Goal: Task Accomplishment & Management: Use online tool/utility

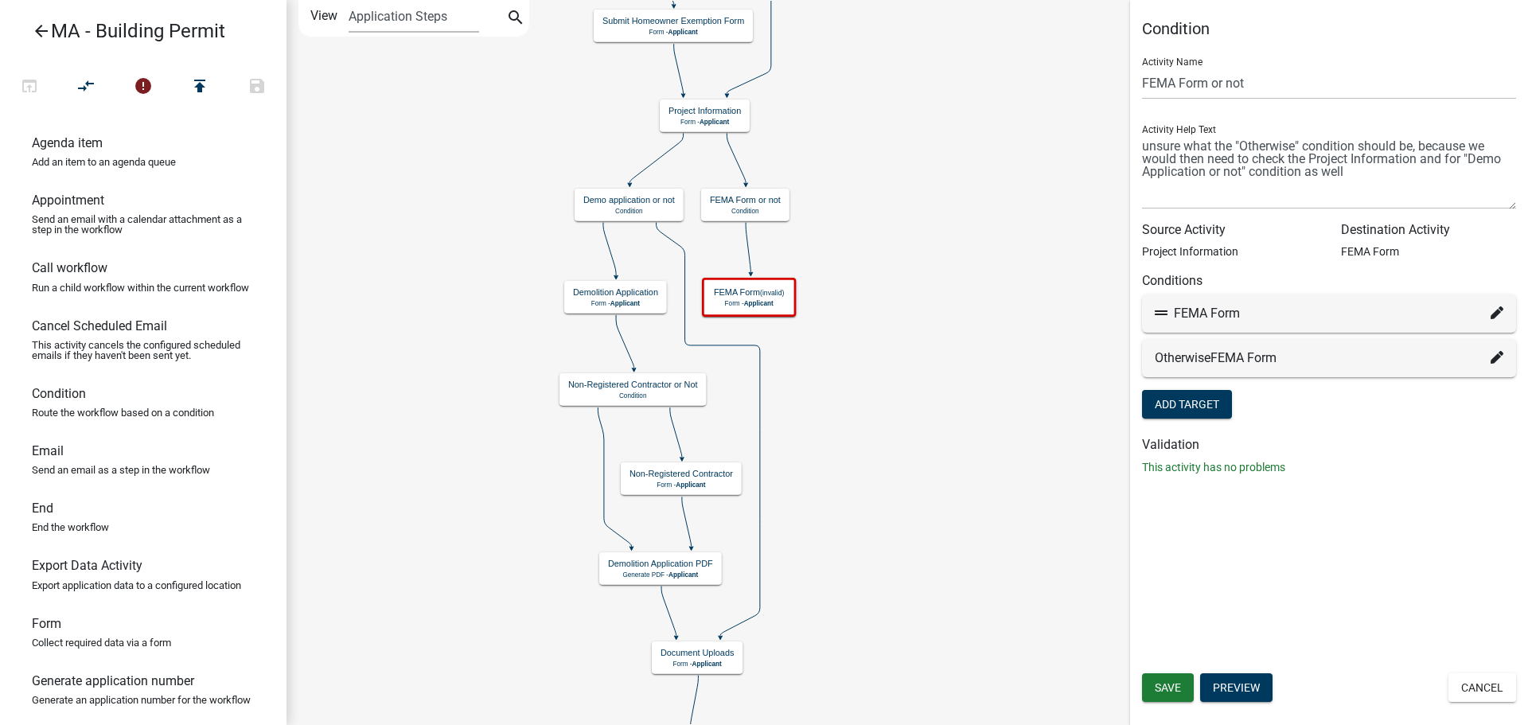
scroll to position [573, 0]
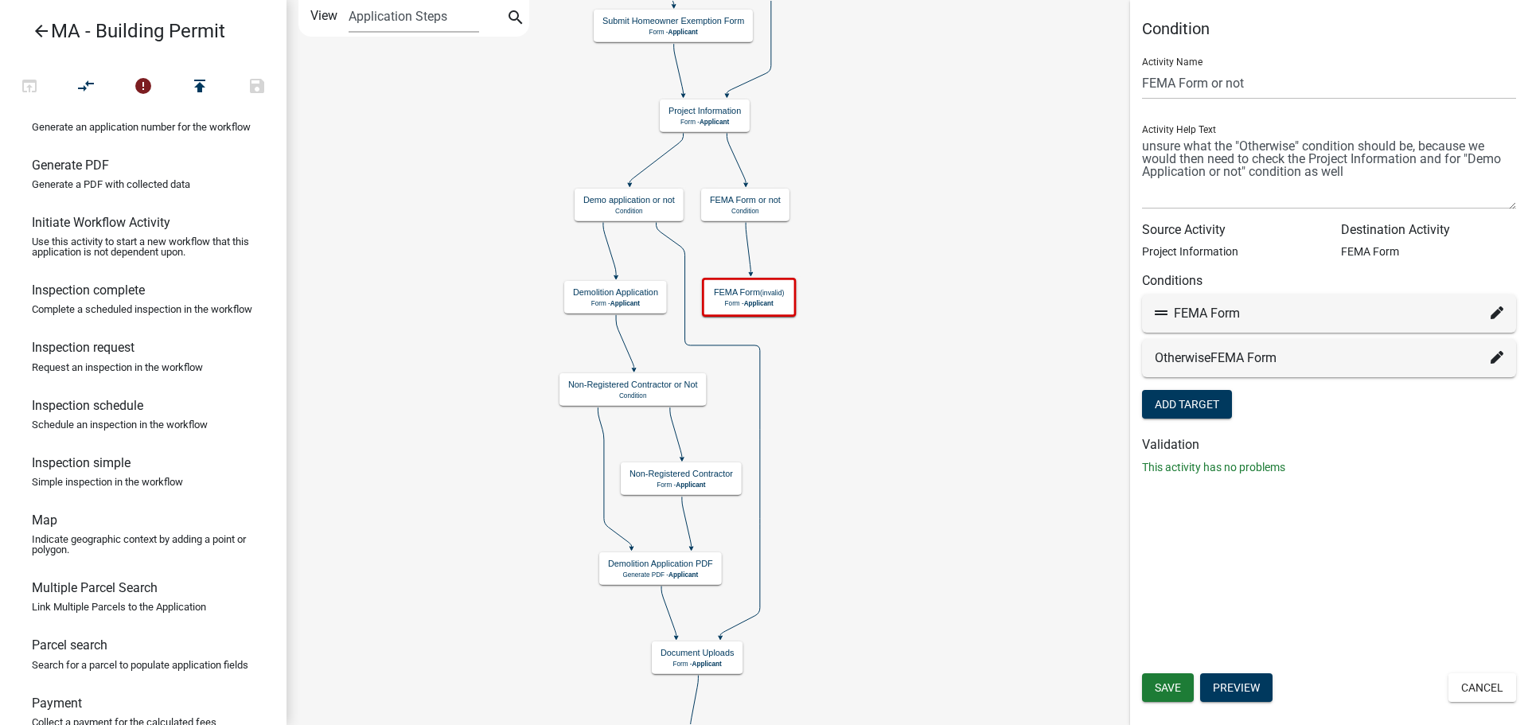
click at [1320, 353] on div "Otherwise FEMA Form" at bounding box center [1329, 358] width 349 height 19
click at [1500, 361] on icon at bounding box center [1497, 357] width 13 height 13
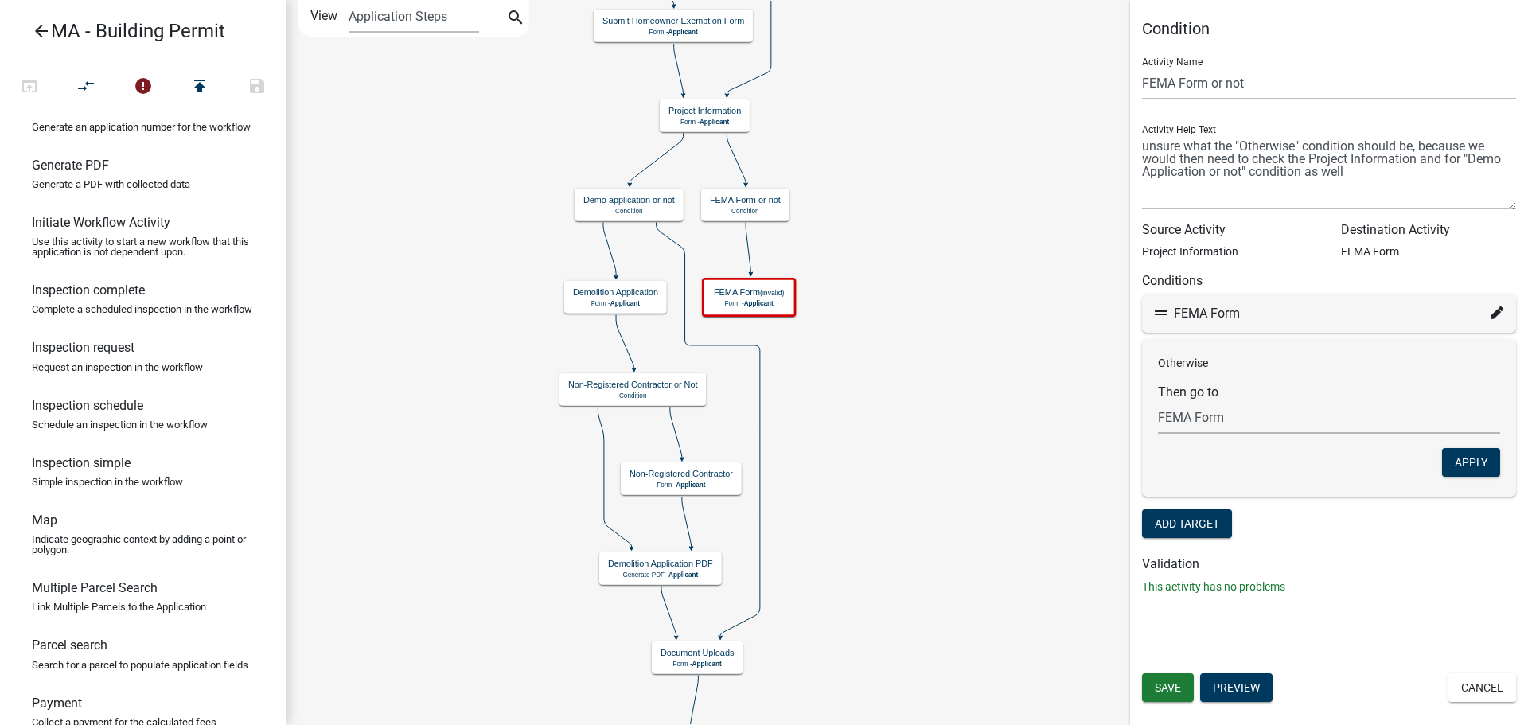
click at [1244, 423] on select "Choose... Start Search Parcel Data Owner and Property Information Application S…" at bounding box center [1329, 417] width 342 height 33
click at [1231, 423] on select "Choose... Start Search Parcel Data Owner and Property Information Application S…" at bounding box center [1329, 417] width 342 height 33
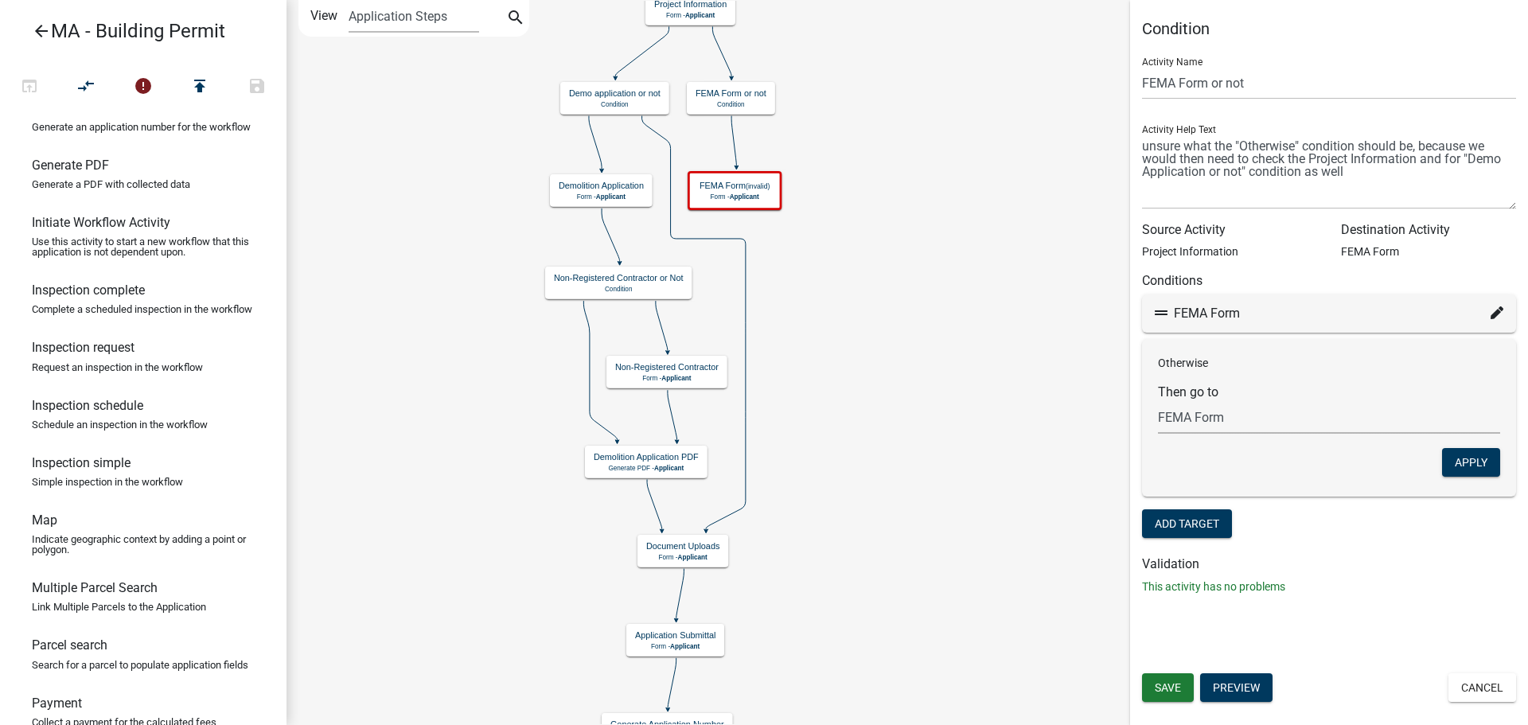
click at [1297, 426] on select "Choose... Start Search Parcel Data Owner and Property Information Application S…" at bounding box center [1329, 417] width 342 height 33
select select "26: 3fc2a2ed-43b0-4899-af7e-092e1fe8bf75"
click at [1158, 401] on select "Choose... Start Search Parcel Data Owner and Property Information Application S…" at bounding box center [1329, 417] width 342 height 33
click at [1462, 466] on button "Apply" at bounding box center [1471, 462] width 58 height 29
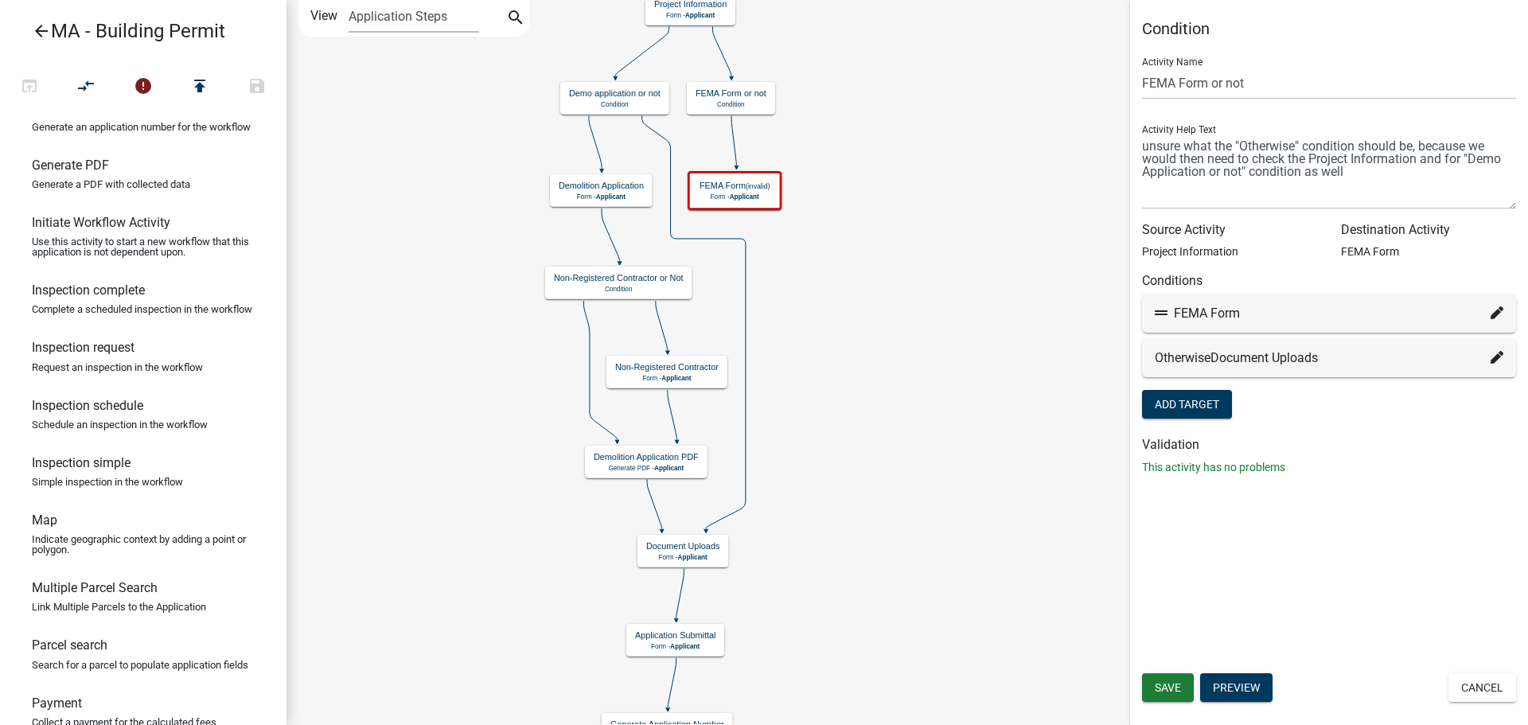
click at [1320, 504] on div "Condition Activity Name FEMA Form or not Activity Help Text Source Activity Pro…" at bounding box center [1329, 362] width 398 height 725
click at [1175, 688] on span "Save" at bounding box center [1168, 687] width 26 height 13
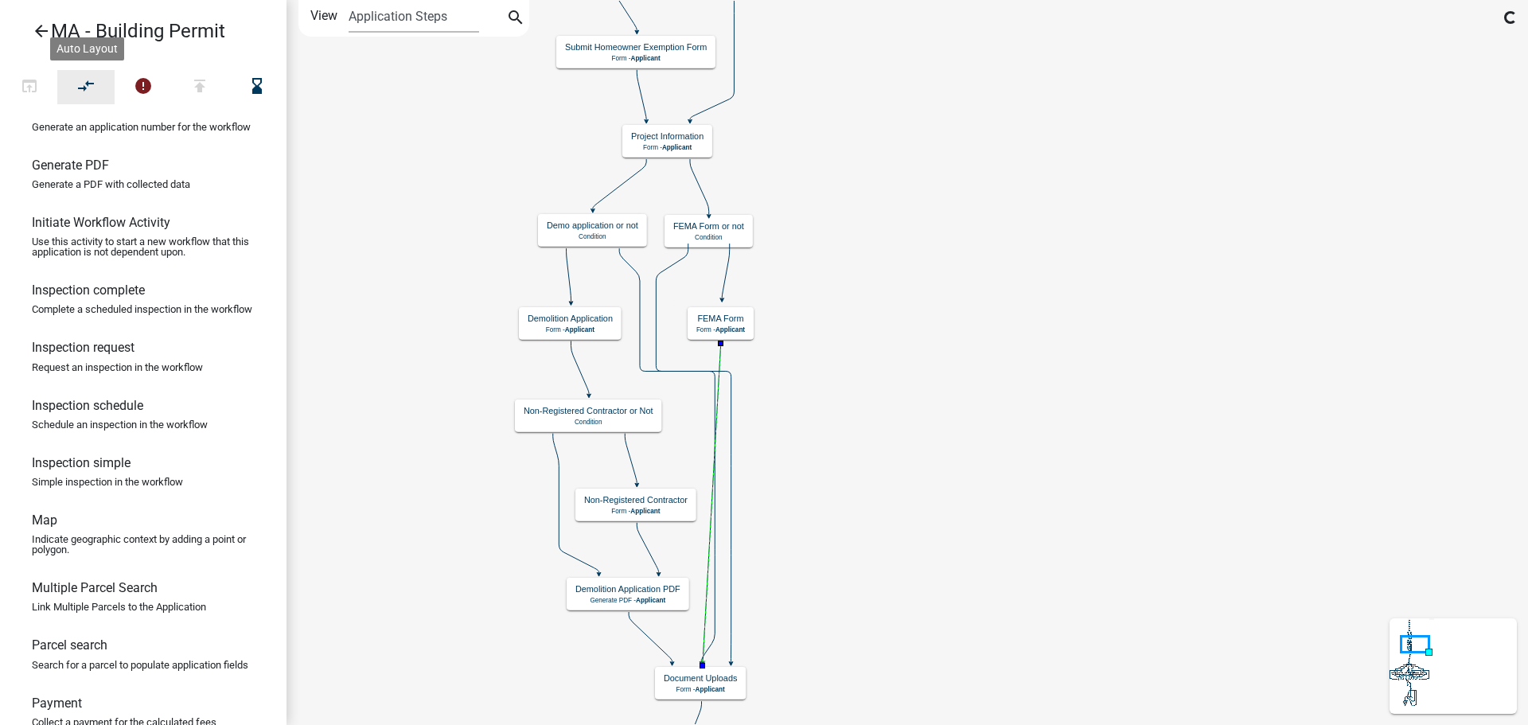
click at [96, 81] on icon "compare_arrows" at bounding box center [86, 87] width 19 height 22
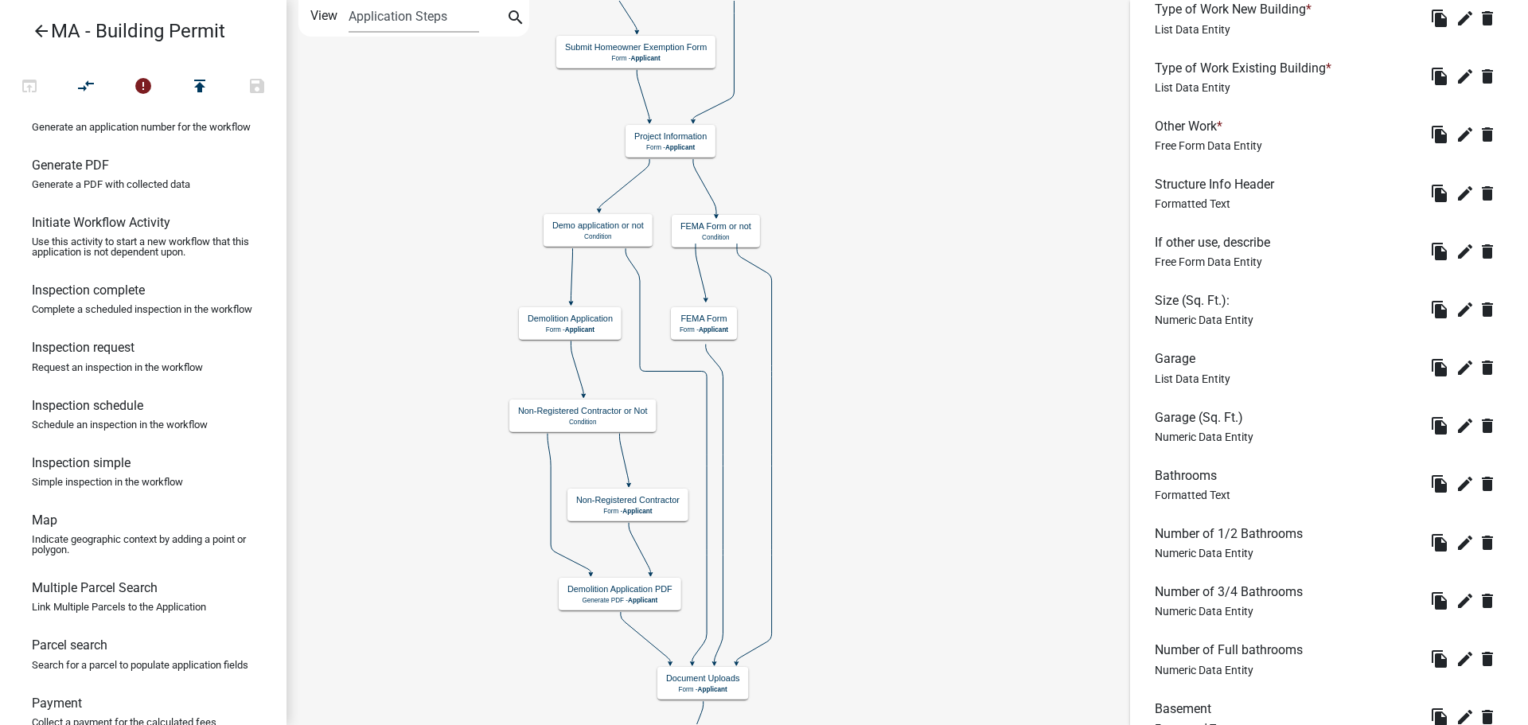
scroll to position [796, 0]
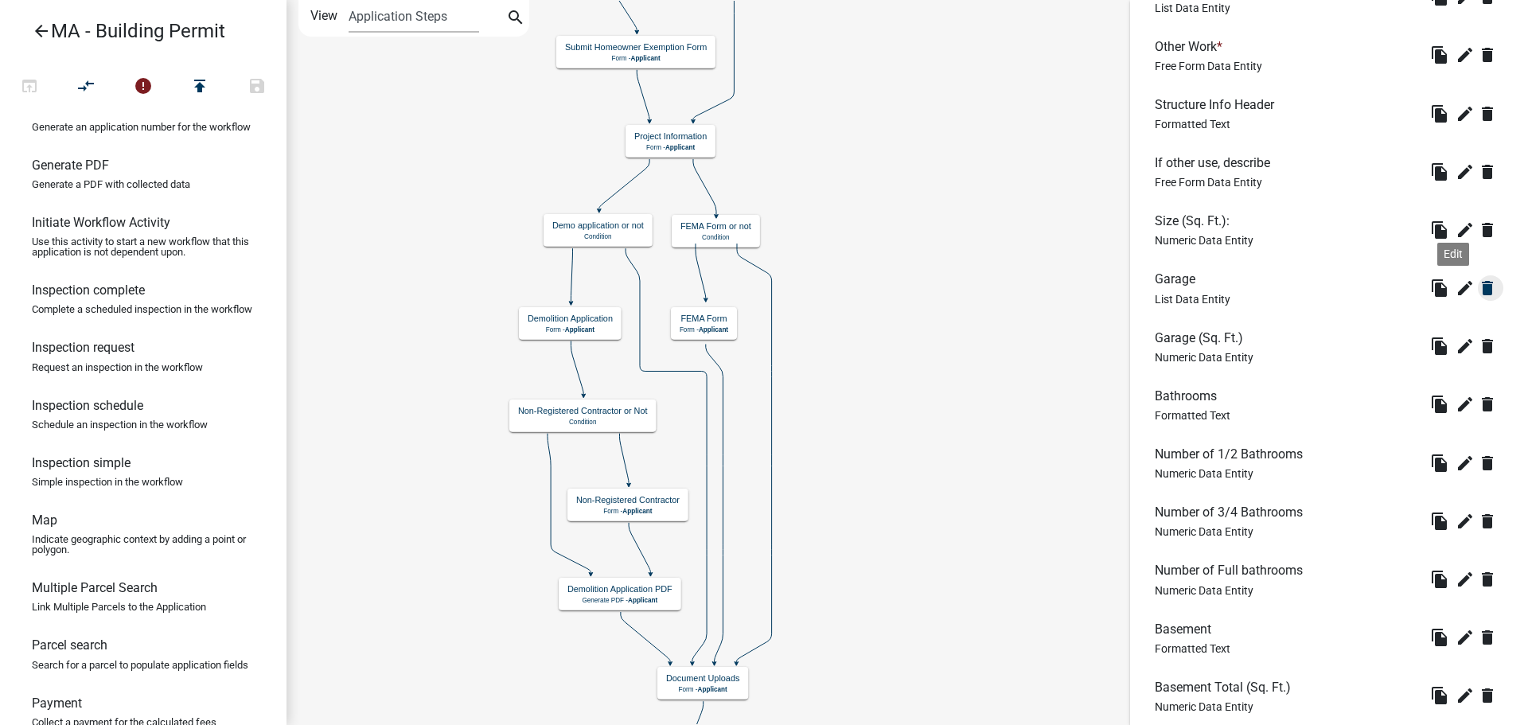
click at [1478, 291] on icon "delete" at bounding box center [1487, 288] width 19 height 19
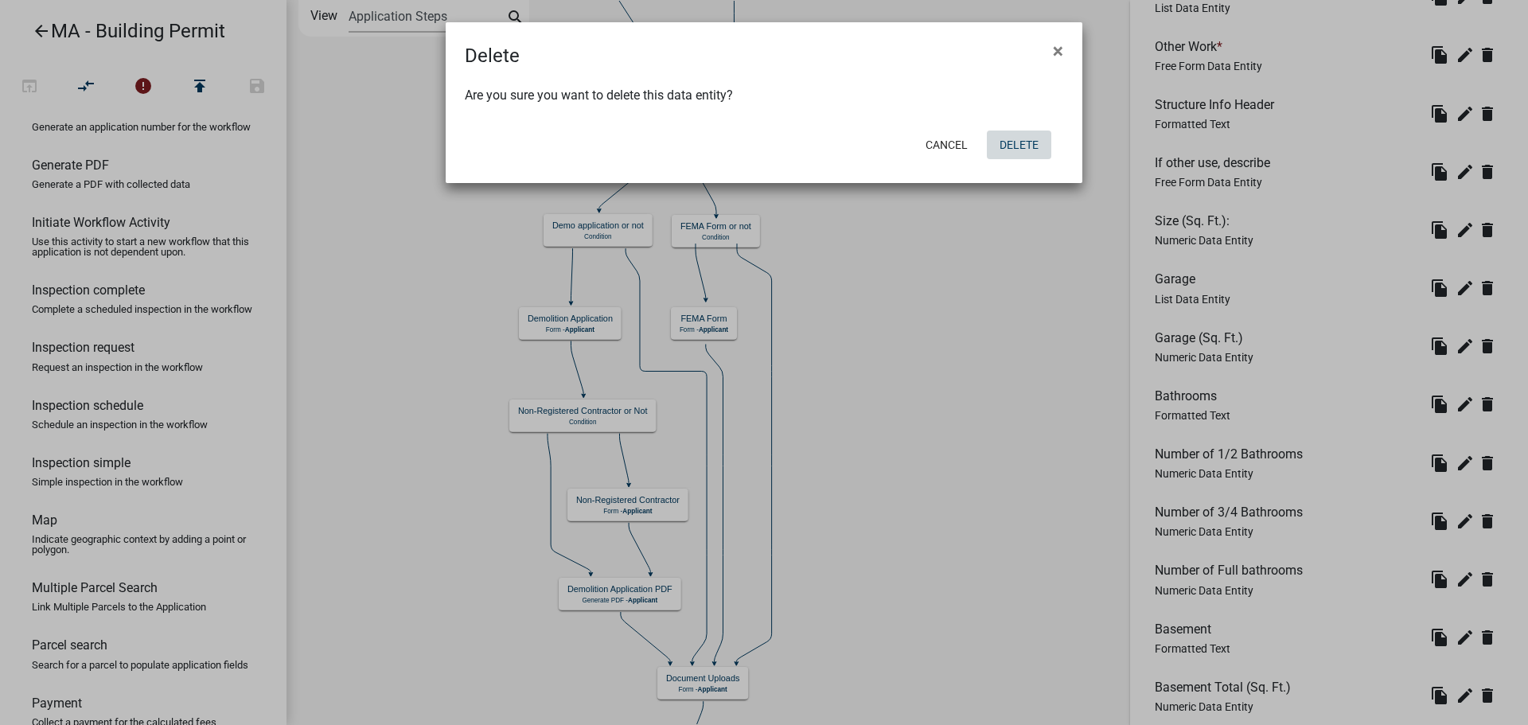
click at [1008, 149] on button "Delete" at bounding box center [1019, 145] width 64 height 29
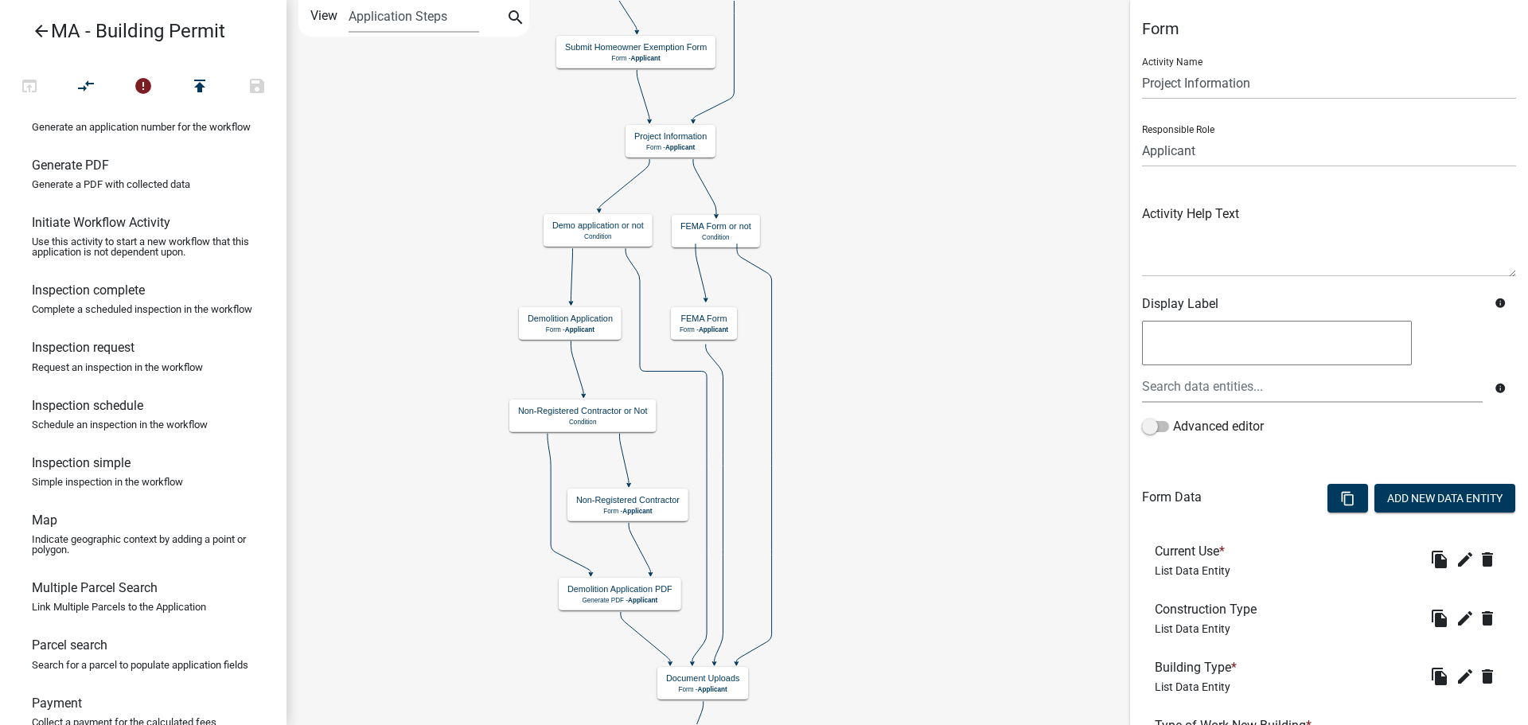
scroll to position [478, 0]
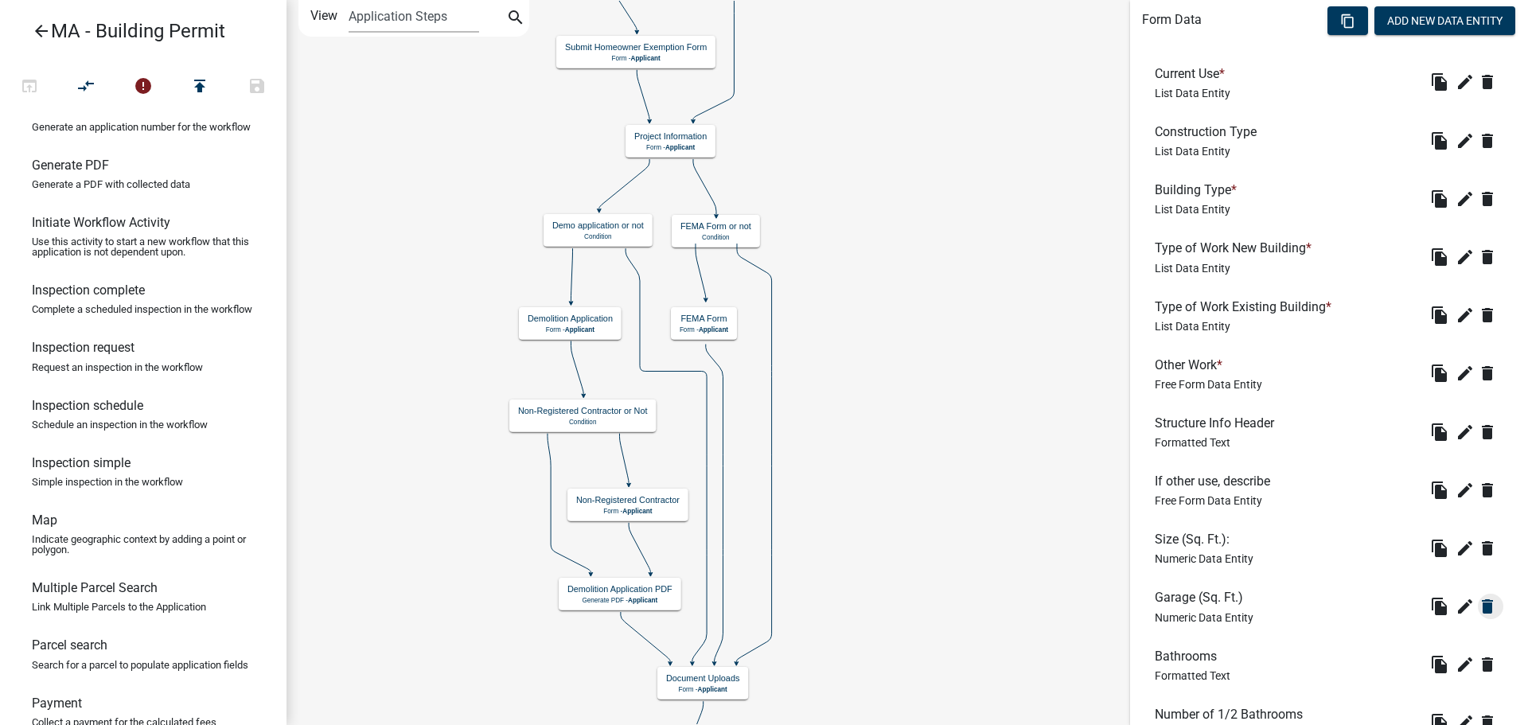
click at [1478, 609] on icon "delete" at bounding box center [1487, 606] width 19 height 19
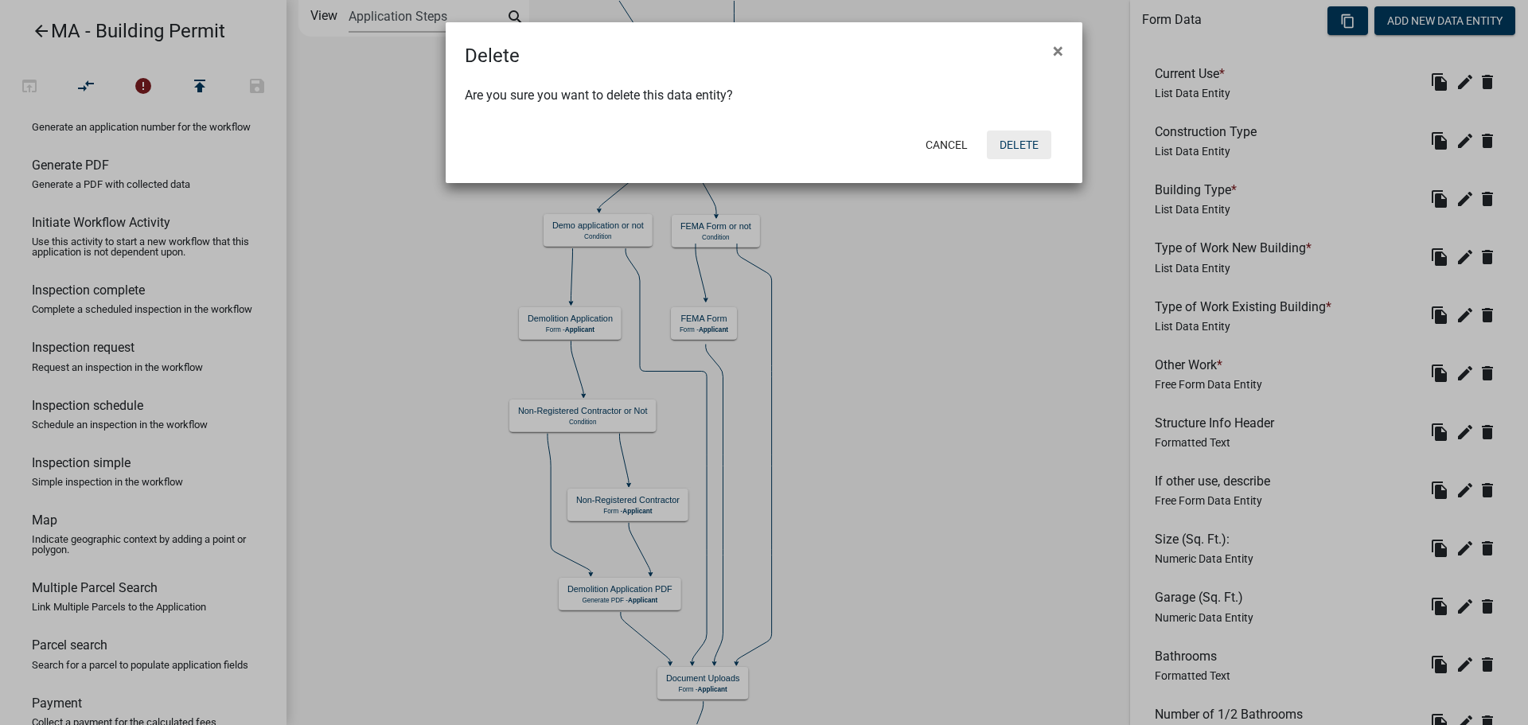
click at [1033, 149] on button "Delete" at bounding box center [1019, 145] width 64 height 29
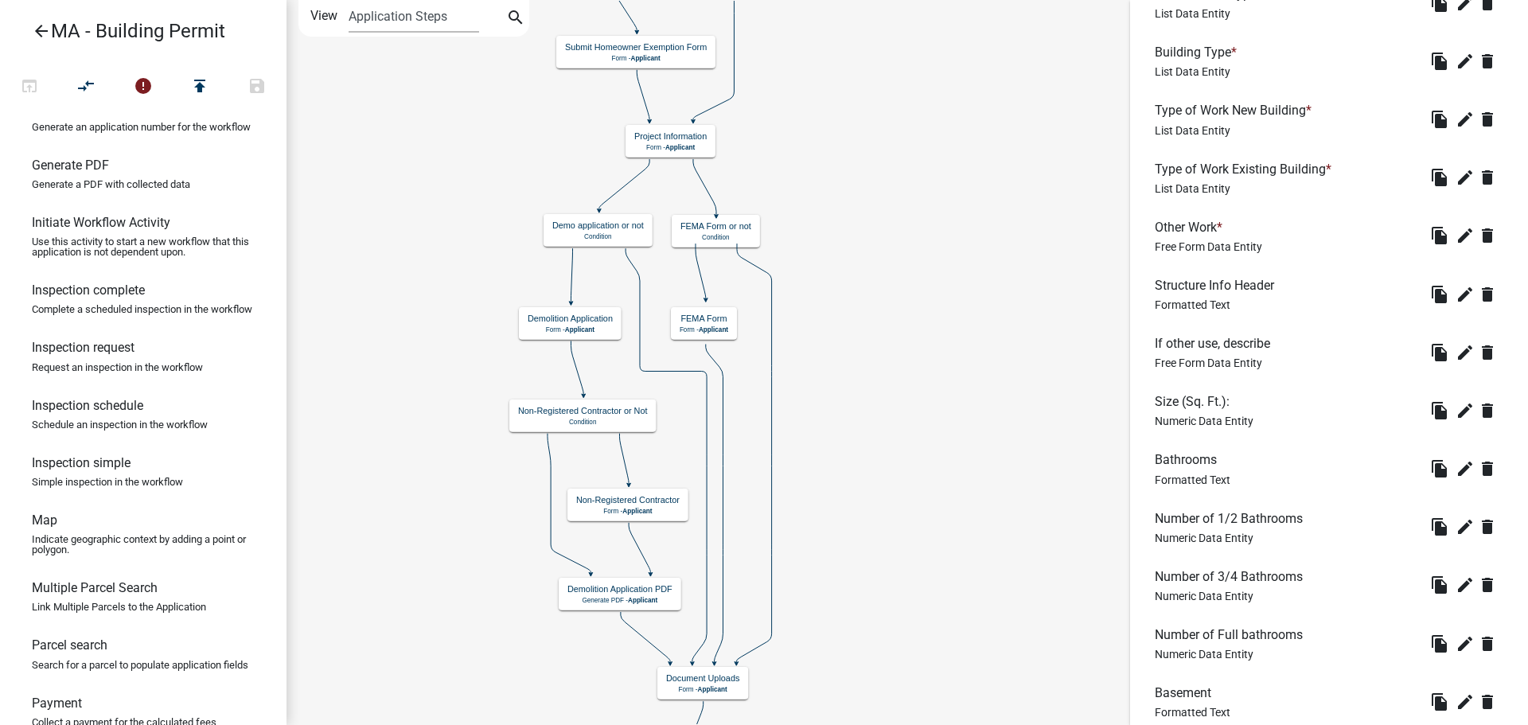
scroll to position [637, 0]
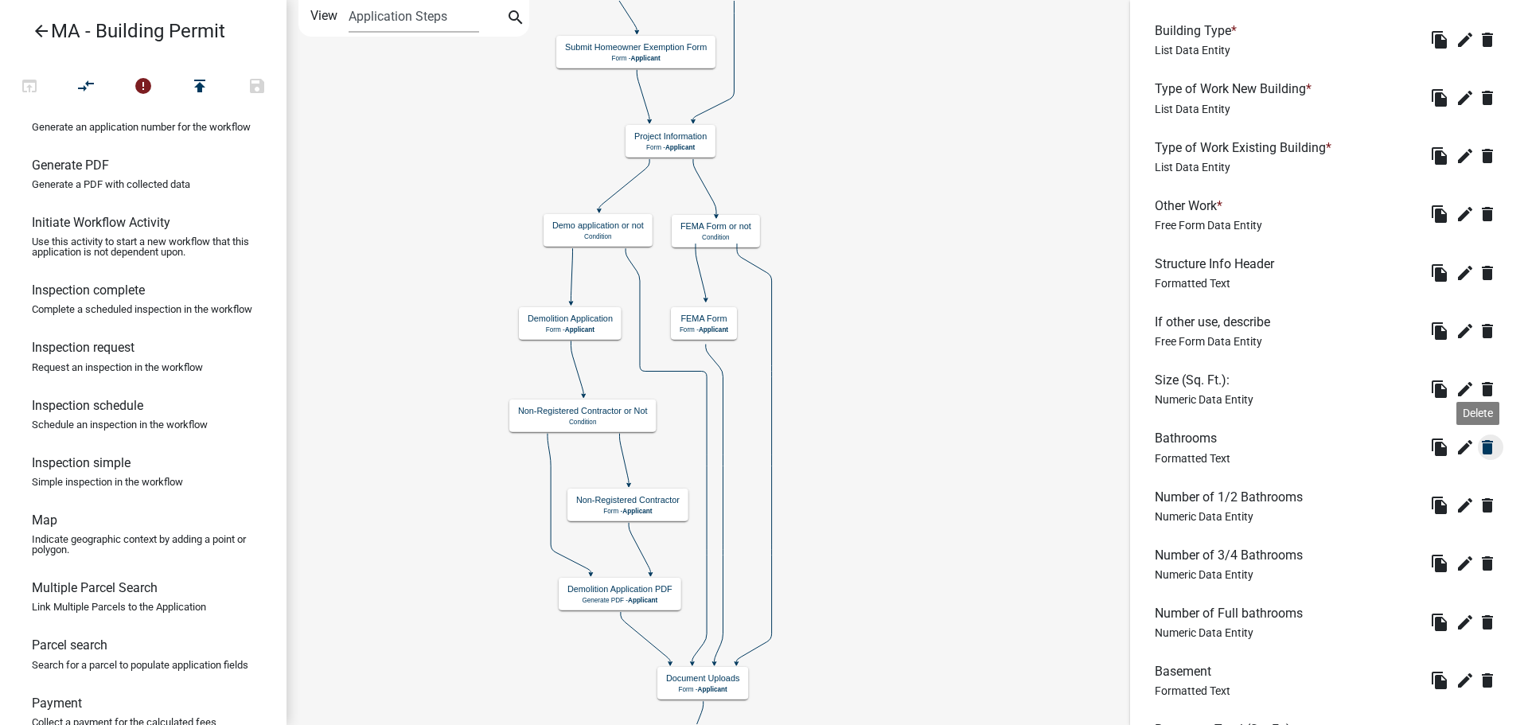
click at [1480, 449] on icon "delete" at bounding box center [1487, 447] width 19 height 19
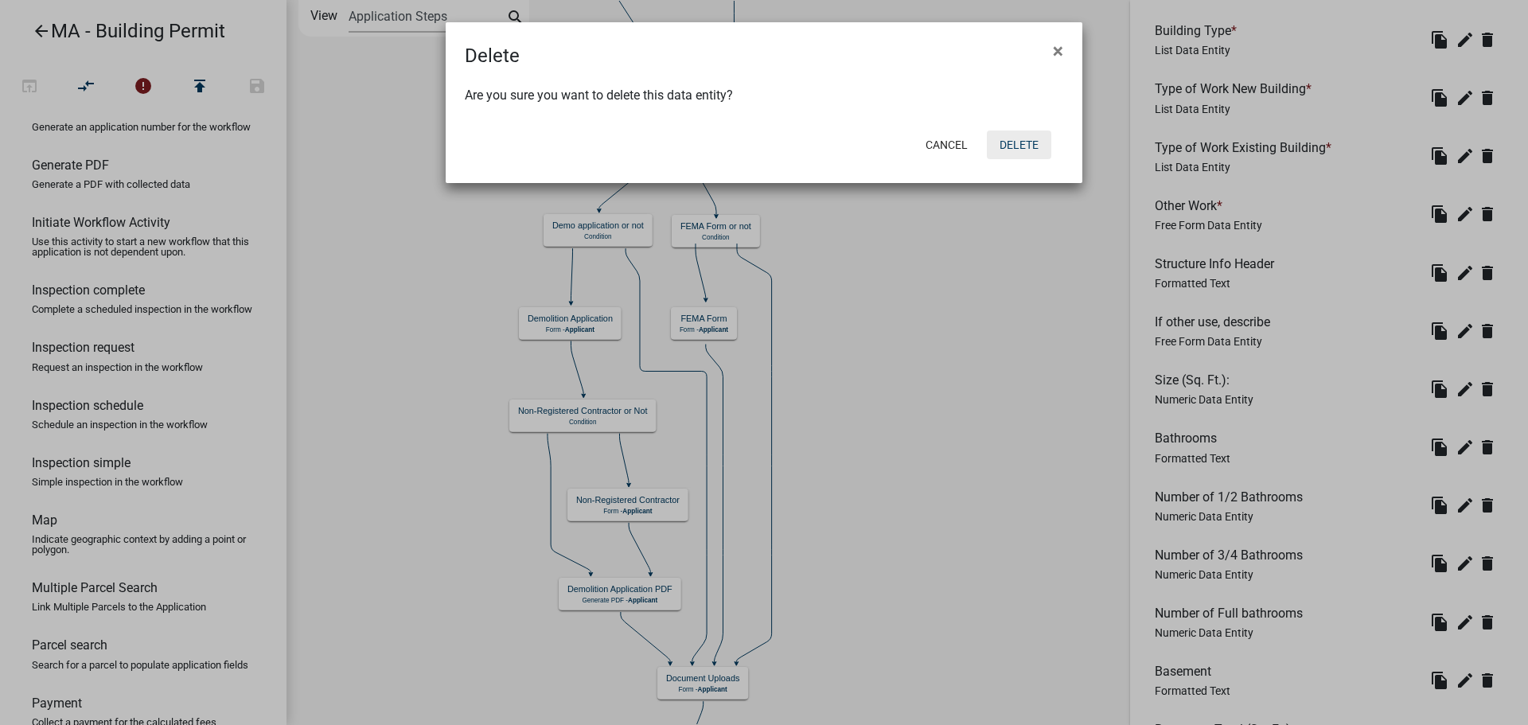
click at [1028, 150] on button "Delete" at bounding box center [1019, 145] width 64 height 29
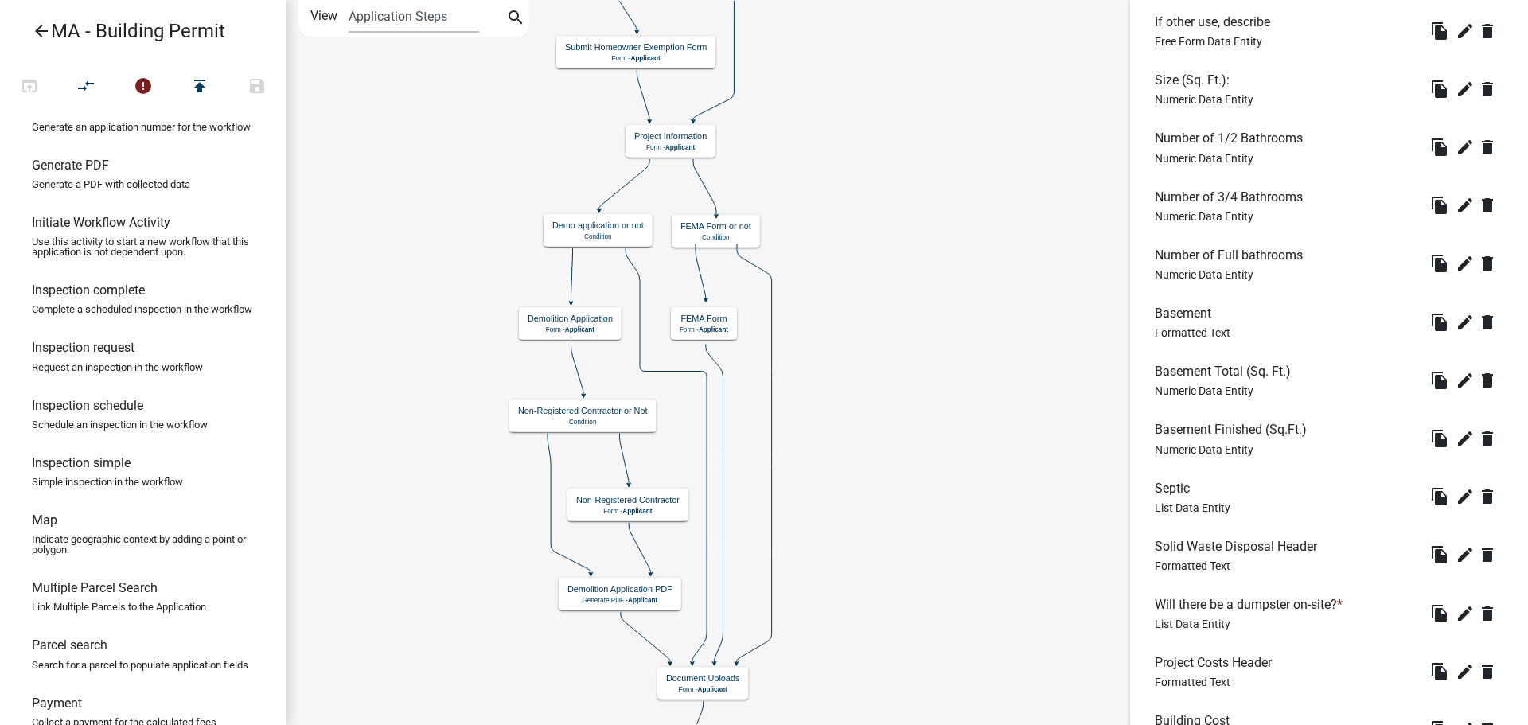
scroll to position [955, 0]
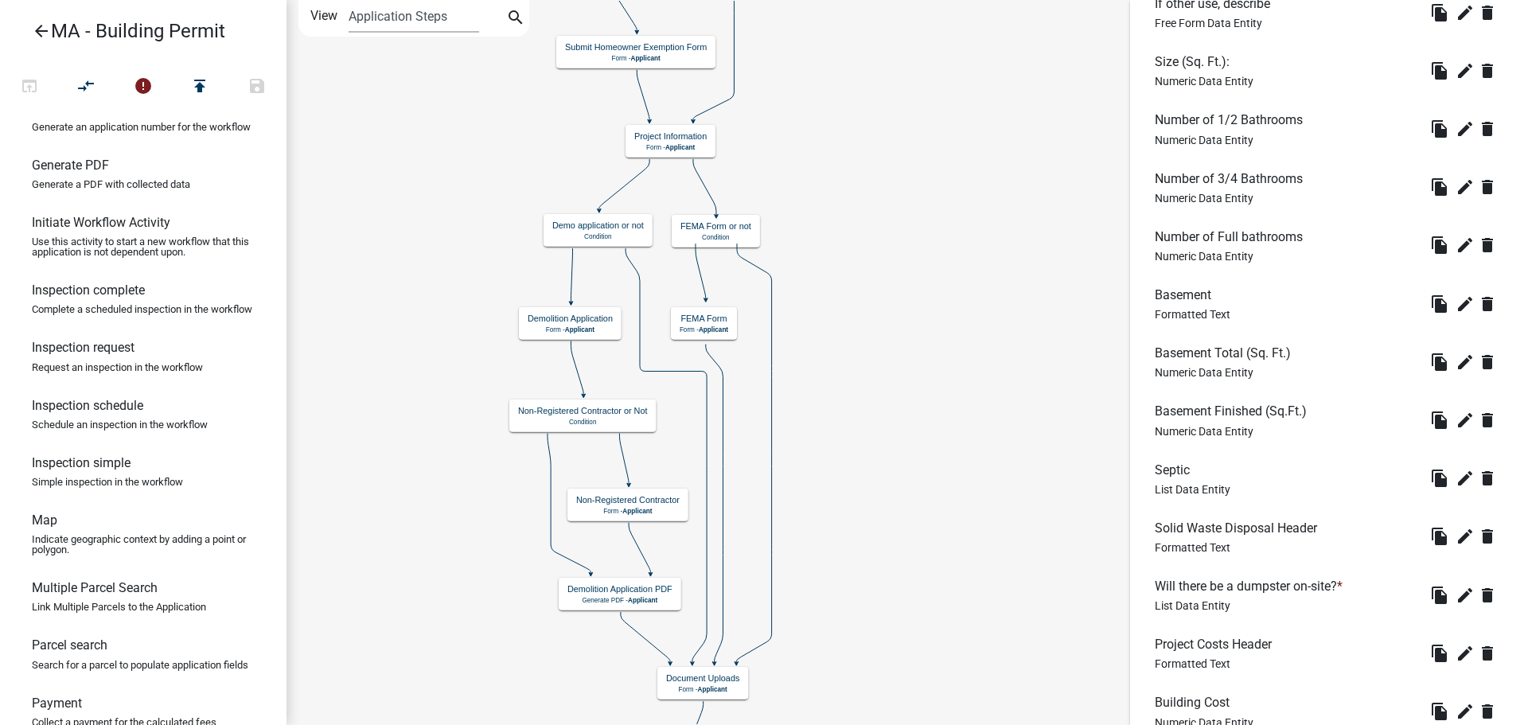
click at [1269, 371] on div "Basement Total (Sq. Ft.) Numeric Data Entity" at bounding box center [1226, 361] width 142 height 33
click at [1273, 411] on h6 "Basement Finished (Sq.Ft.)" at bounding box center [1234, 411] width 158 height 15
click at [1478, 137] on icon "delete" at bounding box center [1487, 128] width 19 height 19
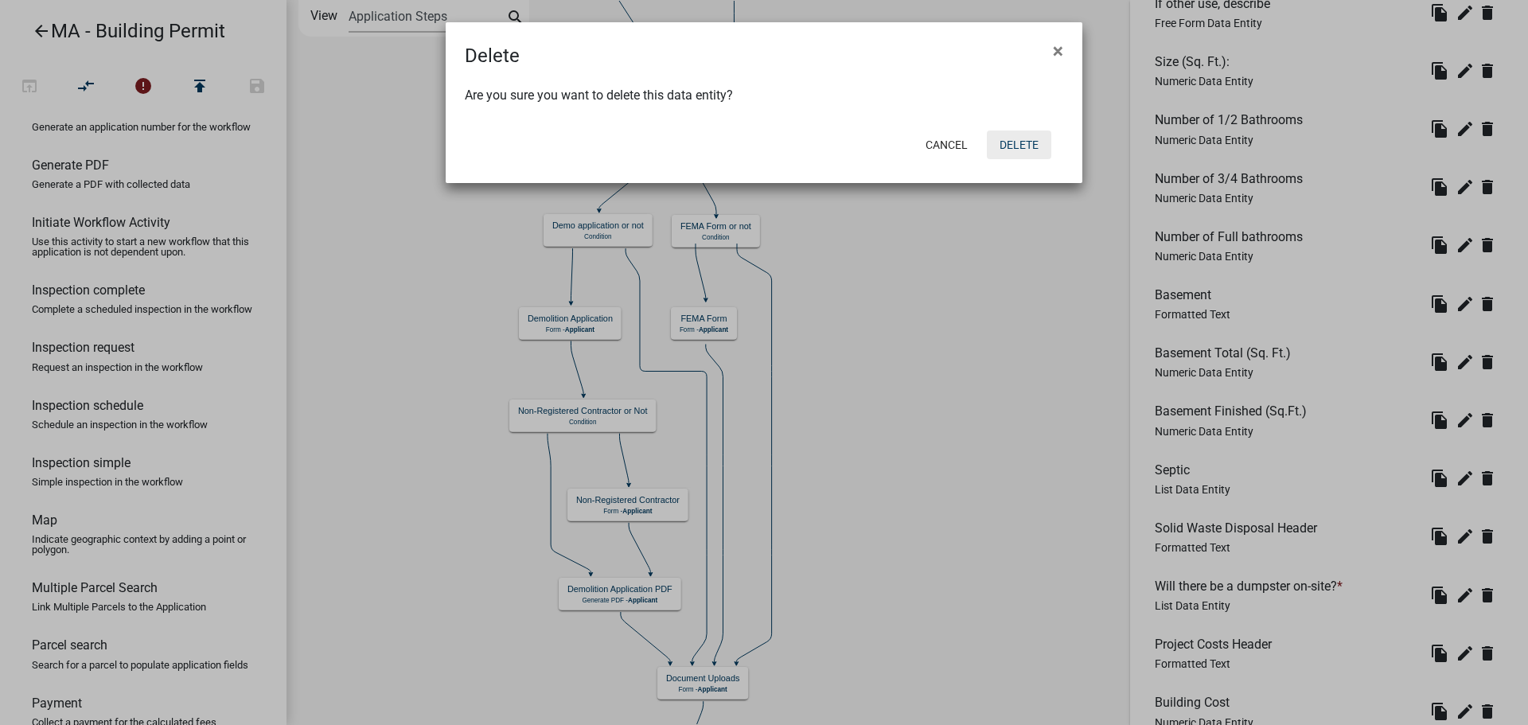
click at [1018, 136] on button "Delete" at bounding box center [1019, 145] width 64 height 29
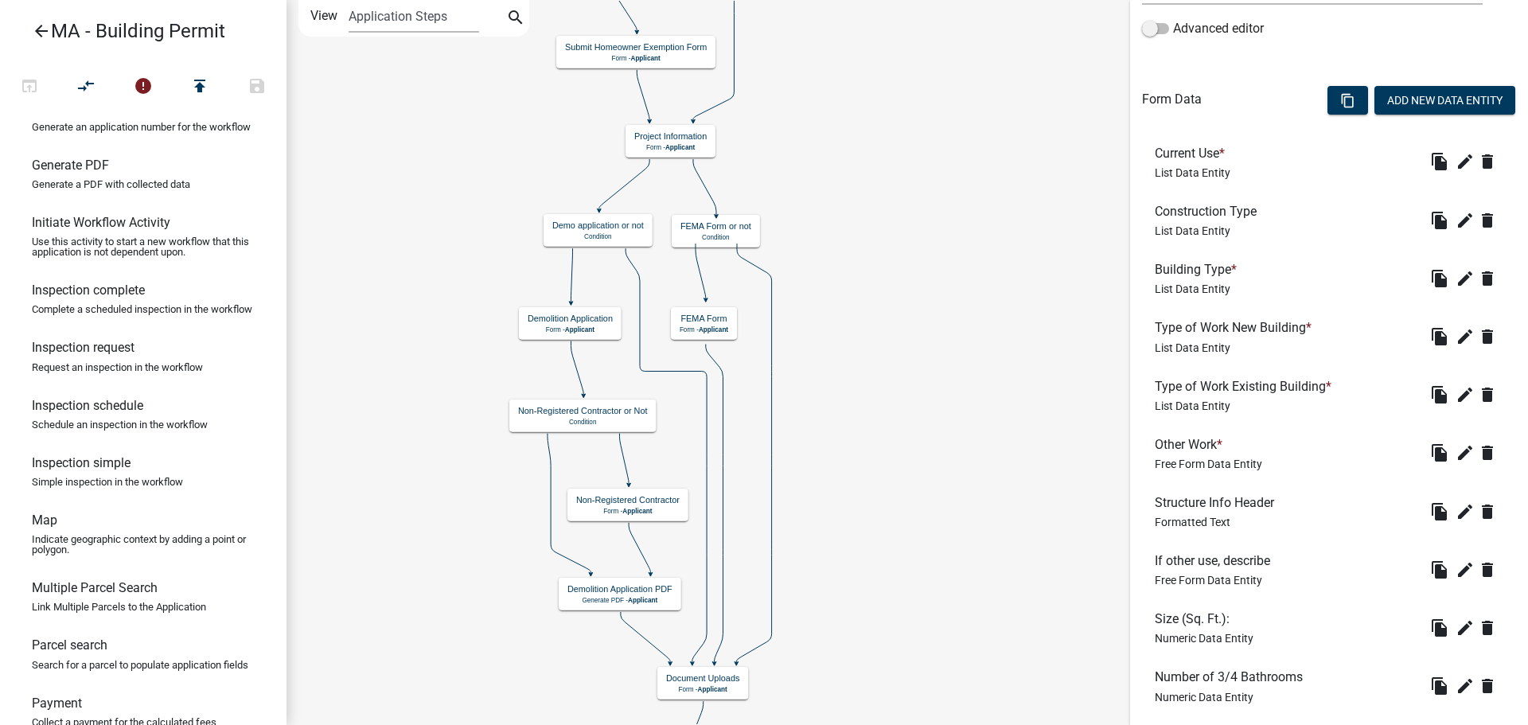
scroll to position [796, 0]
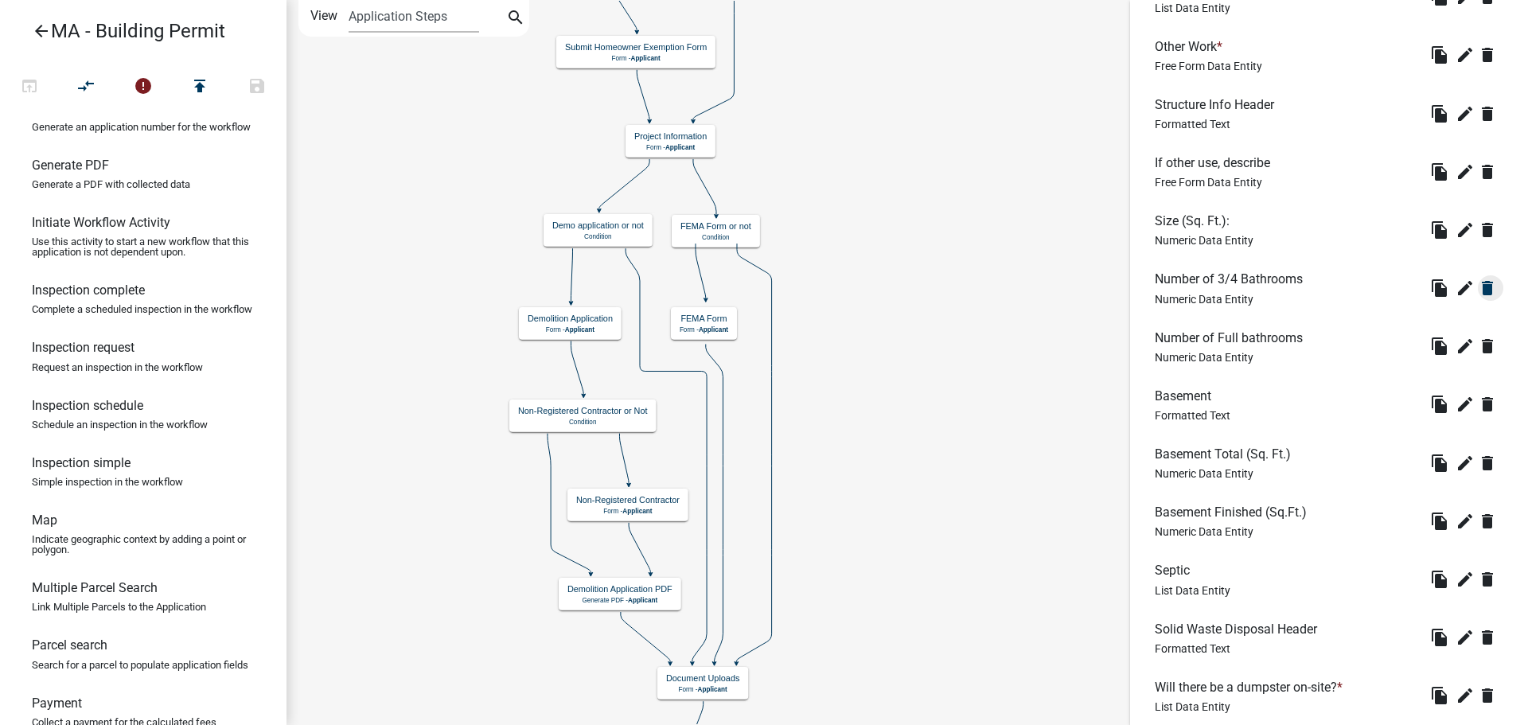
click at [1478, 293] on icon "delete" at bounding box center [1487, 288] width 19 height 19
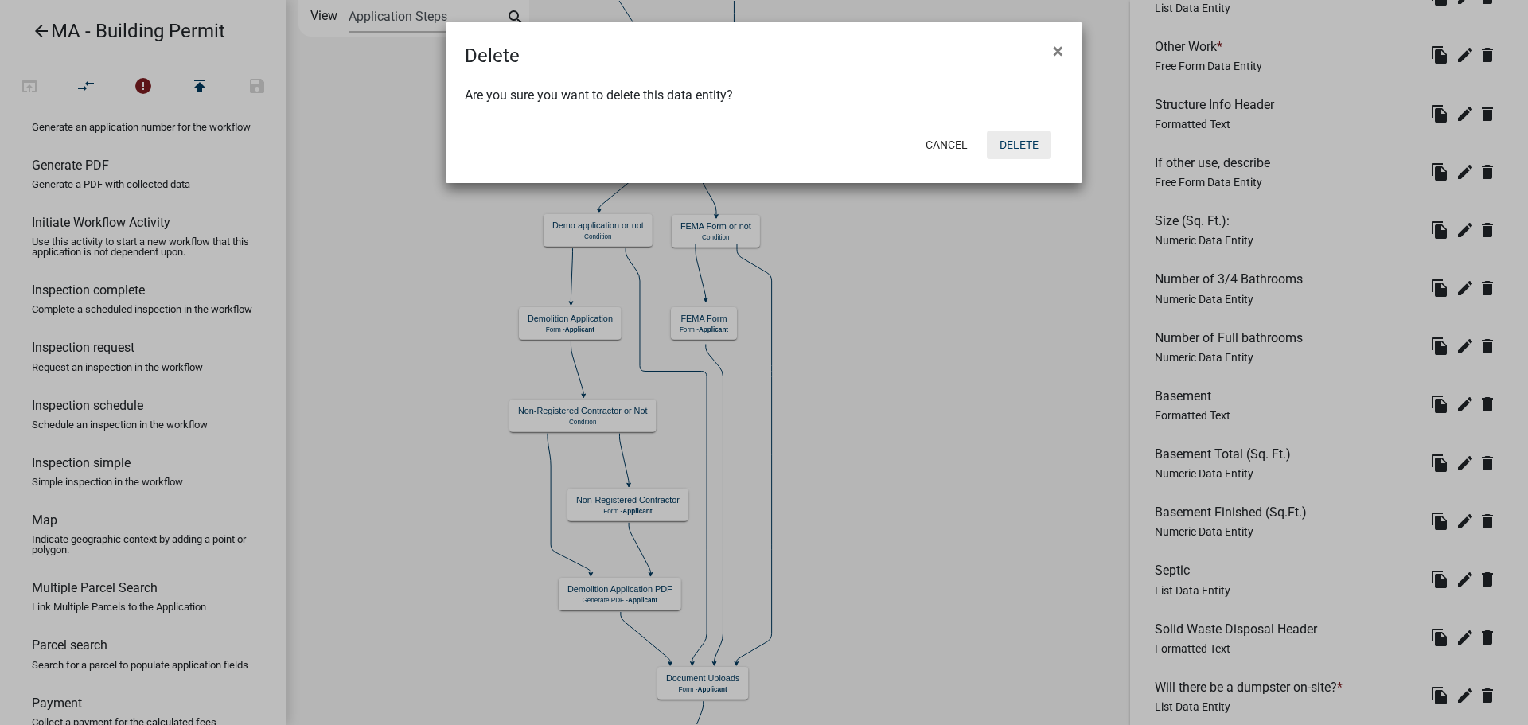
click at [1020, 139] on button "Delete" at bounding box center [1019, 145] width 64 height 29
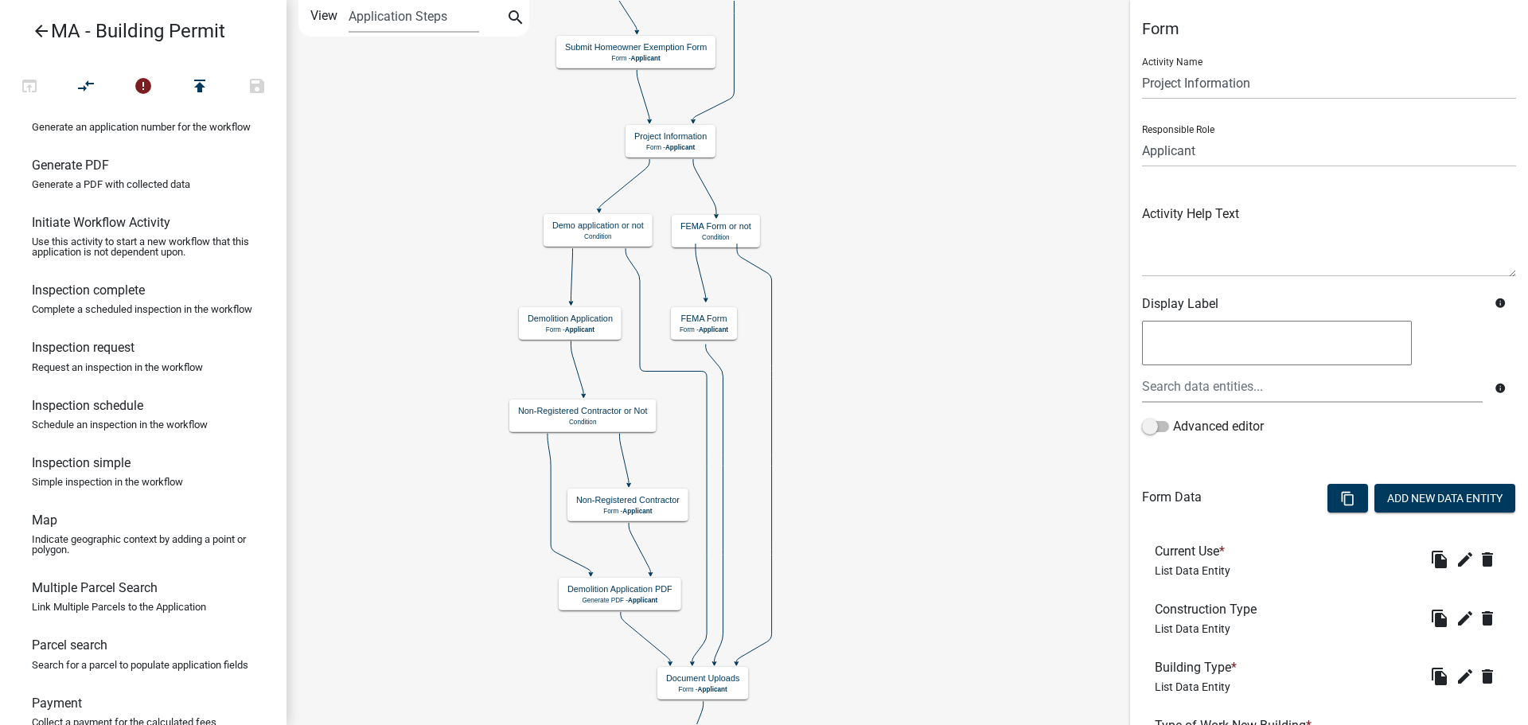
scroll to position [575, 0]
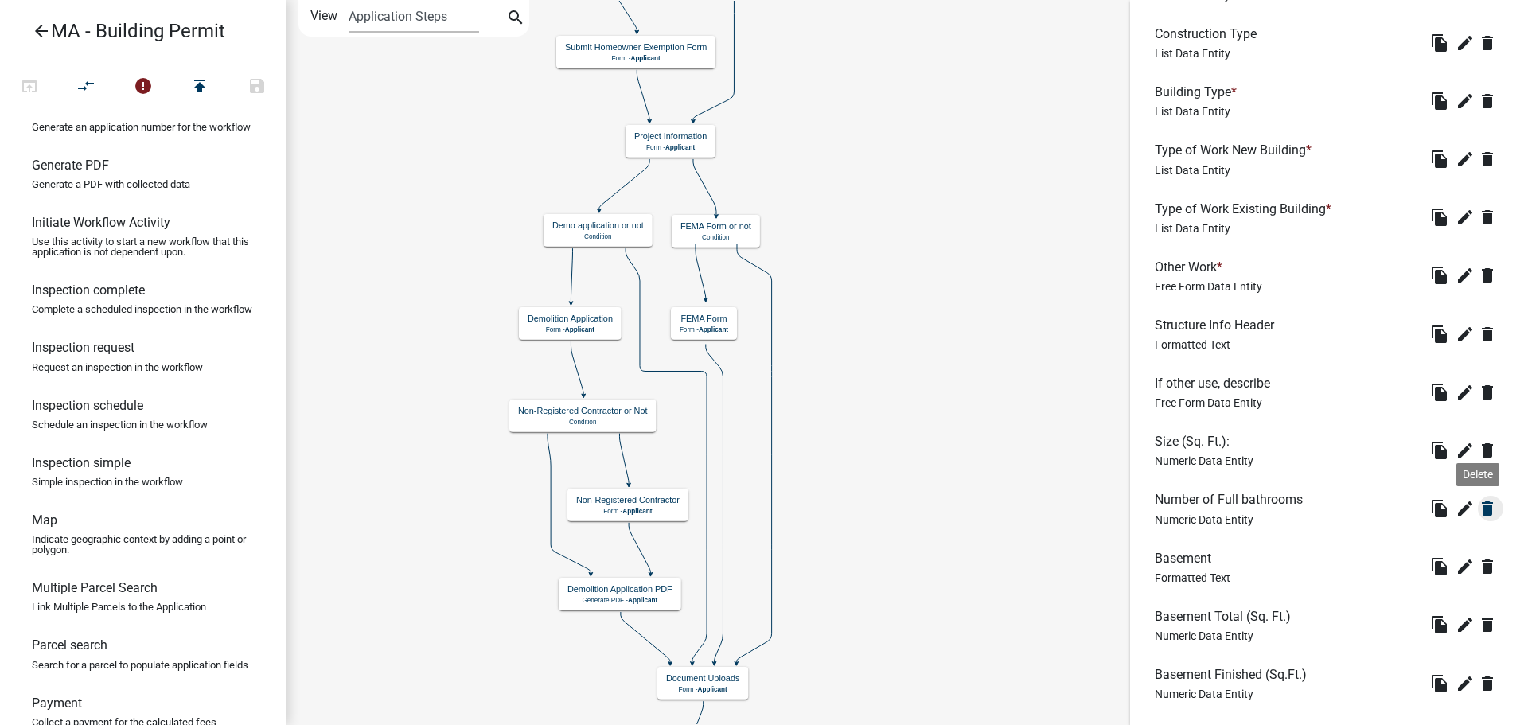
click at [1478, 501] on icon "delete" at bounding box center [1487, 508] width 19 height 19
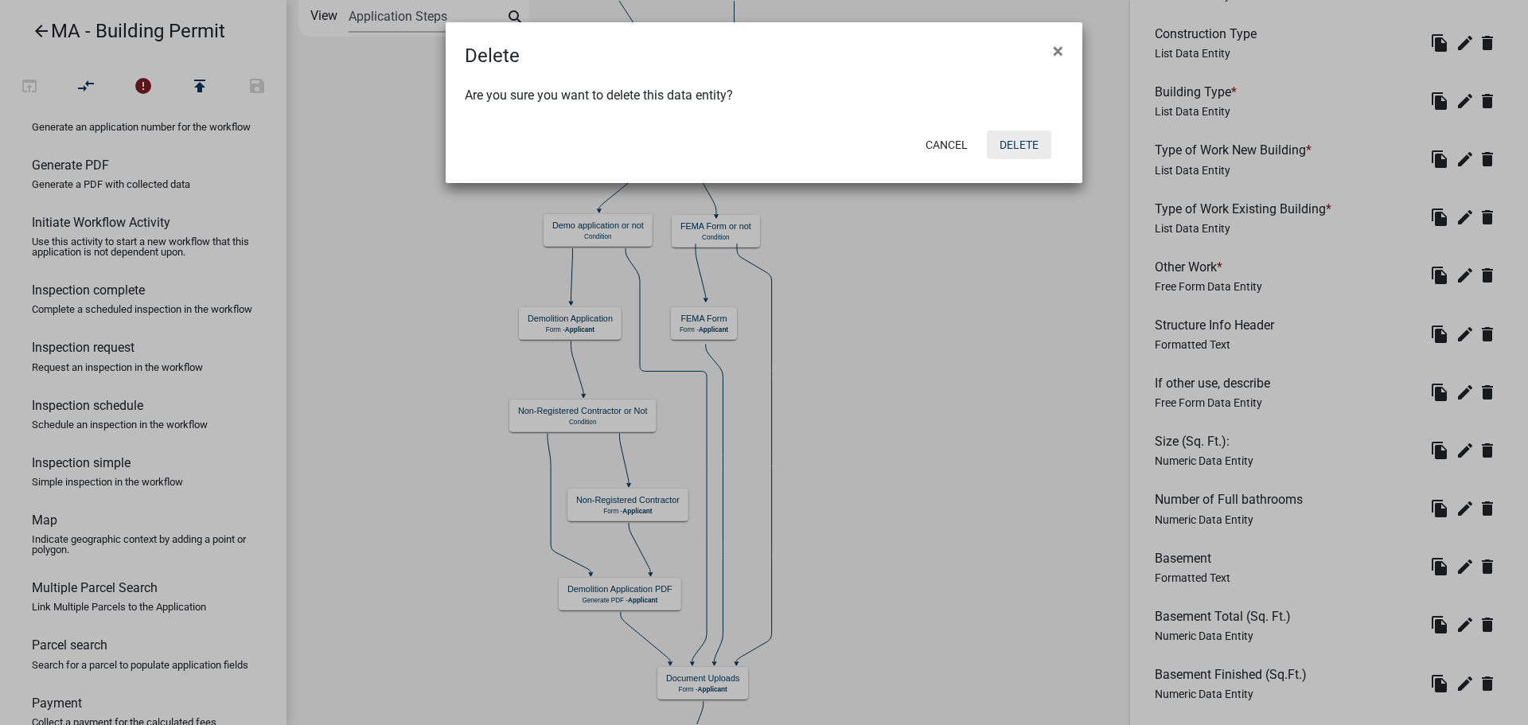
click at [1005, 145] on button "Delete" at bounding box center [1019, 145] width 64 height 29
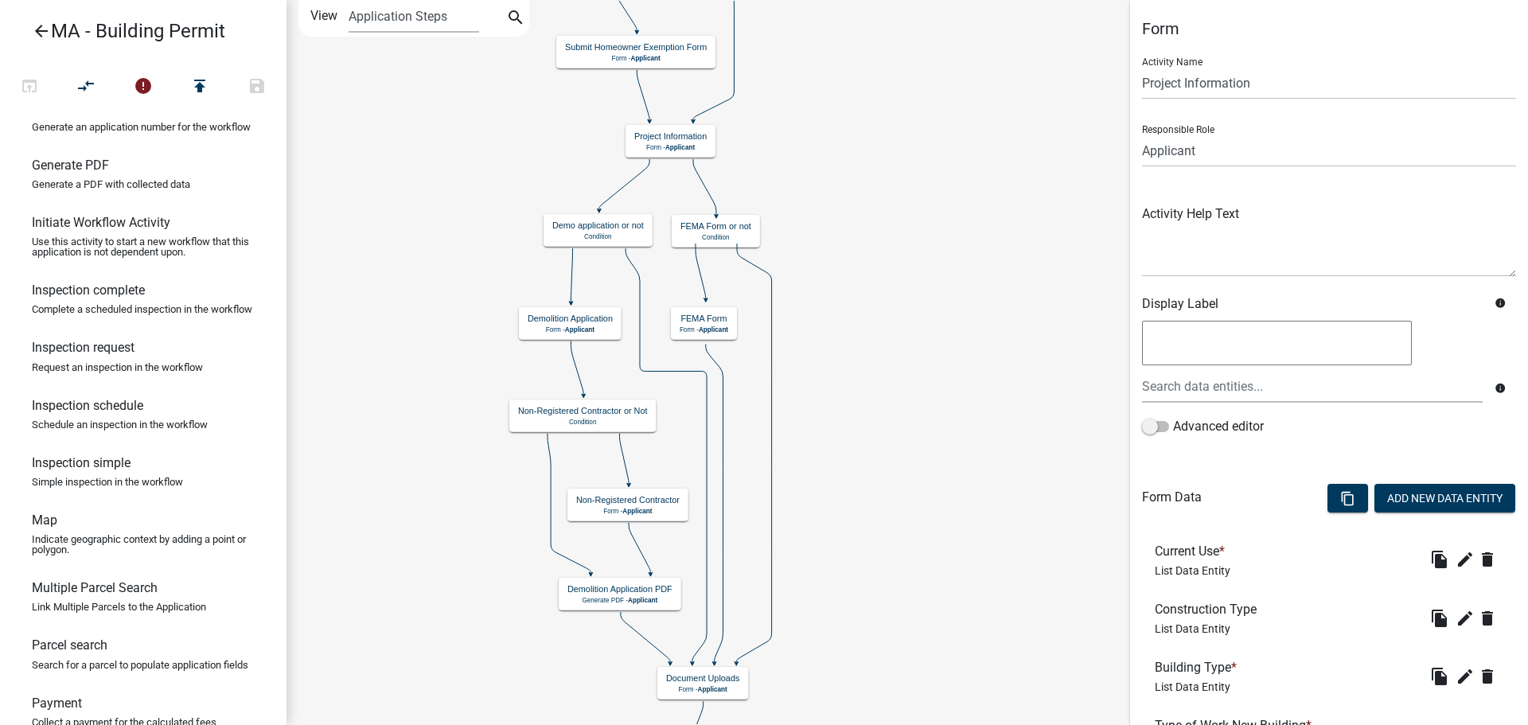
scroll to position [637, 0]
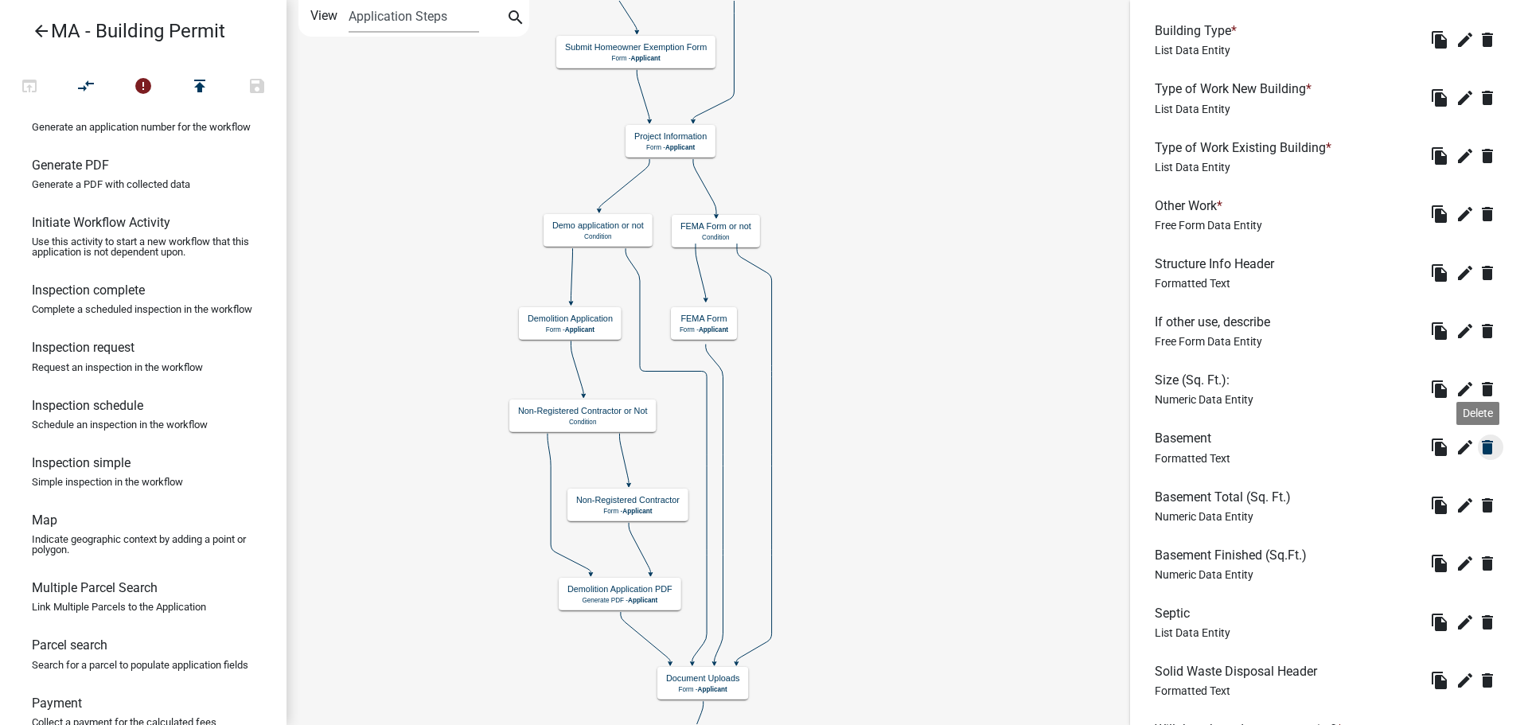
click at [1478, 447] on icon "delete" at bounding box center [1487, 447] width 19 height 19
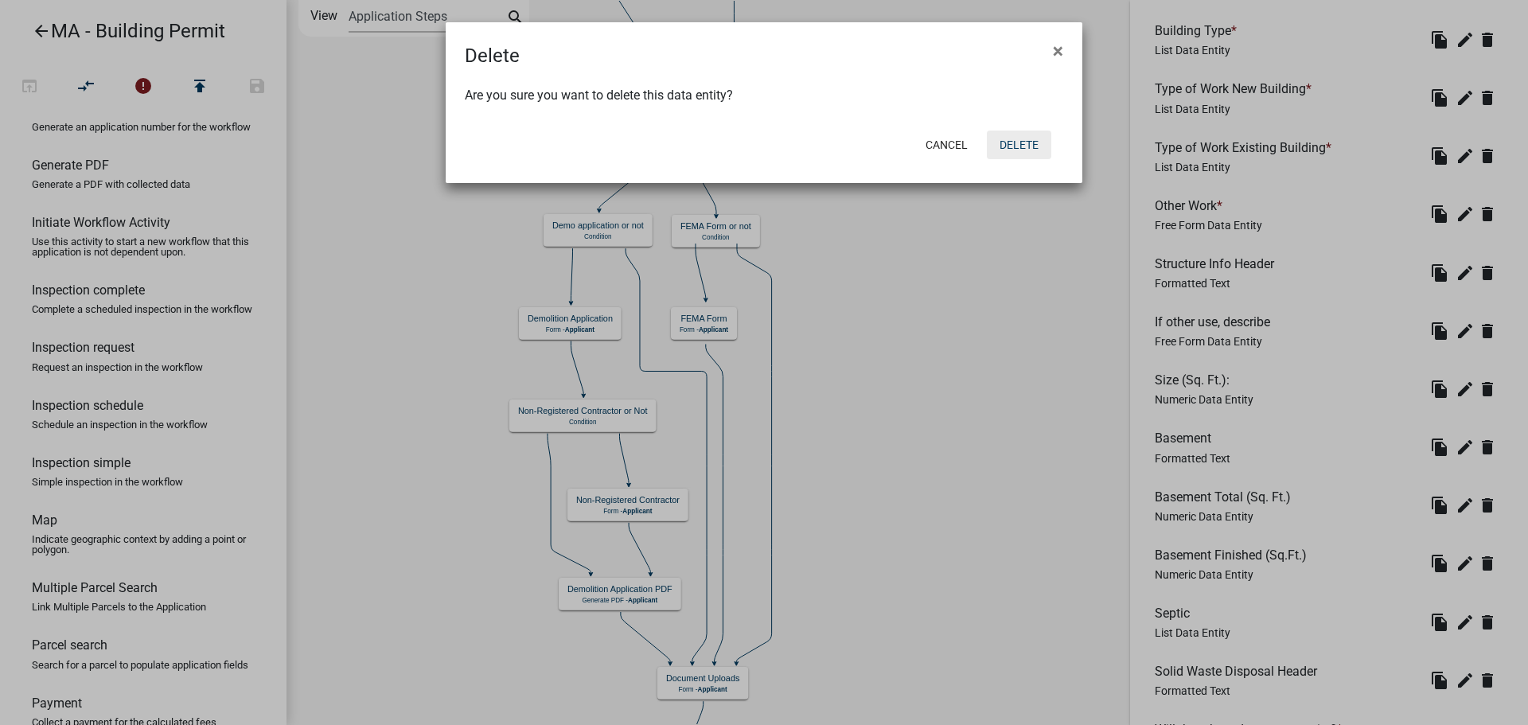
click at [1022, 137] on button "Delete" at bounding box center [1019, 145] width 64 height 29
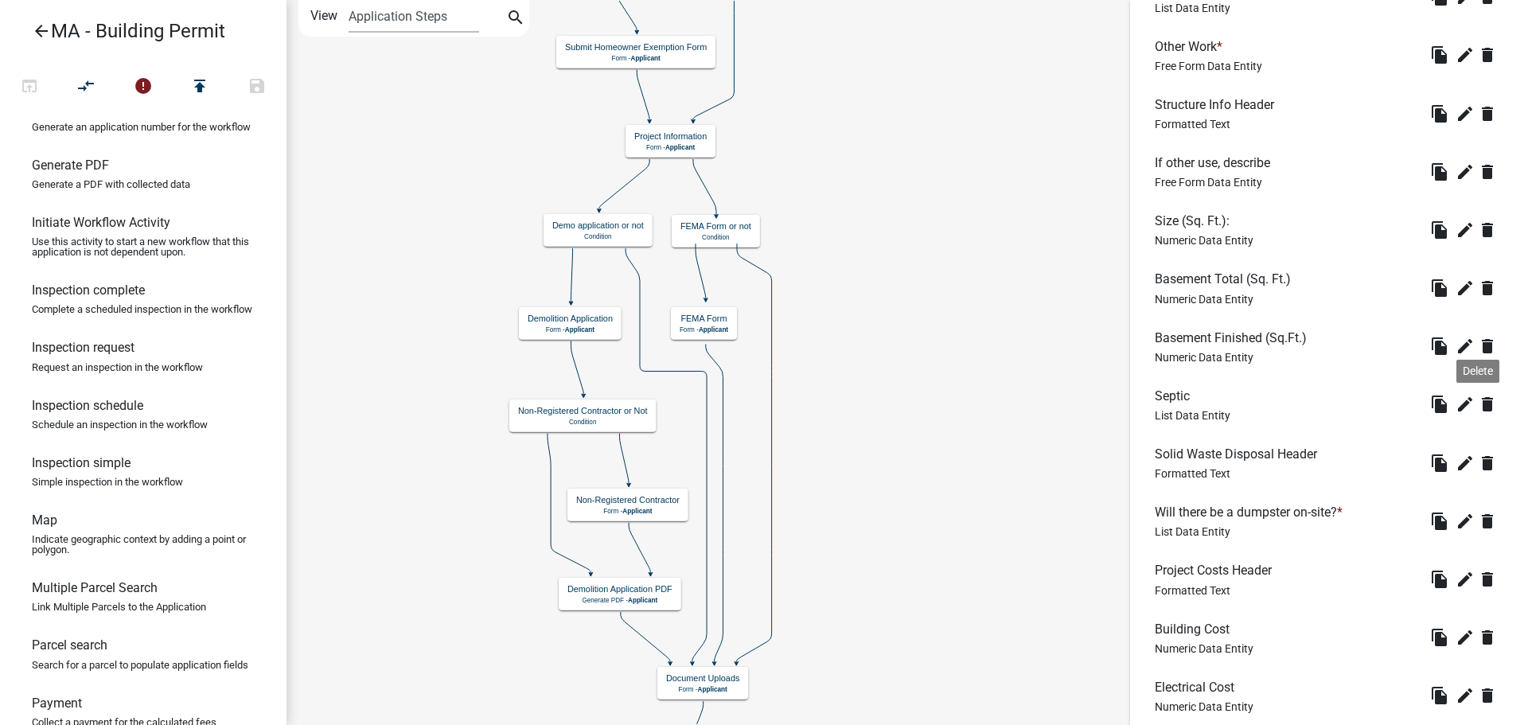
scroll to position [876, 0]
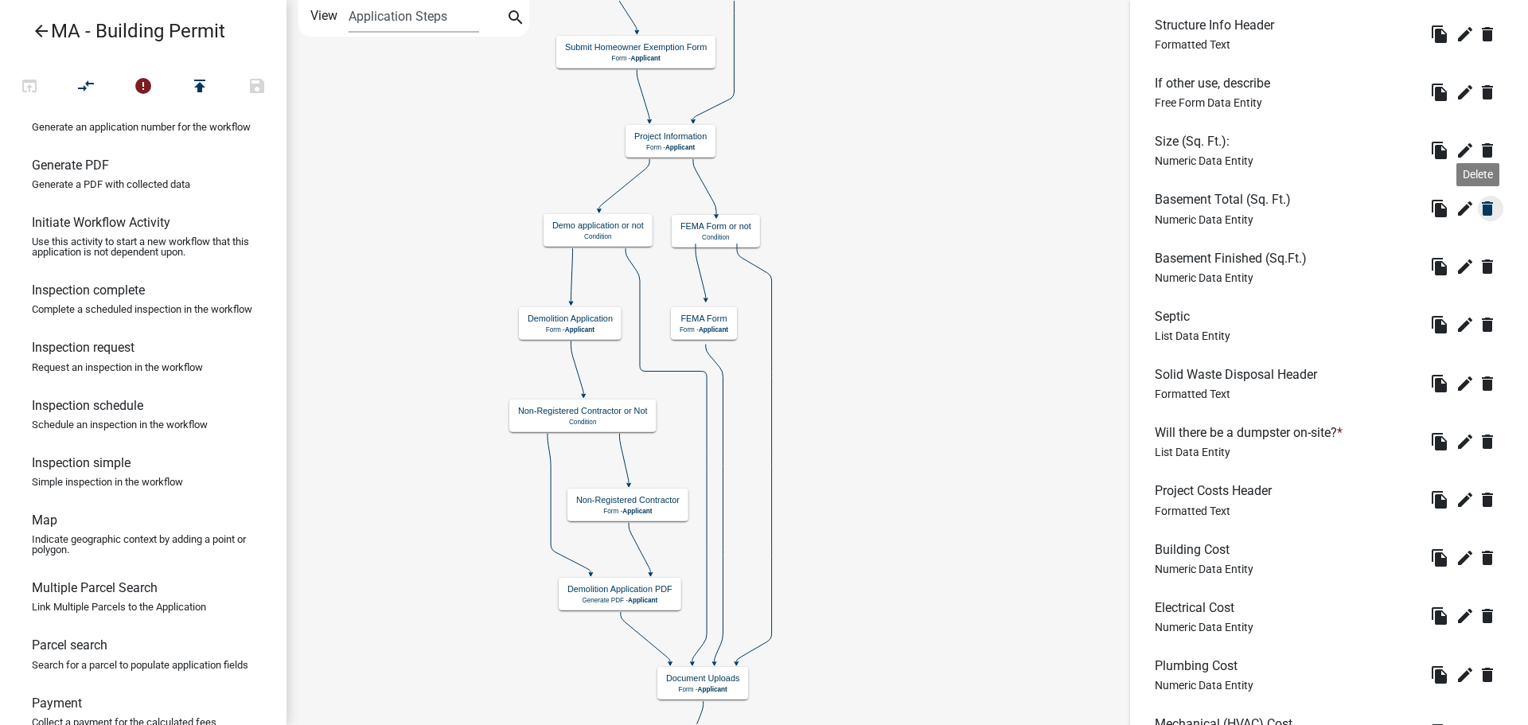
click at [1478, 210] on icon "delete" at bounding box center [1487, 208] width 19 height 19
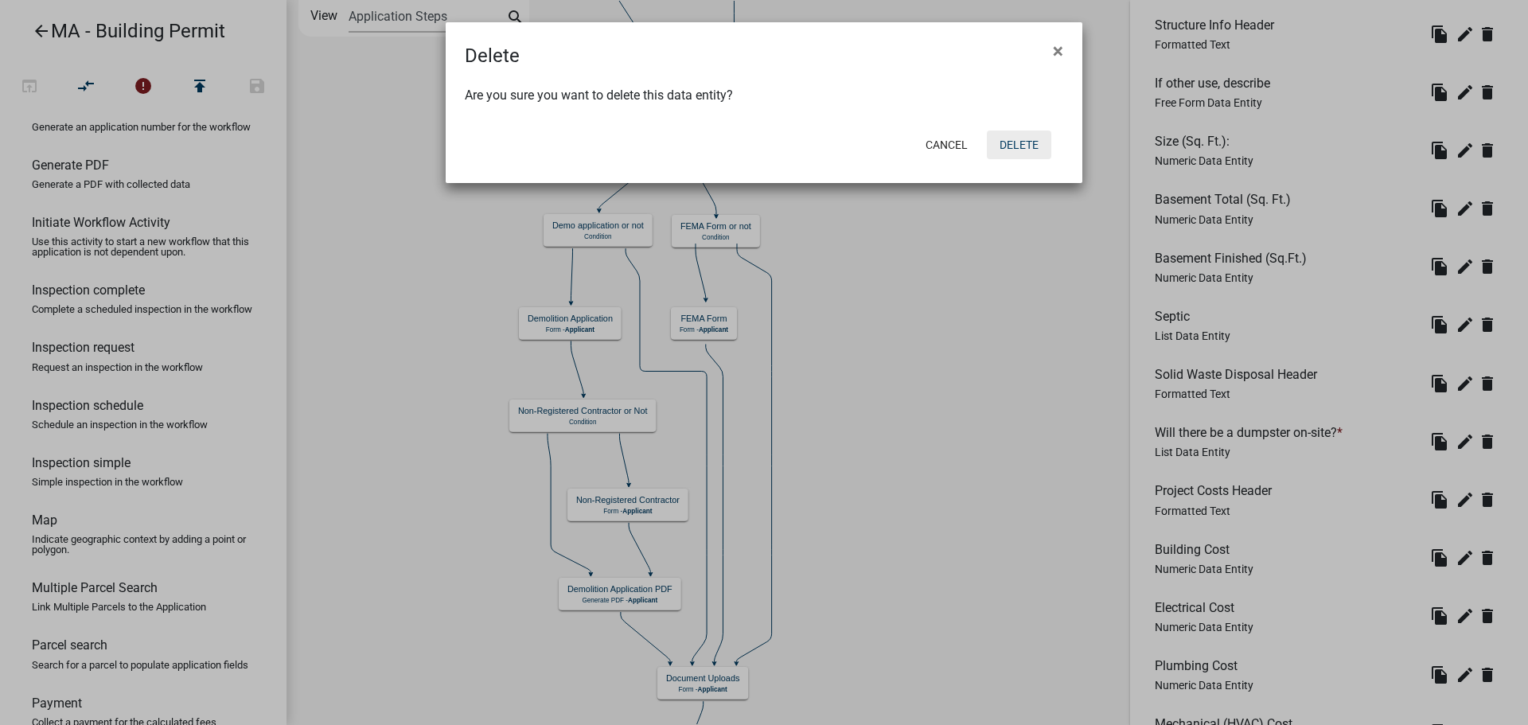
click at [1036, 149] on button "Delete" at bounding box center [1019, 145] width 64 height 29
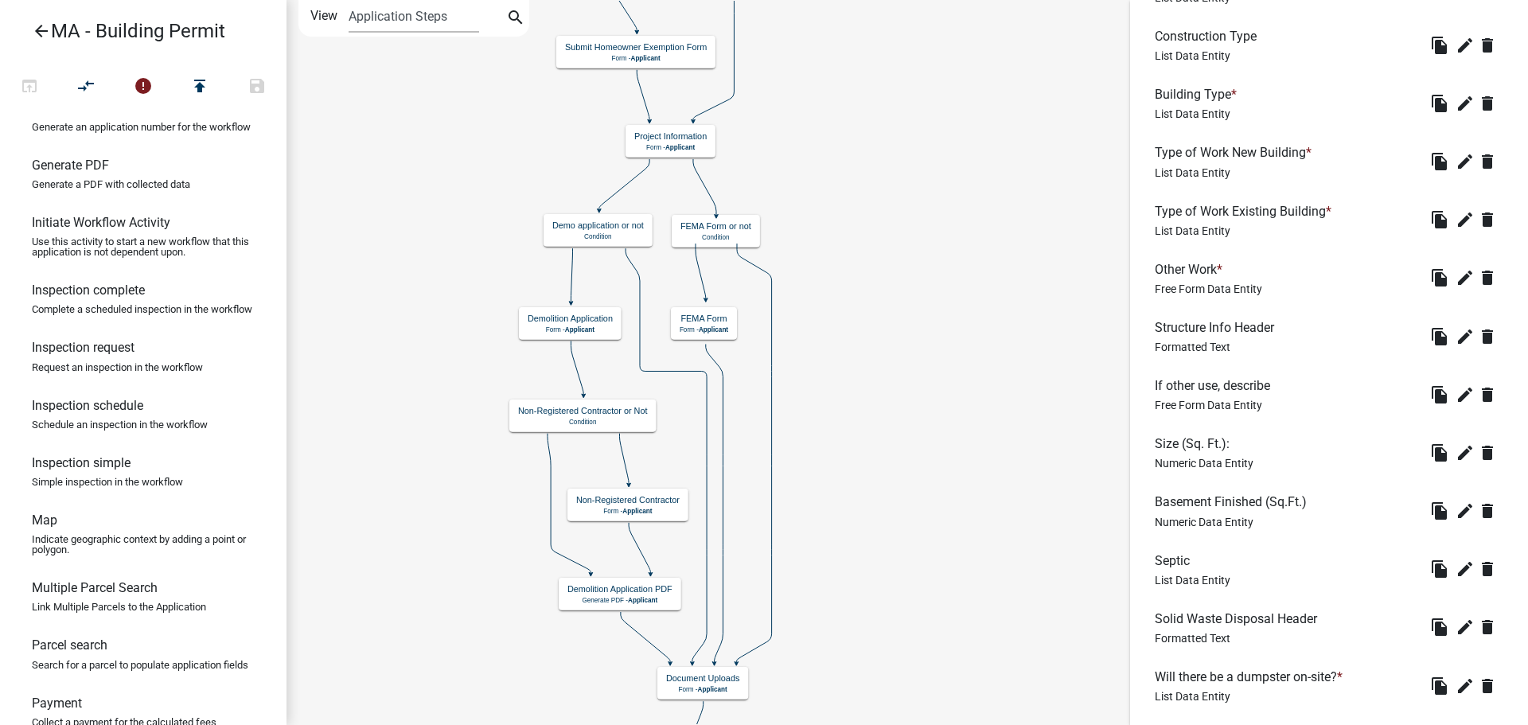
scroll to position [637, 0]
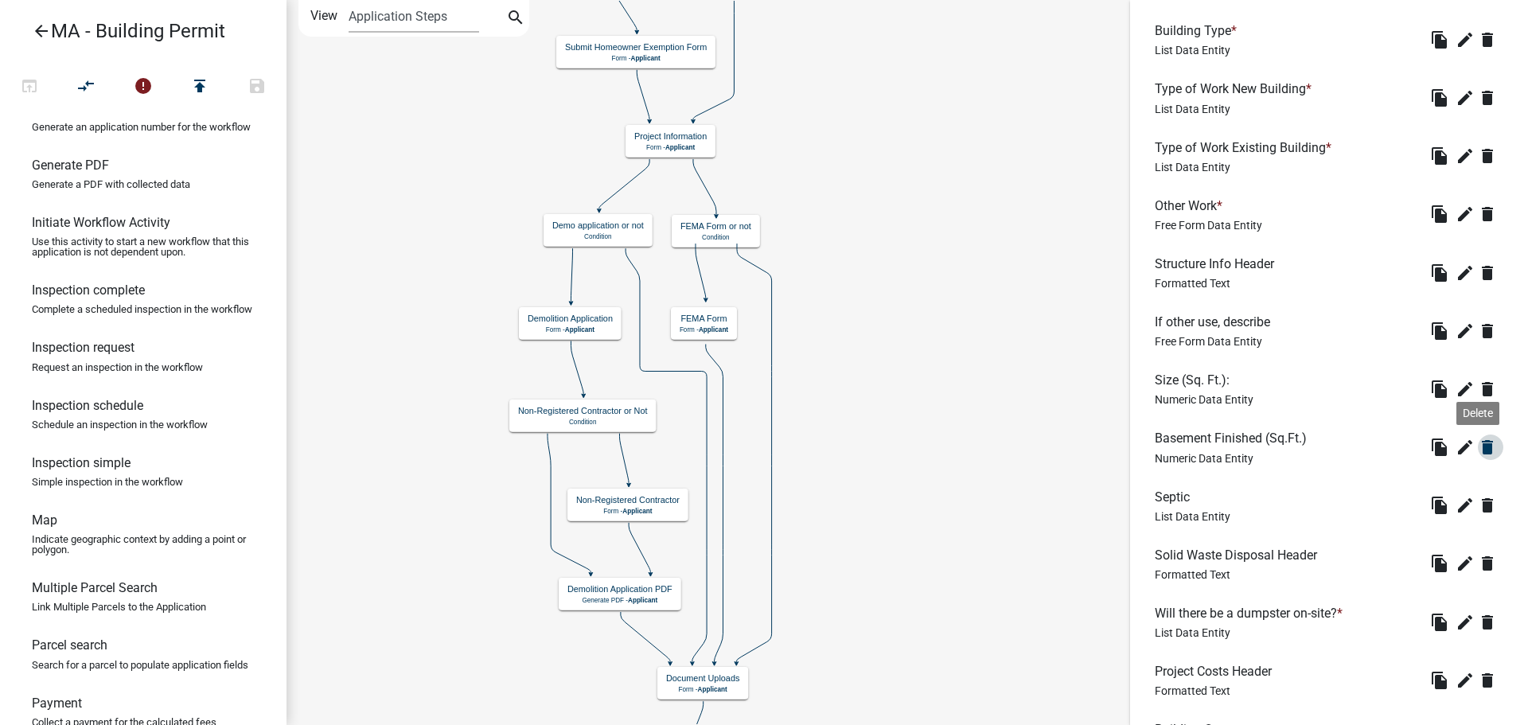
click at [1484, 454] on icon "delete" at bounding box center [1487, 447] width 19 height 19
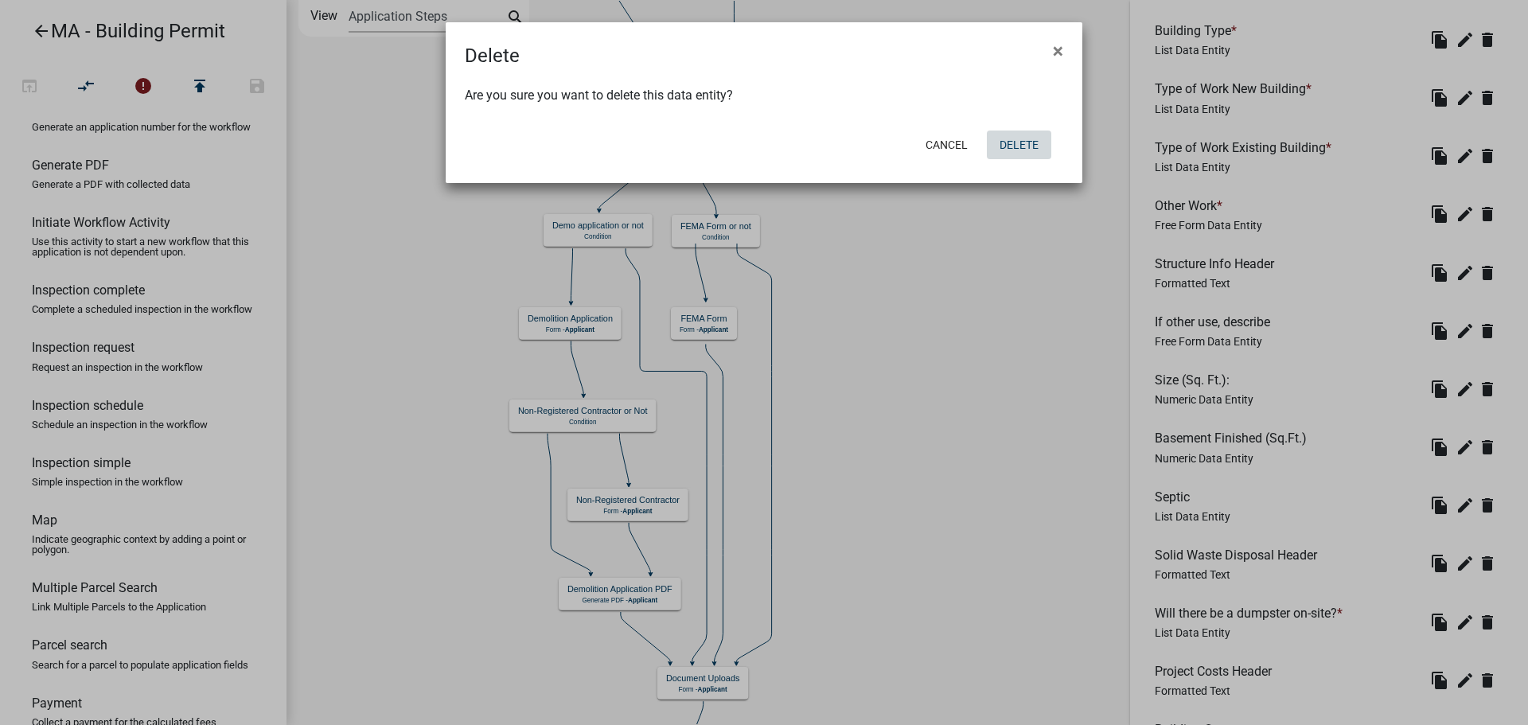
click at [1012, 149] on button "Delete" at bounding box center [1019, 145] width 64 height 29
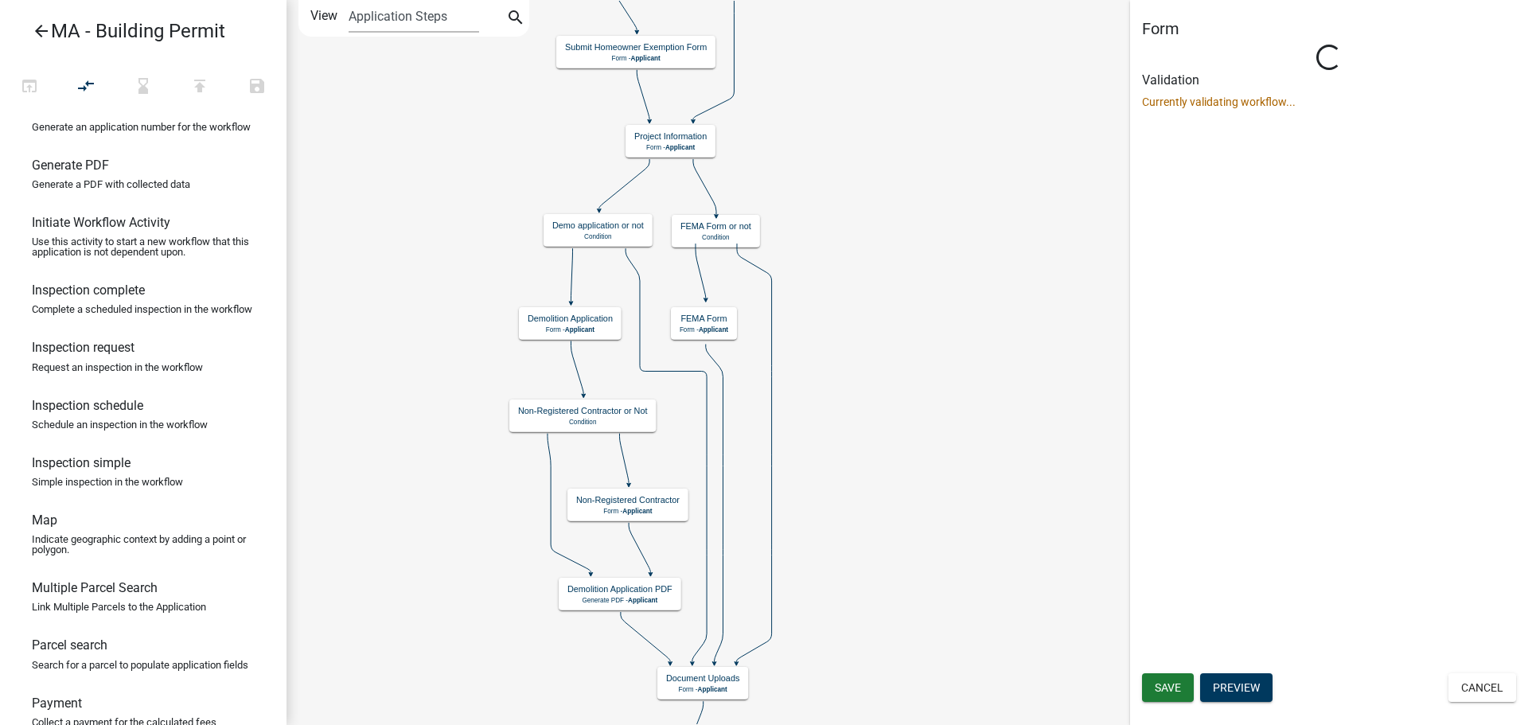
scroll to position [0, 0]
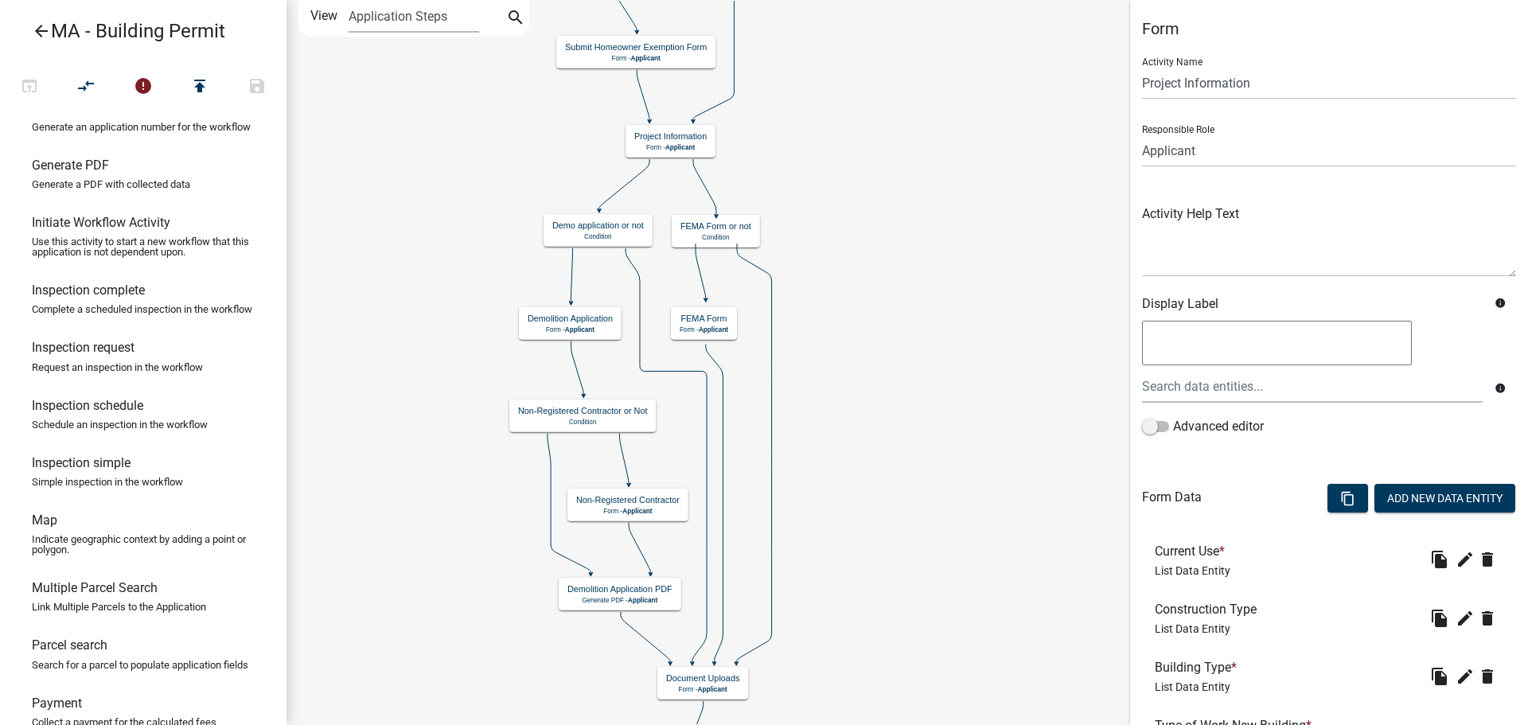
click at [1513, 352] on div "info Advanced editor" at bounding box center [1329, 387] width 398 height 139
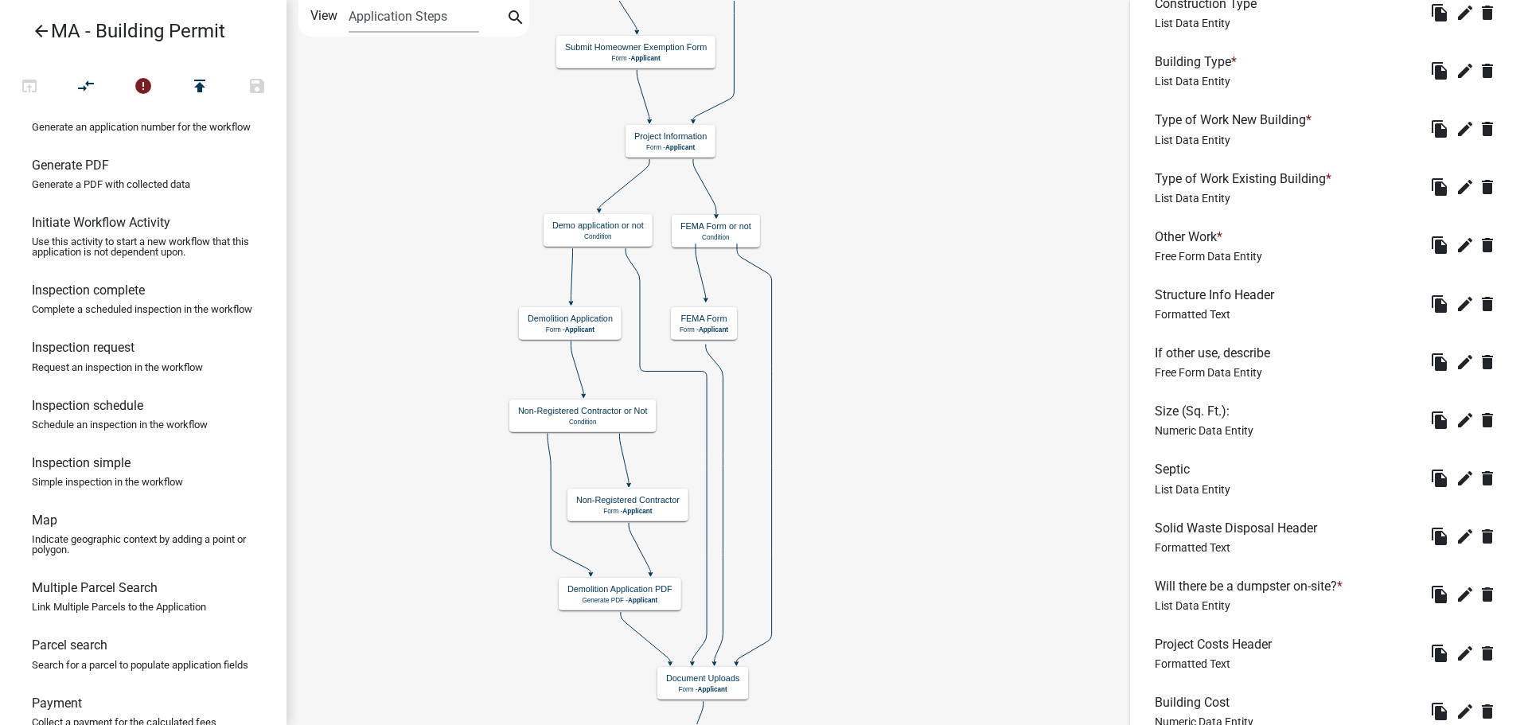
scroll to position [637, 0]
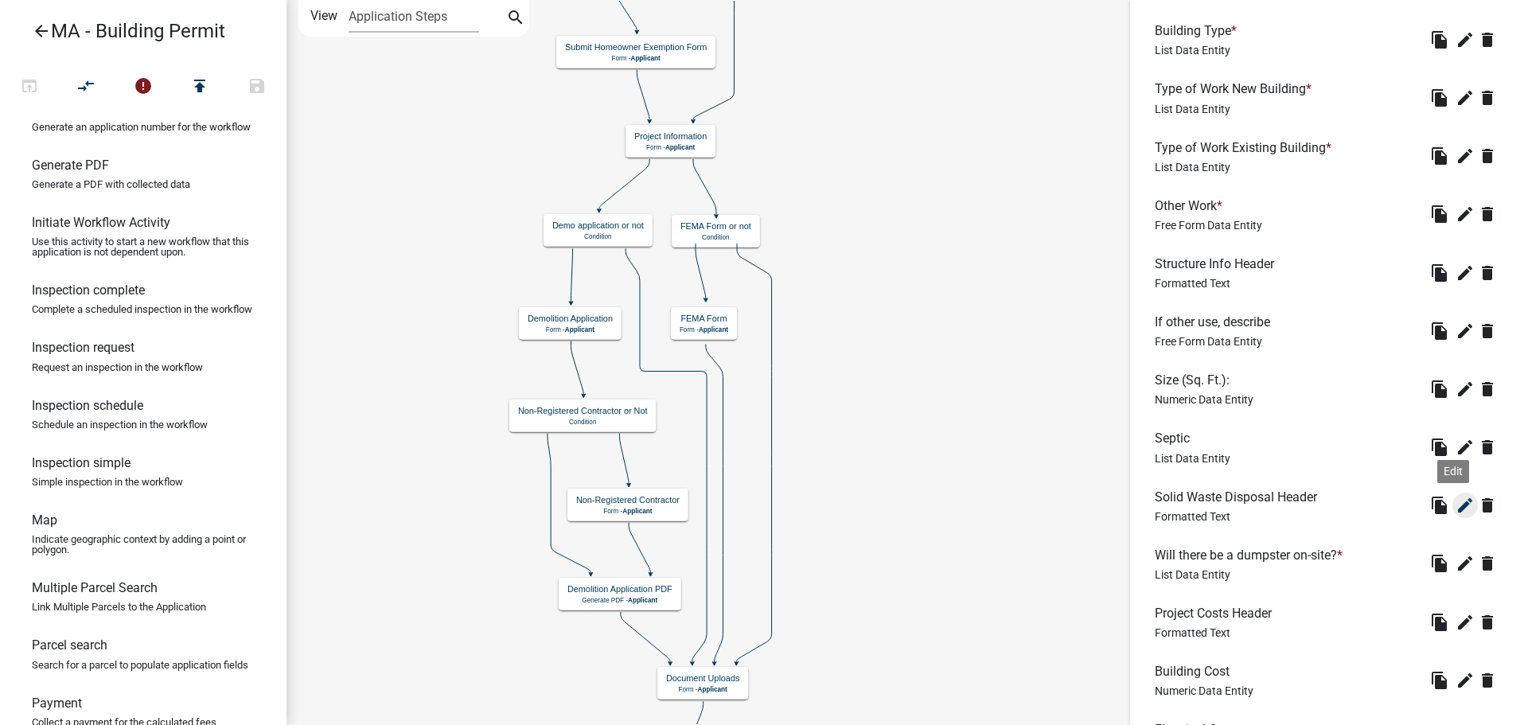
click at [1461, 508] on icon "edit" at bounding box center [1465, 505] width 19 height 19
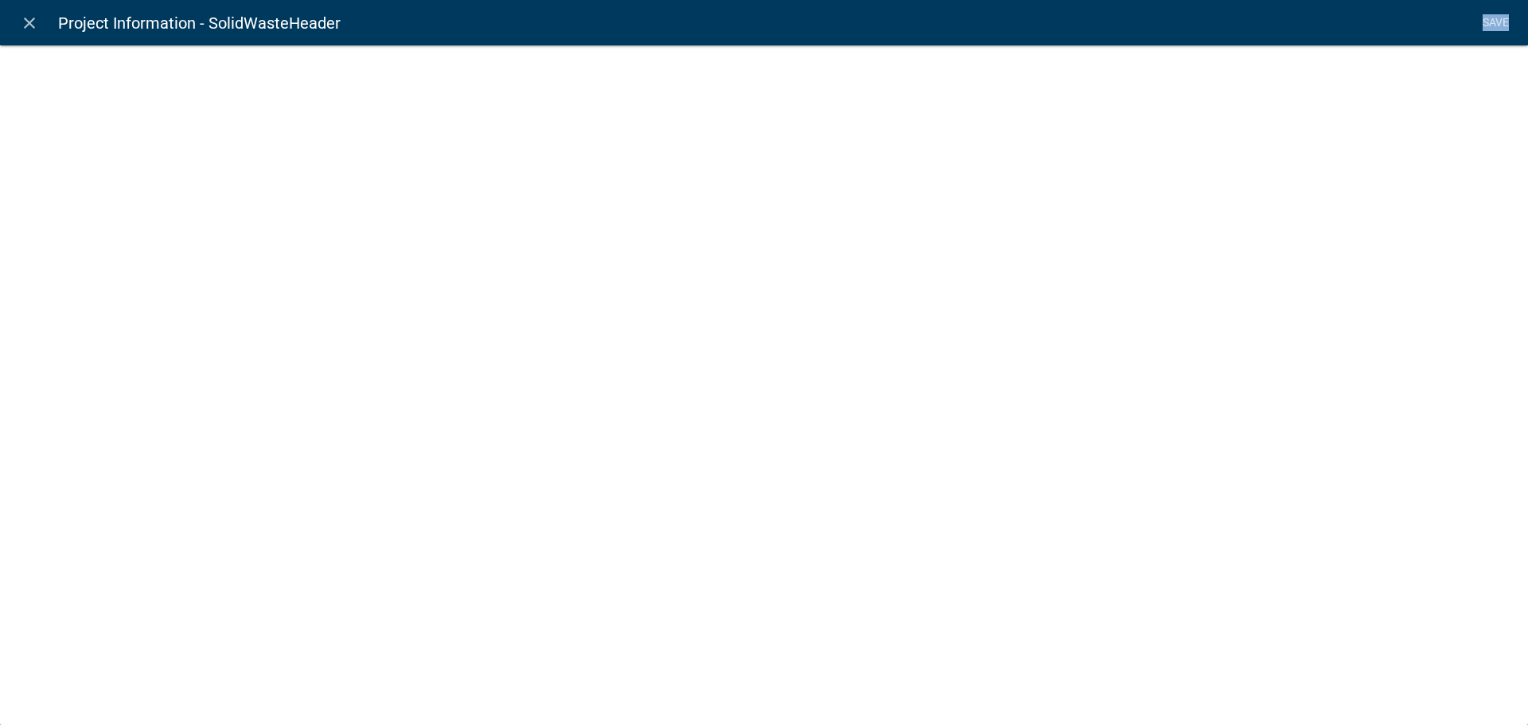
click at [1441, 546] on div "close Project Information - SolidWasteHeader Save" at bounding box center [764, 362] width 1528 height 725
select select "rich-text"
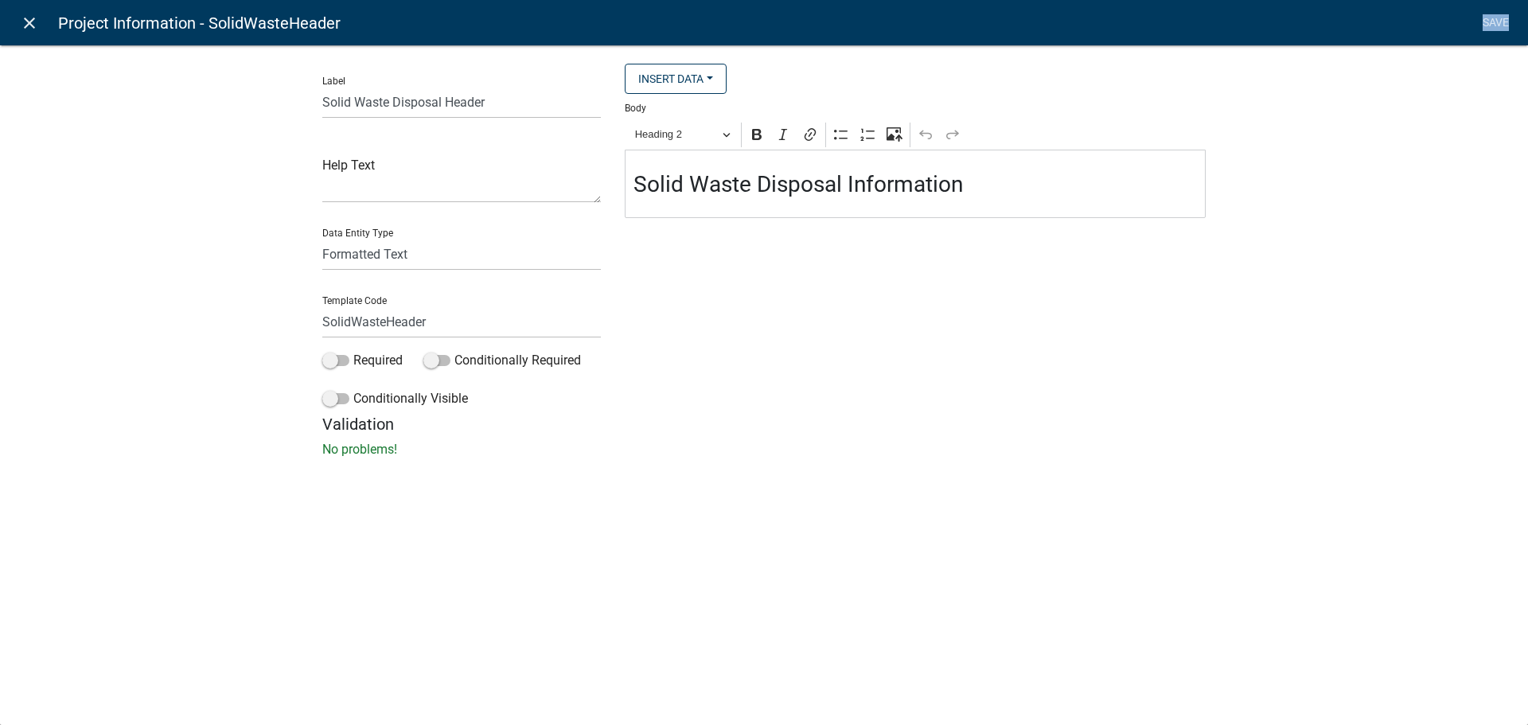
click at [31, 26] on icon "close" at bounding box center [29, 23] width 19 height 19
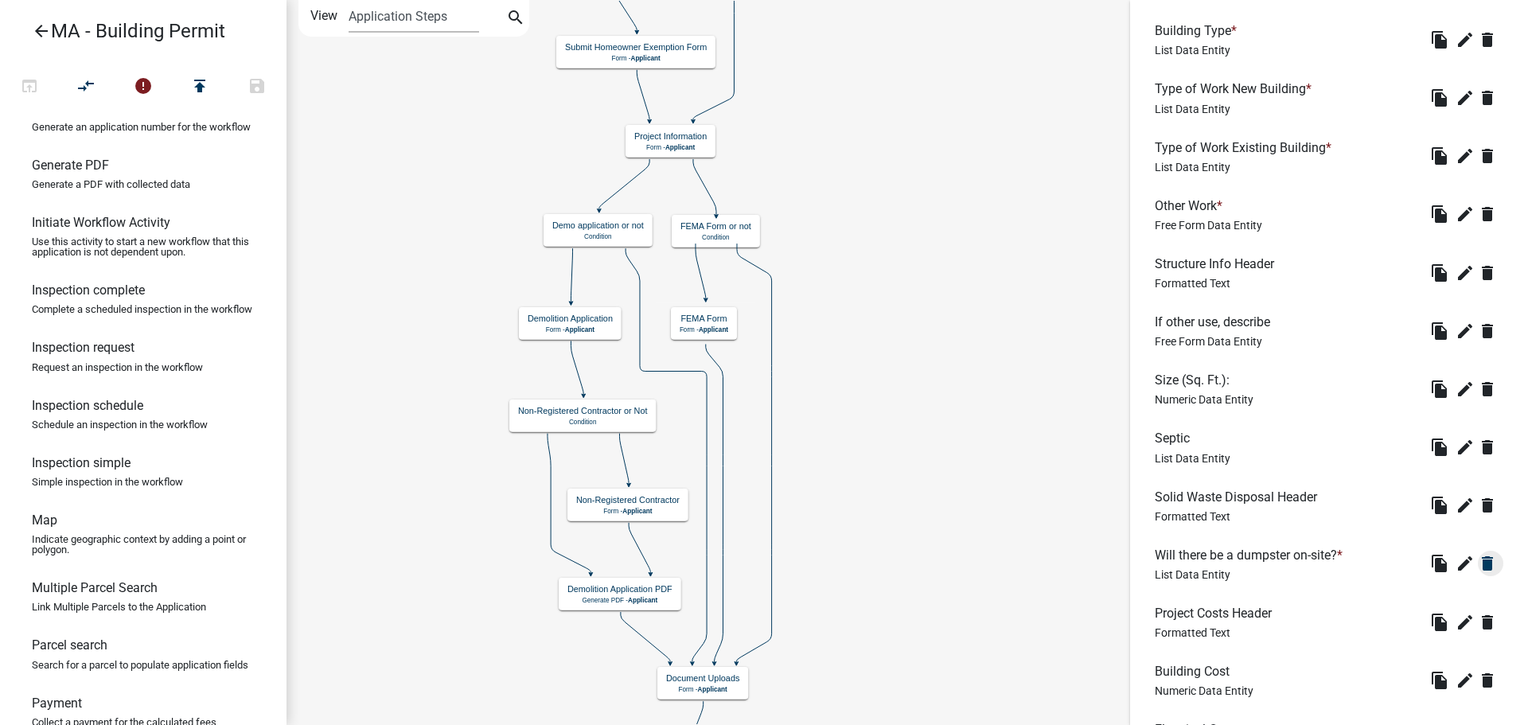
click at [1484, 562] on icon "delete" at bounding box center [1487, 563] width 19 height 19
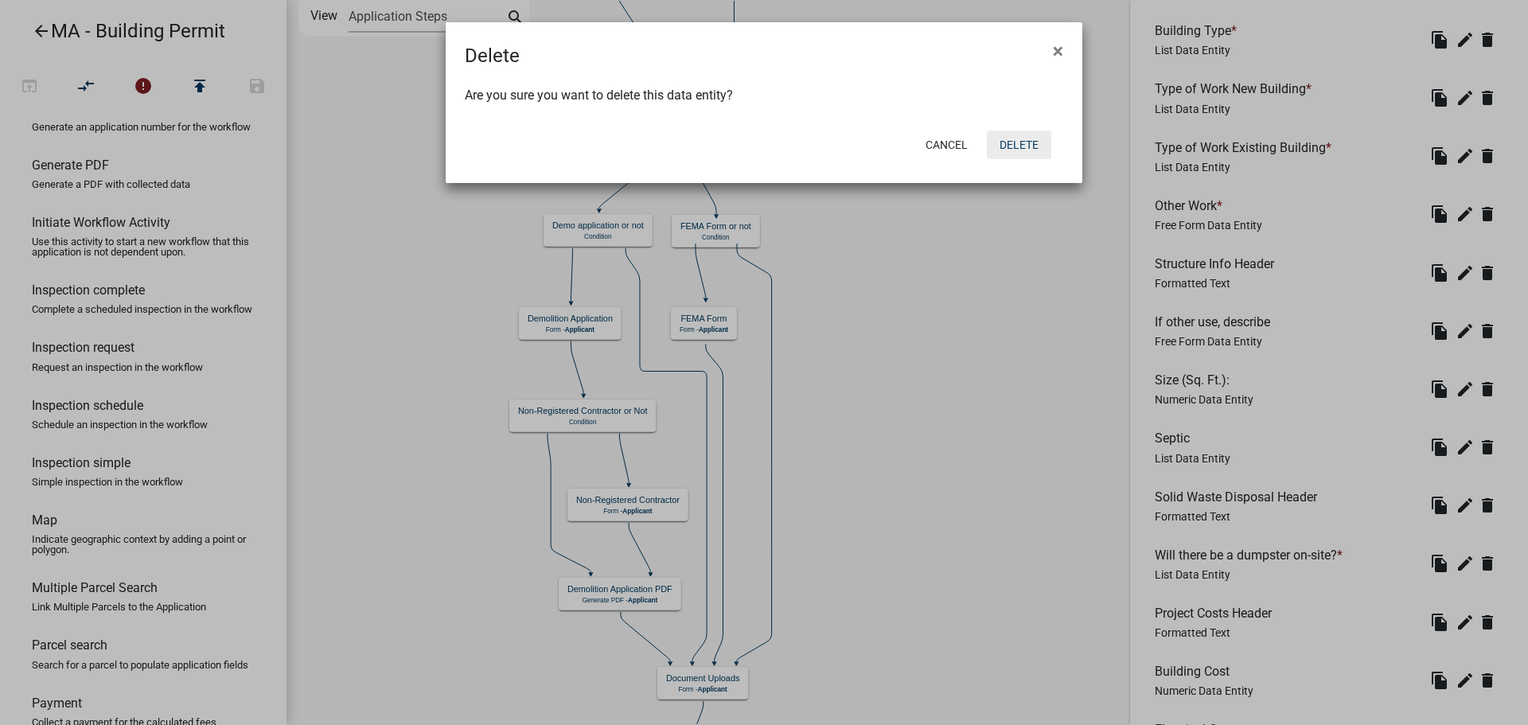
click at [1020, 138] on button "Delete" at bounding box center [1019, 145] width 64 height 29
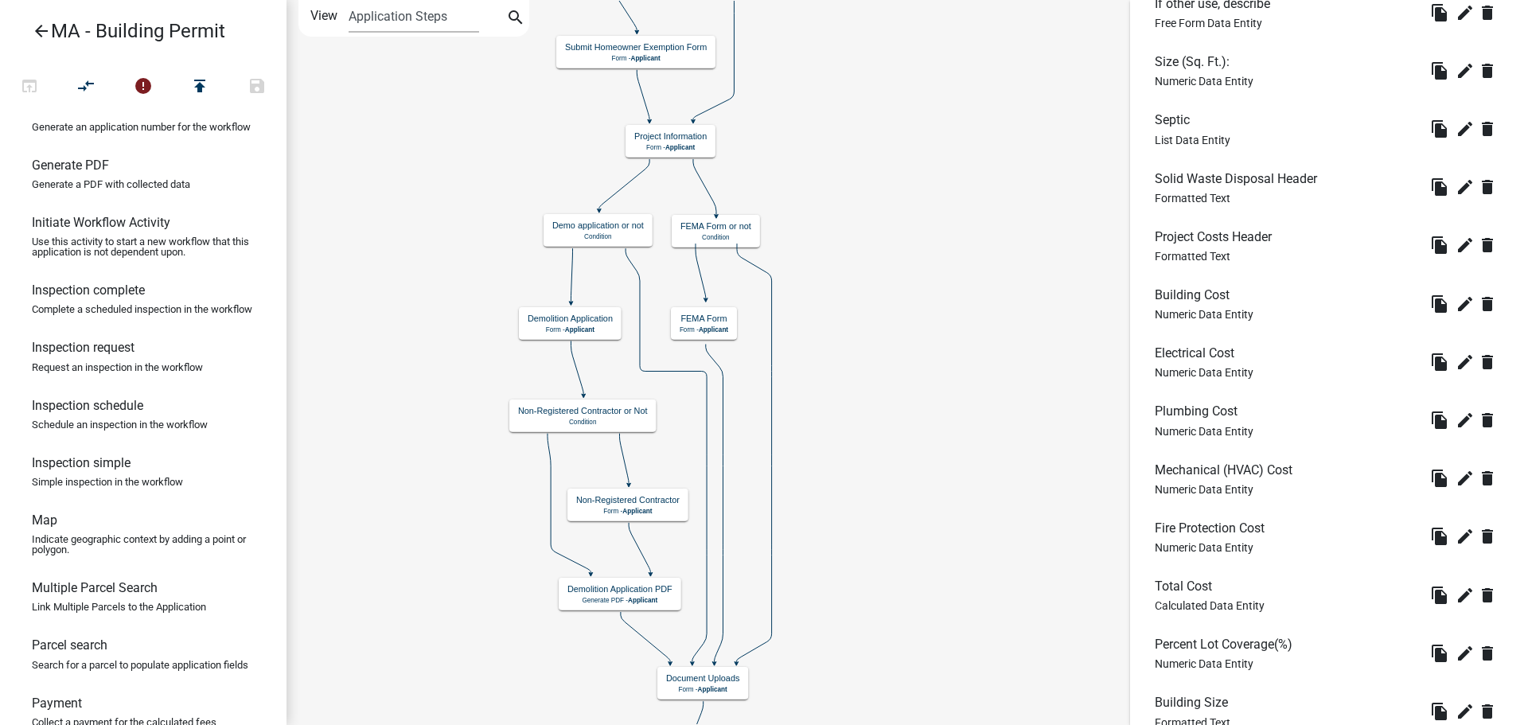
scroll to position [876, 0]
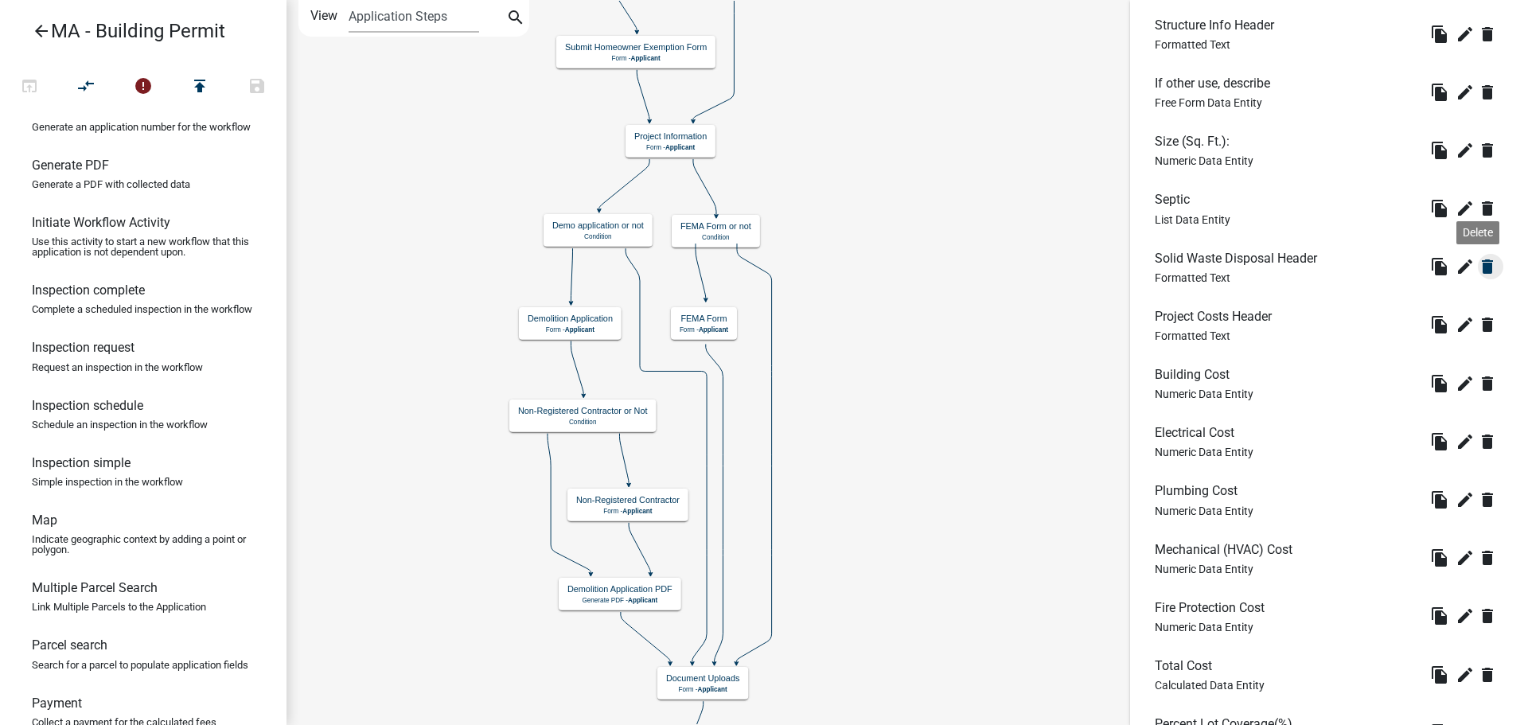
click at [1483, 271] on icon "delete" at bounding box center [1487, 266] width 19 height 19
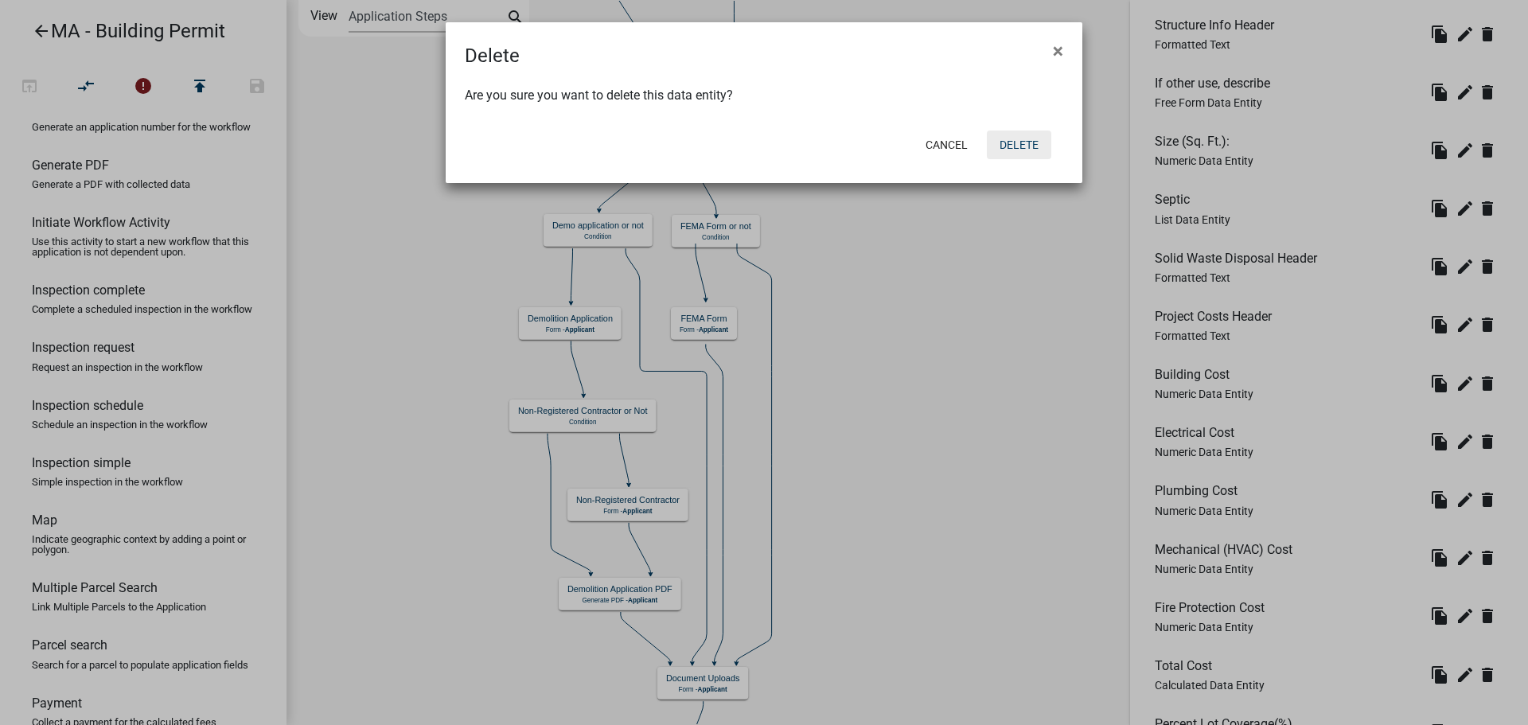
click at [1020, 157] on button "Delete" at bounding box center [1019, 145] width 64 height 29
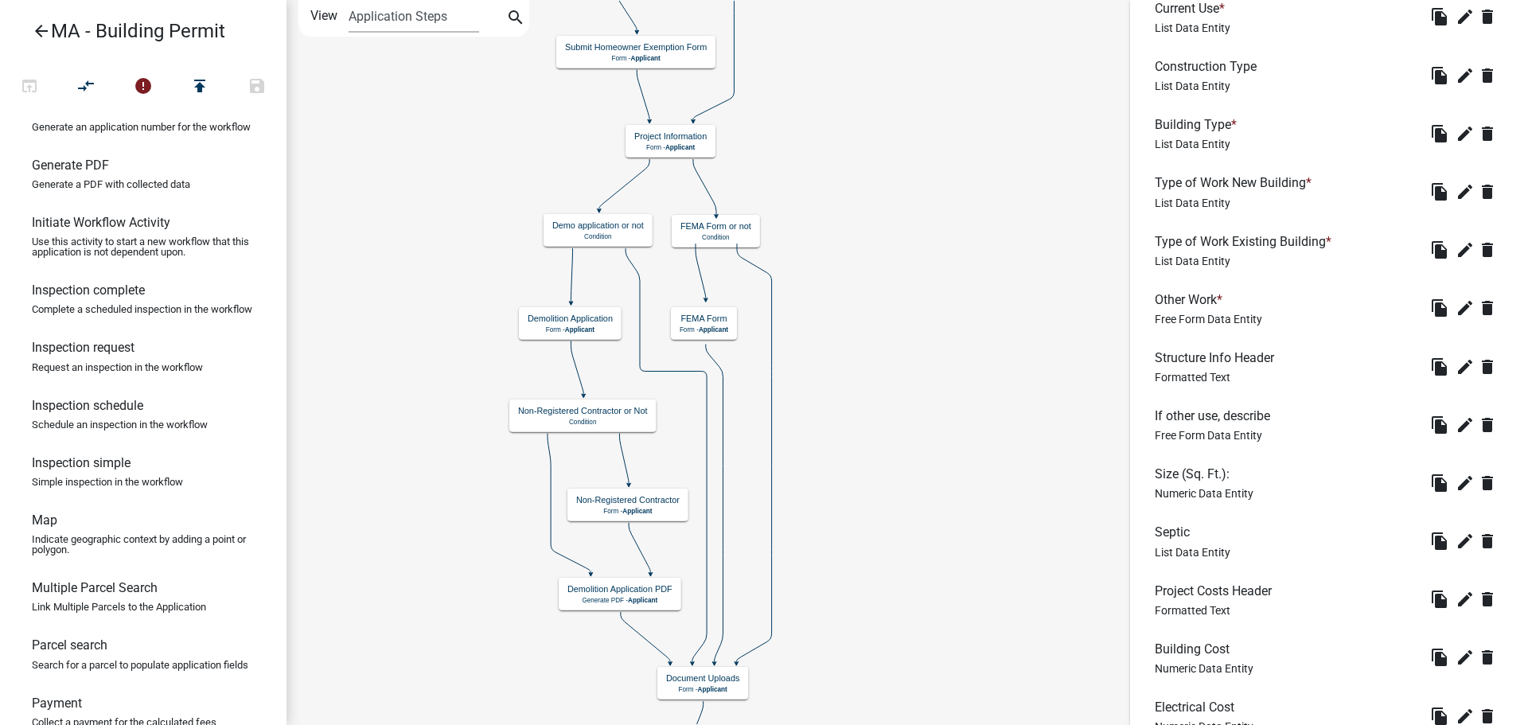
scroll to position [557, 0]
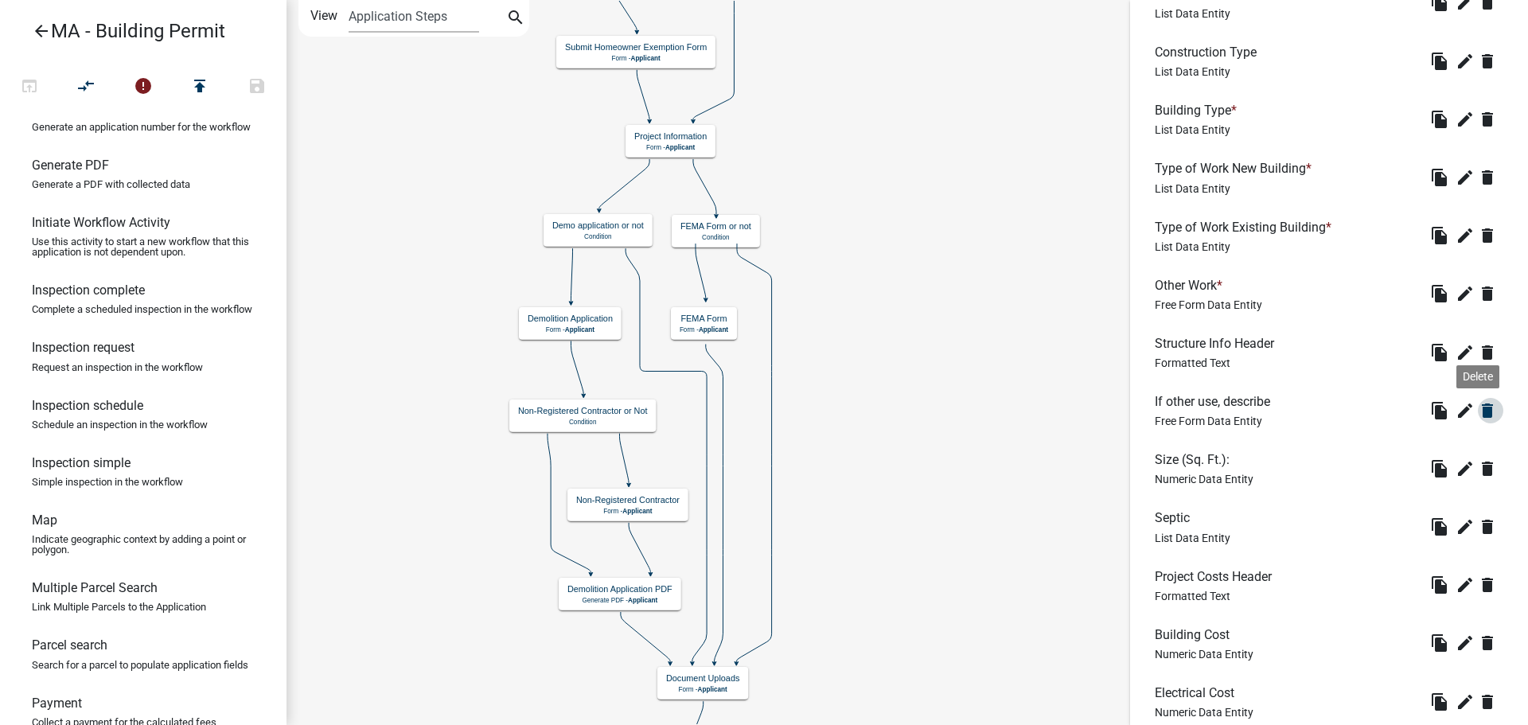
click at [1478, 411] on icon "delete" at bounding box center [1487, 410] width 19 height 19
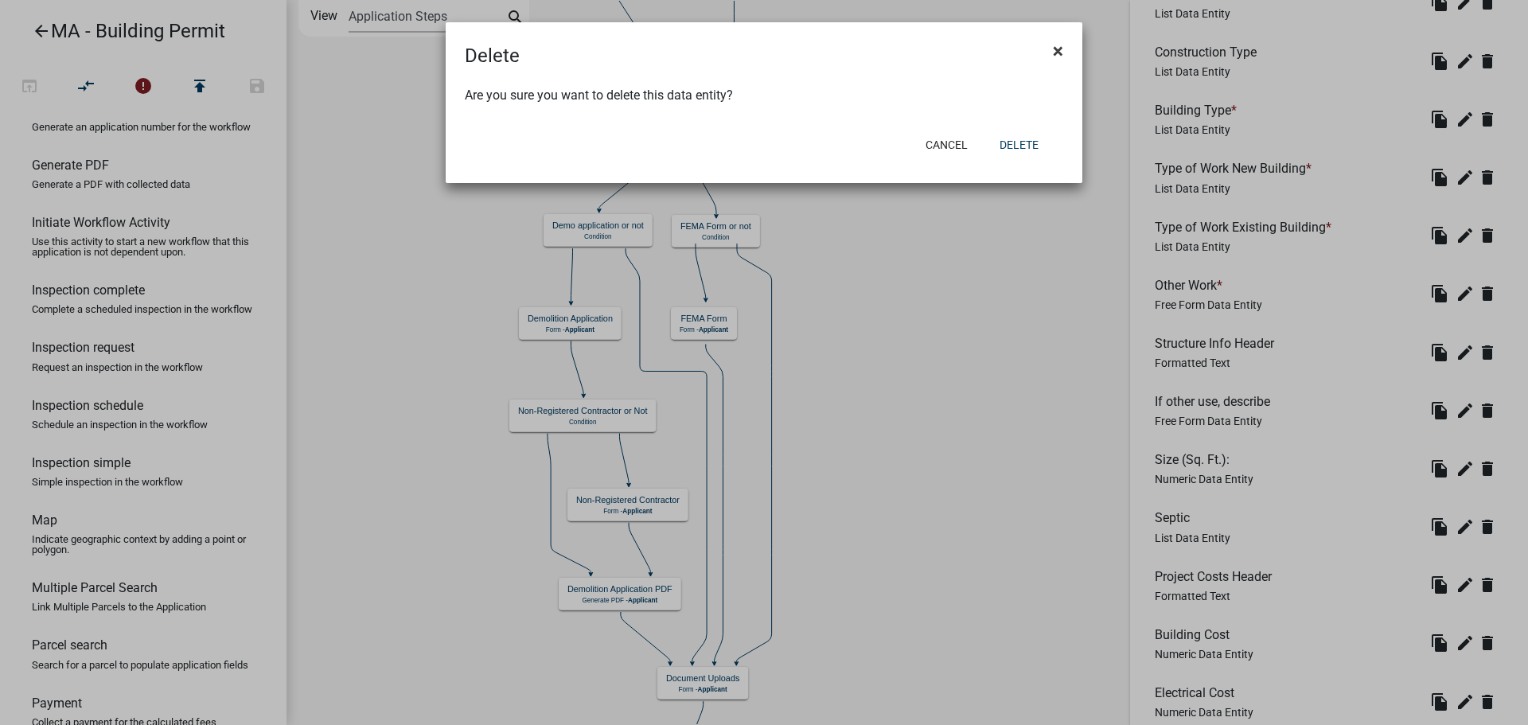
click at [1048, 55] on button "×" at bounding box center [1058, 51] width 36 height 45
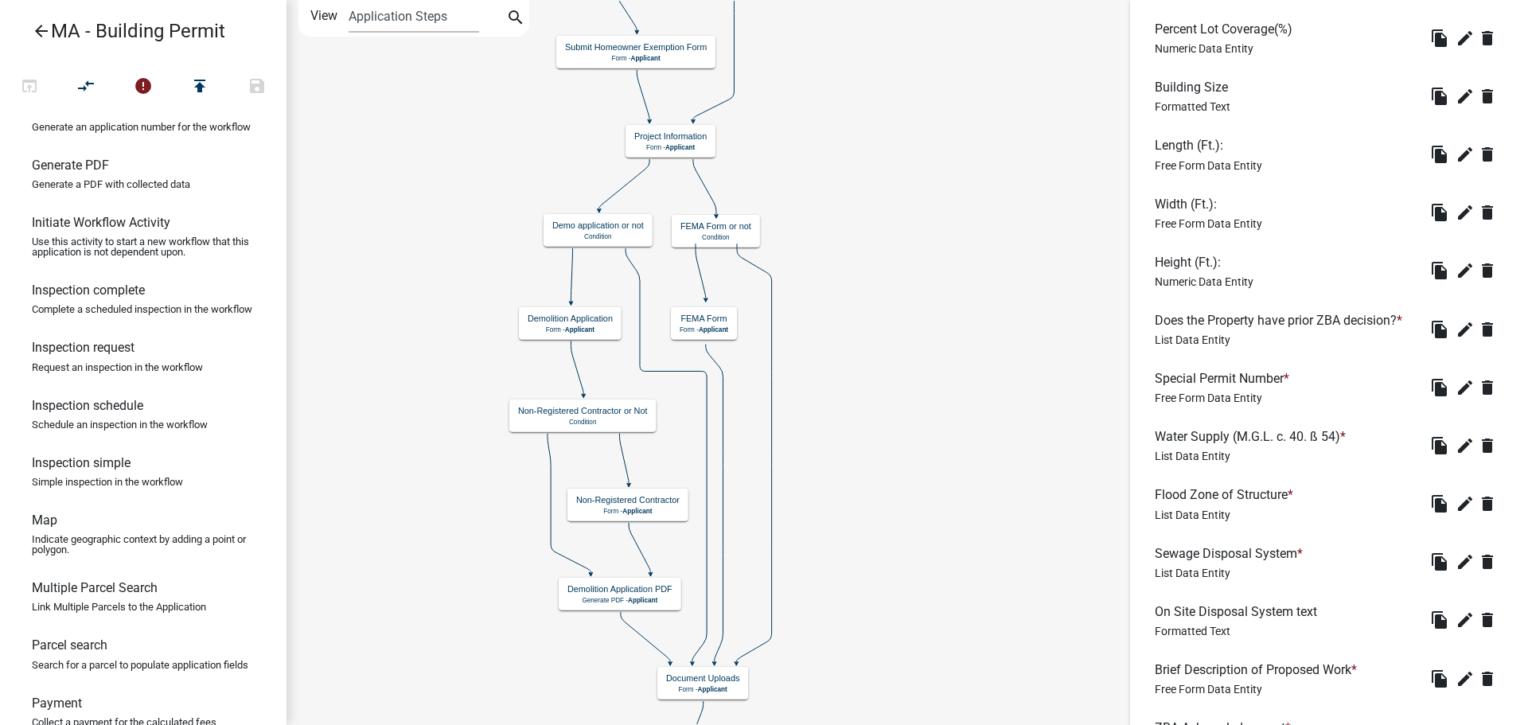
scroll to position [1658, 0]
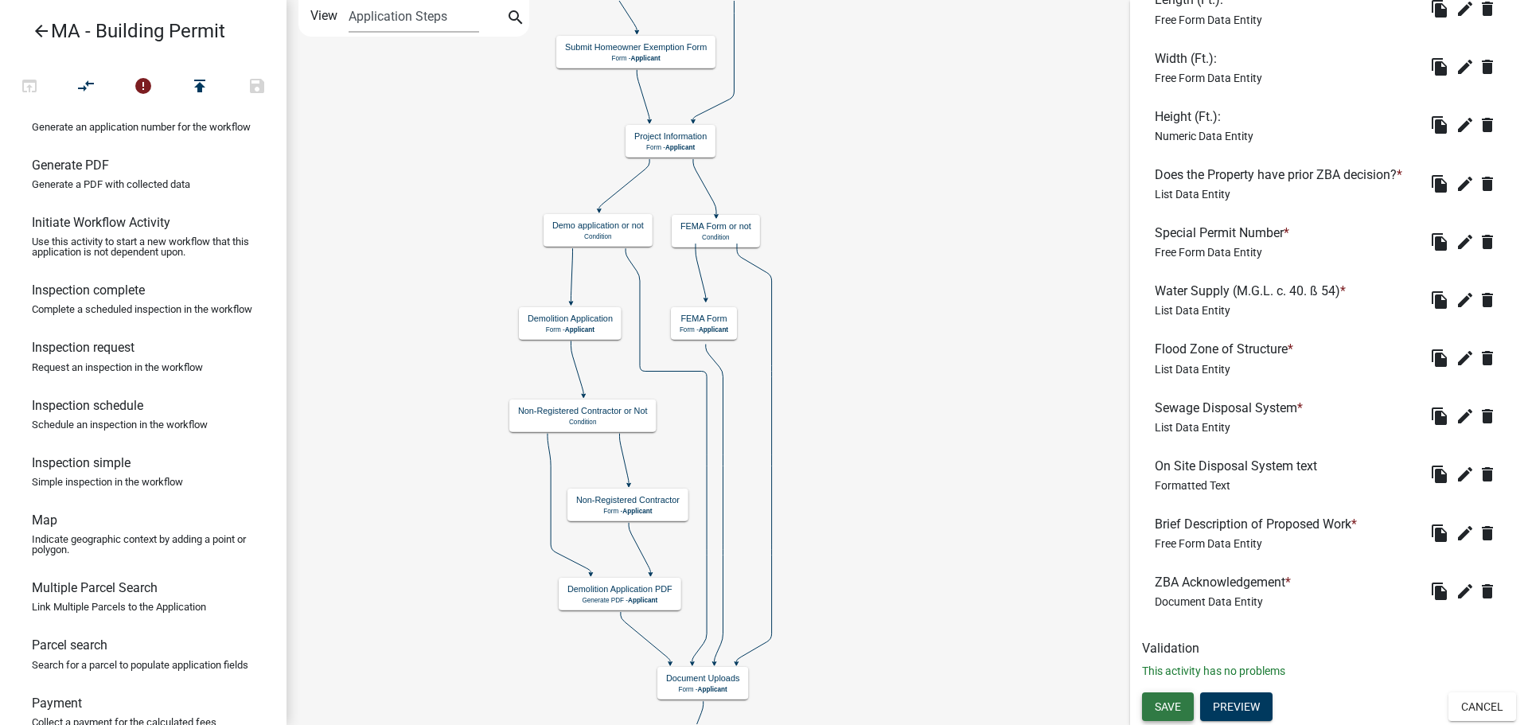
click at [1179, 707] on span "Save" at bounding box center [1168, 706] width 26 height 13
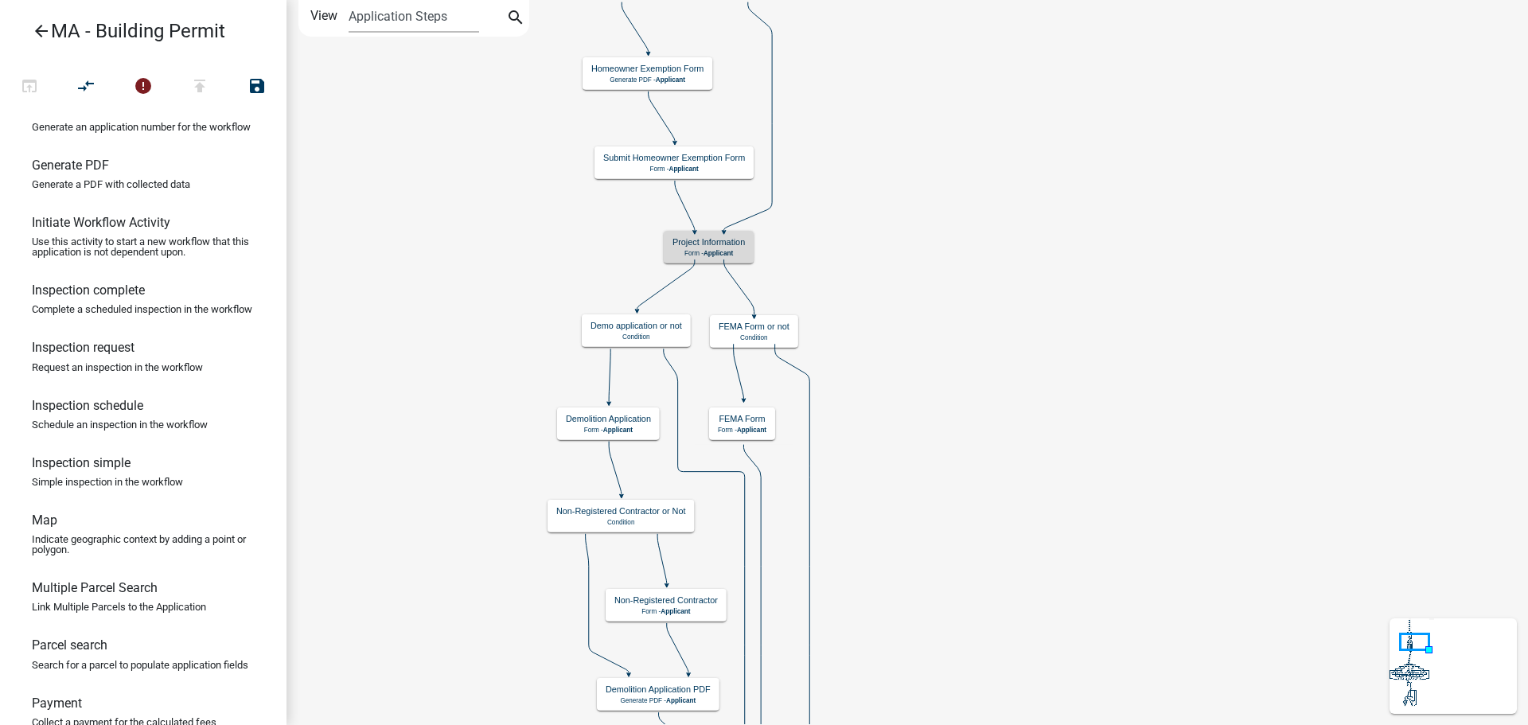
scroll to position [0, 0]
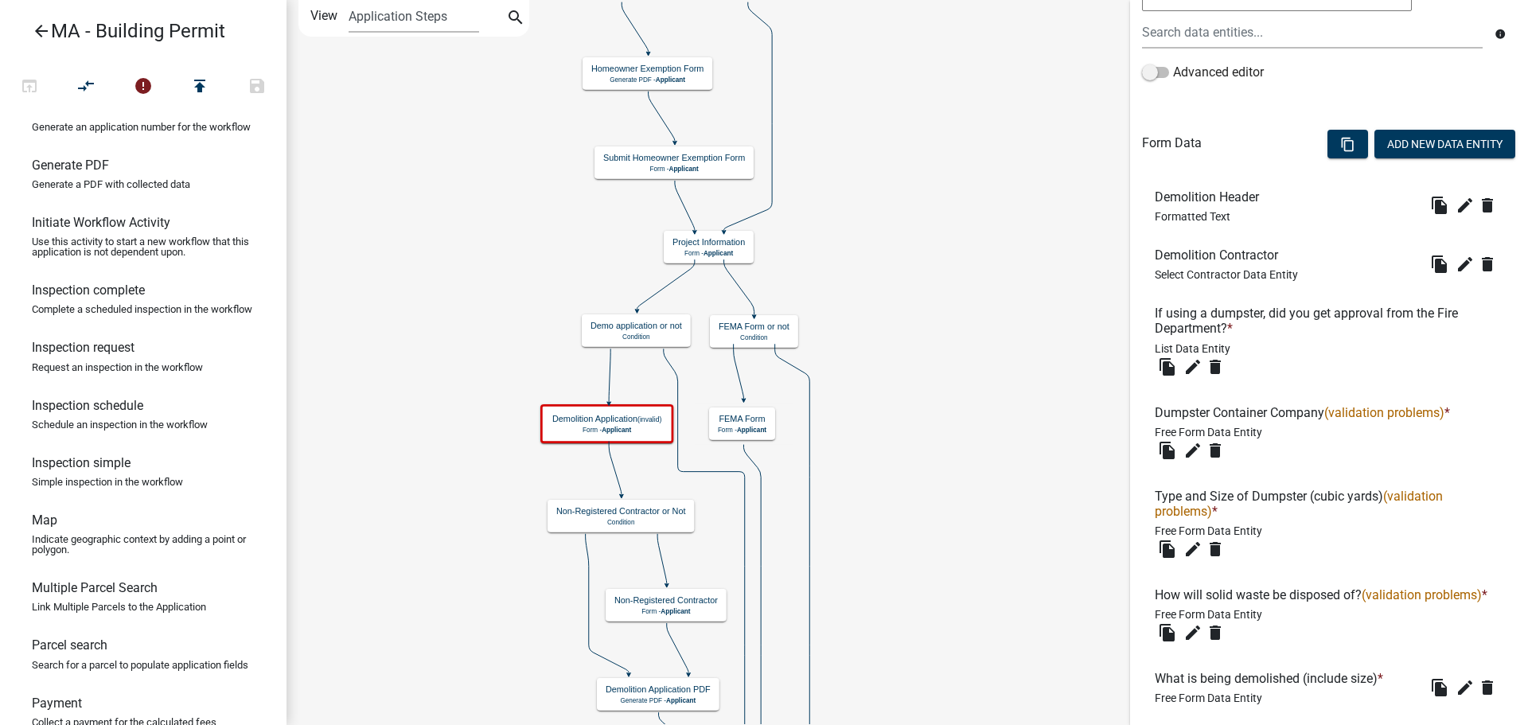
scroll to position [398, 0]
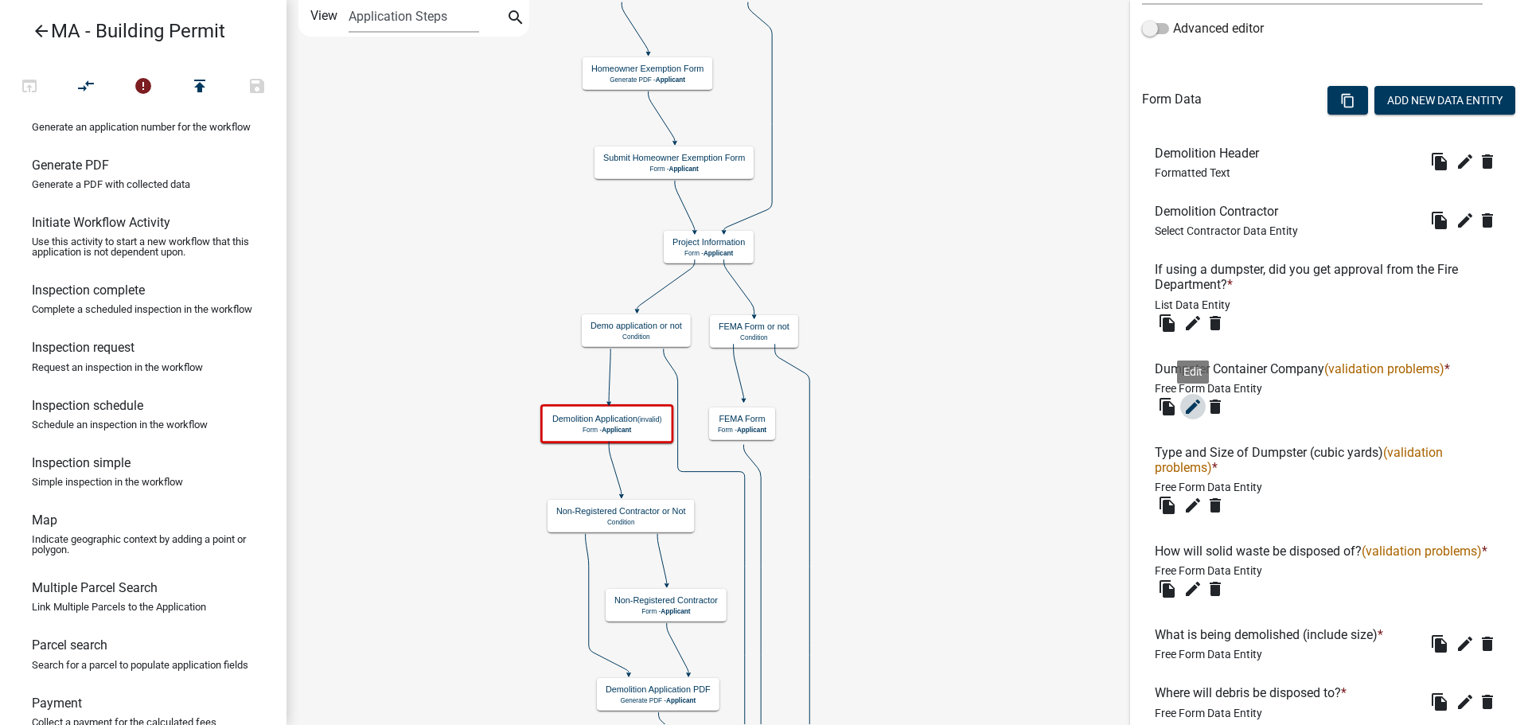
click at [1194, 405] on icon "edit" at bounding box center [1193, 406] width 19 height 19
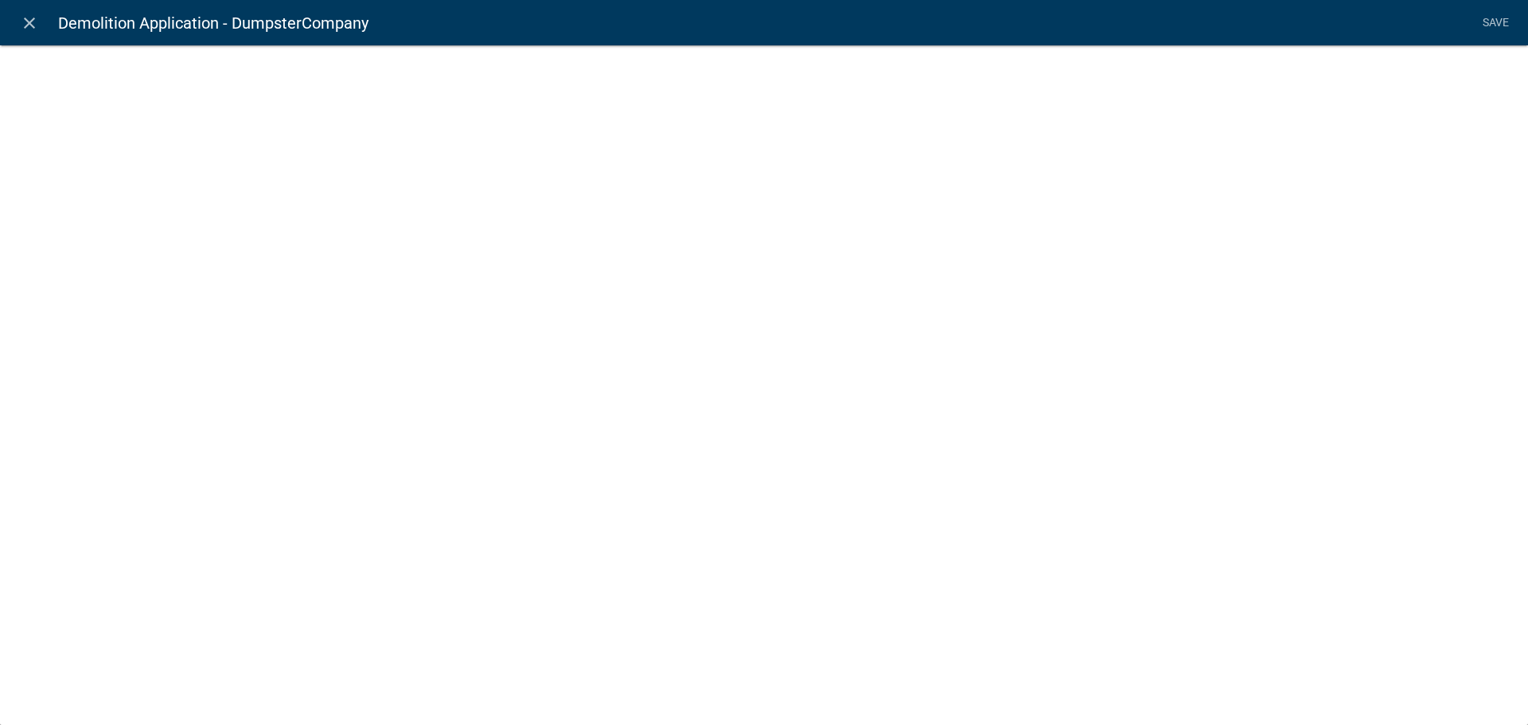
select select
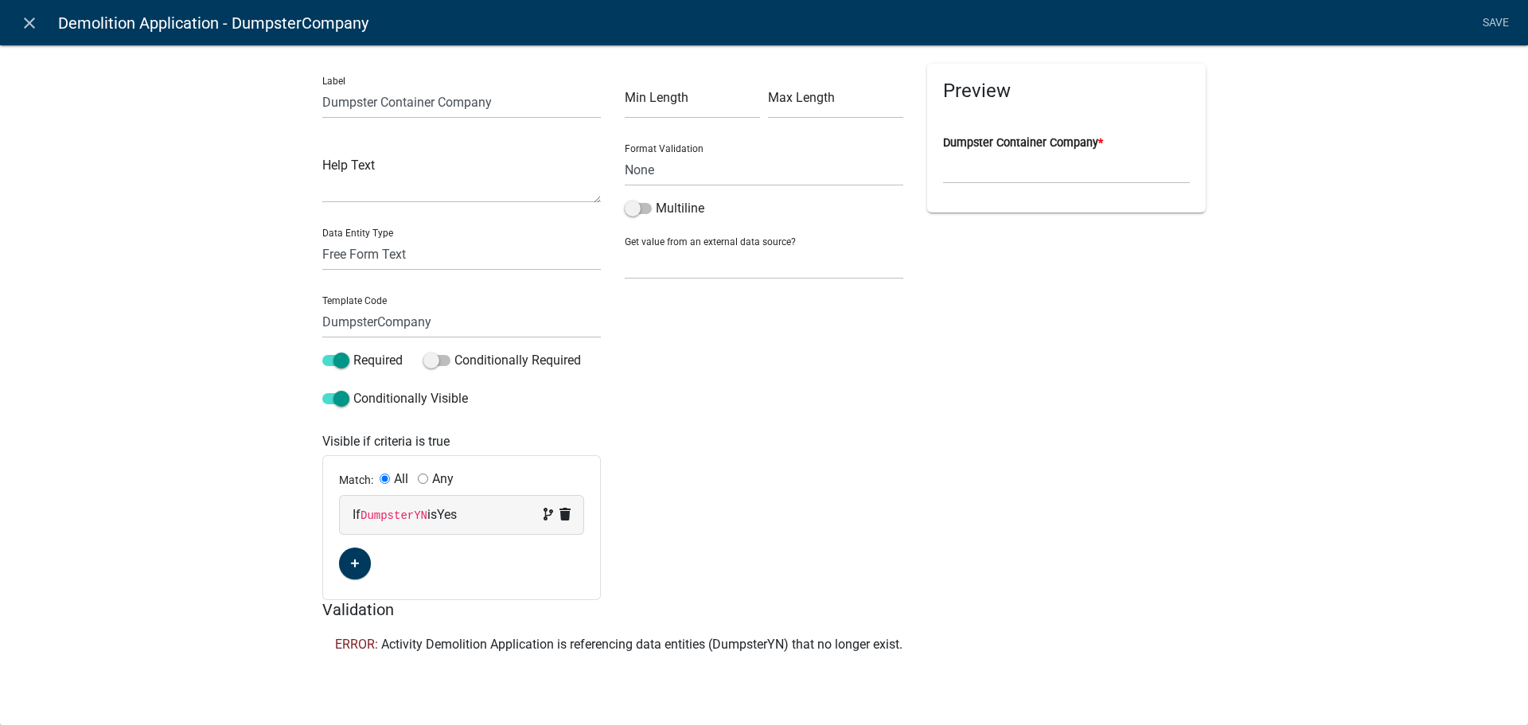
click at [431, 517] on div "If DumpsterYN is Yes" at bounding box center [462, 514] width 218 height 19
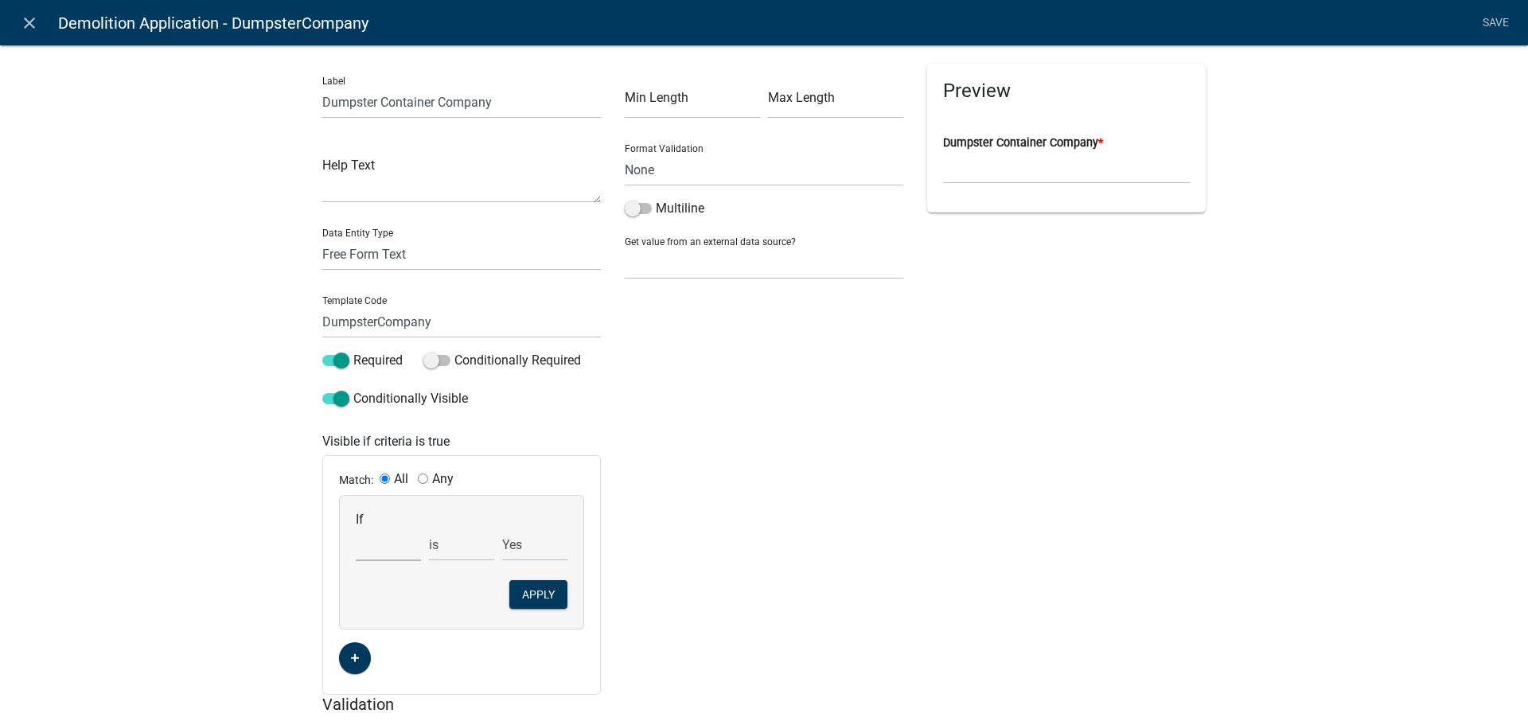
click at [395, 547] on select "Choose... ALL_FEE_RECIPIENTS APPLICANT_CITY APPLICANT_EMAIL_ADDRESS APPLICANT_F…" at bounding box center [388, 544] width 65 height 33
click at [227, 469] on div "Label Dumpster Container Company Help Text Data Entity Type Free Form Text Docu…" at bounding box center [764, 405] width 1528 height 773
click at [389, 552] on select "Choose... ALL_FEE_RECIPIENTS APPLICANT_CITY APPLICANT_EMAIL_ADDRESS APPLICANT_F…" at bounding box center [388, 544] width 65 height 33
select select "58: ElectricalCostApp"
click at [844, 411] on div "Min Length Max Length Format Validation None Email PhoneNumber Multiline Get va…" at bounding box center [764, 379] width 302 height 631
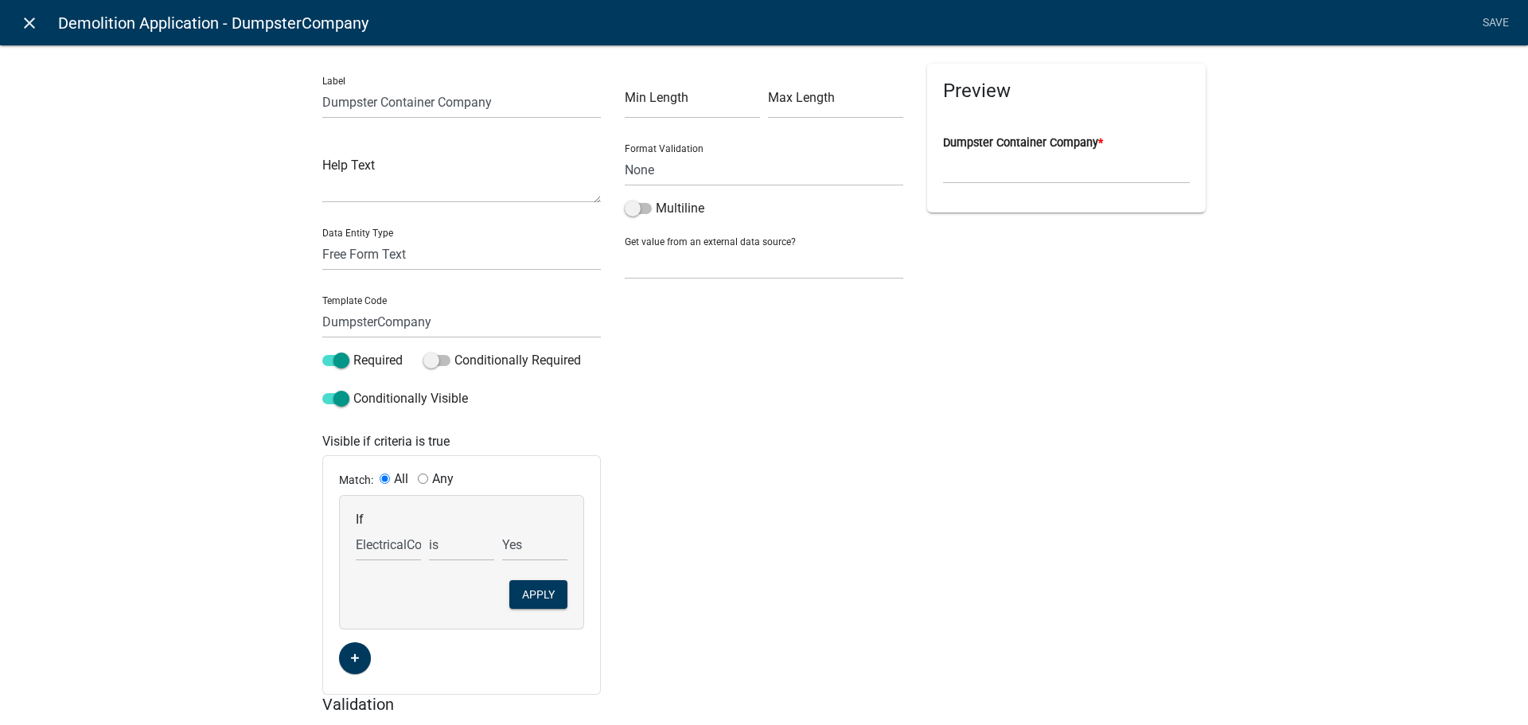
click at [23, 25] on icon "close" at bounding box center [29, 23] width 19 height 19
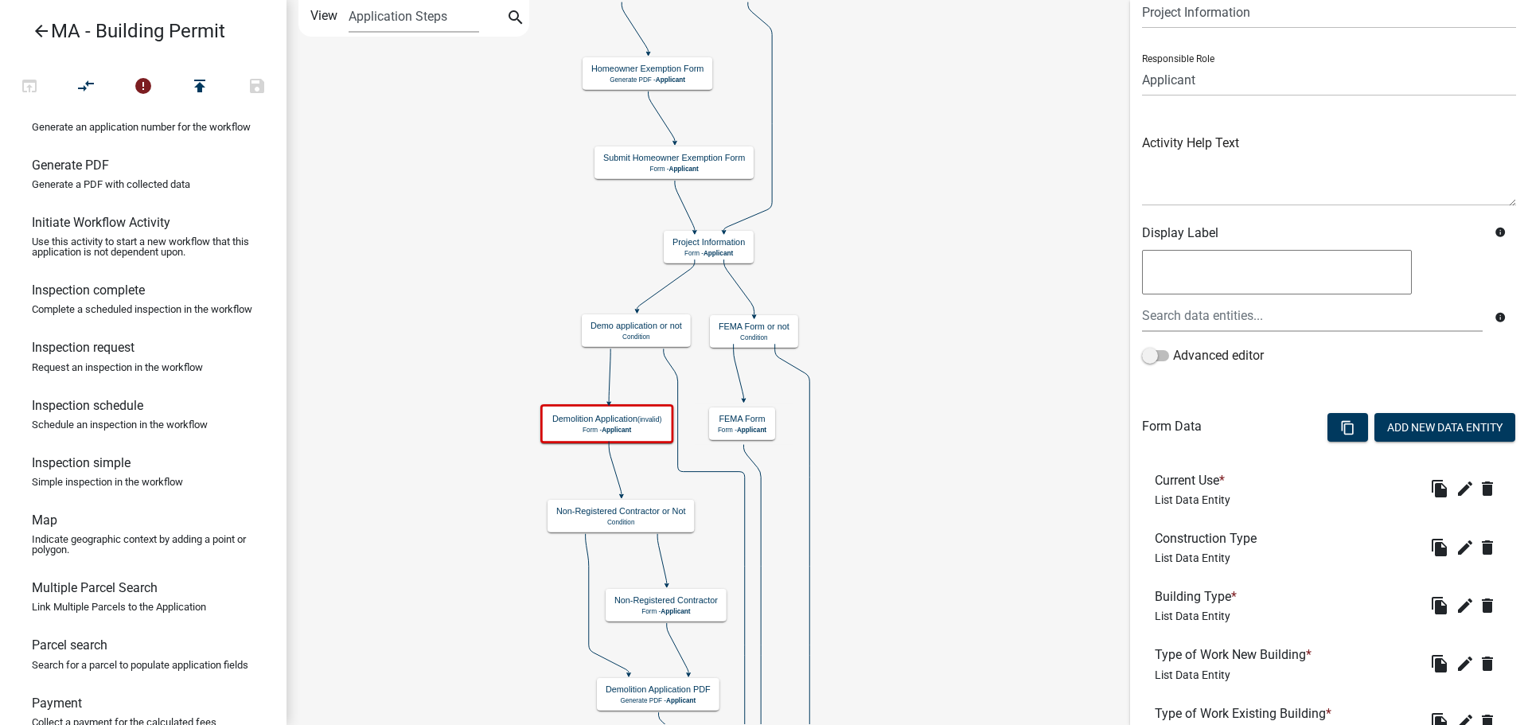
scroll to position [159, 0]
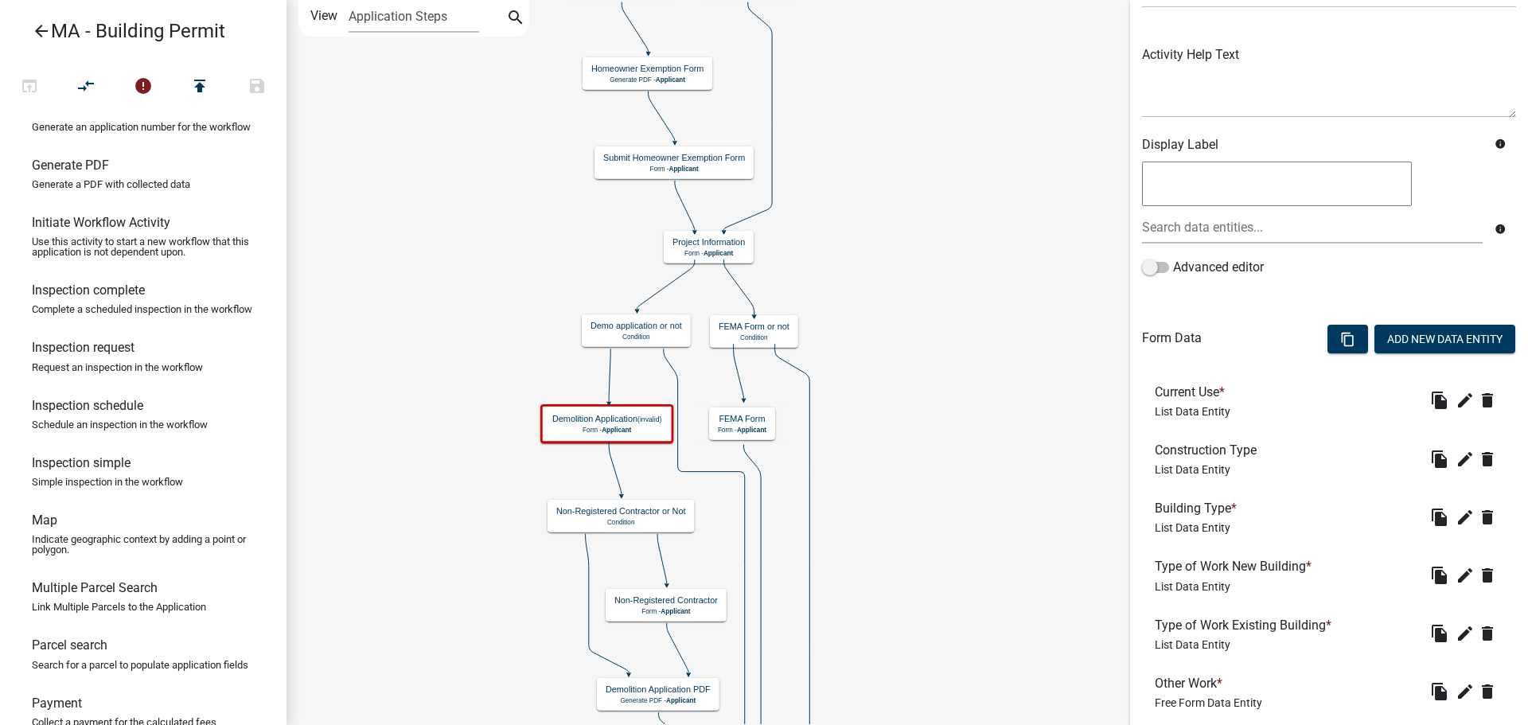
click at [1252, 454] on h6 "Construction Type" at bounding box center [1209, 450] width 108 height 15
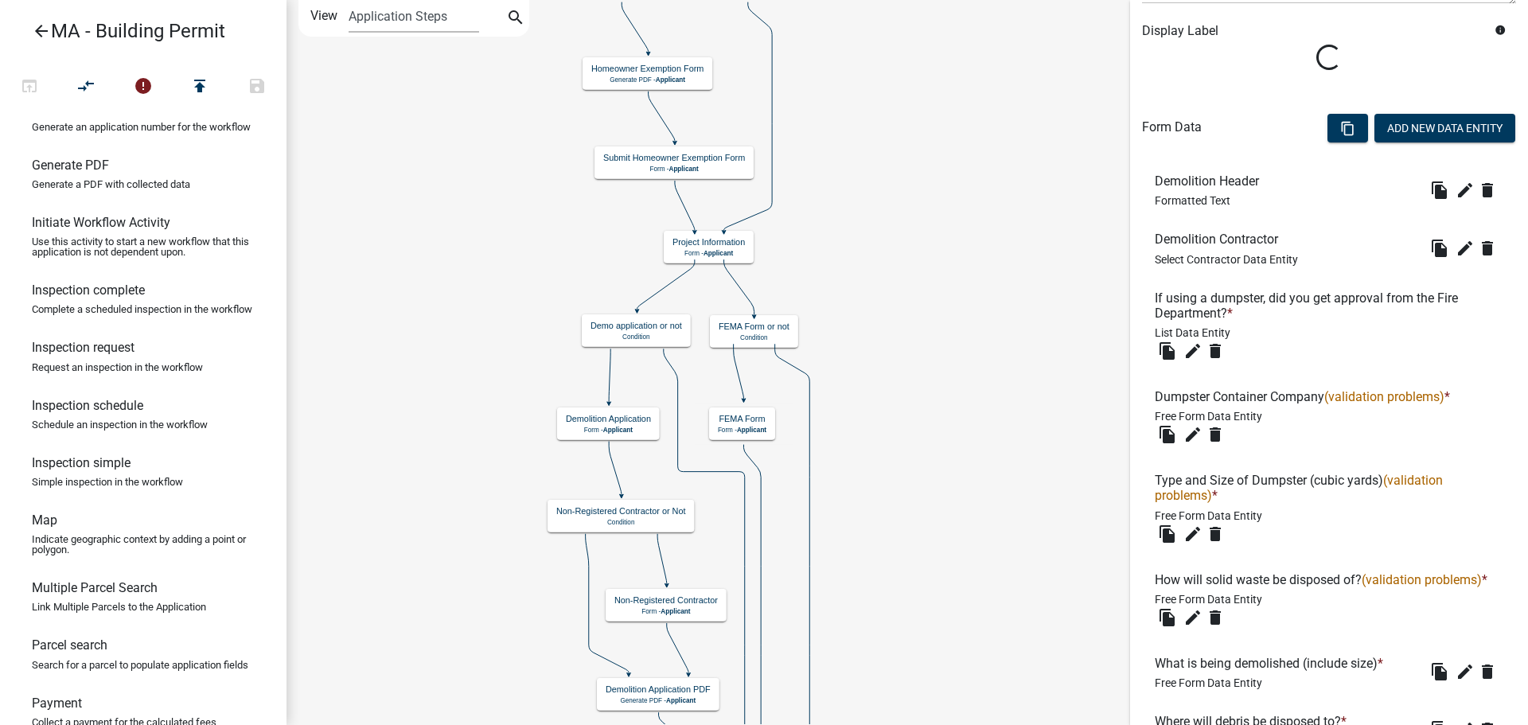
scroll to position [318, 0]
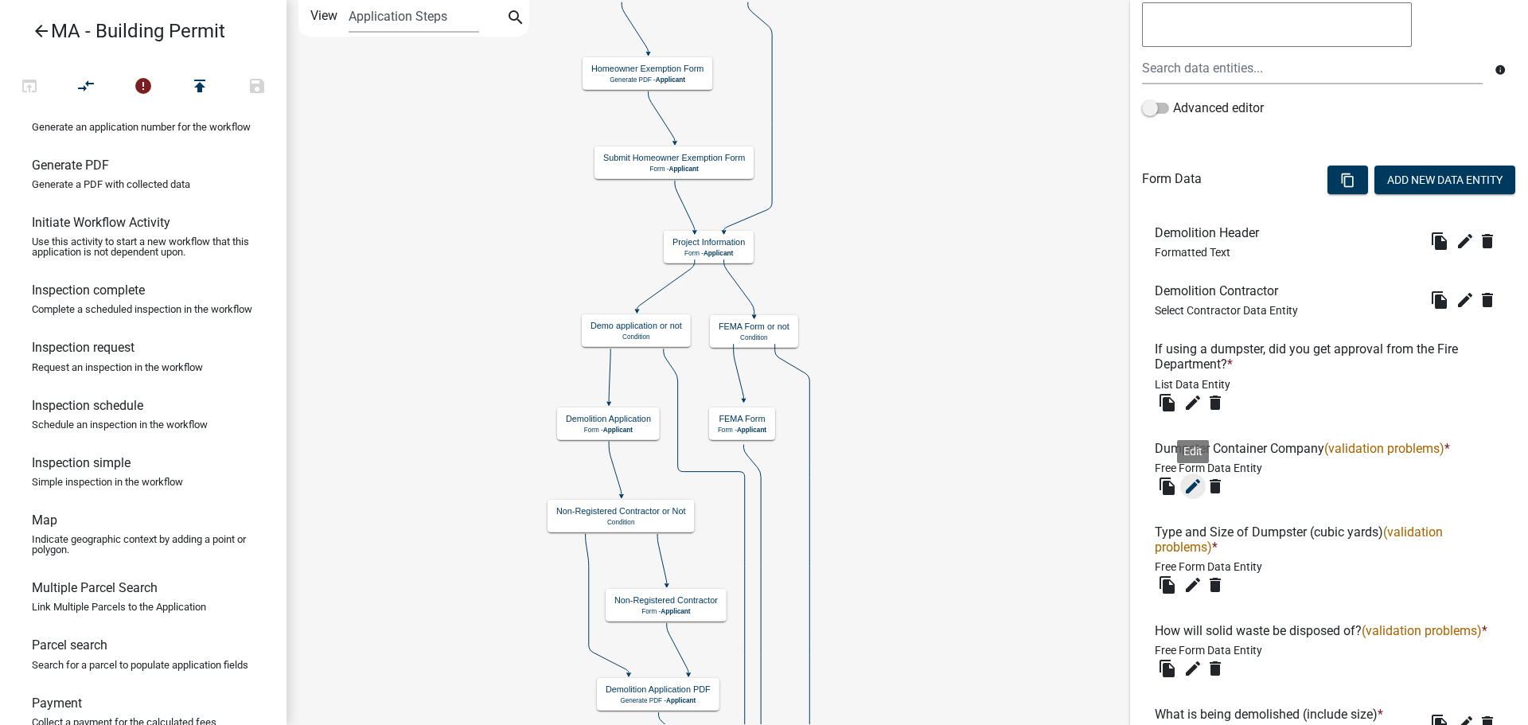
click at [1191, 489] on icon "edit" at bounding box center [1193, 486] width 19 height 19
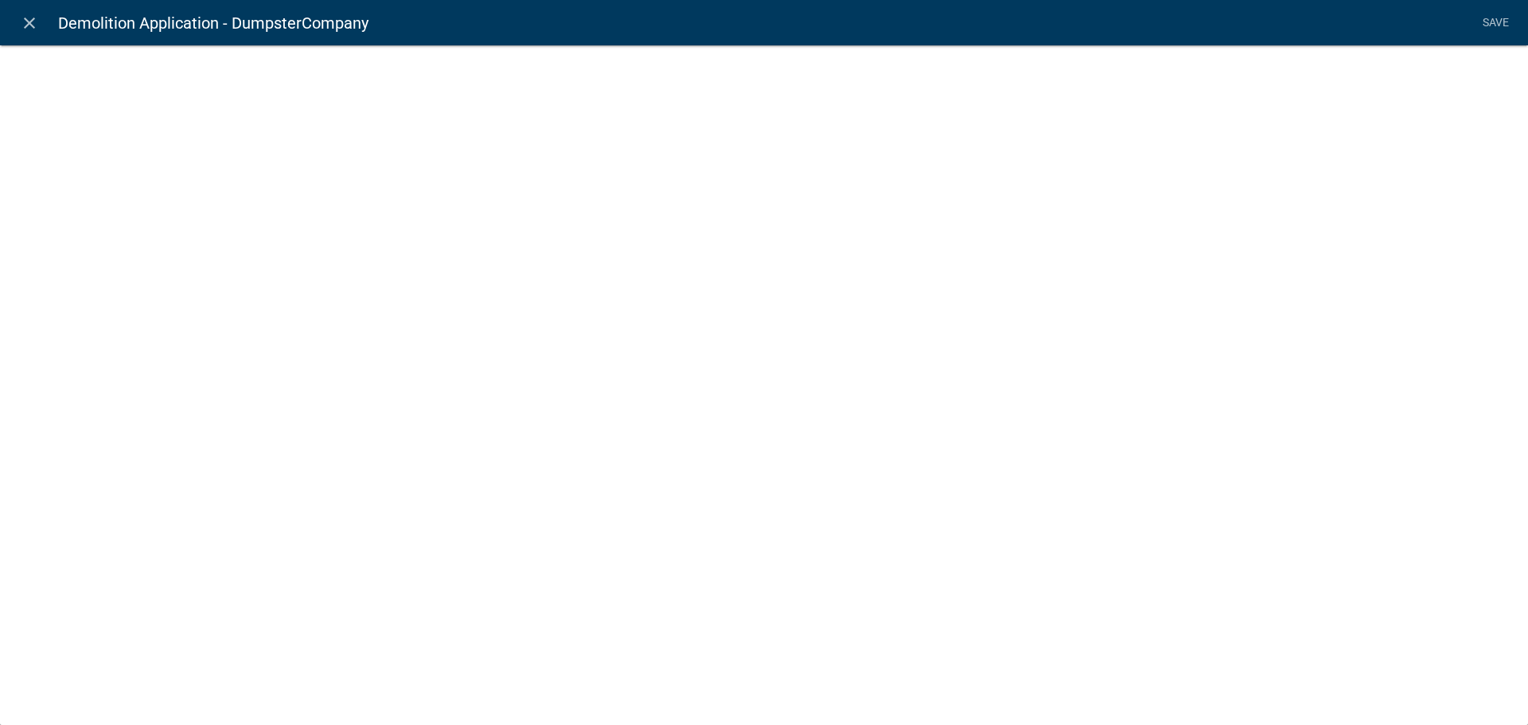
select select
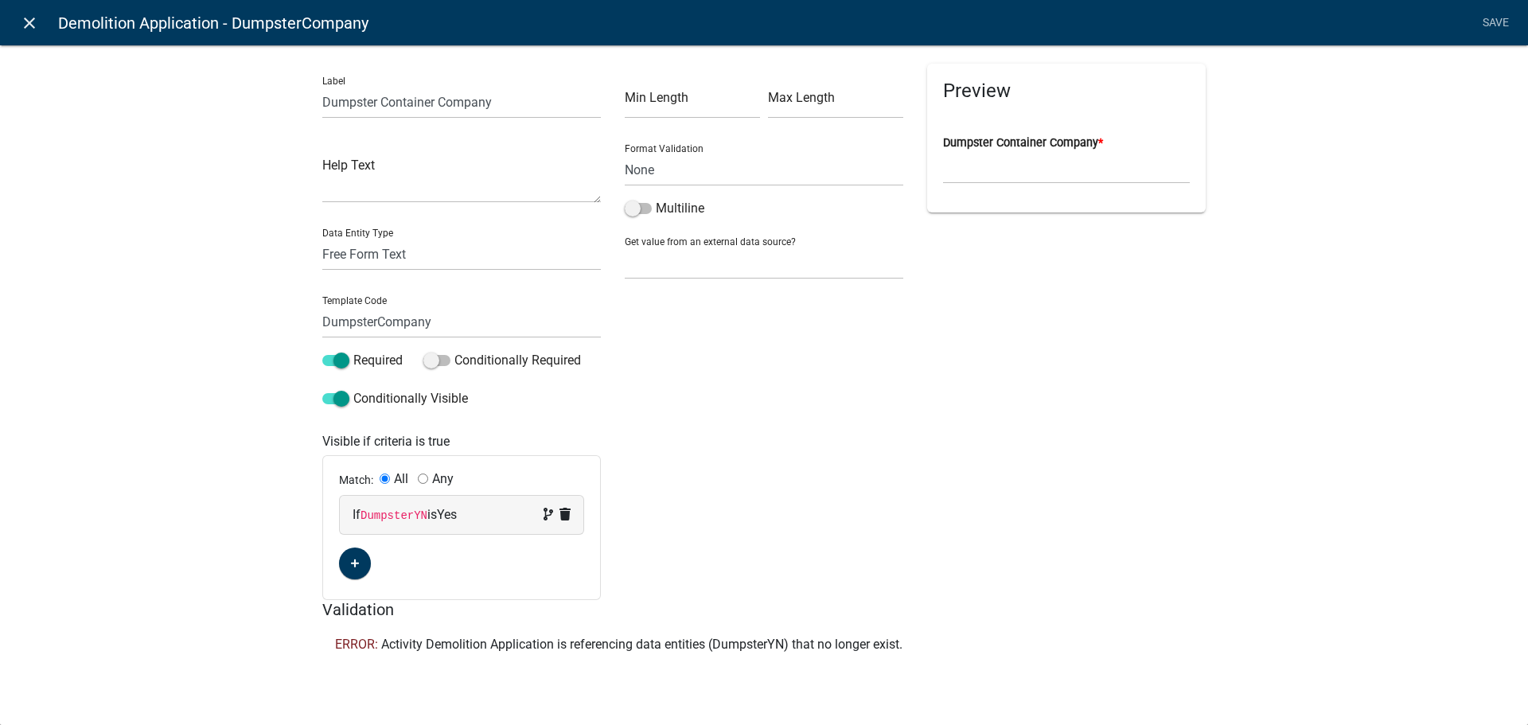
click at [33, 21] on icon "close" at bounding box center [29, 23] width 19 height 19
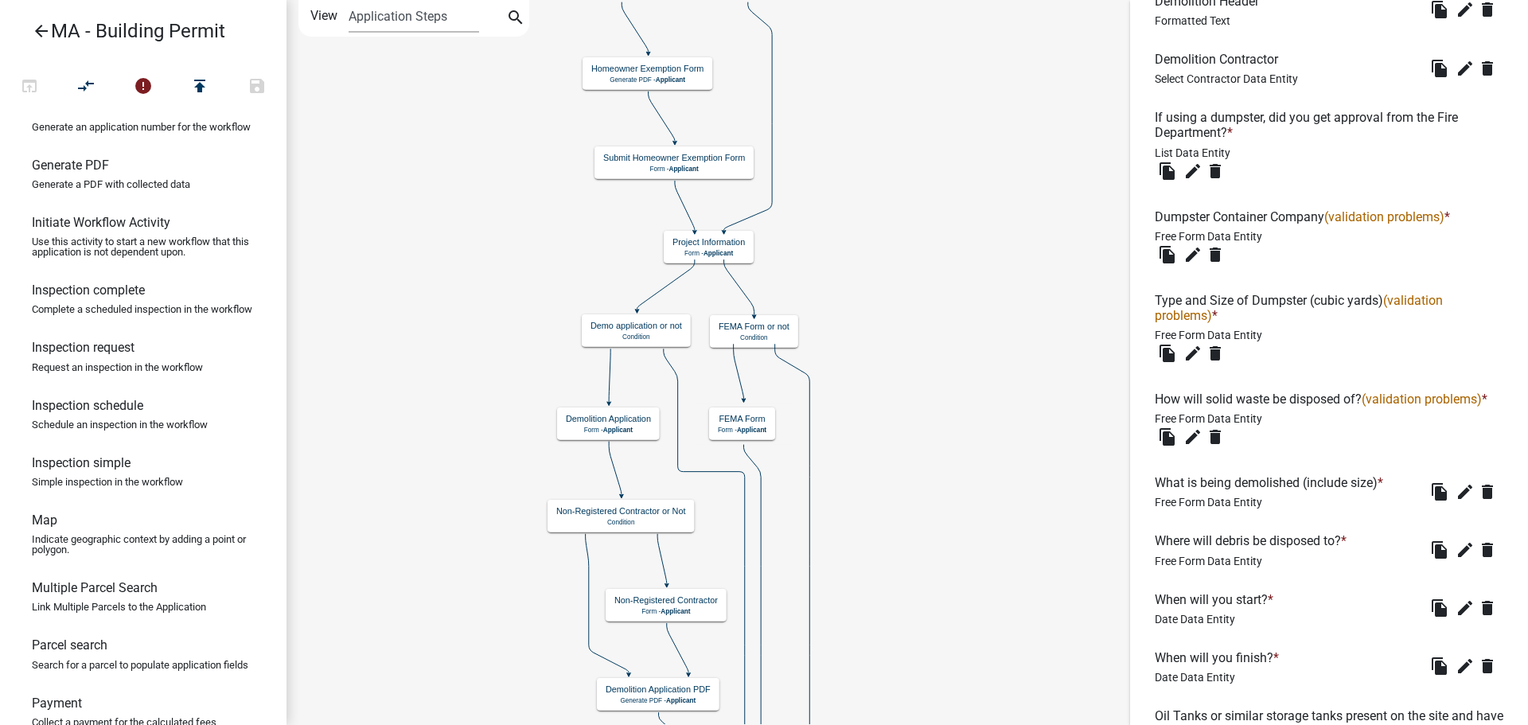
scroll to position [637, 0]
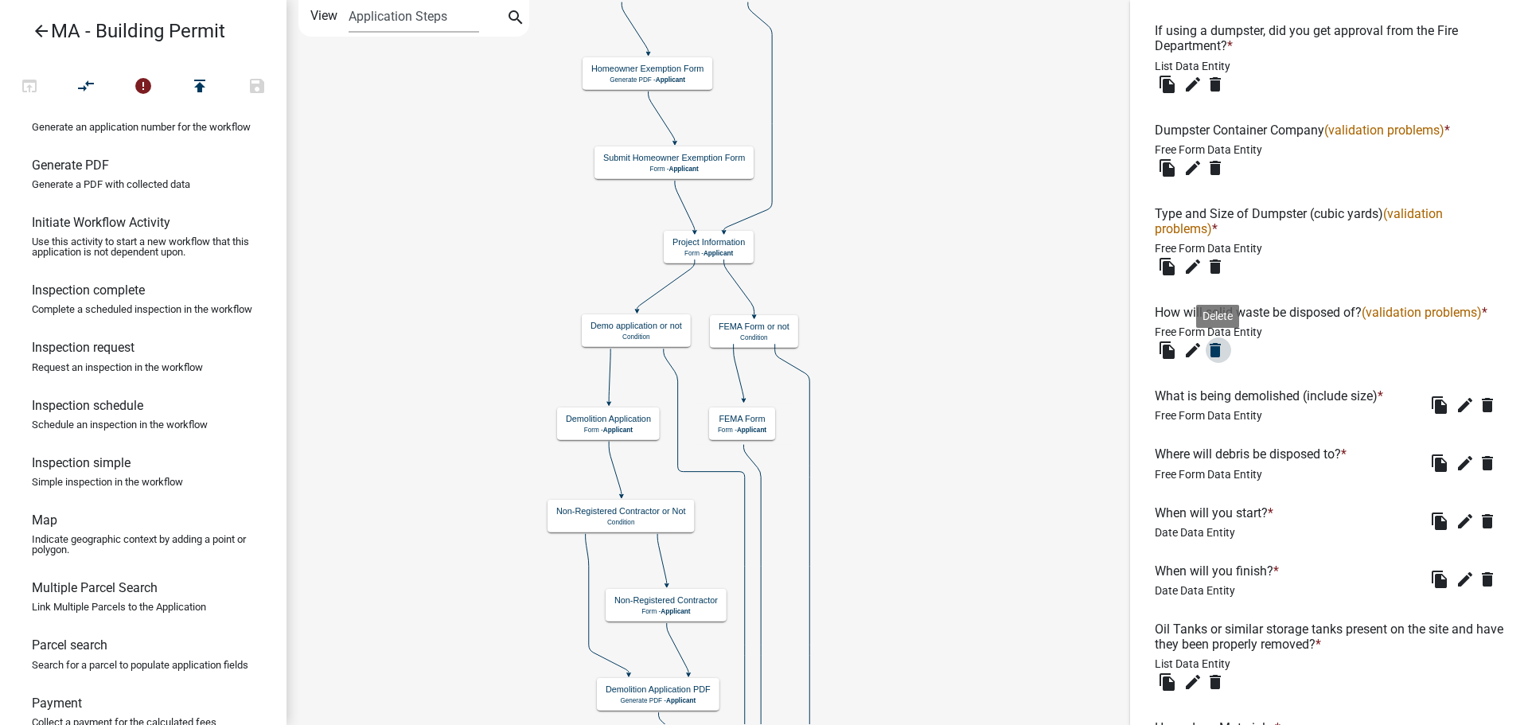
click at [1211, 360] on icon "delete" at bounding box center [1215, 350] width 19 height 19
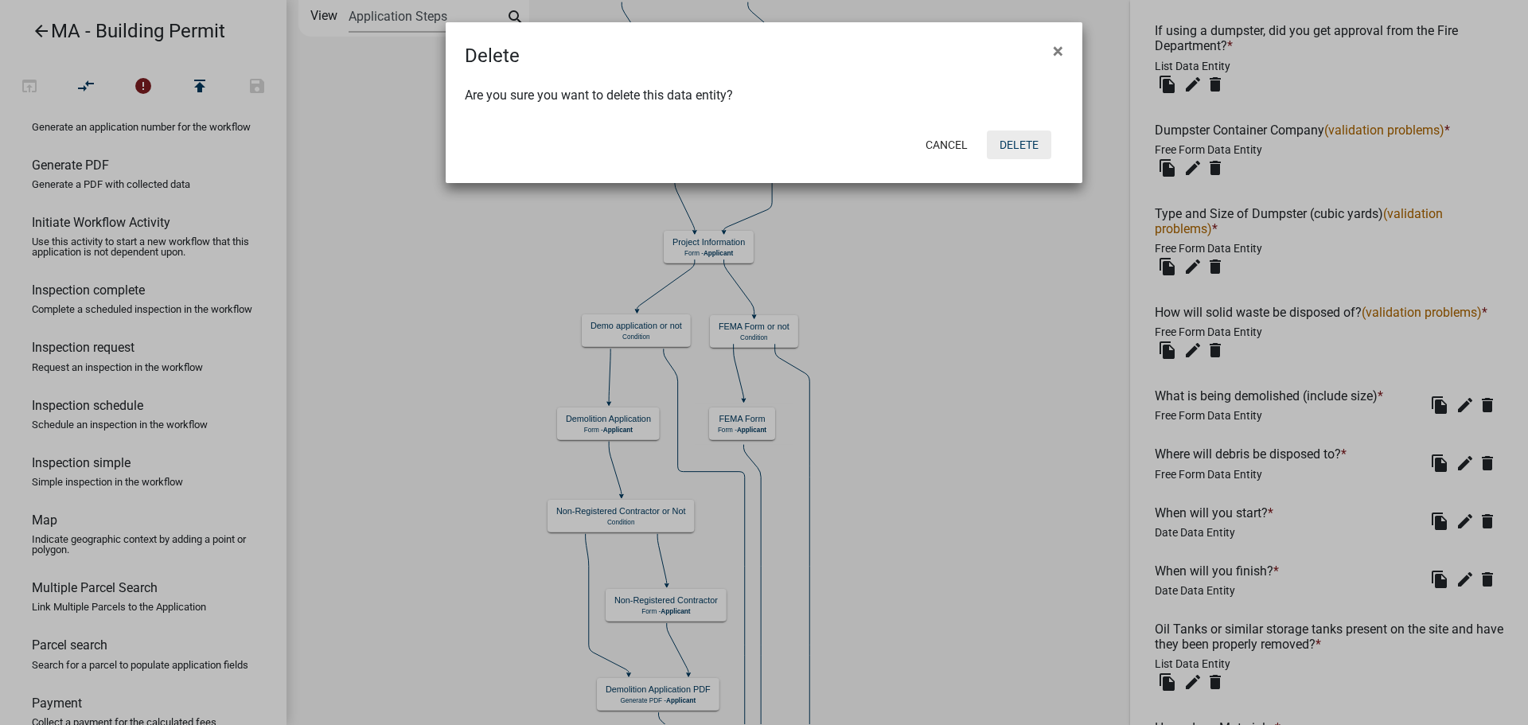
click at [1027, 154] on button "Delete" at bounding box center [1019, 145] width 64 height 29
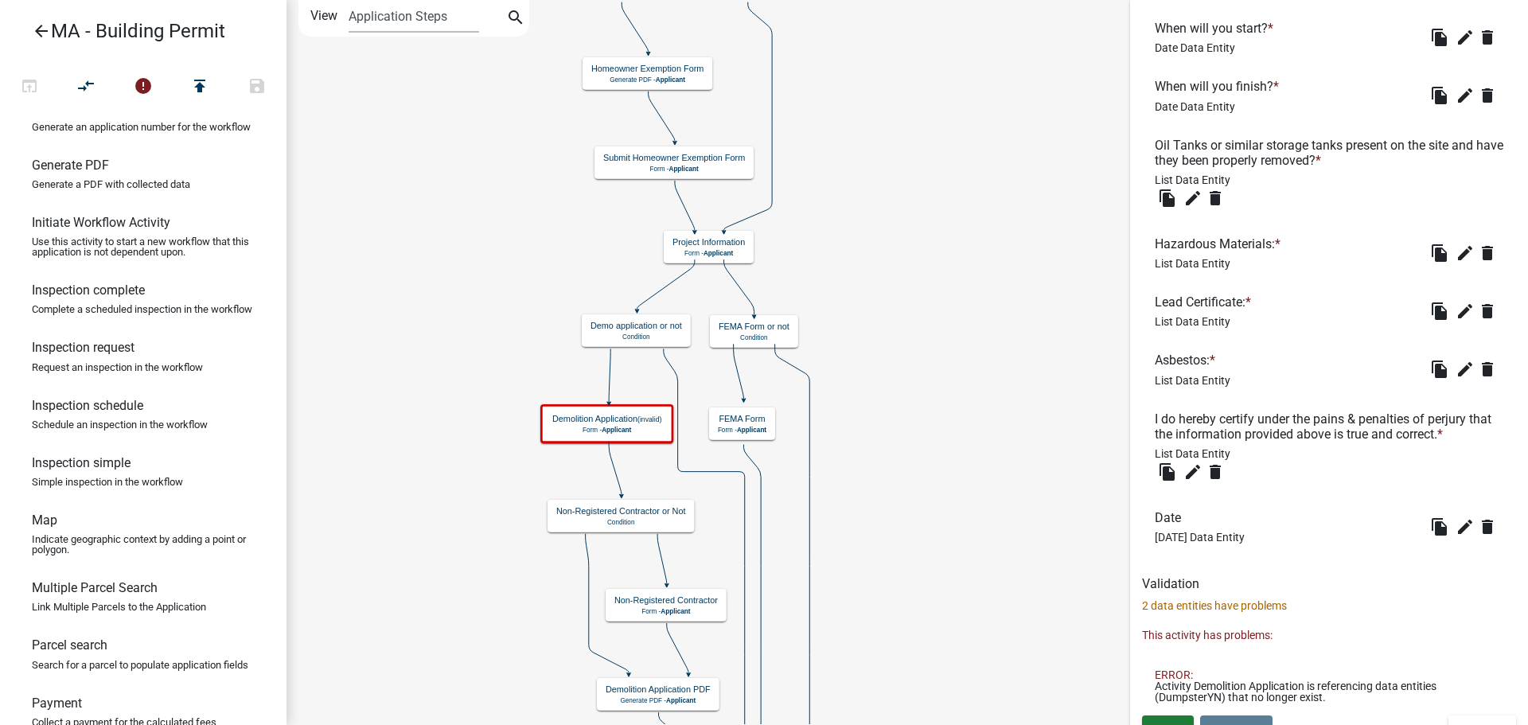
scroll to position [994, 0]
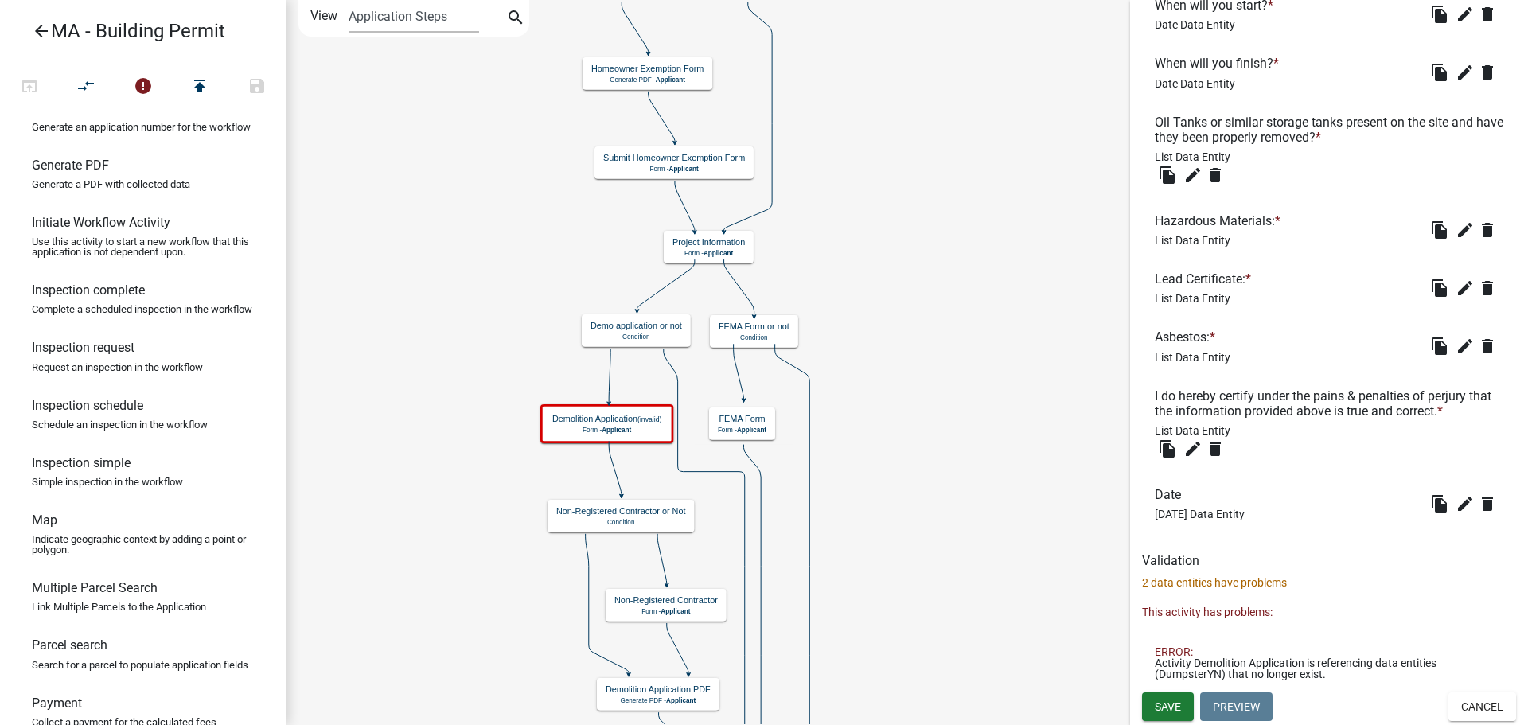
click at [1205, 587] on p "2 data entities have problems" at bounding box center [1329, 583] width 374 height 17
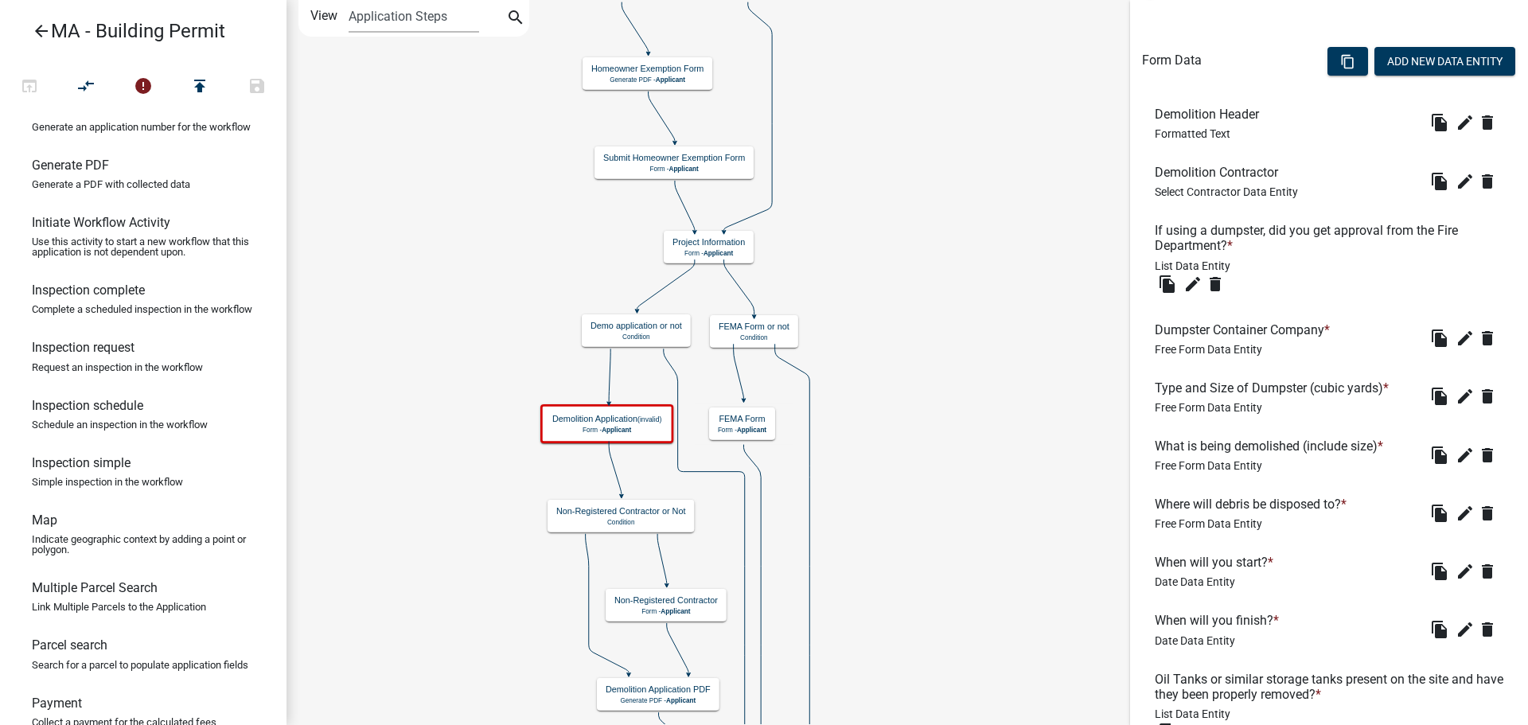
scroll to position [357, 0]
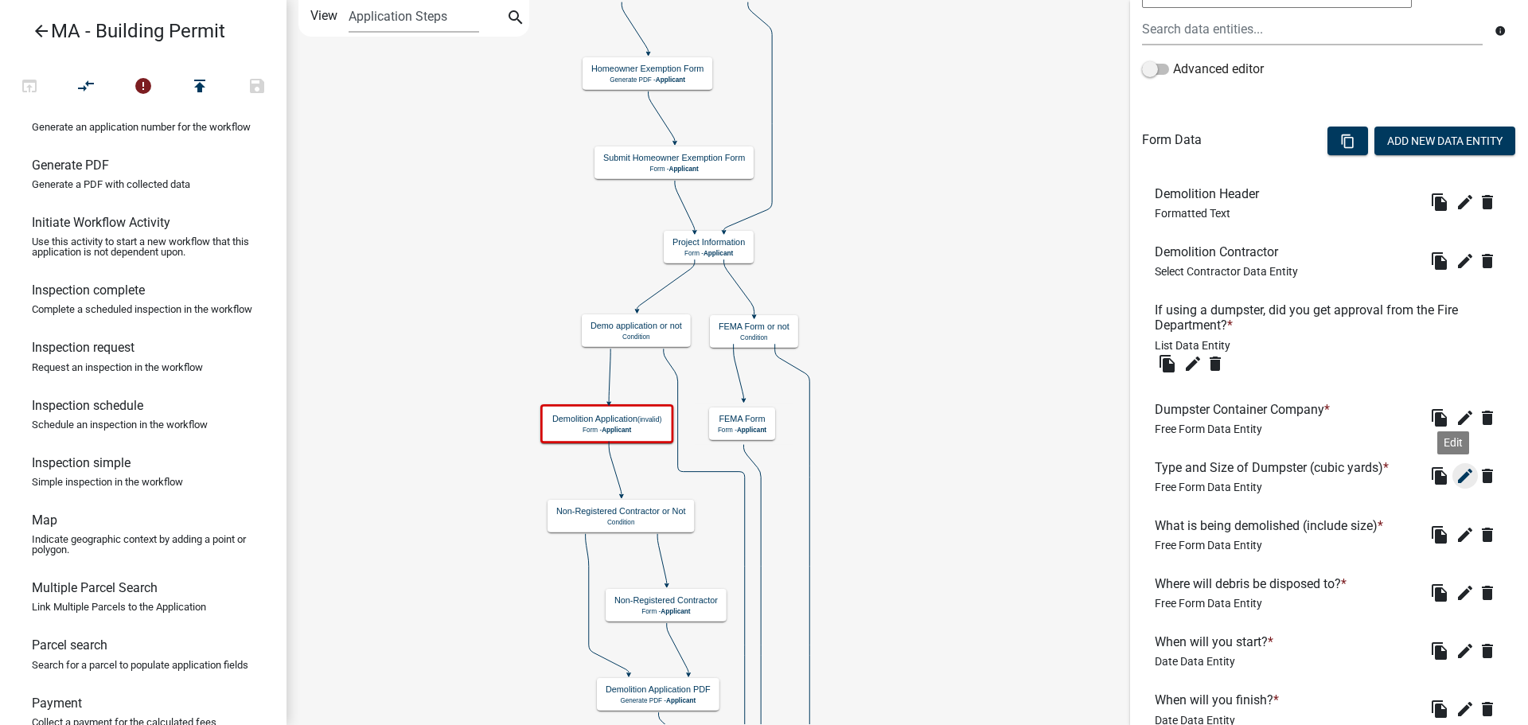
click at [1456, 472] on icon "edit" at bounding box center [1465, 475] width 19 height 19
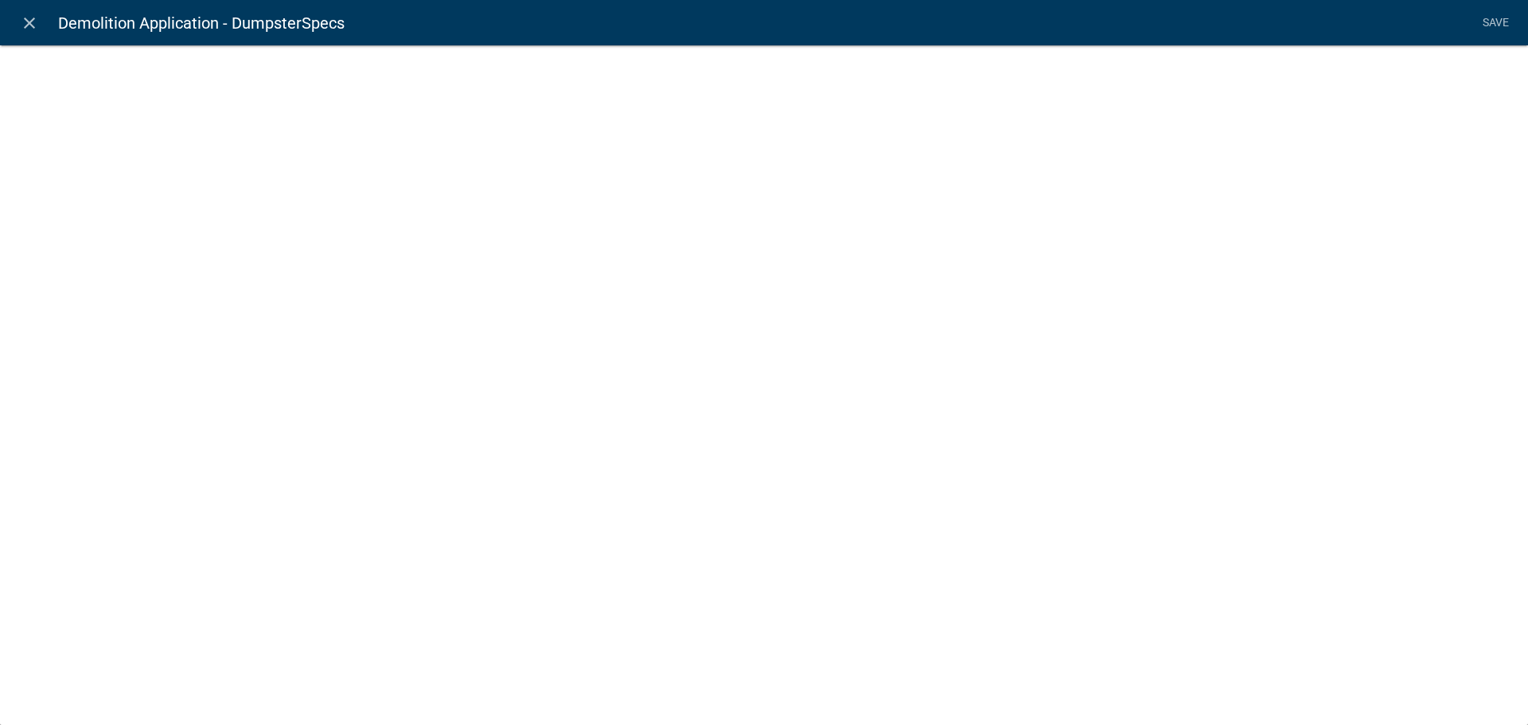
select select
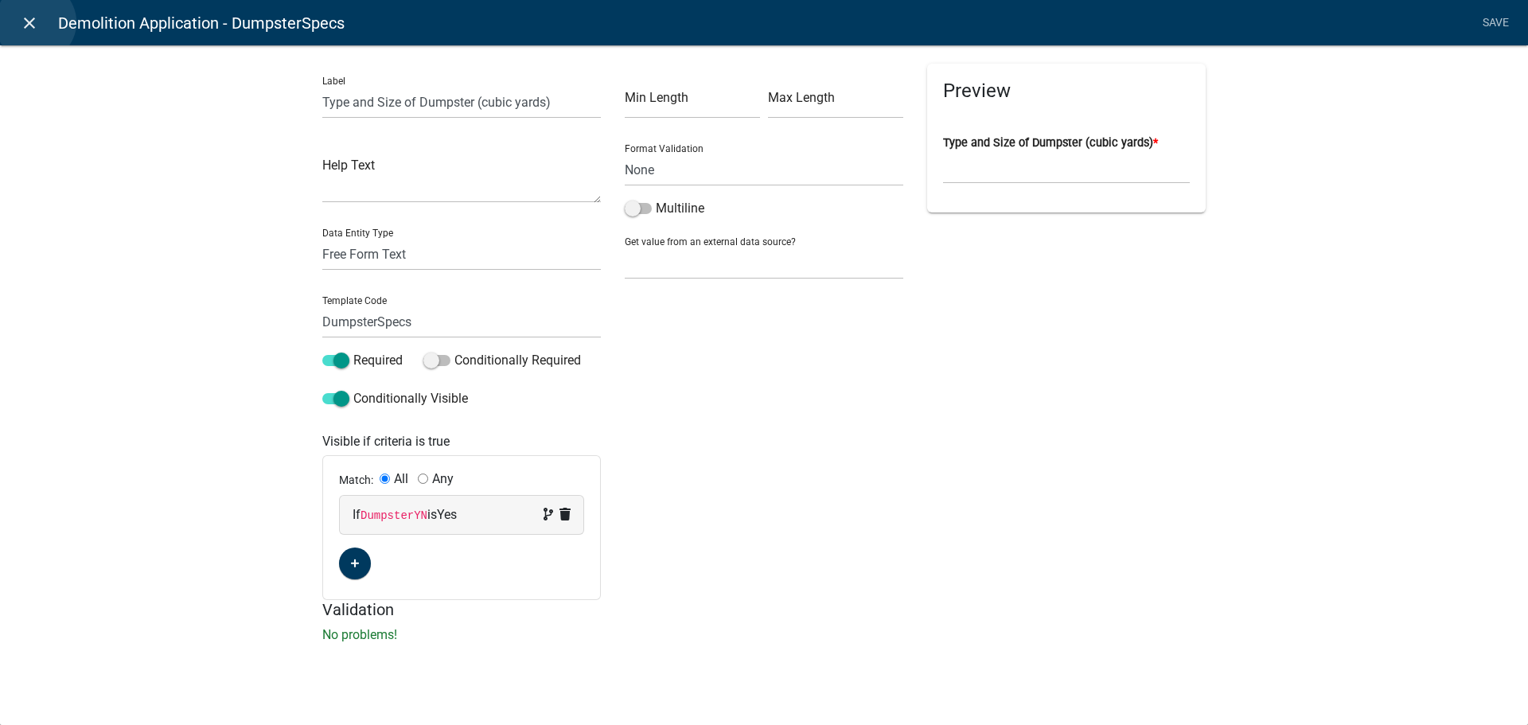
click at [36, 22] on icon "close" at bounding box center [29, 23] width 19 height 19
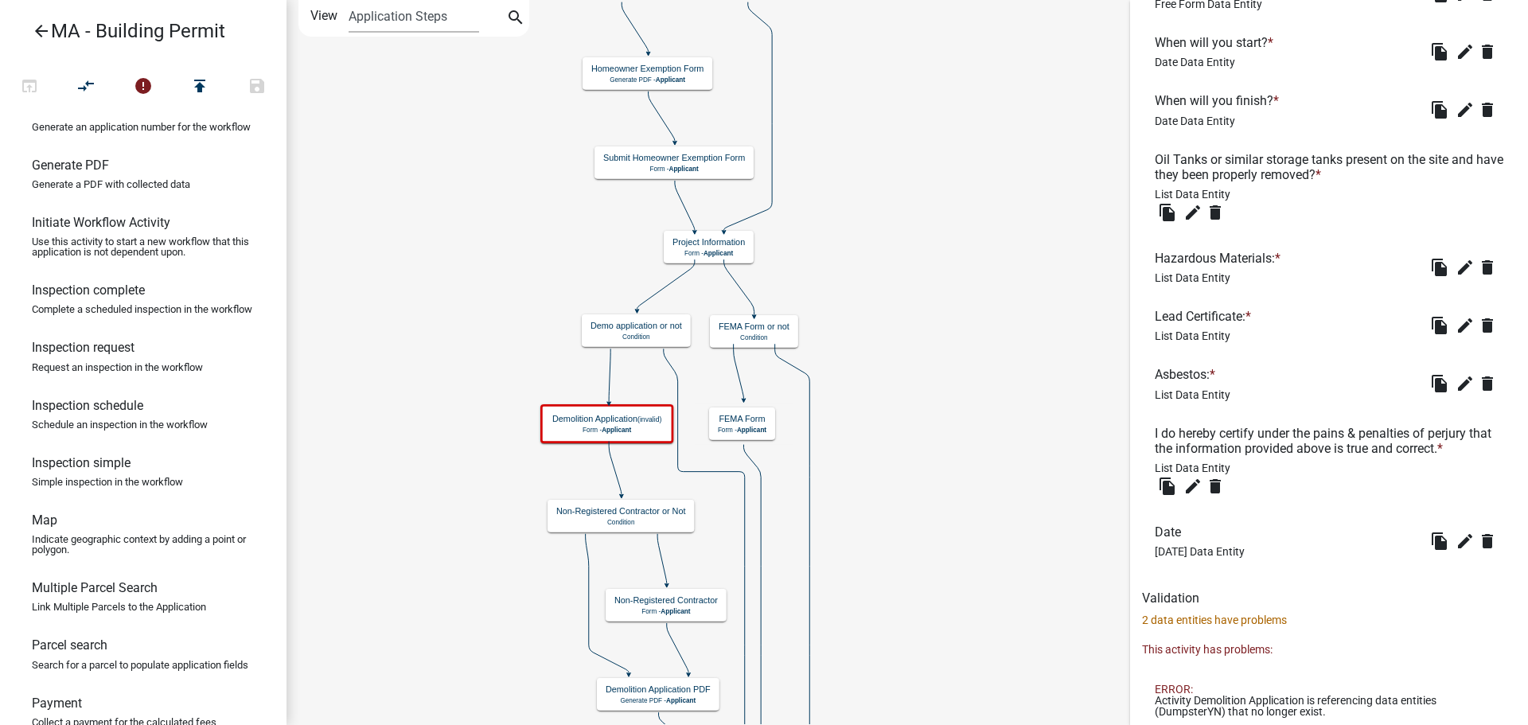
scroll to position [994, 0]
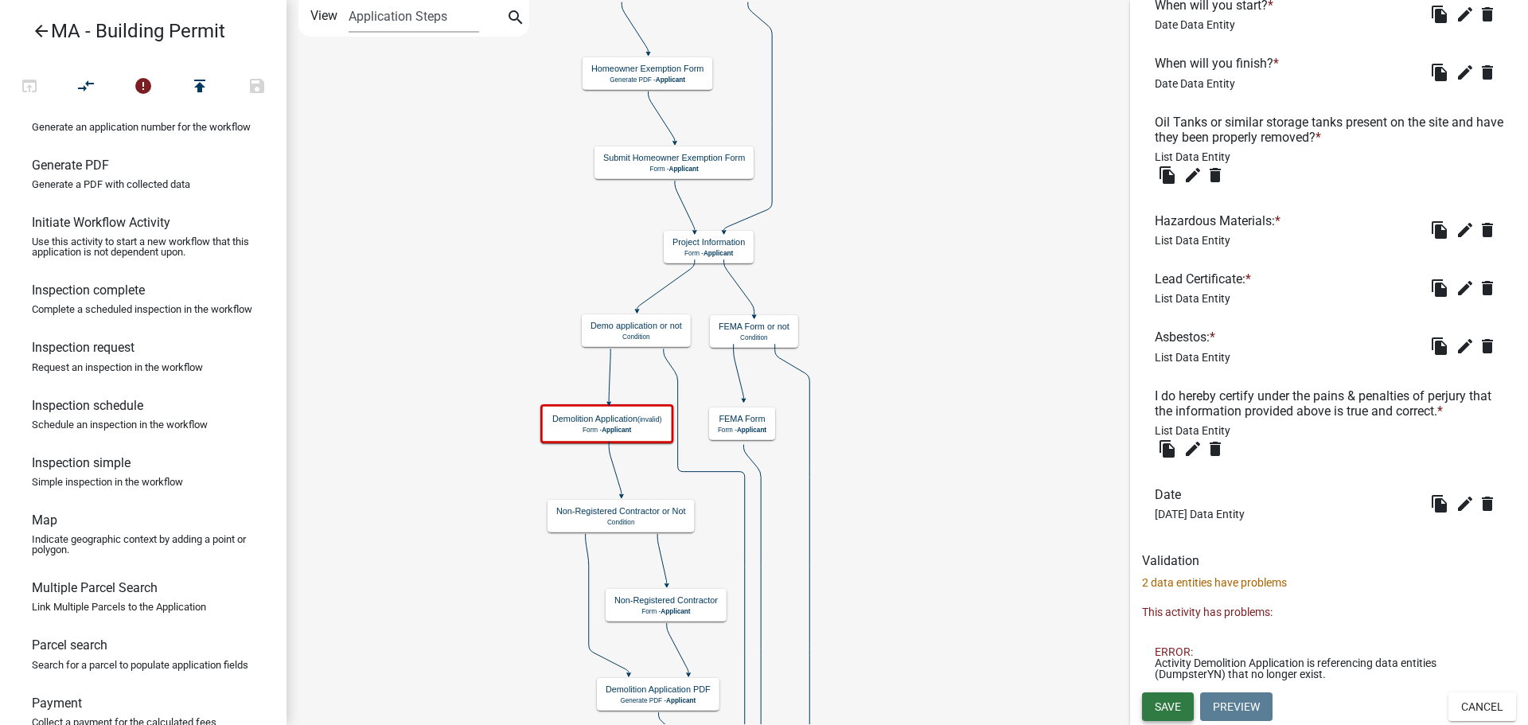
click at [1176, 700] on span "Save" at bounding box center [1168, 706] width 26 height 13
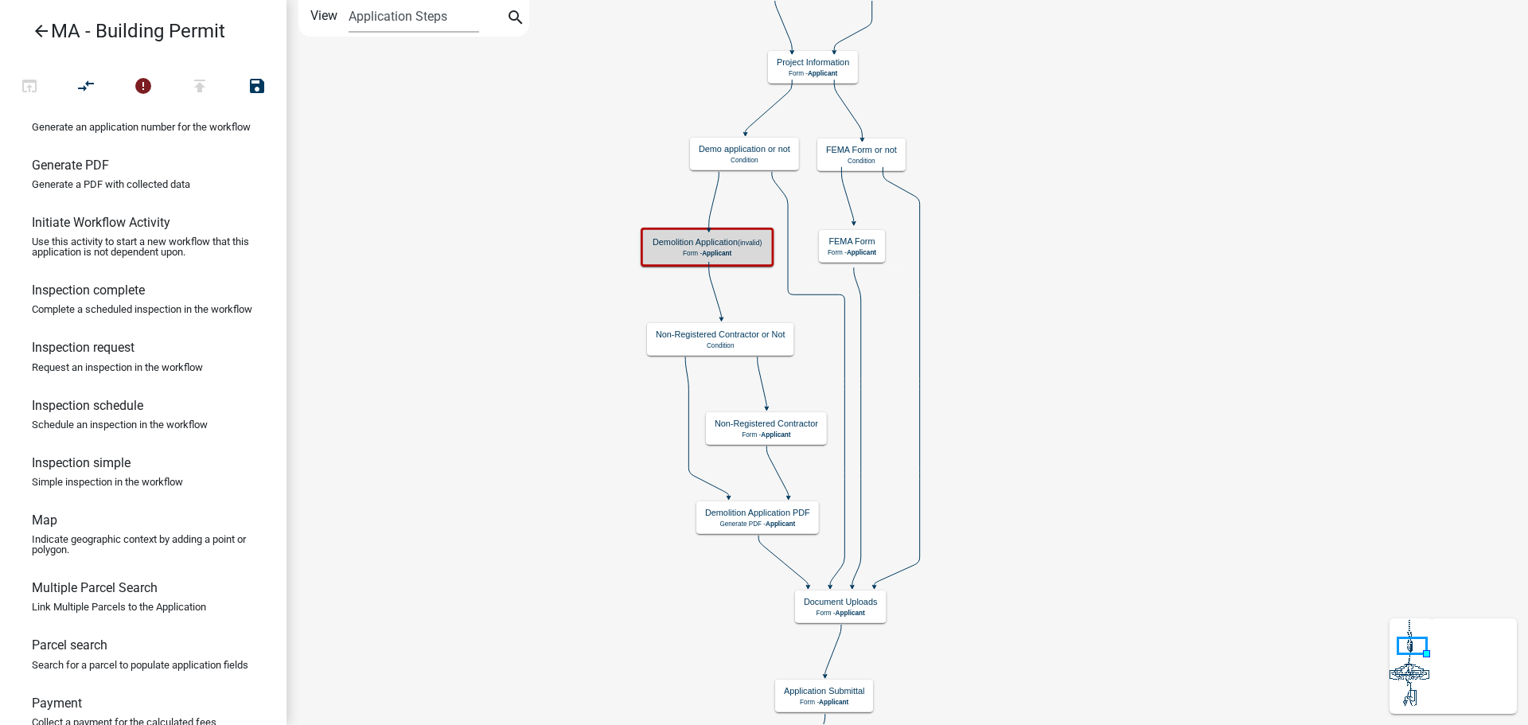
scroll to position [0, 0]
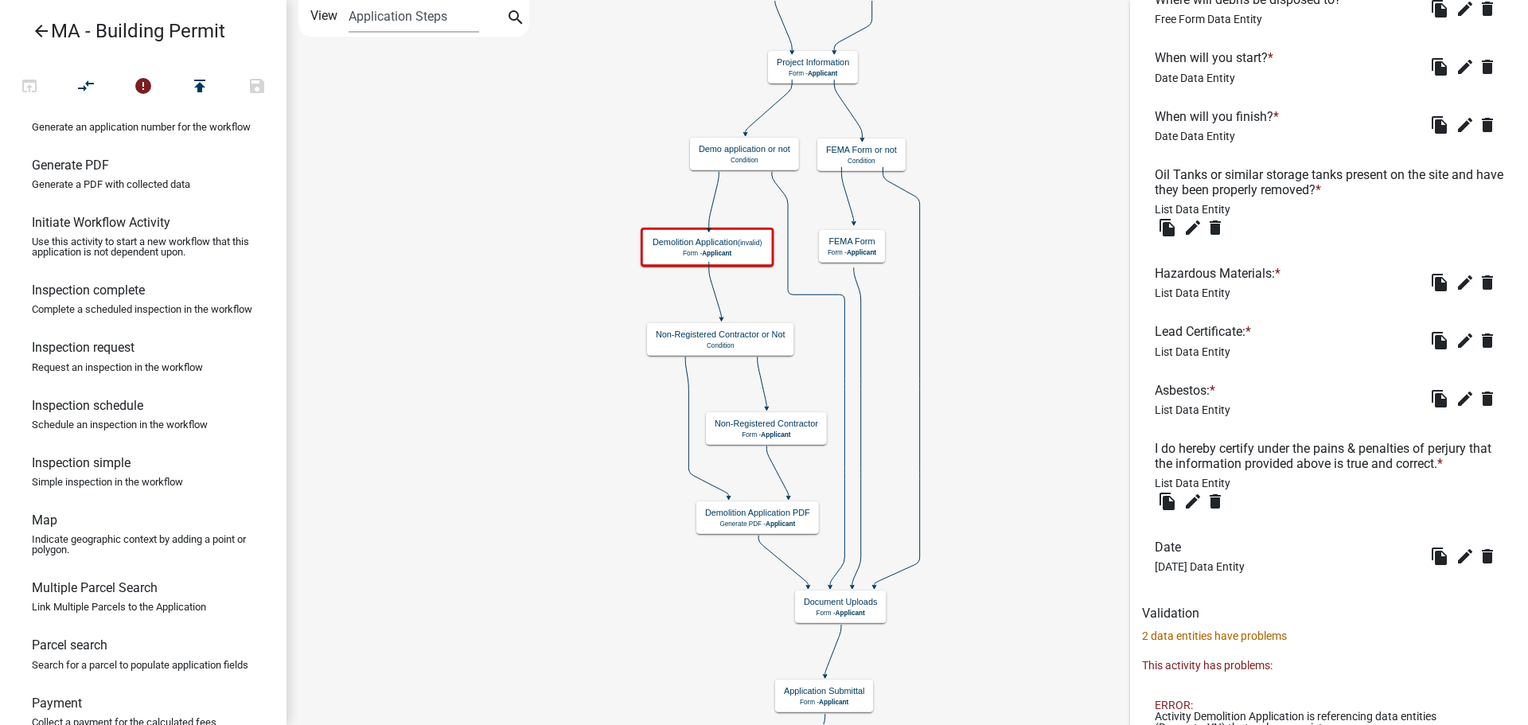
scroll to position [1061, 0]
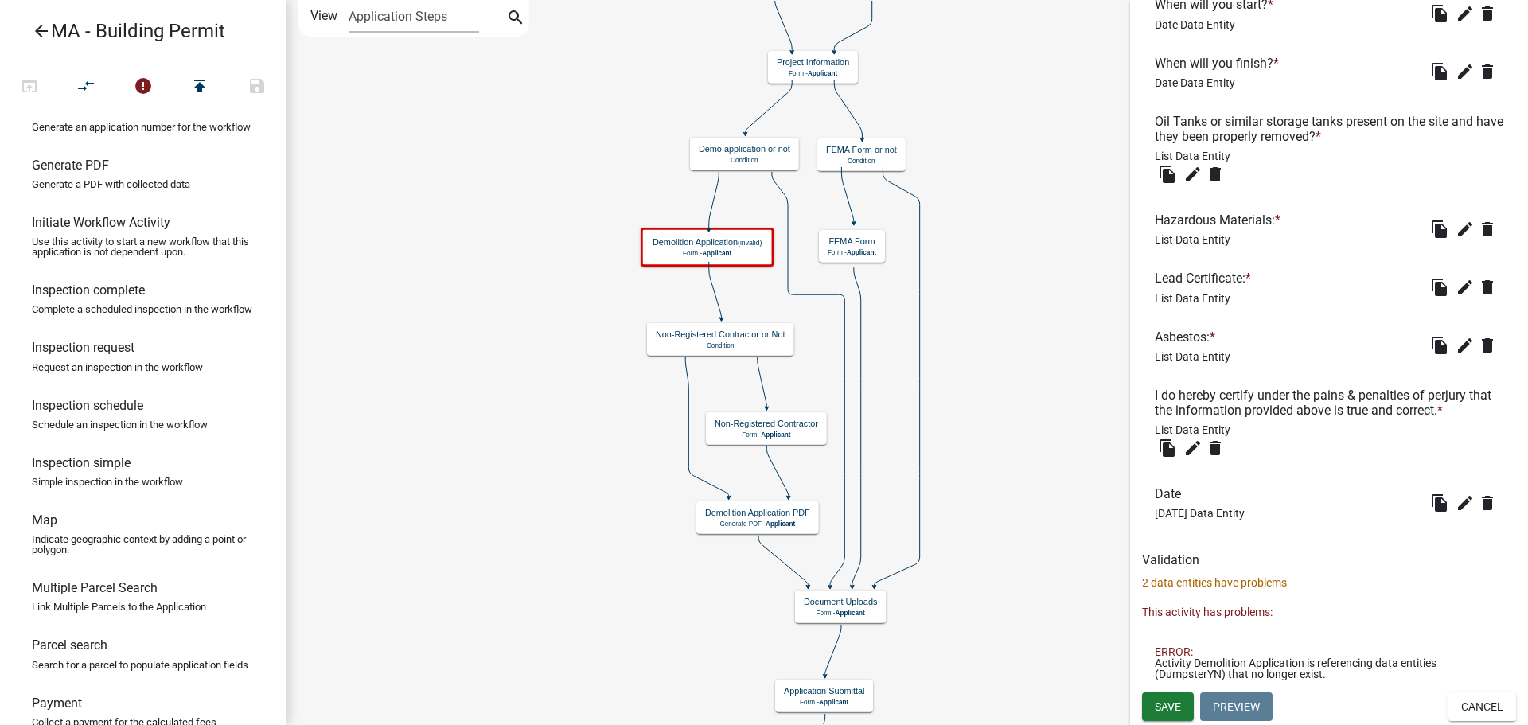
click at [1250, 583] on p "2 data entities have problems" at bounding box center [1329, 583] width 374 height 17
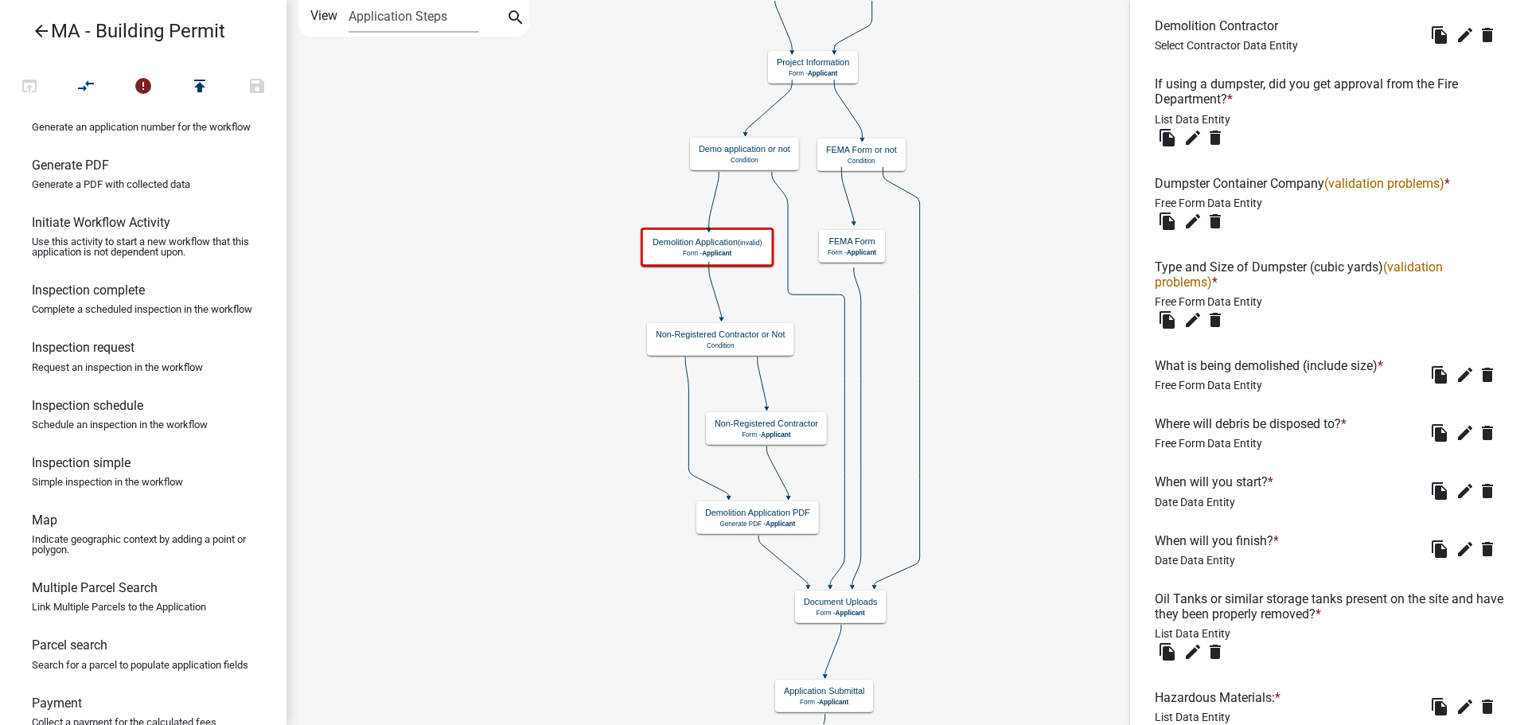
scroll to position [265, 0]
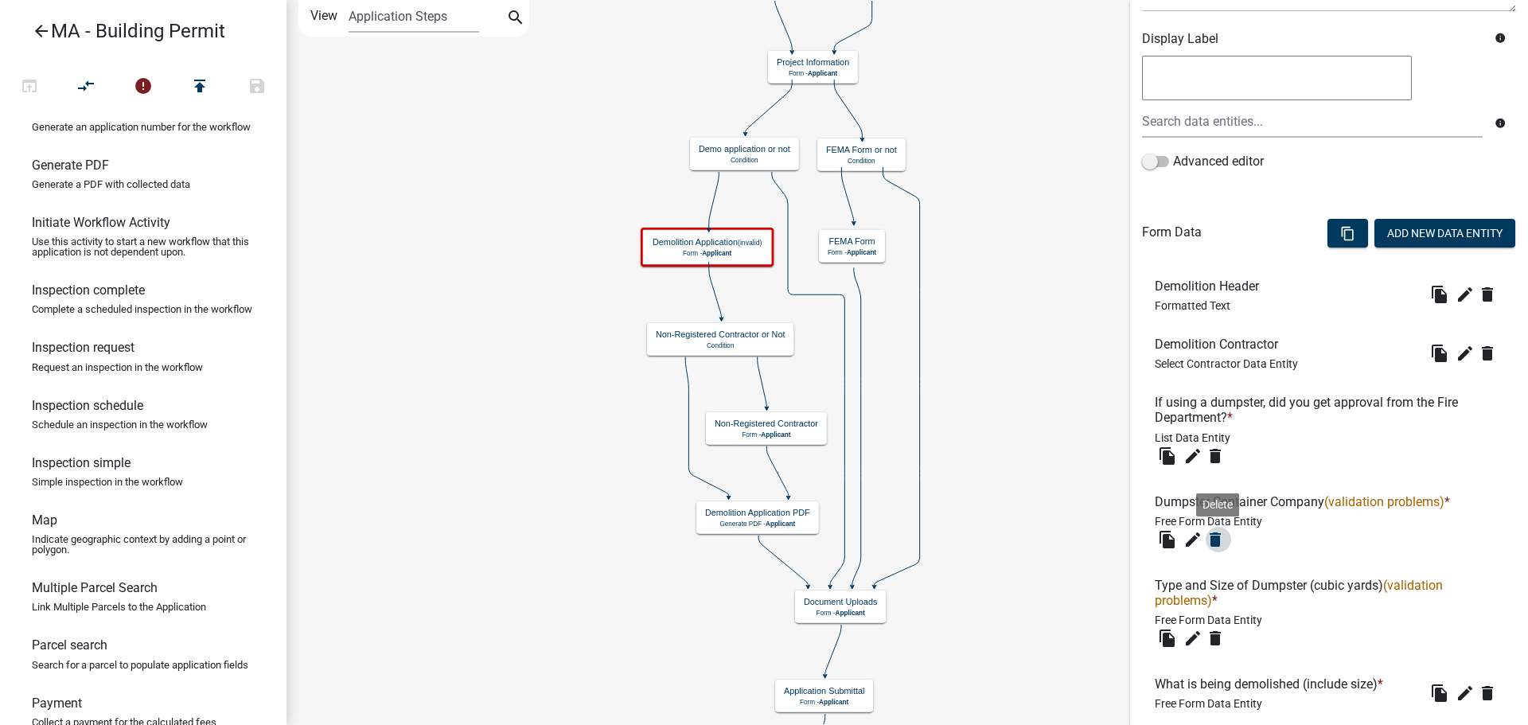
click at [1212, 540] on icon "delete" at bounding box center [1215, 539] width 19 height 19
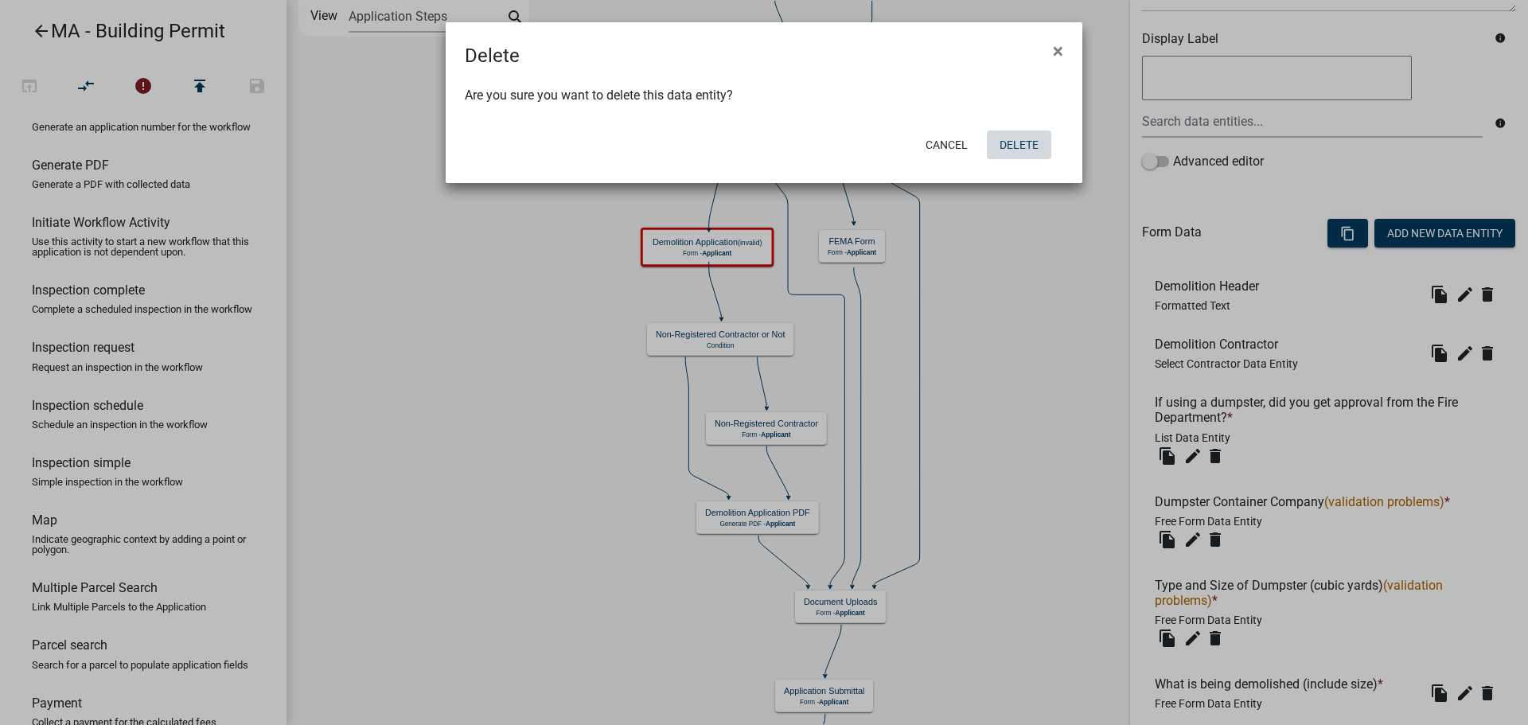
click at [1022, 142] on button "Delete" at bounding box center [1019, 145] width 64 height 29
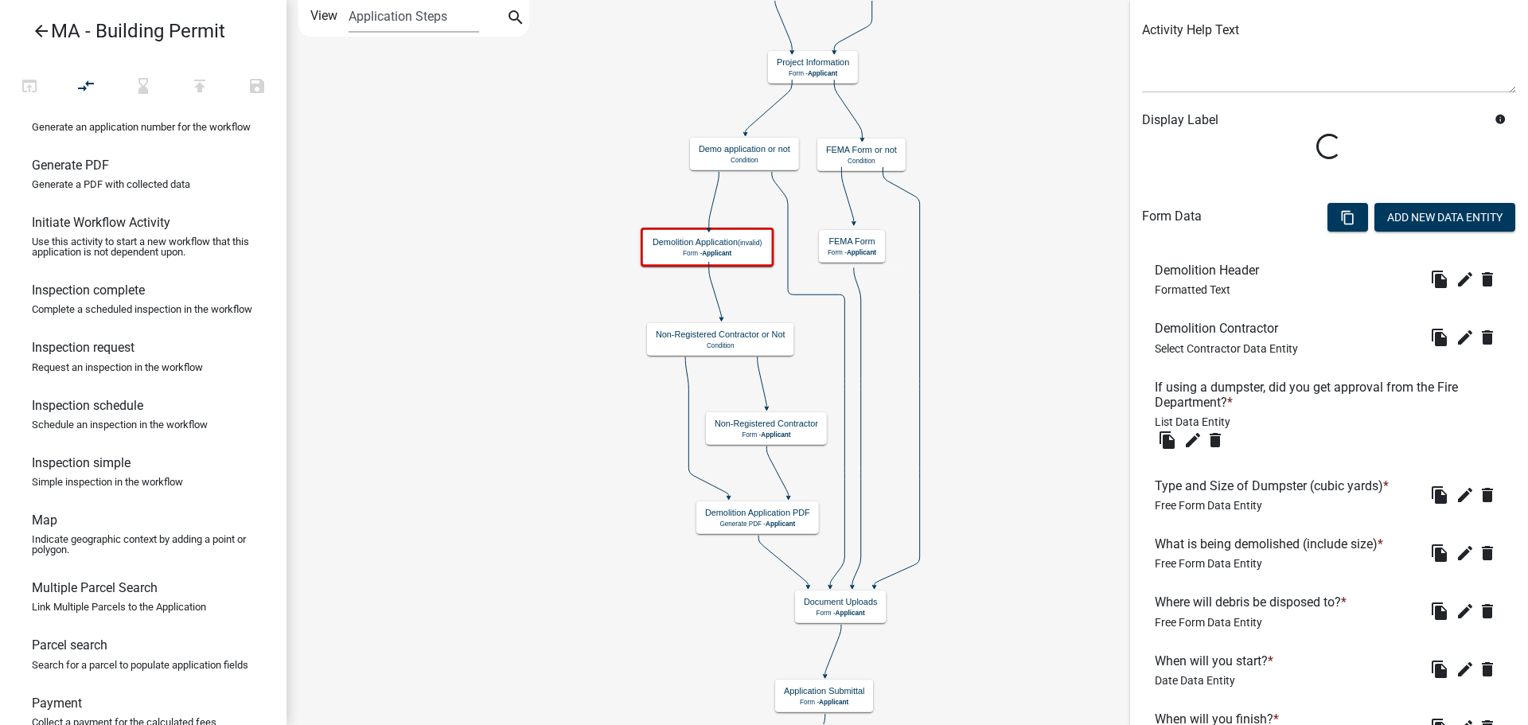
scroll to position [239, 0]
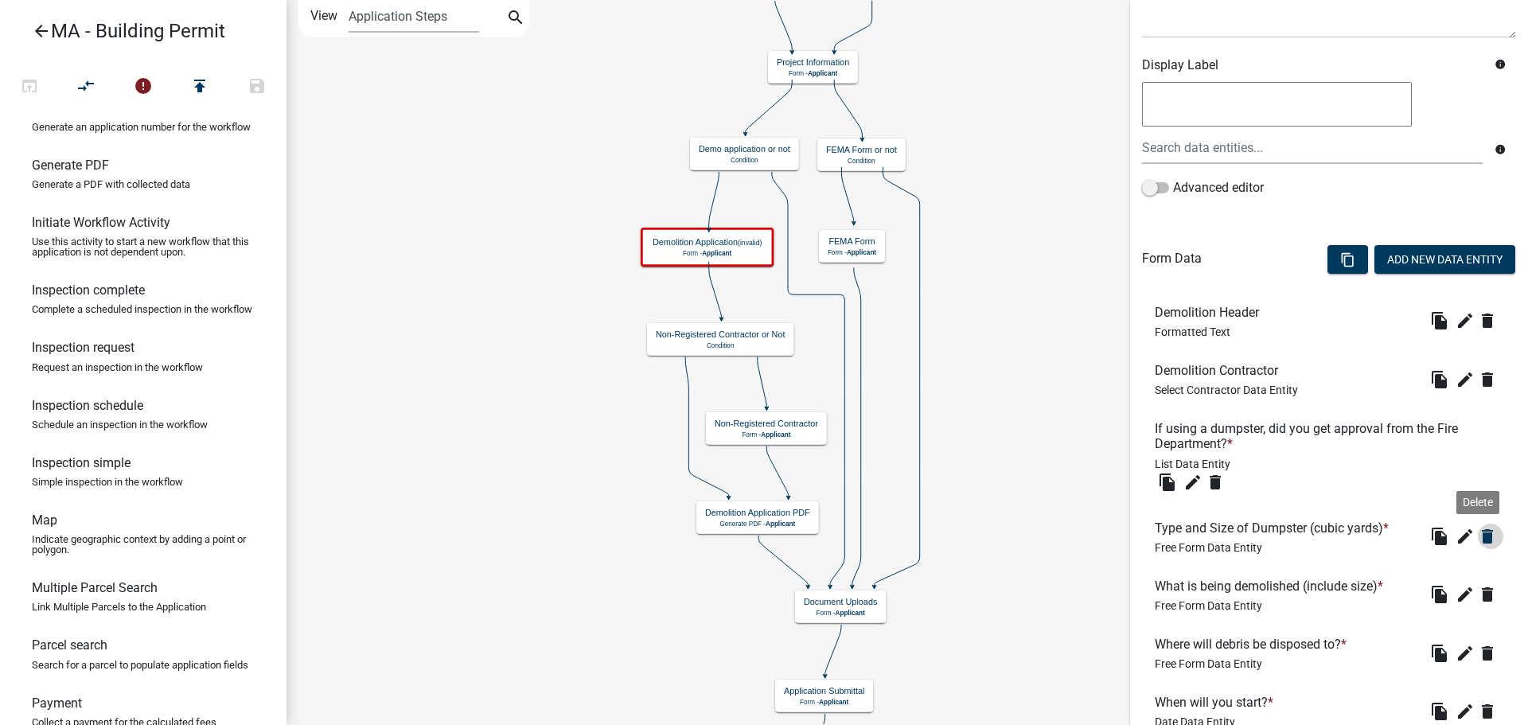
click at [1478, 537] on icon "delete" at bounding box center [1487, 536] width 19 height 19
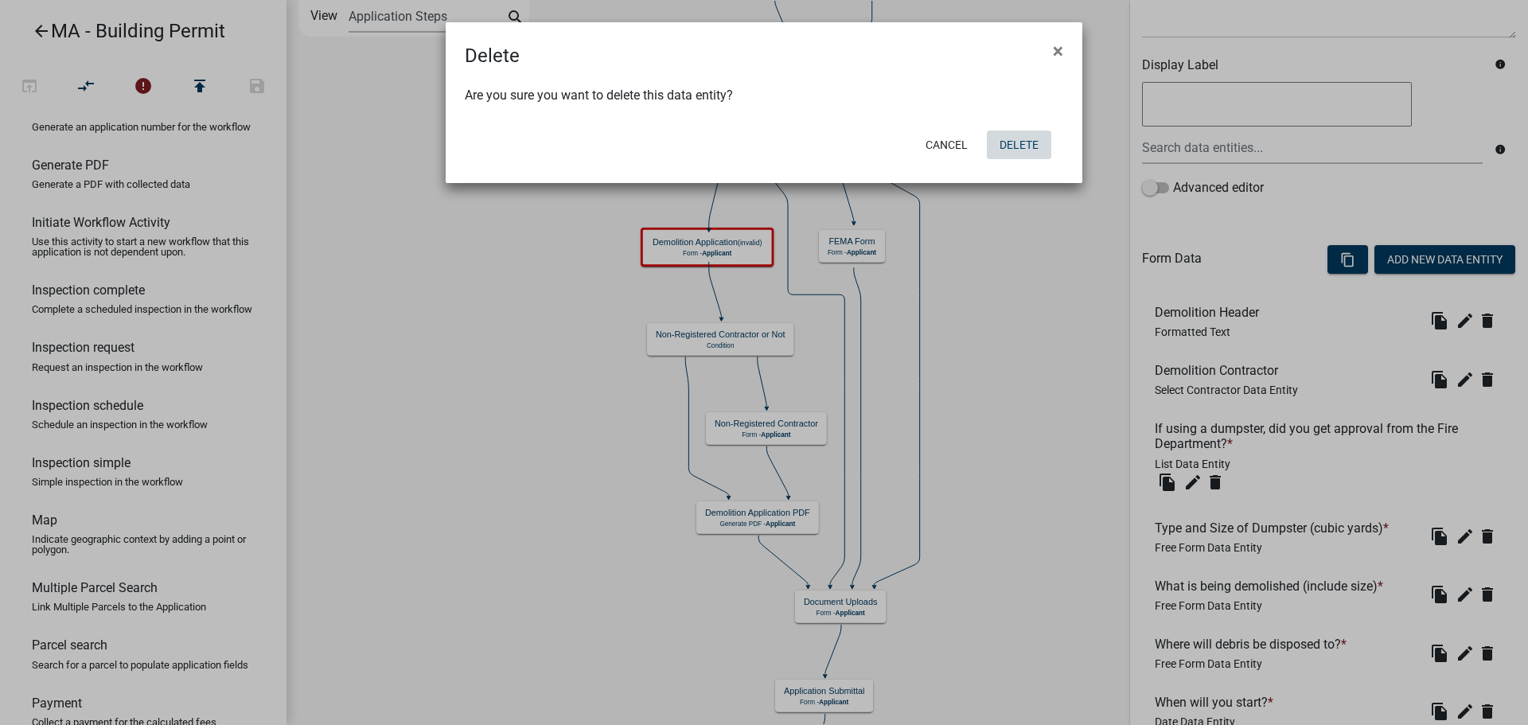
click at [1020, 144] on button "Delete" at bounding box center [1019, 145] width 64 height 29
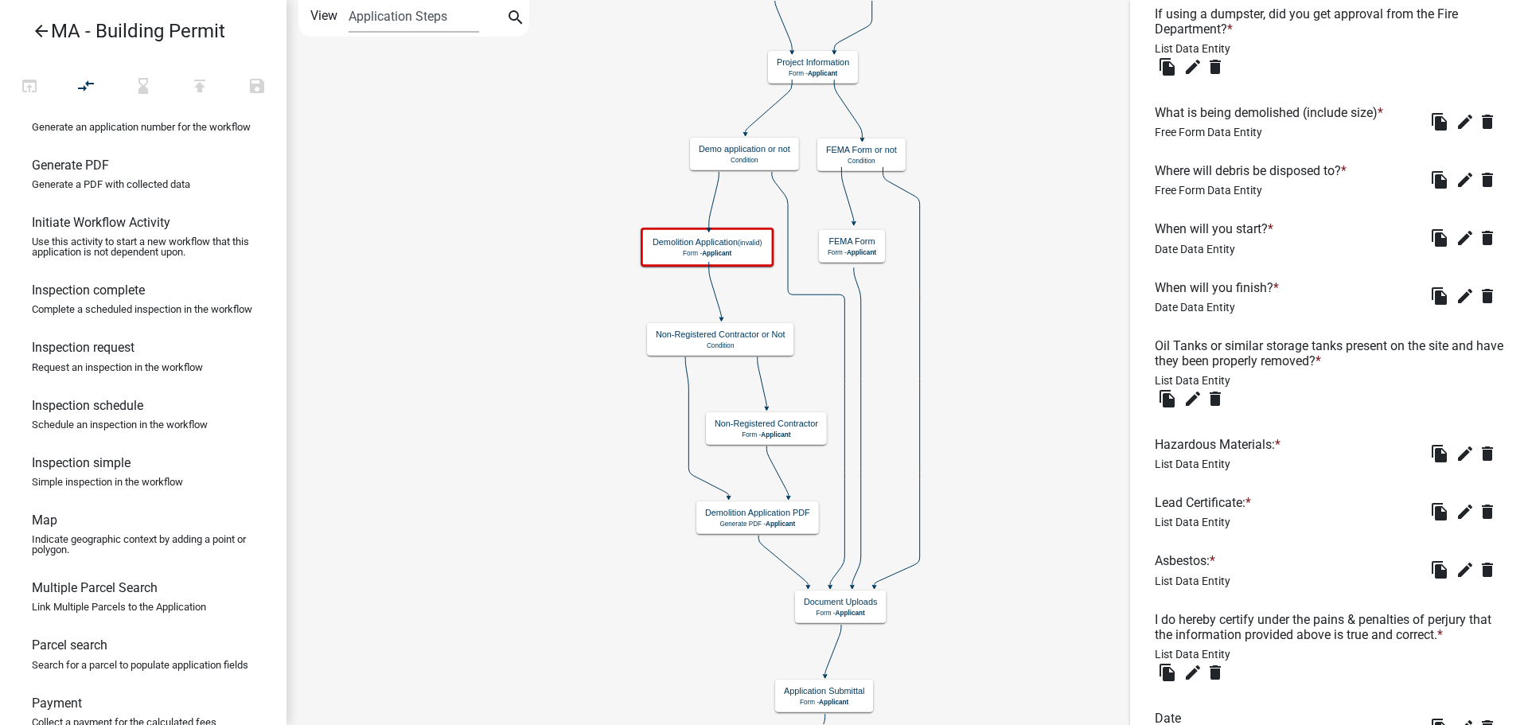
scroll to position [780, 0]
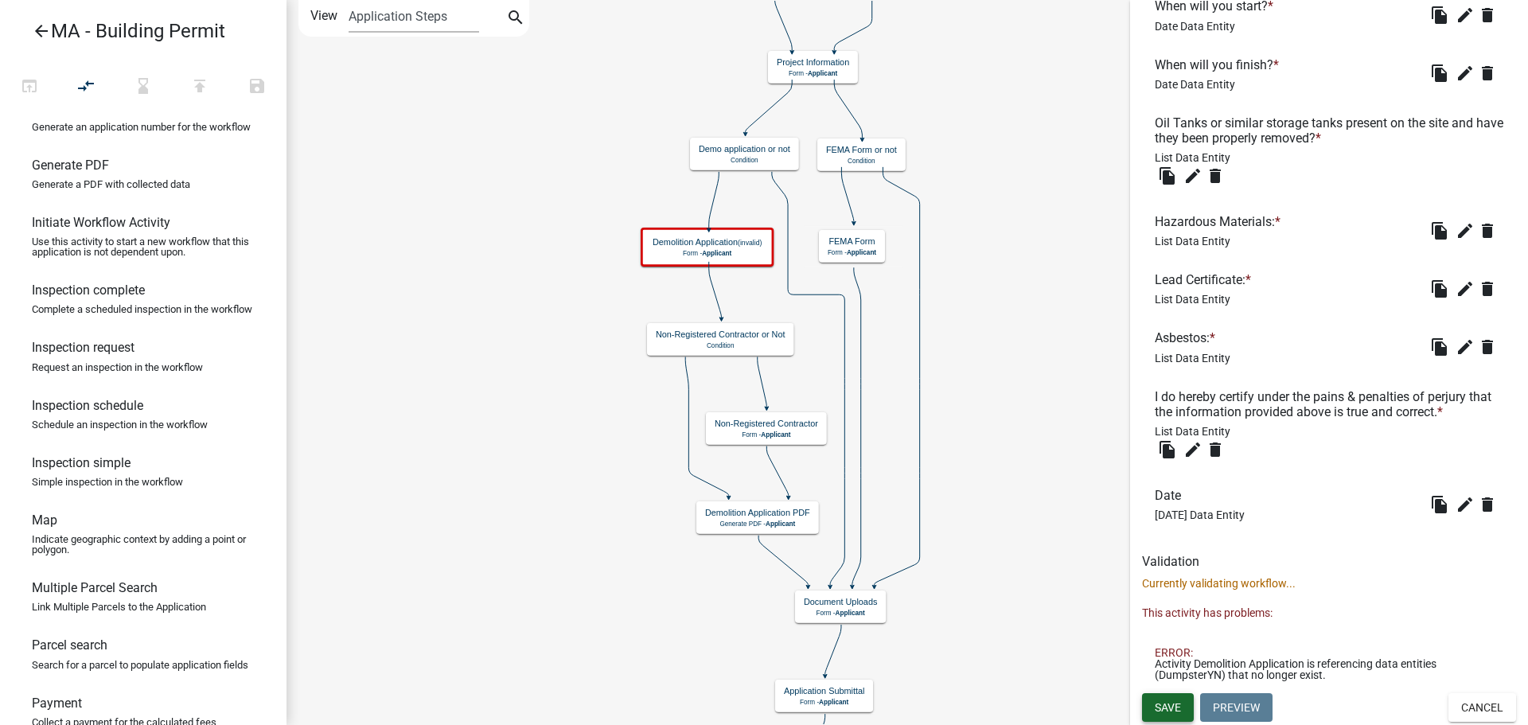
click at [1170, 716] on button "Save" at bounding box center [1168, 707] width 52 height 29
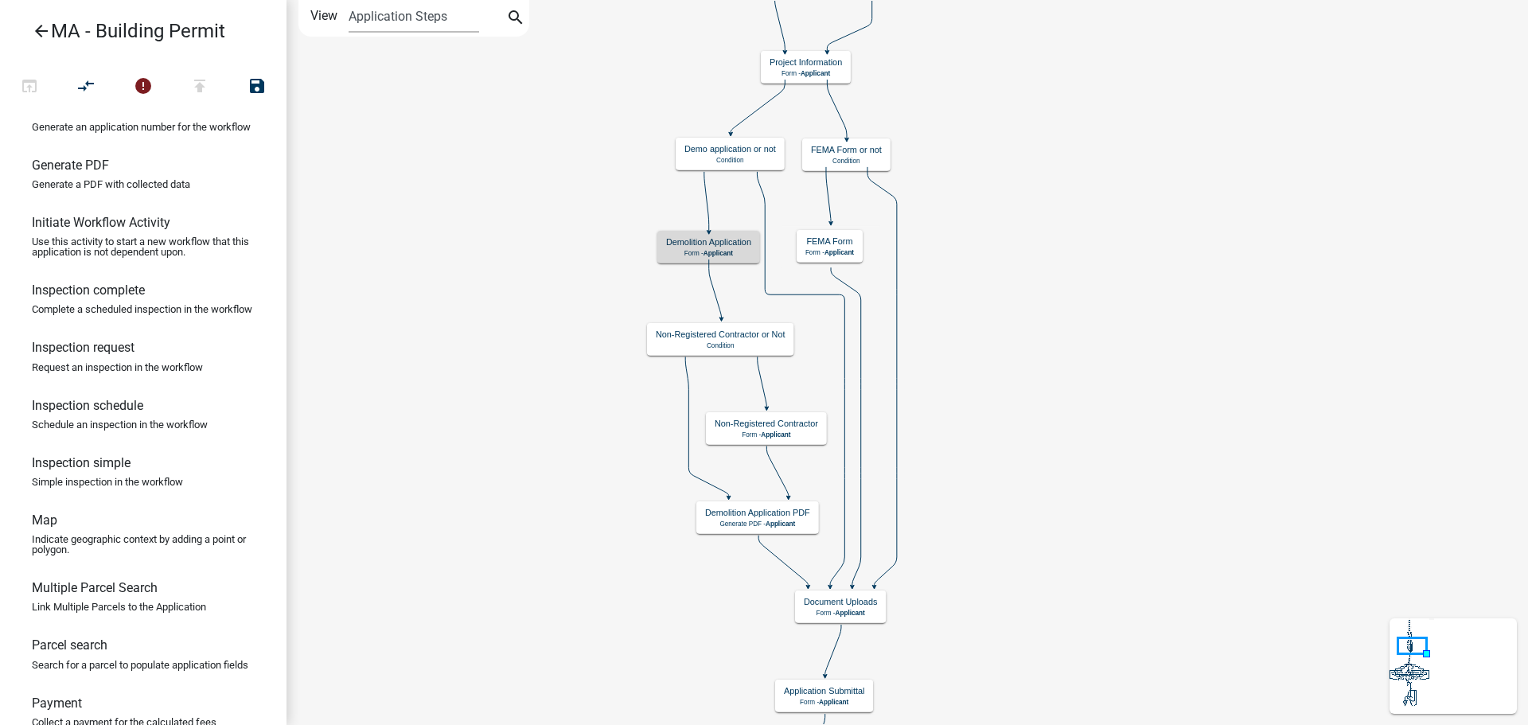
scroll to position [0, 0]
click at [833, 76] on p "Form - Applicant" at bounding box center [806, 73] width 72 height 8
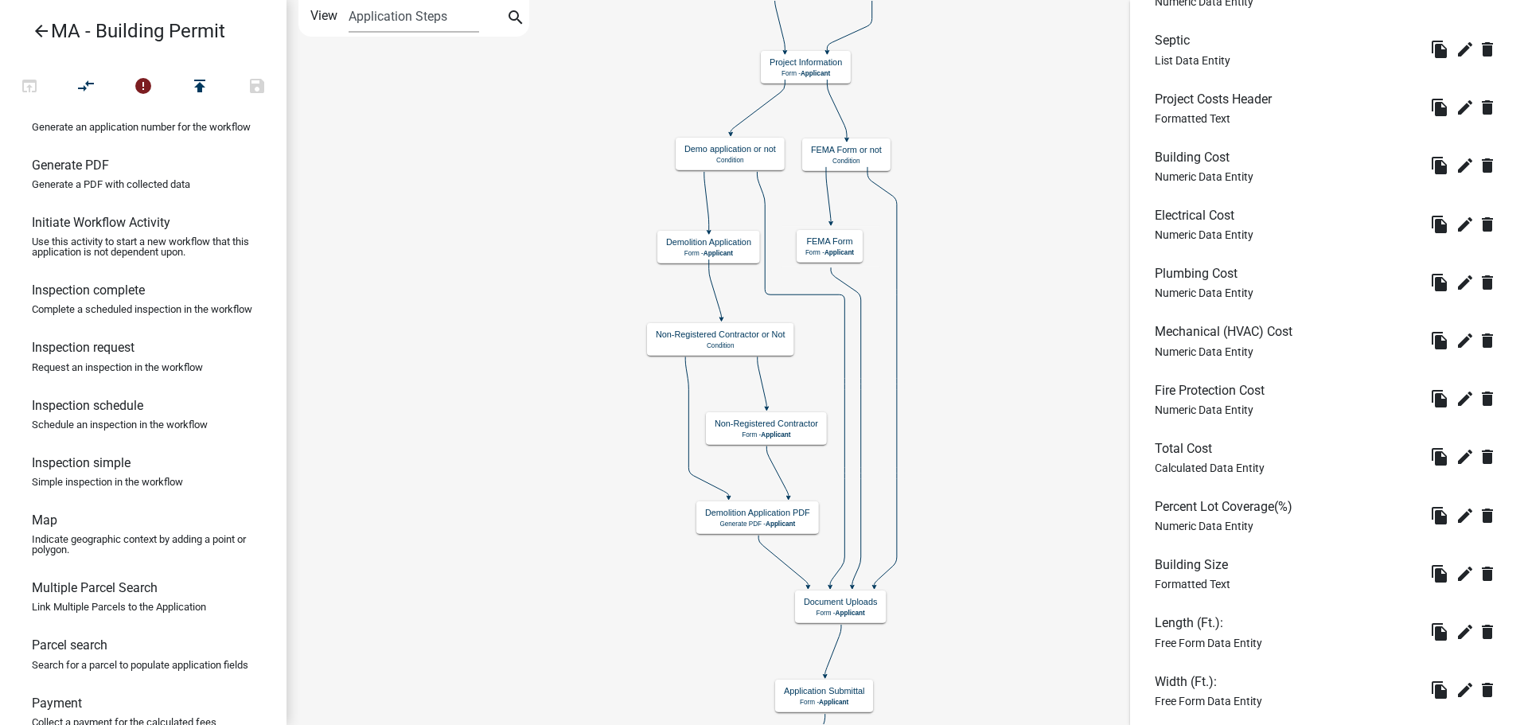
scroll to position [557, 0]
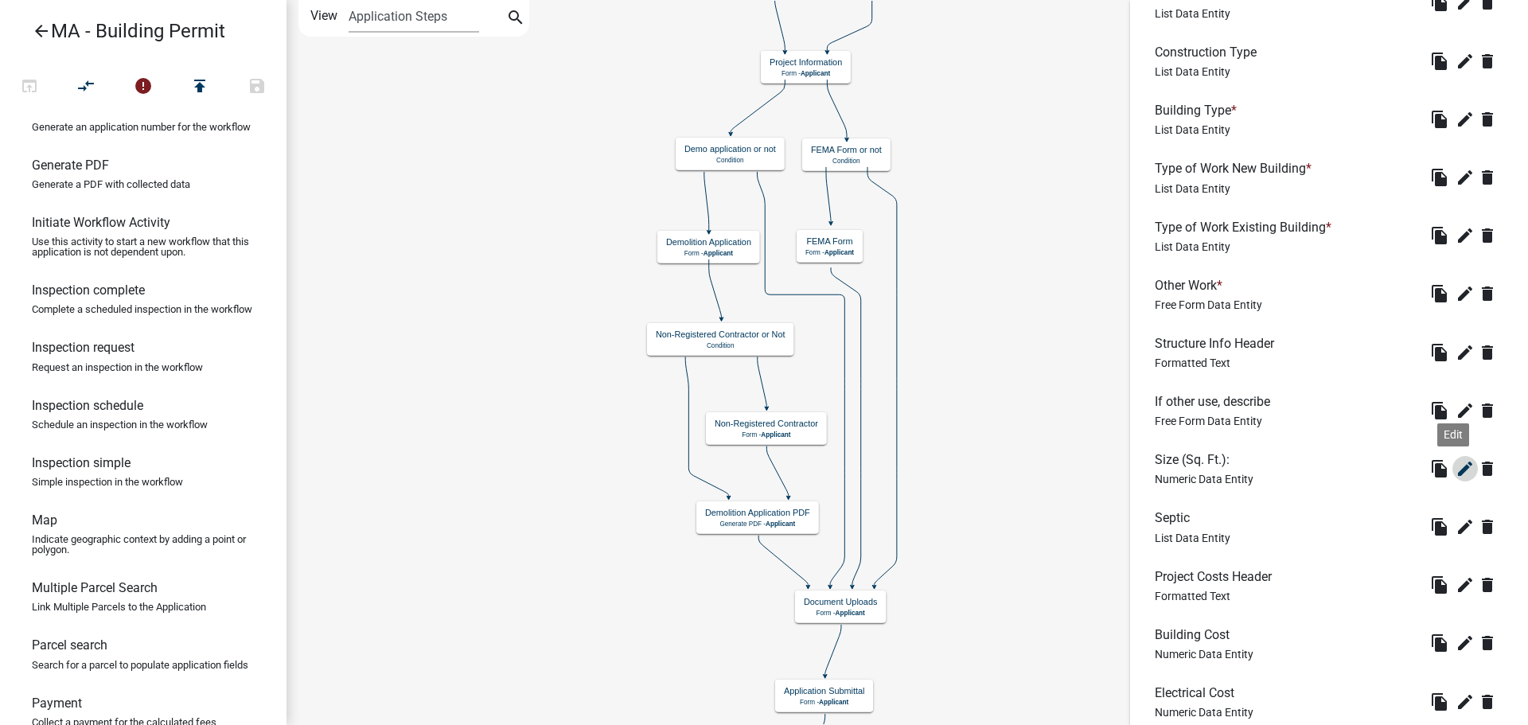
click at [1456, 468] on icon "edit" at bounding box center [1465, 468] width 19 height 19
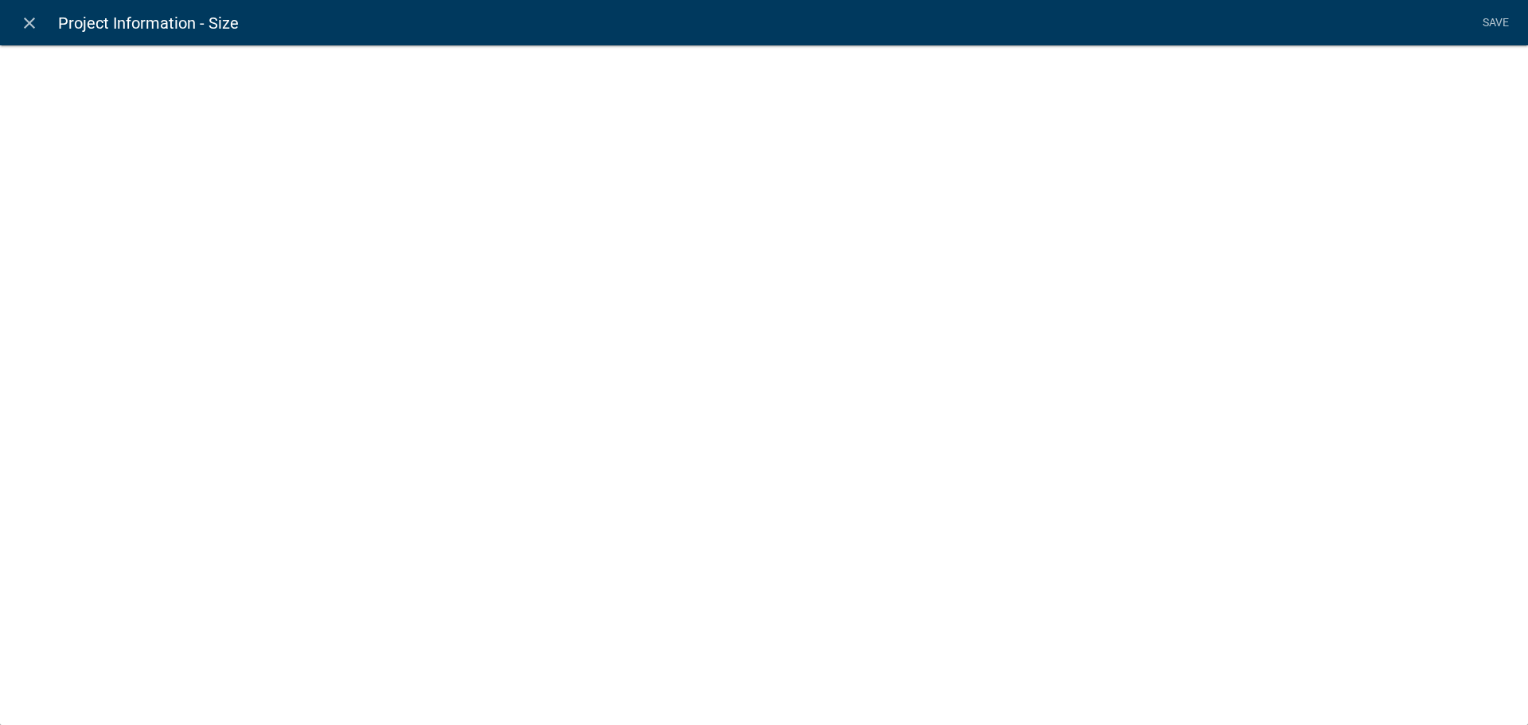
select select "numeric-data"
select select
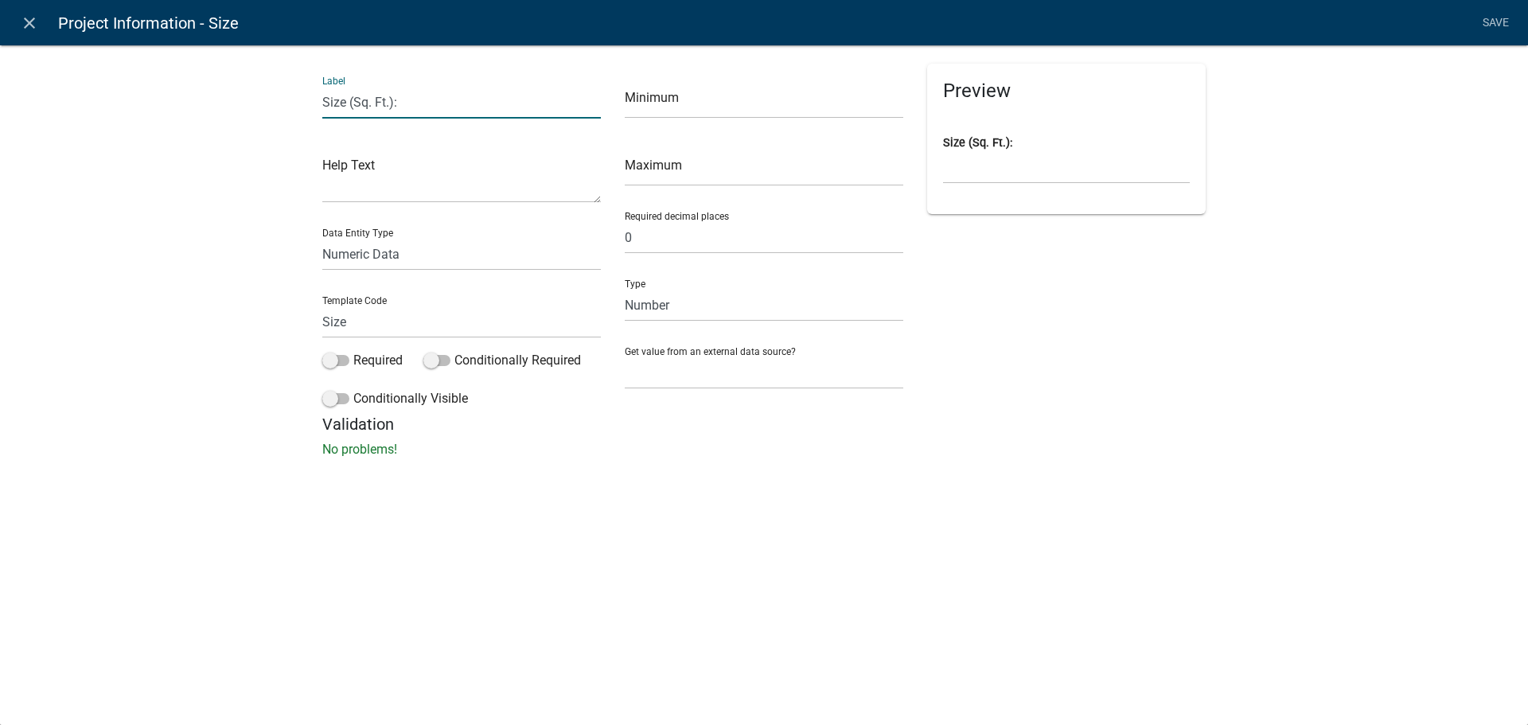
click at [438, 102] on input "Size (Sq. Ft.):" at bounding box center [461, 102] width 279 height 33
drag, startPoint x: 438, startPoint y: 102, endPoint x: 310, endPoint y: 102, distance: 128.1
click at [310, 102] on div "Label Size (Sq. Ft.): Help Text Data Entity Type Free Form Text Document Displa…" at bounding box center [764, 256] width 1528 height 474
type input "Square feet area of work"
click at [1033, 391] on div "Preview Square feet area of work" at bounding box center [1066, 239] width 302 height 351
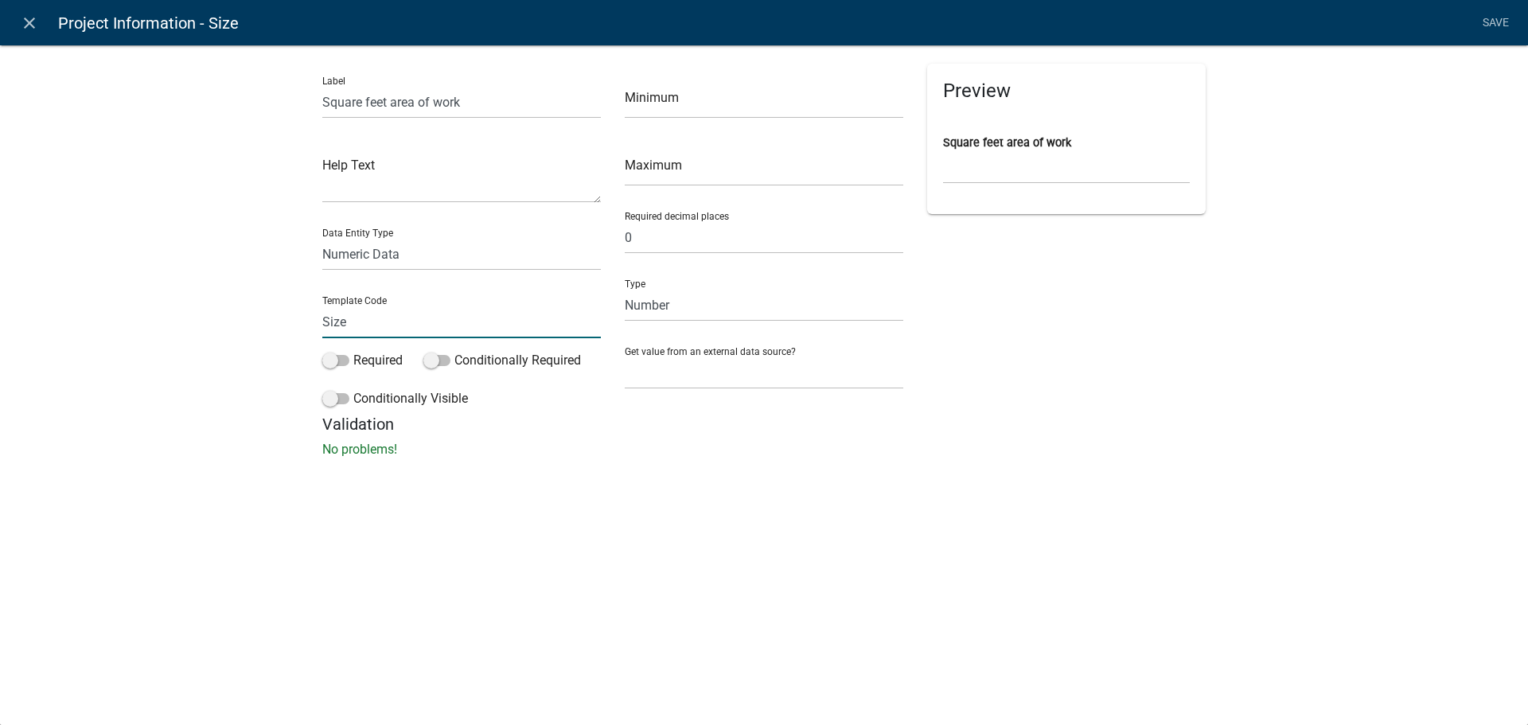
click at [392, 317] on input "Size" at bounding box center [461, 322] width 279 height 33
type input "SqFtAreaWork"
click at [518, 454] on p "No problems!" at bounding box center [763, 449] width 883 height 19
click at [341, 361] on span at bounding box center [335, 360] width 27 height 11
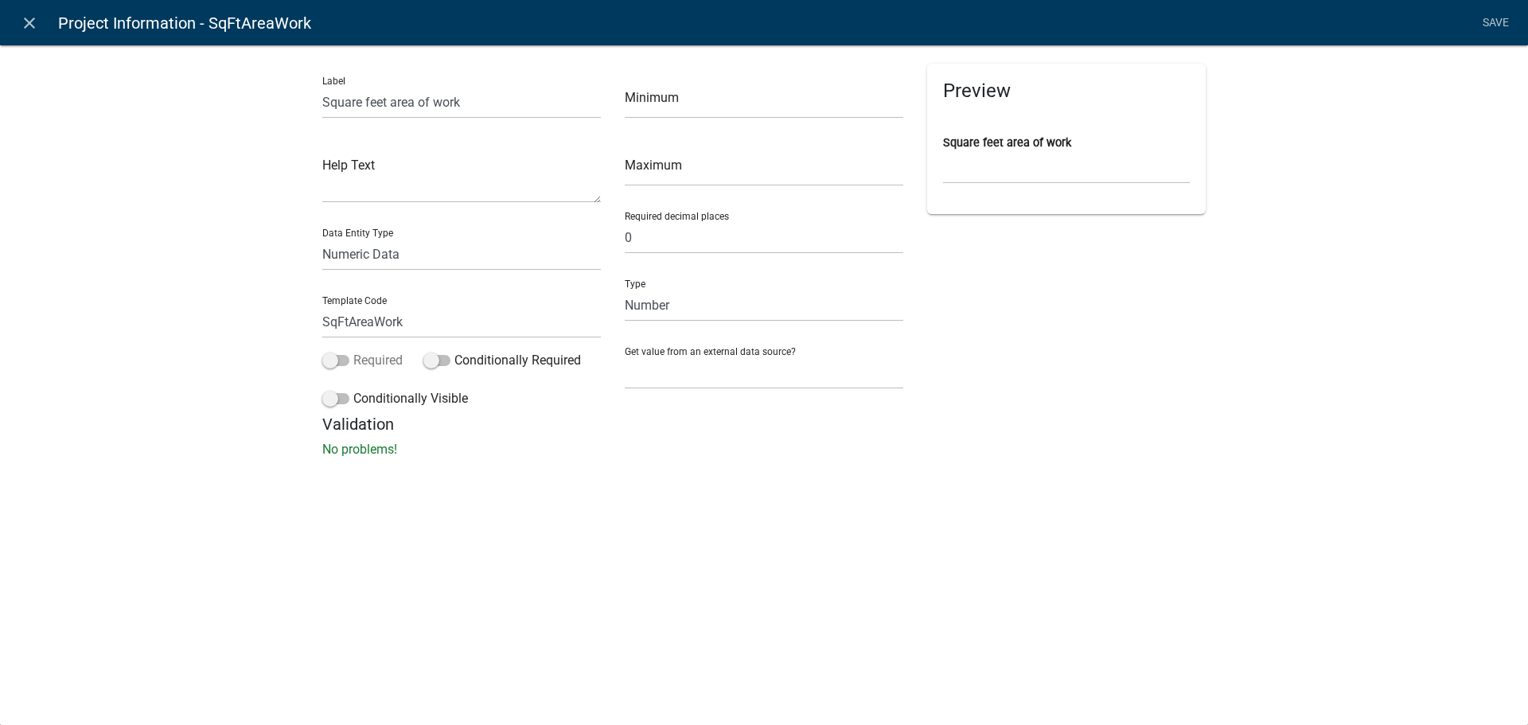
click at [353, 351] on input "Required" at bounding box center [353, 351] width 0 height 0
click at [431, 360] on span at bounding box center [436, 360] width 27 height 11
click at [454, 351] on input "Conditionally Required" at bounding box center [454, 351] width 0 height 0
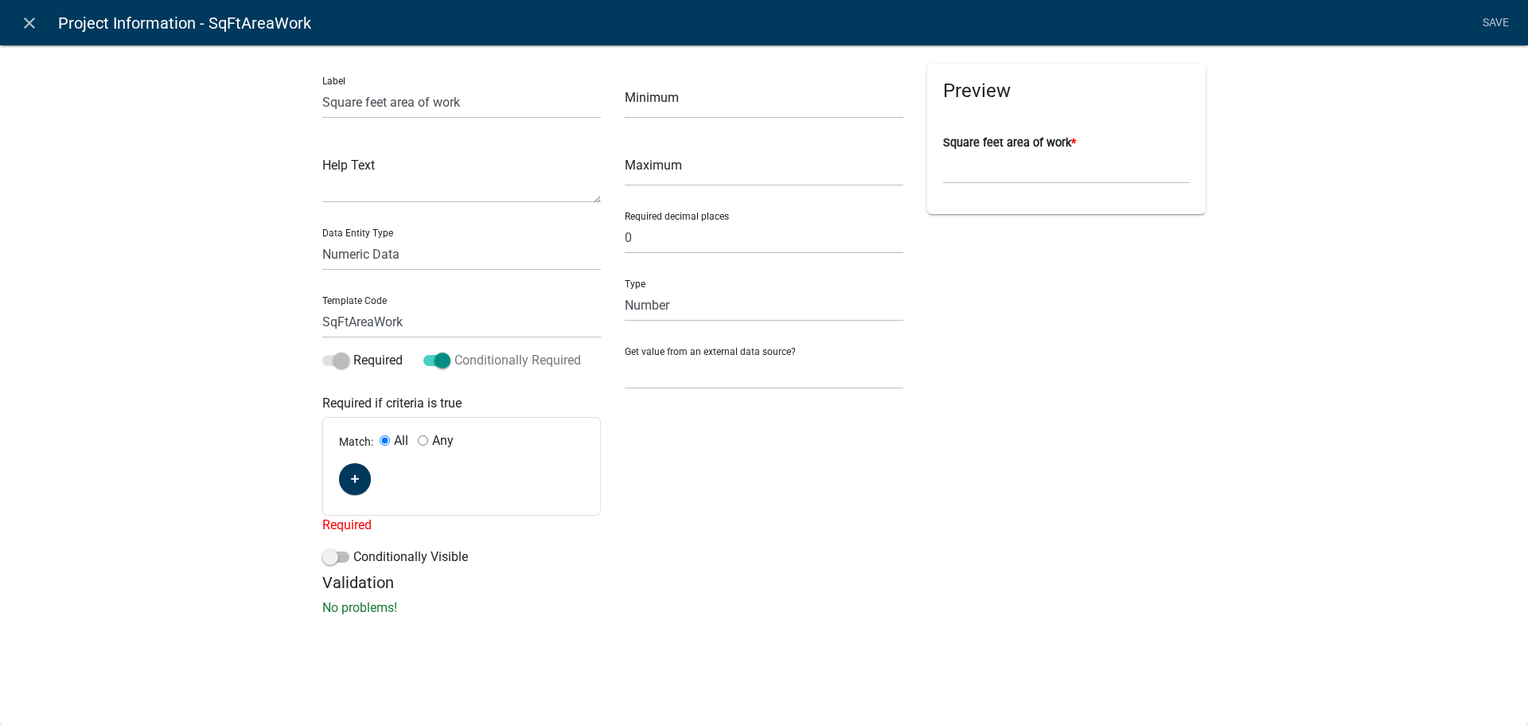
click at [443, 355] on span at bounding box center [436, 360] width 27 height 11
click at [454, 351] on input "Conditionally Required" at bounding box center [454, 351] width 0 height 0
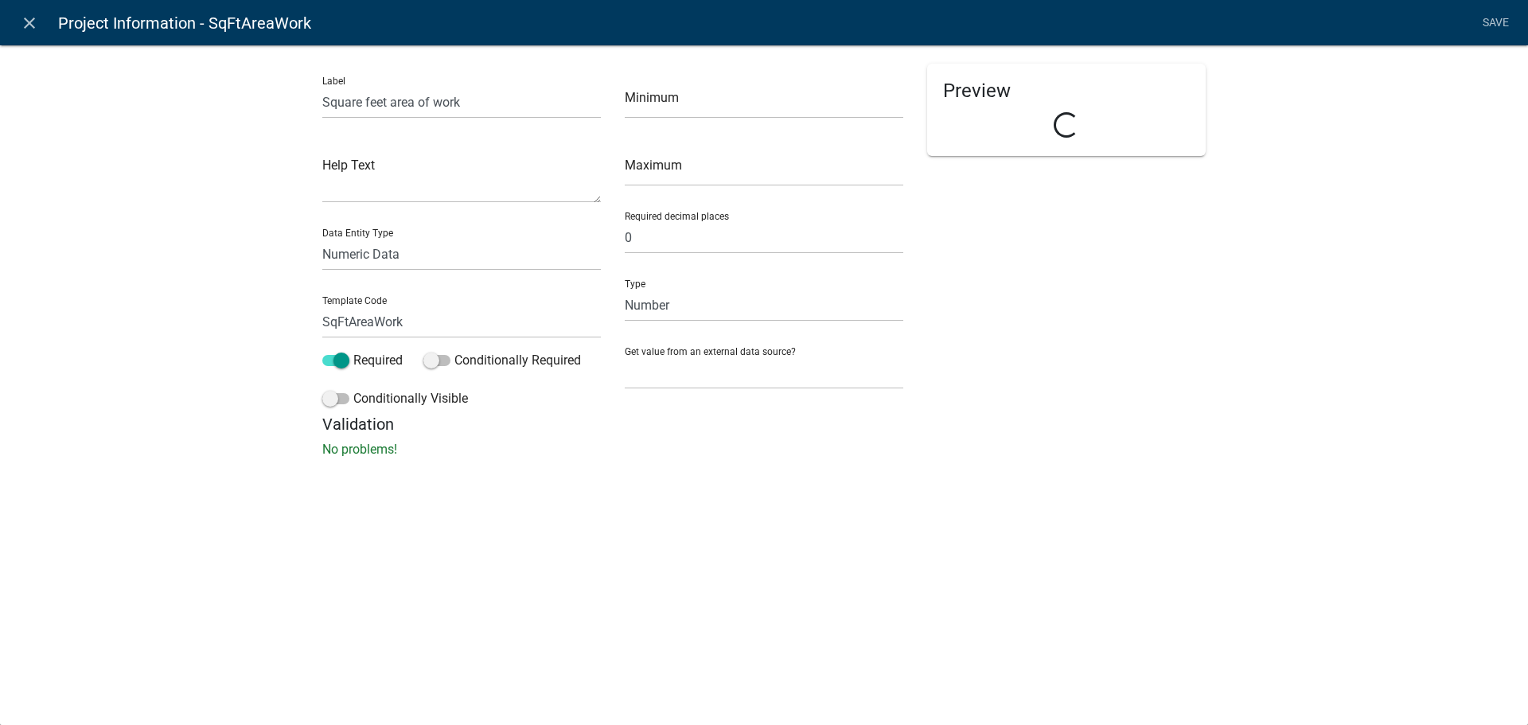
click at [810, 496] on div "close Project Information - SqFtAreaWork Save Label Square feet area of work He…" at bounding box center [764, 362] width 1528 height 725
click at [1487, 16] on link "Save" at bounding box center [1496, 23] width 40 height 30
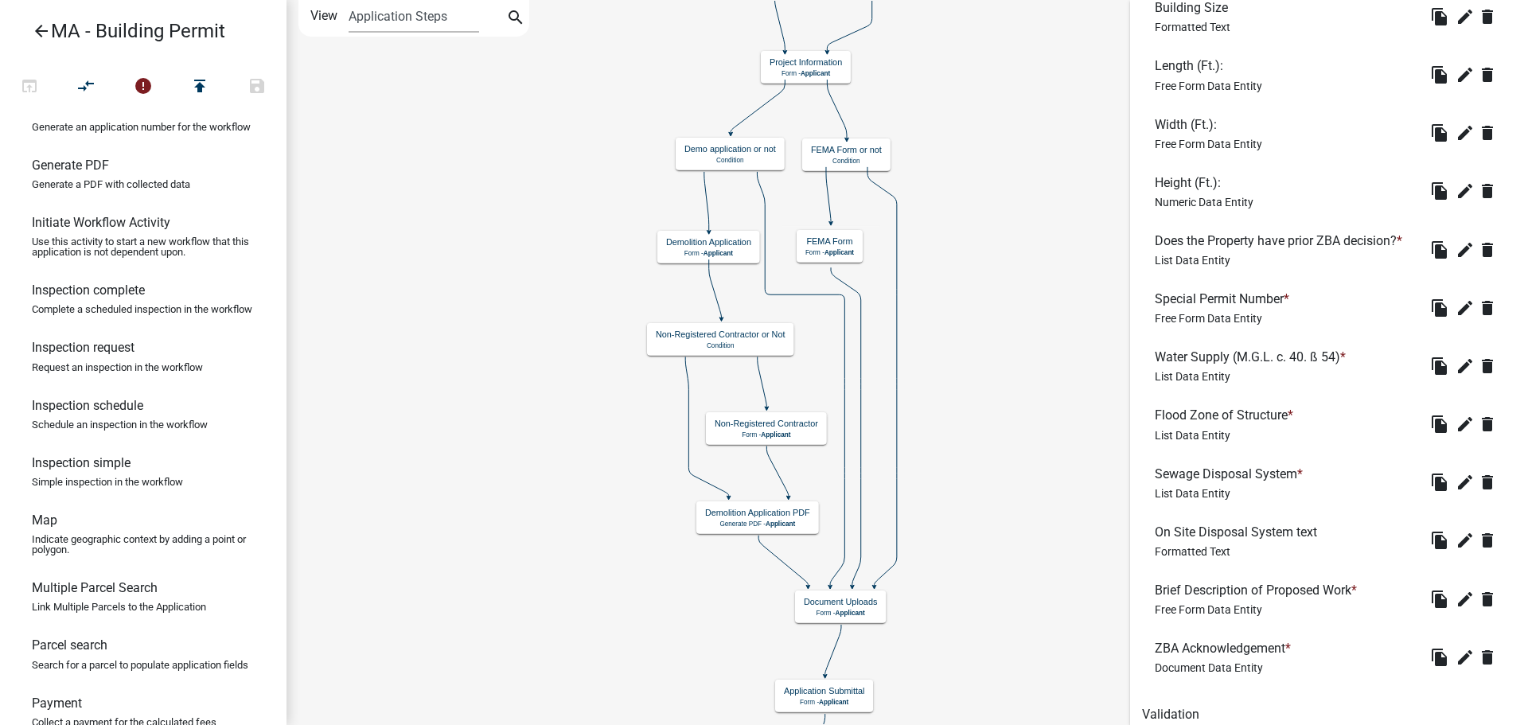
scroll to position [1658, 0]
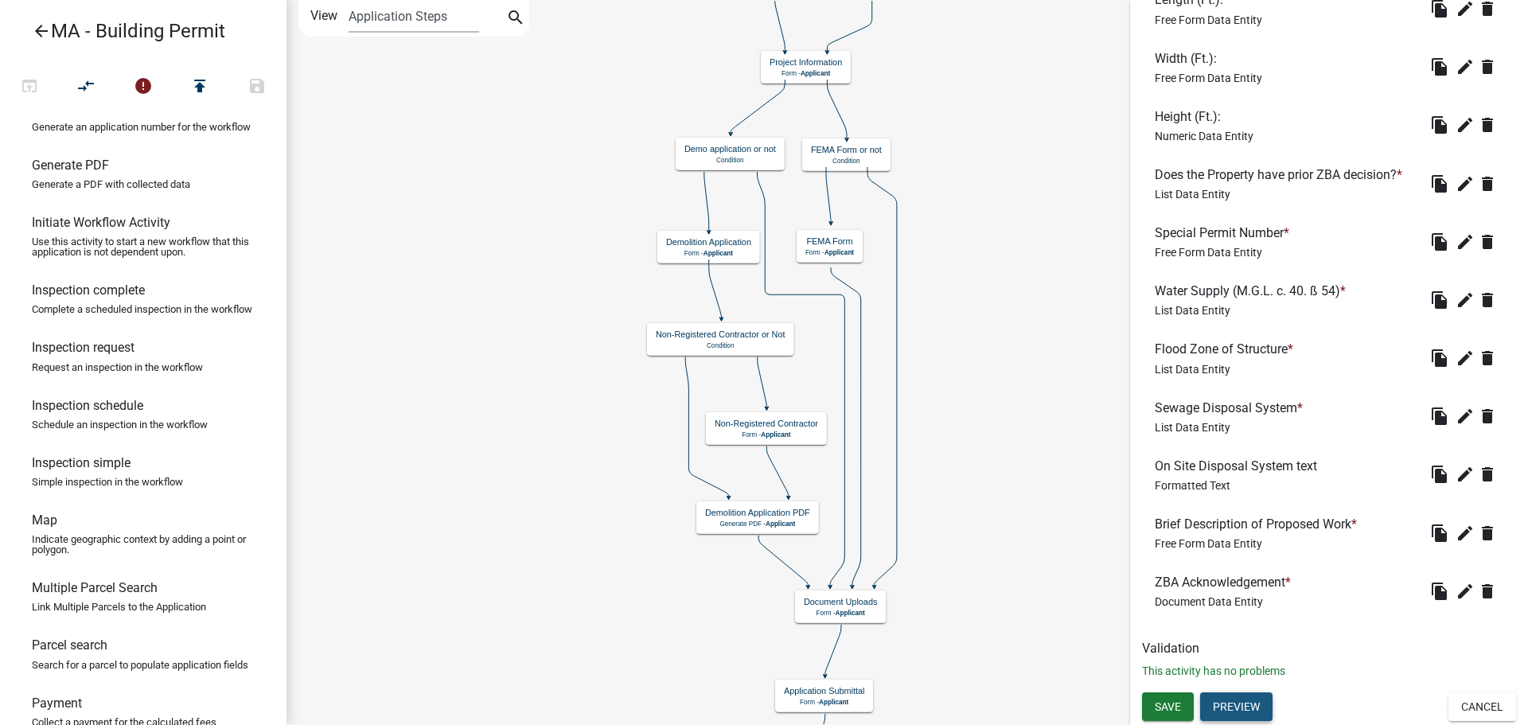
click at [1244, 703] on button "Preview" at bounding box center [1236, 706] width 72 height 29
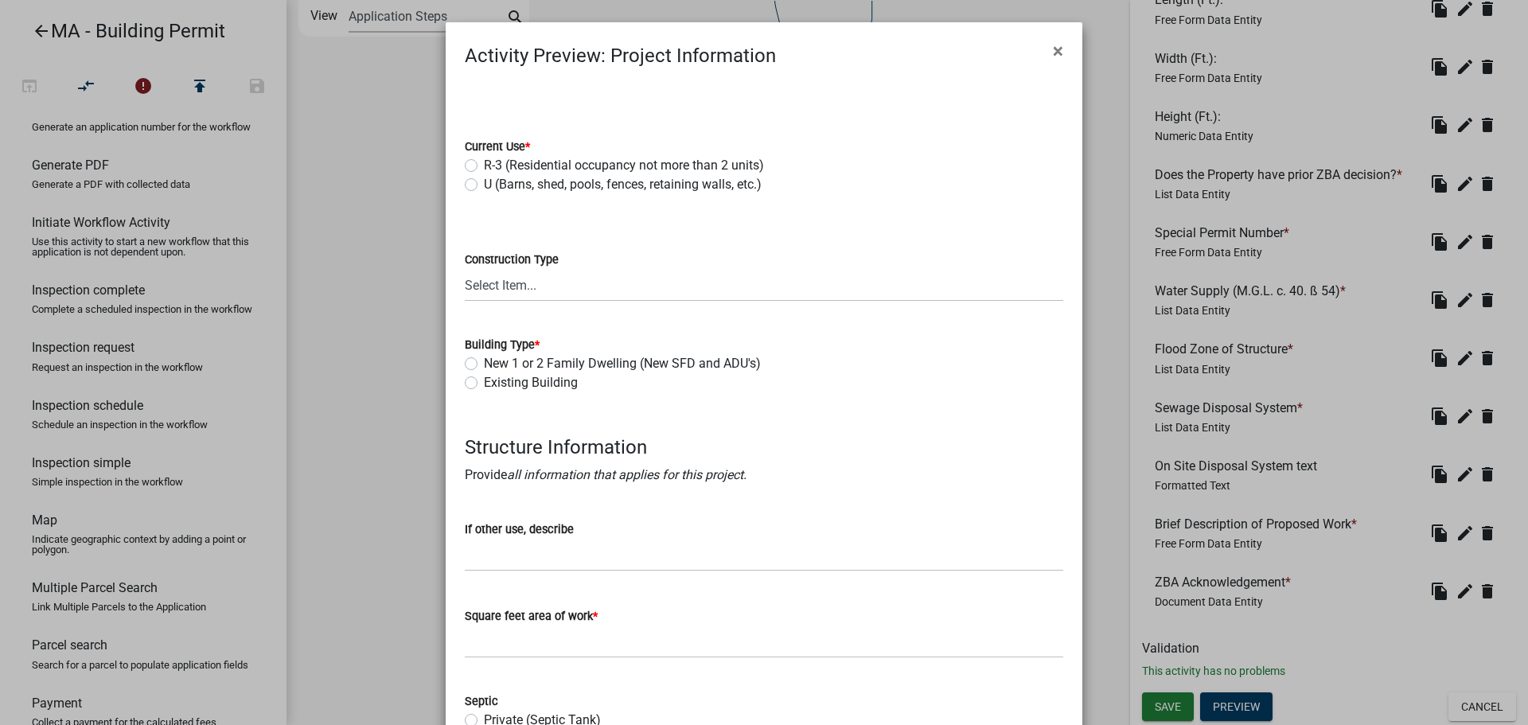
click at [514, 165] on label "R-3 (Residential occupancy not more than 2 units)" at bounding box center [624, 165] width 280 height 19
click at [494, 165] on input "R-3 (Residential occupancy not more than 2 units)" at bounding box center [489, 161] width 10 height 10
radio input "true"
click at [493, 287] on select "Select Item... Type I-A Type I-B Type II-A Type II-B Type III-A Type III-B Type…" at bounding box center [764, 285] width 599 height 33
click at [465, 269] on select "Select Item... Type I-A Type I-B Type II-A Type II-B Type III-A Type III-B Type…" at bounding box center [764, 285] width 599 height 33
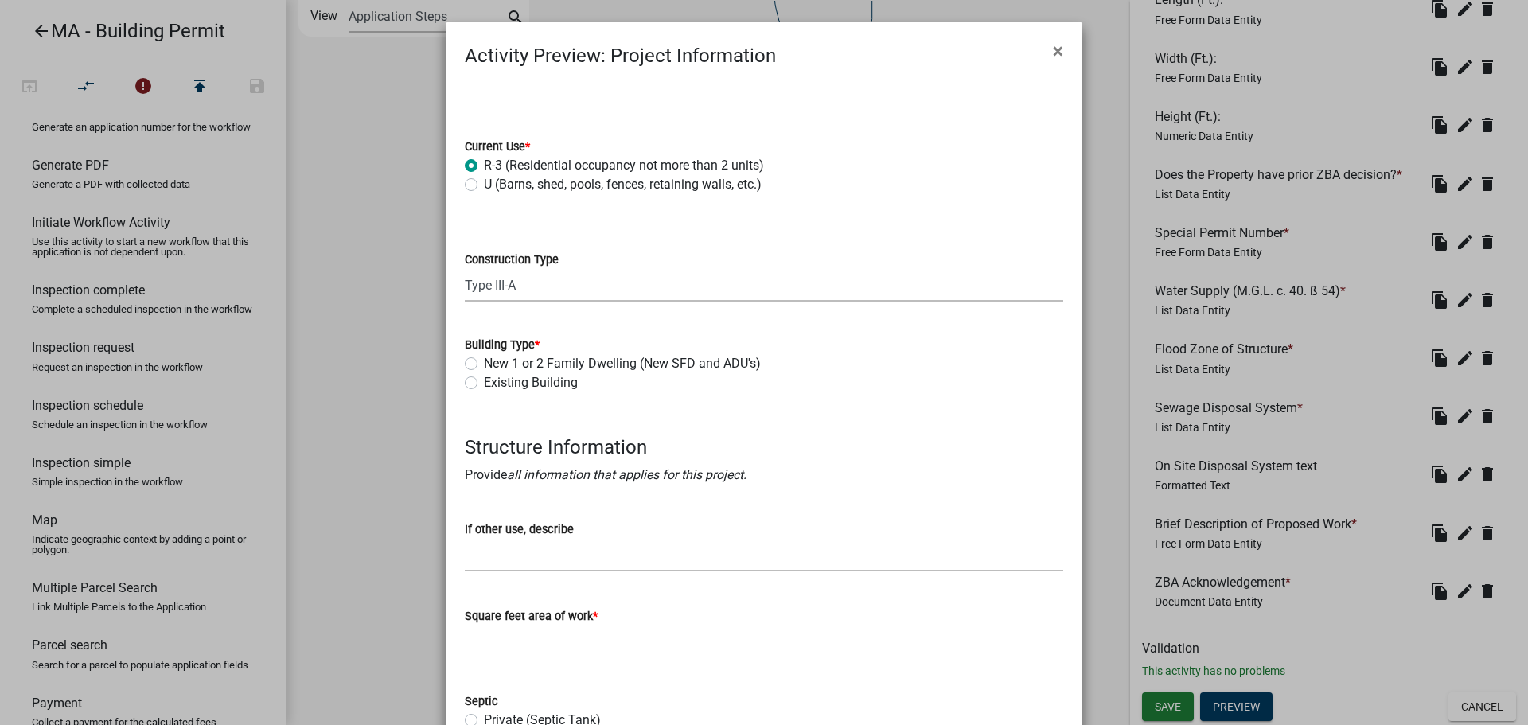
select select "de31b3af-8309-4e92-b2d2-ca0a30476ae0"
click at [541, 365] on label "New 1 or 2 Family Dwelling (New SFD and ADU's)" at bounding box center [622, 363] width 277 height 19
click at [494, 365] on input "New 1 or 2 Family Dwelling (New SFD and ADU's)" at bounding box center [489, 359] width 10 height 10
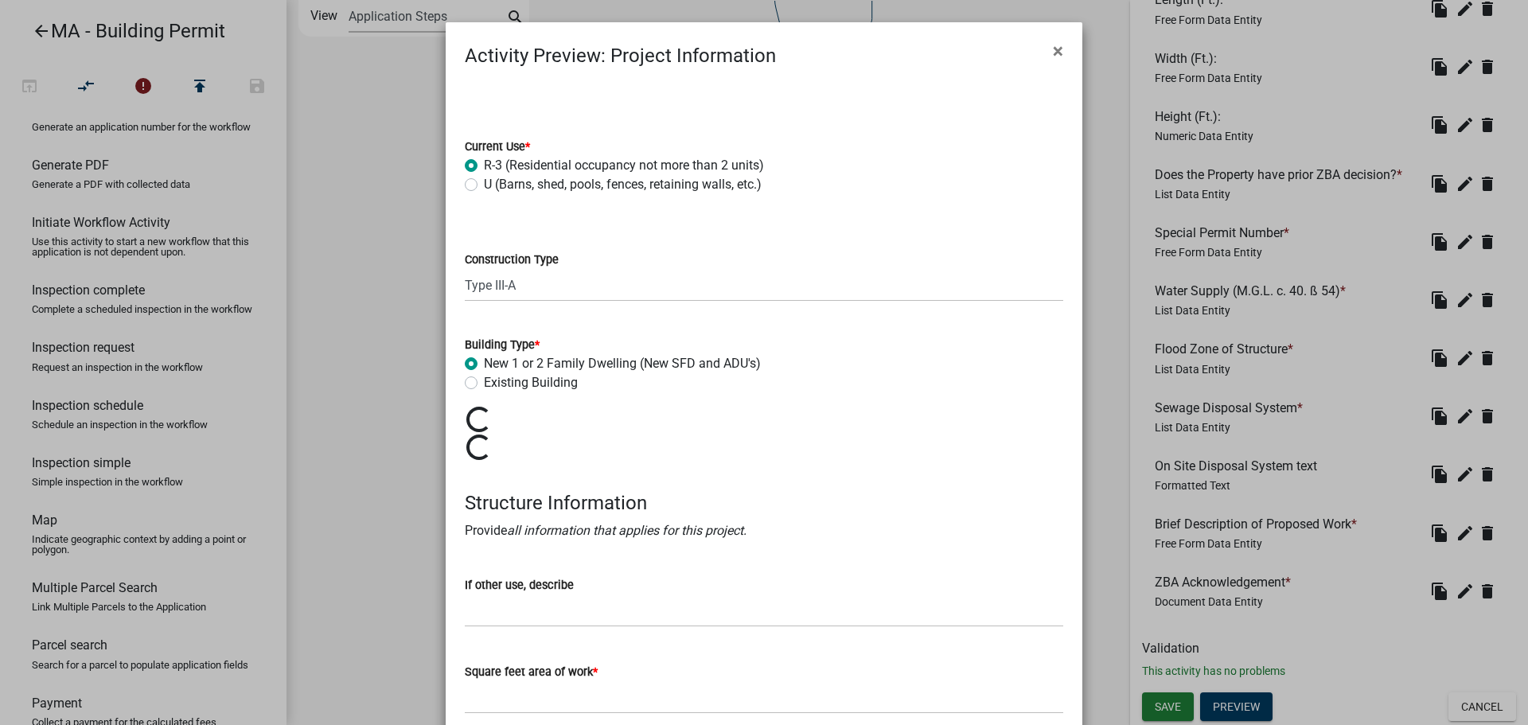
radio input "true"
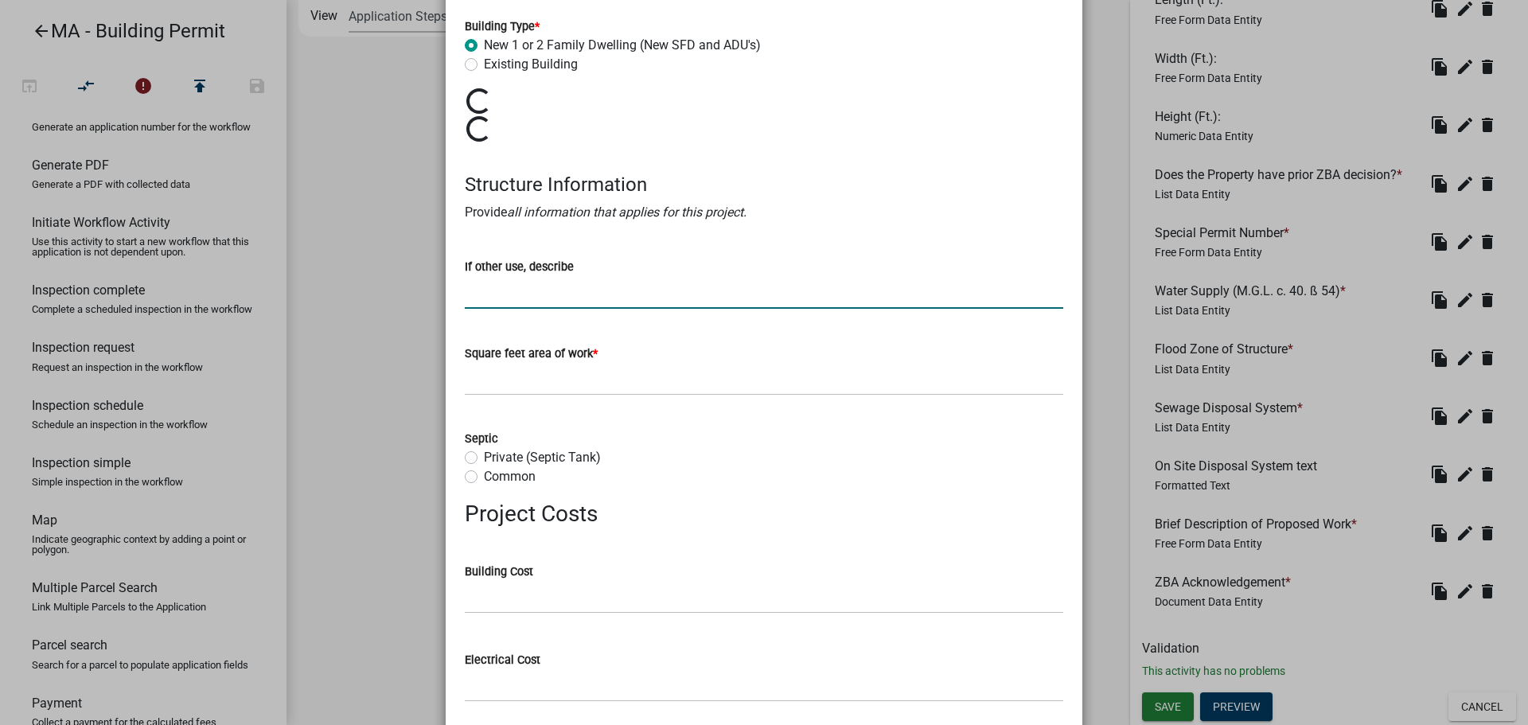
click at [563, 302] on input "If other use, describe" at bounding box center [764, 292] width 599 height 33
type input "test"
click at [548, 382] on input "text" at bounding box center [764, 379] width 599 height 33
click at [546, 392] on input "text" at bounding box center [764, 379] width 599 height 33
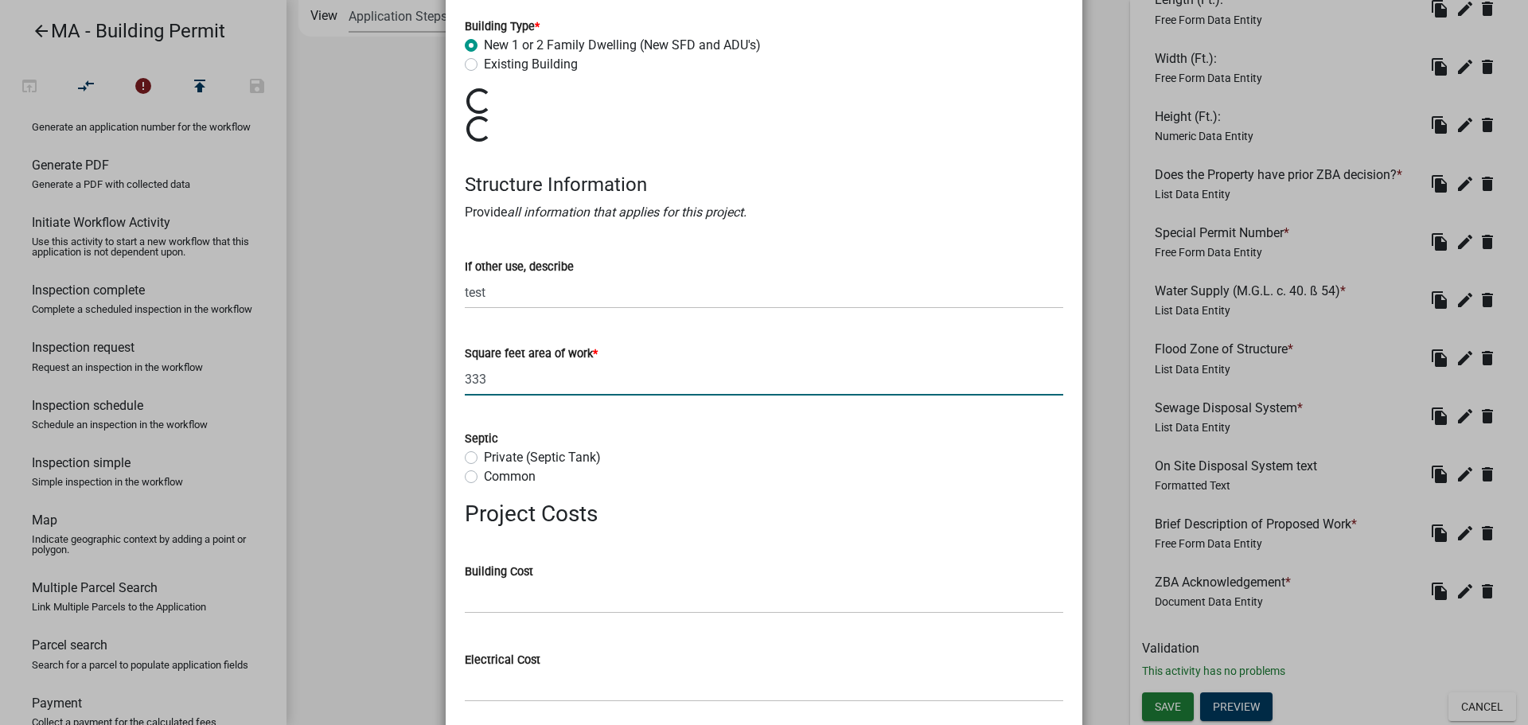
type input "333"
click at [519, 458] on label "Private (Septic Tank)" at bounding box center [542, 457] width 117 height 19
click at [494, 458] on input "Private (Septic Tank)" at bounding box center [489, 453] width 10 height 10
radio input "true"
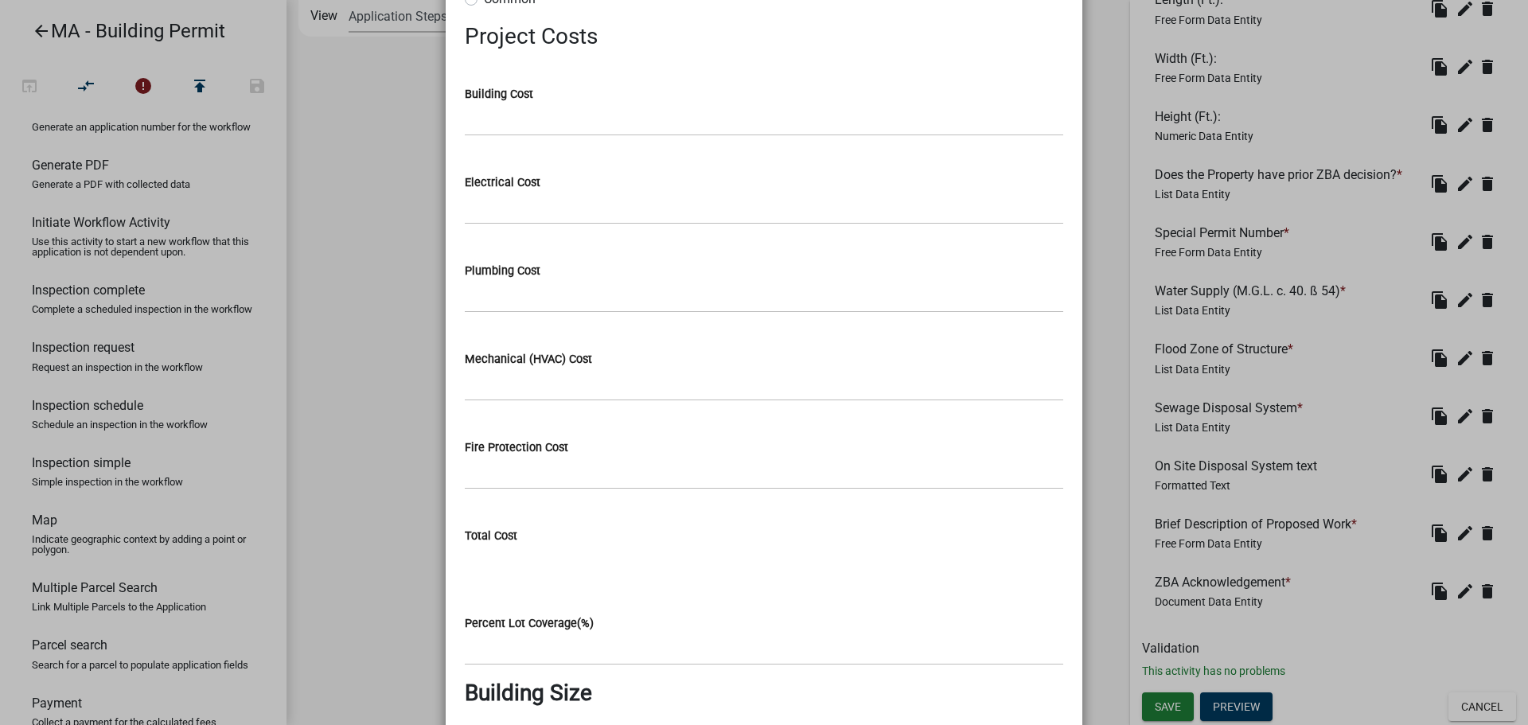
scroll to position [716, 0]
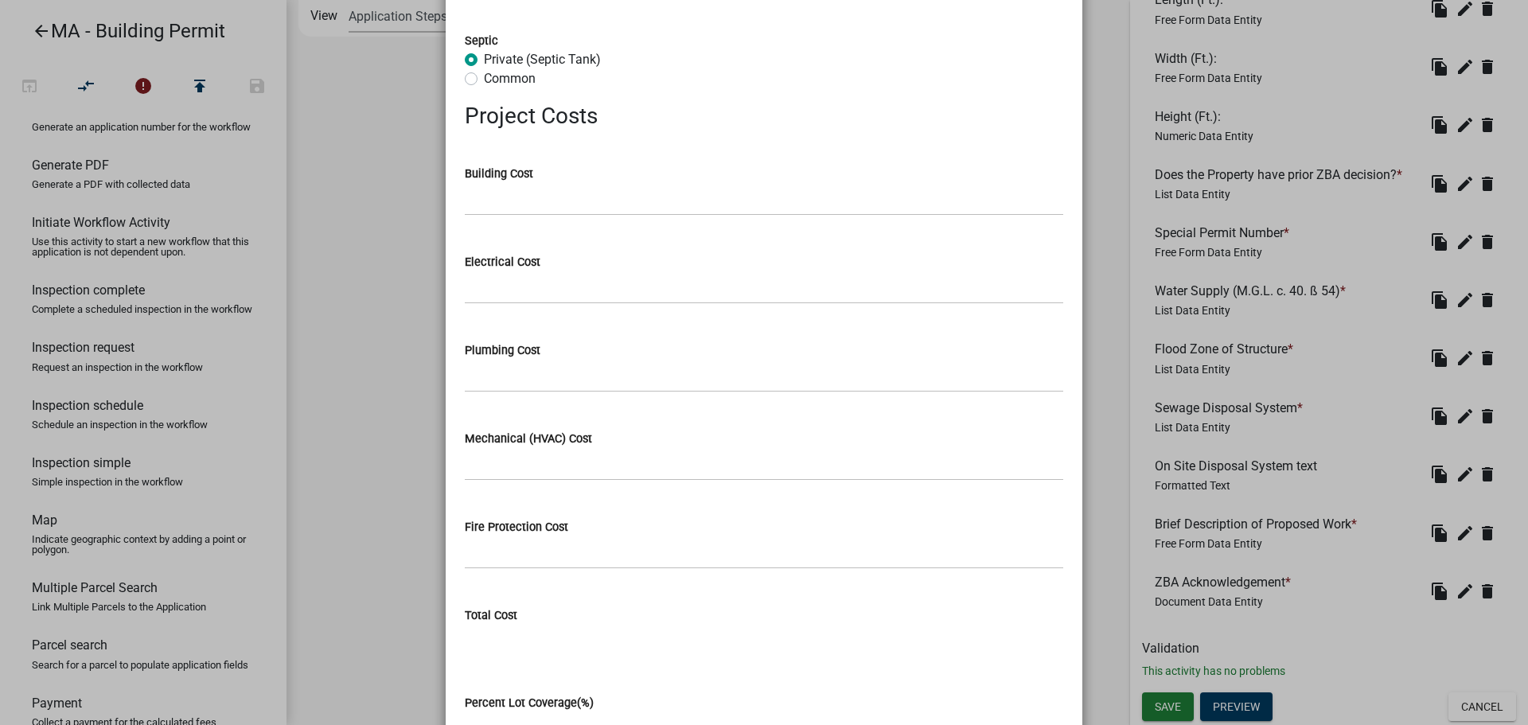
click at [829, 638] on input "Total Cost" at bounding box center [764, 641] width 599 height 32
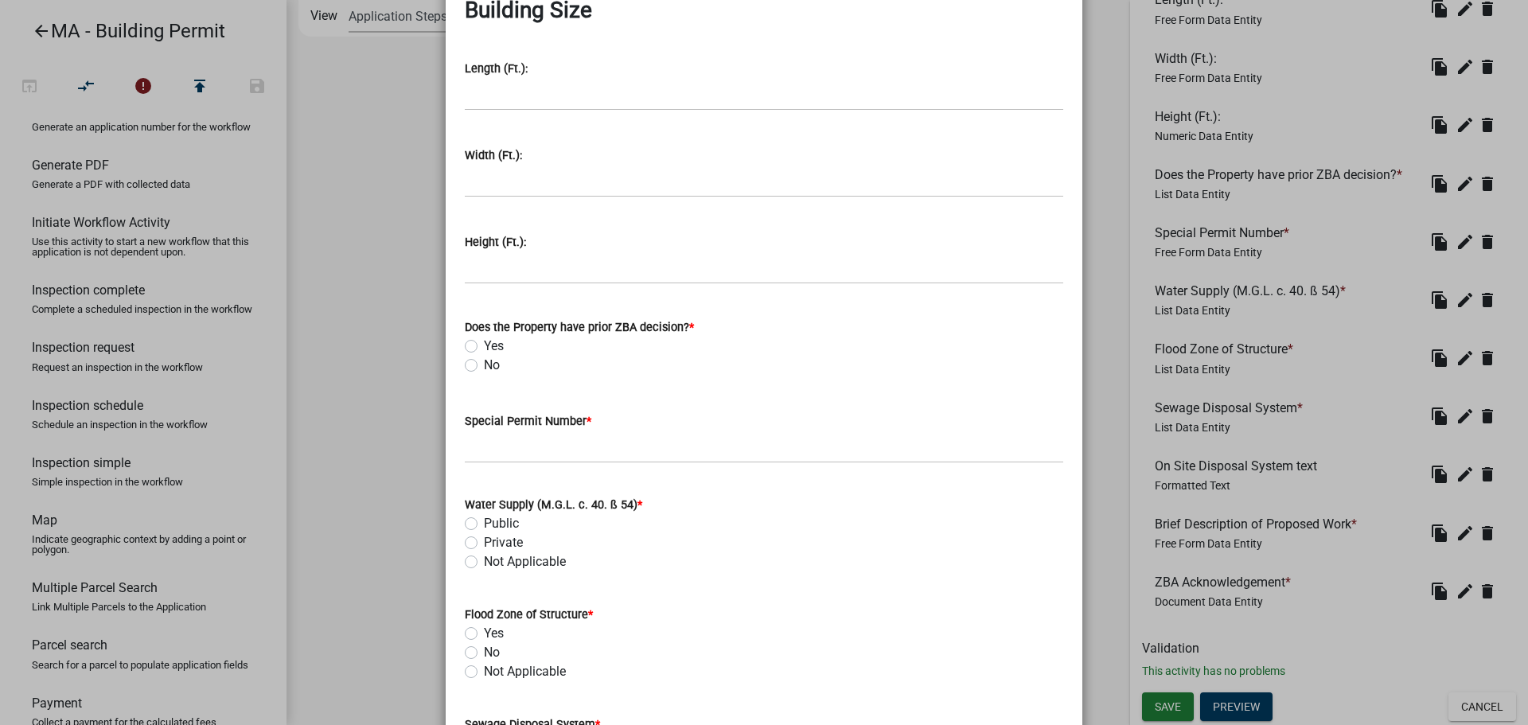
scroll to position [1512, 0]
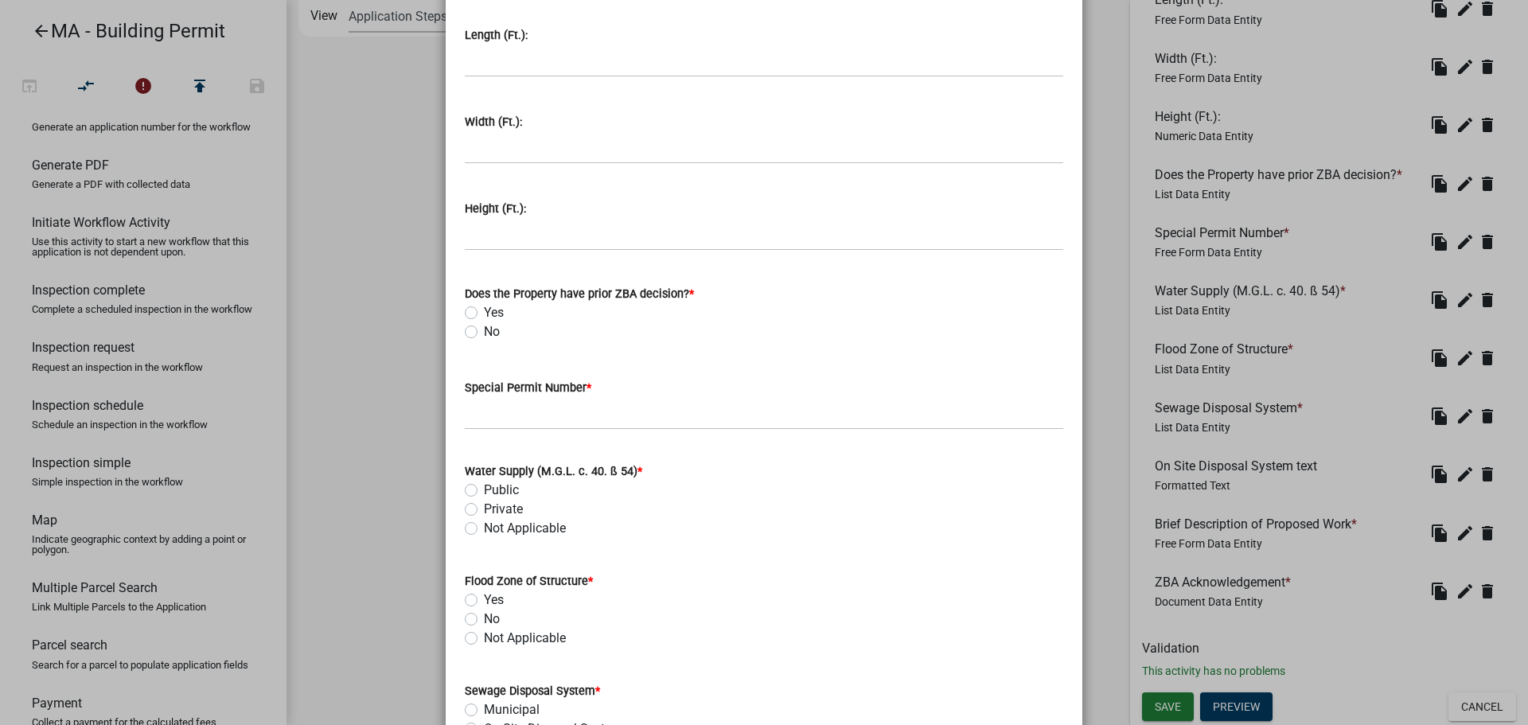
click at [1380, 614] on ngb-modal-window "Activity Preview : Project Information × Current Use * R-3 (Residential occupan…" at bounding box center [764, 362] width 1528 height 725
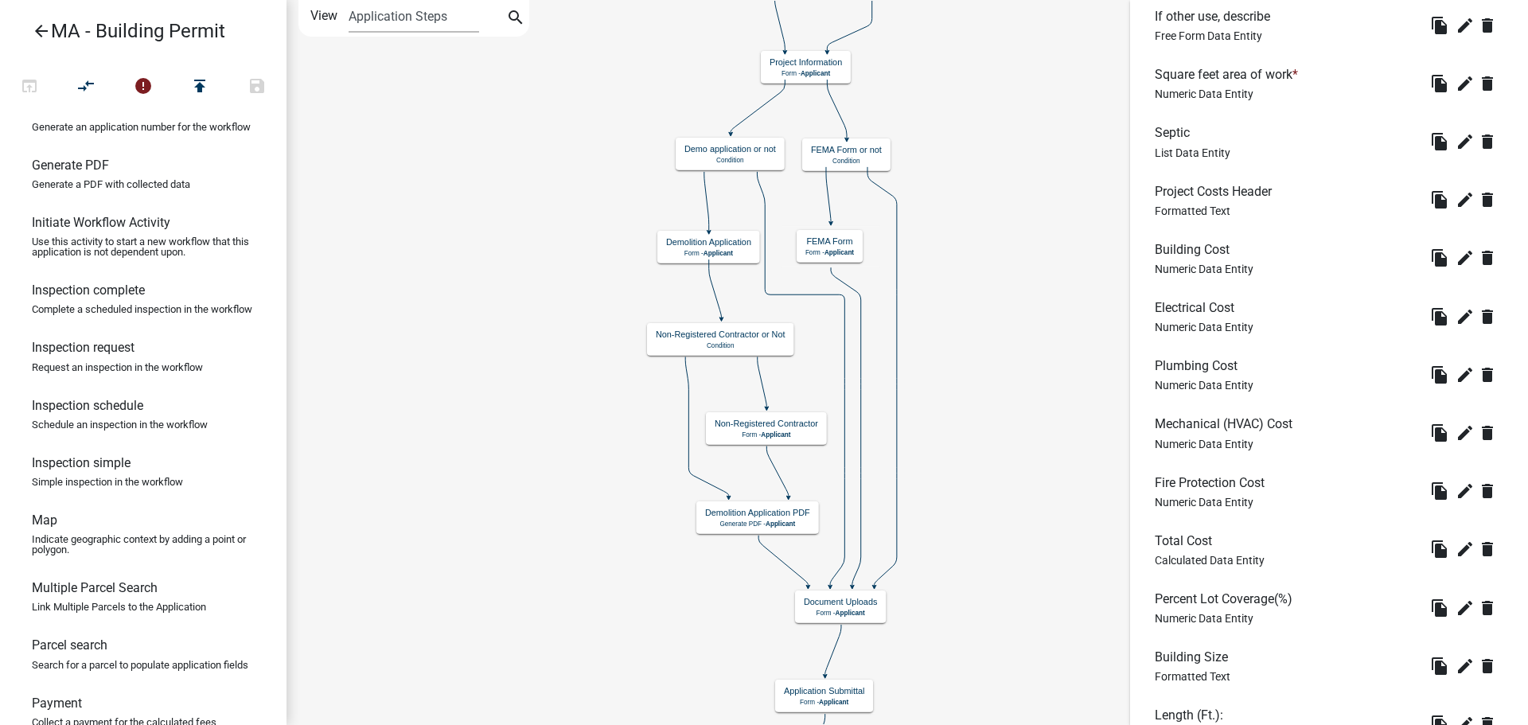
scroll to position [942, 0]
click at [1478, 263] on icon "delete" at bounding box center [1487, 258] width 19 height 19
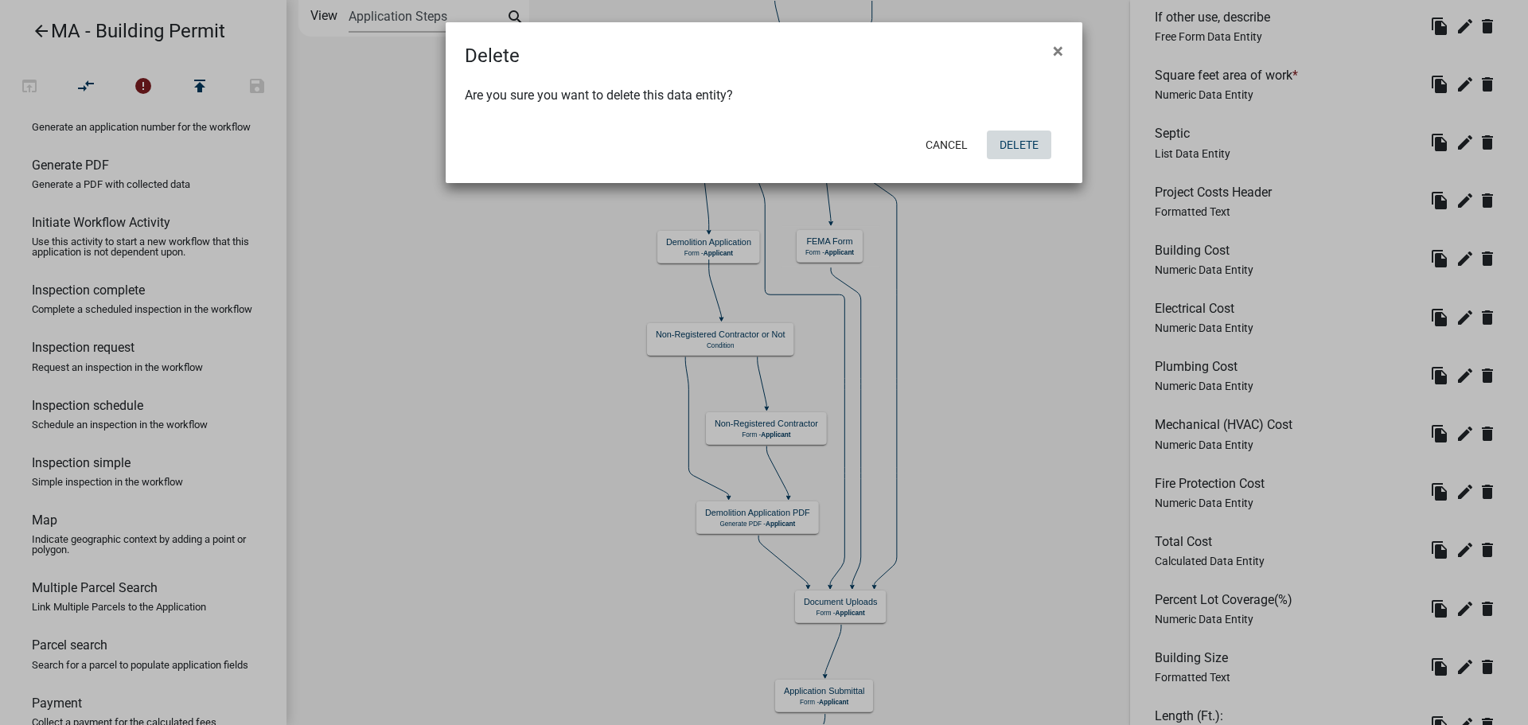
drag, startPoint x: 1028, startPoint y: 144, endPoint x: 1072, endPoint y: 260, distance: 124.5
click at [1072, 260] on ngb-modal-window "Delete × Are you sure you want to delete this data entity? Cancel Delete" at bounding box center [764, 362] width 1528 height 725
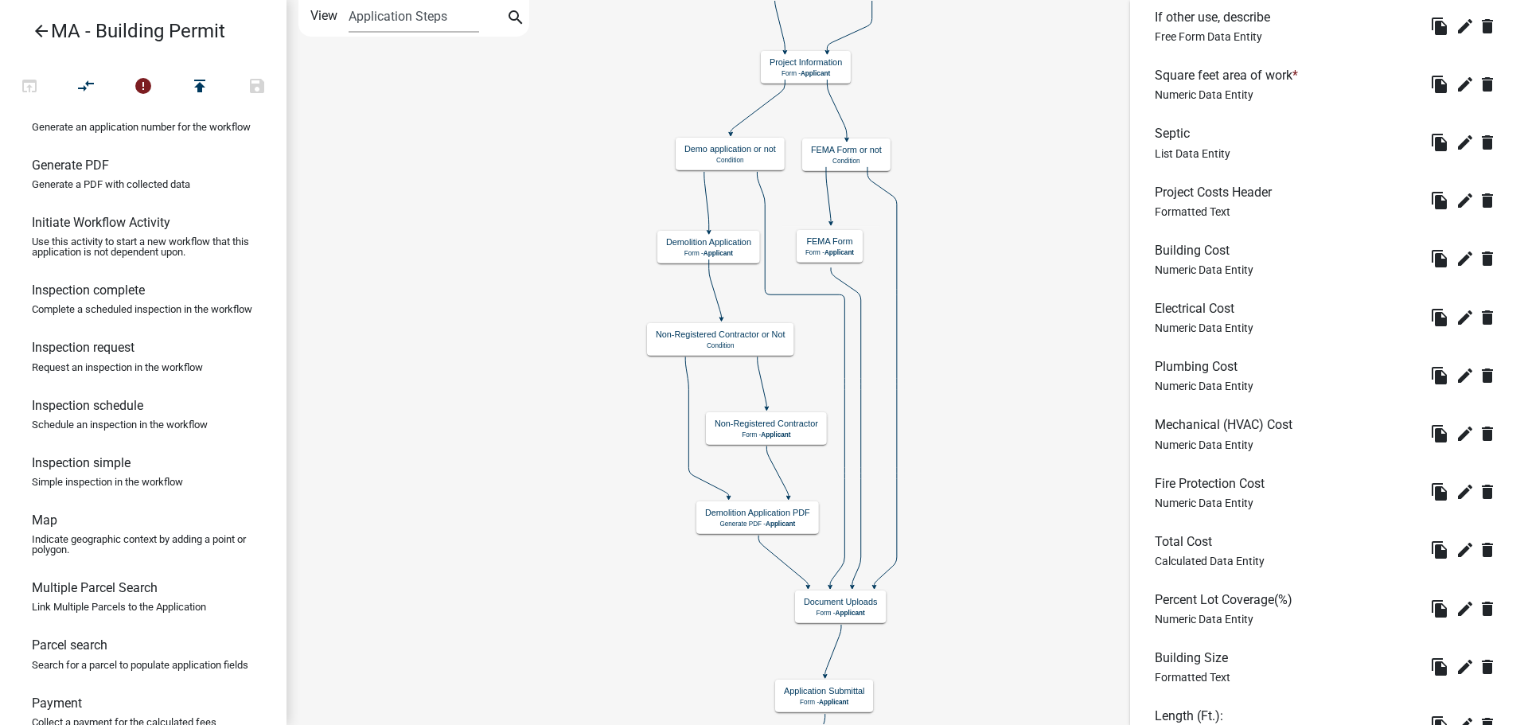
scroll to position [1658, 0]
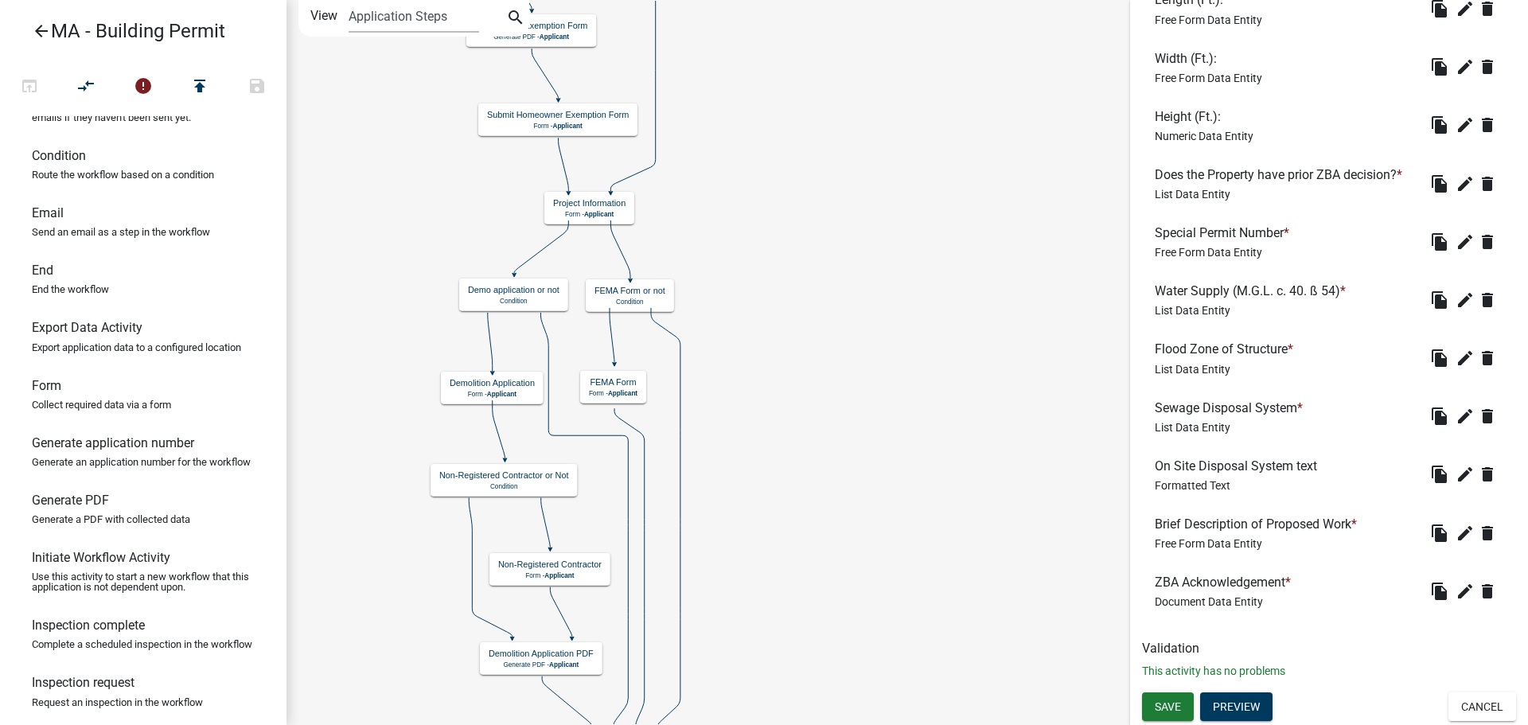
scroll to position [239, 0]
drag, startPoint x: 70, startPoint y: 426, endPoint x: 803, endPoint y: 275, distance: 748.5
click at [803, 275] on div "arrow_back MA - Building Permit open_in_browser compare_arrows error publish sa…" at bounding box center [764, 362] width 1528 height 725
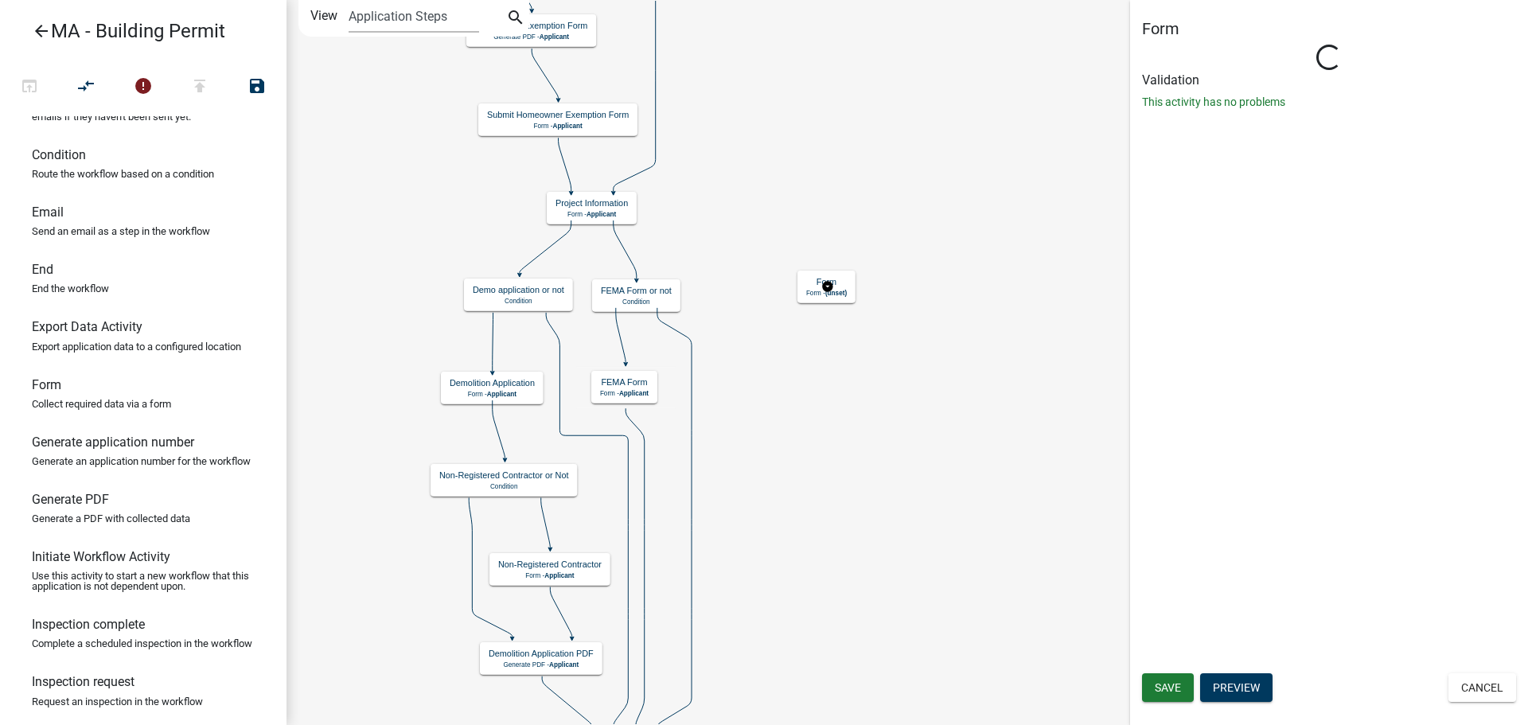
scroll to position [0, 0]
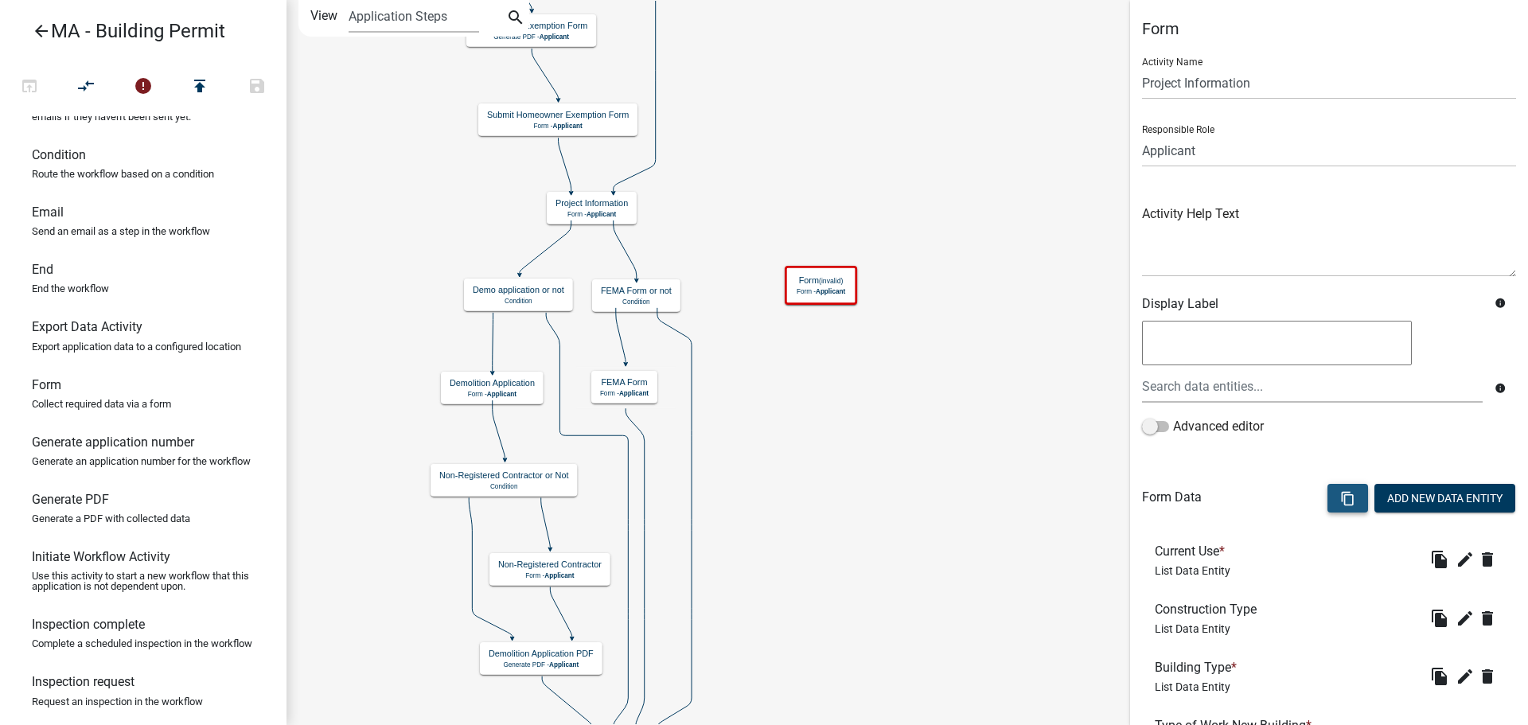
click at [1340, 497] on icon "content_copy" at bounding box center [1347, 498] width 15 height 15
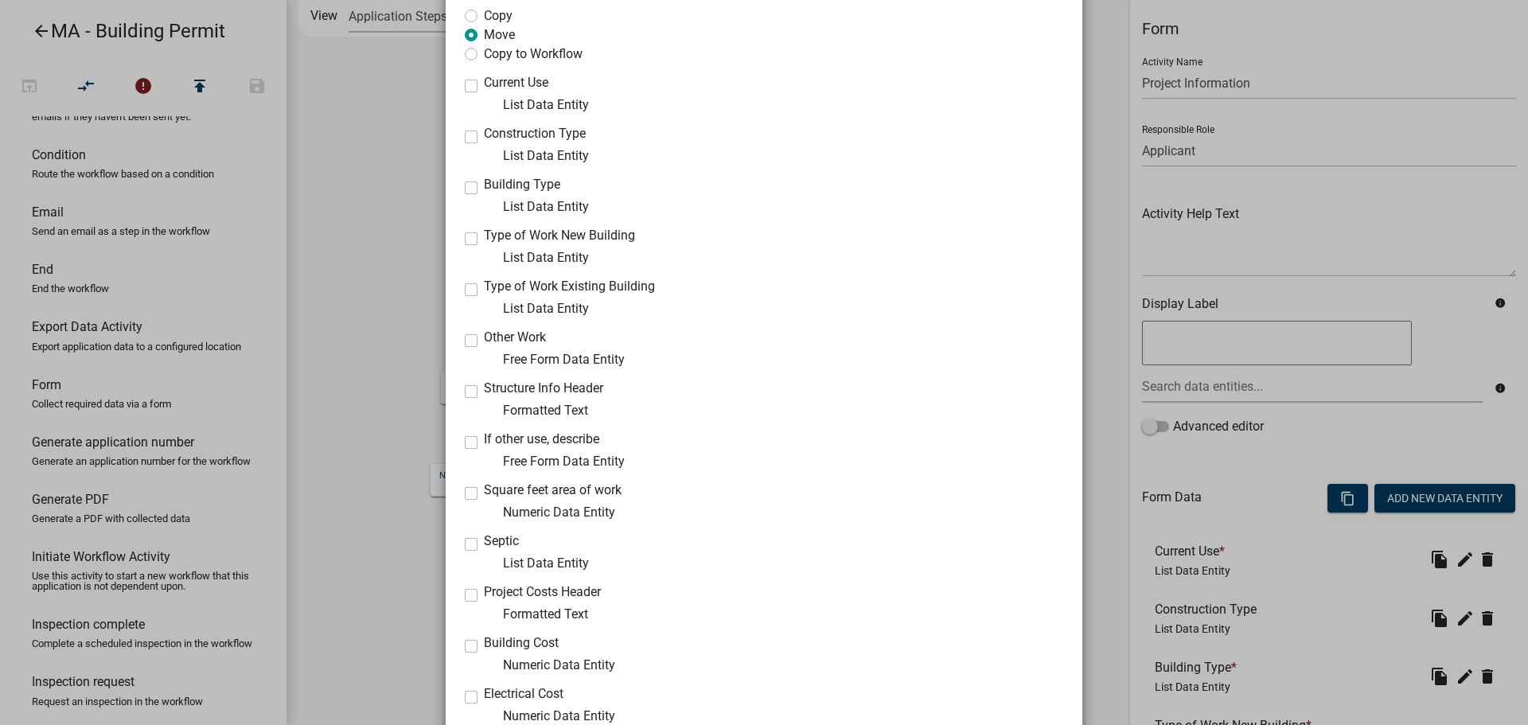
scroll to position [159, 0]
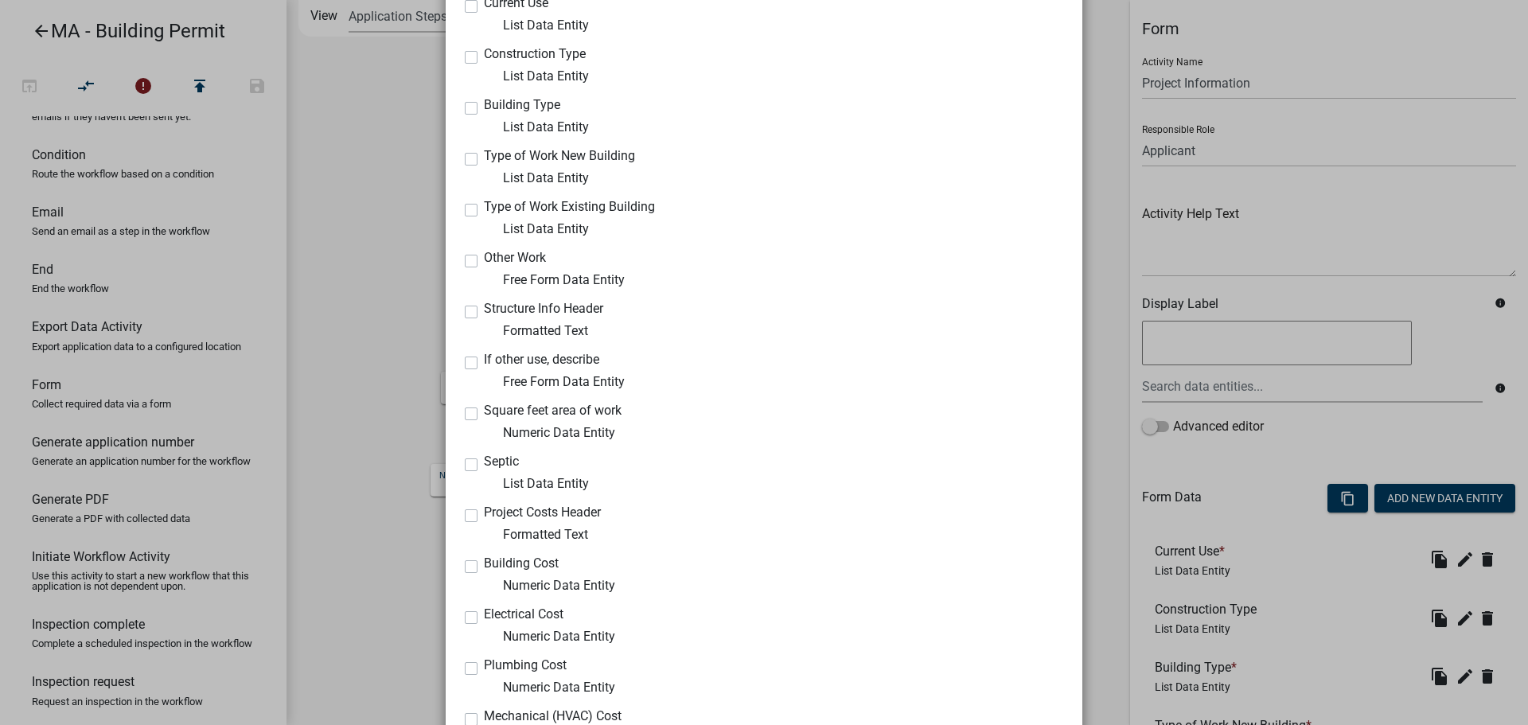
click at [484, 310] on label "Structure Info Header" at bounding box center [543, 308] width 119 height 13
click at [484, 310] on input "Structure Info Header" at bounding box center [489, 307] width 10 height 10
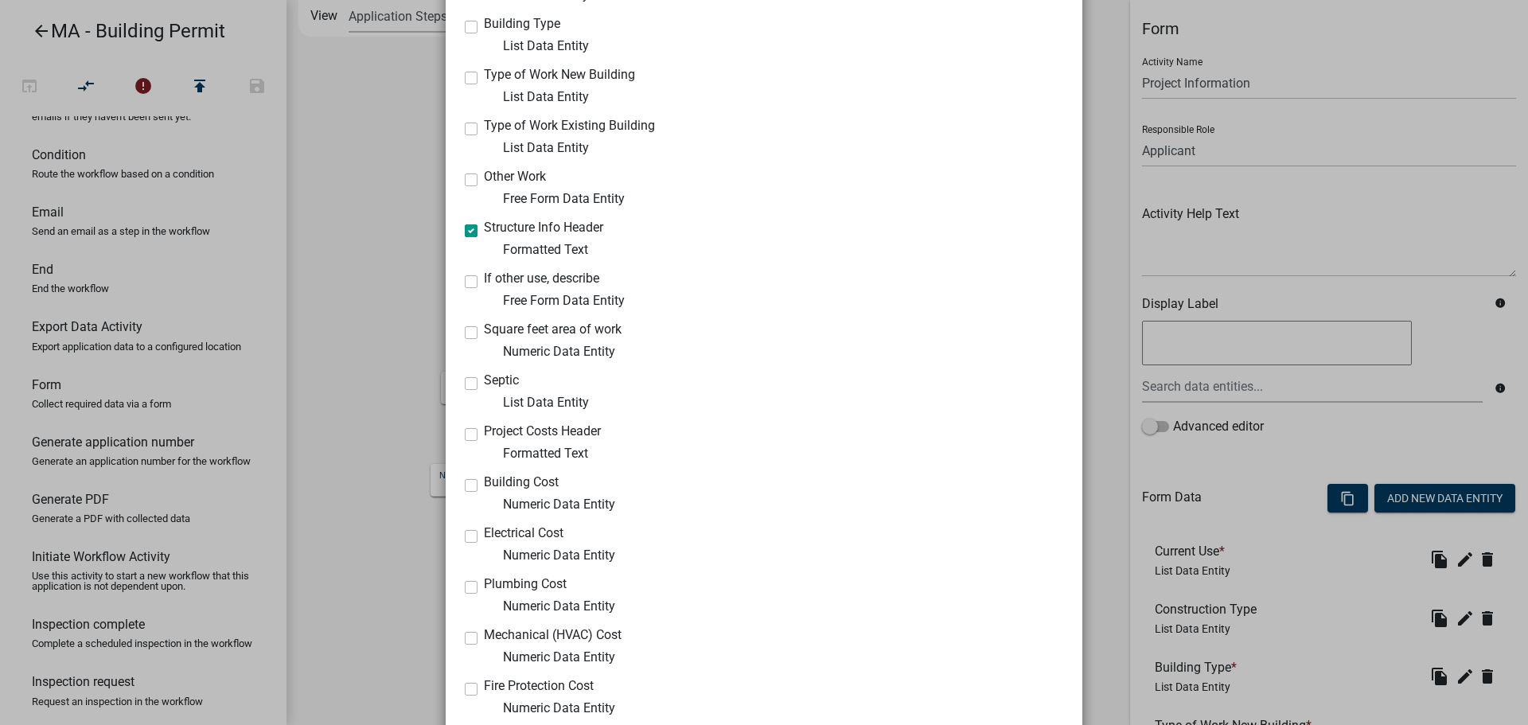
scroll to position [318, 0]
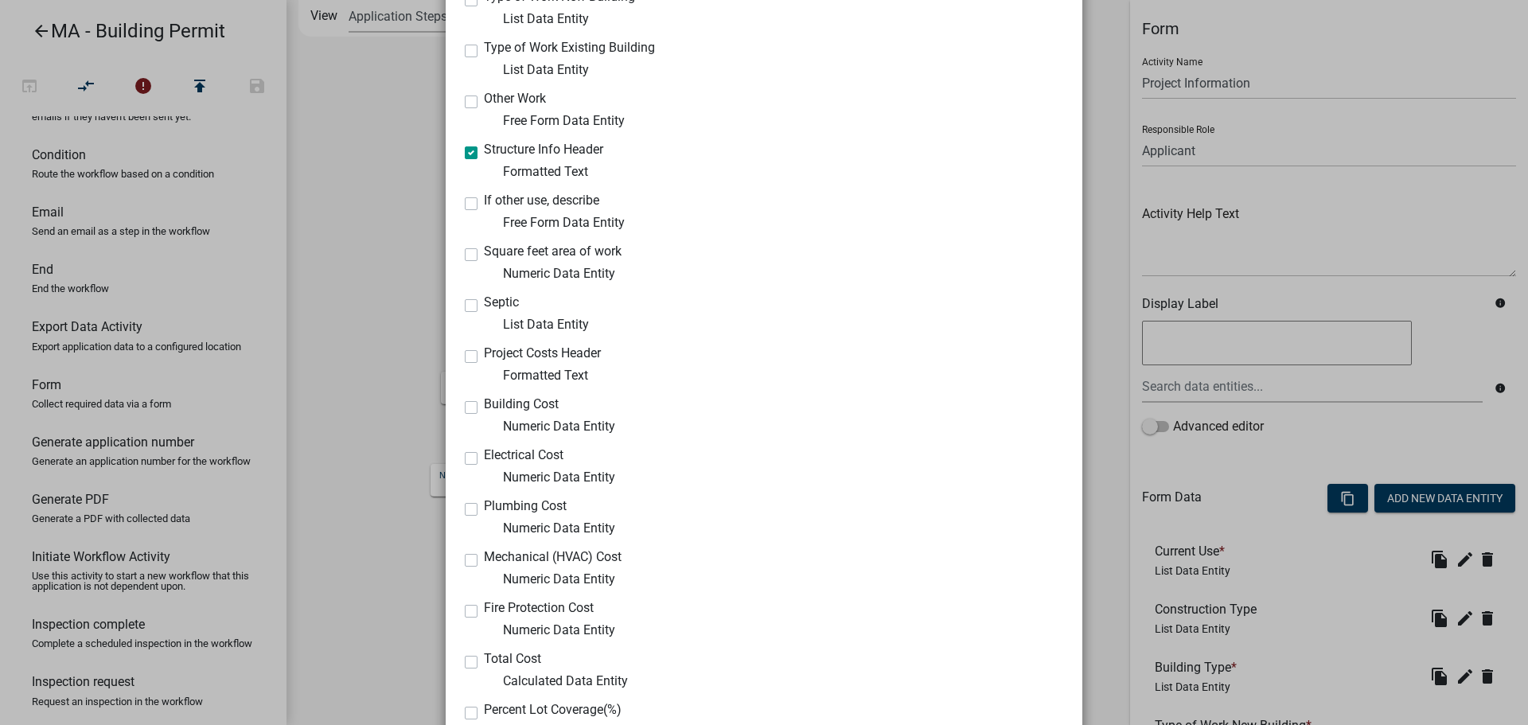
click at [484, 150] on label "Structure Info Header" at bounding box center [543, 149] width 119 height 13
click at [484, 150] on input "Structure Info Header" at bounding box center [489, 148] width 10 height 10
checkbox input "false"
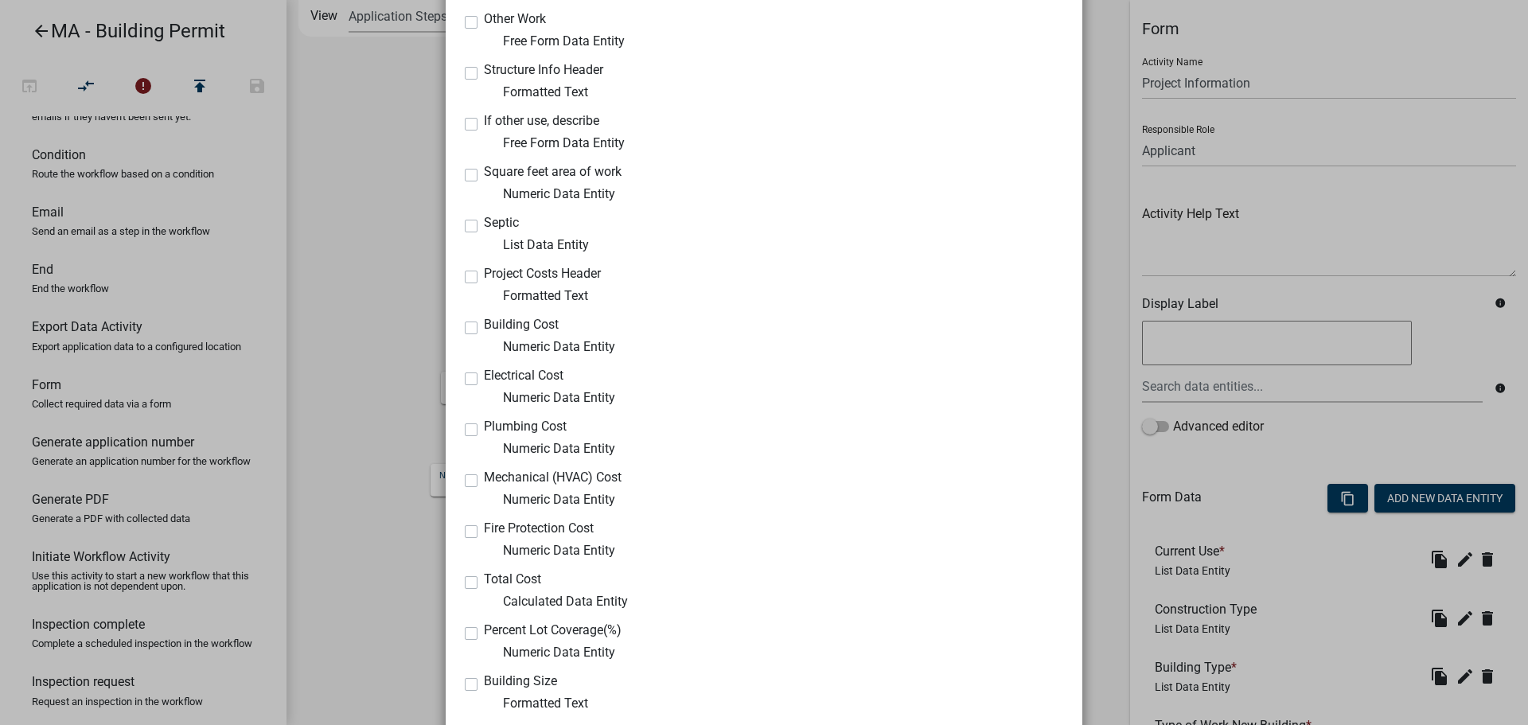
click at [484, 225] on label "Septic" at bounding box center [501, 222] width 35 height 13
click at [484, 225] on input "Septic" at bounding box center [489, 221] width 10 height 10
checkbox input "true"
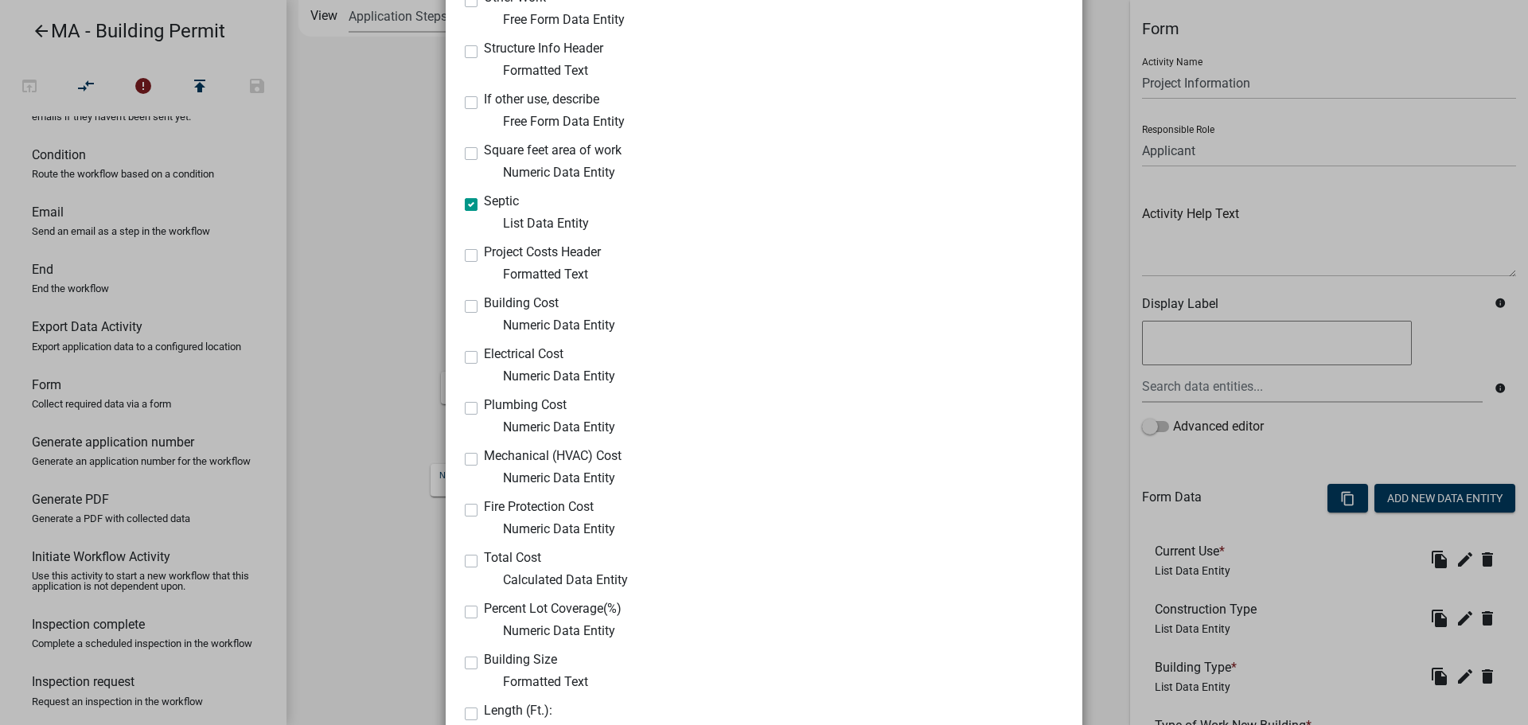
scroll to position [423, 0]
drag, startPoint x: 464, startPoint y: 253, endPoint x: 462, endPoint y: 296, distance: 43.0
click at [484, 253] on label "Project Costs Header" at bounding box center [542, 248] width 117 height 13
click at [484, 252] on input "Project Costs Header" at bounding box center [489, 247] width 10 height 10
checkbox input "true"
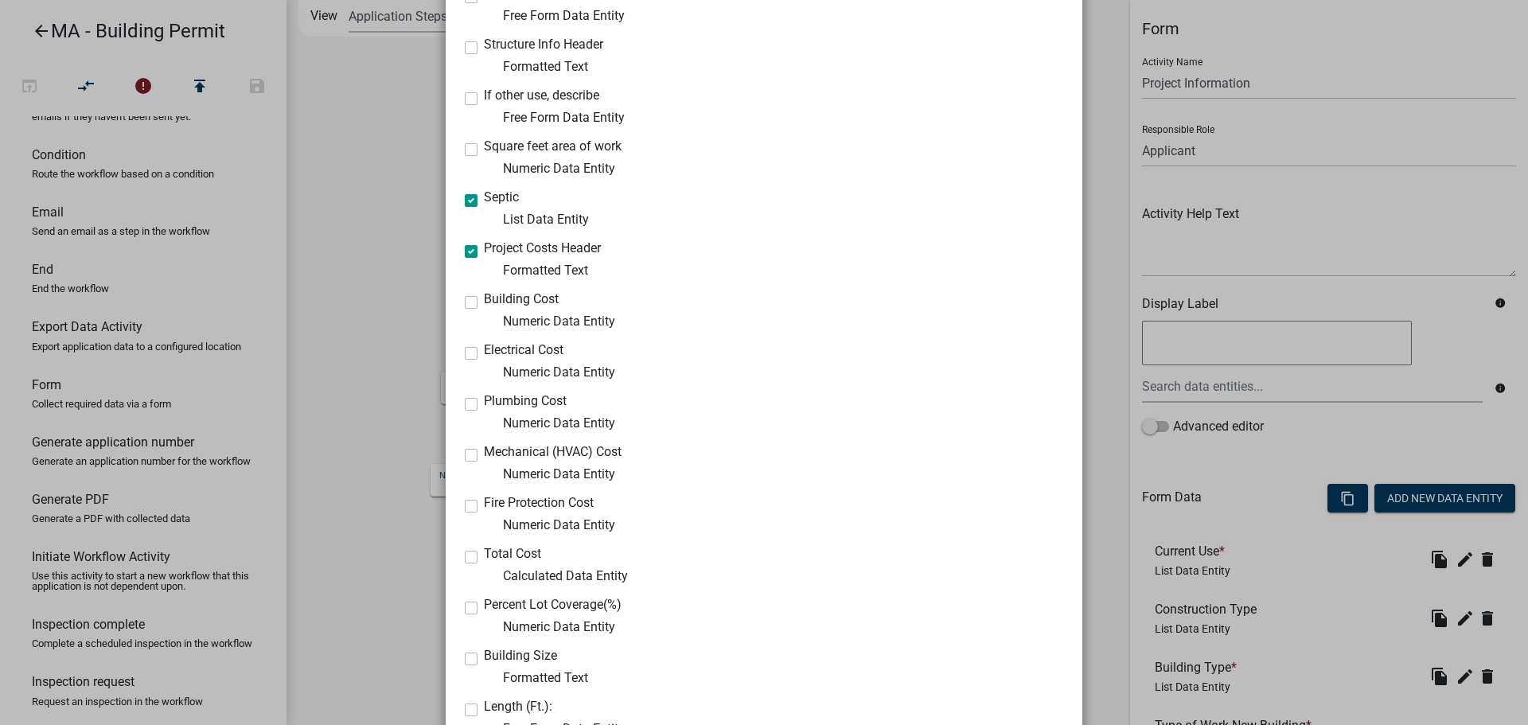
click at [484, 303] on label "Building Cost" at bounding box center [521, 299] width 75 height 13
click at [484, 303] on input "Building Cost" at bounding box center [489, 298] width 10 height 10
checkbox input "true"
click at [484, 350] on label "Electrical Cost" at bounding box center [524, 350] width 80 height 13
click at [484, 350] on input "Electrical Cost" at bounding box center [489, 349] width 10 height 10
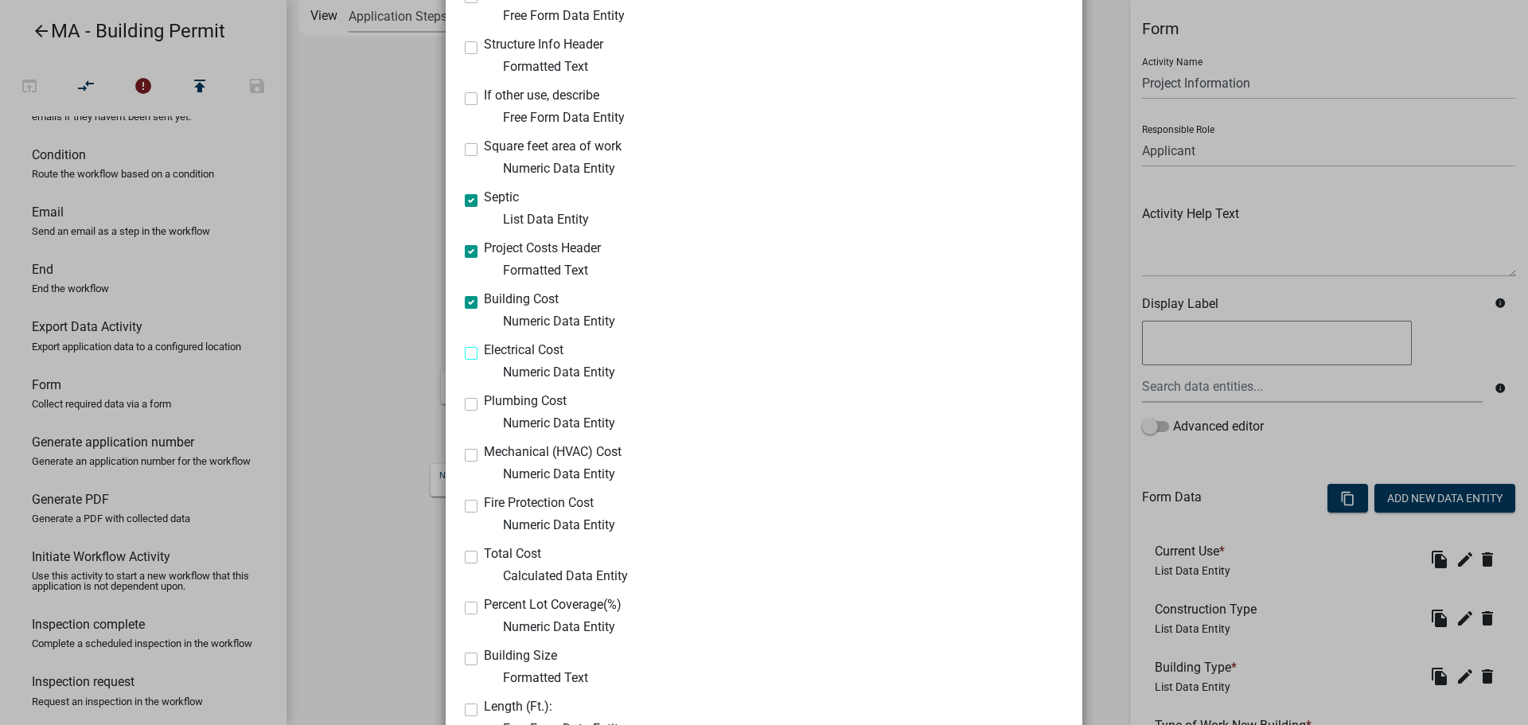
checkbox input "true"
click at [484, 408] on label "Plumbing Cost" at bounding box center [525, 401] width 83 height 13
click at [484, 405] on input "Plumbing Cost" at bounding box center [489, 400] width 10 height 10
checkbox input "true"
click at [484, 458] on label "Mechanical (HVAC) Cost" at bounding box center [553, 452] width 138 height 13
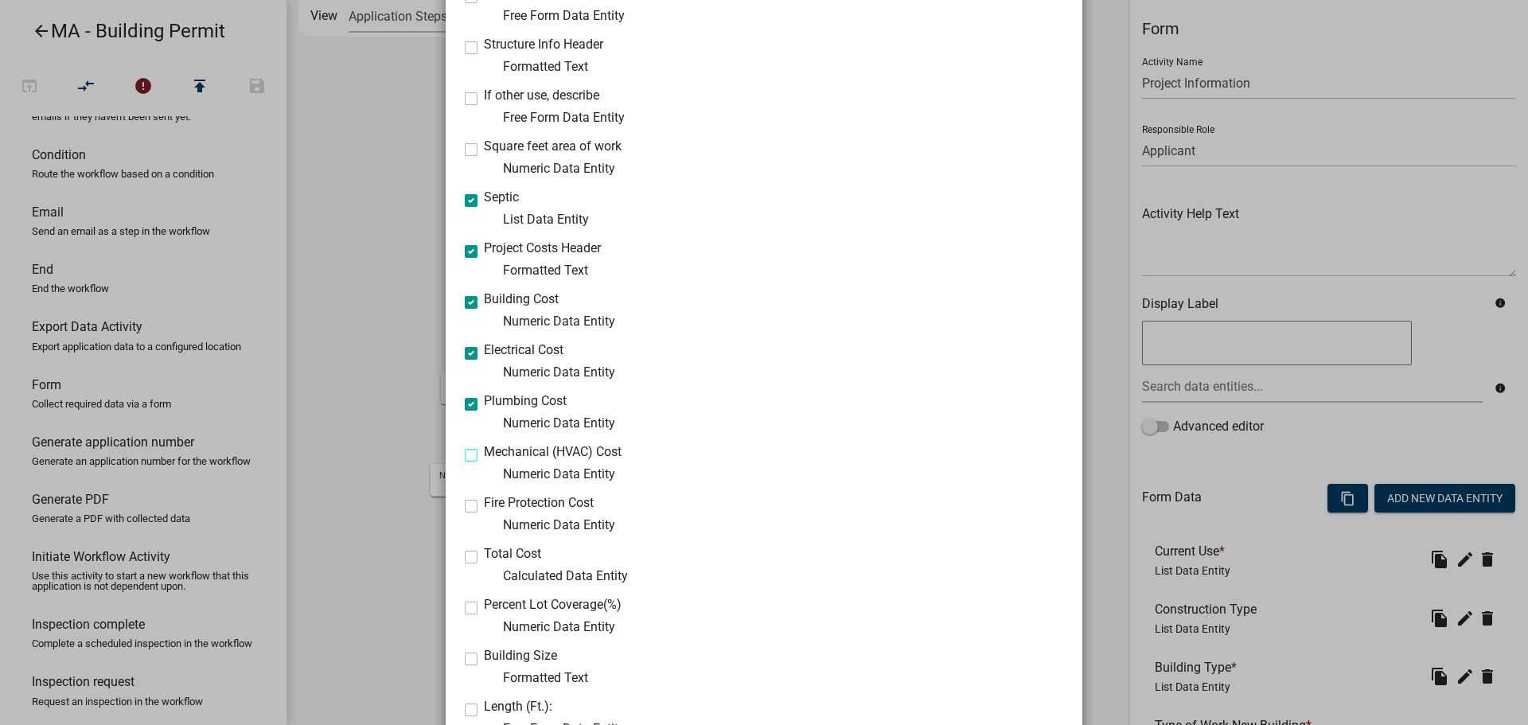
click at [484, 456] on input "Mechanical (HVAC) Cost" at bounding box center [489, 451] width 10 height 10
checkbox input "true"
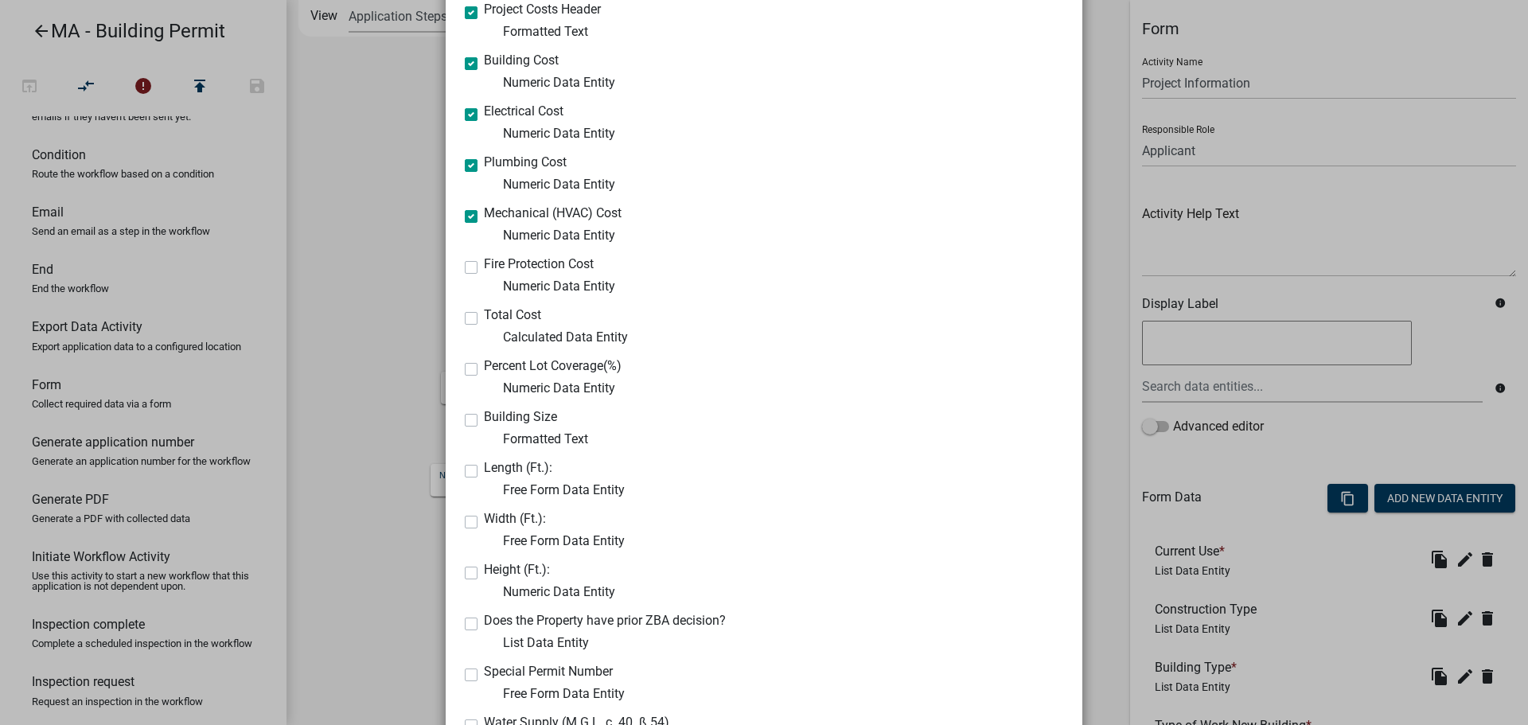
click at [484, 268] on label "Fire Protection Cost" at bounding box center [539, 264] width 110 height 13
click at [484, 268] on input "Fire Protection Cost" at bounding box center [489, 263] width 10 height 10
checkbox input "true"
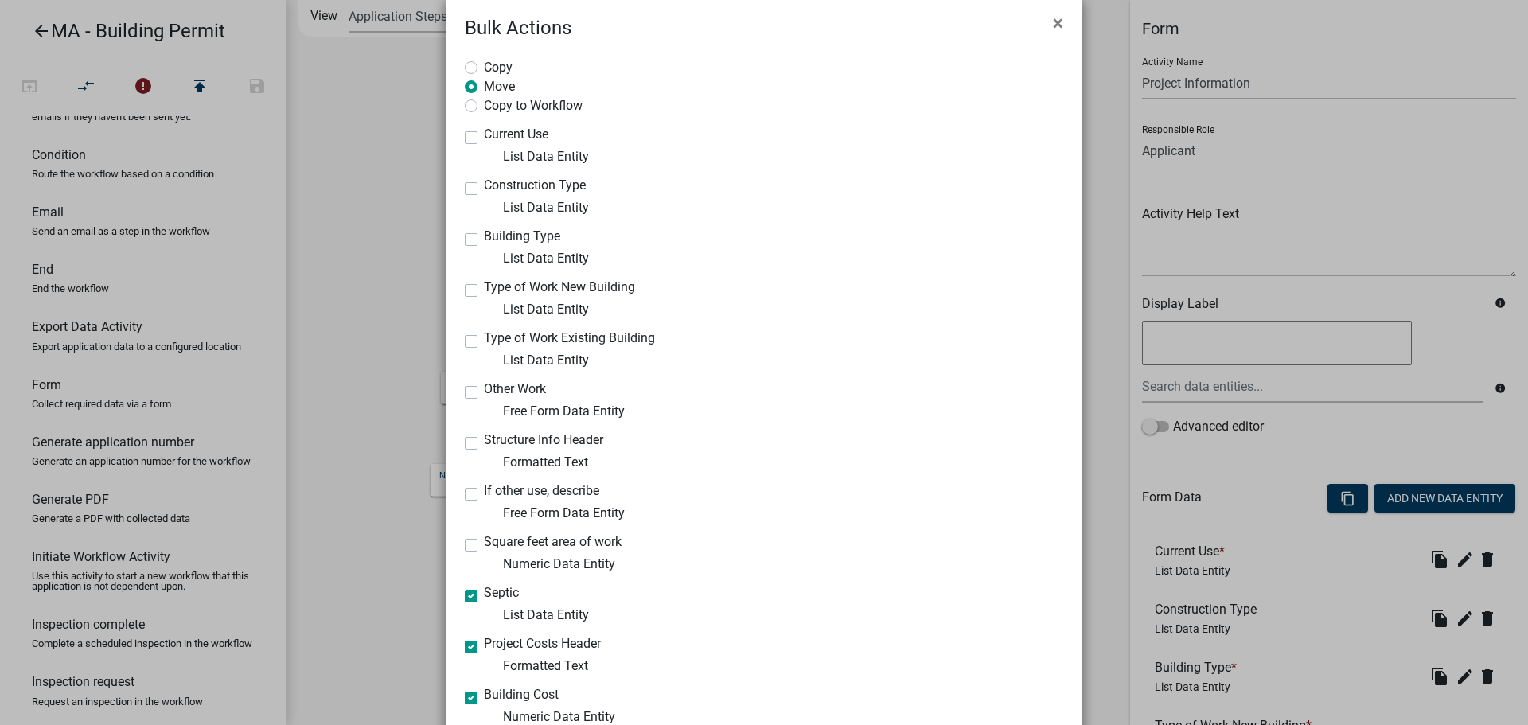
scroll to position [25, 0]
click at [484, 446] on label "Structure Info Header" at bounding box center [543, 442] width 119 height 13
click at [484, 446] on input "Structure Info Header" at bounding box center [489, 441] width 10 height 10
checkbox input "true"
click at [484, 500] on label "If other use, describe" at bounding box center [541, 493] width 115 height 13
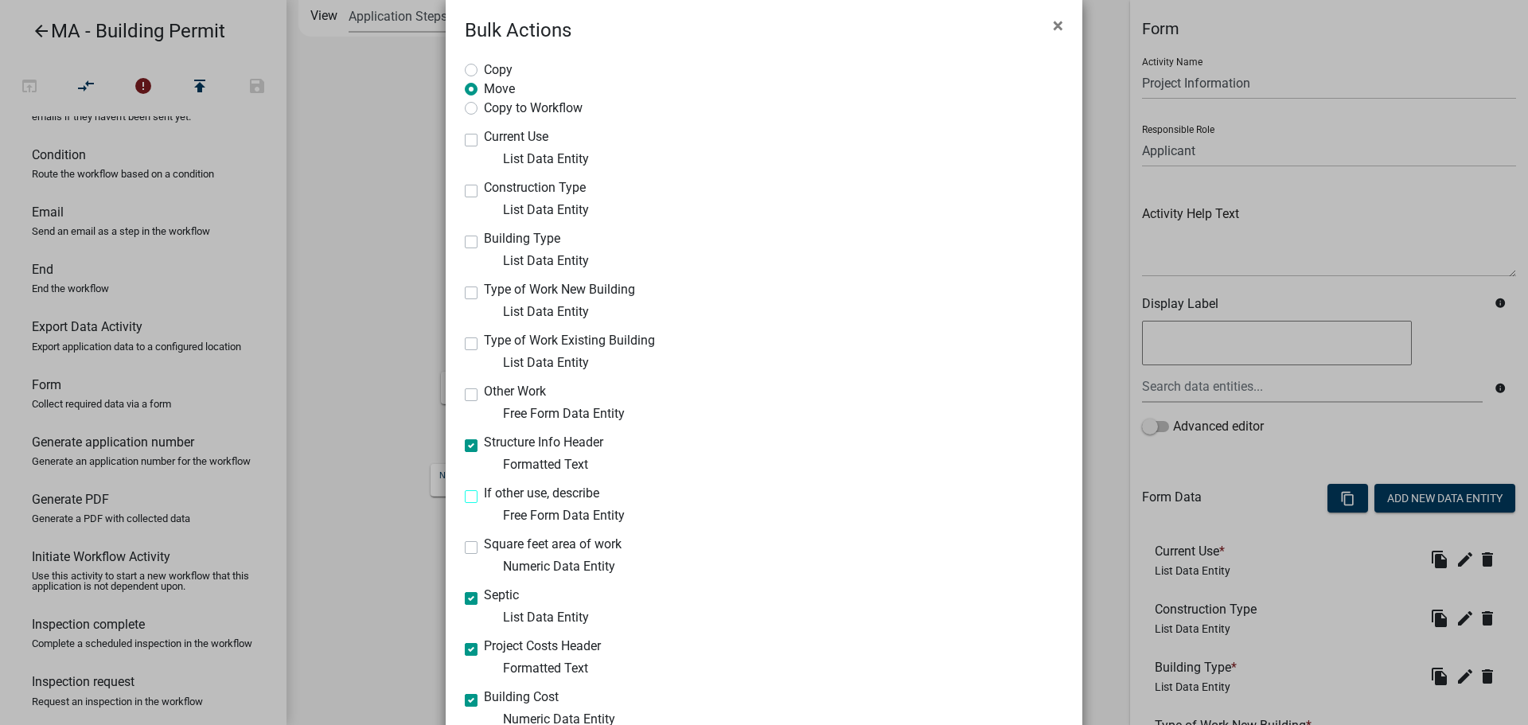
click at [484, 497] on input "If other use, describe" at bounding box center [489, 492] width 10 height 10
checkbox input "true"
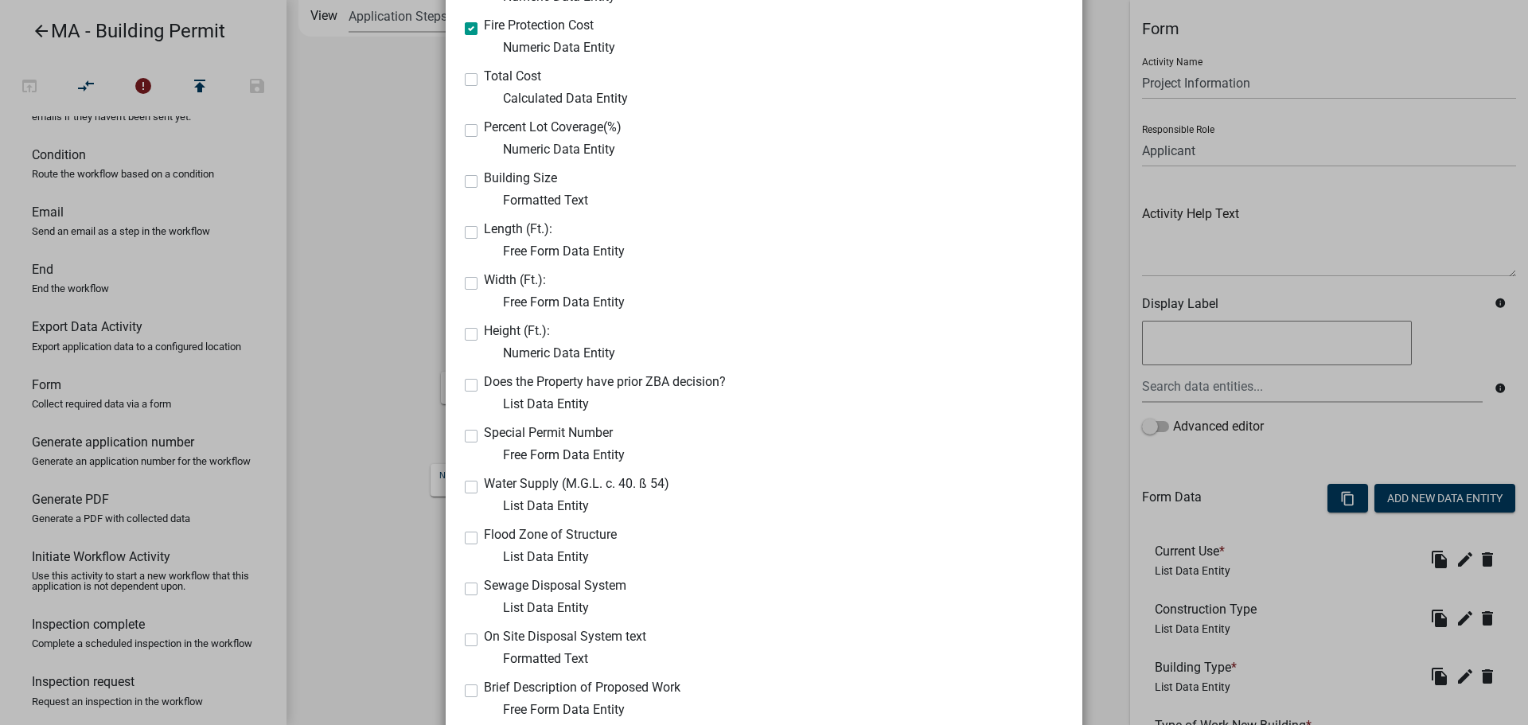
scroll to position [1140, 0]
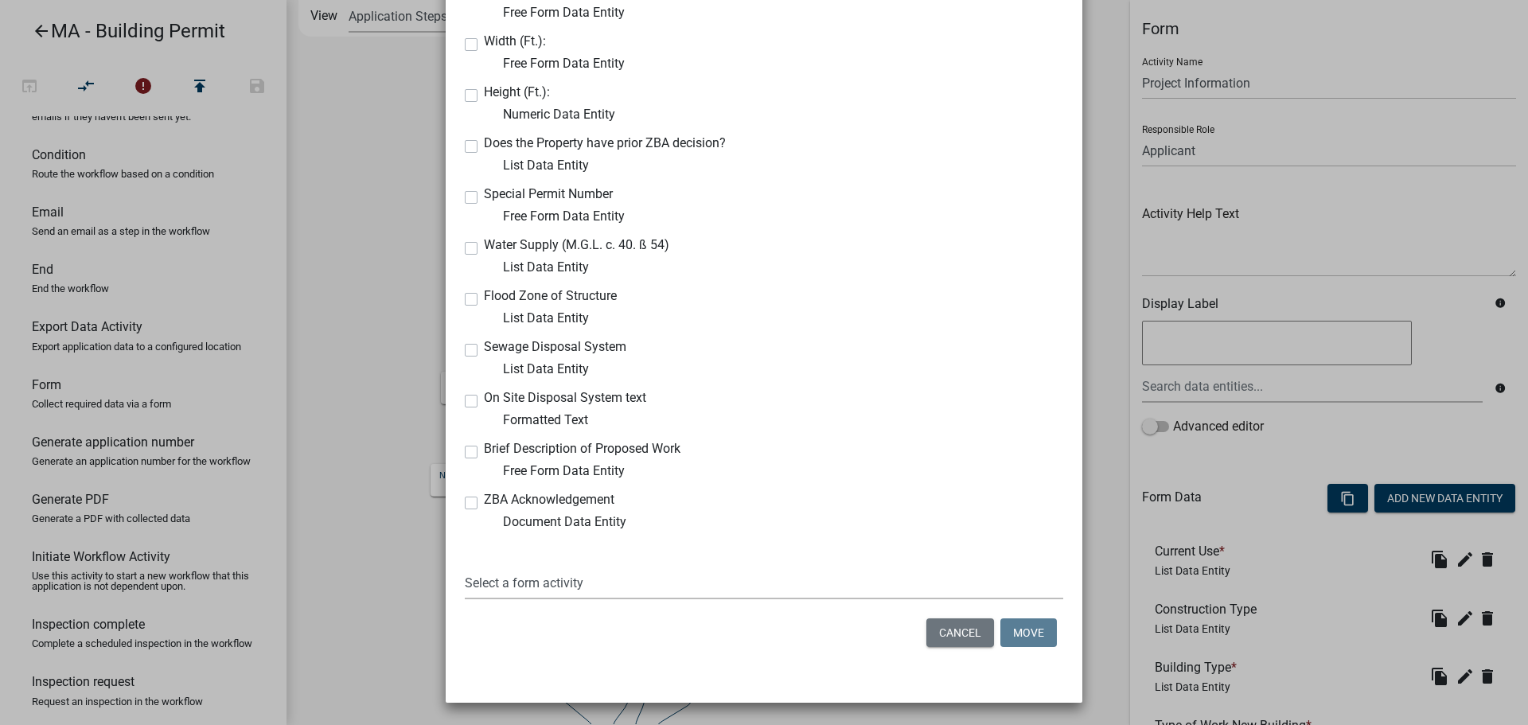
click at [652, 590] on select "Select a form activity Owner and Property Information Application Submittal Con…" at bounding box center [764, 583] width 599 height 33
select select "88a2e7ee-3640-431f-b230-a0e1d5af6f18"
click at [465, 567] on select "Select a form activity Owner and Property Information Application Submittal Con…" at bounding box center [764, 583] width 599 height 33
click at [1010, 638] on button "Move" at bounding box center [1028, 632] width 57 height 29
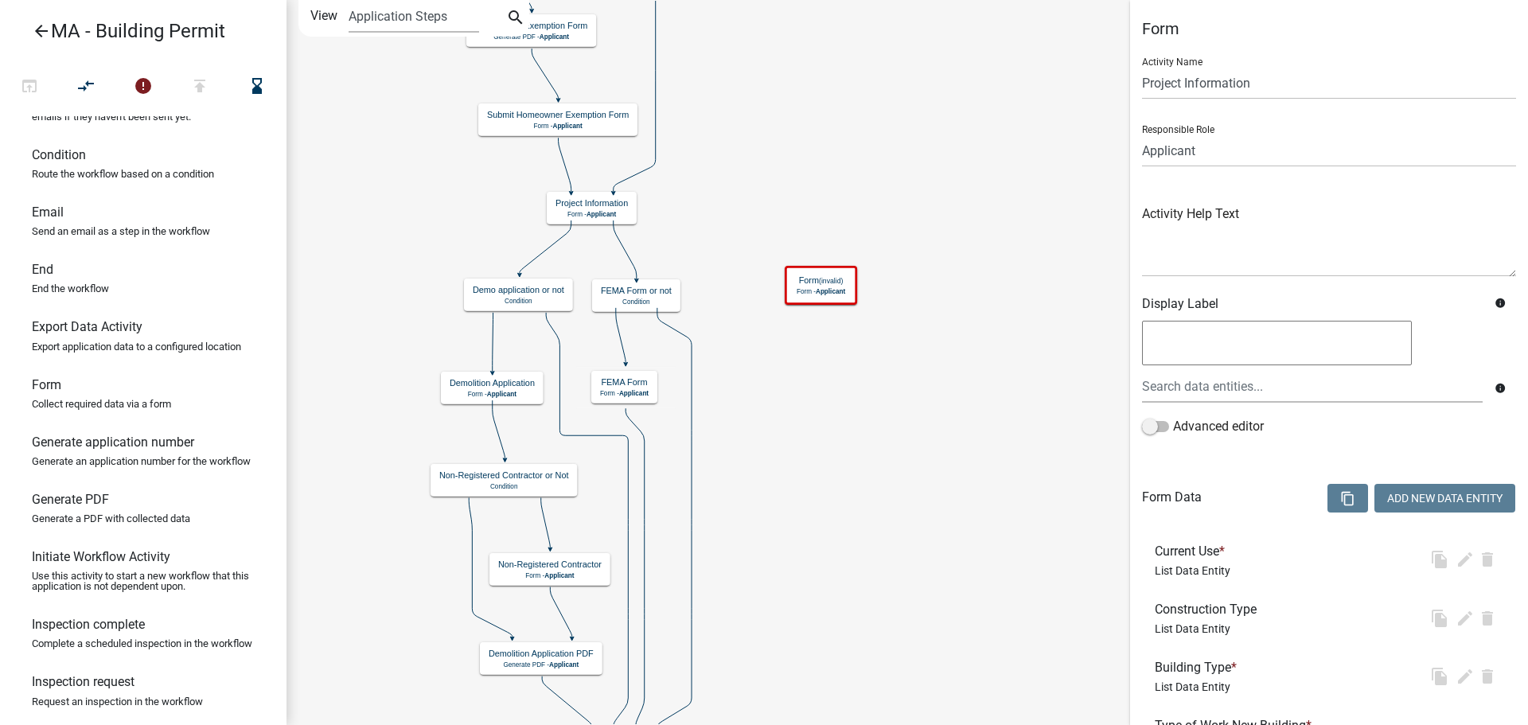
scroll to position [0, 0]
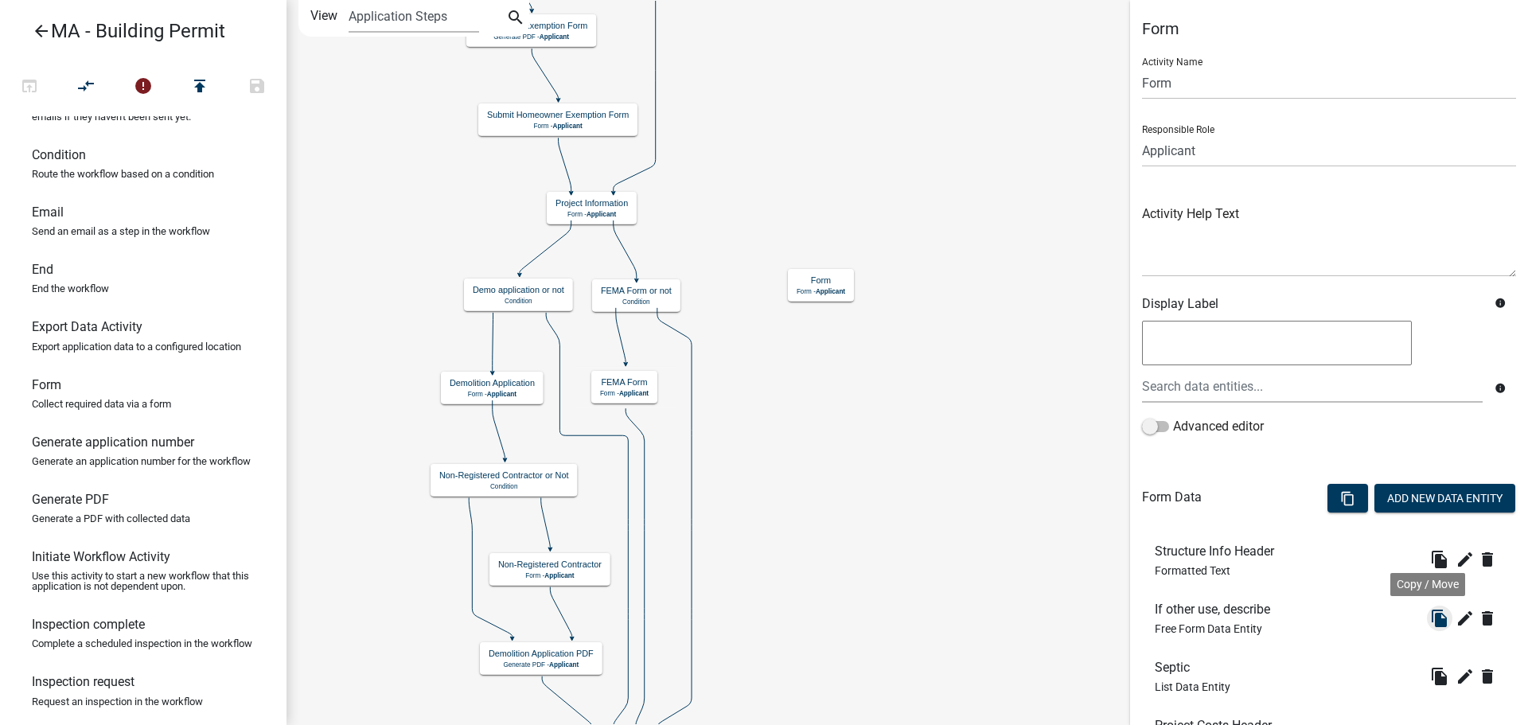
scroll to position [435, 0]
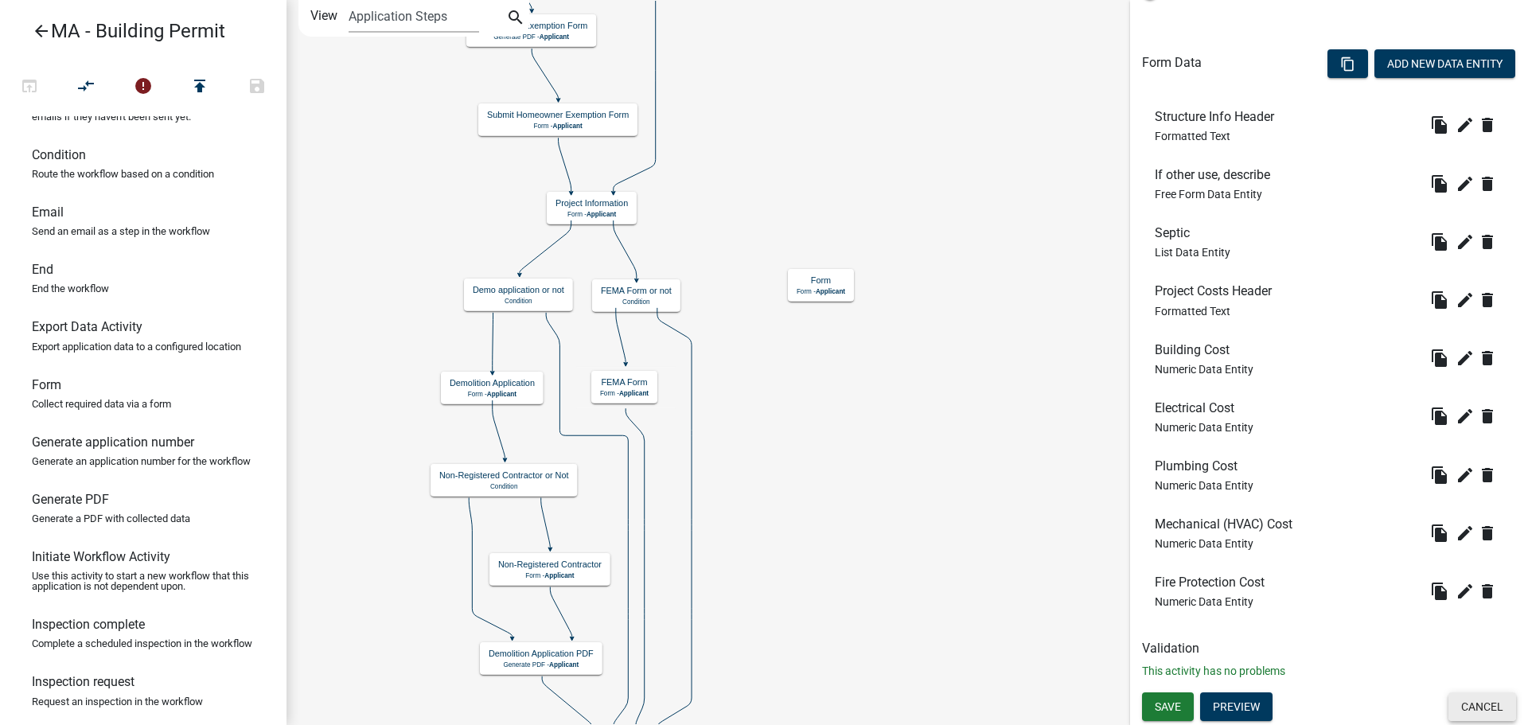
click at [1476, 707] on button "Cancel" at bounding box center [1483, 706] width 68 height 29
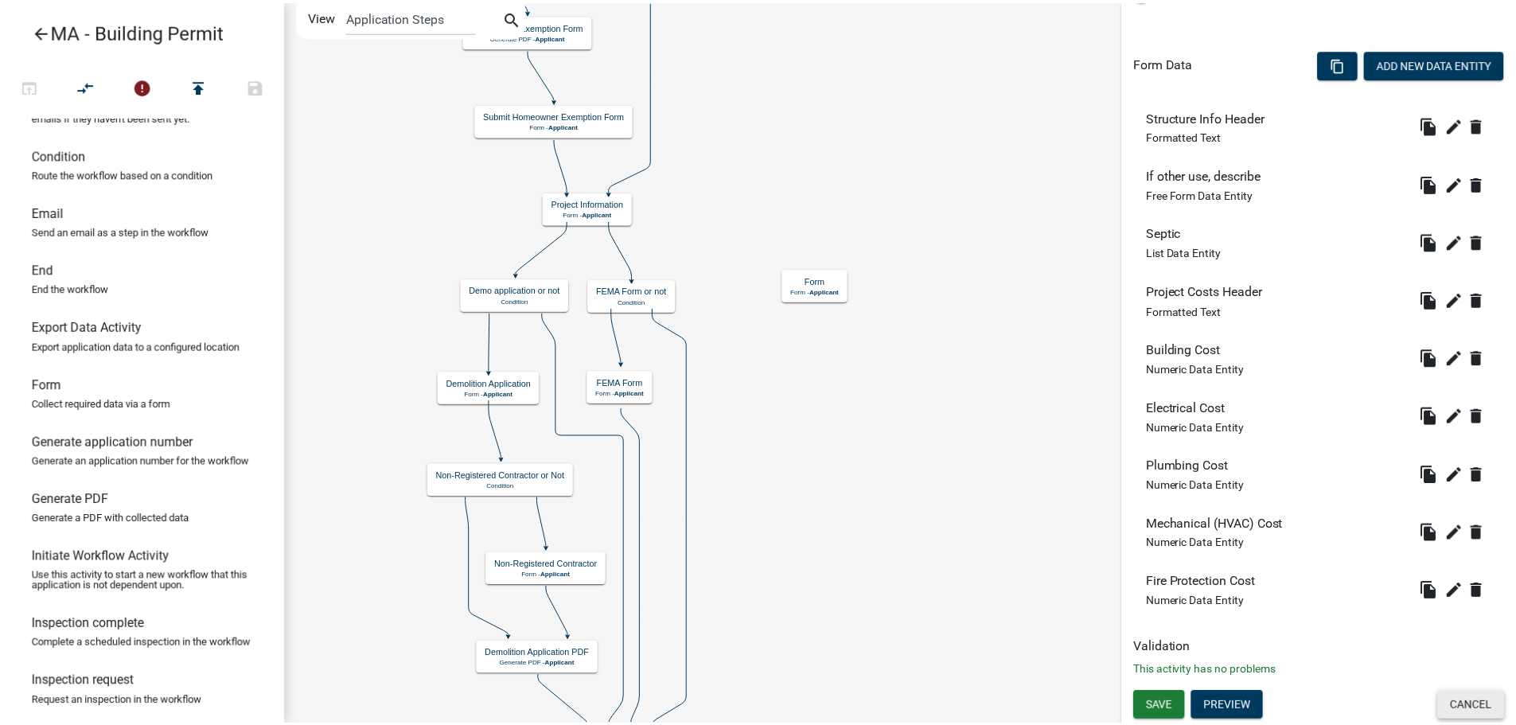
scroll to position [0, 0]
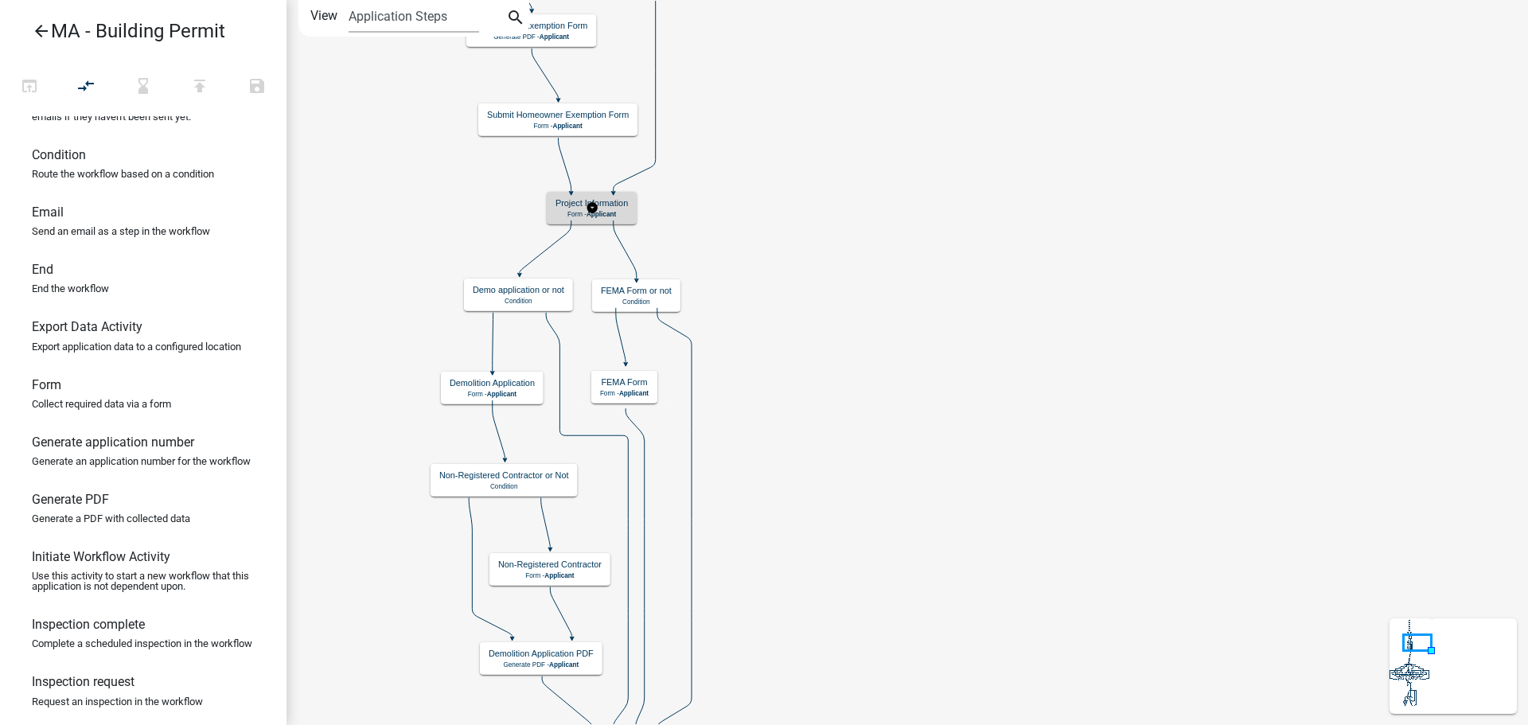
click at [616, 215] on span "Applicant" at bounding box center [601, 214] width 29 height 8
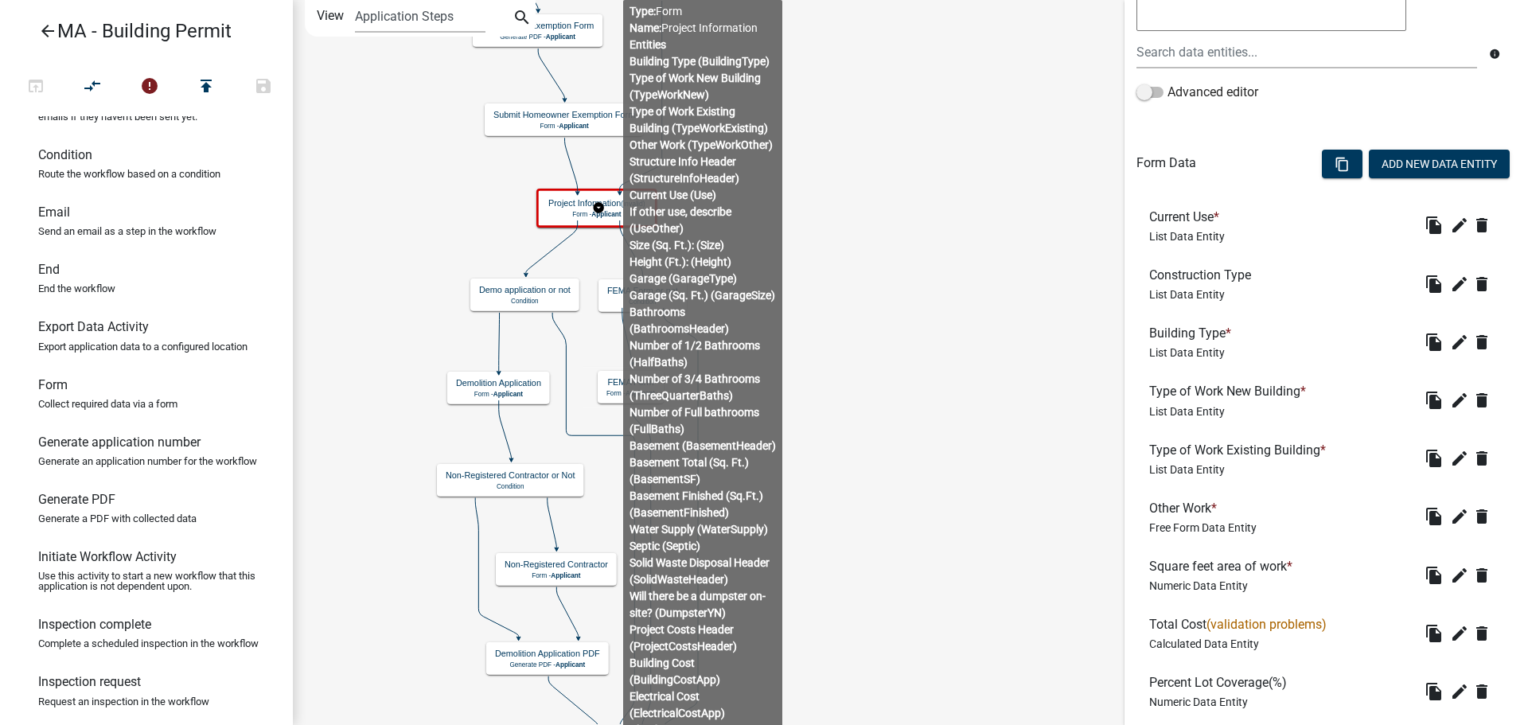
scroll to position [239, 0]
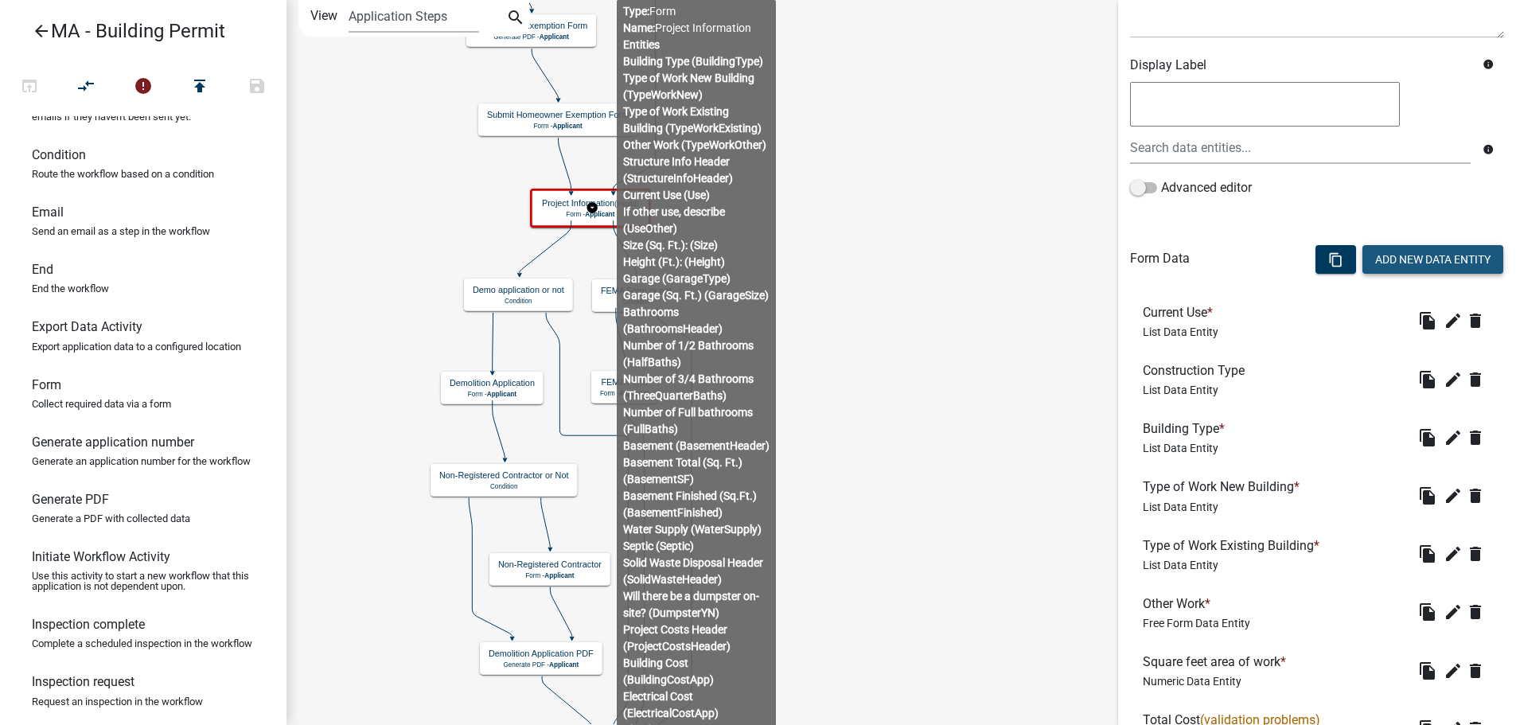
click at [1409, 259] on button "Add New Data Entity" at bounding box center [1433, 259] width 141 height 29
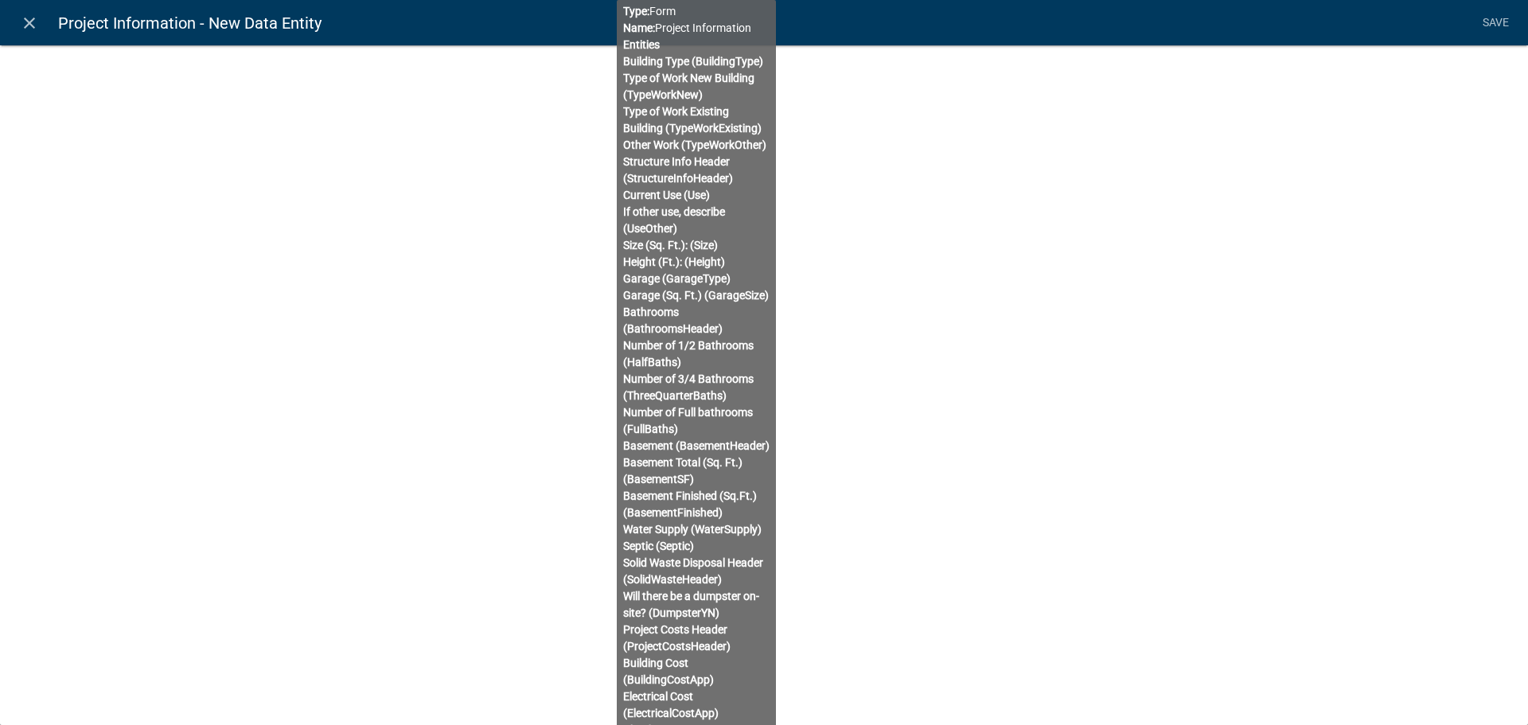
select select
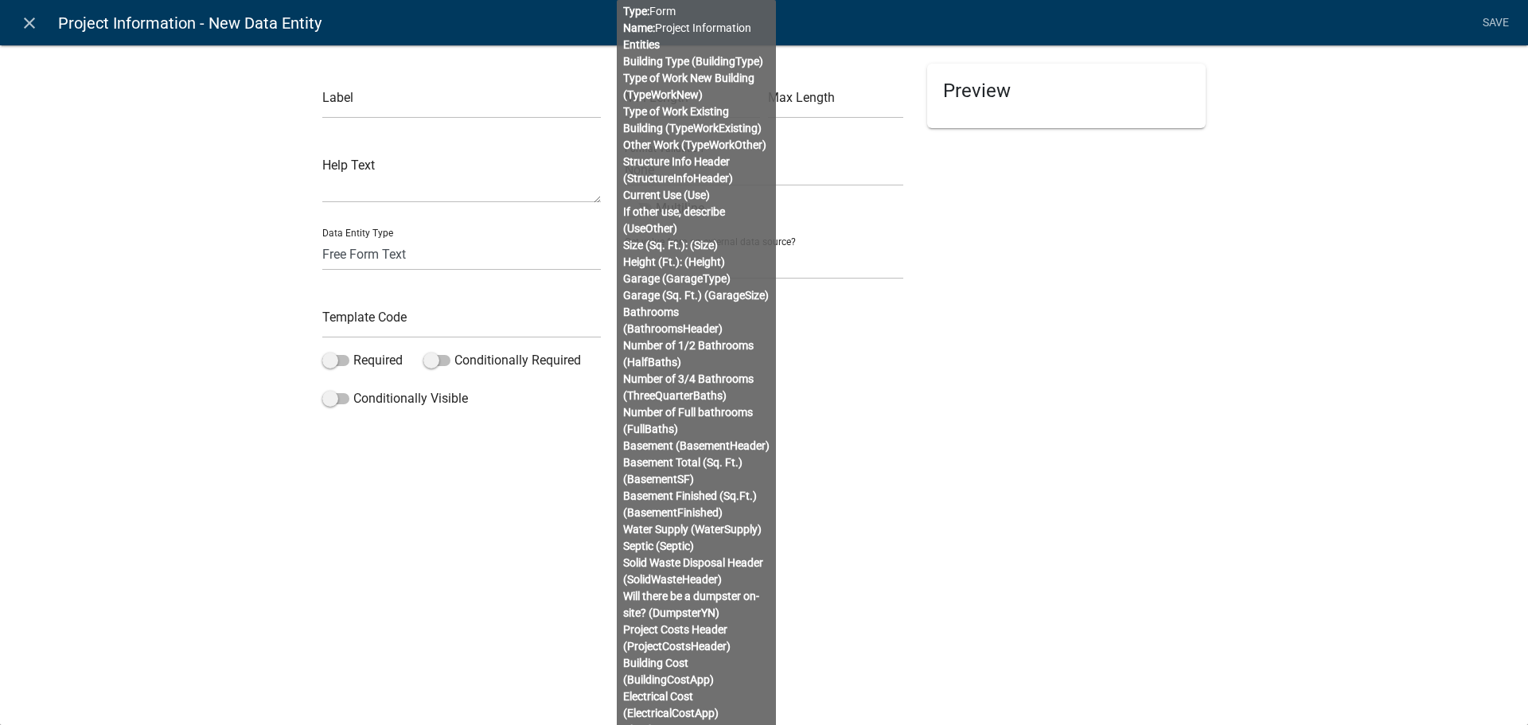
click at [1095, 362] on div "Preview" at bounding box center [1066, 239] width 302 height 351
click at [1093, 362] on div "Preview" at bounding box center [1066, 239] width 302 height 351
click at [37, 19] on icon "close" at bounding box center [29, 23] width 19 height 19
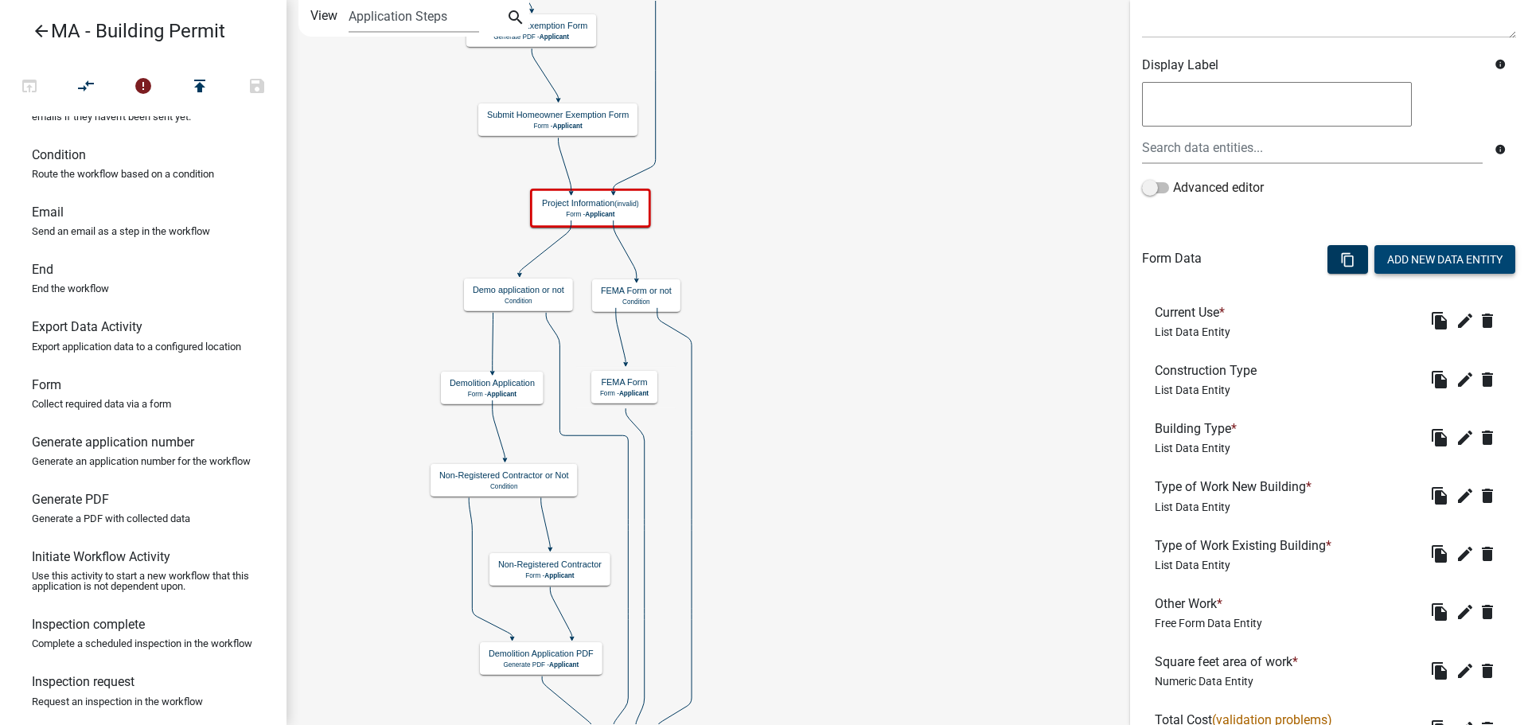
click at [1431, 255] on button "Add New Data Entity" at bounding box center [1445, 259] width 141 height 29
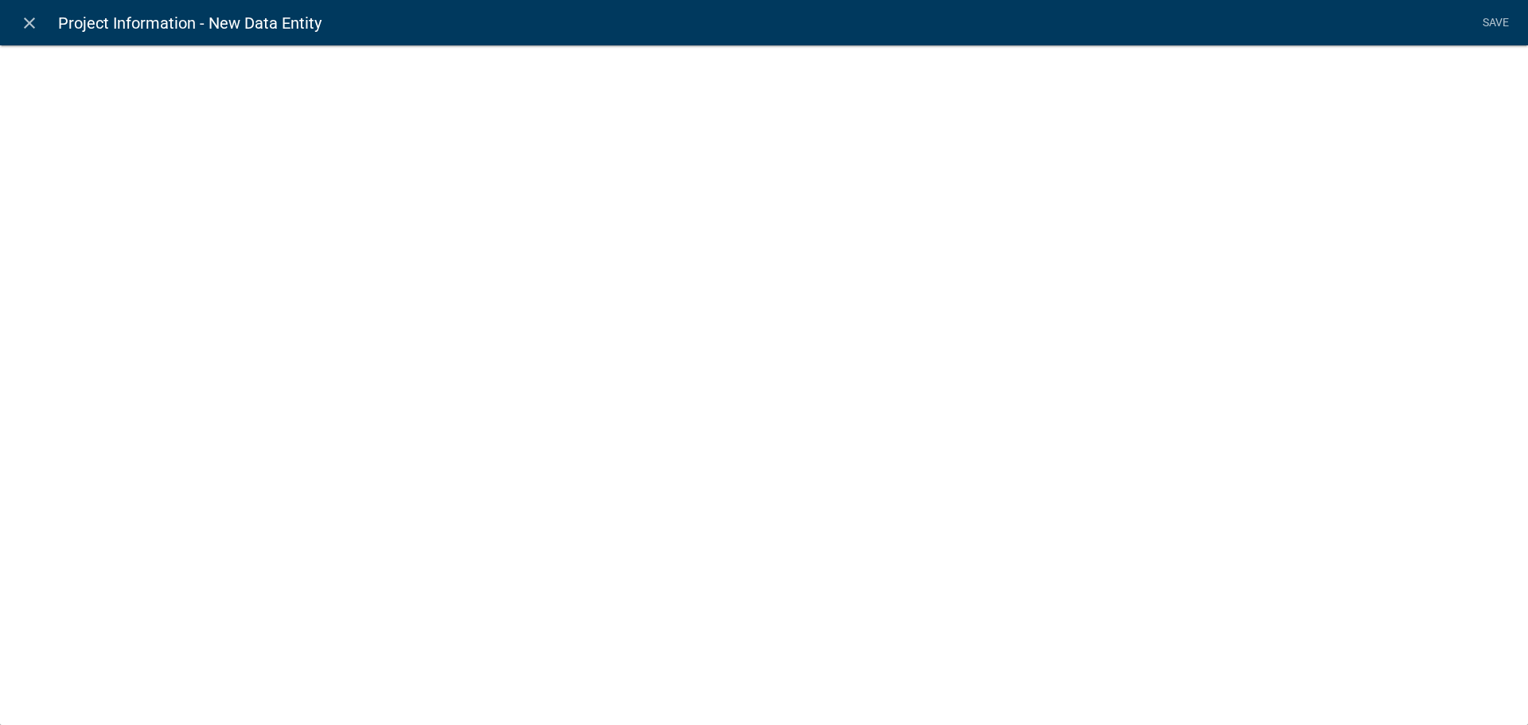
select select
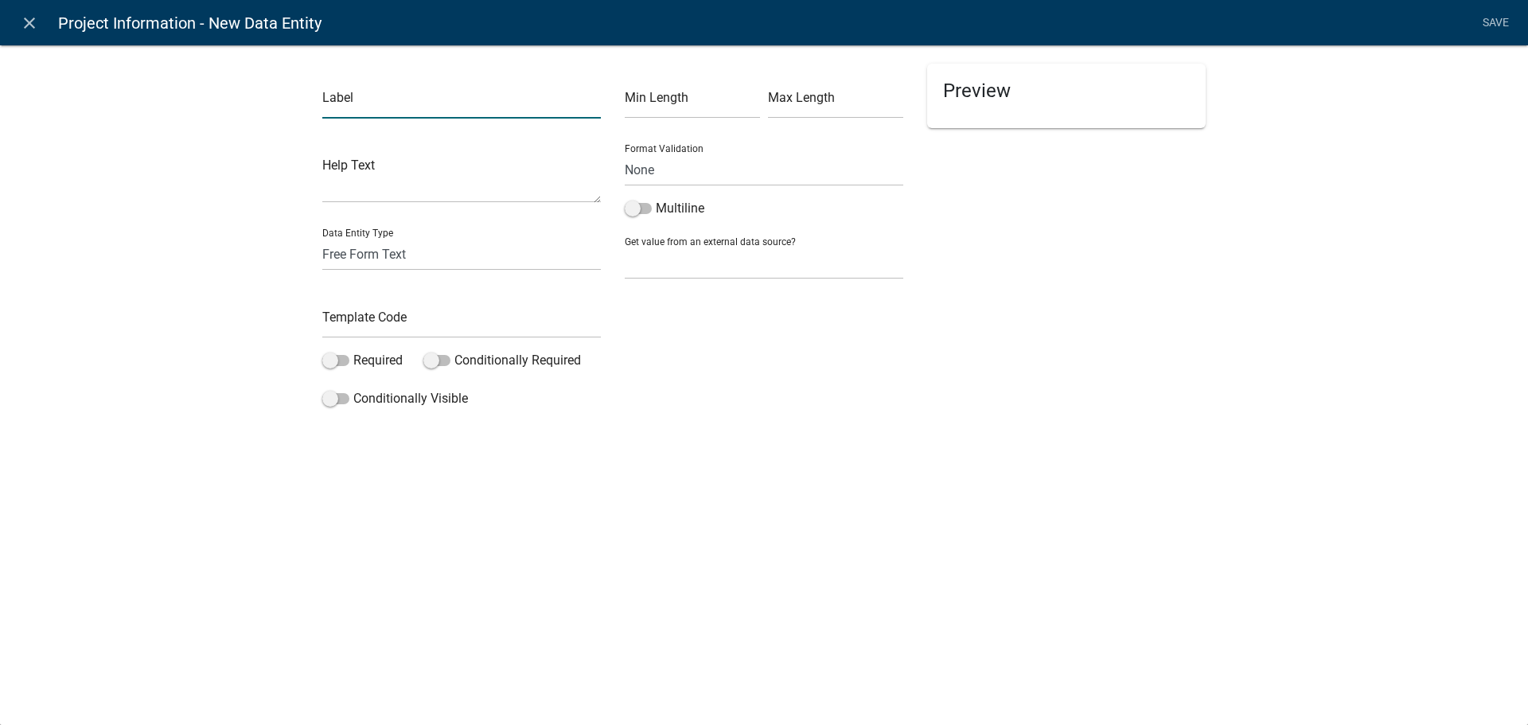
click at [429, 110] on input "text" at bounding box center [461, 102] width 279 height 33
type input "Estimated Value of Work:"
click at [410, 254] on select "Free Form Text Document Display Entity Value Fee Numeric Data Date Map Sketch D…" at bounding box center [461, 254] width 279 height 33
select select "numeric-data"
click at [322, 238] on select "Free Form Text Document Display Entity Value Fee Numeric Data Date Map Sketch D…" at bounding box center [461, 254] width 279 height 33
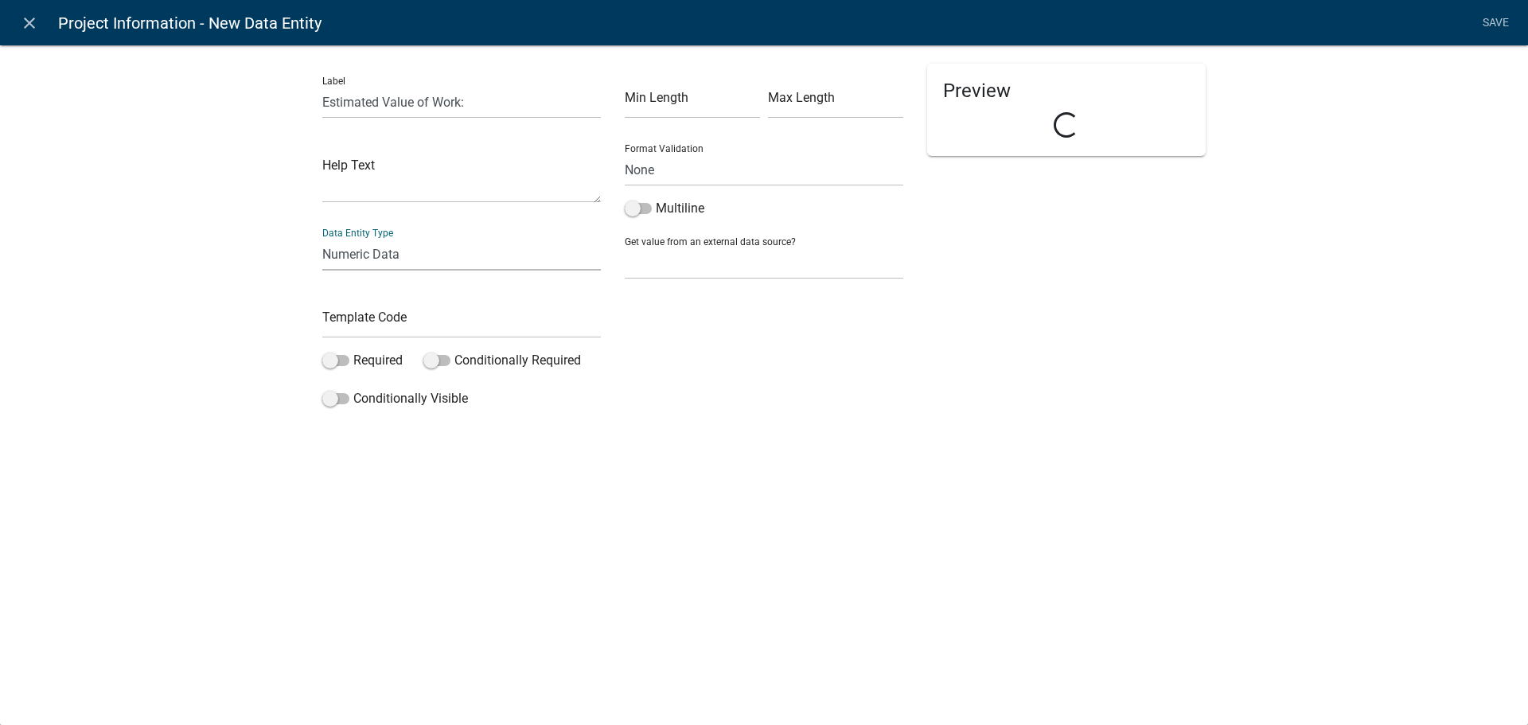
select select "numeric-data"
select select
click at [721, 306] on select "Number Currency" at bounding box center [764, 305] width 279 height 33
select select "1: 1"
click at [625, 289] on select "Number Currency" at bounding box center [764, 305] width 279 height 33
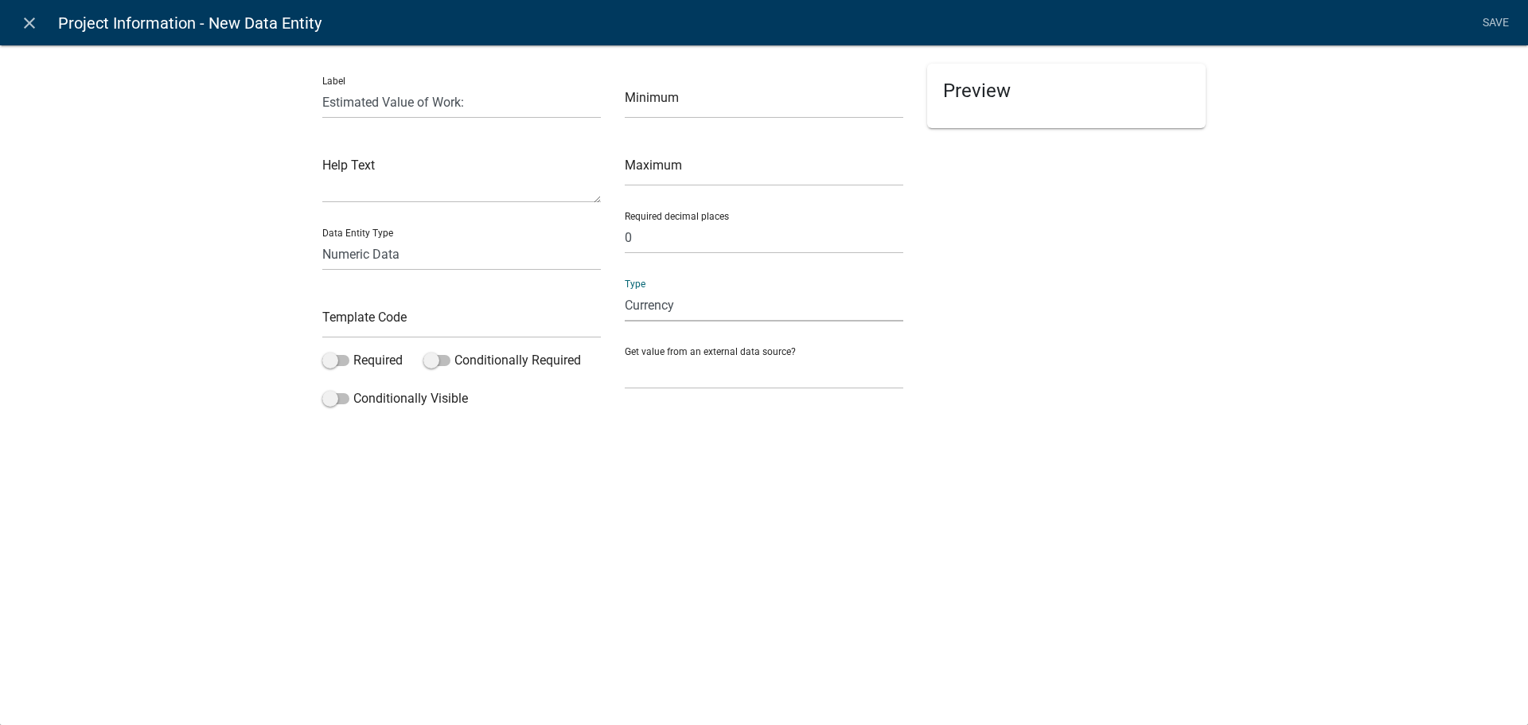
click at [1089, 304] on div "Preview" at bounding box center [1066, 239] width 302 height 351
click at [425, 322] on input "text" at bounding box center [461, 322] width 279 height 33
type input "EstimatedValueWork"
click at [356, 364] on label "Required" at bounding box center [362, 360] width 80 height 19
click at [353, 351] on input "Required" at bounding box center [353, 351] width 0 height 0
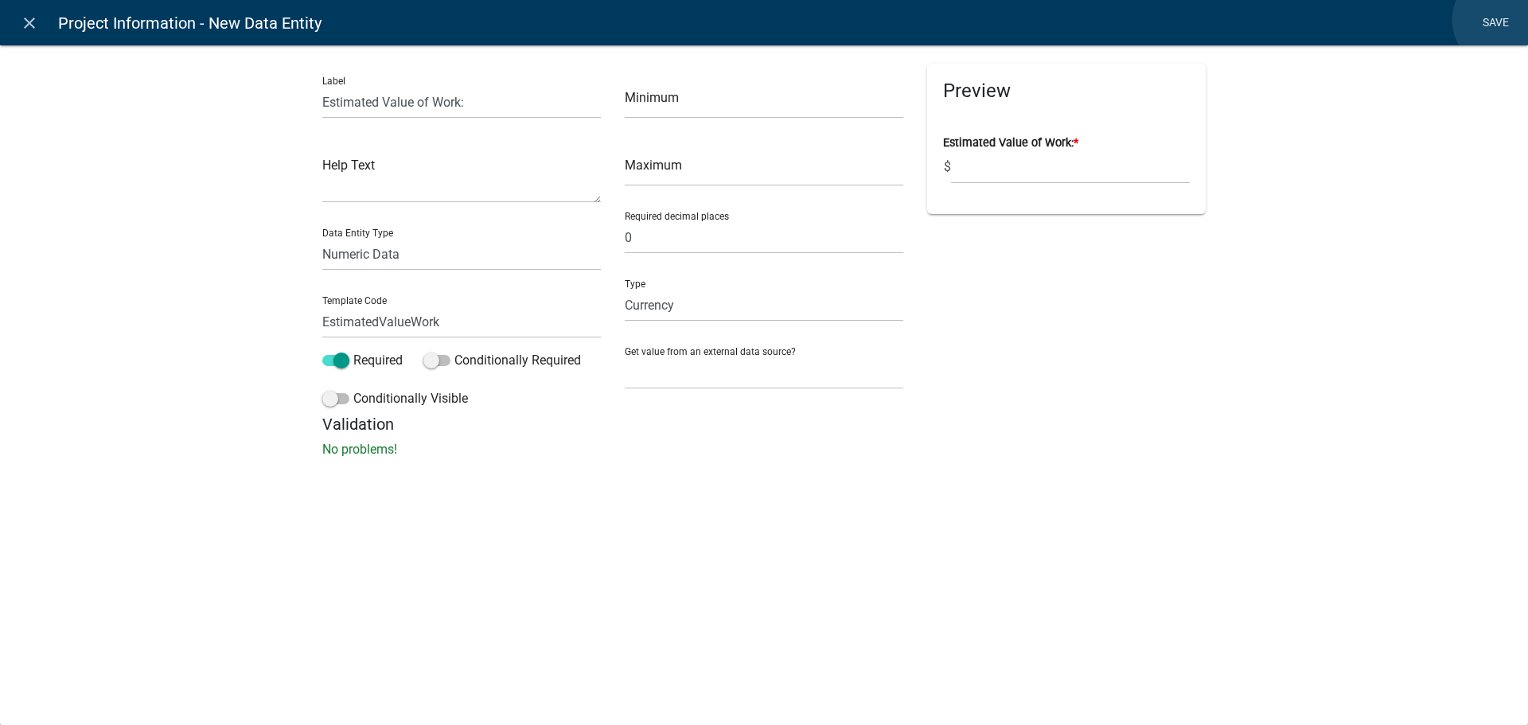
click at [1503, 20] on link "Save" at bounding box center [1496, 23] width 40 height 30
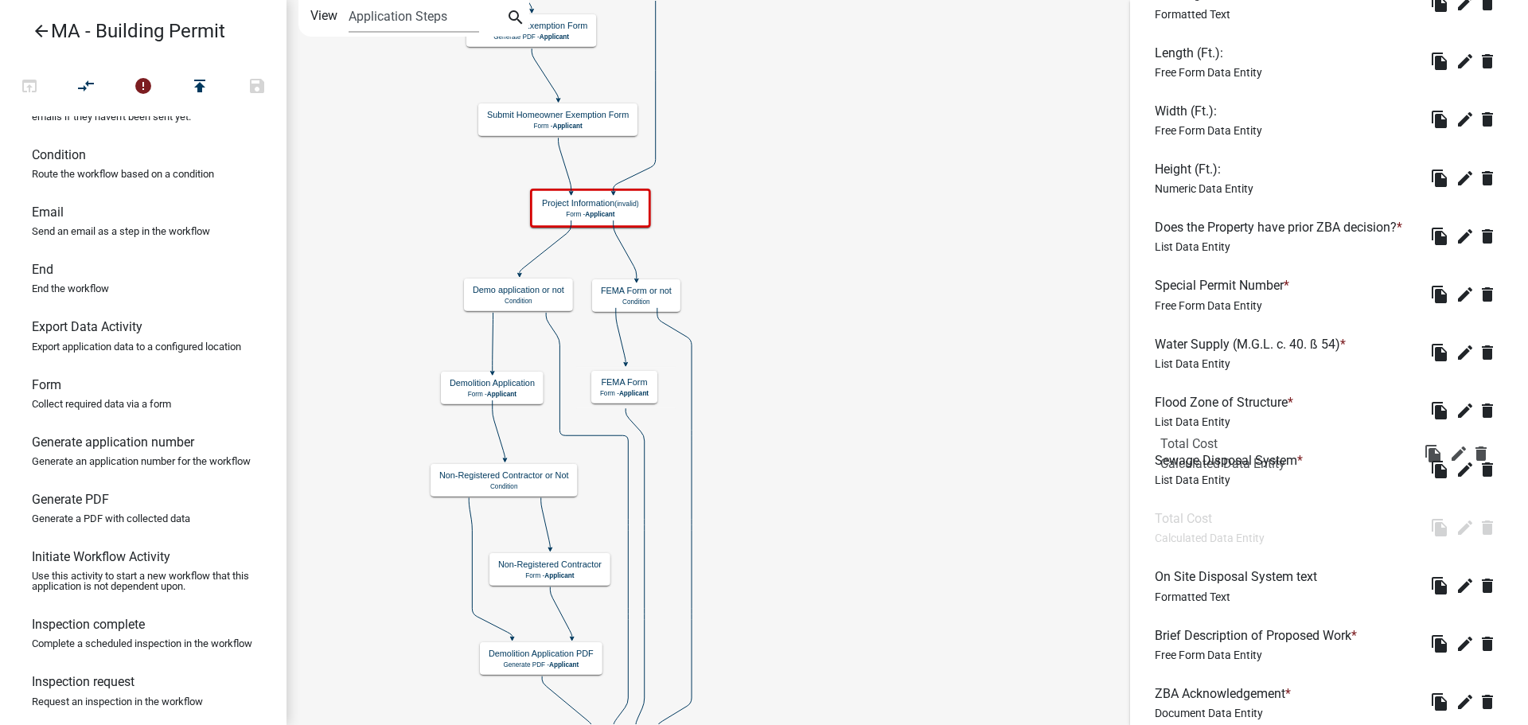
scroll to position [1233, 0]
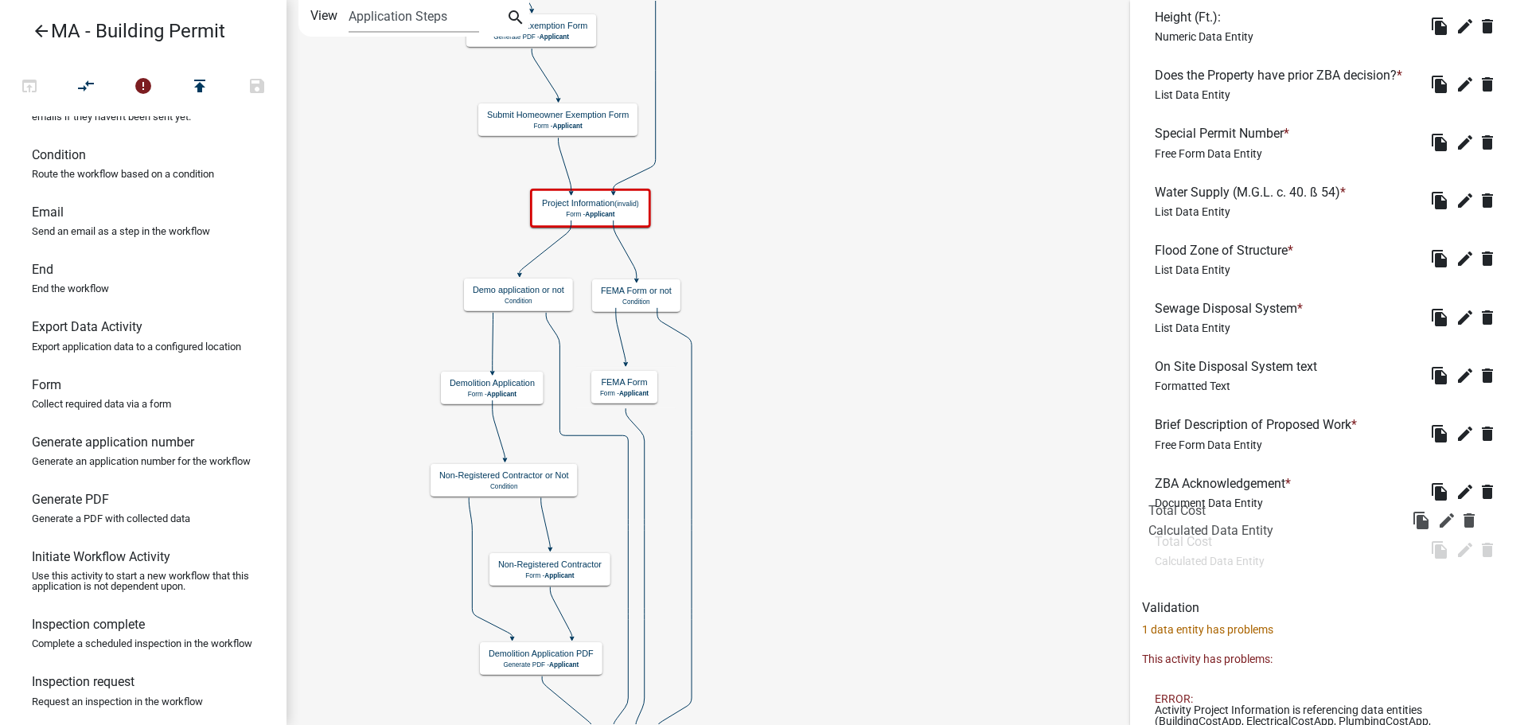
drag, startPoint x: 1231, startPoint y: 310, endPoint x: 1218, endPoint y: 498, distance: 189.1
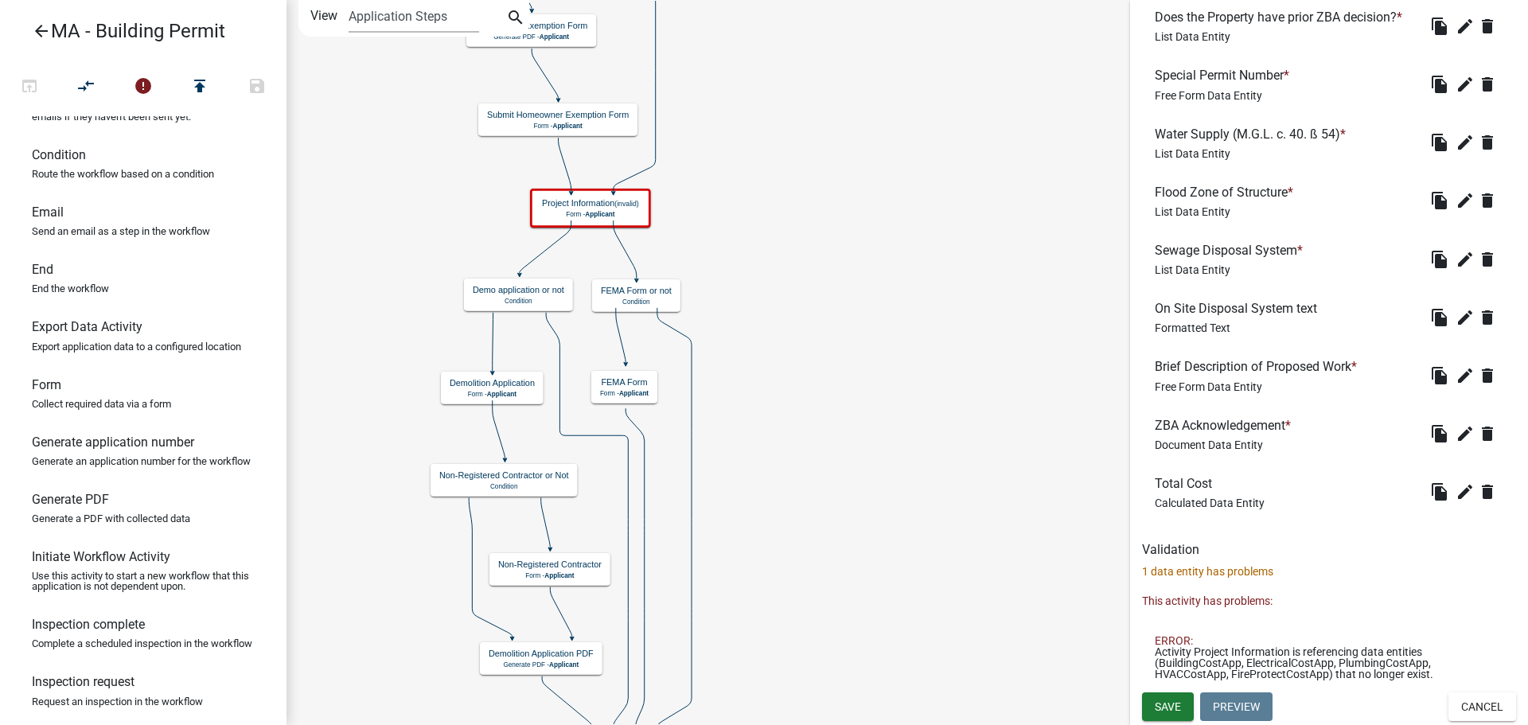
click at [1320, 554] on h6 "Validation" at bounding box center [1329, 549] width 374 height 15
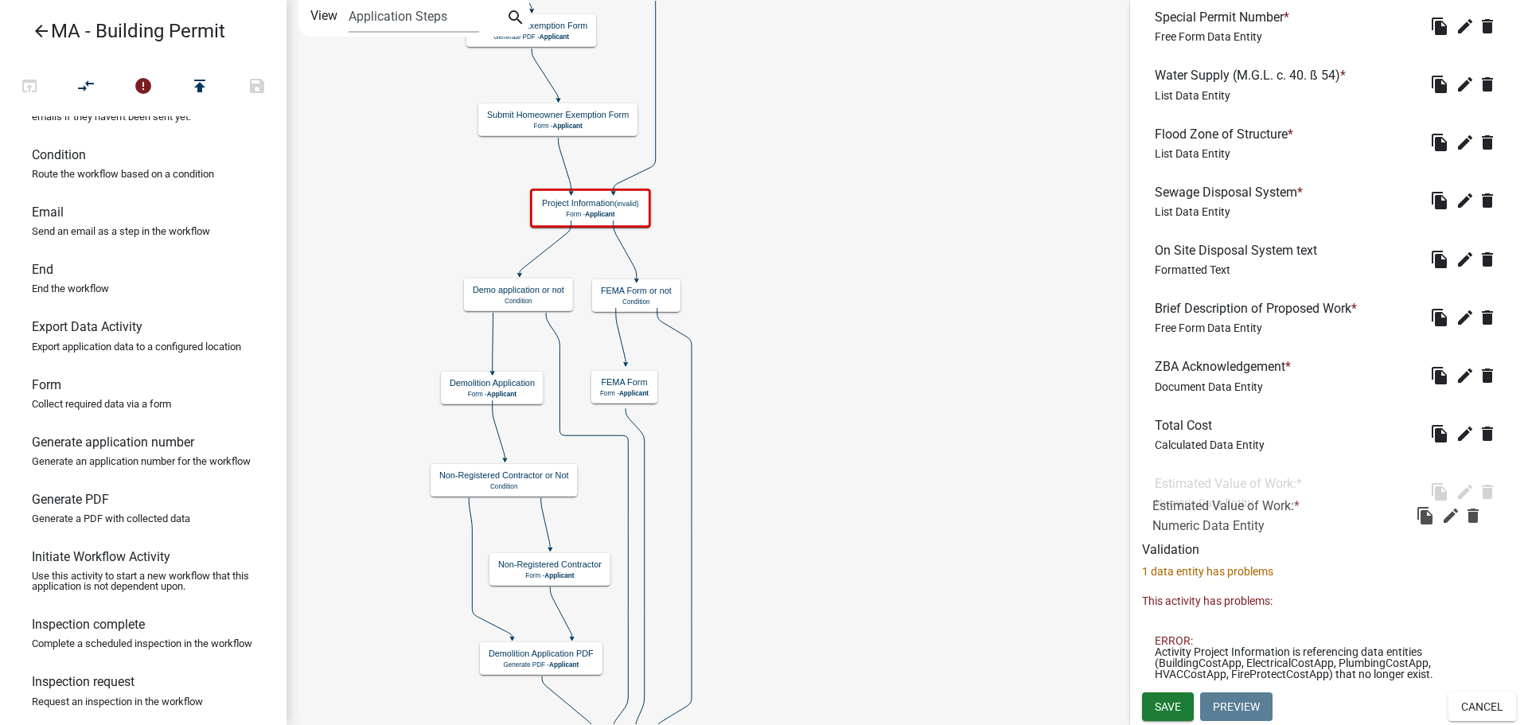
drag, startPoint x: 1250, startPoint y: 303, endPoint x: 1248, endPoint y: 506, distance: 203.0
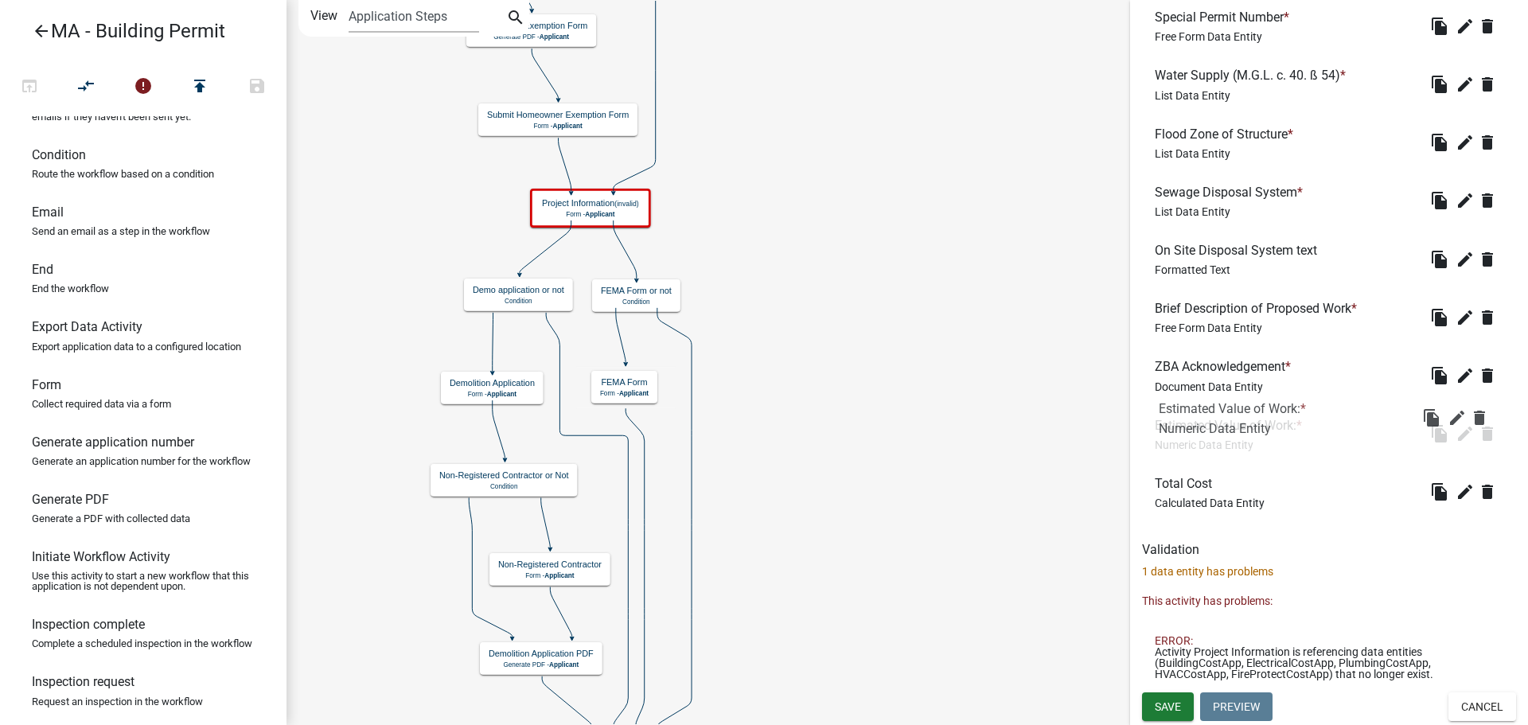
drag, startPoint x: 1241, startPoint y: 489, endPoint x: 1245, endPoint y: 414, distance: 75.7
click at [1343, 543] on h6 "Validation" at bounding box center [1329, 549] width 374 height 15
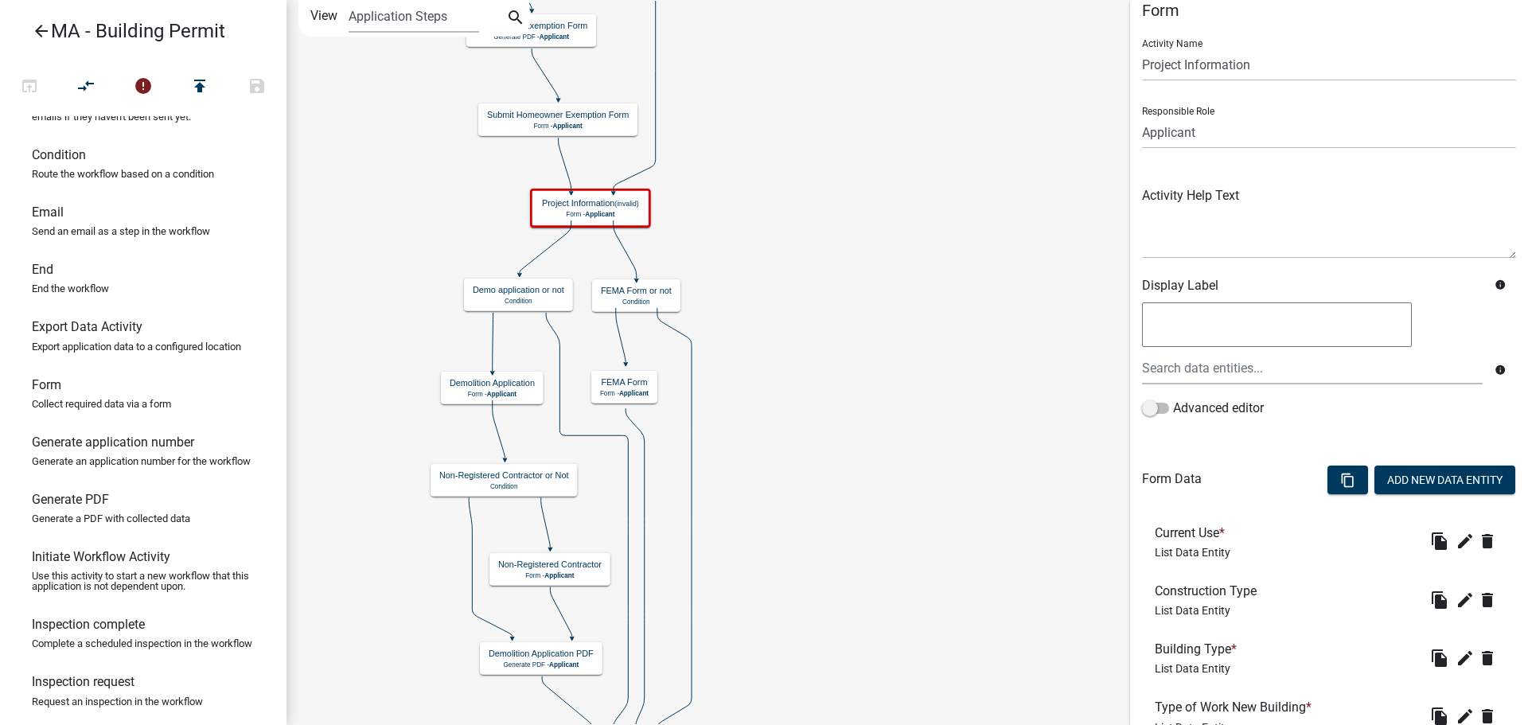
scroll to position [18, 0]
click at [1438, 478] on button "Add New Data Entity" at bounding box center [1445, 480] width 141 height 29
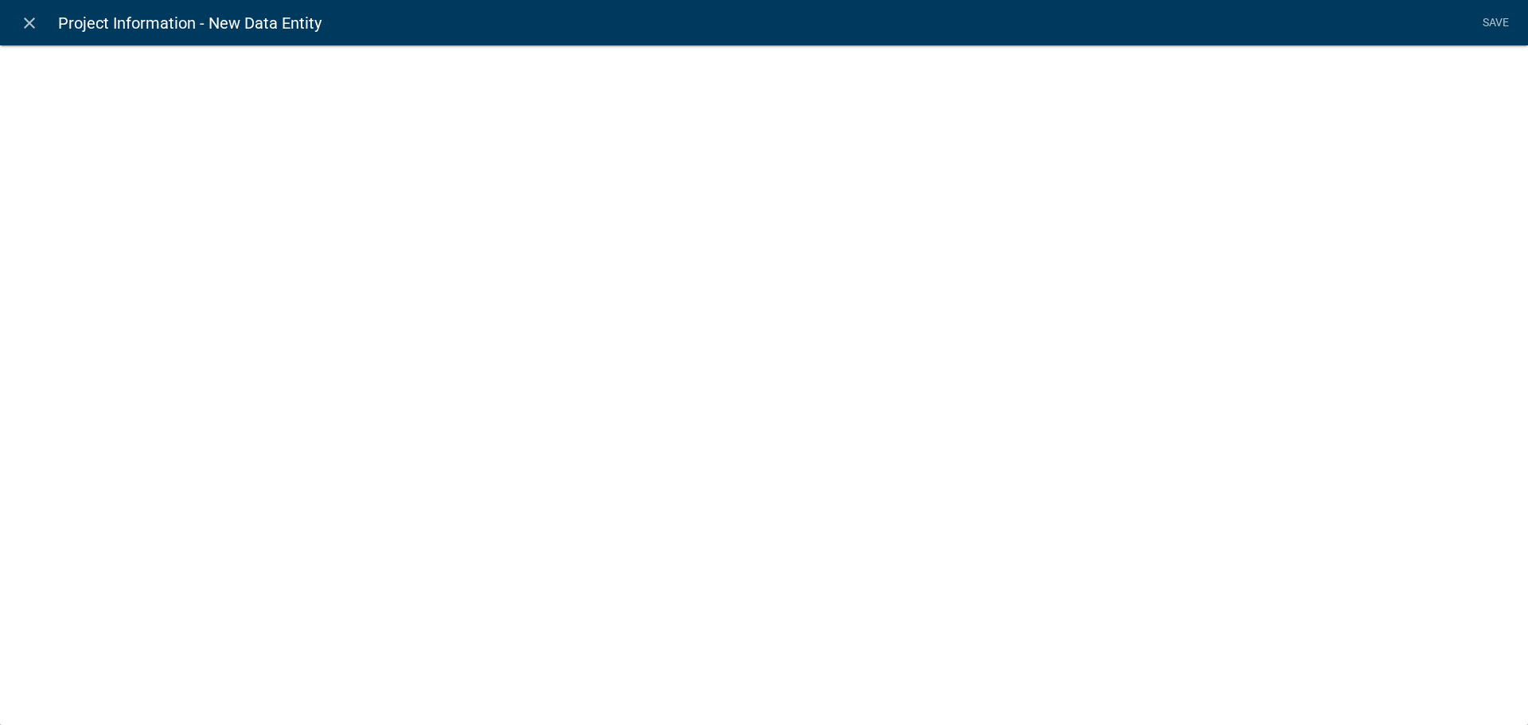
select select
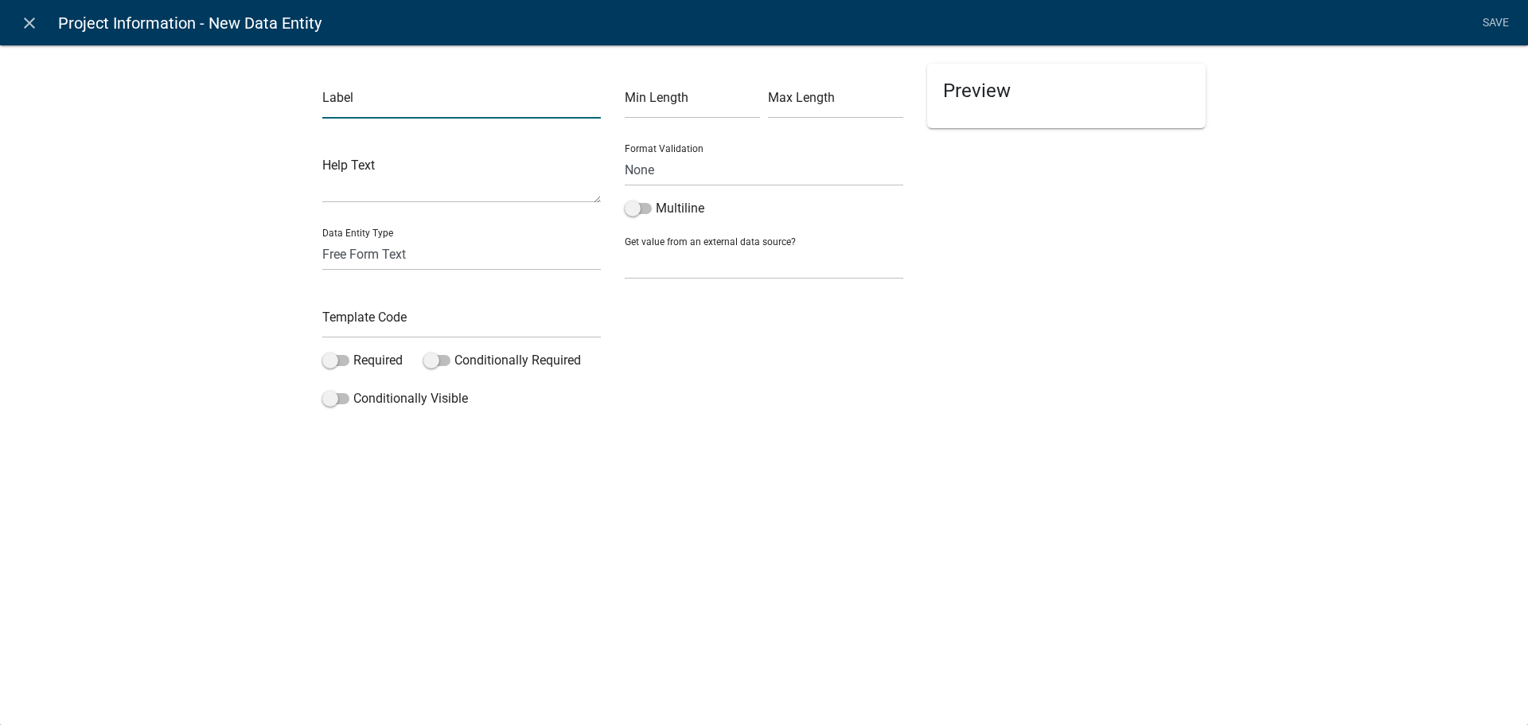
click at [418, 98] on input "text" at bounding box center [461, 102] width 279 height 33
type input "Revised Construction Cost"
click at [489, 323] on input "text" at bounding box center [461, 322] width 279 height 33
type input "RevisedConstructionCost"
click at [457, 254] on select "Free Form Text Document Display Entity Value Fee Numeric Data Date Map Sketch D…" at bounding box center [461, 254] width 279 height 33
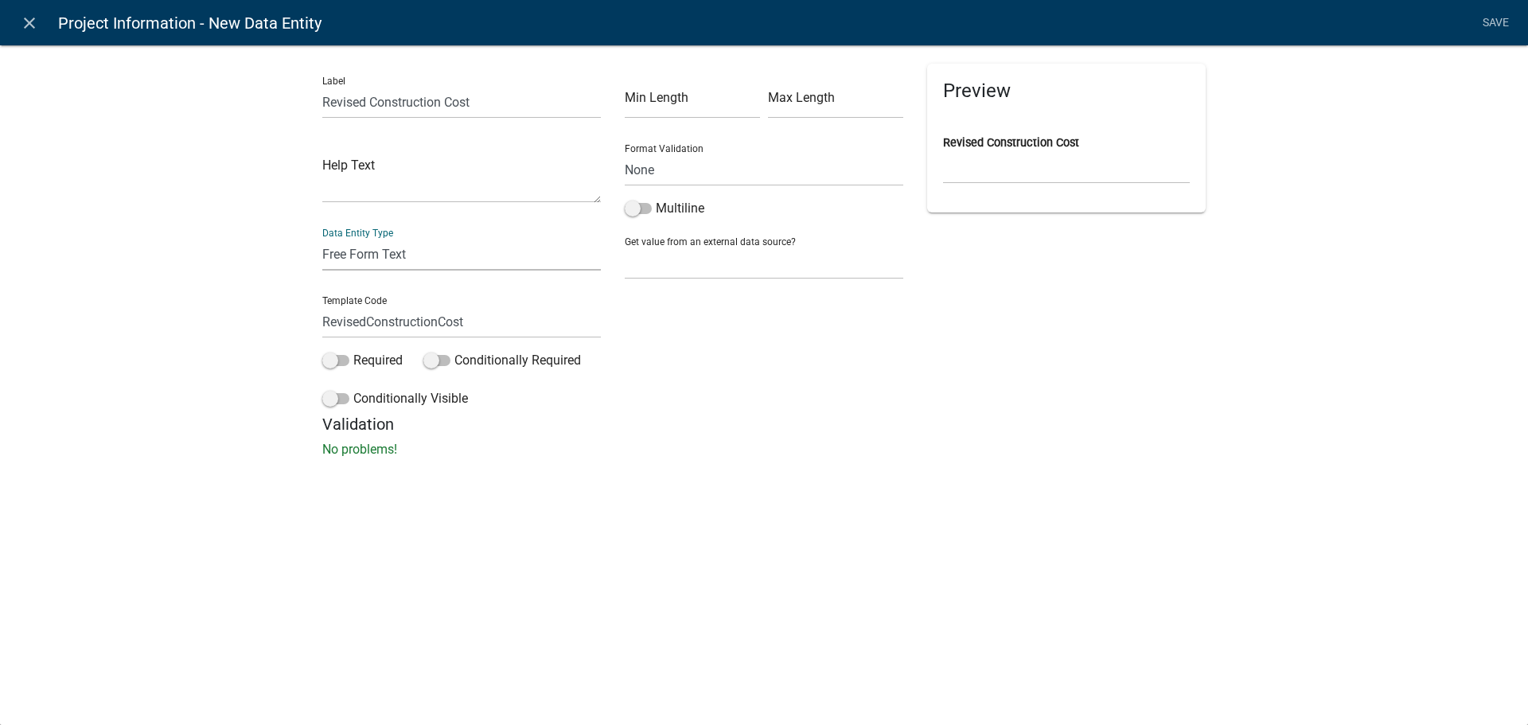
select select "date"
click at [322, 238] on select "Free Form Text Document Display Entity Value Fee Numeric Data Date Map Sketch D…" at bounding box center [461, 254] width 279 height 33
select select "date"
select select
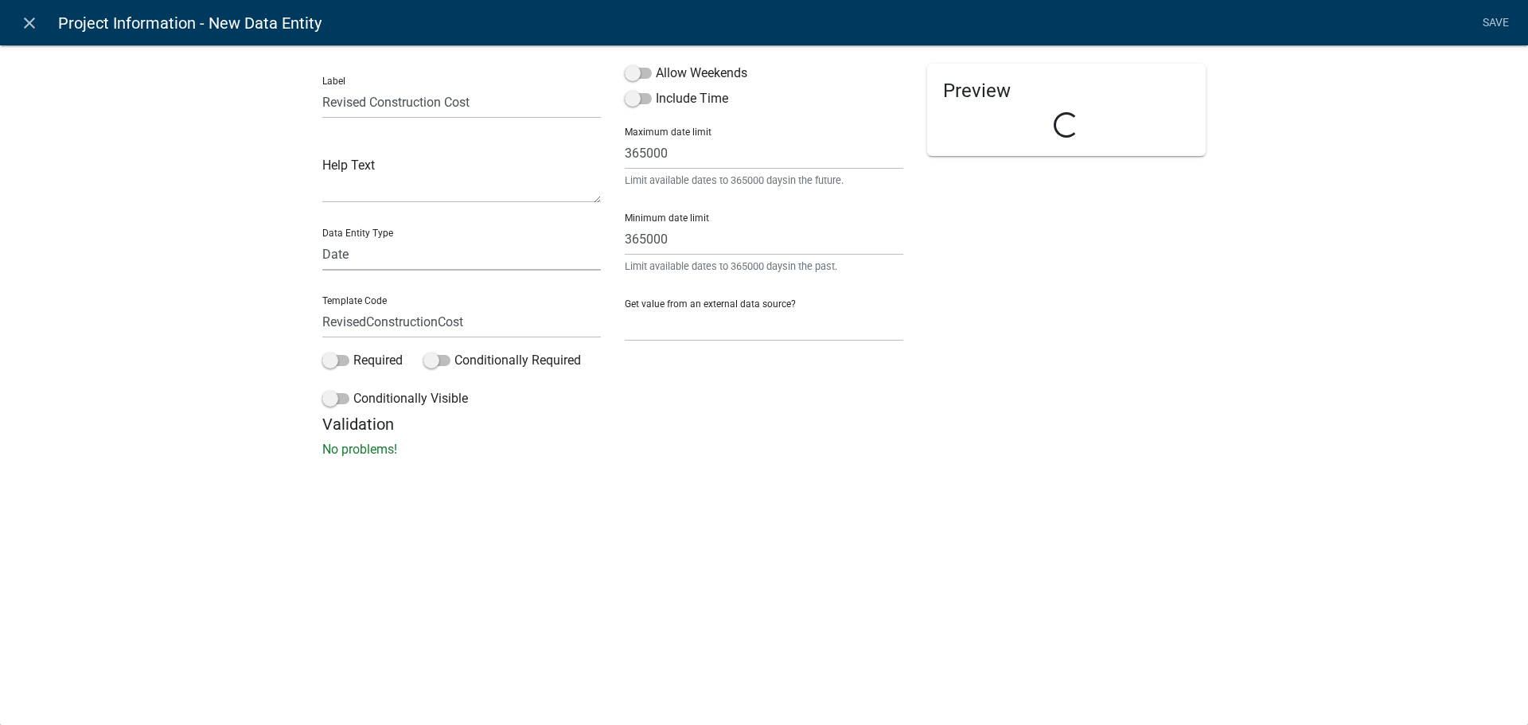
click at [432, 255] on select "Free Form Text Document Display Entity Value Fee Numeric Data Date Map Sketch D…" at bounding box center [461, 254] width 279 height 33
select select "numeric-data"
click at [322, 238] on select "Free Form Text Document Display Entity Value Fee Numeric Data Date Map Sketch D…" at bounding box center [461, 254] width 279 height 33
select select
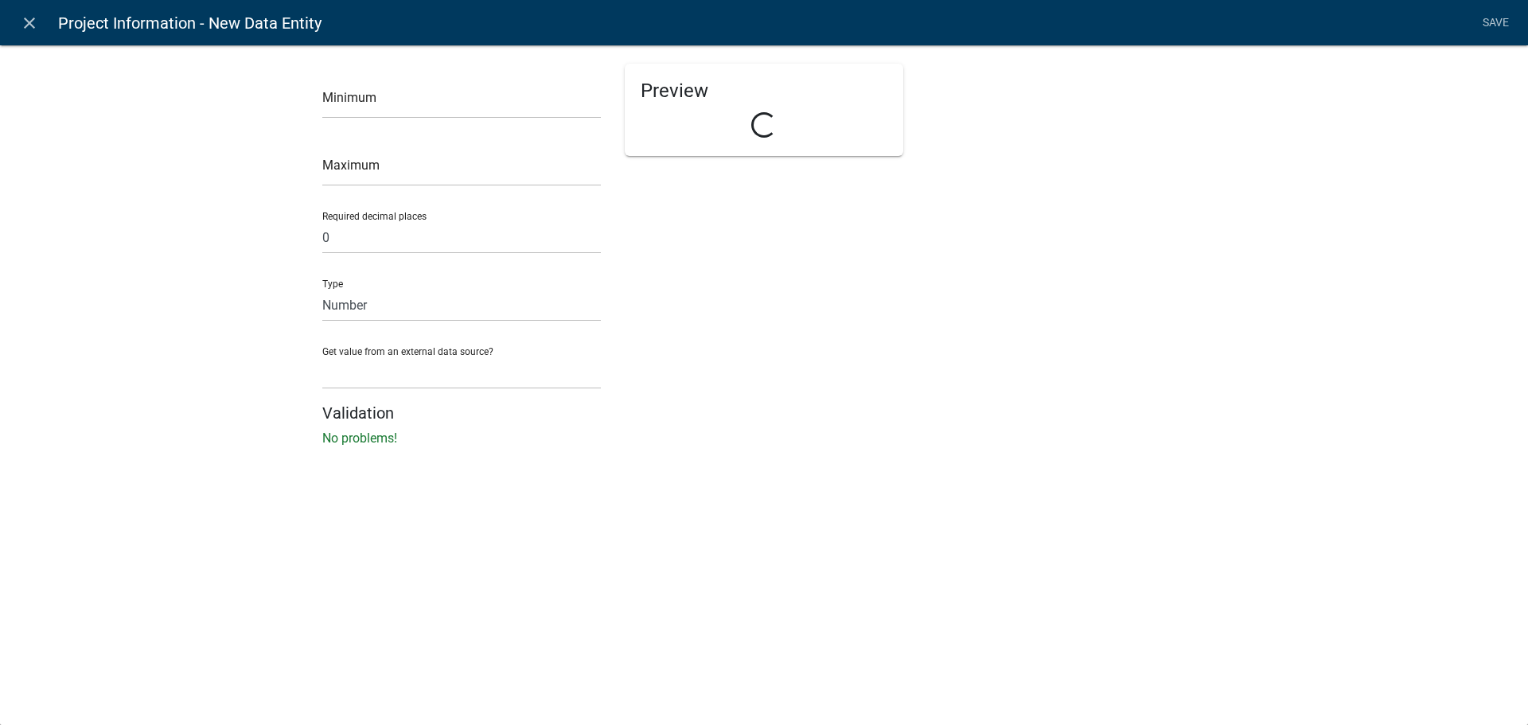
select select "numeric-data"
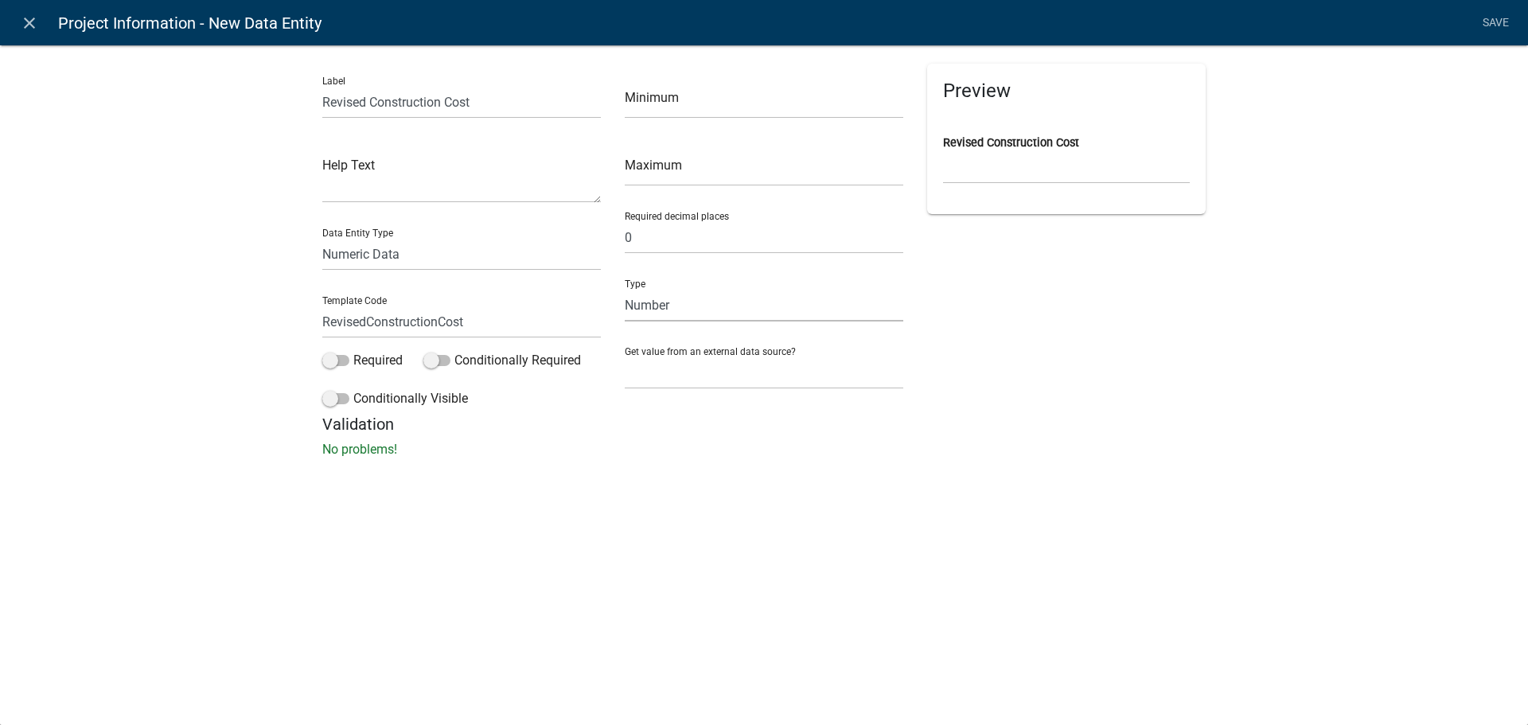
click at [825, 314] on select "Number Currency" at bounding box center [764, 305] width 279 height 33
select select "1: 1"
click at [625, 289] on select "Number Currency" at bounding box center [764, 305] width 279 height 33
click at [1038, 361] on div "Preview Revised Construction Cost $" at bounding box center [1066, 239] width 302 height 351
click at [406, 395] on label "Conditionally Visible" at bounding box center [395, 398] width 146 height 19
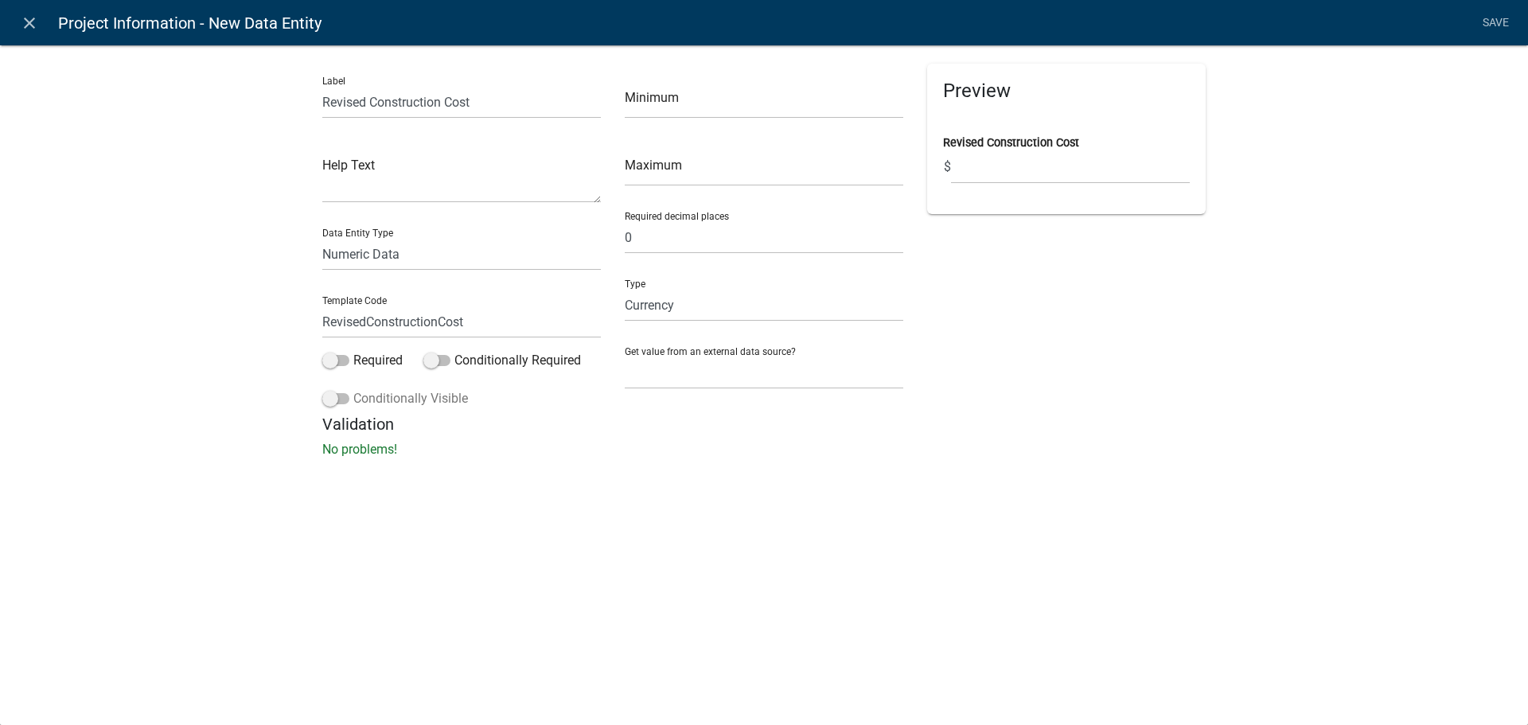
click at [353, 389] on input "Conditionally Visible" at bounding box center [353, 389] width 0 height 0
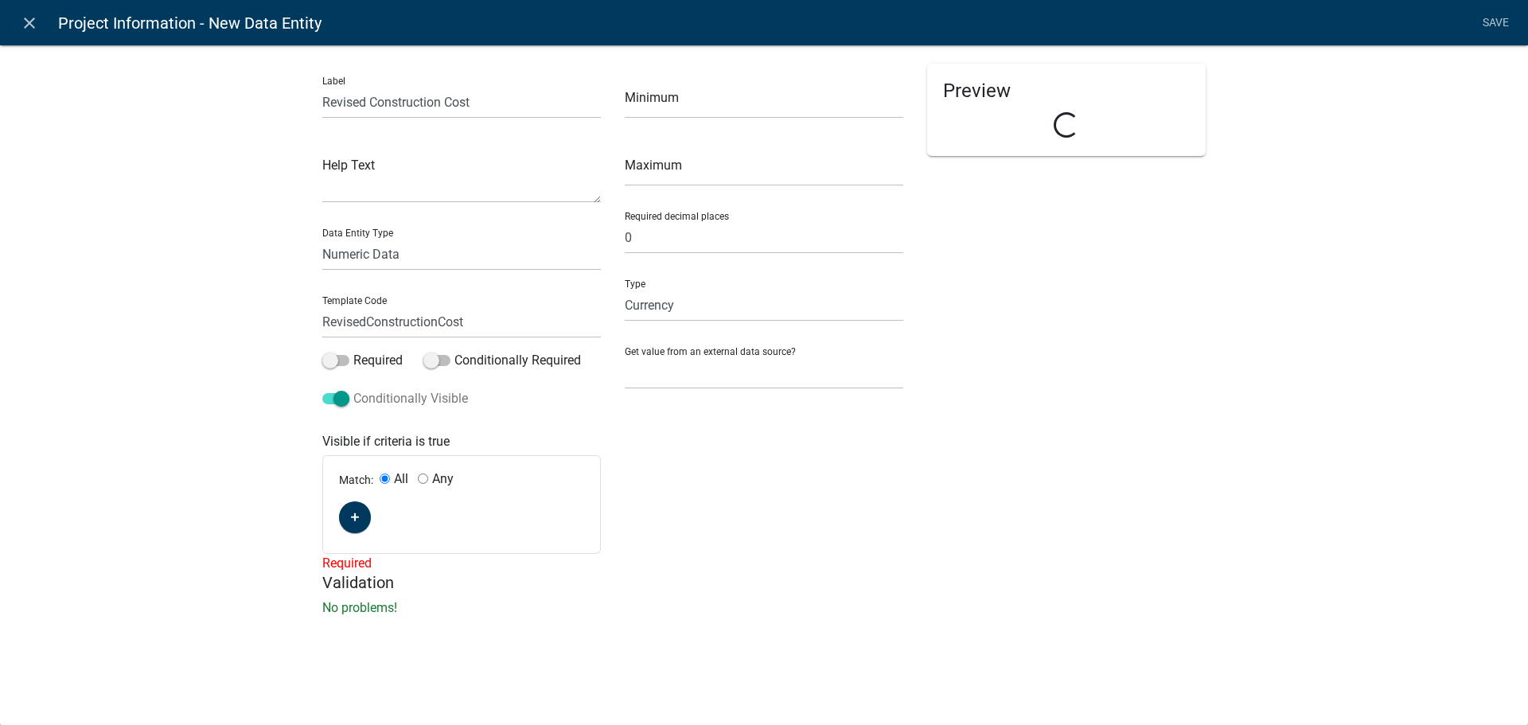
click at [406, 395] on label "Conditionally Visible" at bounding box center [395, 398] width 146 height 19
click at [353, 389] on input "Conditionally Visible" at bounding box center [353, 389] width 0 height 0
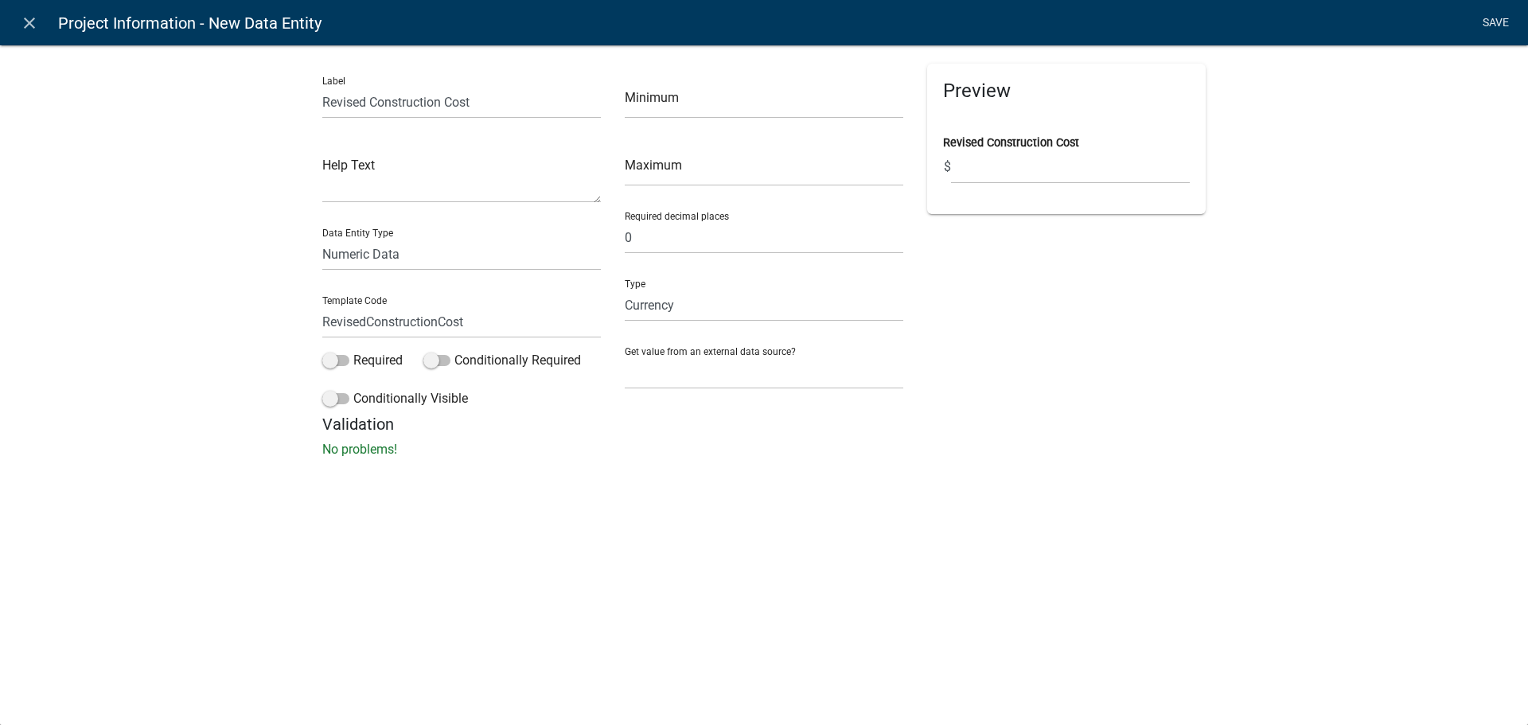
click at [1502, 18] on link "Save" at bounding box center [1496, 23] width 40 height 30
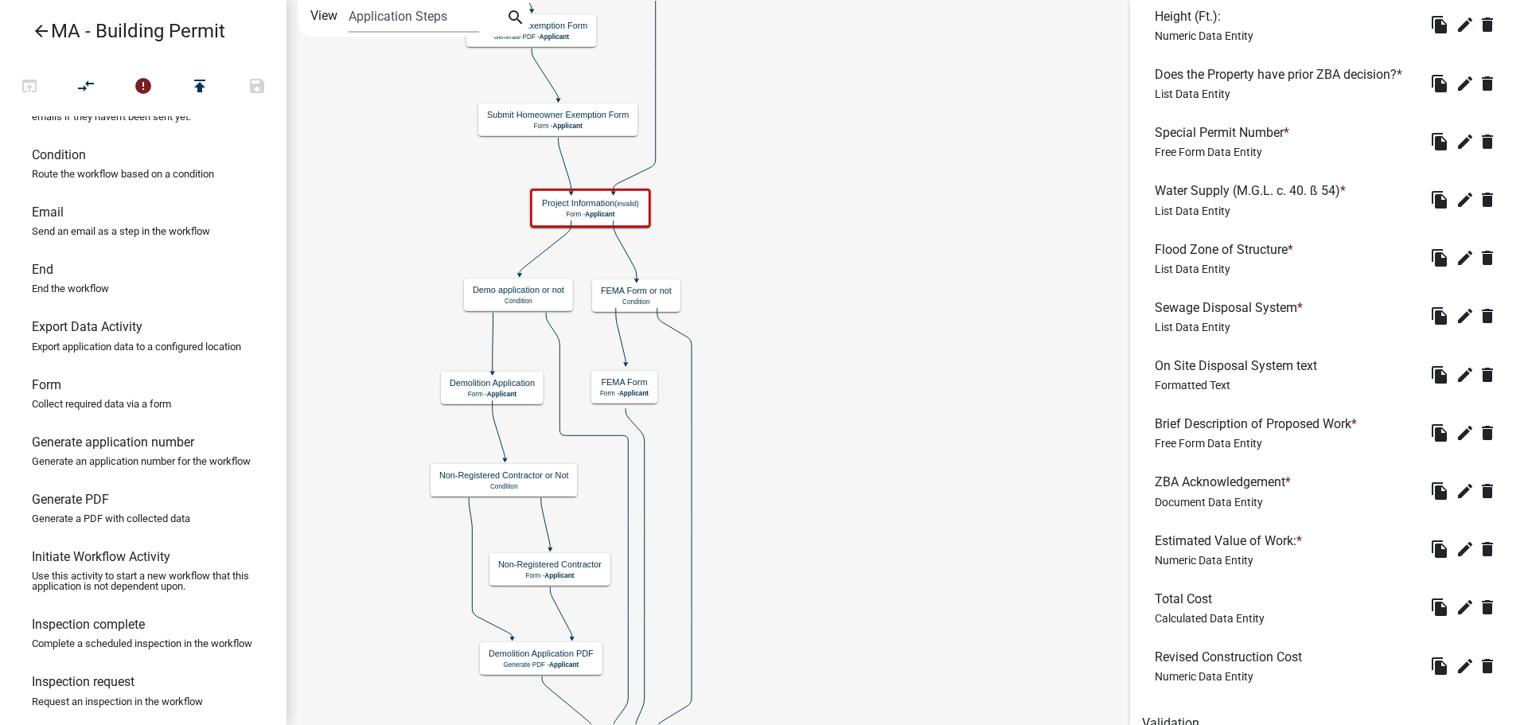
scroll to position [1349, 0]
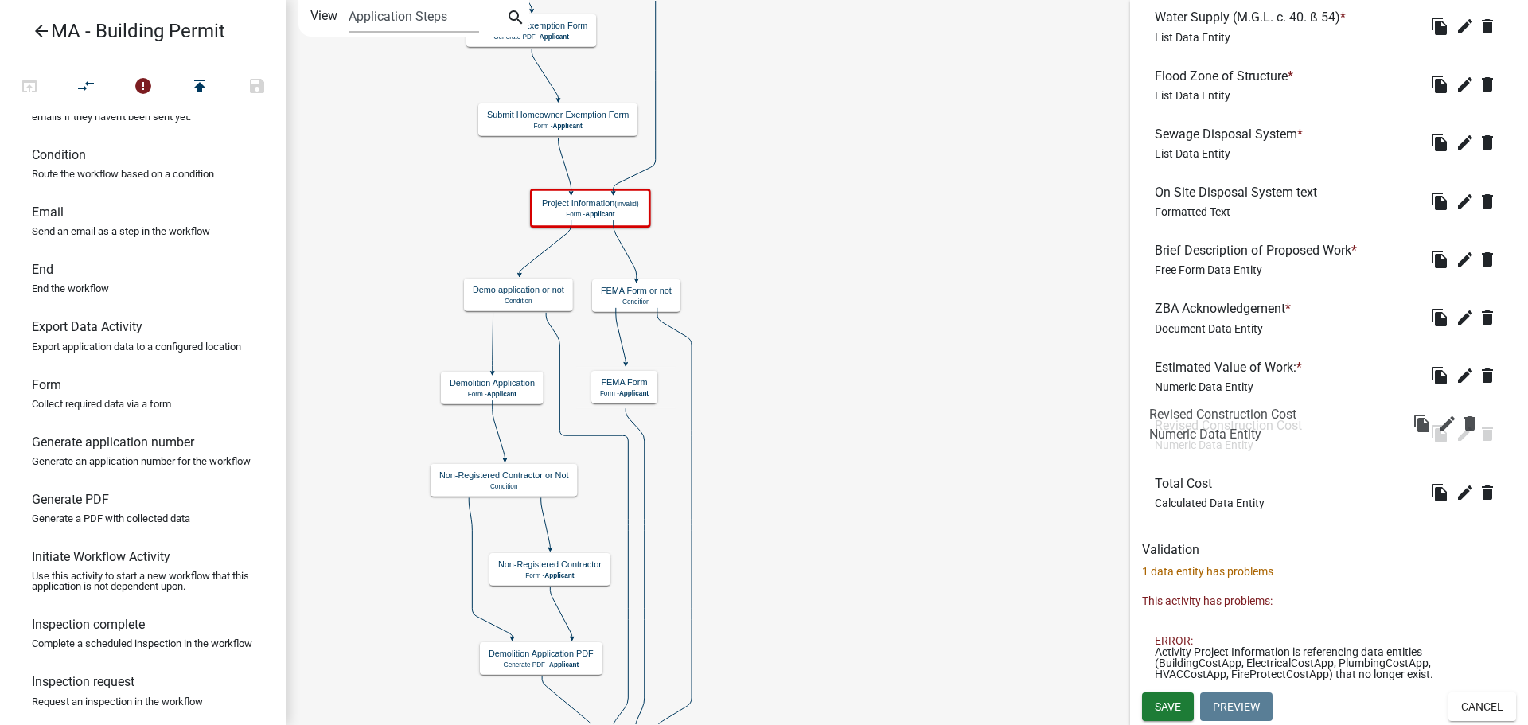
drag, startPoint x: 1247, startPoint y: 482, endPoint x: 1240, endPoint y: 401, distance: 81.5
click at [1456, 493] on icon "edit" at bounding box center [1465, 492] width 19 height 19
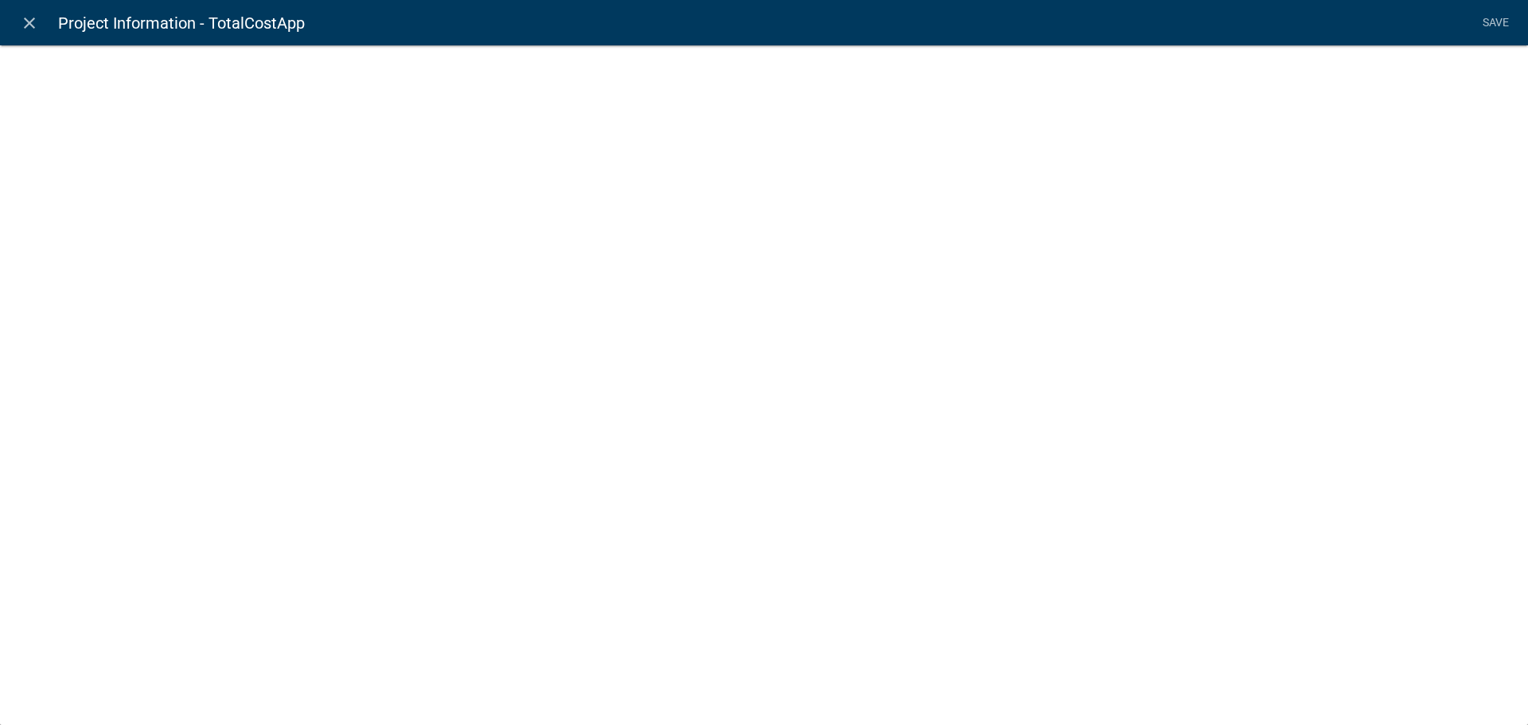
select select "2"
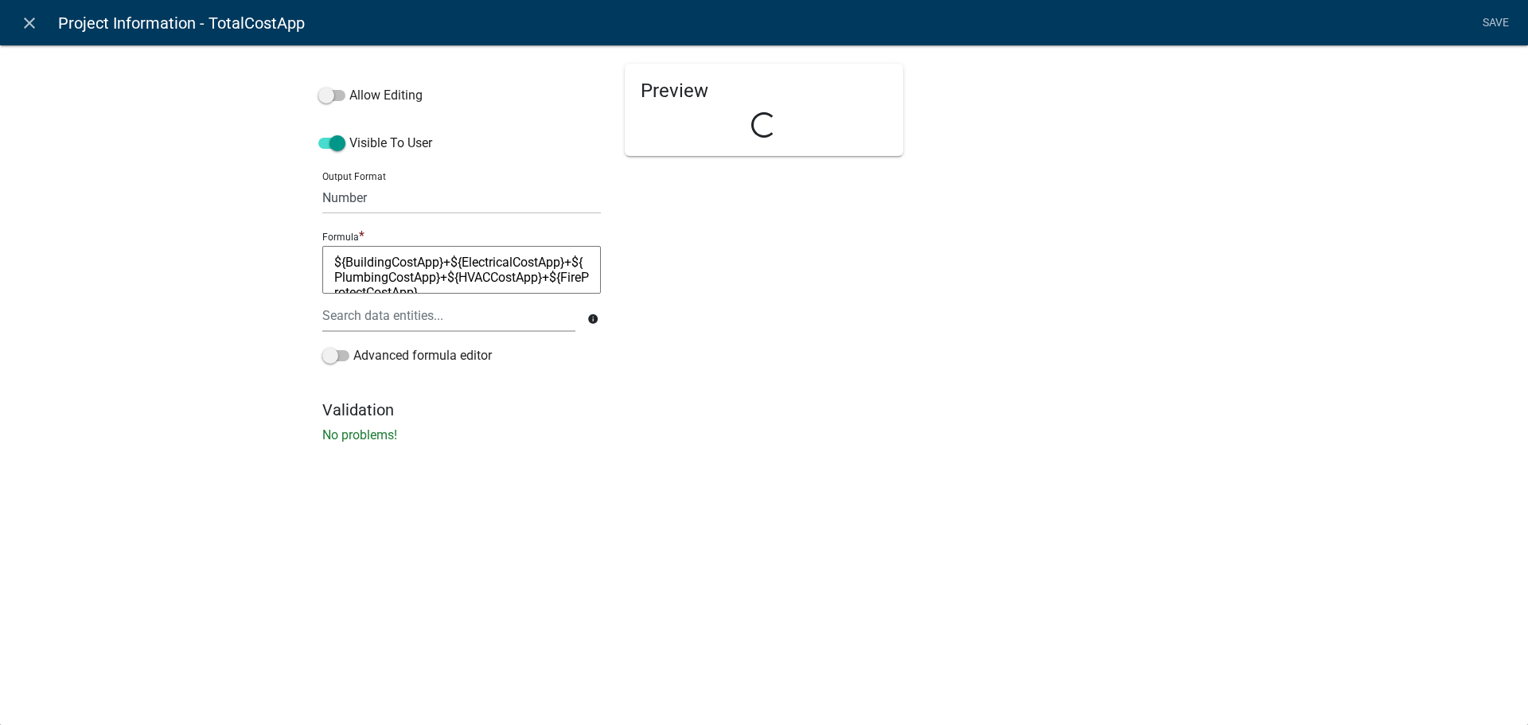
select select "calculated-value"
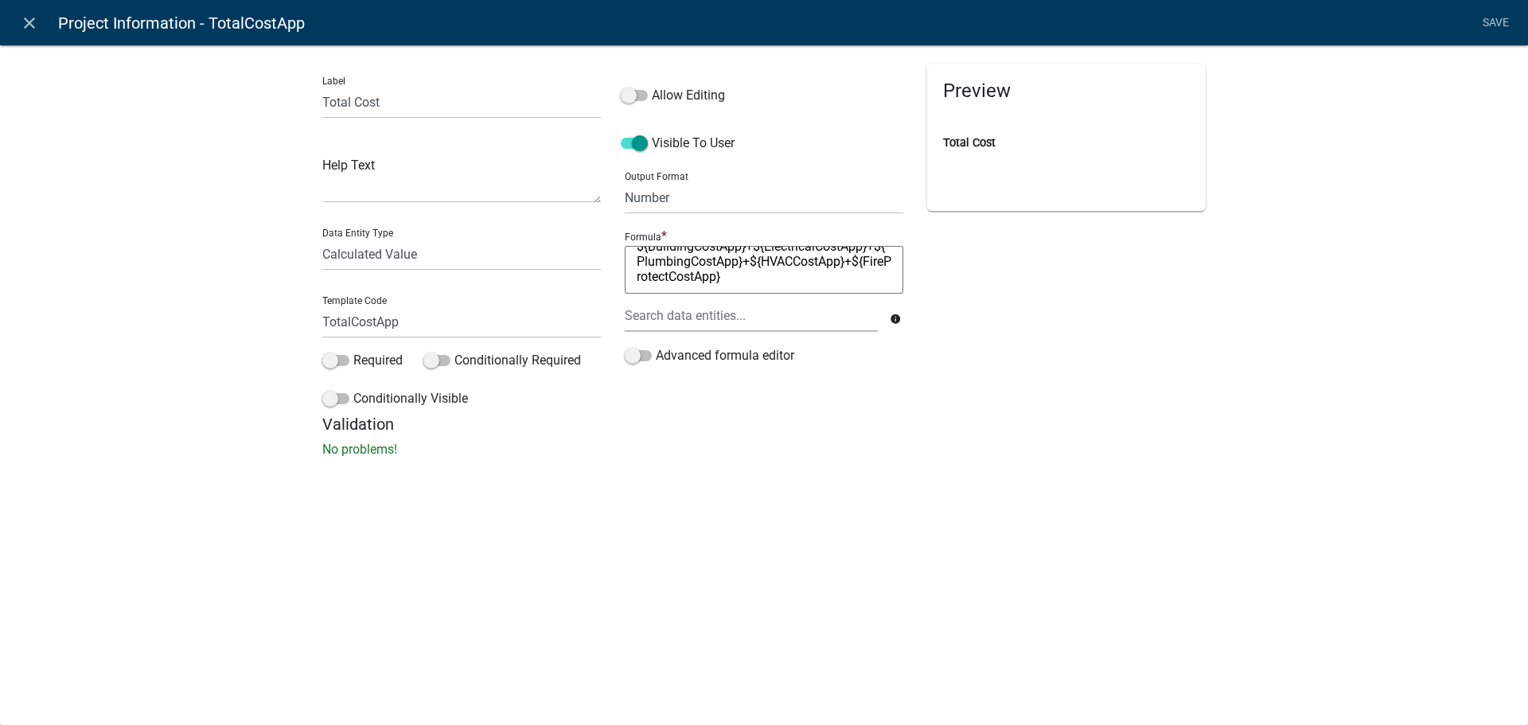
scroll to position [0, 0]
drag, startPoint x: 769, startPoint y: 283, endPoint x: 589, endPoint y: 239, distance: 185.1
click at [589, 239] on div "Label Total Cost Help Text Data Entity Type Free Form Text Document Display Ent…" at bounding box center [763, 239] width 907 height 351
click at [716, 314] on div at bounding box center [751, 315] width 277 height 33
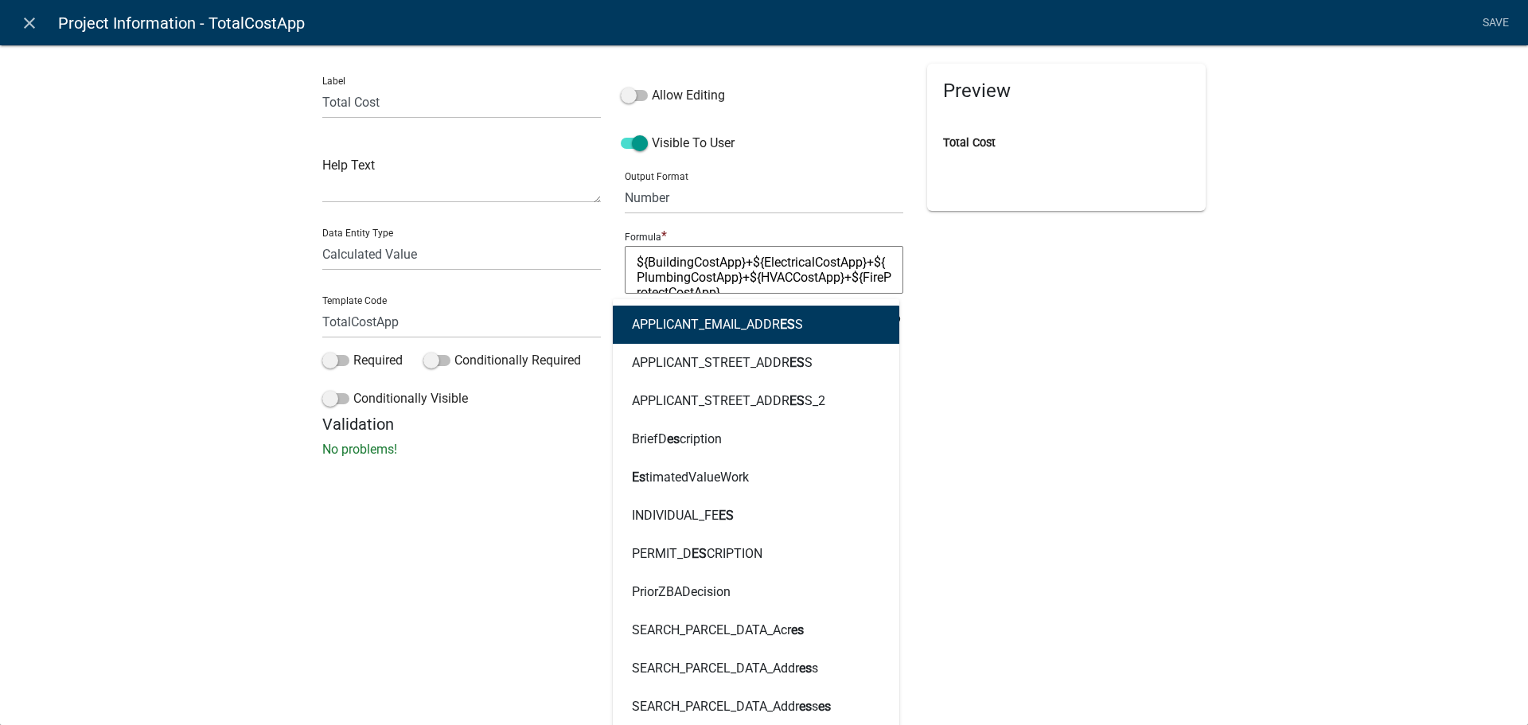
type input "estimat"
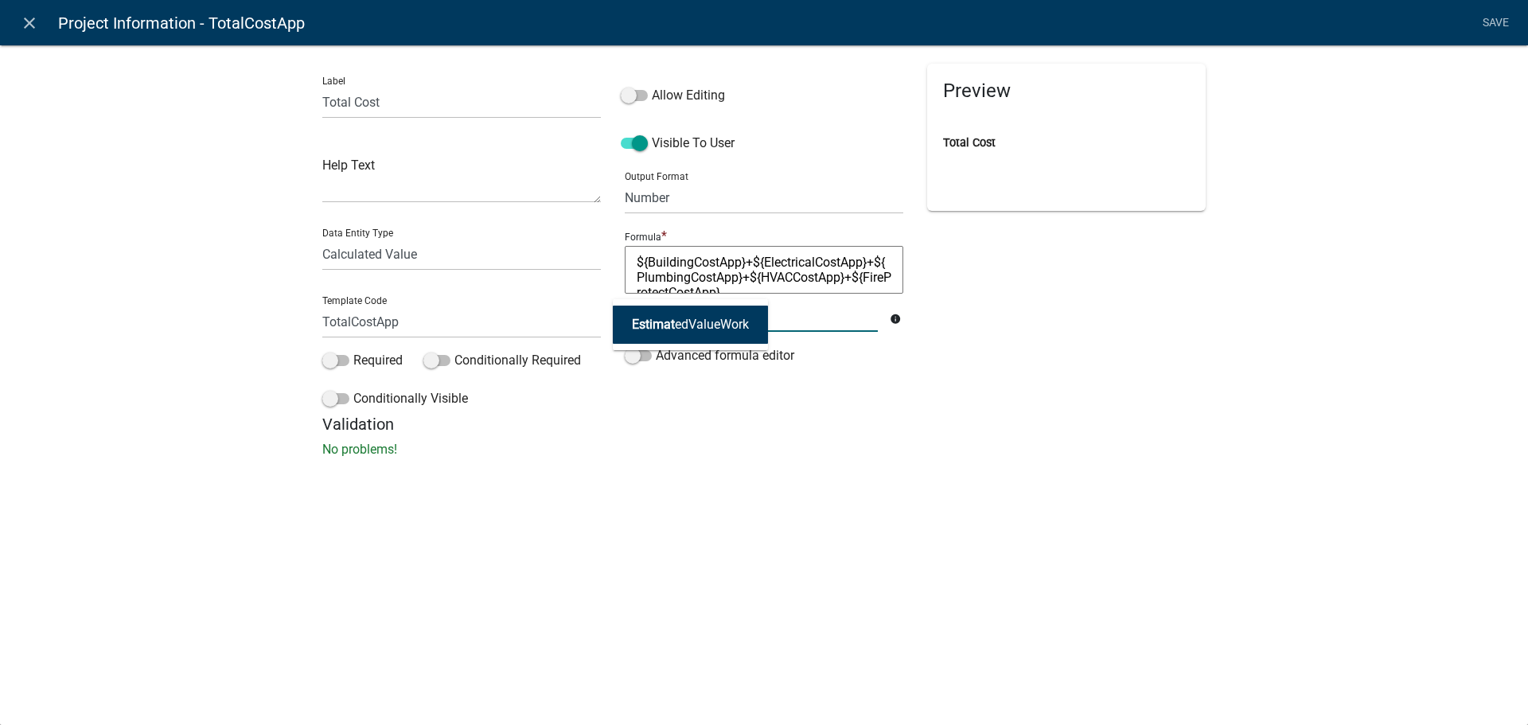
type textarea "EstimatedValueWork"
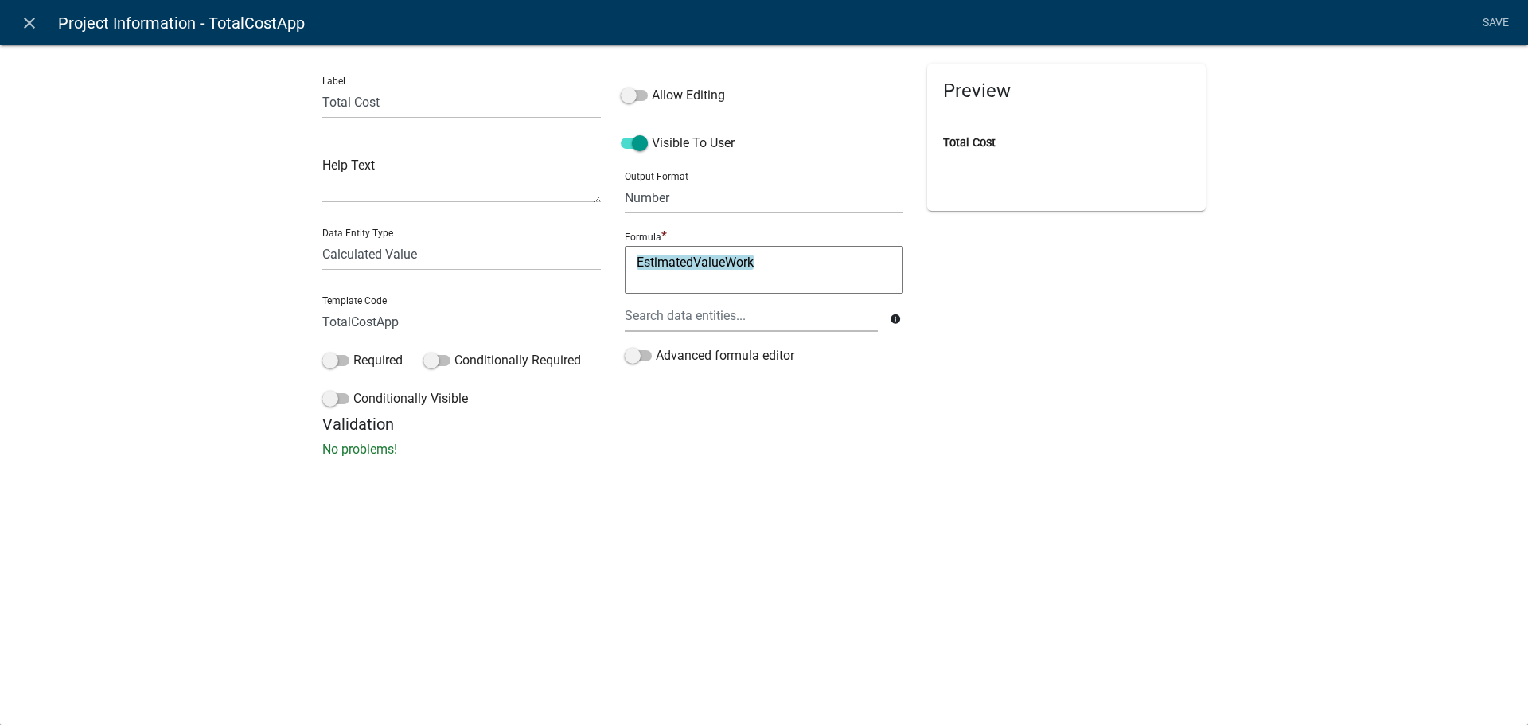
click at [808, 263] on textarea "EstimatedValueWork" at bounding box center [764, 270] width 279 height 48
type textarea "EstimatedValueWork+"
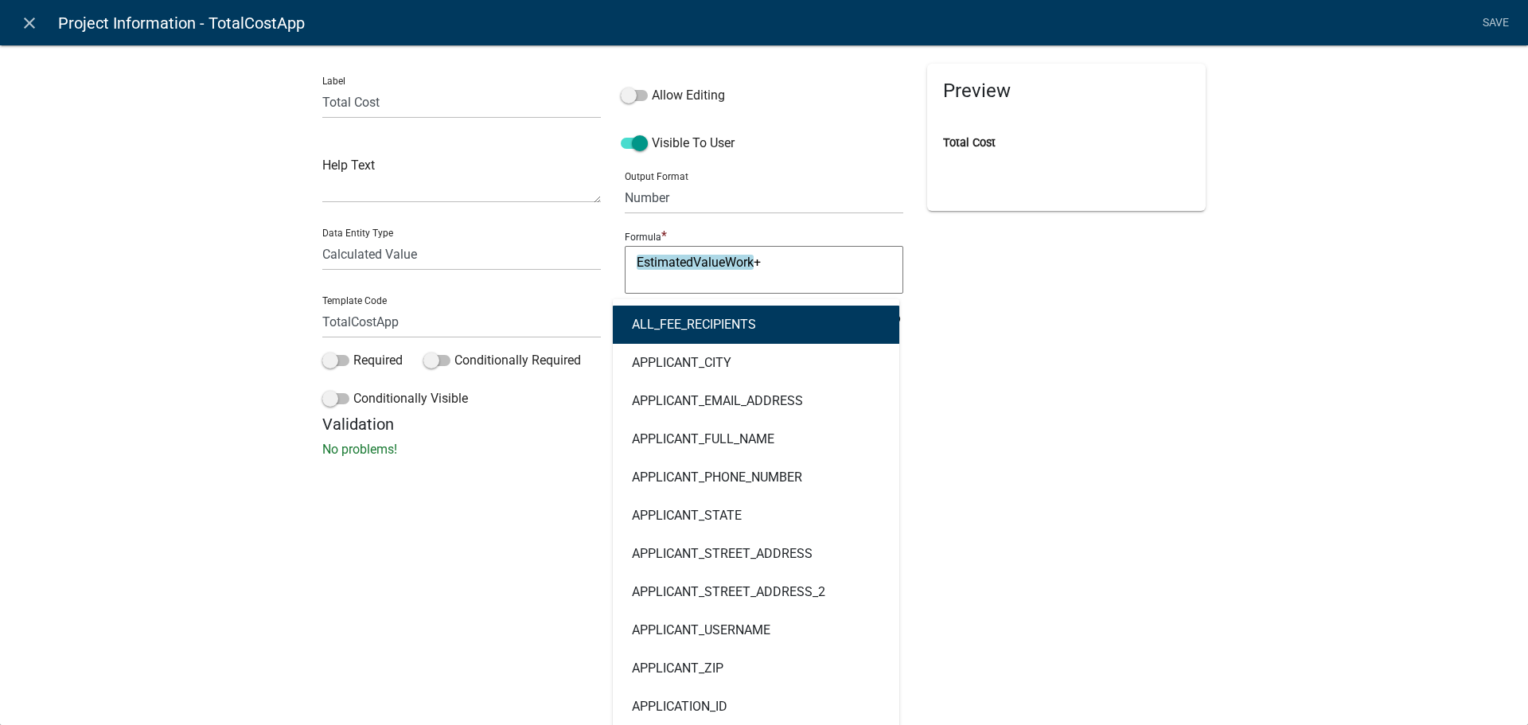
click at [764, 317] on div "ALL_FEE_RECIPIENTS APPLICANT_CITY APPLICANT_EMAIL_ADDRESS APPLICANT_FULL_NAME A…" at bounding box center [751, 315] width 277 height 33
type input "revised"
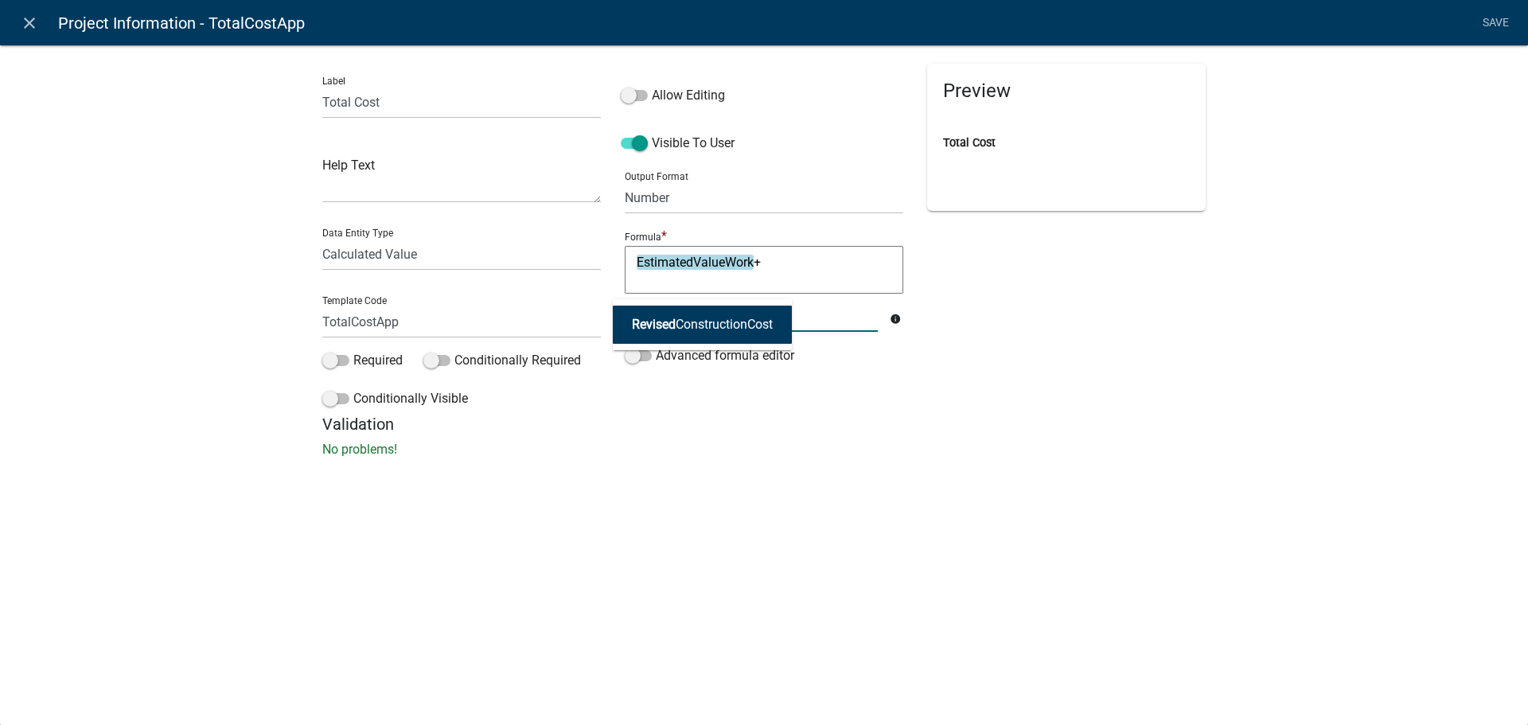
click at [764, 318] on ngb-highlight "Revised ConstructionCost" at bounding box center [702, 324] width 141 height 13
type textarea "EstimatedValueWork+RevisedConstructionCost"
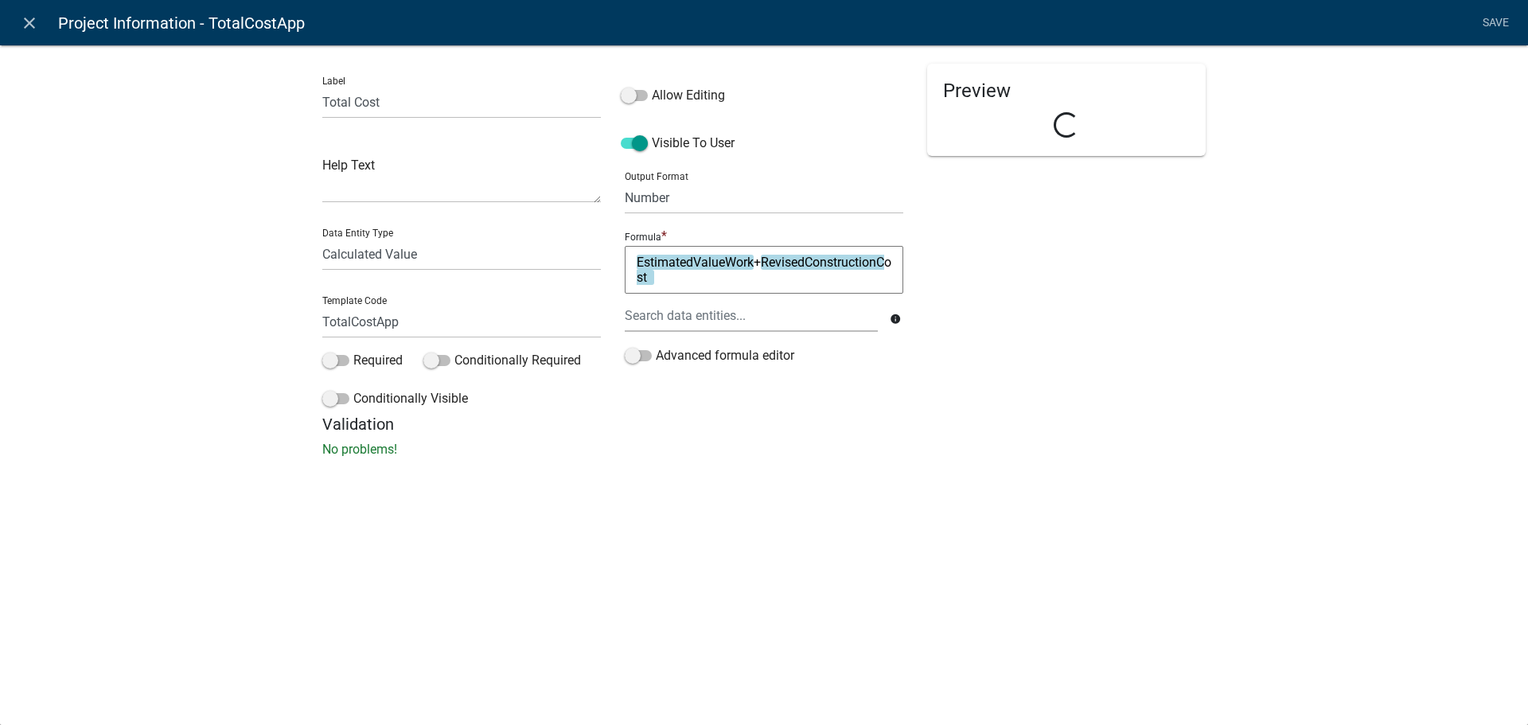
click at [1071, 333] on div "Preview Loading..." at bounding box center [1066, 239] width 302 height 351
click at [680, 197] on select "General Text Number Decimal Date Date & Time" at bounding box center [764, 197] width 279 height 33
click at [1083, 353] on div "Preview Total Cost" at bounding box center [1066, 239] width 302 height 351
click at [1490, 21] on link "Save" at bounding box center [1496, 23] width 40 height 30
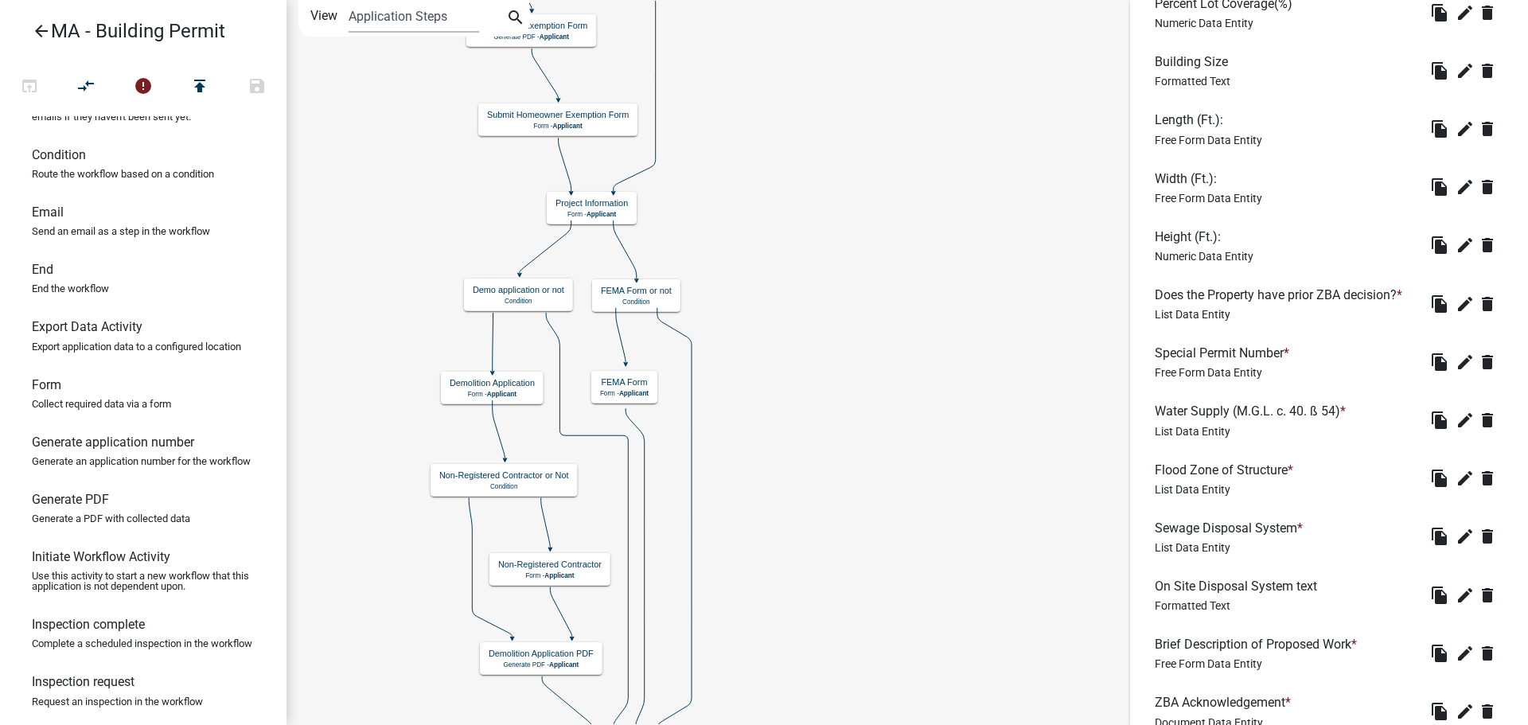
scroll to position [1250, 0]
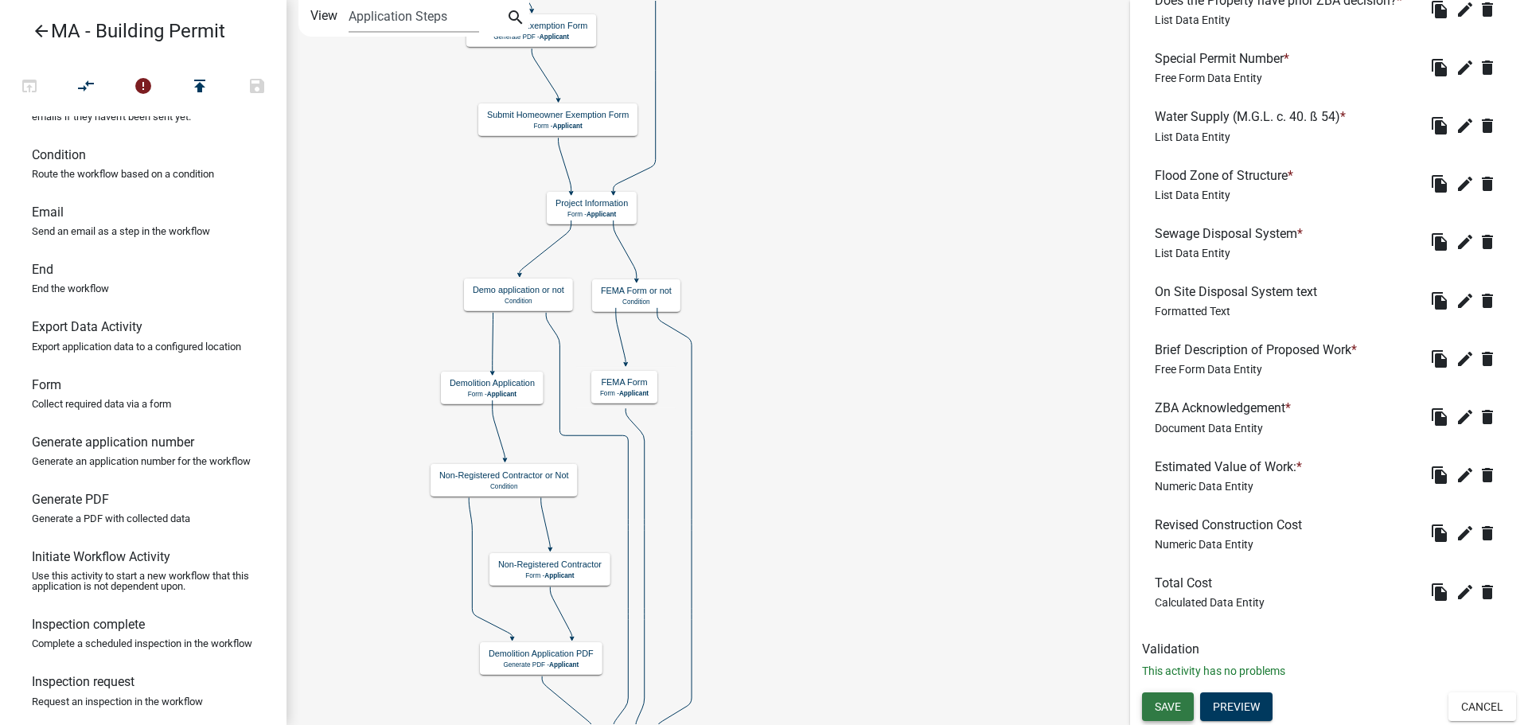
click at [1176, 704] on span "Save" at bounding box center [1168, 706] width 26 height 13
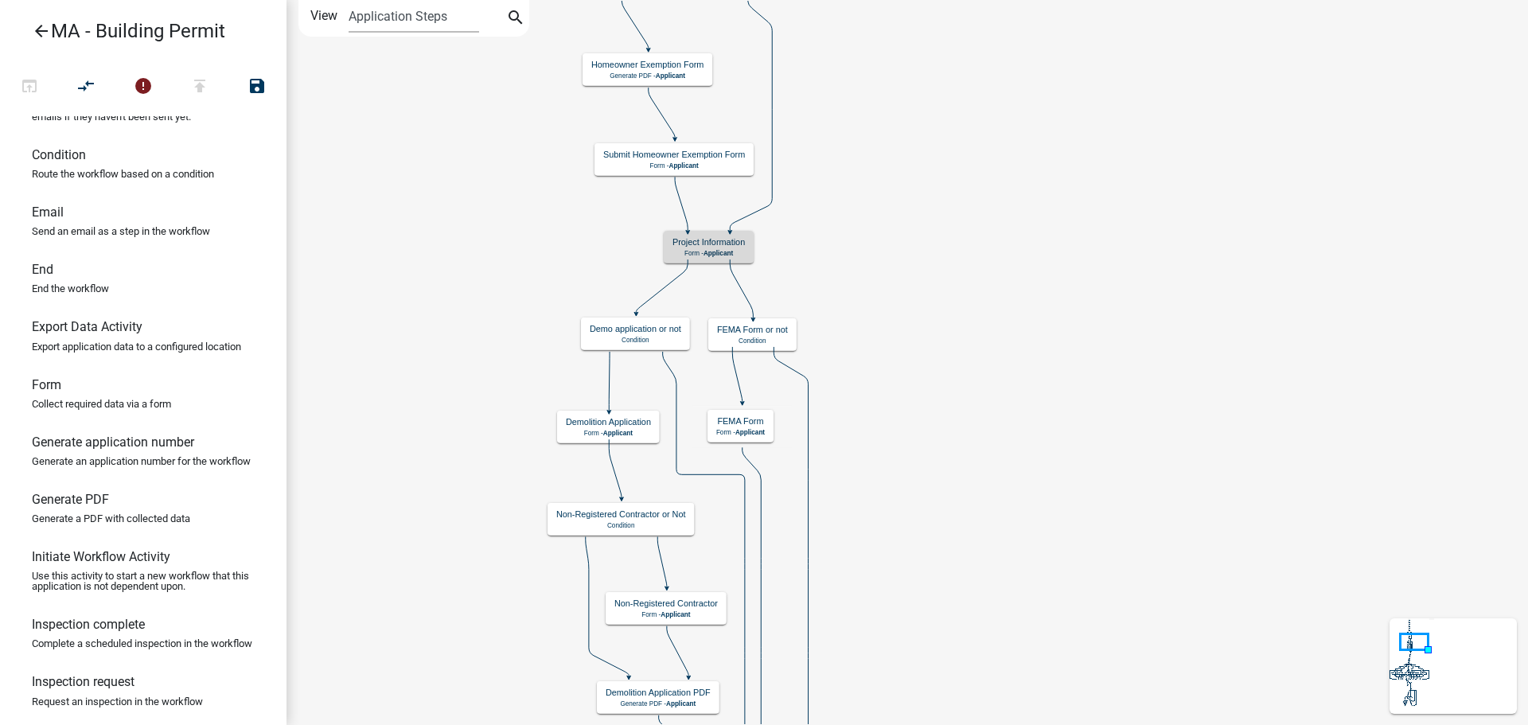
scroll to position [0, 0]
click at [738, 251] on p "Form - Applicant" at bounding box center [709, 253] width 72 height 8
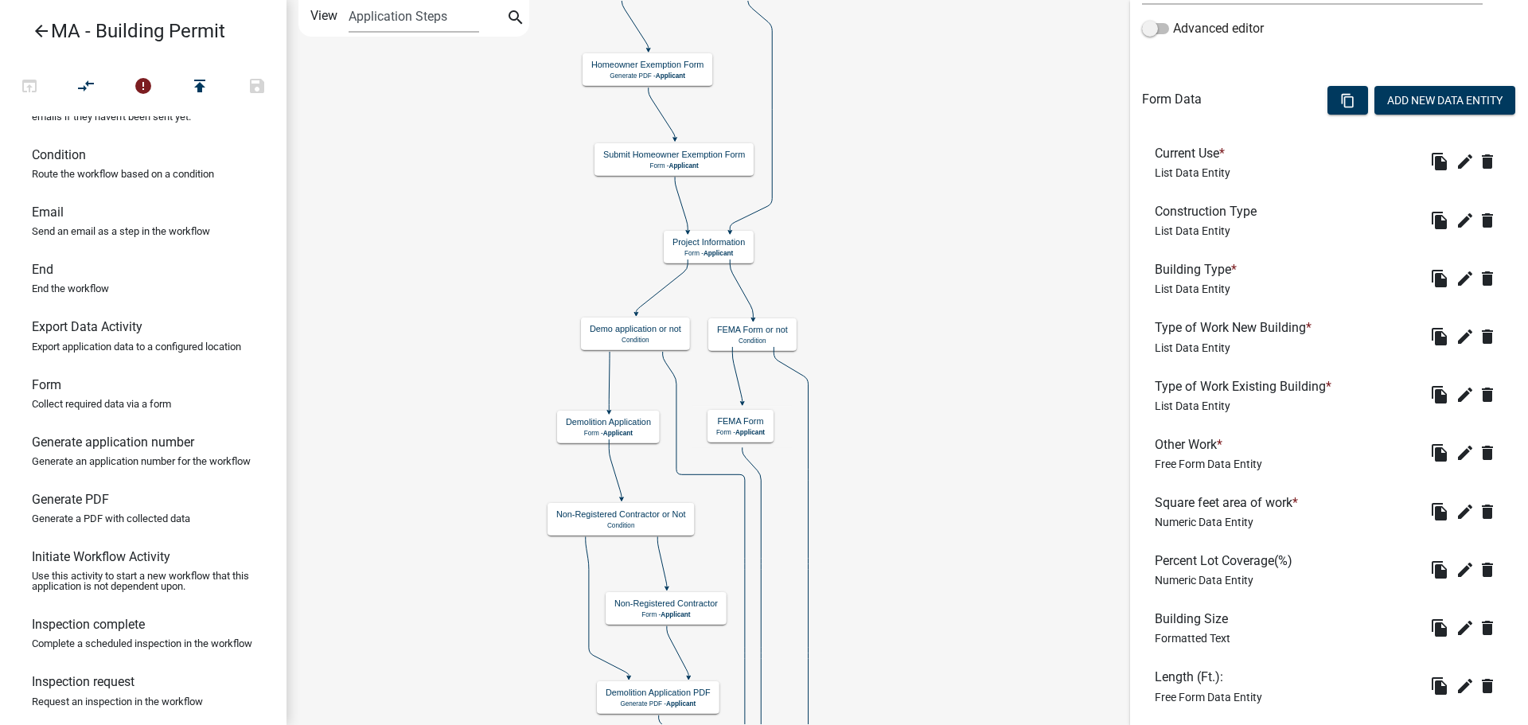
scroll to position [1250, 0]
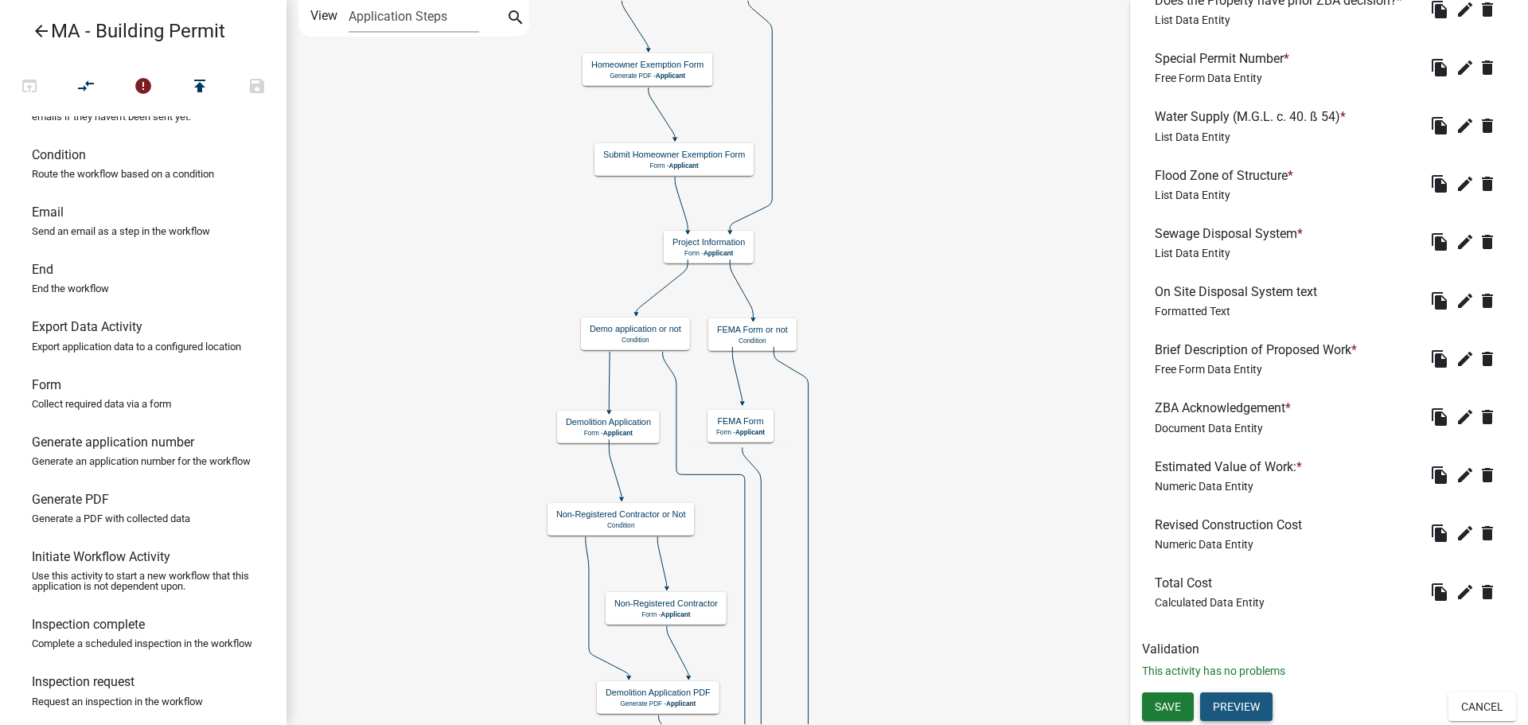
click at [1229, 703] on button "Preview" at bounding box center [1236, 706] width 72 height 29
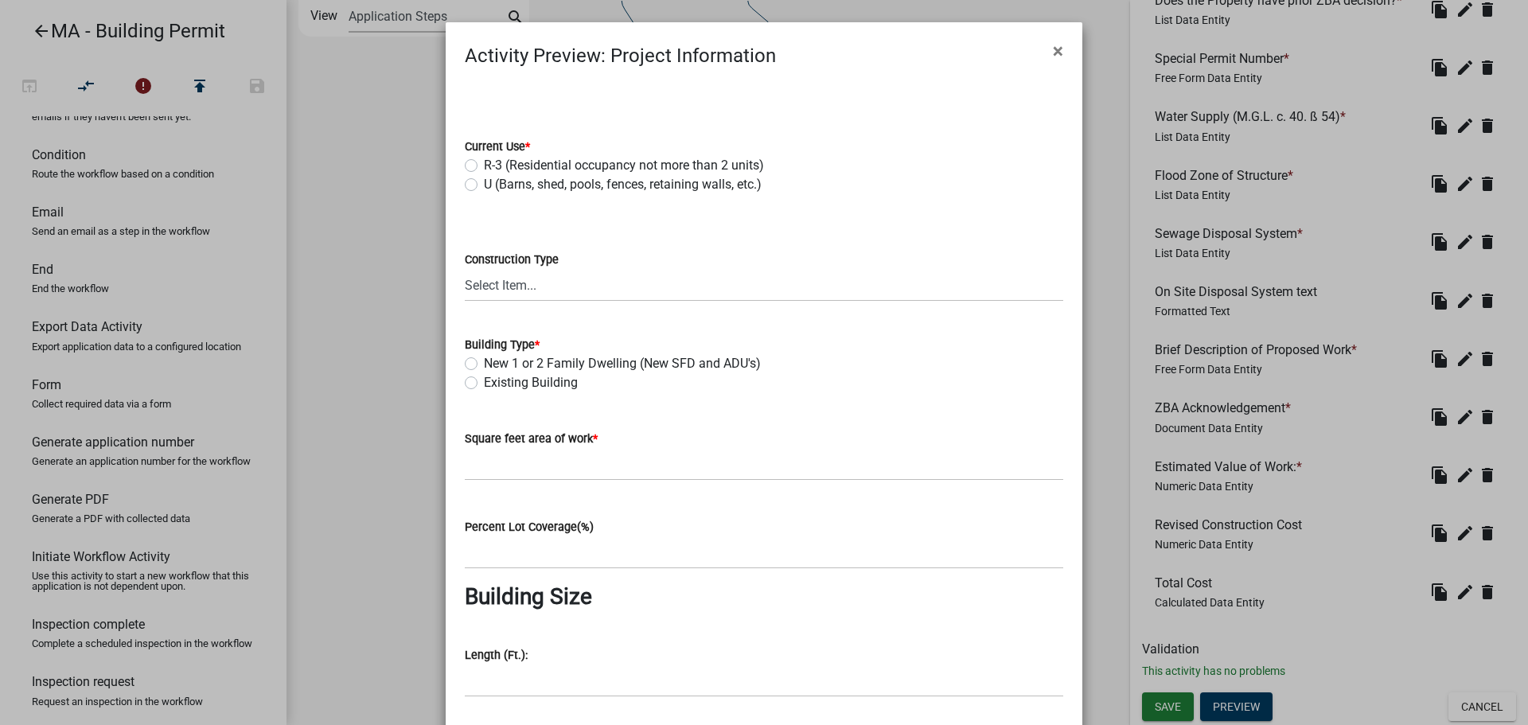
click at [1427, 649] on ngb-modal-window "Activity Preview : Project Information × Current Use * R-3 (Residential occupan…" at bounding box center [764, 362] width 1528 height 725
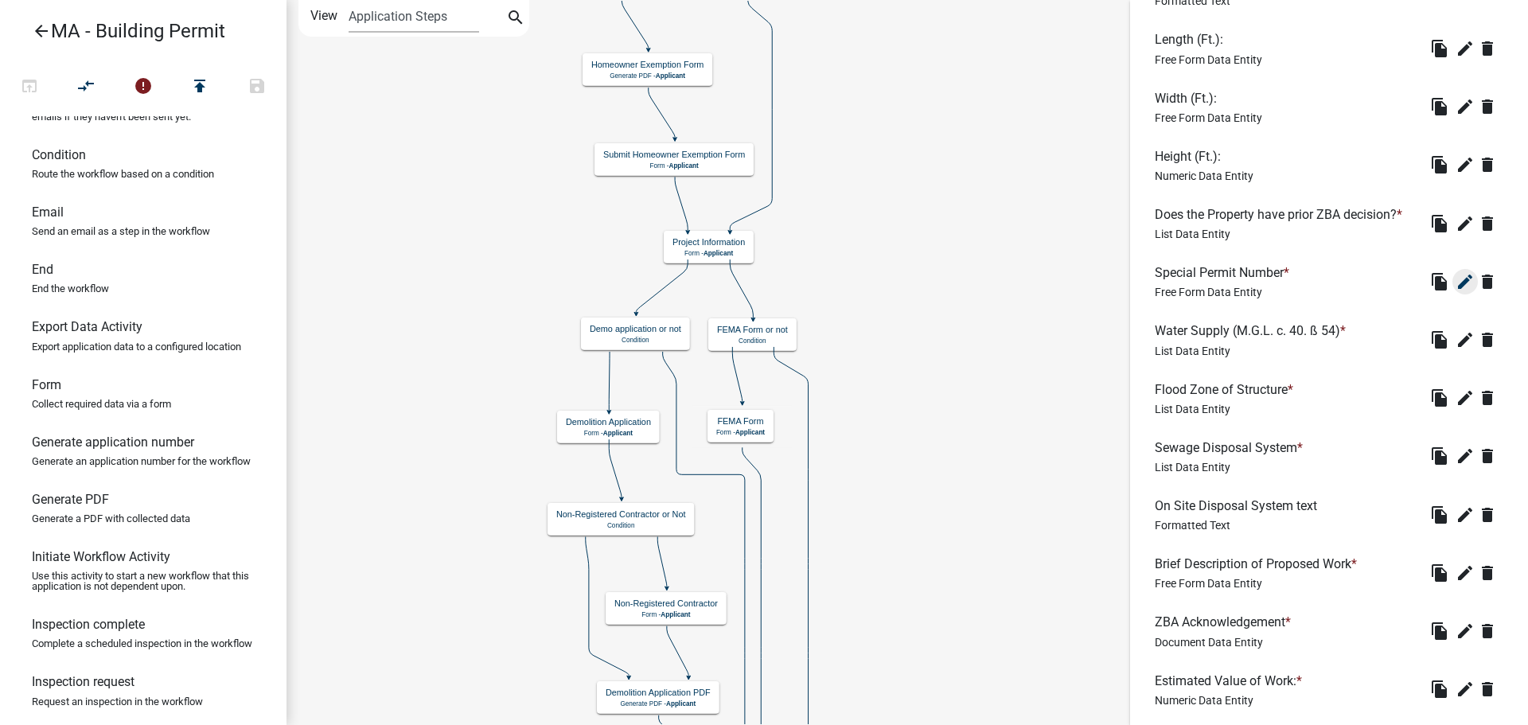
scroll to position [1035, 0]
click at [1457, 284] on icon "edit" at bounding box center [1465, 282] width 19 height 19
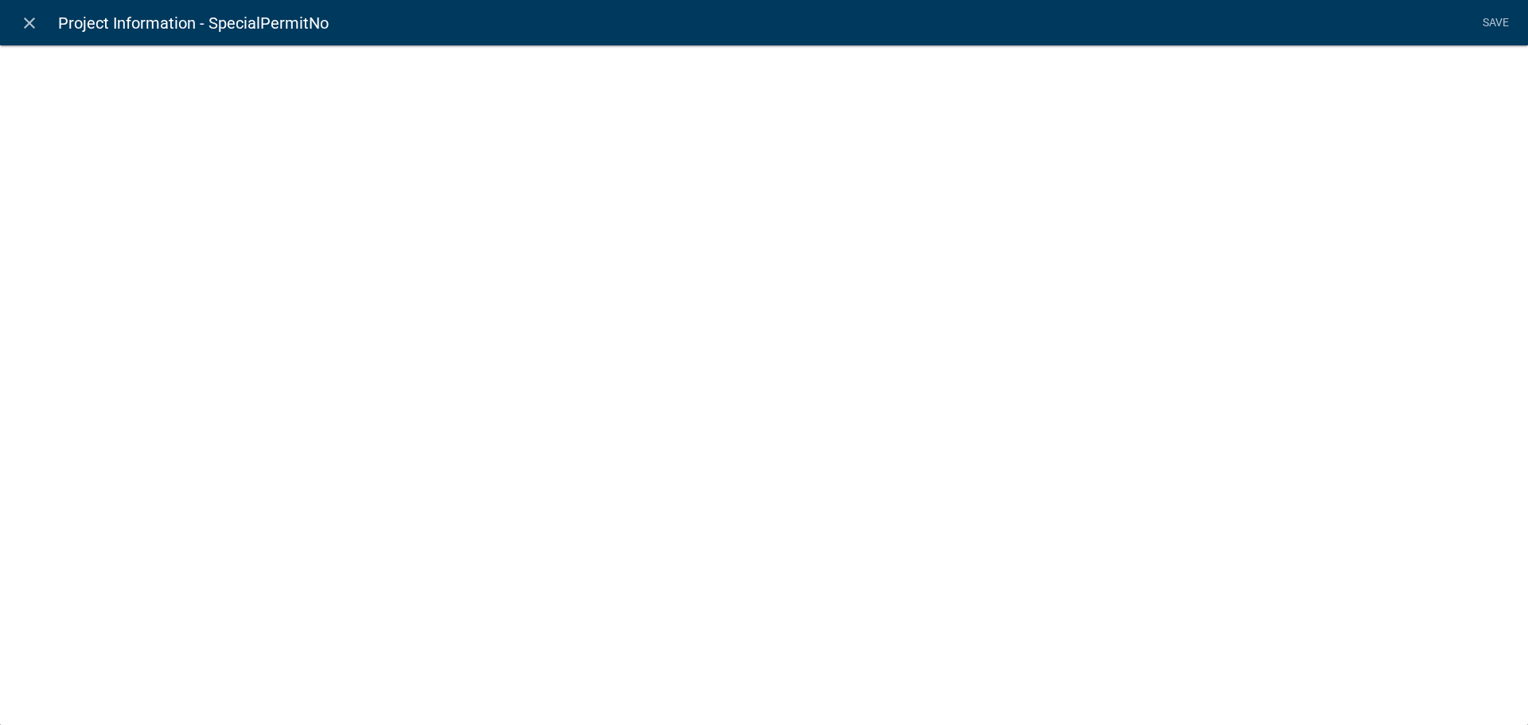
select select
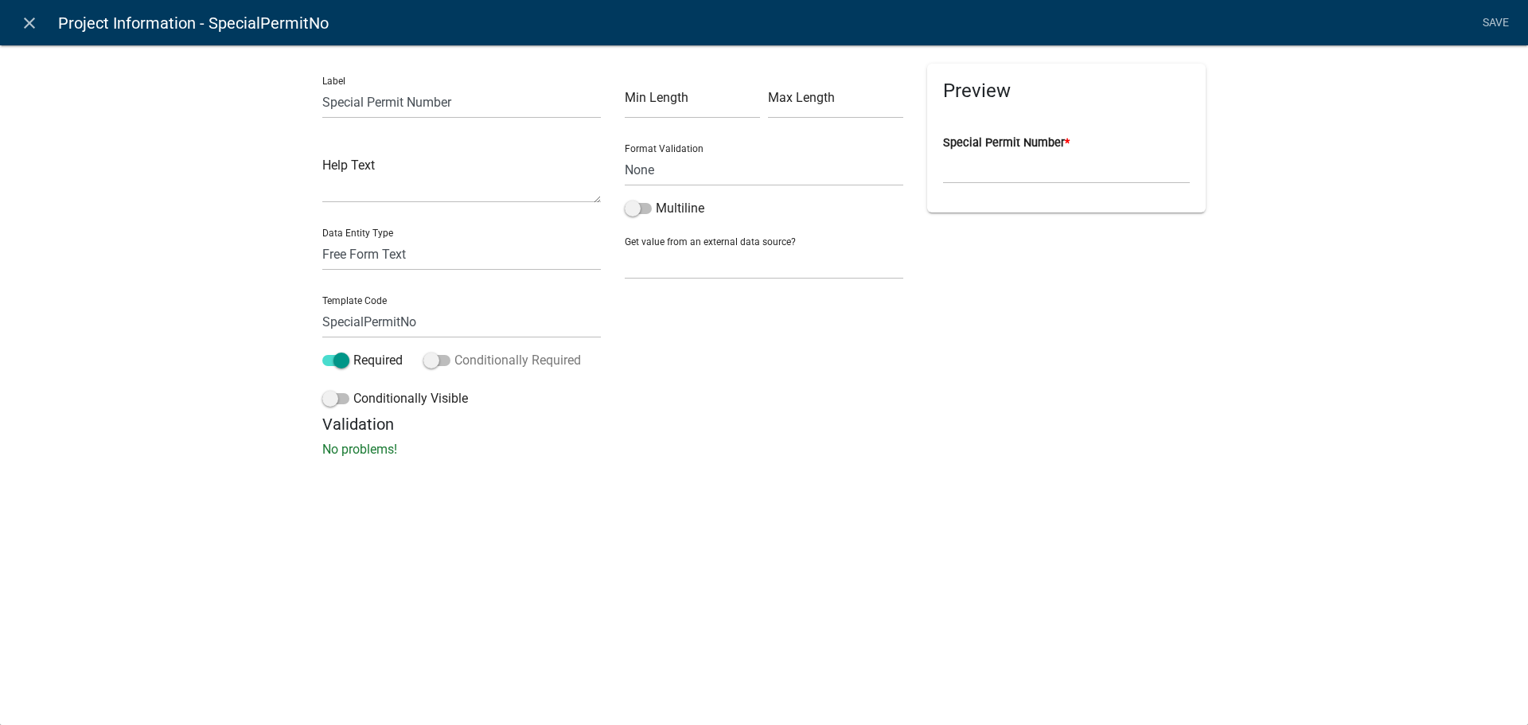
click at [451, 358] on label "Conditionally Required" at bounding box center [502, 360] width 158 height 19
click at [454, 351] on input "Conditionally Required" at bounding box center [454, 351] width 0 height 0
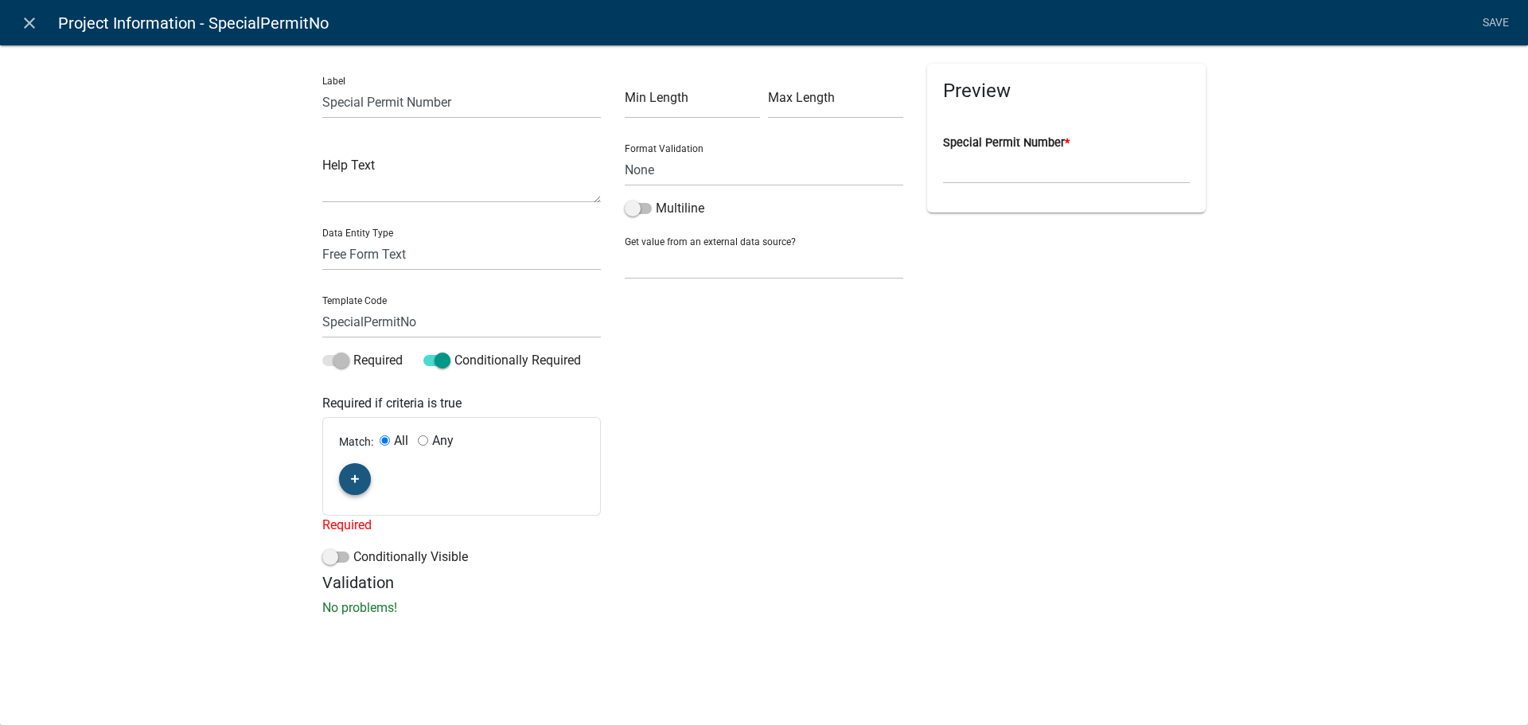
click at [360, 478] on button "button" at bounding box center [355, 479] width 32 height 32
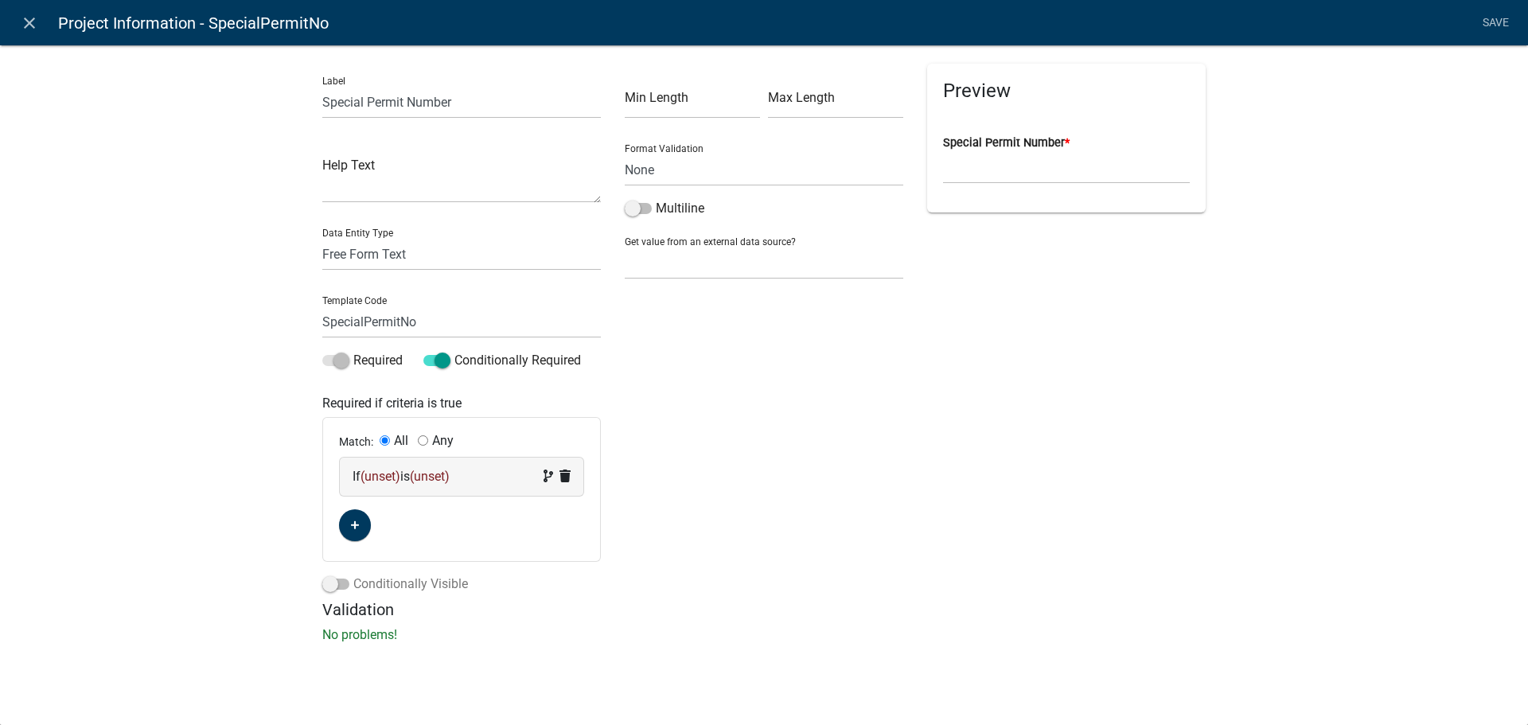
click at [363, 584] on label "Conditionally Visible" at bounding box center [395, 584] width 146 height 19
click at [353, 575] on input "Conditionally Visible" at bounding box center [353, 575] width 0 height 0
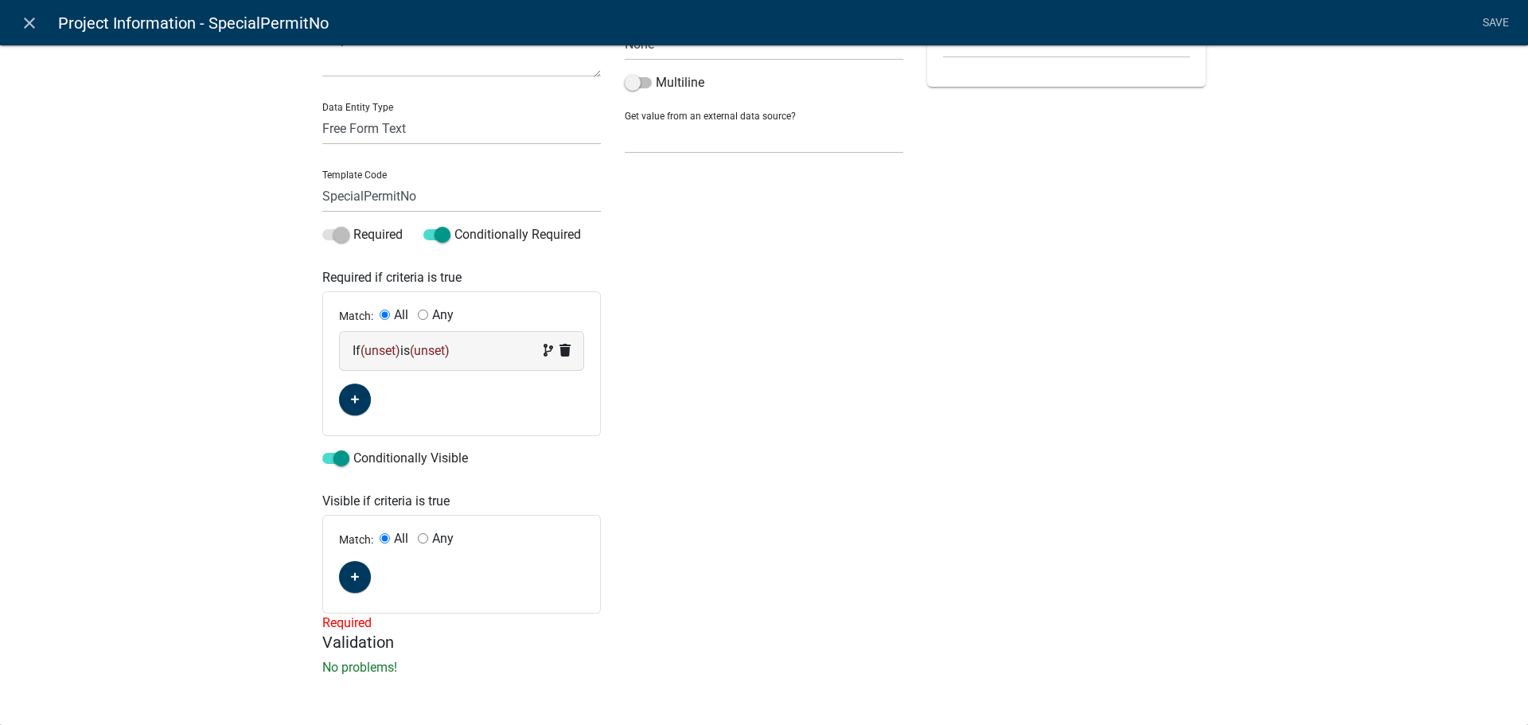
click at [356, 345] on div "If (unset) is (unset)" at bounding box center [462, 350] width 218 height 19
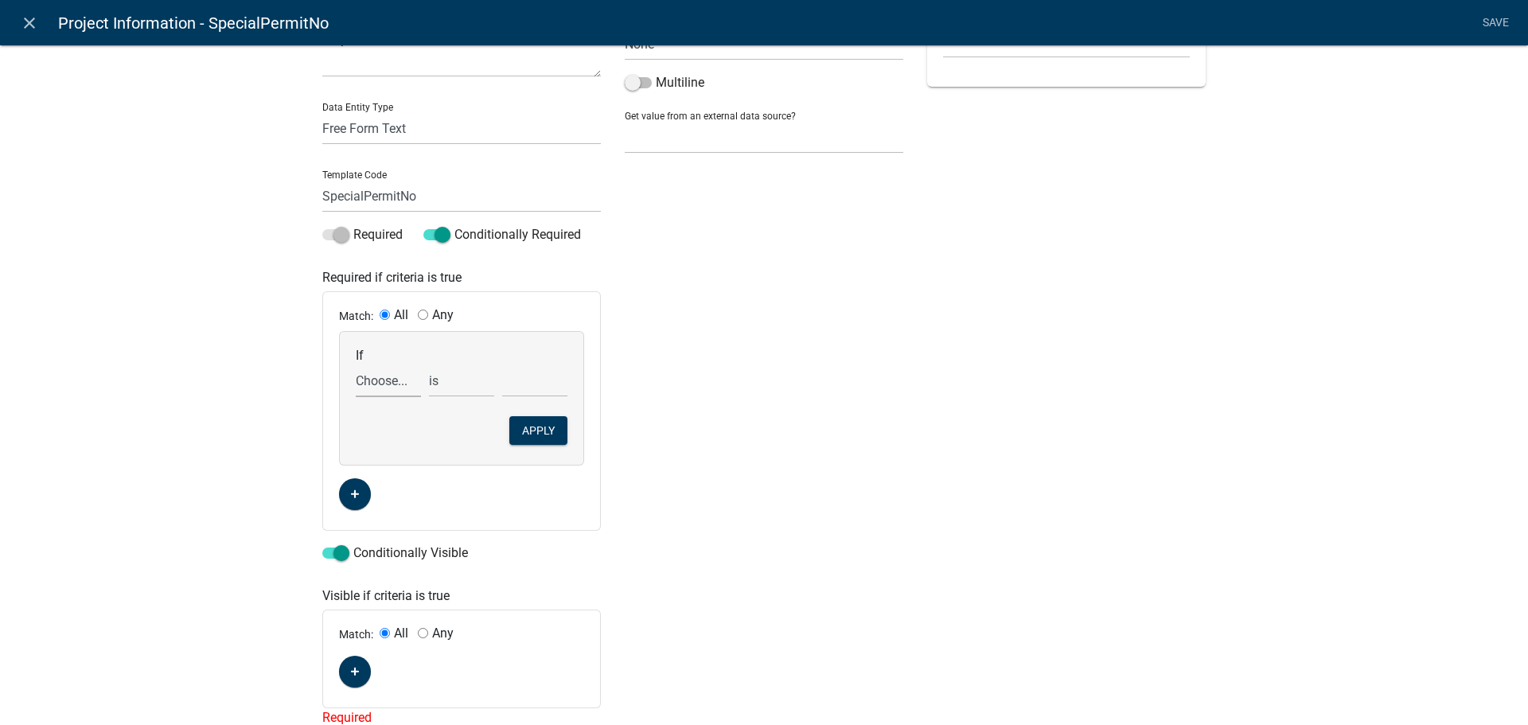
click at [381, 388] on select "Choose... ALL_FEE_RECIPIENTS APPLICANT_CITY APPLICANT_EMAIL_ADDRESS APPLICANT_F…" at bounding box center [388, 381] width 65 height 33
click at [21, 22] on icon "close" at bounding box center [29, 23] width 19 height 19
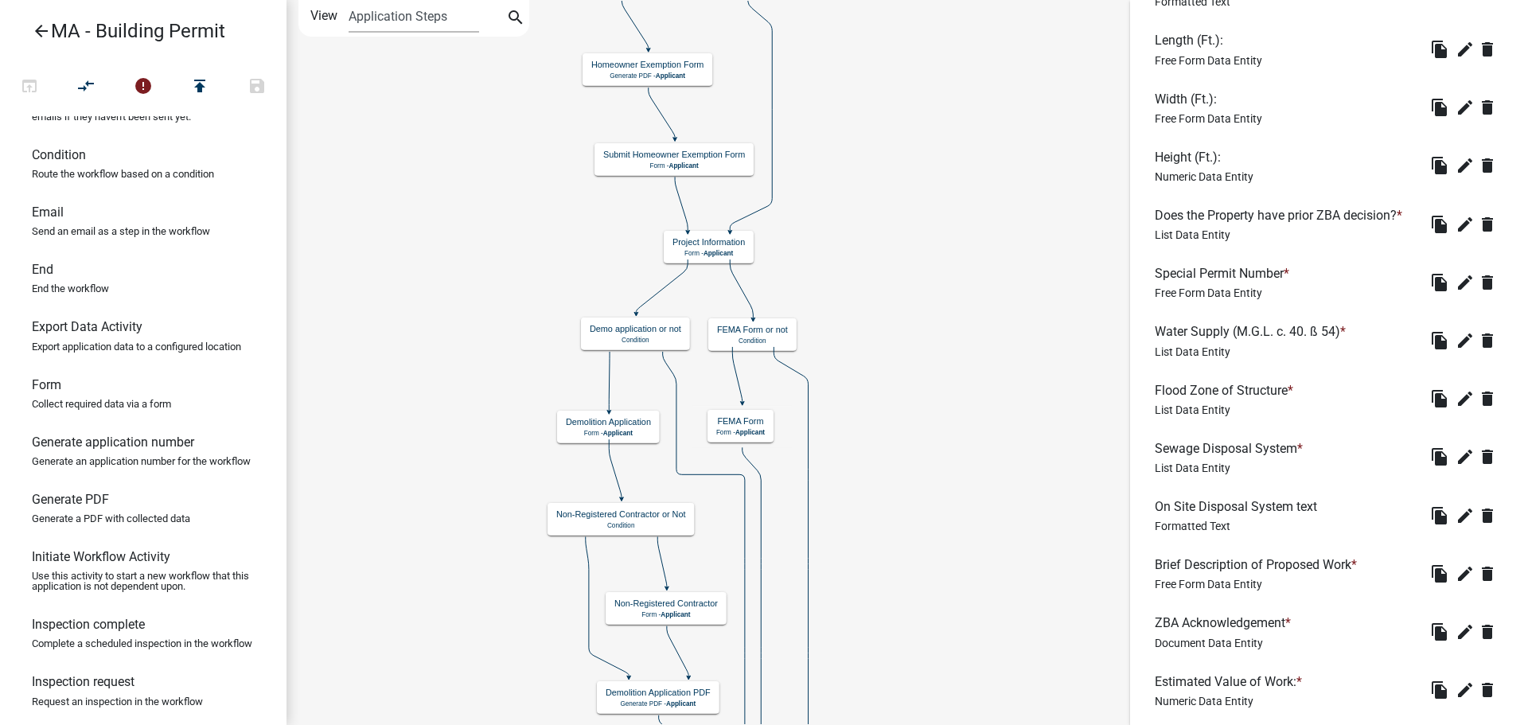
scroll to position [0, 0]
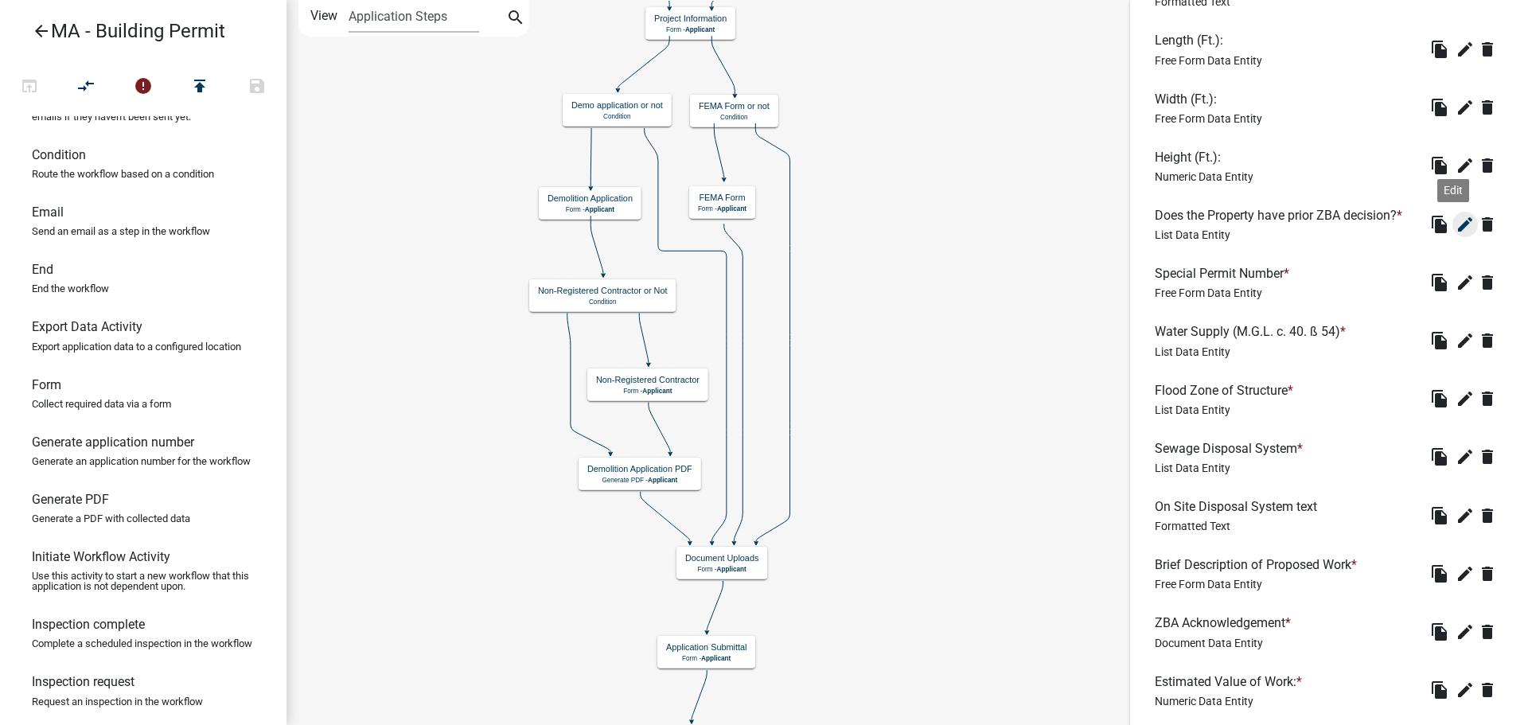
click at [1456, 229] on icon "edit" at bounding box center [1465, 224] width 19 height 19
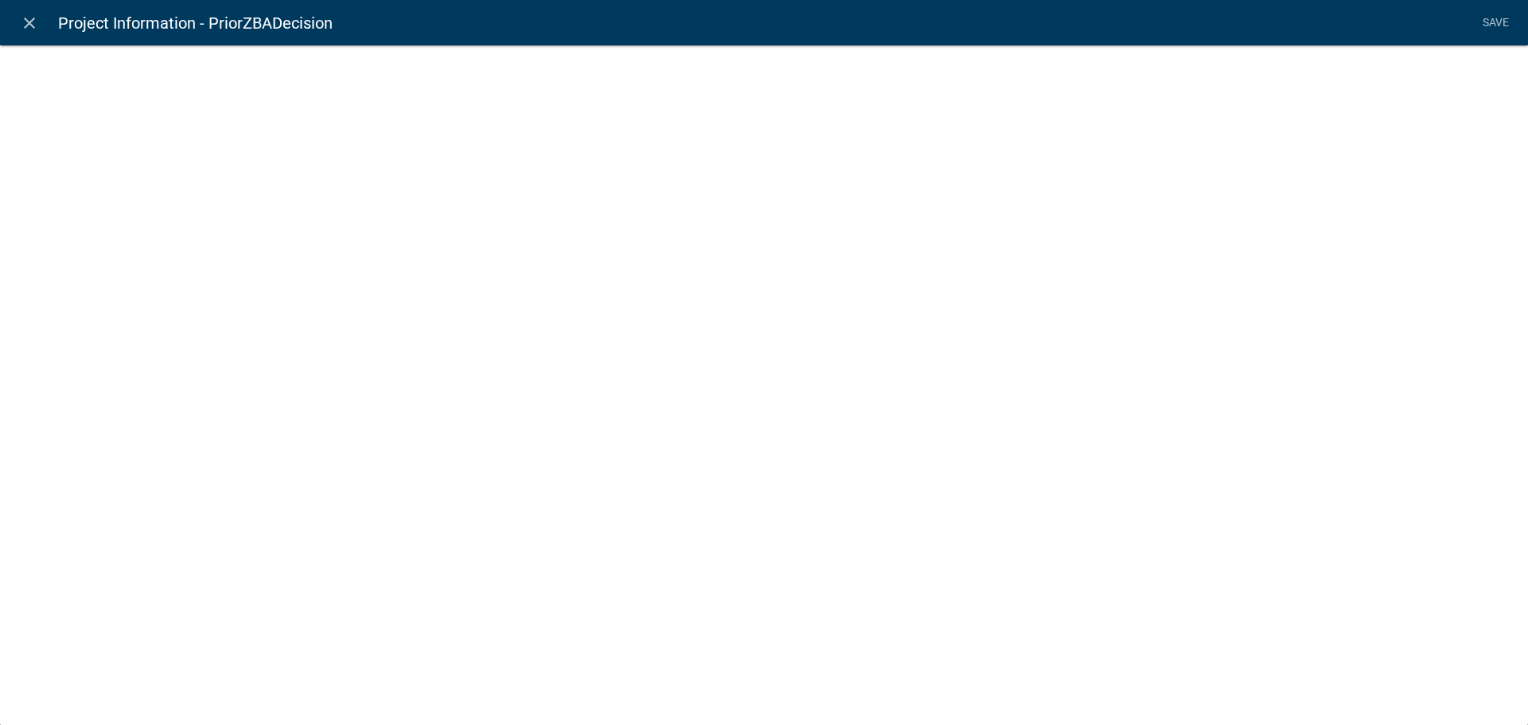
select select "list-data"
select select
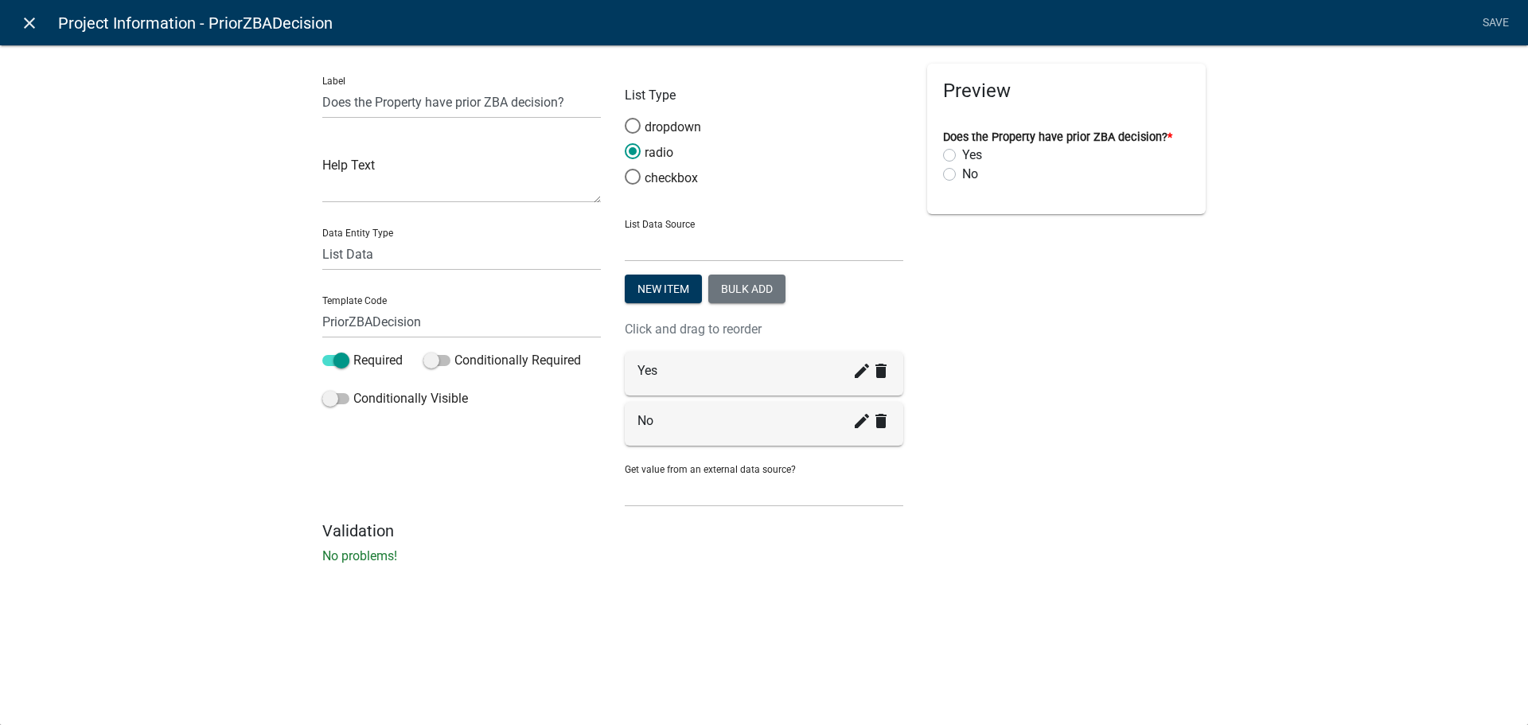
click at [21, 28] on icon "close" at bounding box center [29, 23] width 19 height 19
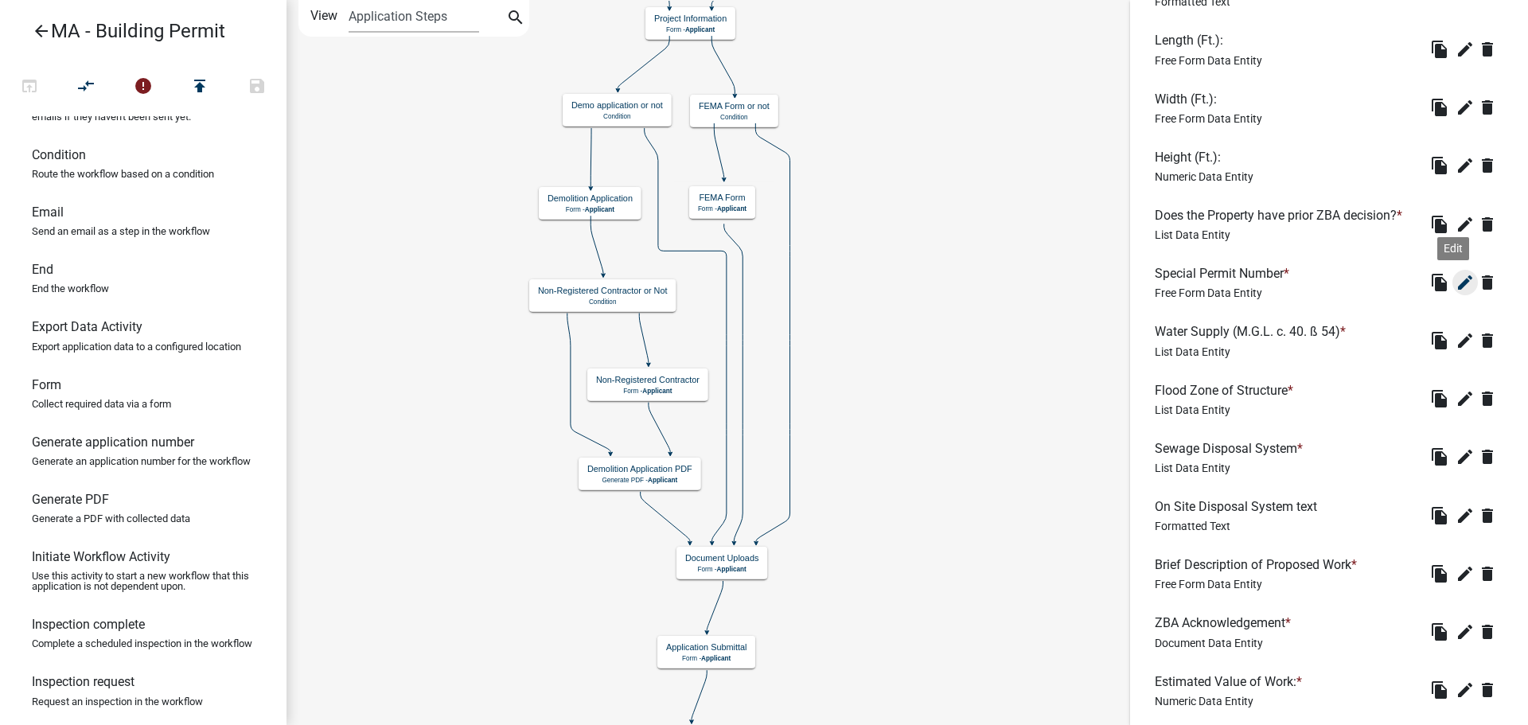
click at [1459, 287] on icon "edit" at bounding box center [1465, 282] width 19 height 19
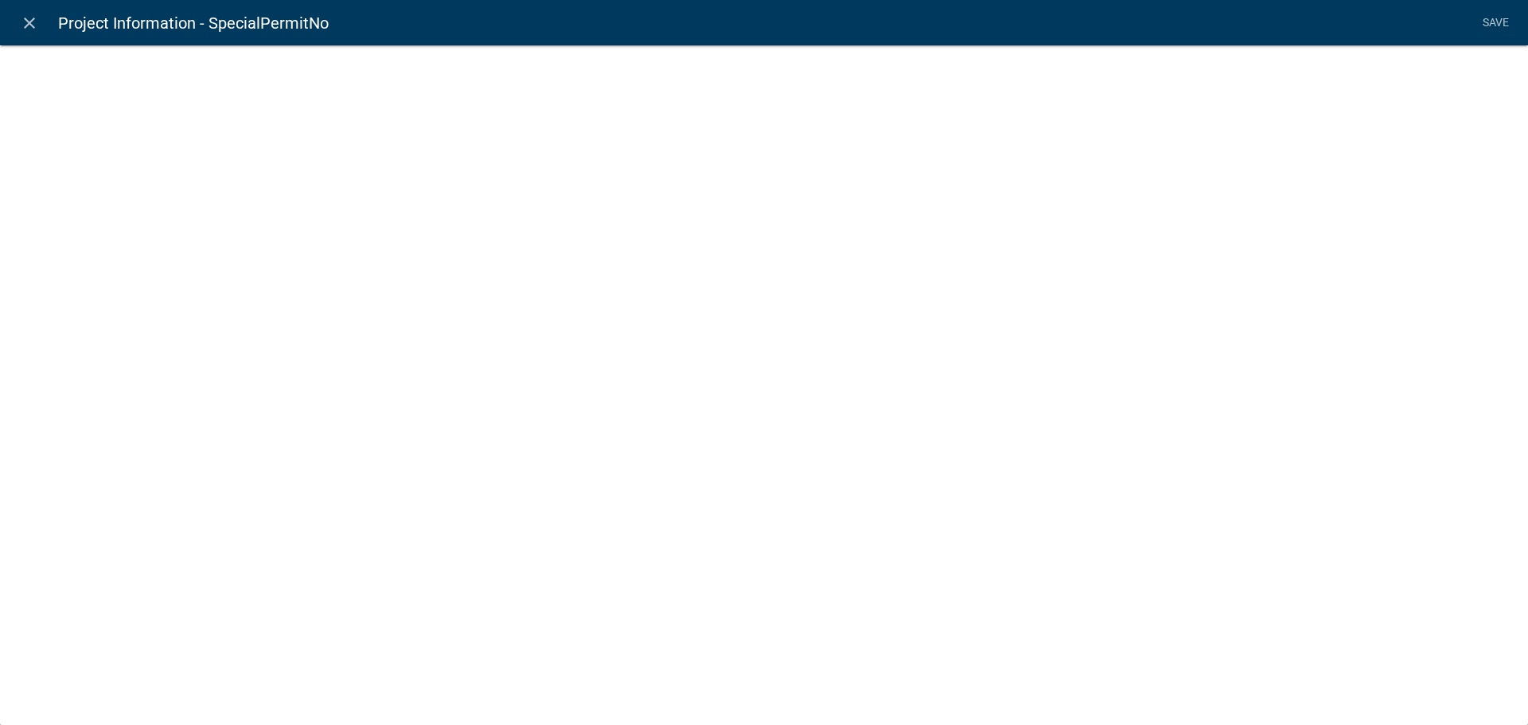
select select
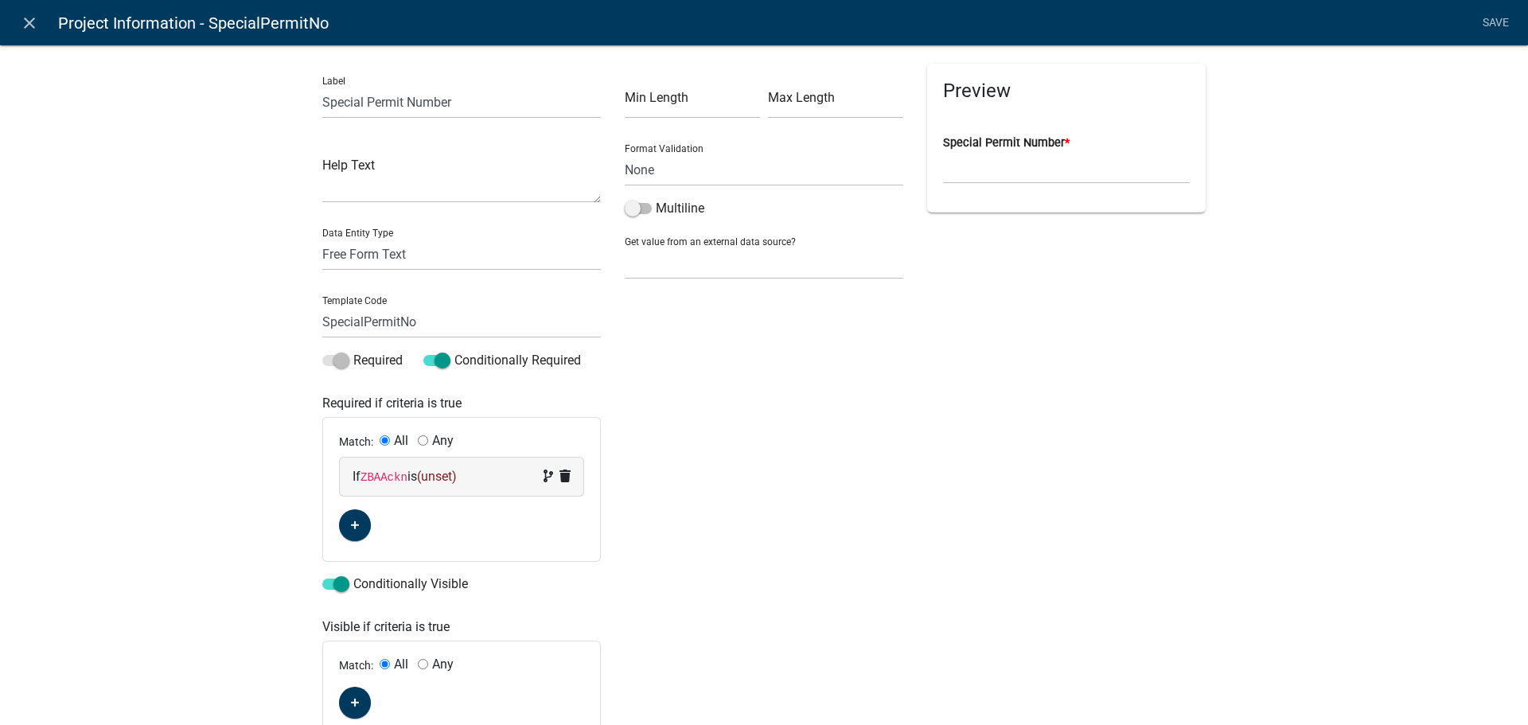
click at [397, 471] on code "ZBAAckn" at bounding box center [384, 477] width 47 height 13
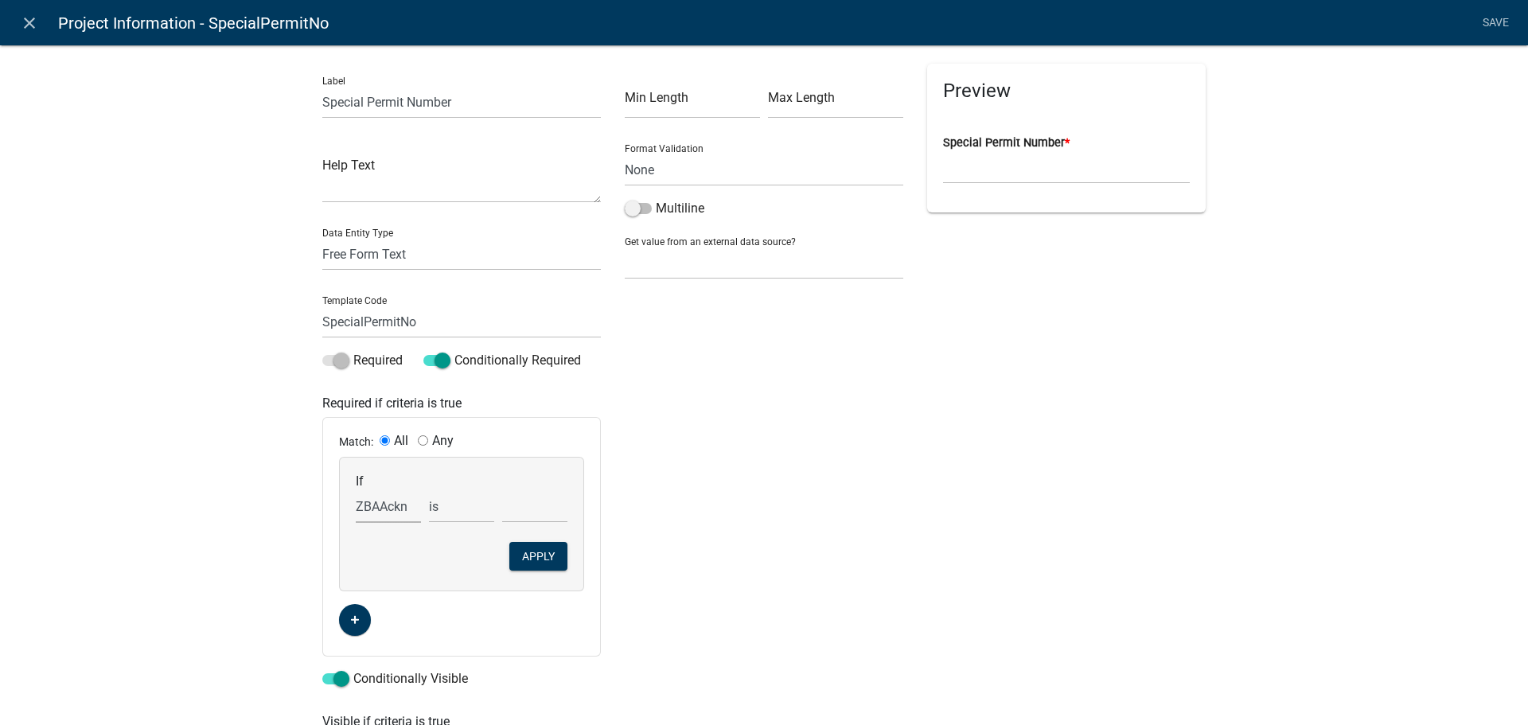
click at [381, 502] on select "Choose... ALL_FEE_RECIPIENTS APPLICANT_CITY APPLICANT_EMAIL_ADDRESS APPLICANT_F…" at bounding box center [388, 506] width 65 height 33
click at [383, 510] on select "Choose... ALL_FEE_RECIPIENTS APPLICANT_CITY APPLICANT_EMAIL_ADDRESS APPLICANT_F…" at bounding box center [388, 506] width 65 height 33
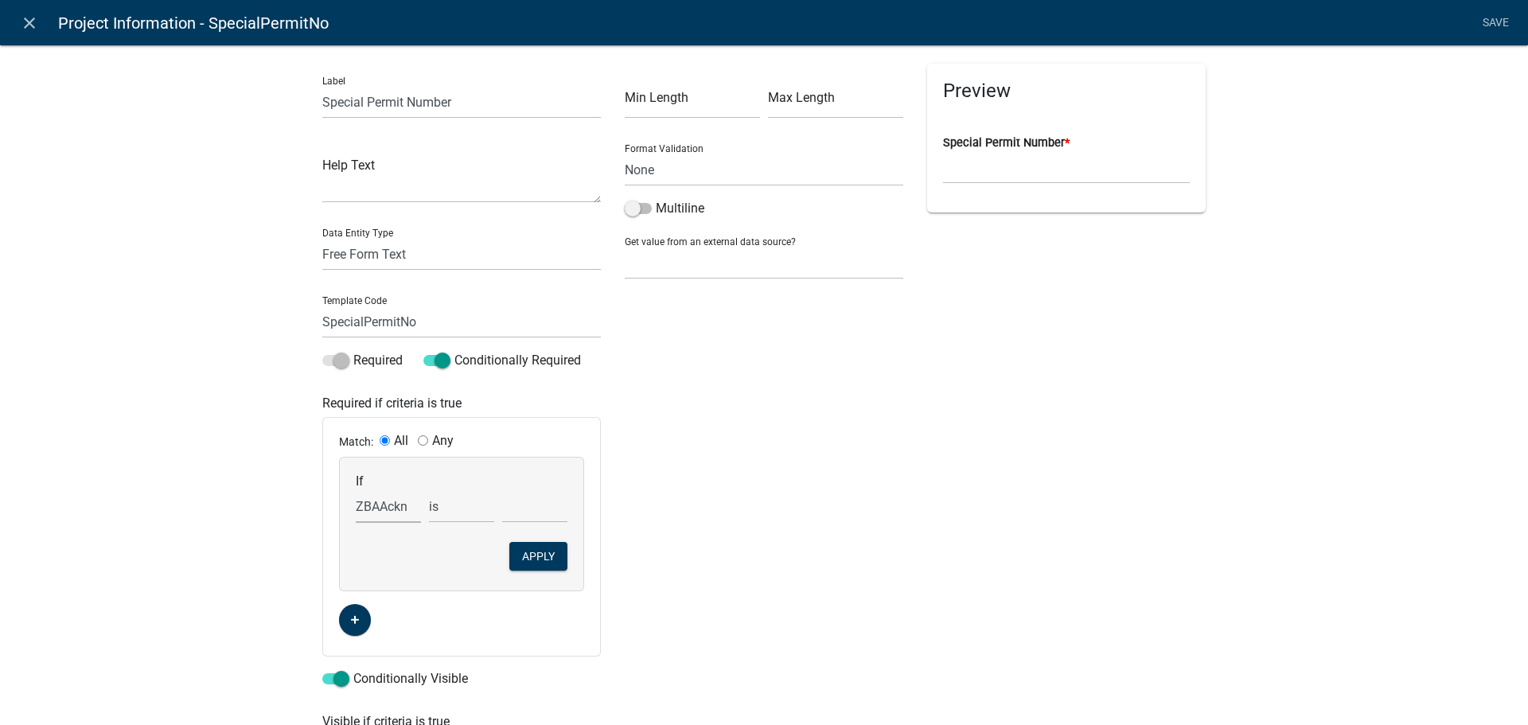
select select "35: PriorZBADecision"
click at [356, 490] on select "Choose... ALL_FEE_RECIPIENTS APPLICANT_CITY APPLICANT_EMAIL_ADDRESS APPLICANT_F…" at bounding box center [388, 506] width 65 height 33
click at [520, 509] on select "Choose... No Yes" at bounding box center [534, 506] width 65 height 33
select select "2: Yes"
click at [502, 490] on select "Choose... No Yes" at bounding box center [534, 506] width 65 height 33
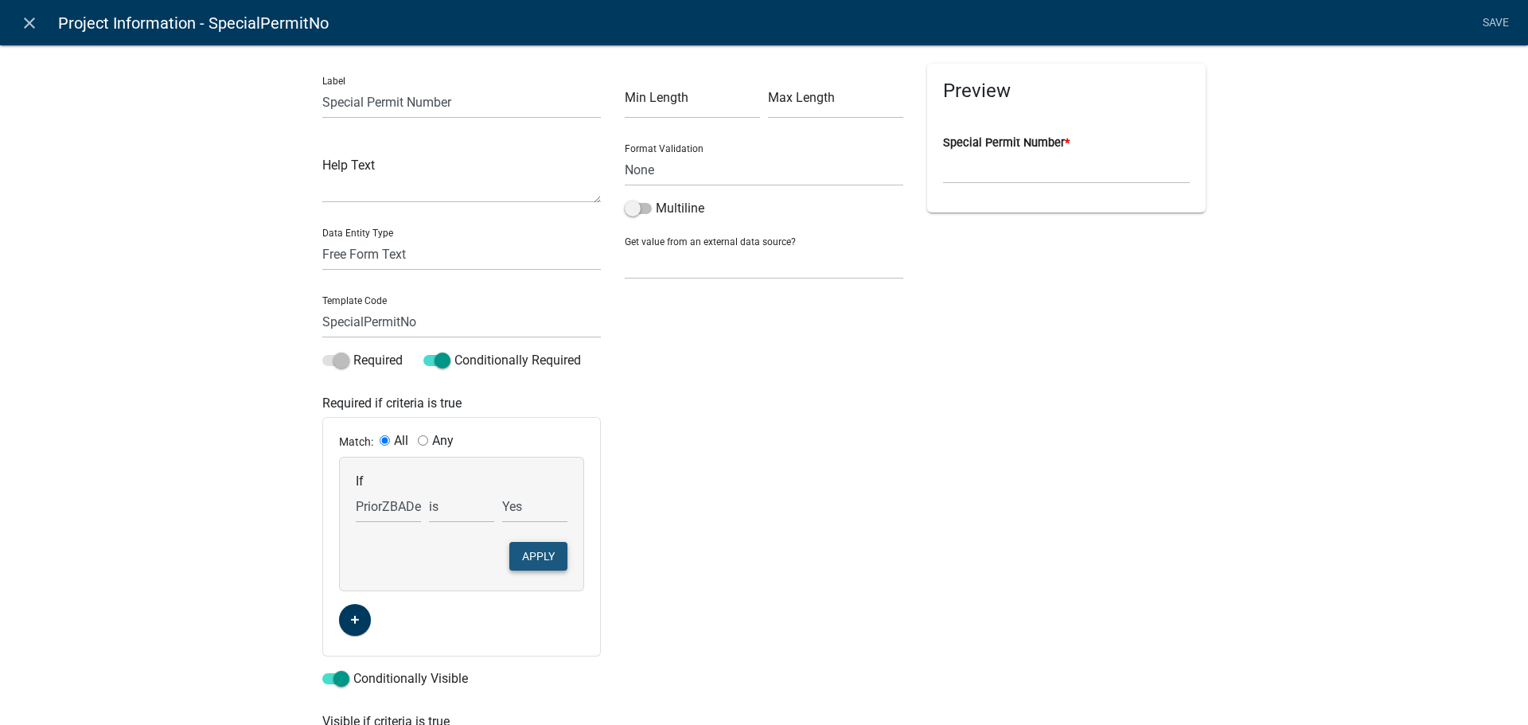
click at [540, 561] on button "Apply" at bounding box center [538, 556] width 58 height 29
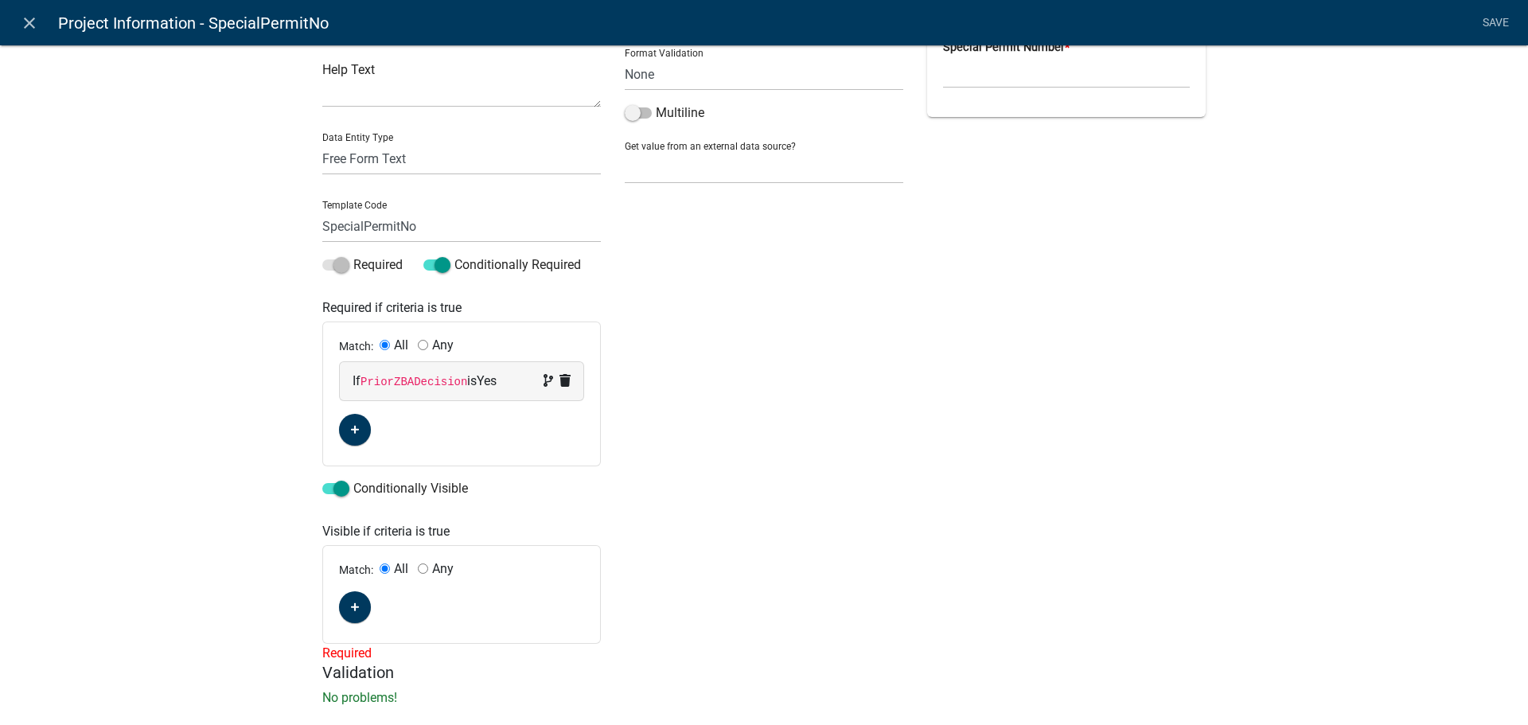
scroll to position [126, 0]
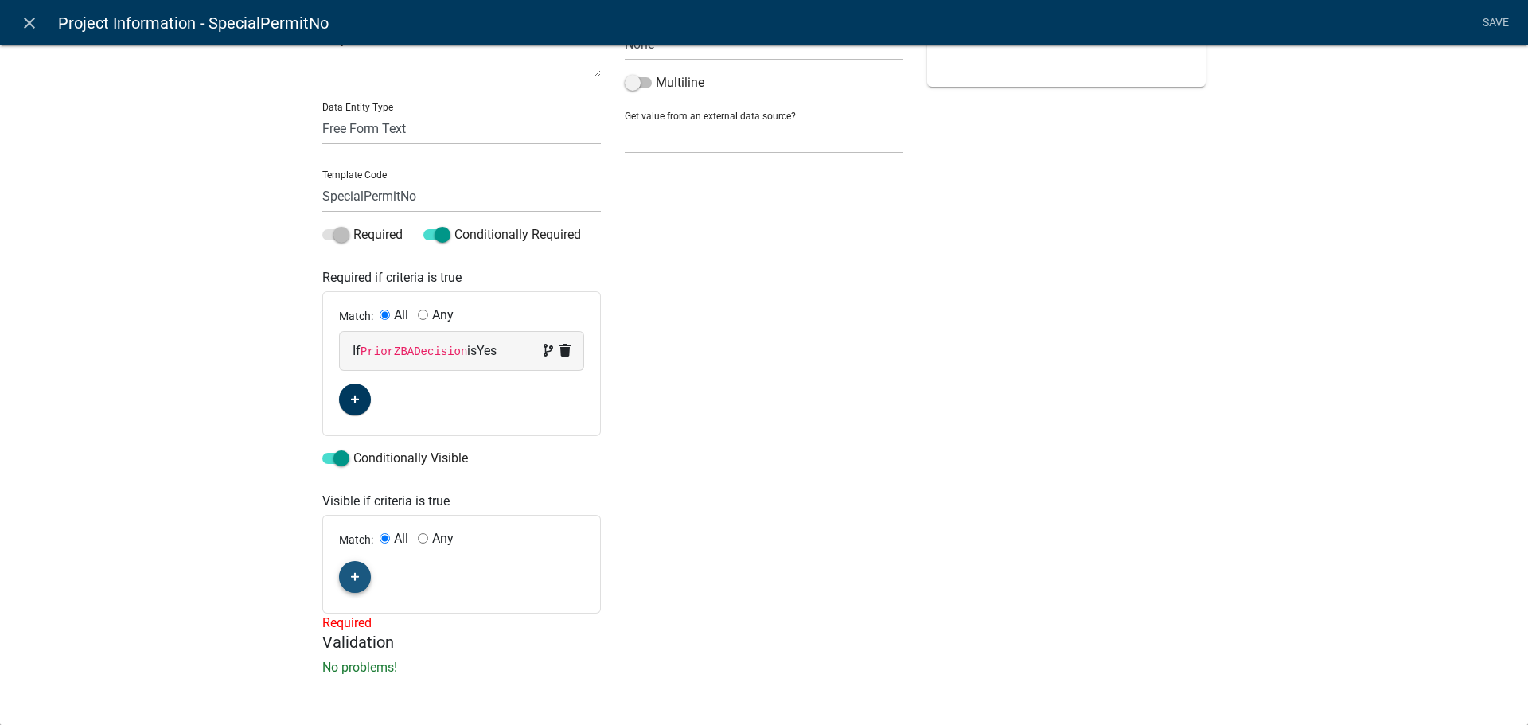
click at [351, 577] on icon "button" at bounding box center [355, 577] width 9 height 9
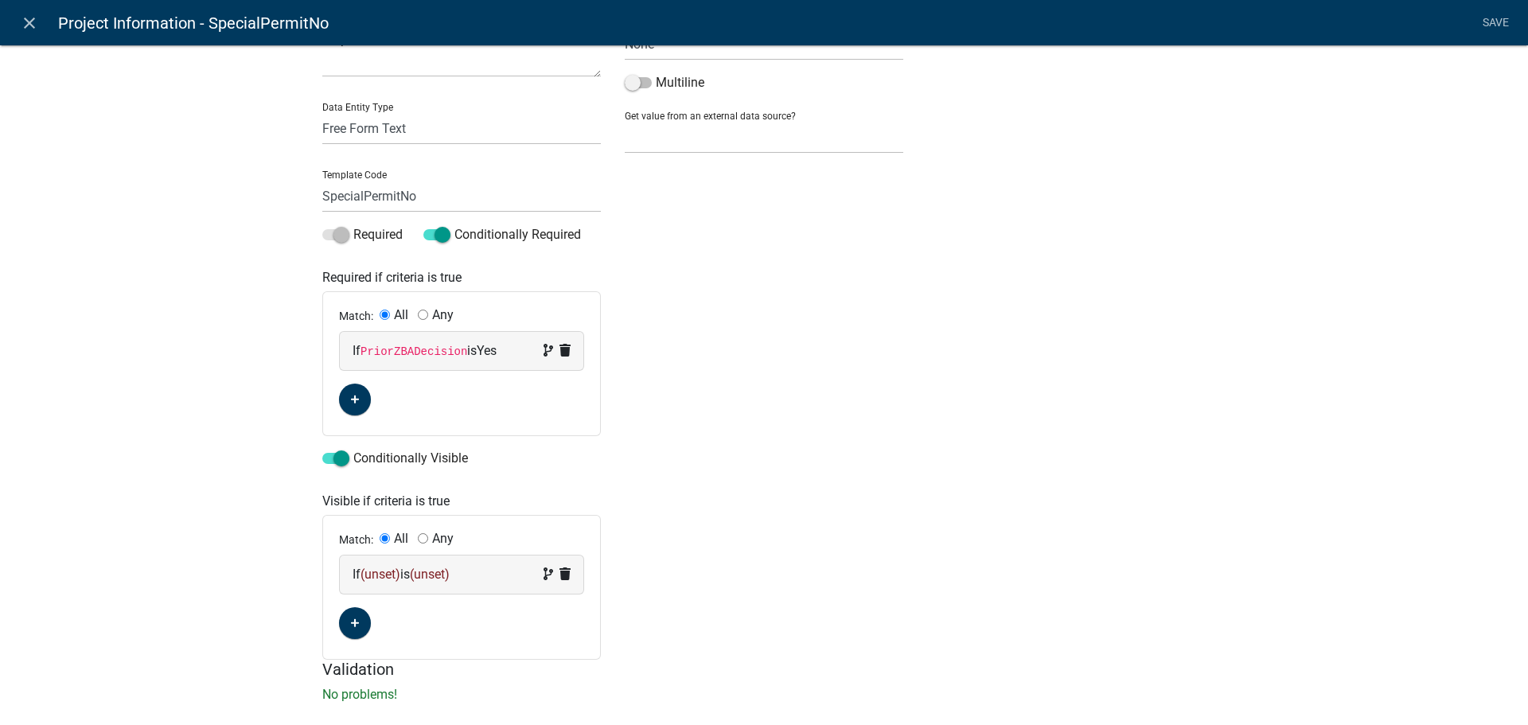
click at [389, 574] on span "(unset)" at bounding box center [381, 574] width 40 height 15
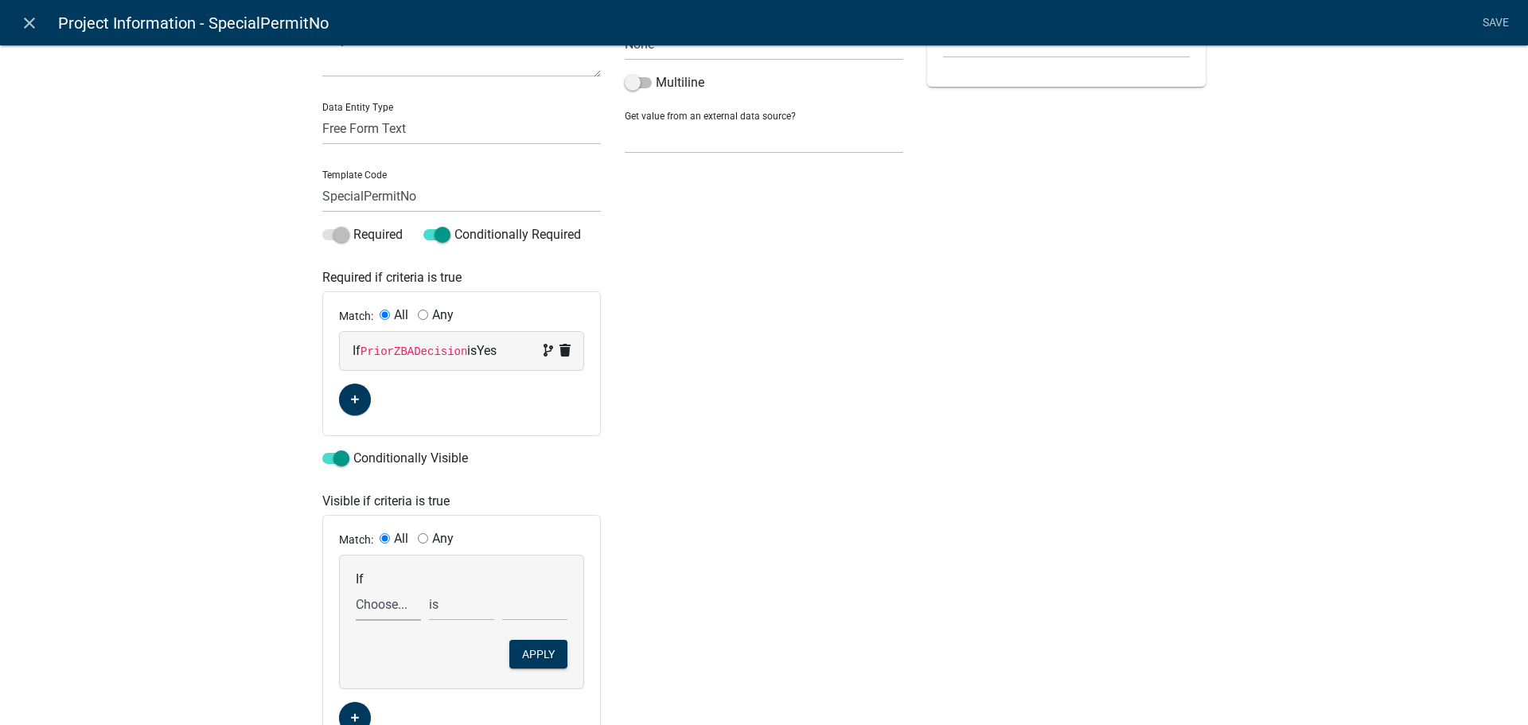
click at [391, 603] on select "Choose... ALL_FEE_RECIPIENTS APPLICANT_CITY APPLICANT_EMAIL_ADDRESS APPLICANT_F…" at bounding box center [388, 604] width 65 height 33
select select "35: PriorZBADecision"
click at [356, 588] on select "Choose... ALL_FEE_RECIPIENTS APPLICANT_CITY APPLICANT_EMAIL_ADDRESS APPLICANT_F…" at bounding box center [388, 604] width 65 height 33
click at [542, 617] on select "Choose... No Yes" at bounding box center [534, 604] width 65 height 33
select select "2: Yes"
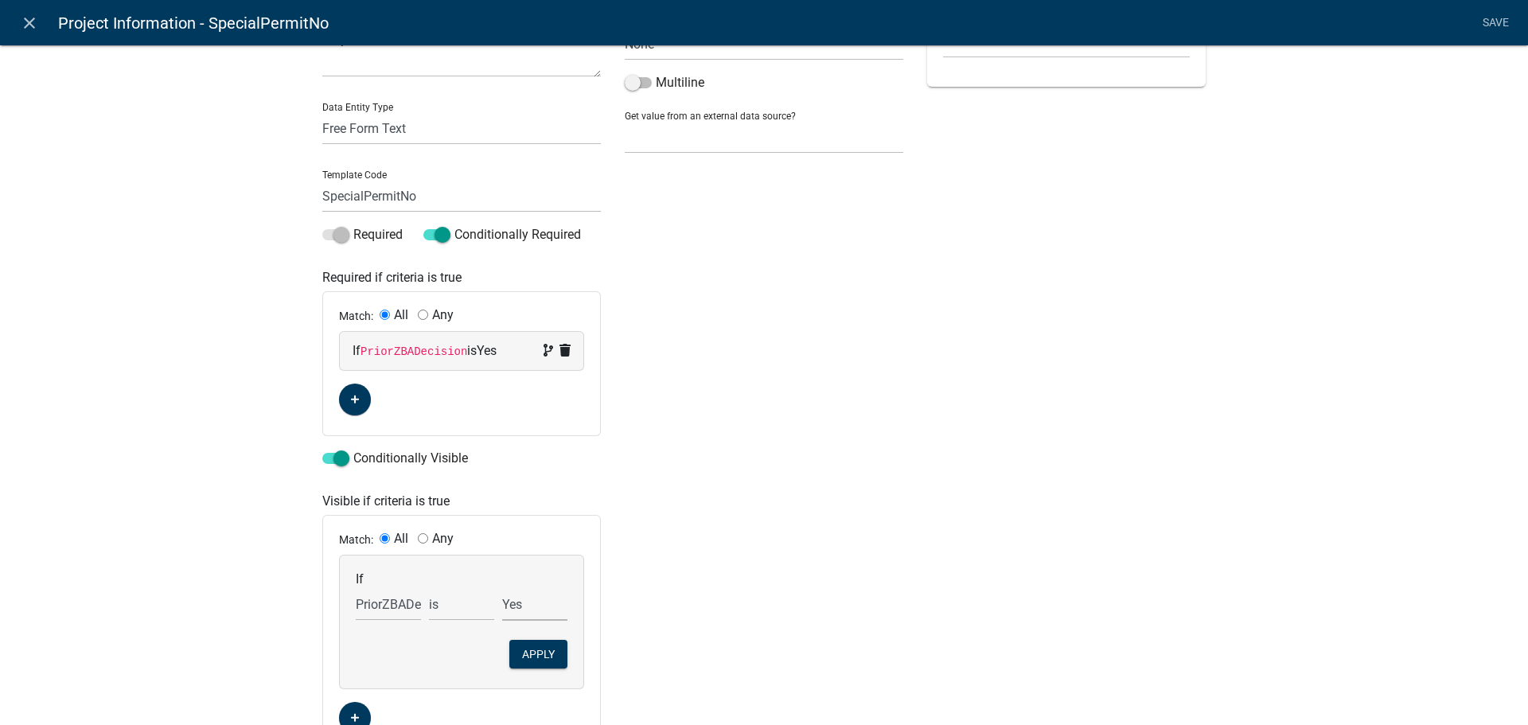
click at [502, 588] on select "Choose... No Yes" at bounding box center [534, 604] width 65 height 33
click at [670, 547] on div "Min Length Max Length Format Validation None Email PhoneNumber Multiline Get va…" at bounding box center [764, 346] width 302 height 817
click at [536, 649] on button "Apply" at bounding box center [538, 654] width 58 height 29
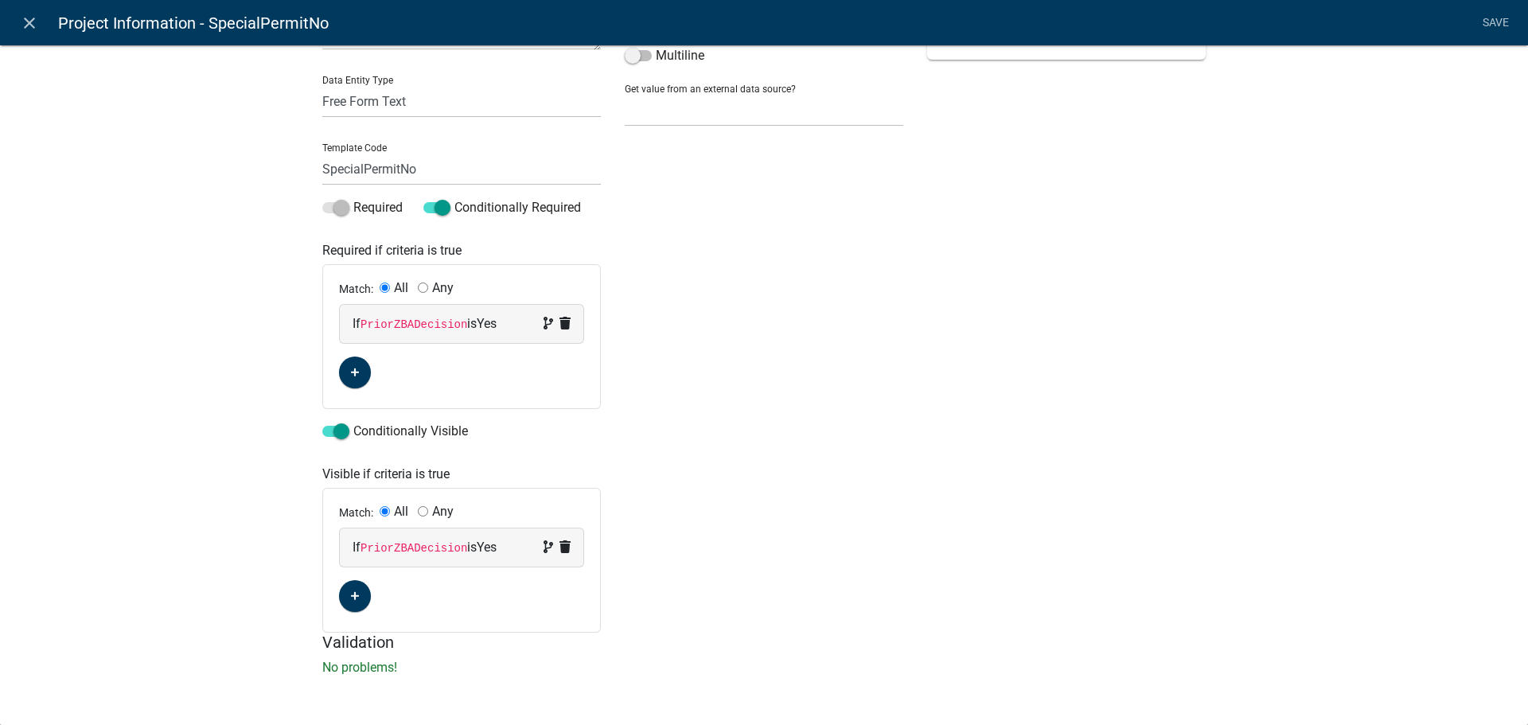
scroll to position [0, 0]
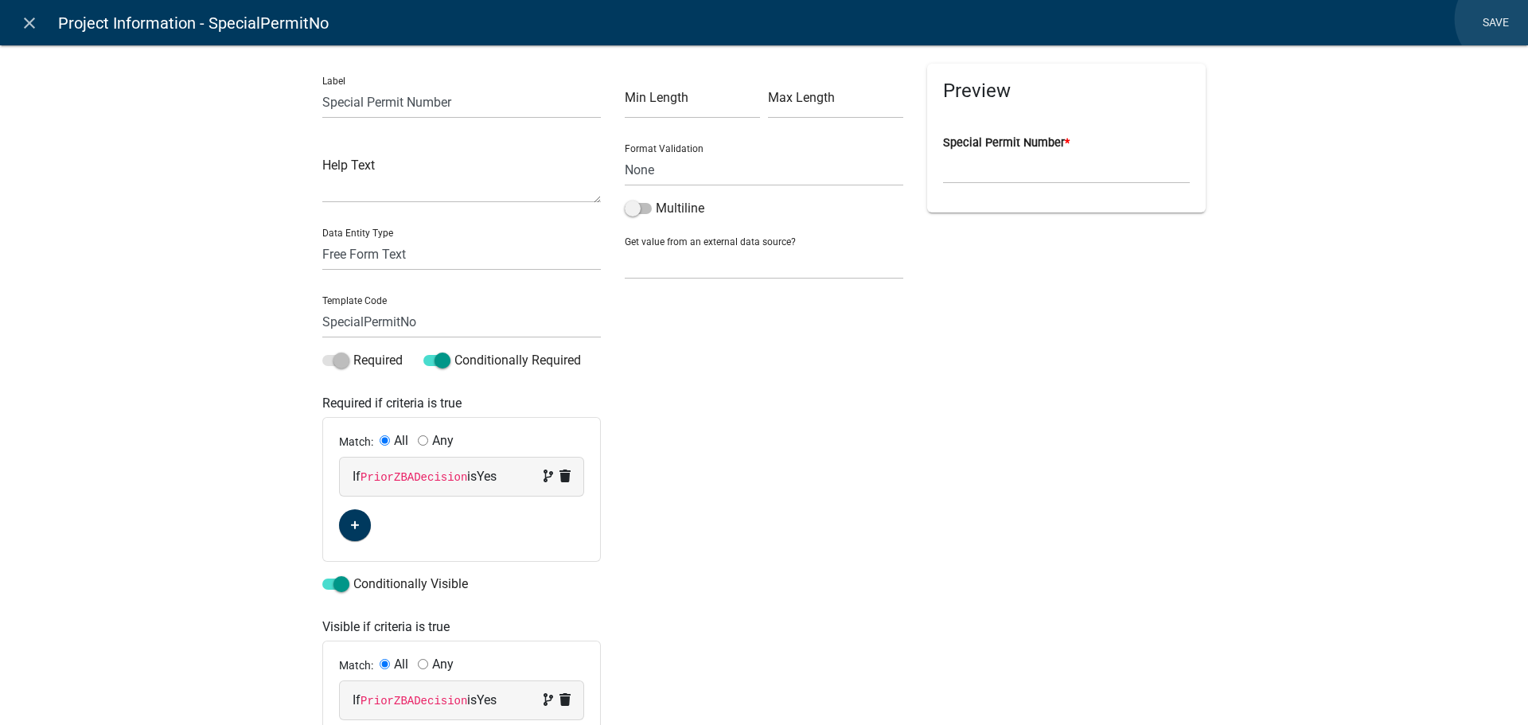
click at [1505, 19] on link "Save" at bounding box center [1496, 23] width 40 height 30
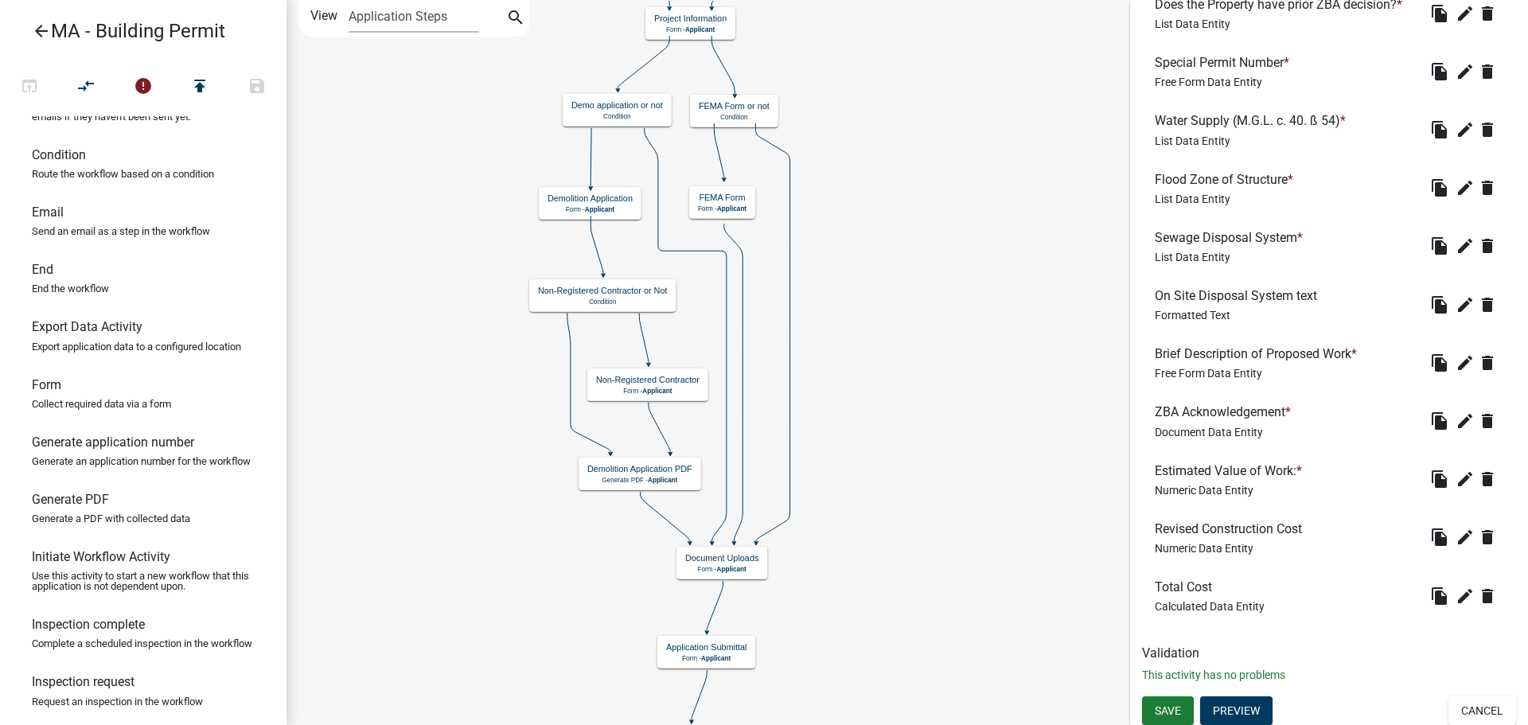
scroll to position [1250, 0]
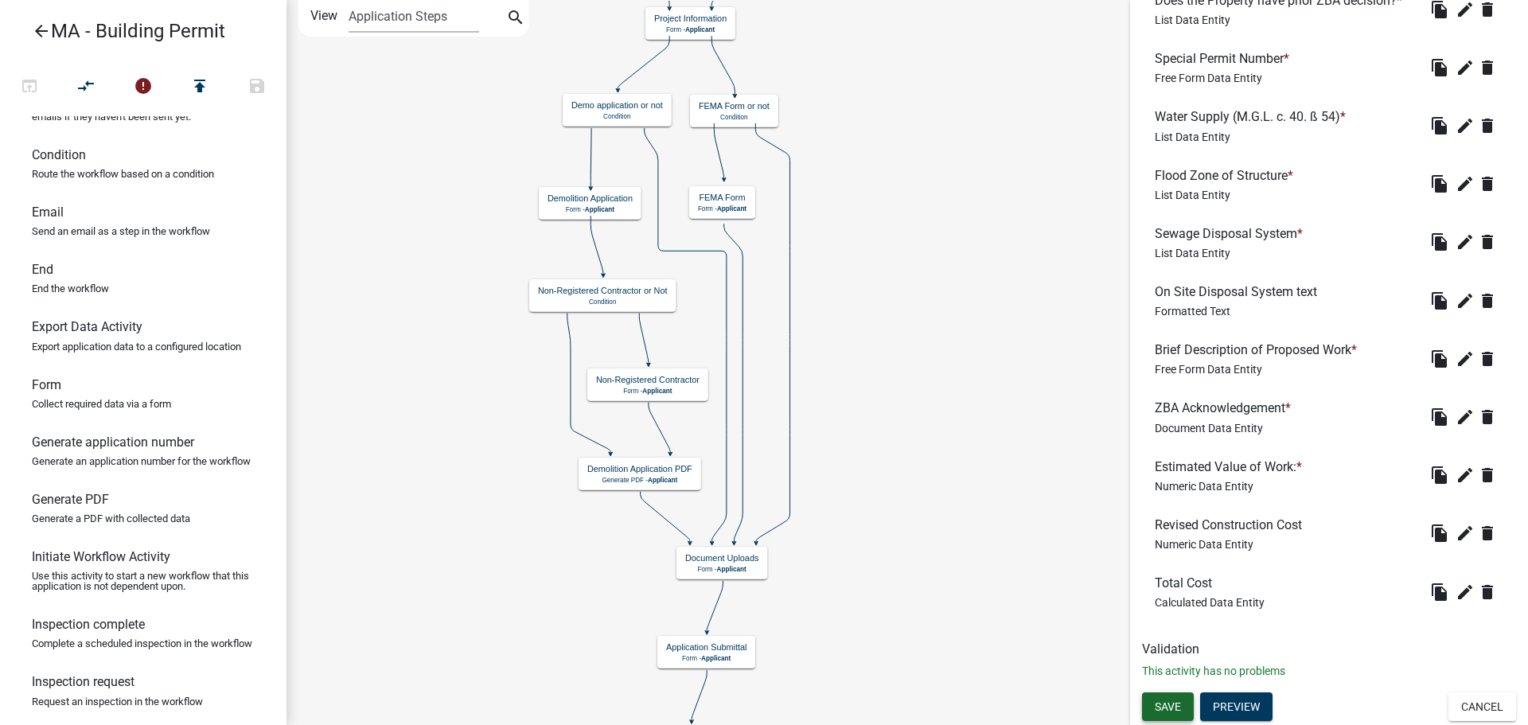
click at [1175, 708] on span "Save" at bounding box center [1168, 706] width 26 height 13
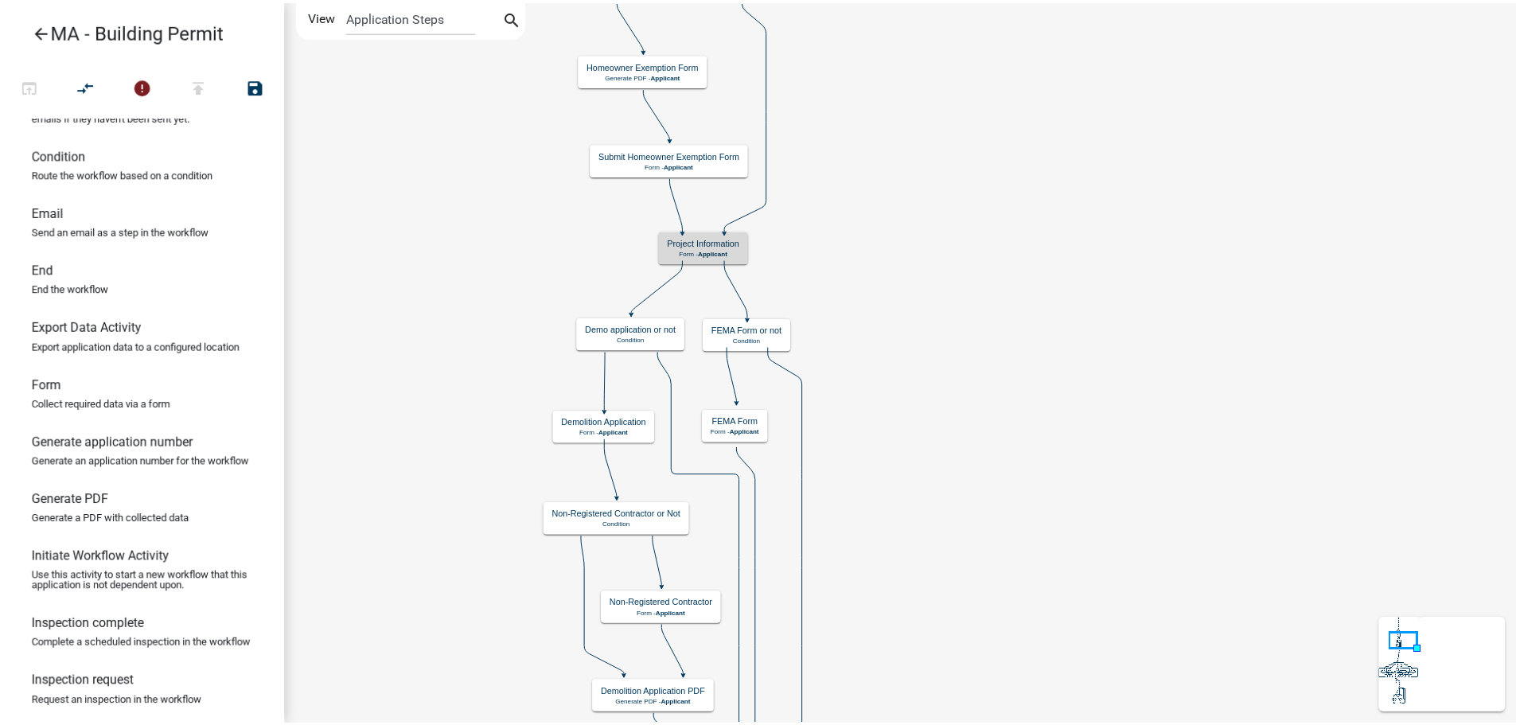
scroll to position [0, 0]
click at [729, 245] on h5 "Project Information" at bounding box center [709, 242] width 72 height 10
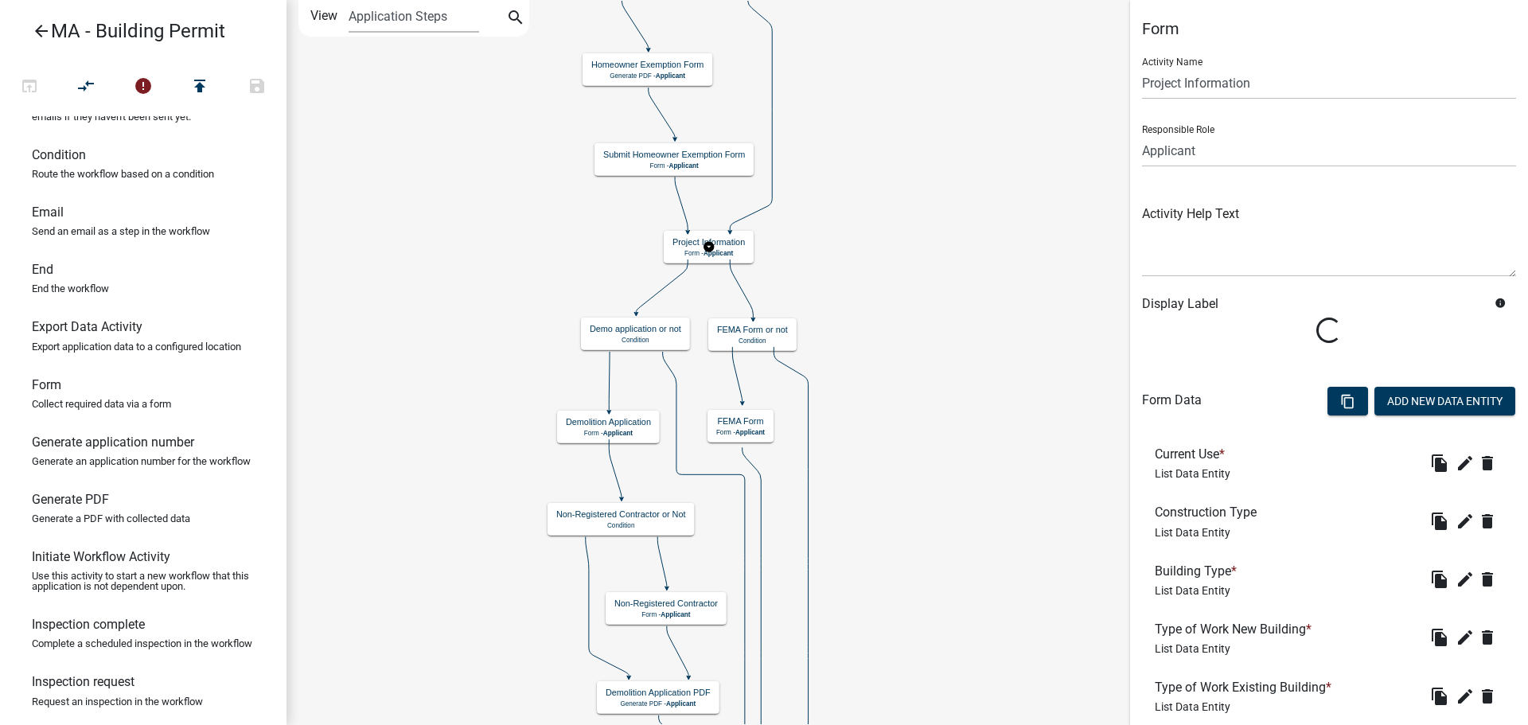
click at [1246, 696] on div "Type of Work Existing Building * List Data Entity" at bounding box center [1246, 696] width 183 height 33
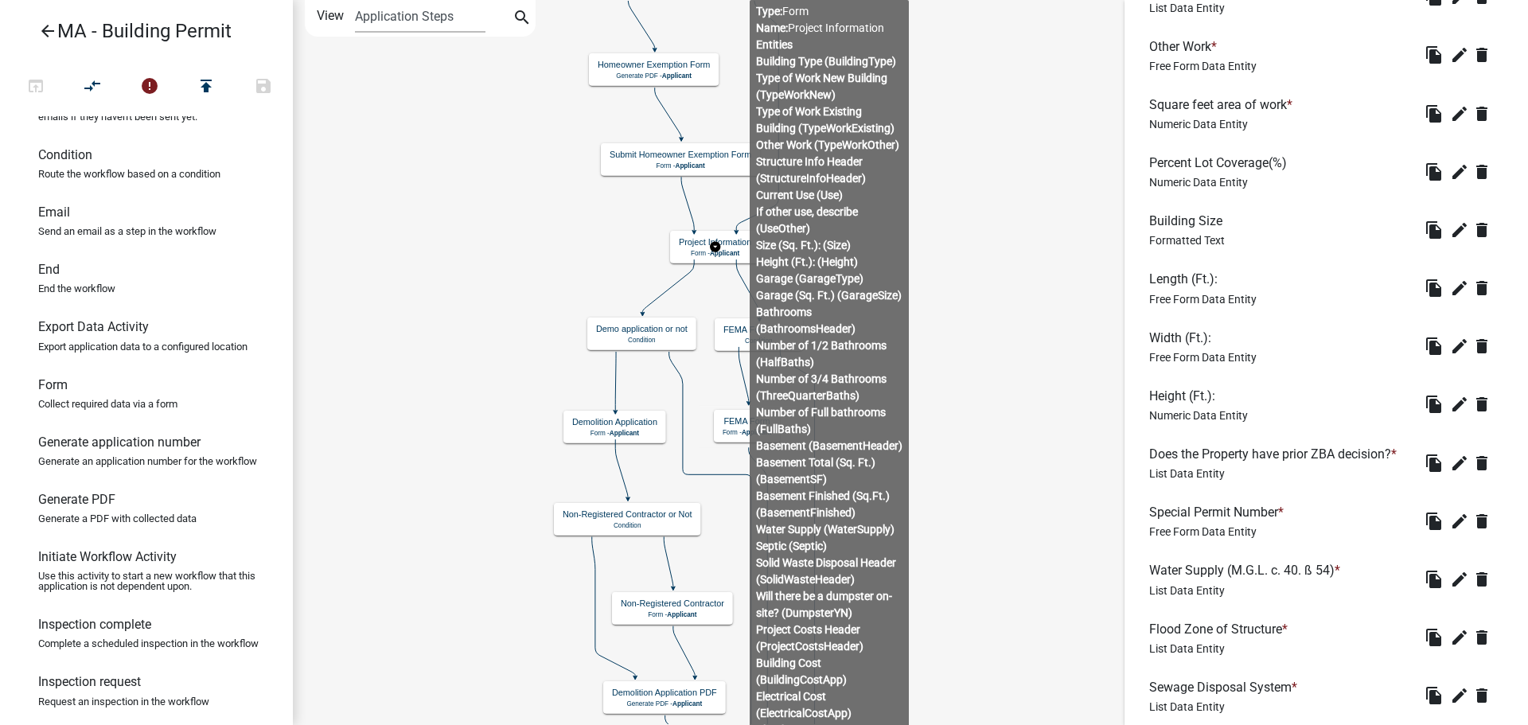
scroll to position [1250, 0]
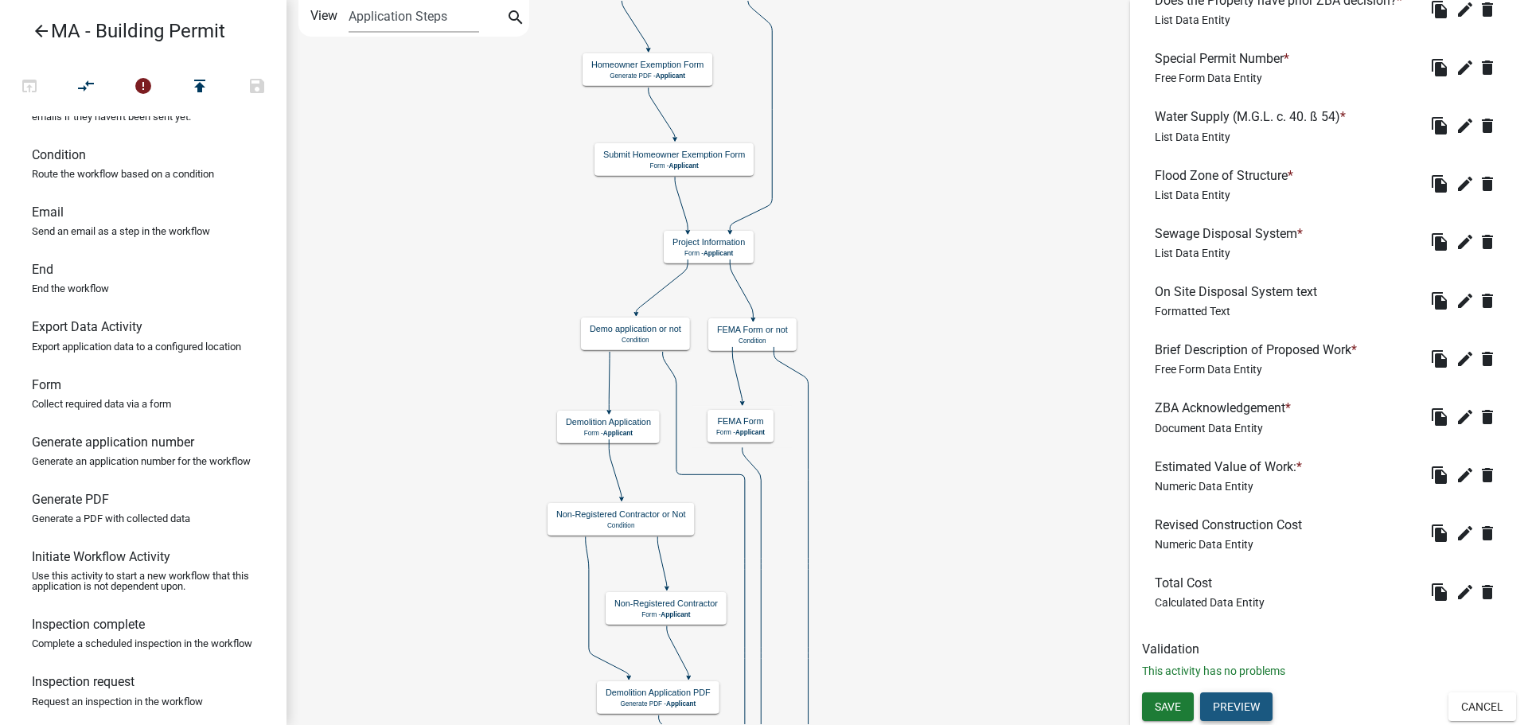
click at [1254, 704] on button "Preview" at bounding box center [1236, 706] width 72 height 29
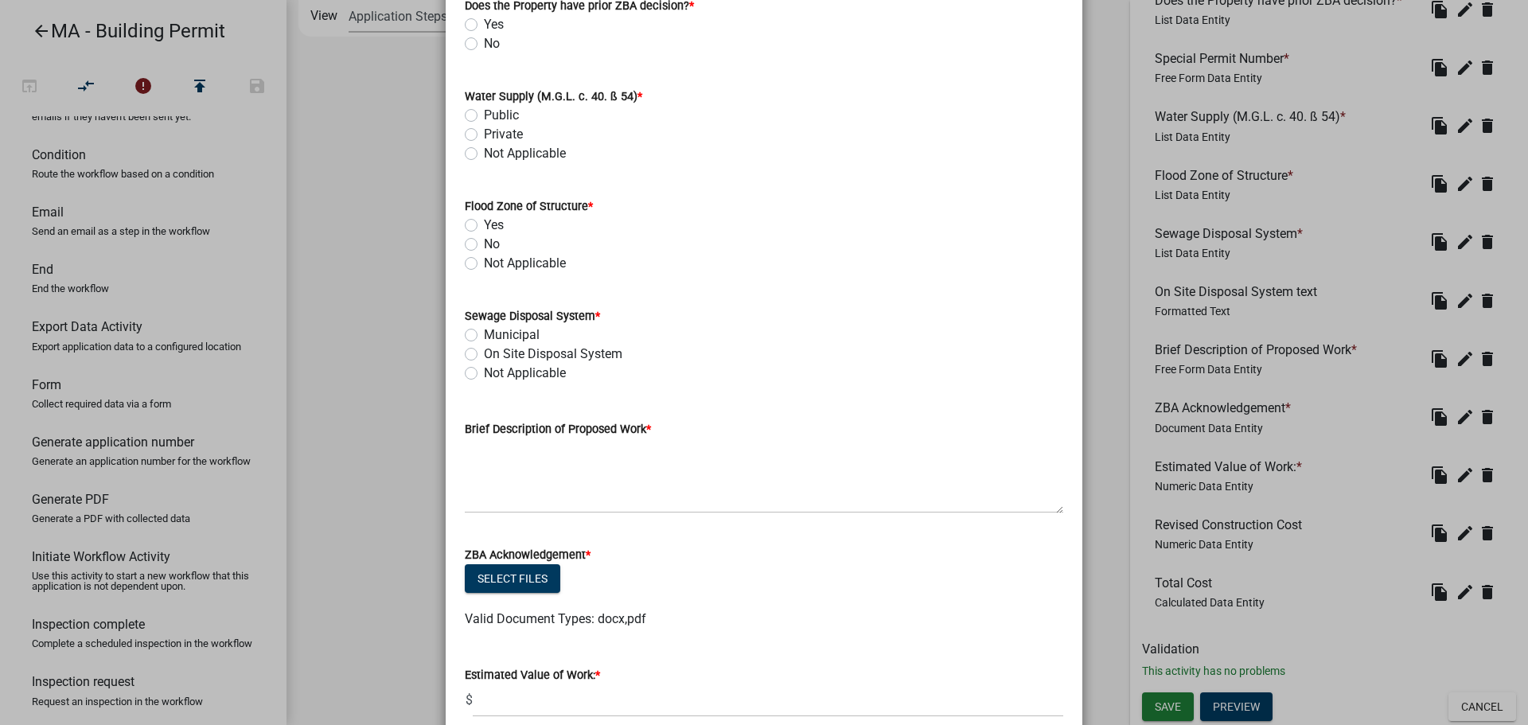
scroll to position [749, 0]
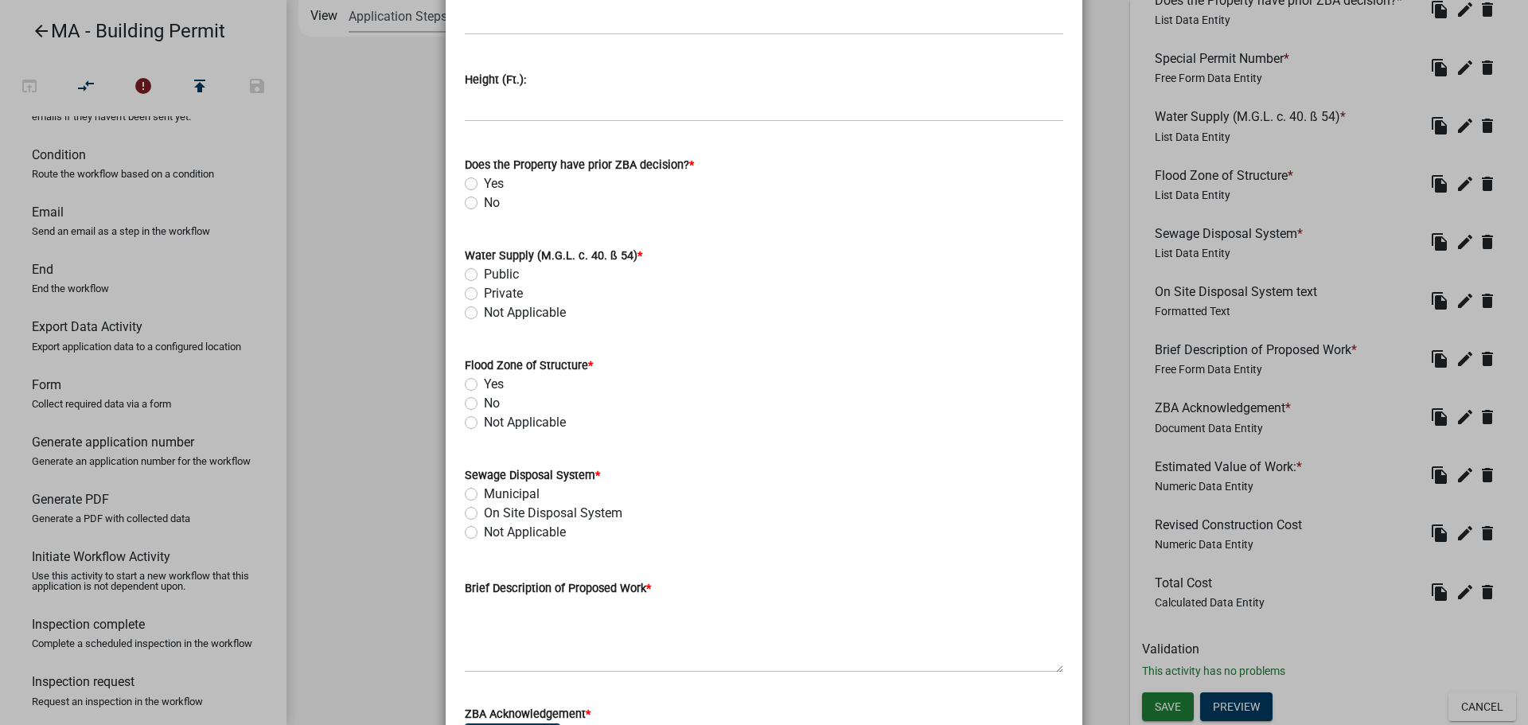
click at [484, 182] on label "Yes" at bounding box center [494, 183] width 20 height 19
click at [484, 182] on input "Yes" at bounding box center [489, 179] width 10 height 10
radio input "true"
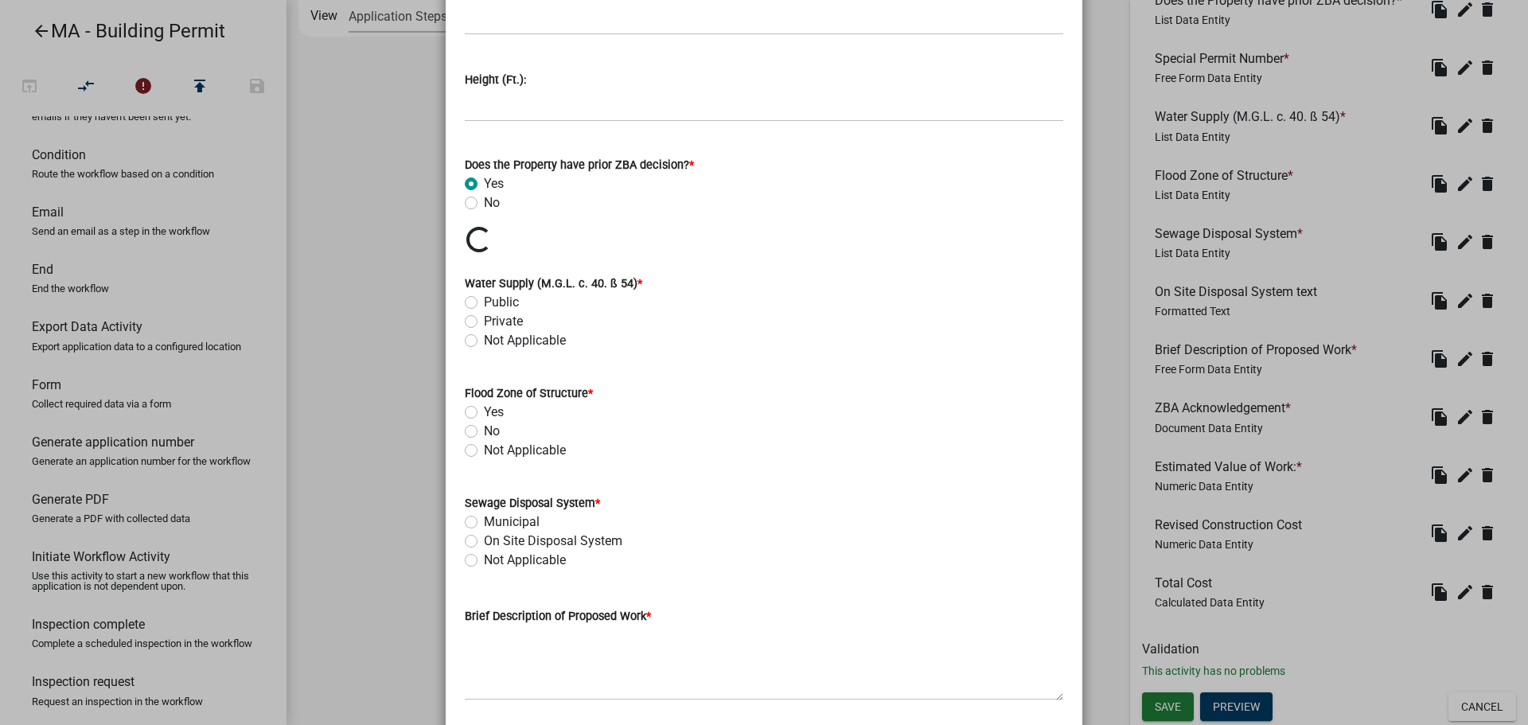
click at [499, 322] on label "Private" at bounding box center [503, 321] width 39 height 19
click at [494, 322] on input "Private" at bounding box center [489, 317] width 10 height 10
radio input "true"
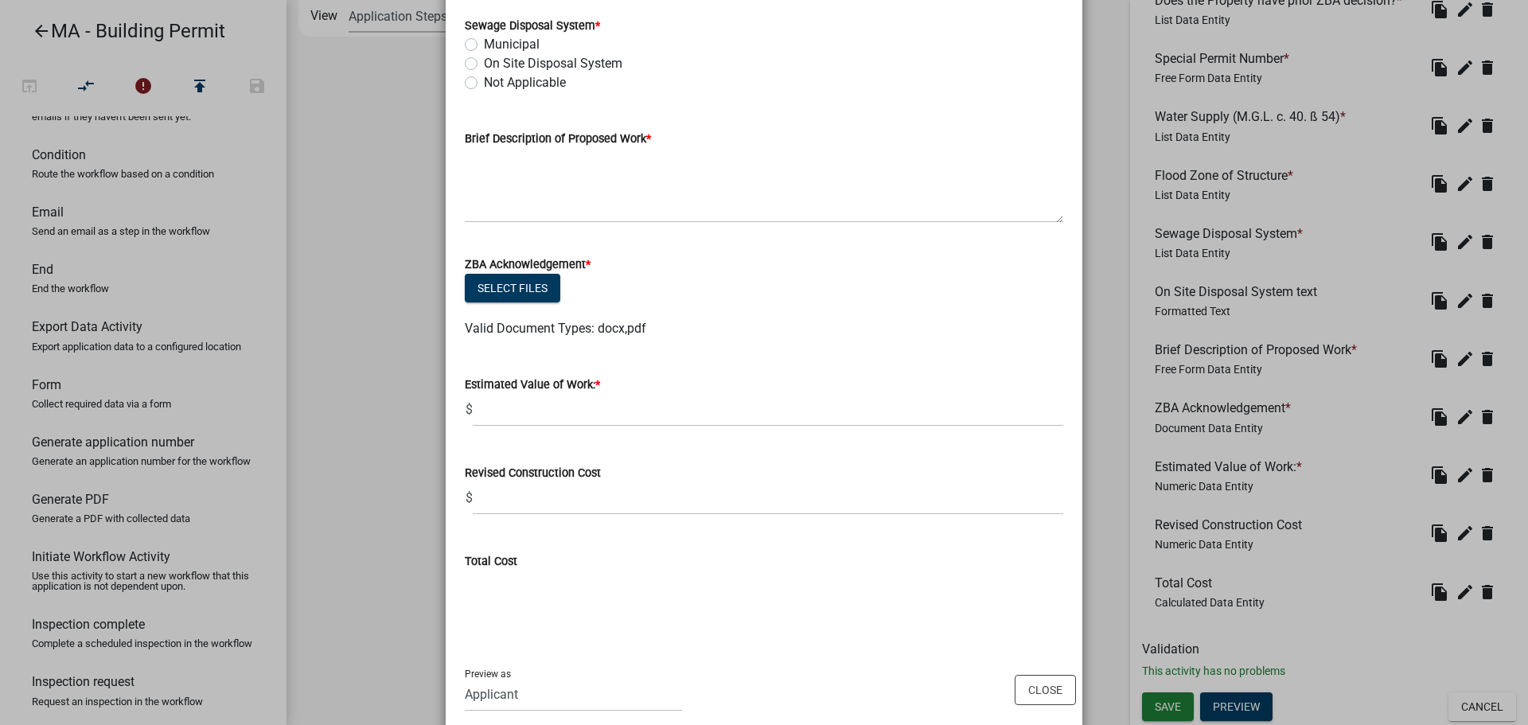
scroll to position [1254, 0]
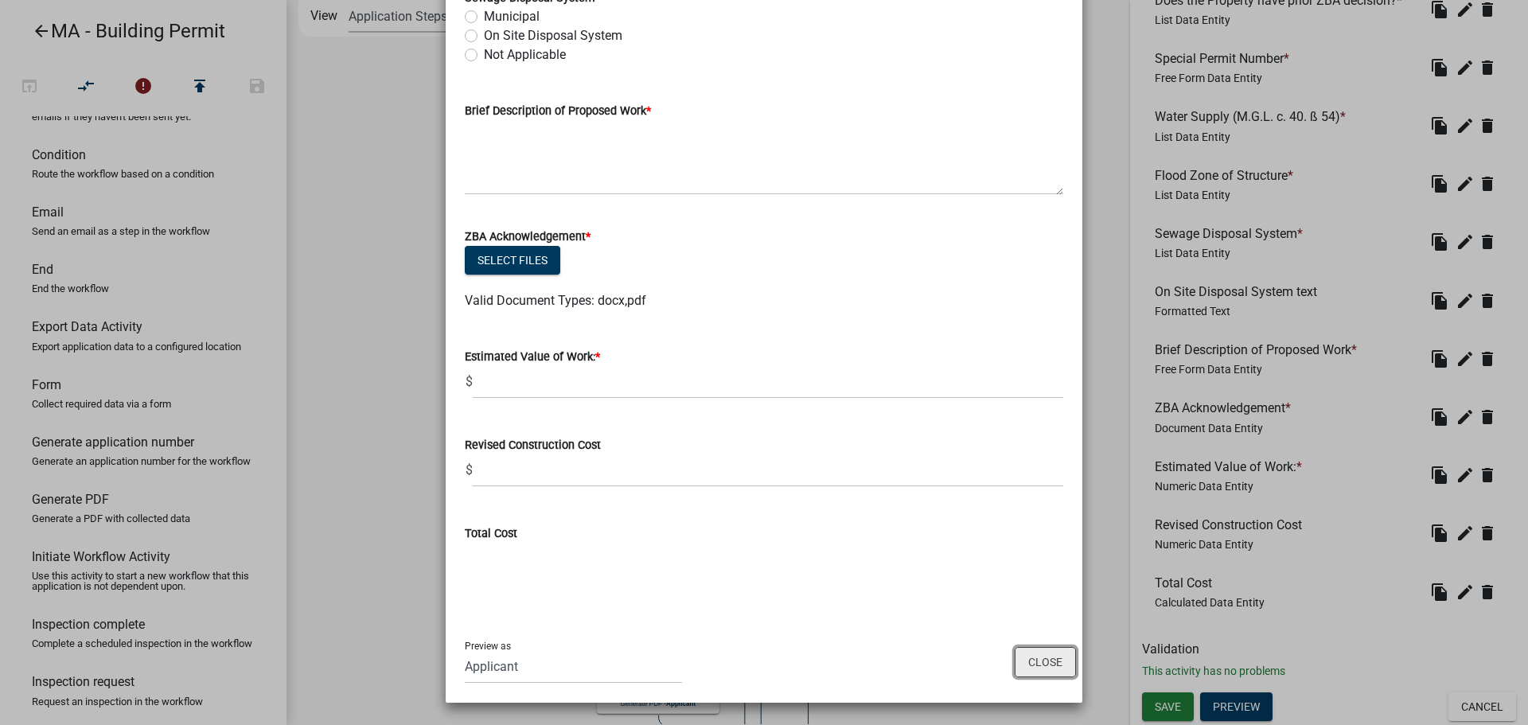
click at [1029, 653] on button "Close" at bounding box center [1045, 662] width 61 height 30
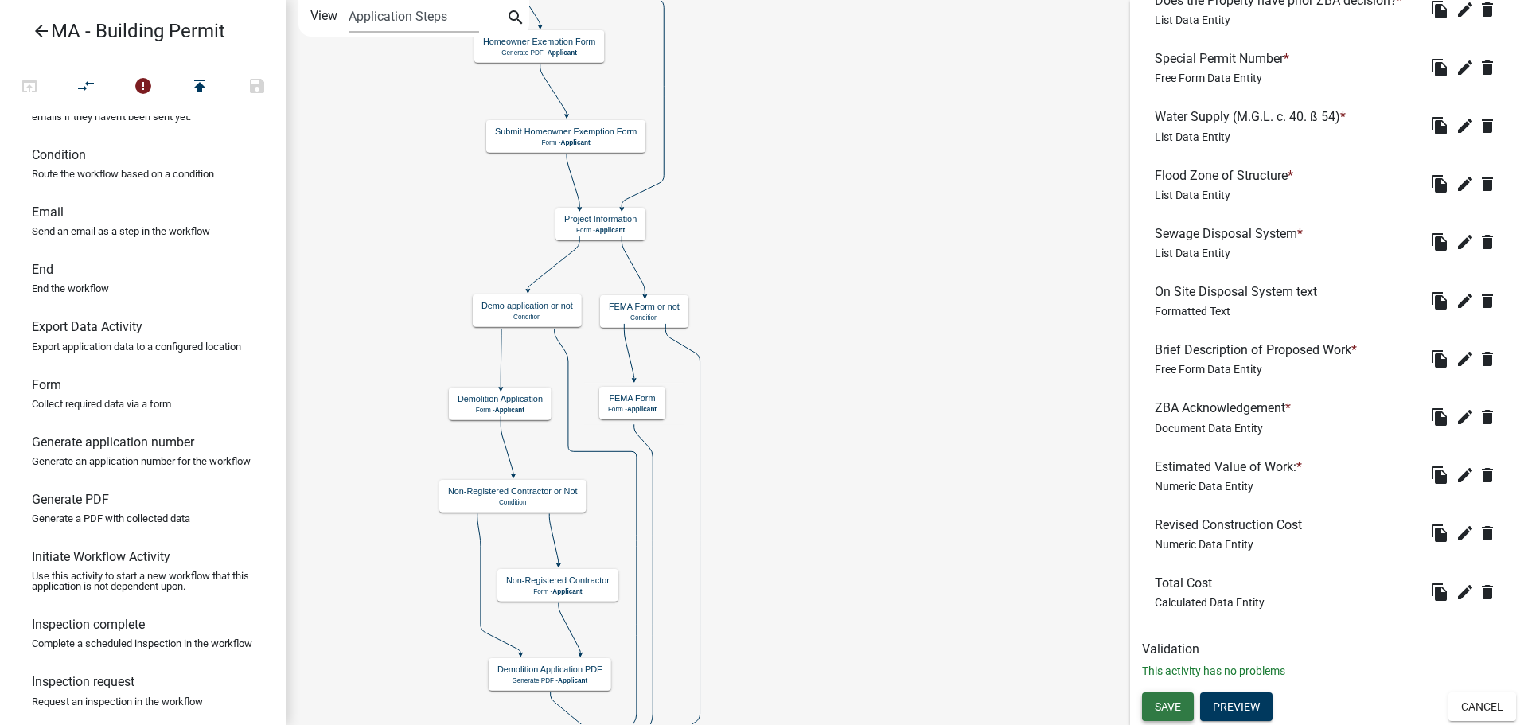
click at [1164, 703] on span "Save" at bounding box center [1168, 706] width 26 height 13
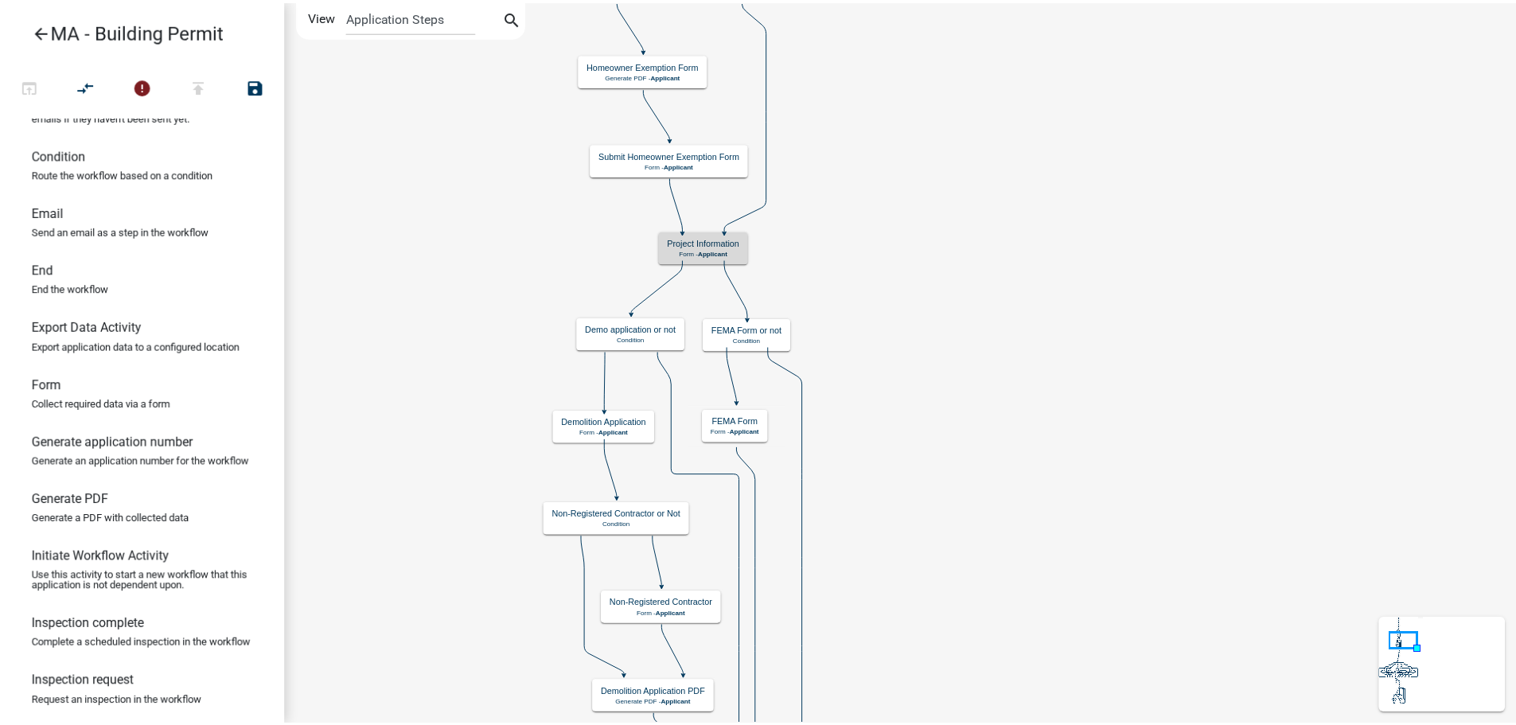
scroll to position [0, 0]
click at [42, 26] on icon "arrow_back" at bounding box center [41, 32] width 19 height 22
click at [39, 27] on icon "arrow_back" at bounding box center [41, 32] width 19 height 22
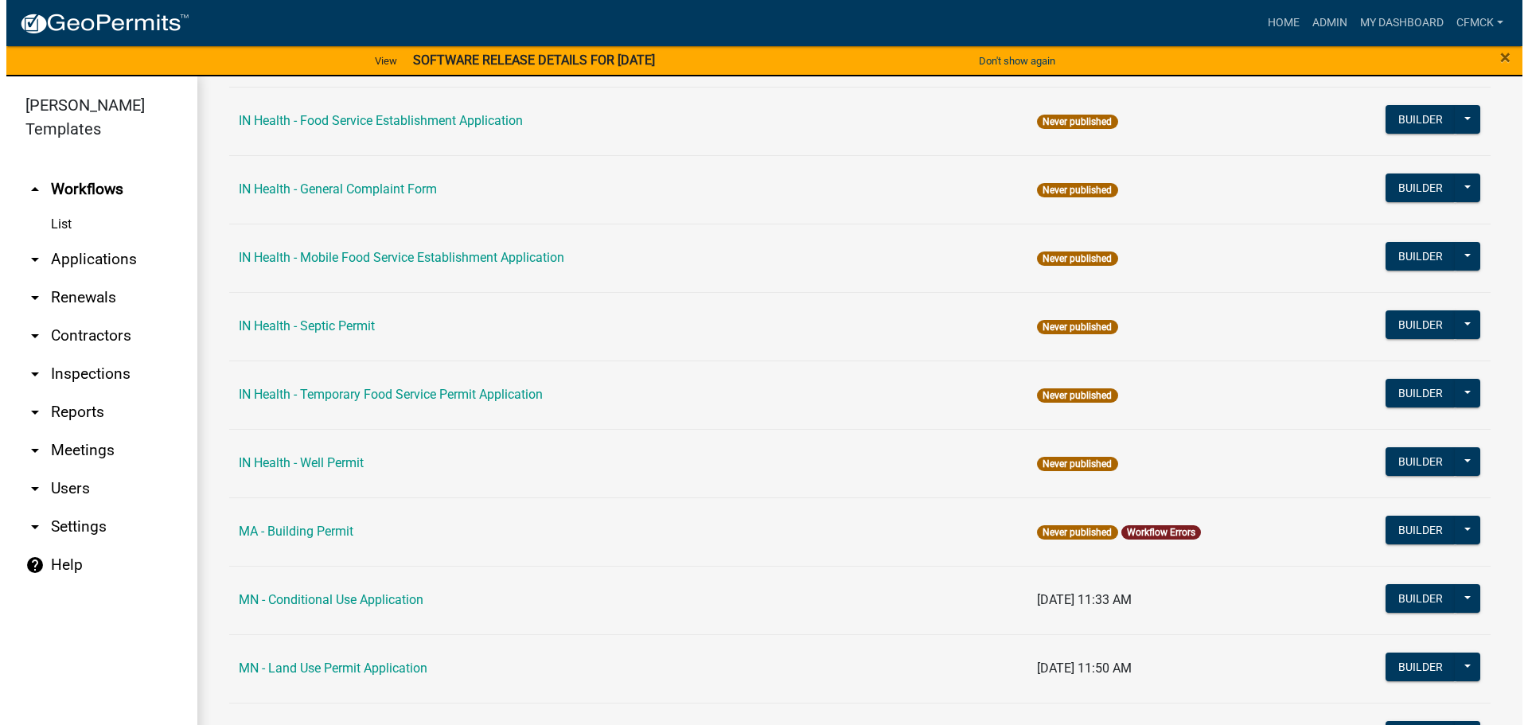
scroll to position [1990, 0]
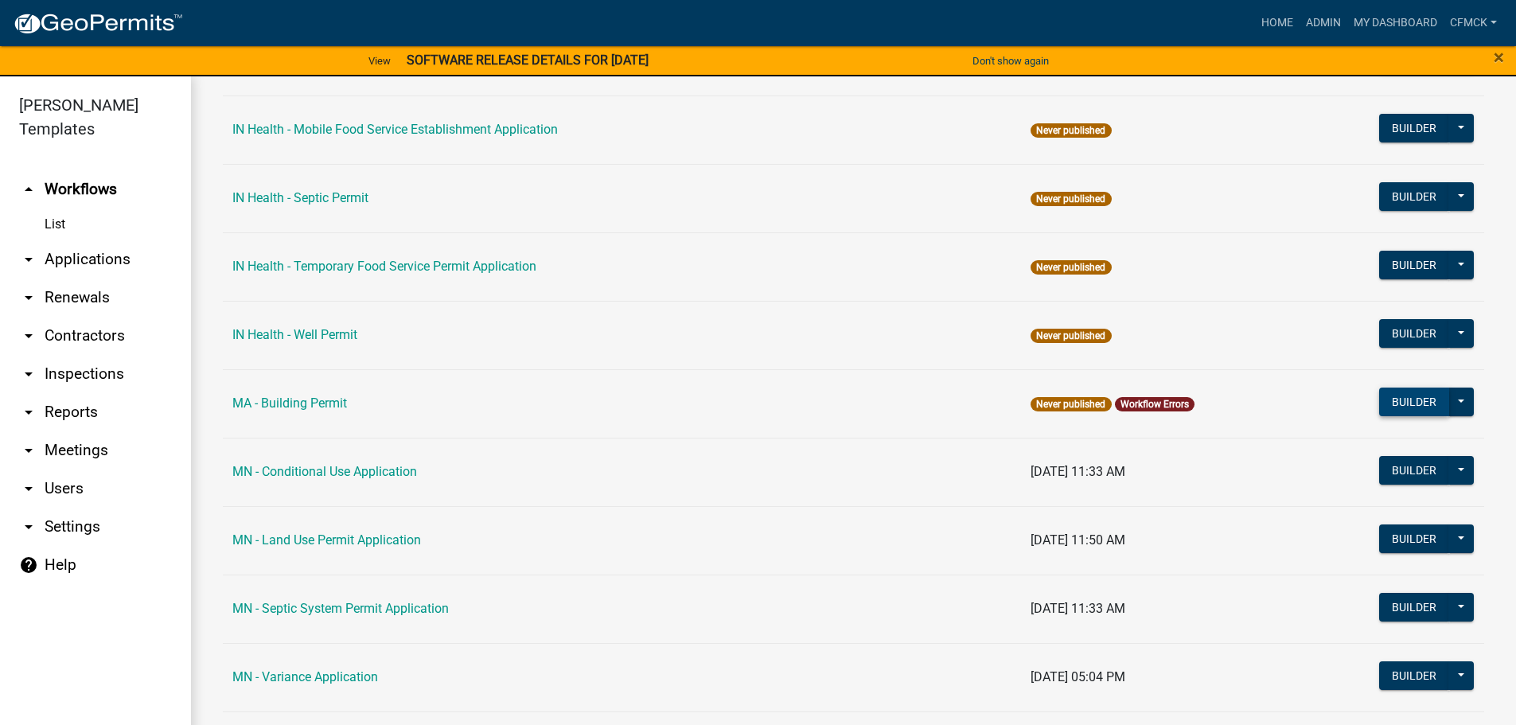
click at [1402, 398] on button "Builder" at bounding box center [1414, 402] width 70 height 29
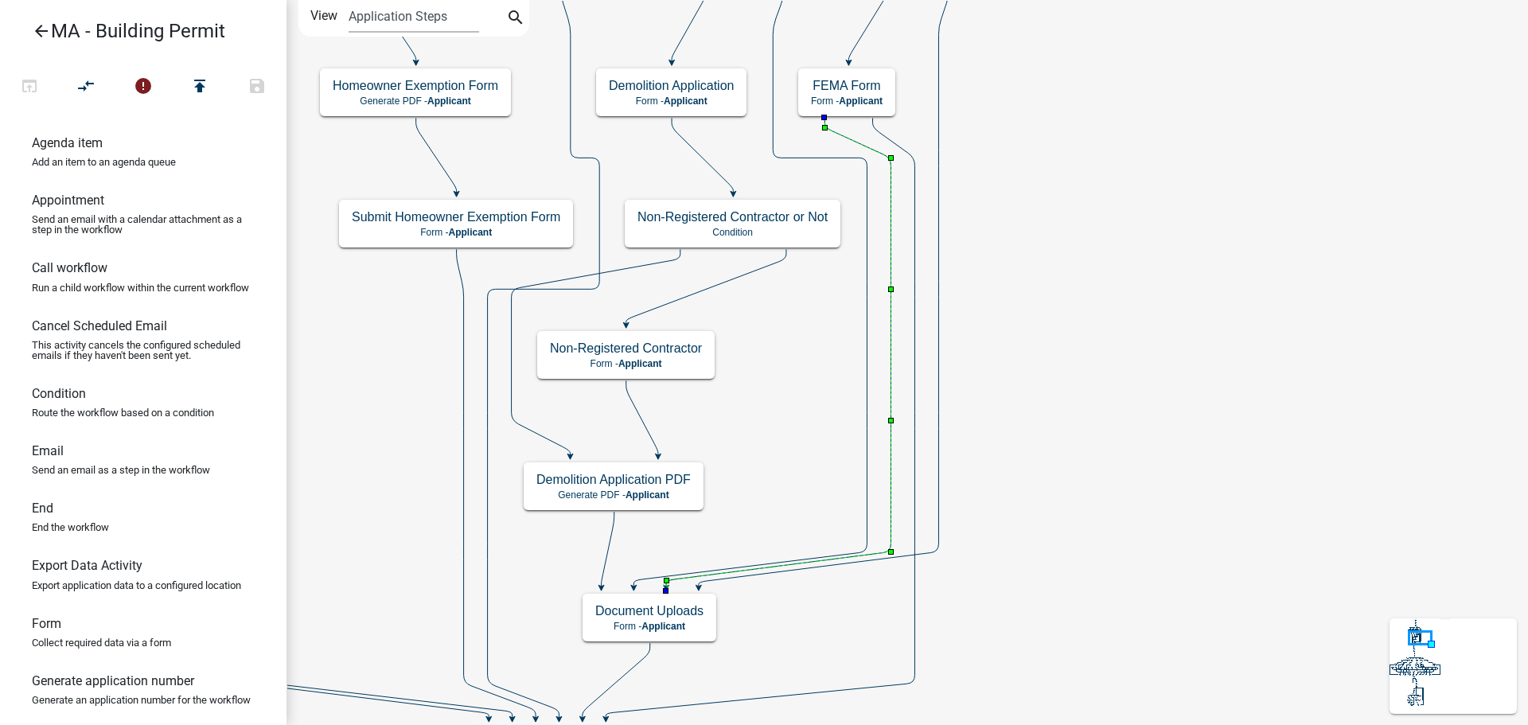
click at [890, 183] on icon at bounding box center [778, 352] width 224 height 469
click at [866, 97] on span "Applicant" at bounding box center [861, 101] width 44 height 11
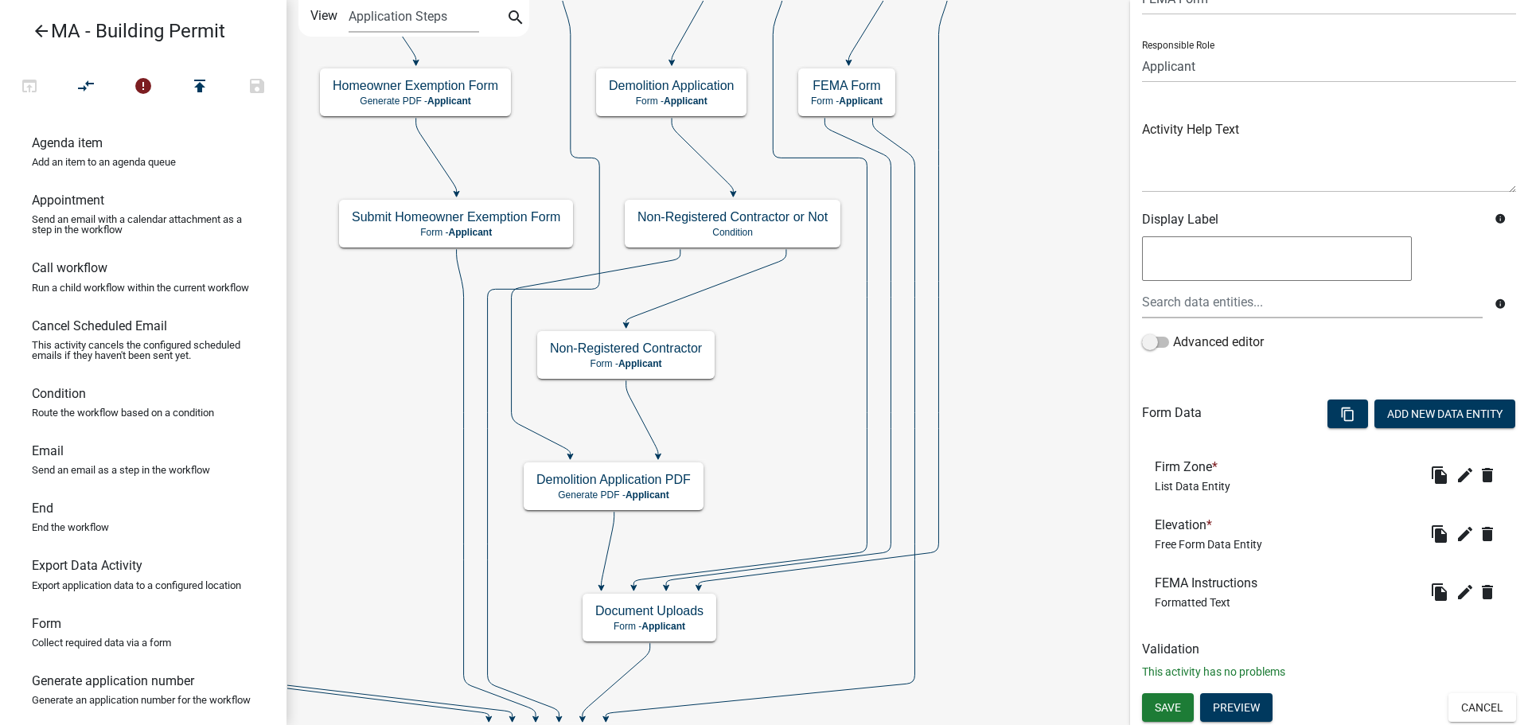
scroll to position [85, 0]
click at [1460, 704] on button "Cancel" at bounding box center [1483, 706] width 68 height 29
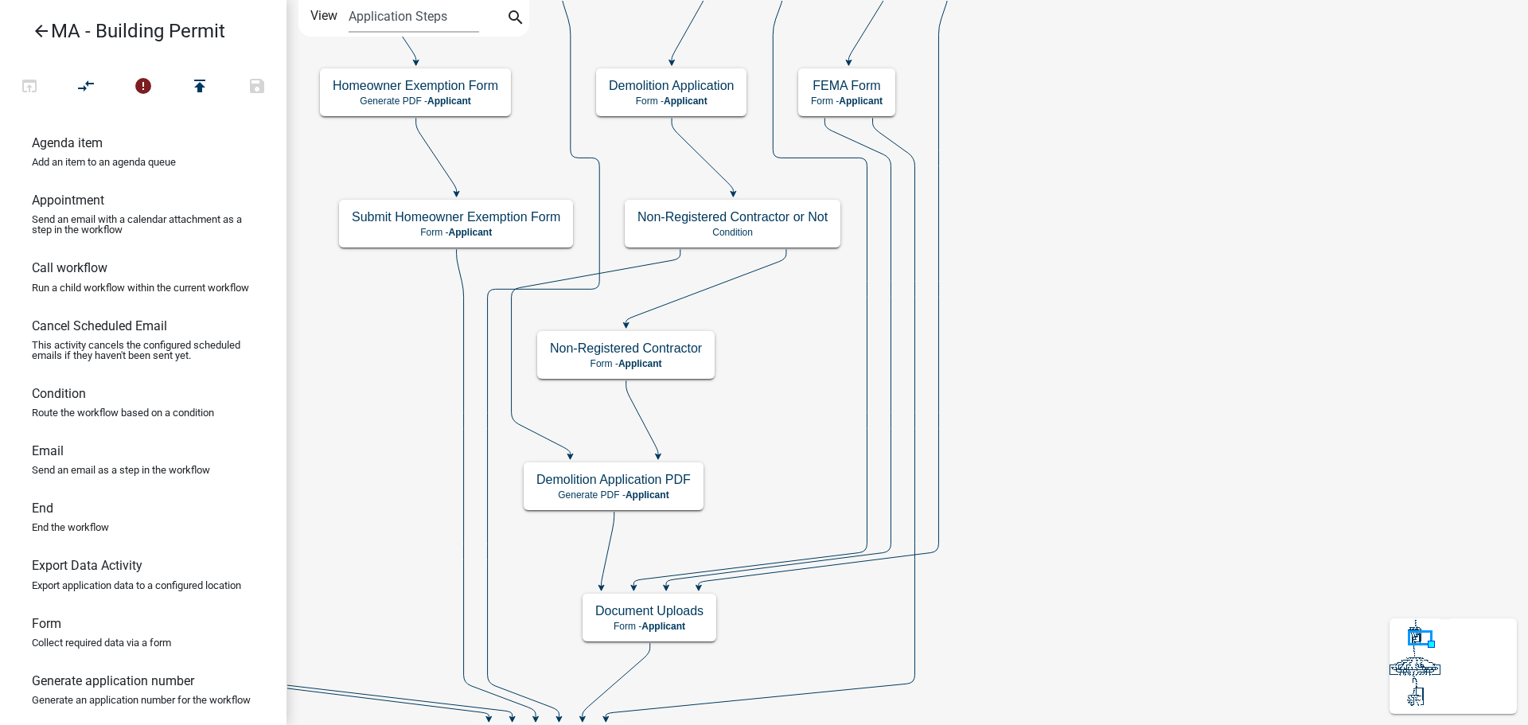
scroll to position [0, 0]
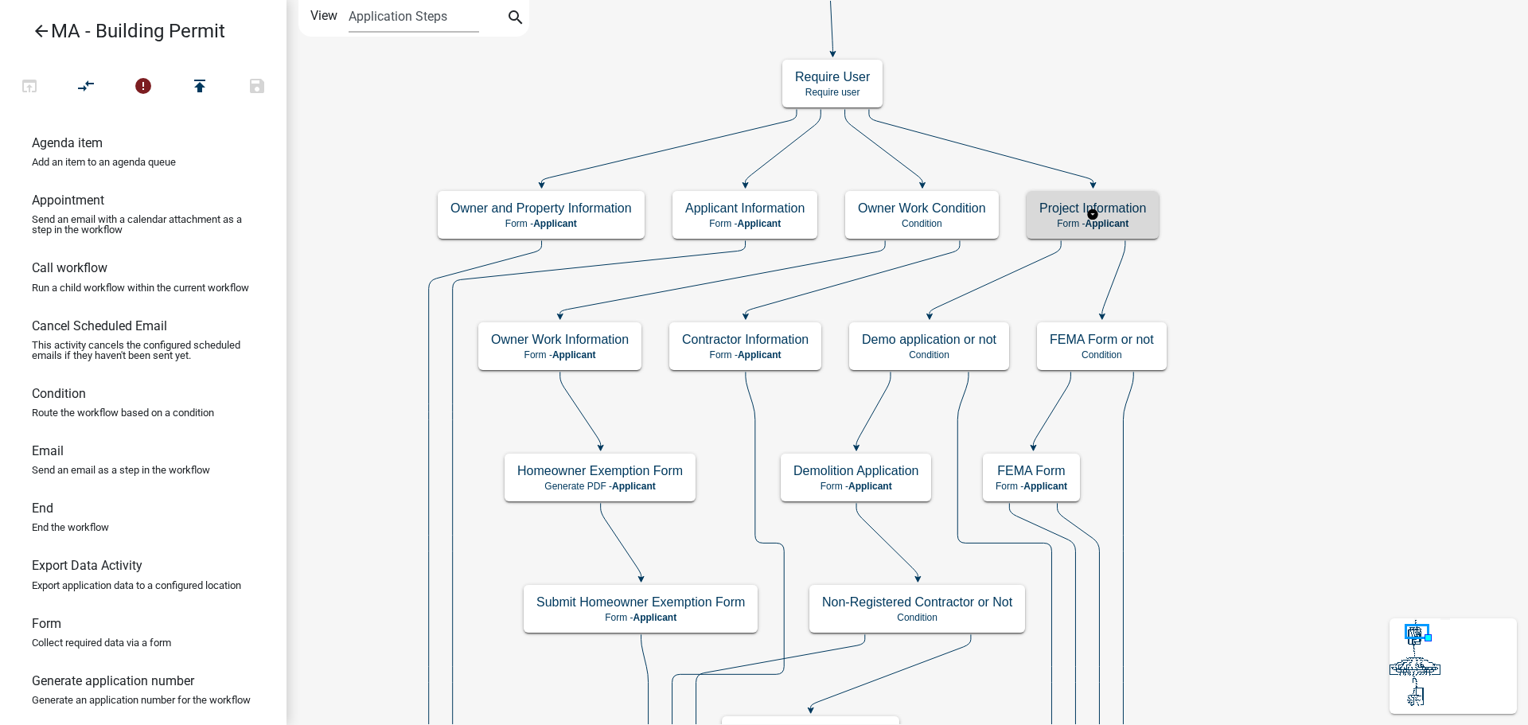
click at [1135, 219] on p "Form - Applicant" at bounding box center [1092, 223] width 107 height 11
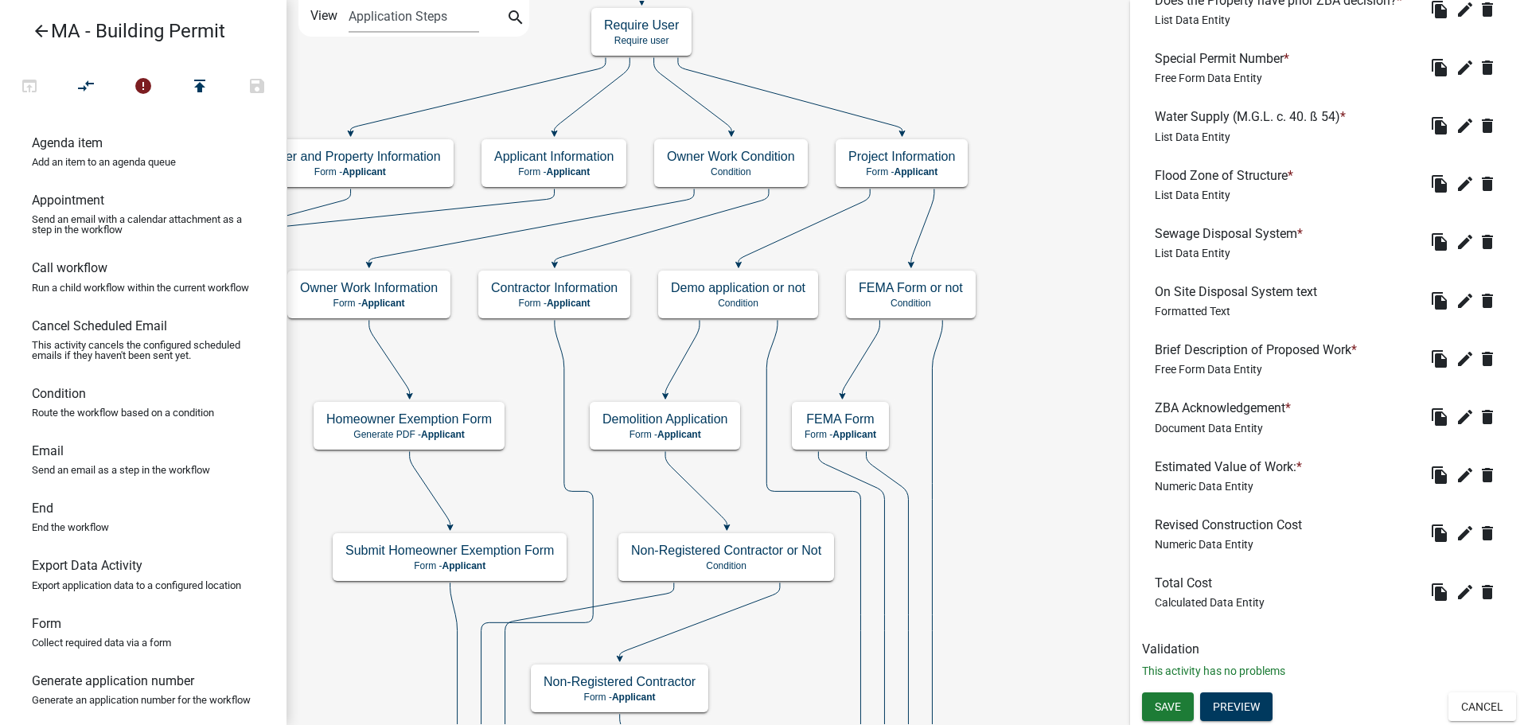
scroll to position [1170, 0]
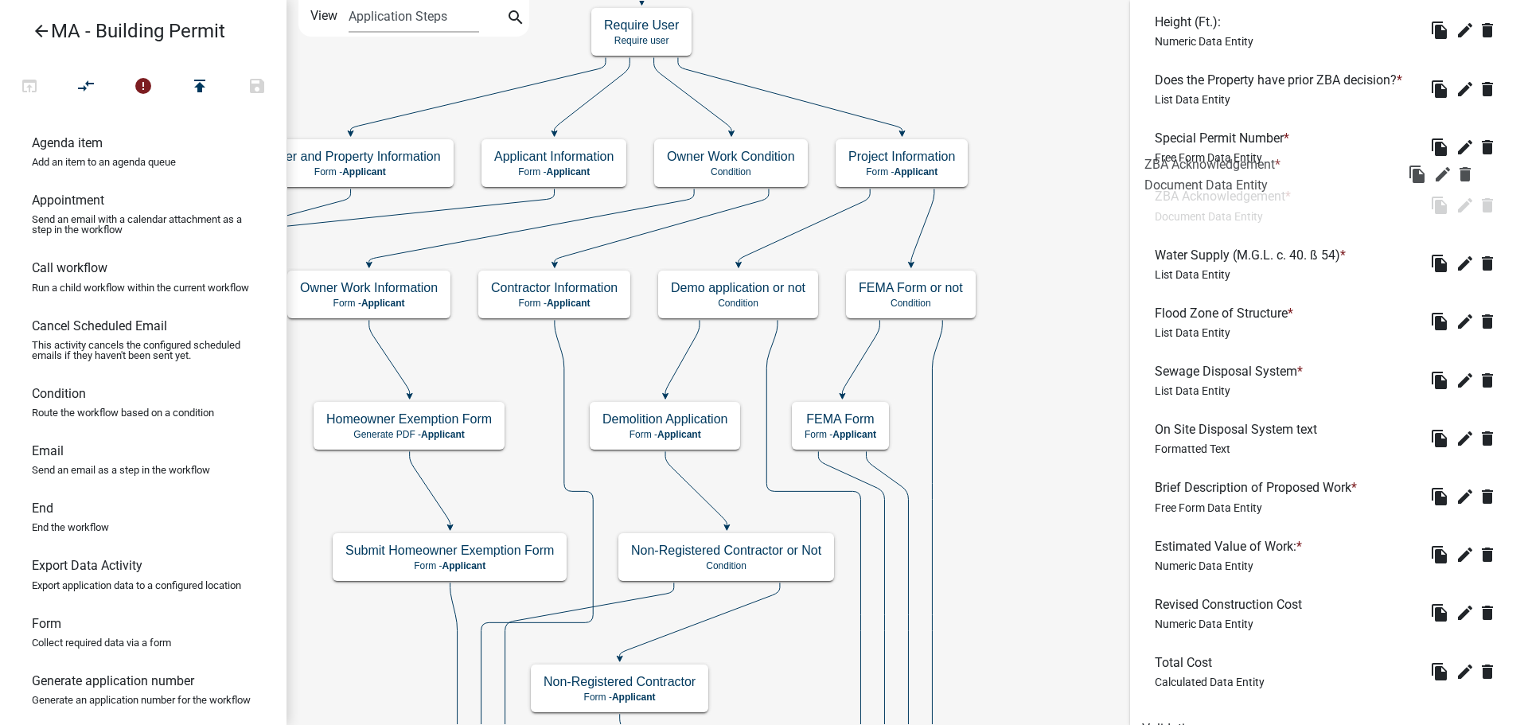
drag, startPoint x: 1290, startPoint y: 494, endPoint x: 1279, endPoint y: 174, distance: 320.2
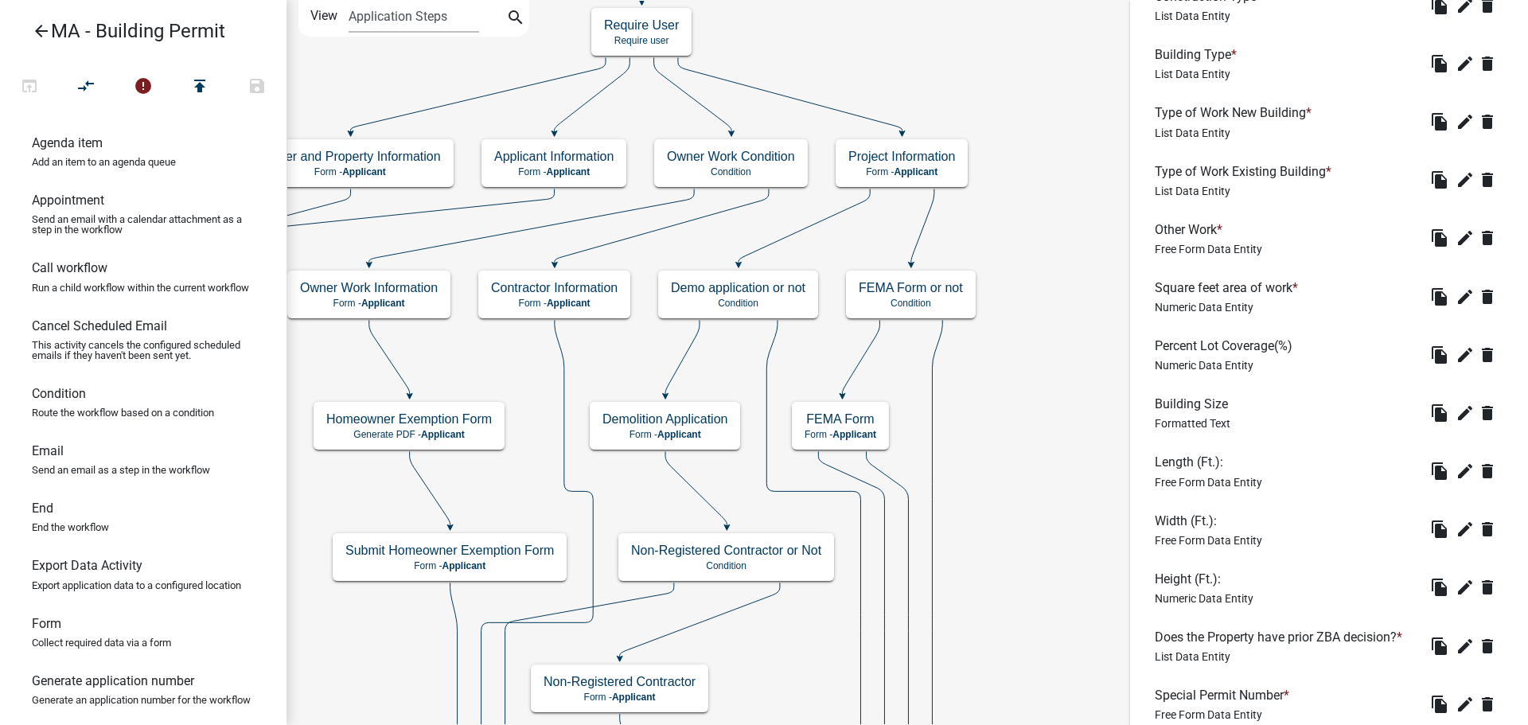
scroll to position [294, 0]
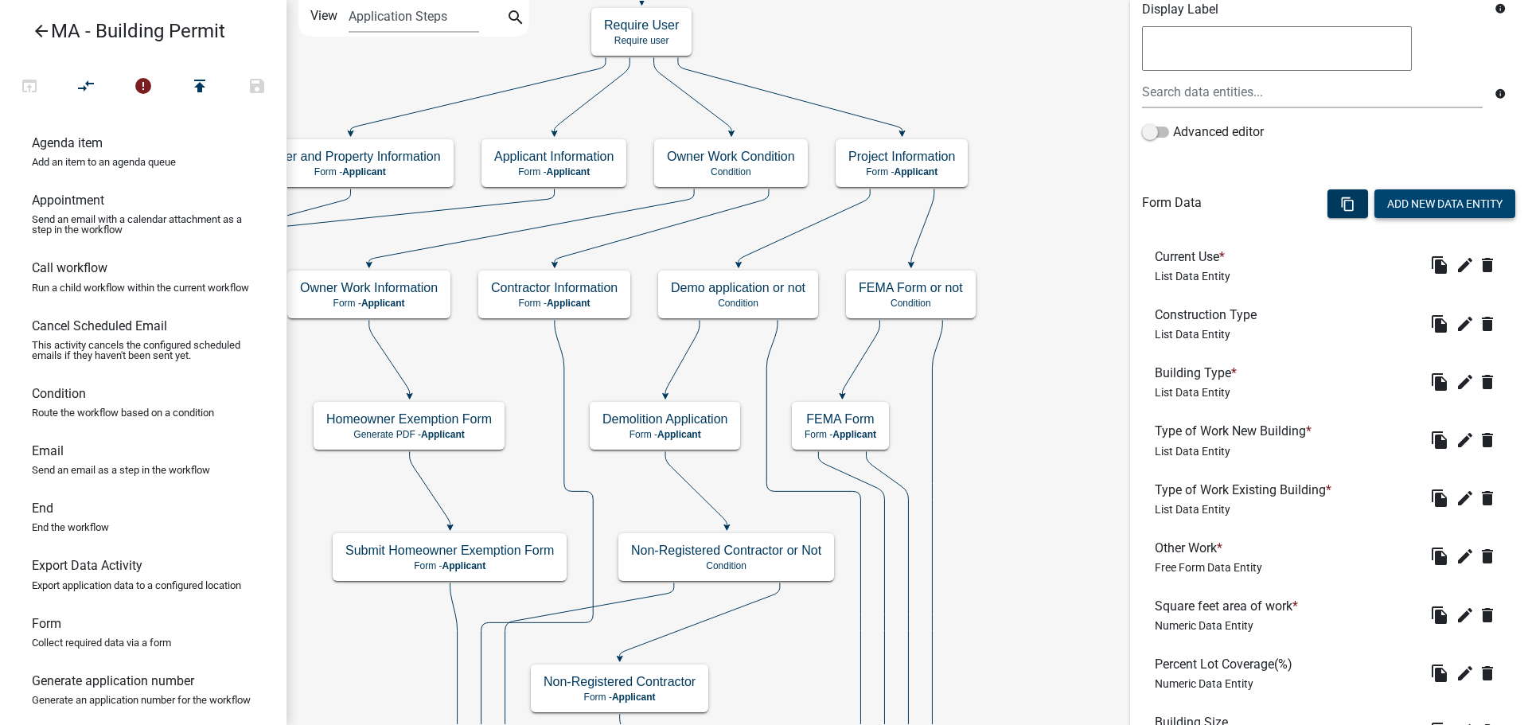
click at [1419, 207] on button "Add New Data Entity" at bounding box center [1445, 203] width 141 height 29
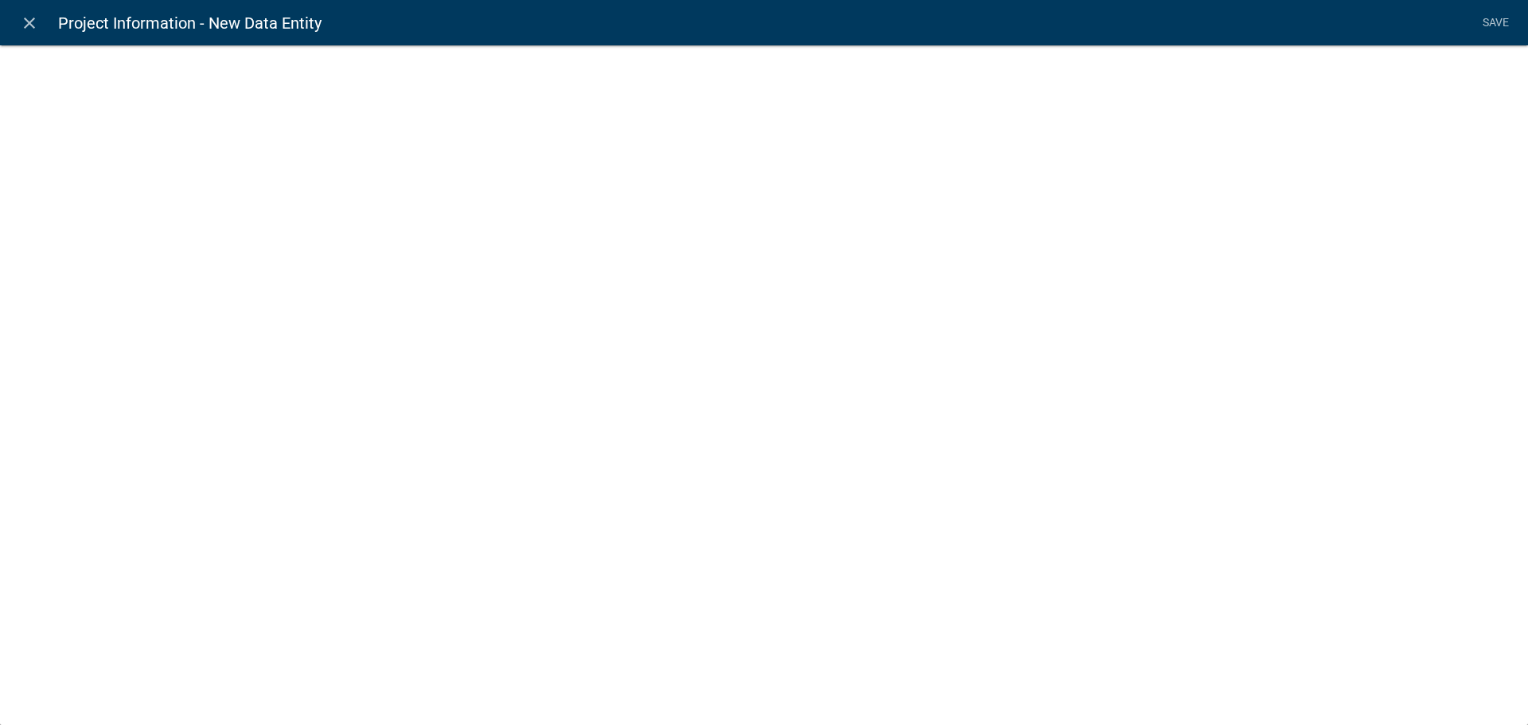
select select
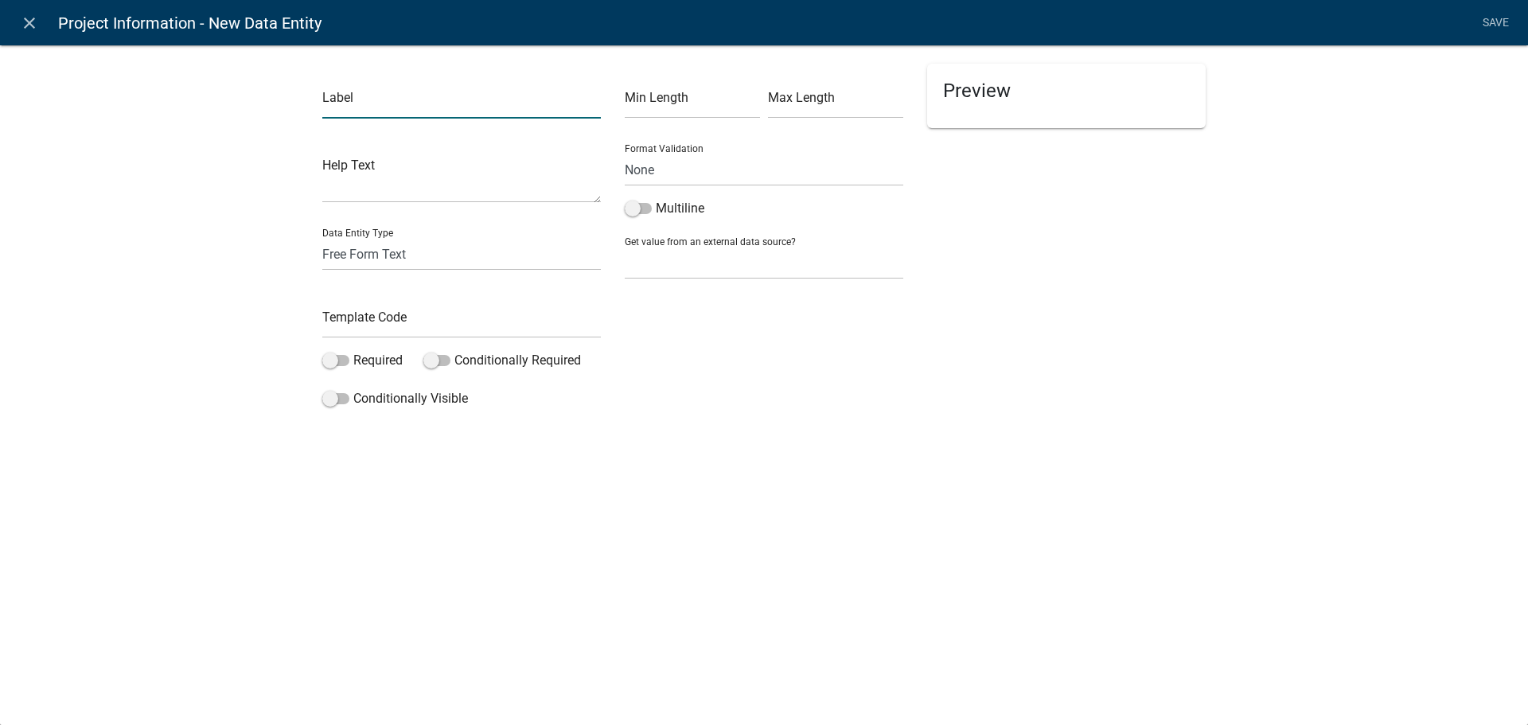
click at [384, 106] on input "text" at bounding box center [461, 102] width 279 height 33
click at [349, 255] on div "Data Entity Type Free Form Text Document Display Entity Value Fee Numeric Data …" at bounding box center [461, 243] width 279 height 55
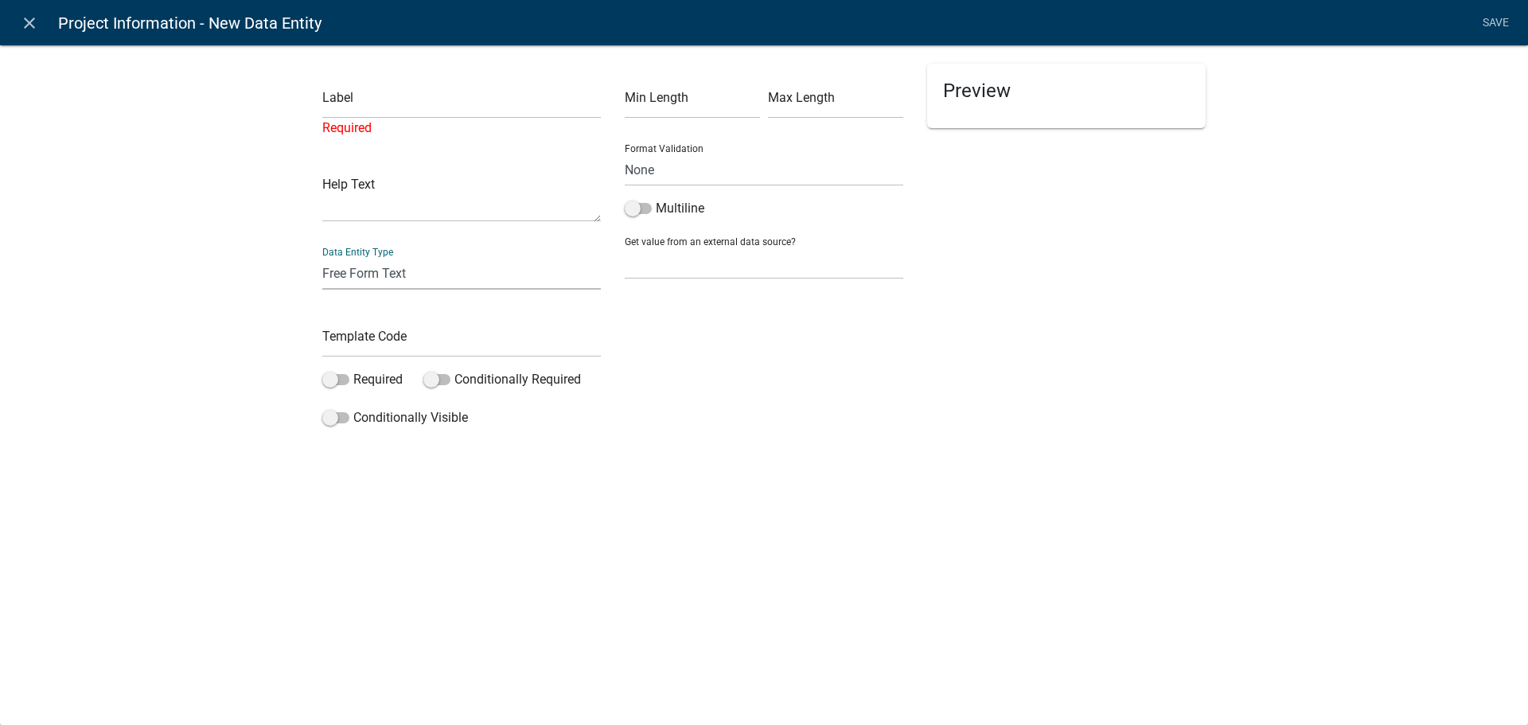
select select "rich-text"
click at [322, 257] on select "Free Form Text Document Display Entity Value Fee Numeric Data Date Map Sketch D…" at bounding box center [461, 273] width 279 height 33
select select "rich-text"
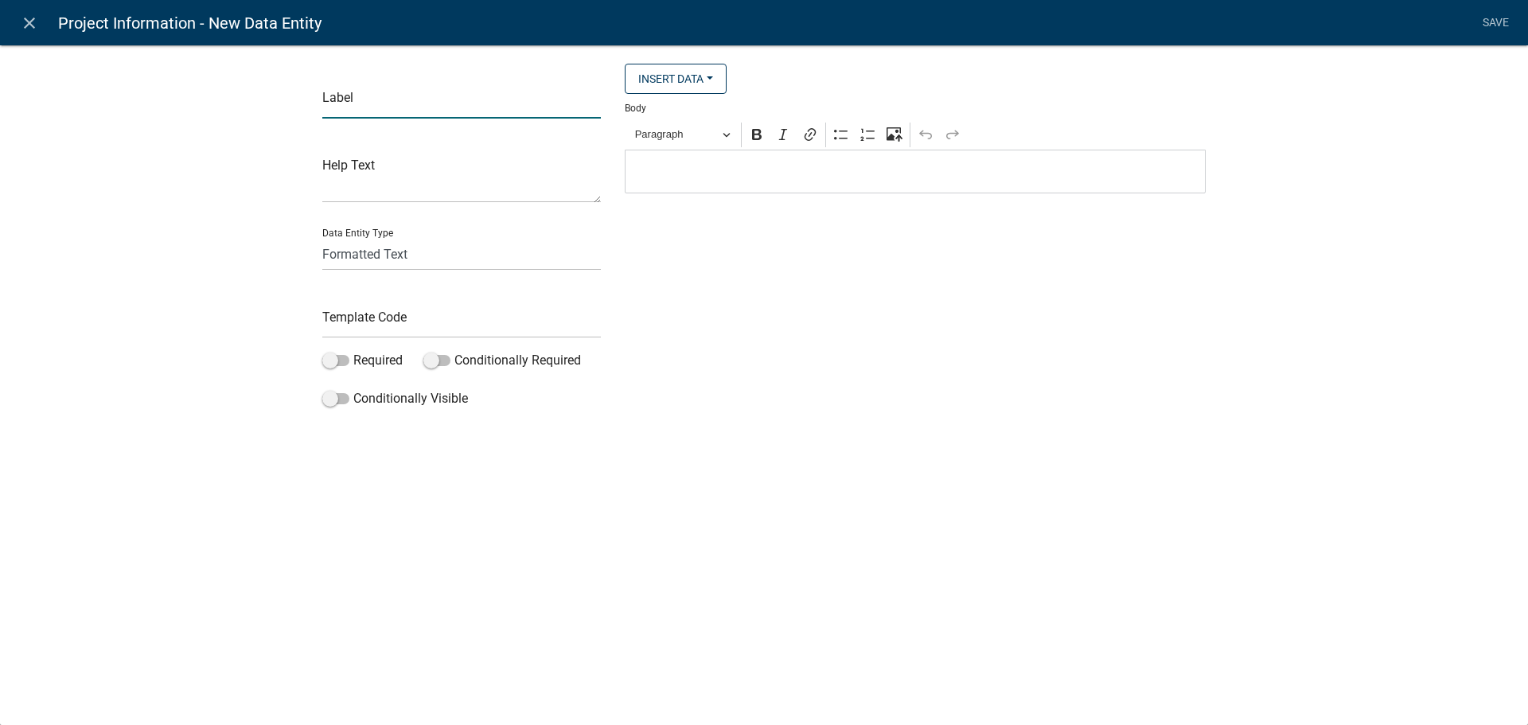
click at [380, 103] on input "text" at bounding box center [461, 102] width 279 height 33
click at [468, 98] on input "ZBA Acknowledgment" at bounding box center [461, 102] width 279 height 33
type input "ZBA Acknowledgment Upload text"
click at [745, 147] on div "Paragraph Bold Italic Link Bulleted List Numbered List Upload image from comput…" at bounding box center [915, 134] width 575 height 30
click at [745, 158] on div "Editor editing area: main. Press Alt+0 for help." at bounding box center [915, 172] width 581 height 44
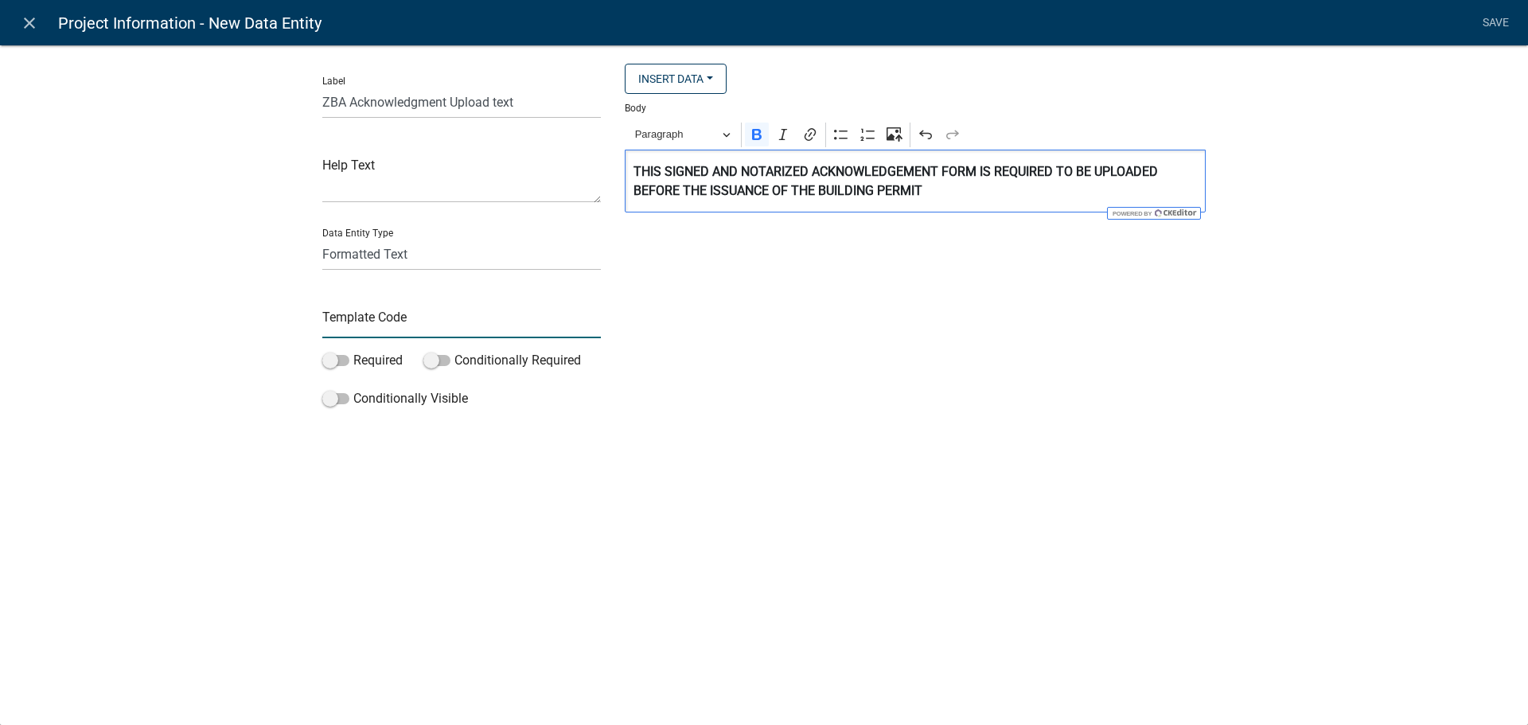
click at [392, 314] on input "text" at bounding box center [461, 322] width 279 height 33
type input "ZBAAcknText"
click at [662, 381] on div "Insert Data Fee Recipients City Email Address Full Name Phone Number State Stre…" at bounding box center [915, 239] width 605 height 351
click at [1493, 26] on link "Save" at bounding box center [1496, 23] width 40 height 30
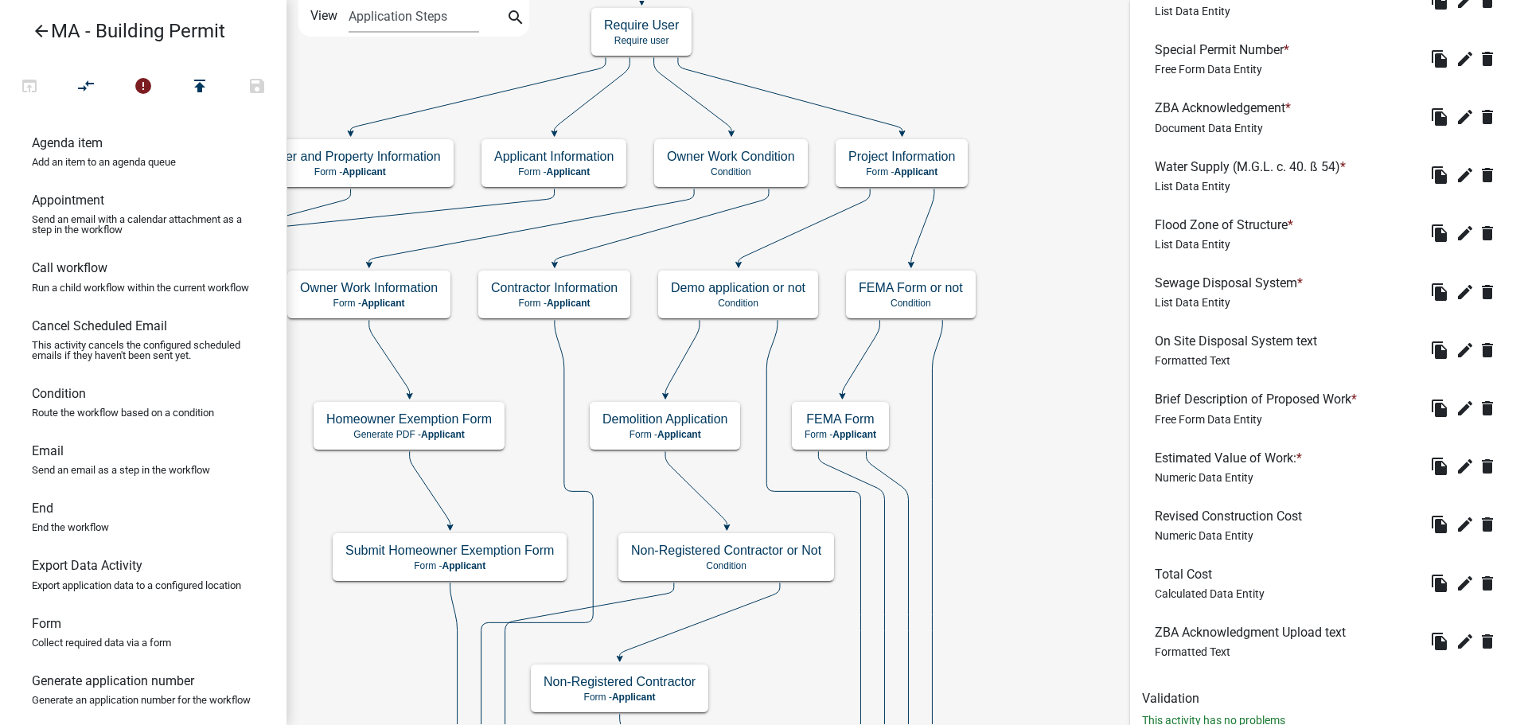
scroll to position [1308, 0]
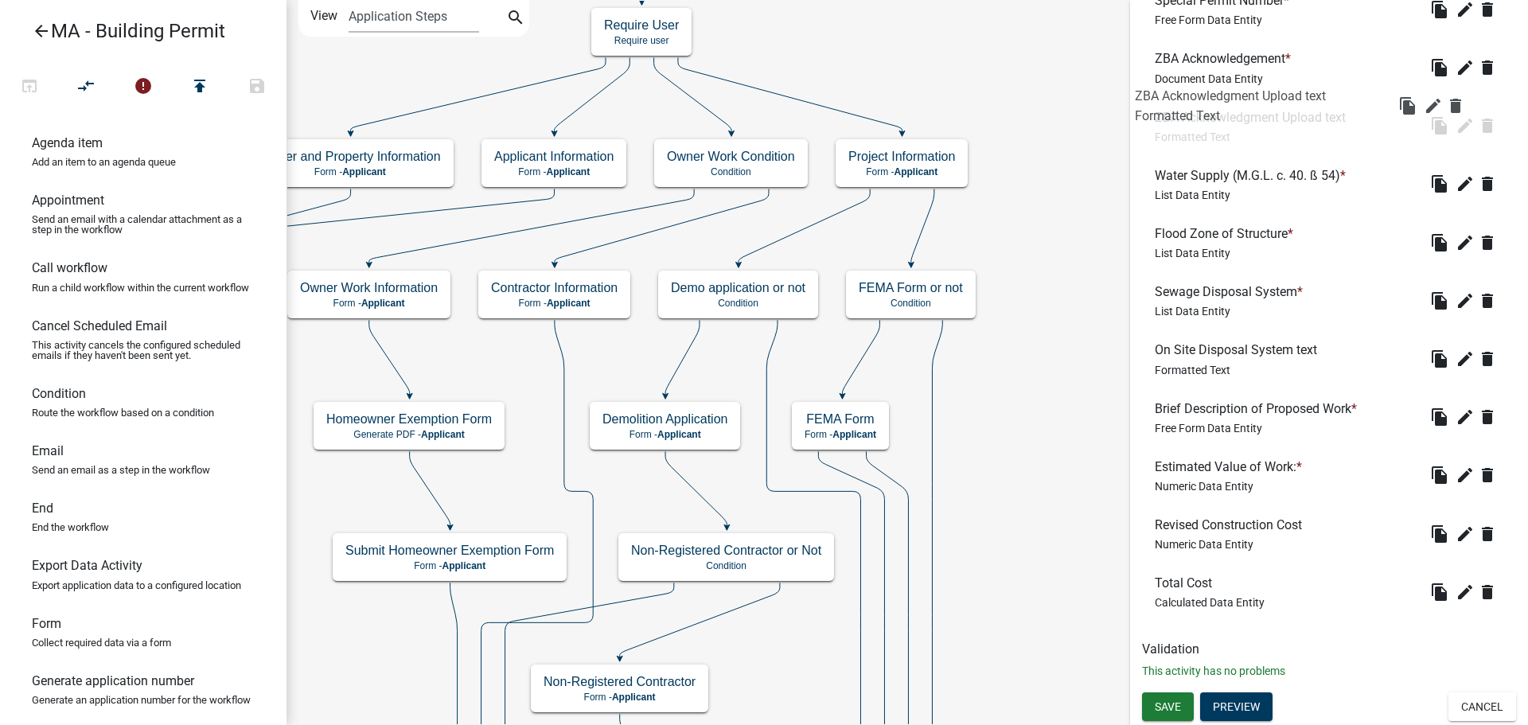
drag, startPoint x: 1258, startPoint y: 585, endPoint x: 1237, endPoint y: 98, distance: 487.5
click at [1238, 705] on button "Preview" at bounding box center [1236, 706] width 72 height 29
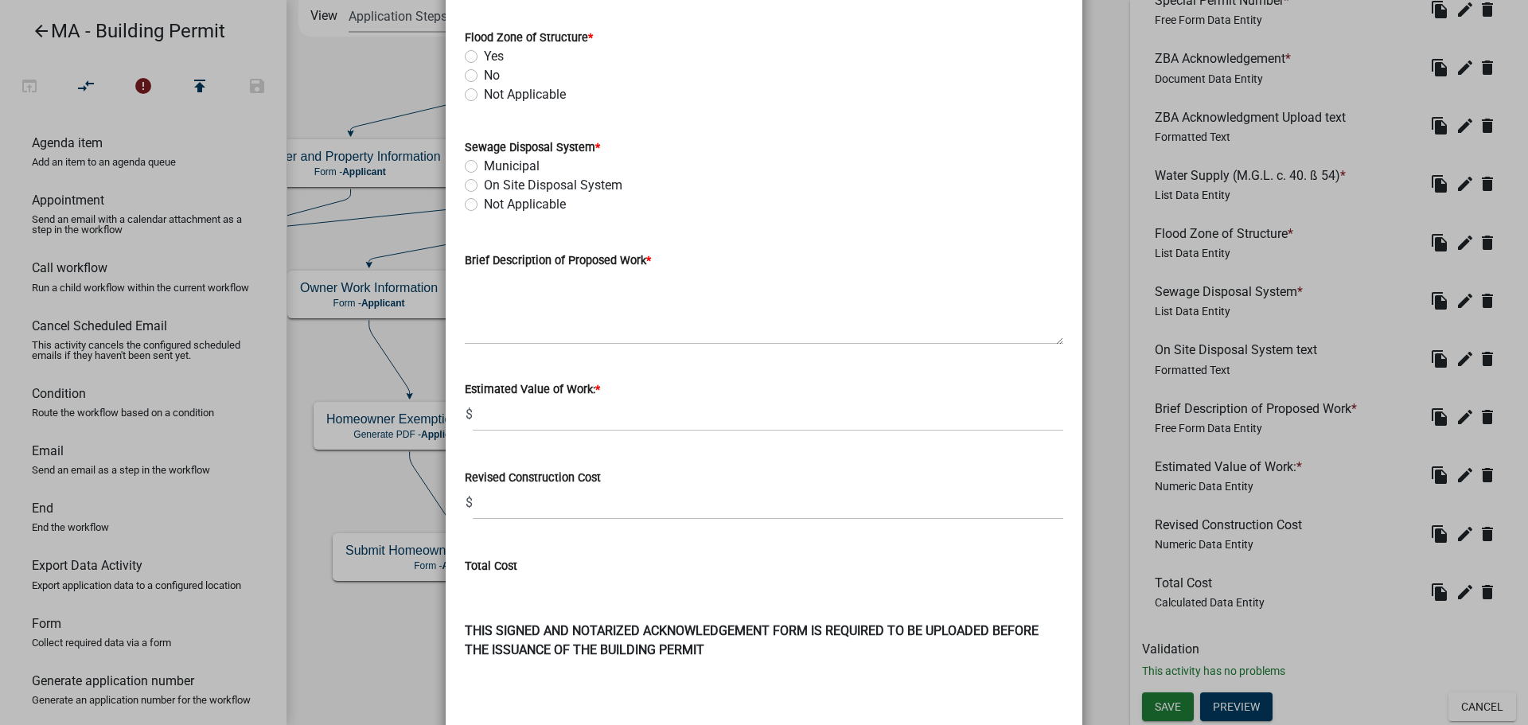
scroll to position [1277, 0]
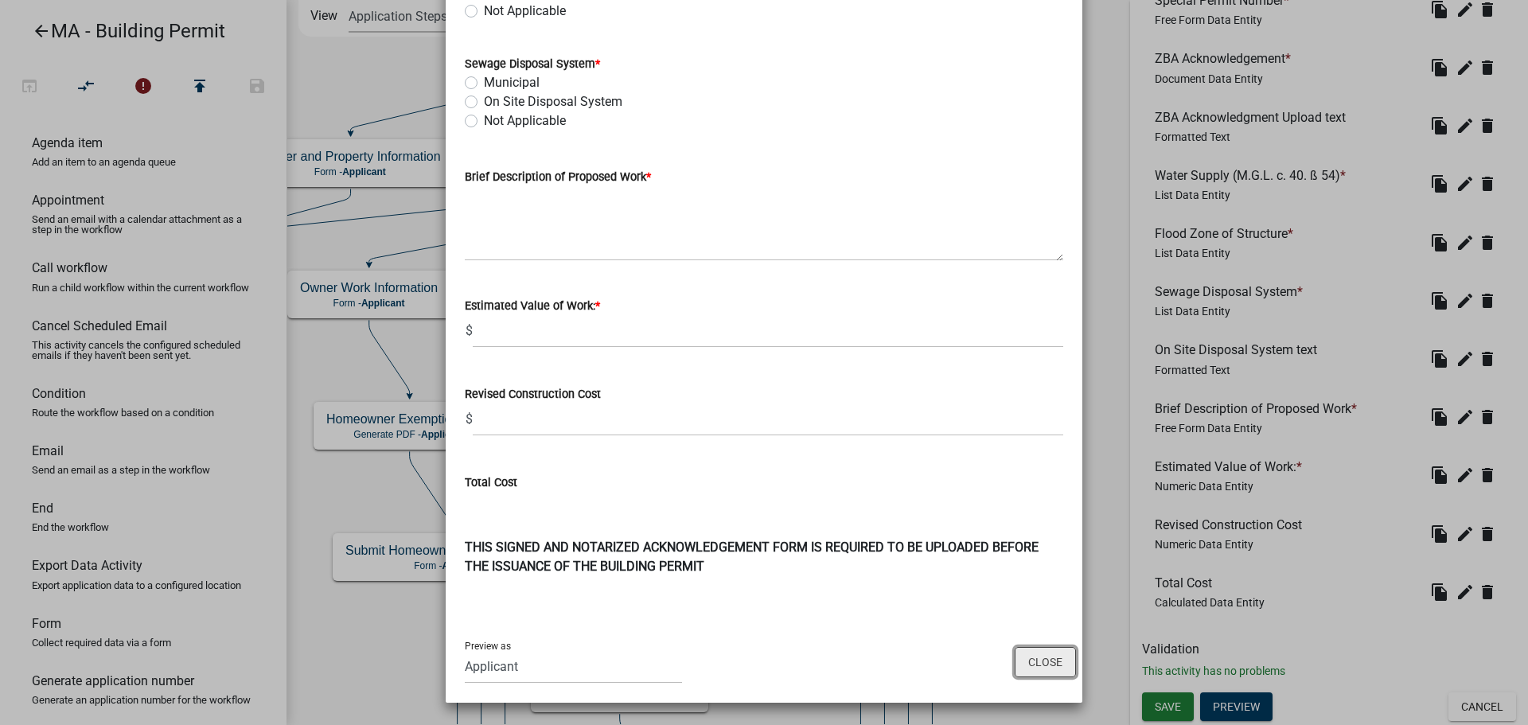
click at [1031, 665] on button "Close" at bounding box center [1045, 662] width 61 height 30
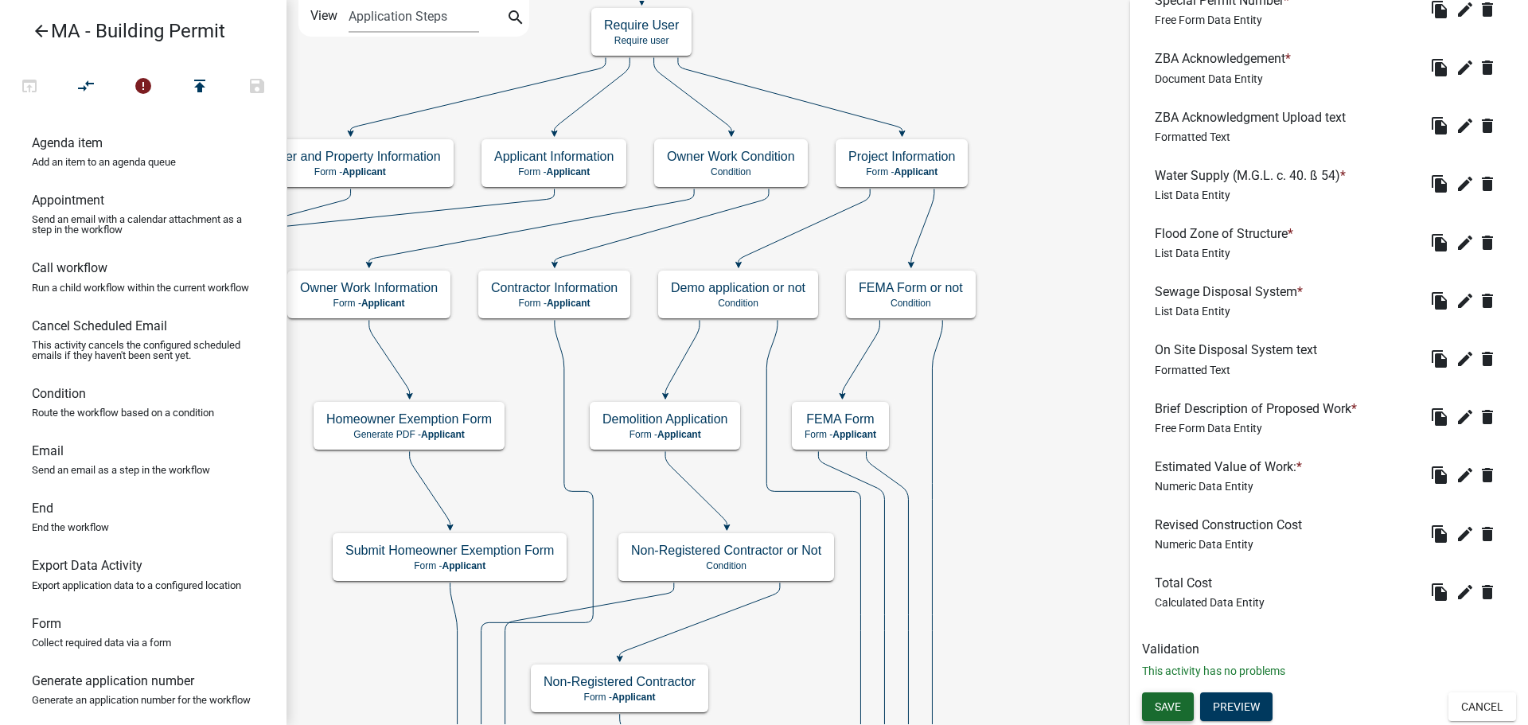
click at [1176, 709] on span "Save" at bounding box center [1168, 706] width 26 height 13
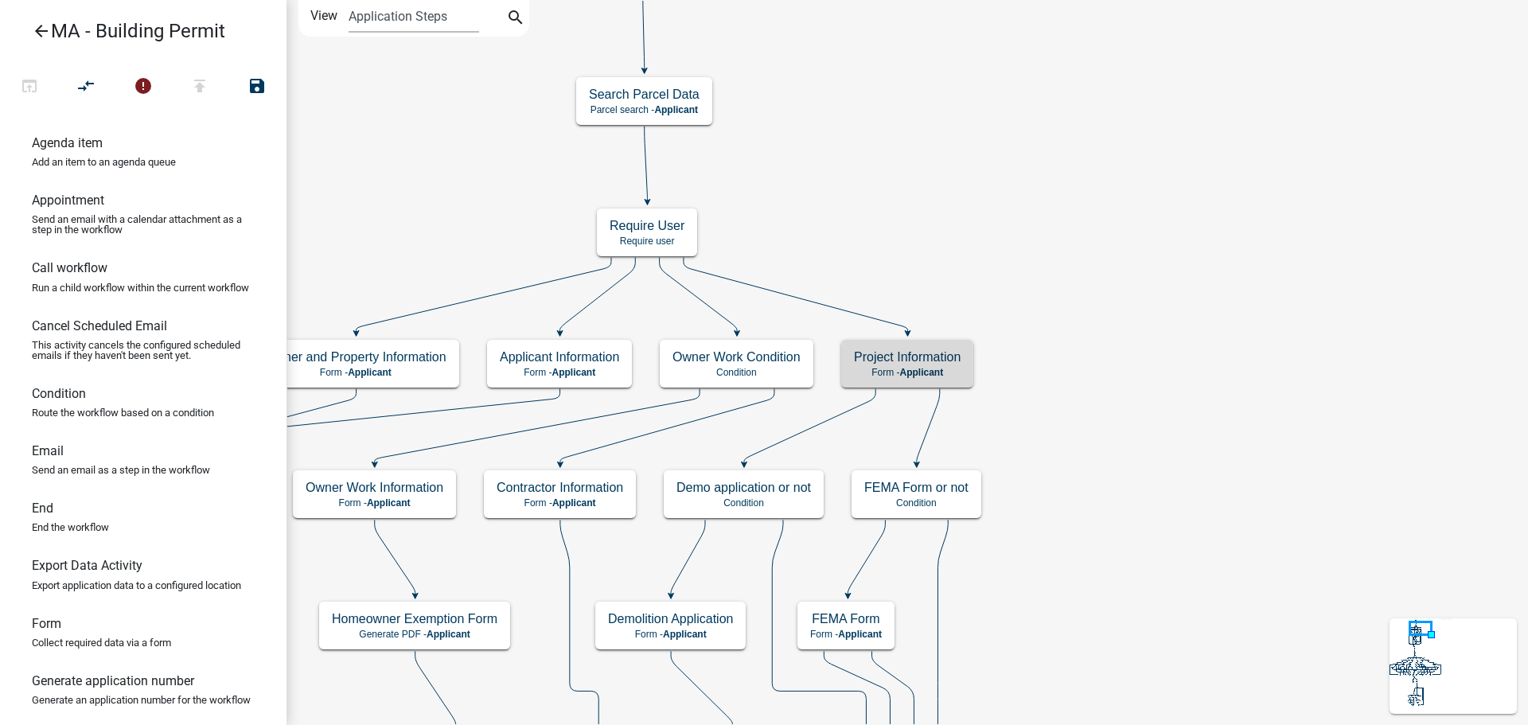
scroll to position [0, 0]
click at [947, 370] on p "Form - Applicant" at bounding box center [907, 372] width 107 height 11
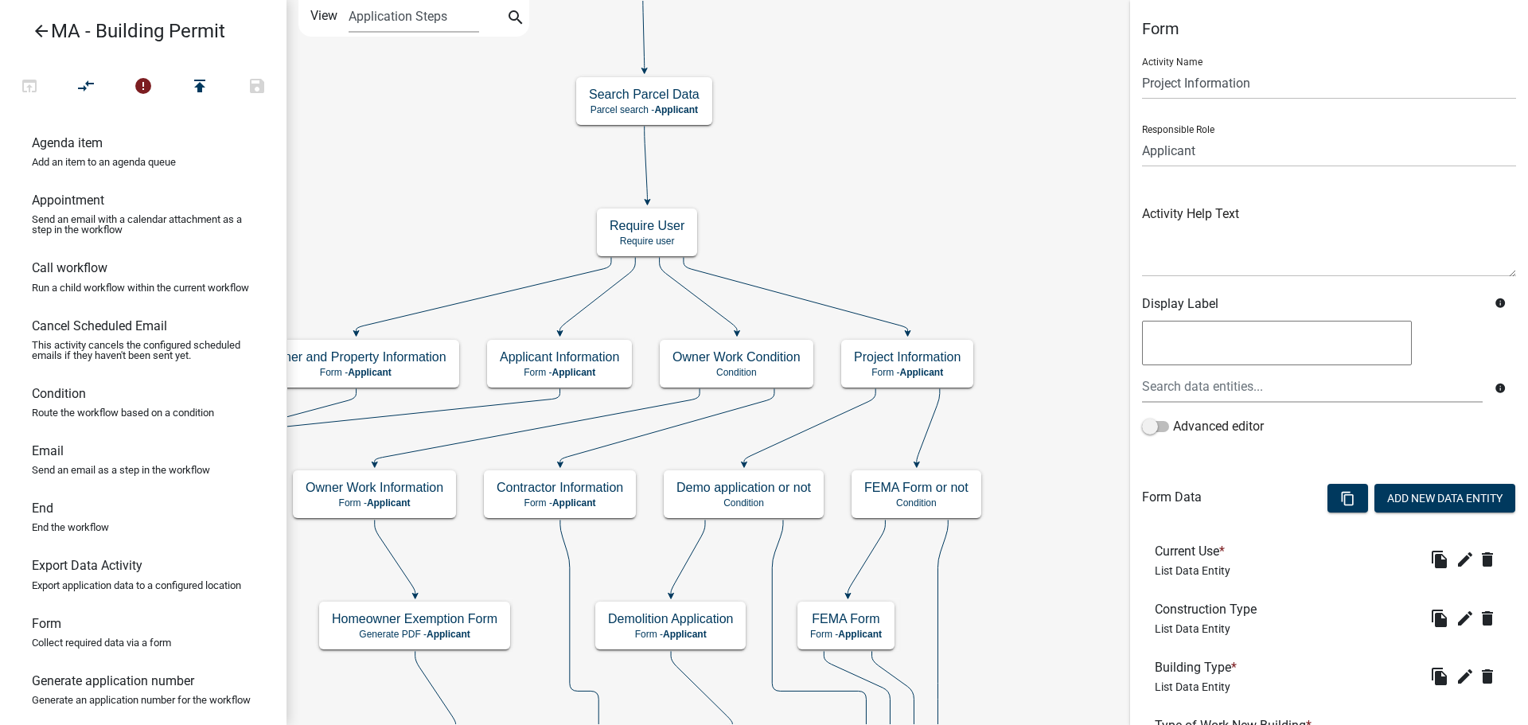
scroll to position [239, 0]
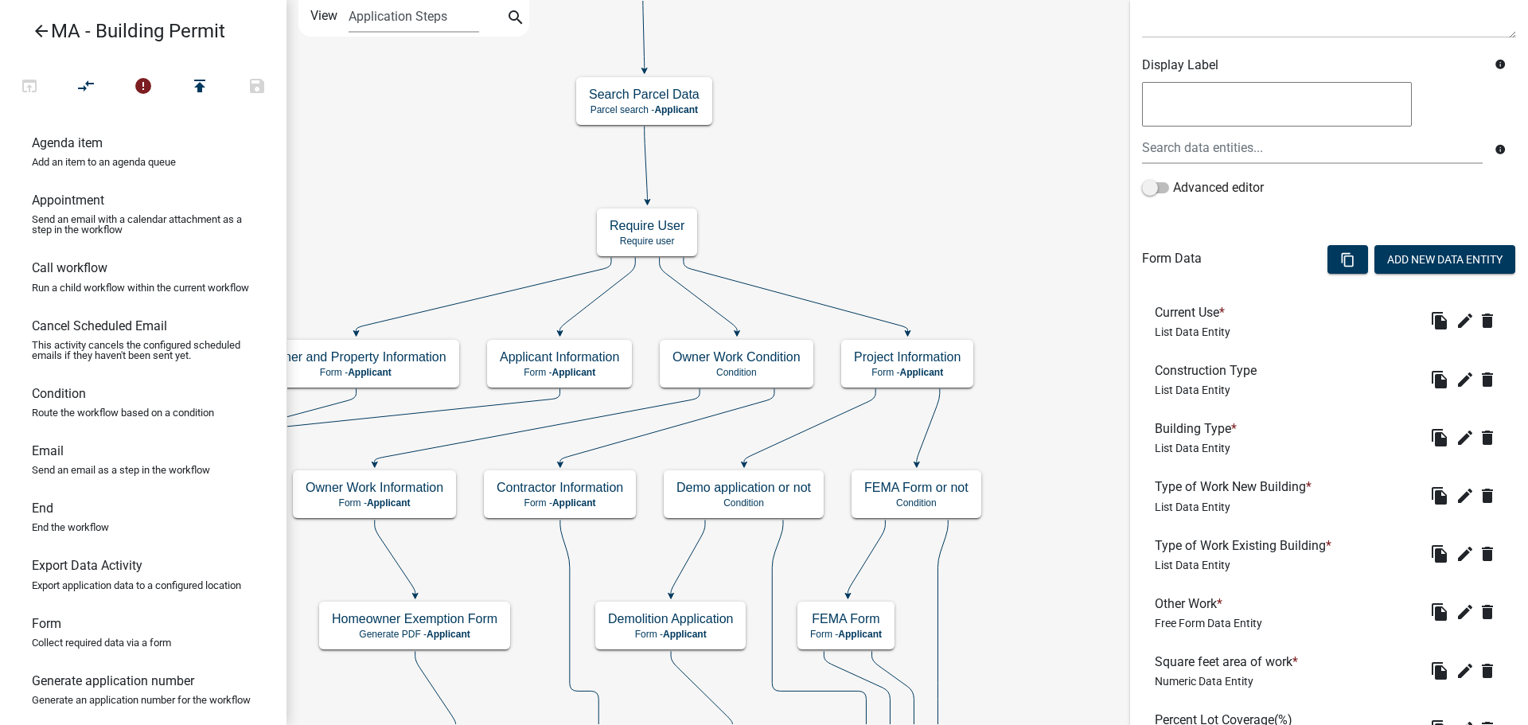
scroll to position [398, 0]
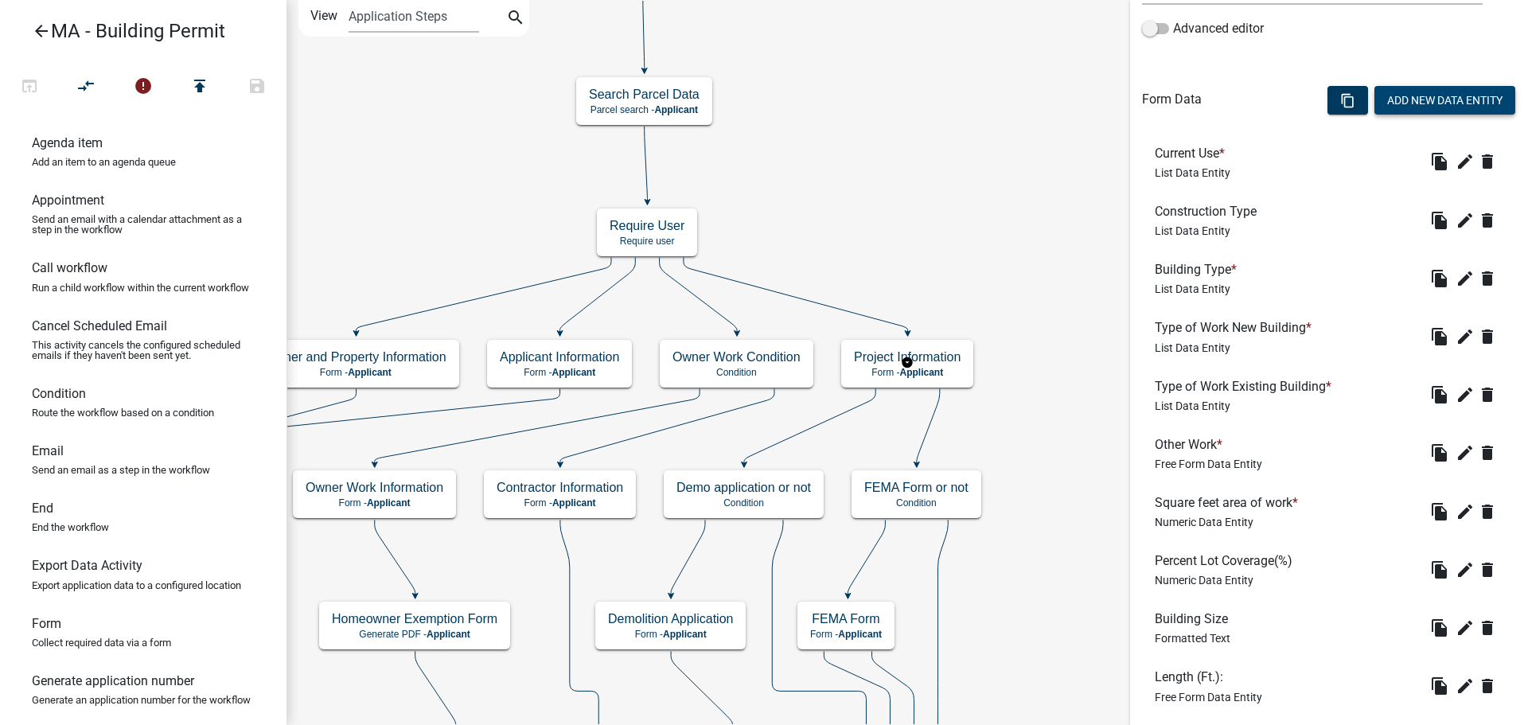
click at [1414, 100] on button "Add New Data Entity" at bounding box center [1445, 100] width 141 height 29
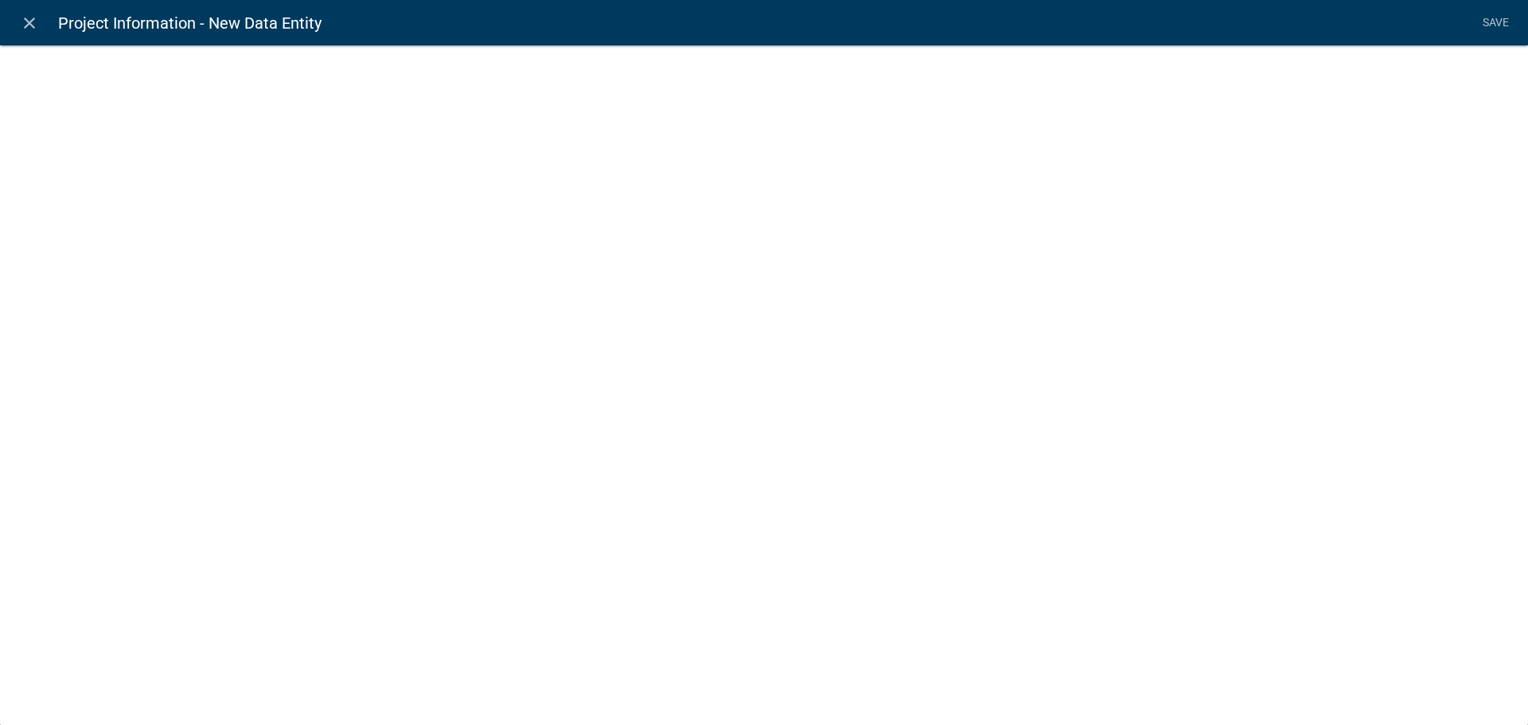
select select
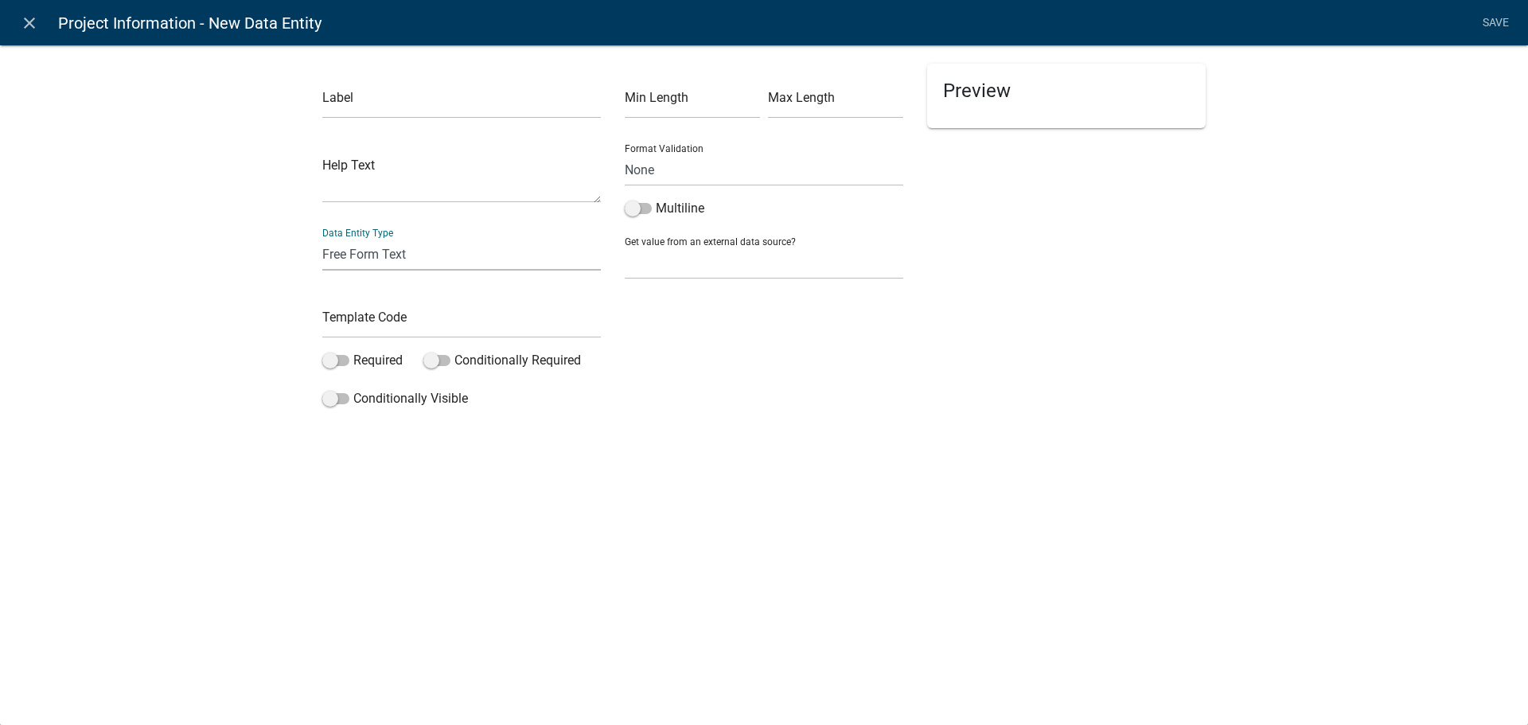
drag, startPoint x: 419, startPoint y: 258, endPoint x: 419, endPoint y: 270, distance: 12.0
click at [419, 258] on select "Free Form Text Document Display Entity Value Fee Numeric Data Date Map Sketch D…" at bounding box center [461, 254] width 279 height 33
select select "inspection-document"
click at [322, 238] on select "Free Form Text Document Display Entity Value Fee Numeric Data Date Map Sketch D…" at bounding box center [461, 254] width 279 height 33
click at [508, 254] on select "Free Form Text Document Display Entity Value Fee Numeric Data Date Map Sketch D…" at bounding box center [461, 254] width 279 height 33
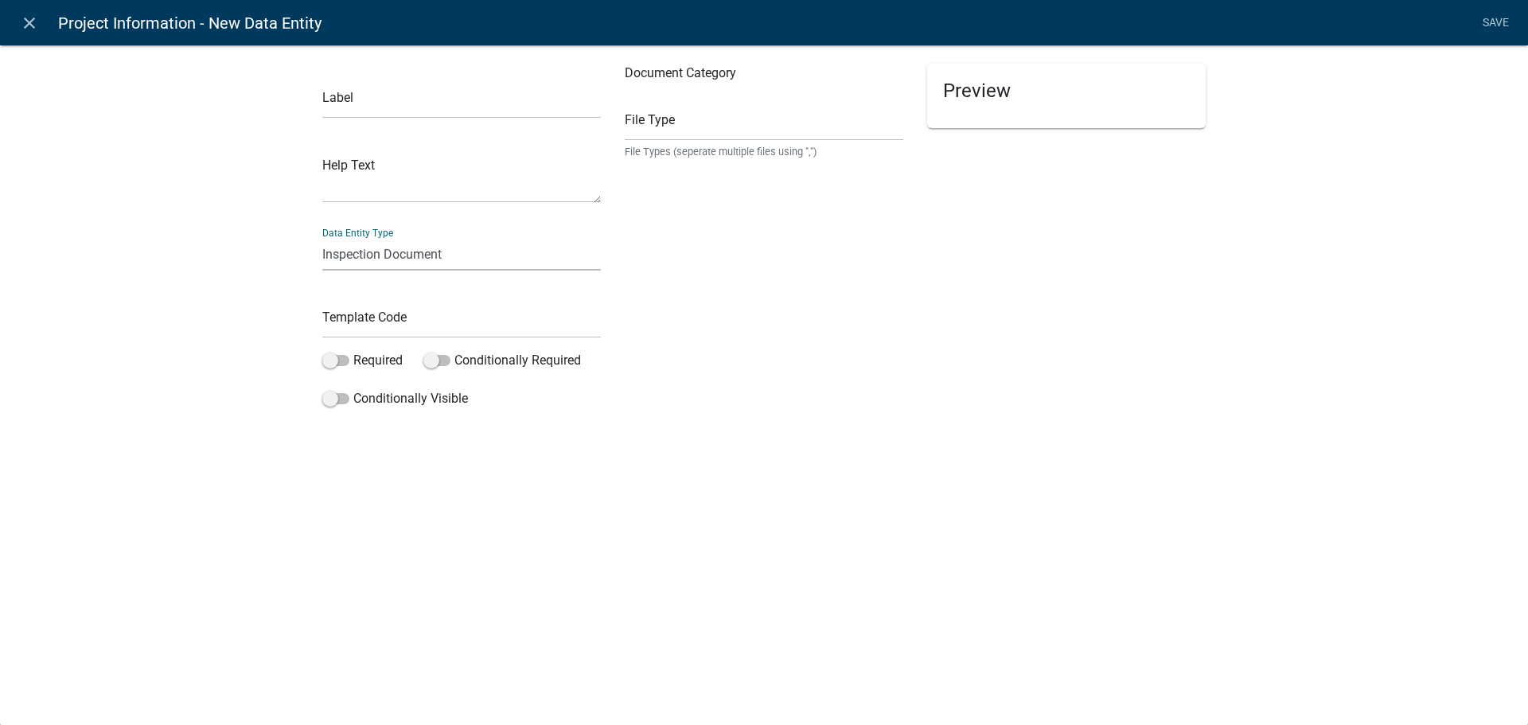
select select "document"
click at [322, 238] on select "Free Form Text Document Display Entity Value Fee Numeric Data Date Map Sketch D…" at bounding box center [461, 254] width 279 height 33
click at [665, 103] on input "text" at bounding box center [764, 102] width 279 height 33
click at [599, 254] on select "Free Form Text Document Display Entity Value Fee Numeric Data Date Map Sketch D…" at bounding box center [461, 254] width 279 height 33
click at [733, 314] on div "File Type File Types (seperate multiple files using ",") Required" at bounding box center [764, 239] width 302 height 351
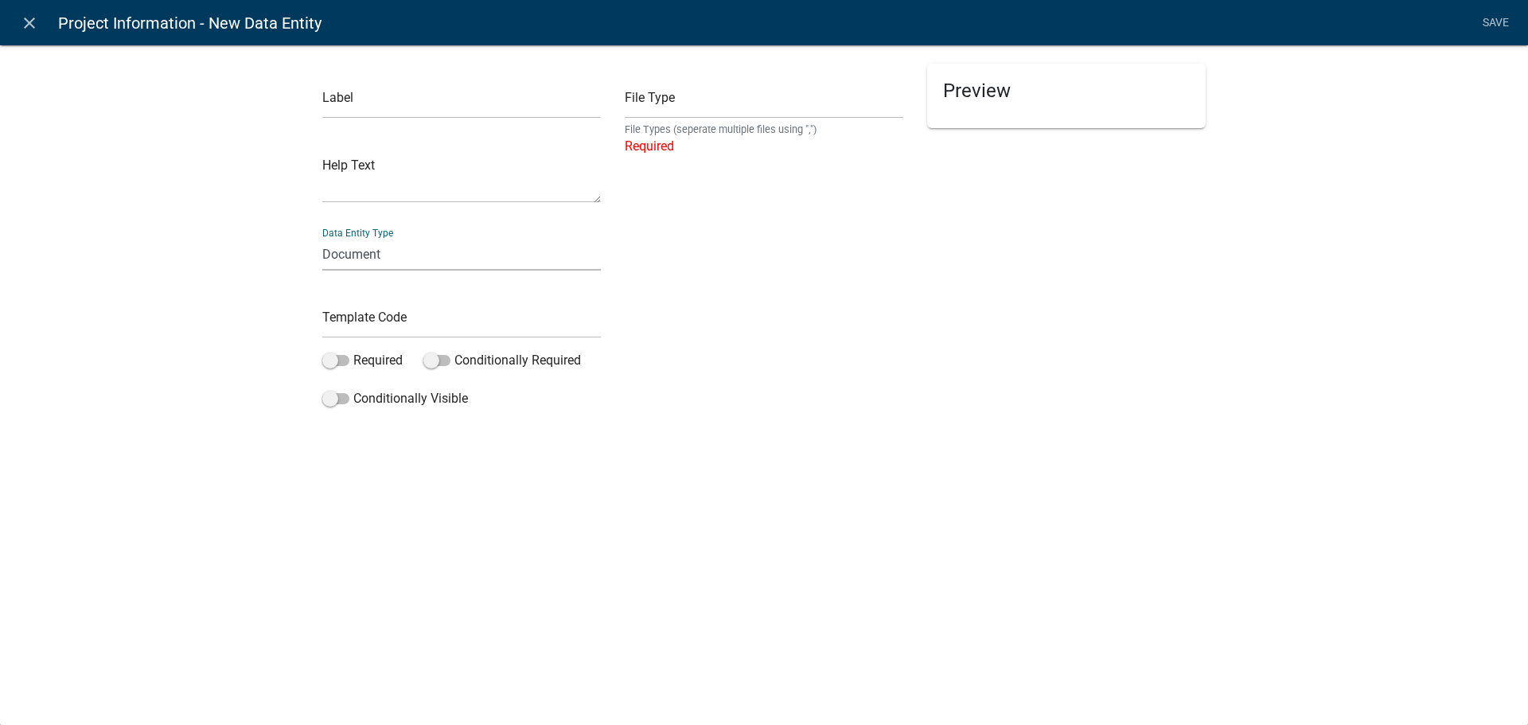
click at [562, 258] on select "Free Form Text Document Display Entity Value Fee Numeric Data Date Map Sketch D…" at bounding box center [461, 254] width 279 height 33
click at [745, 296] on div "File Type File Types (seperate multiple files using ",") Required" at bounding box center [764, 239] width 302 height 351
click at [443, 260] on select "Free Form Text Document Display Entity Value Fee Numeric Data Date Map Sketch D…" at bounding box center [461, 254] width 279 height 33
select select "rich-text"
click at [322, 238] on select "Free Form Text Document Display Entity Value Fee Numeric Data Date Map Sketch D…" at bounding box center [461, 254] width 279 height 33
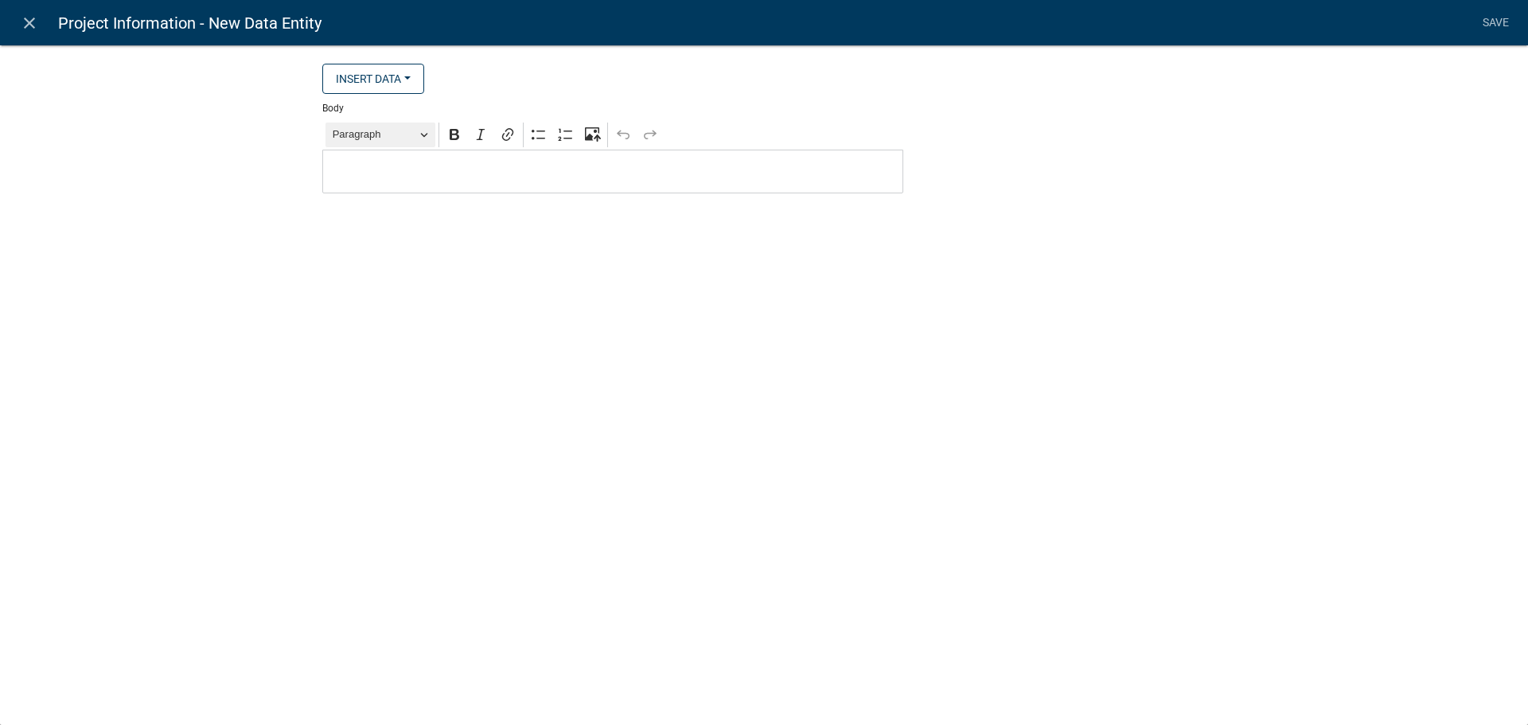
select select "rich-text"
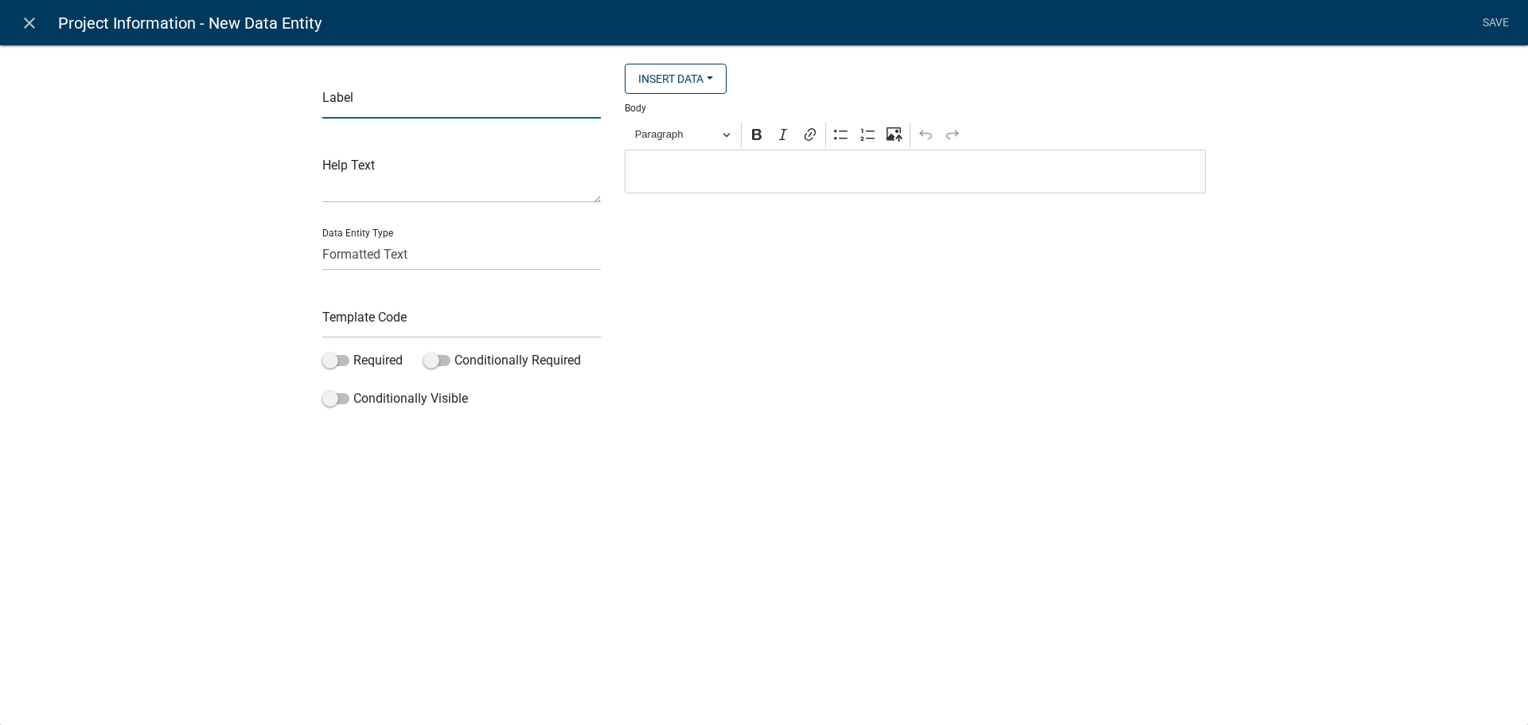
click at [405, 110] on input "text" at bounding box center [461, 102] width 279 height 33
type input "A"
drag, startPoint x: 393, startPoint y: 98, endPoint x: 351, endPoint y: 107, distance: 43.3
click at [351, 107] on input "ZBA Az" at bounding box center [461, 102] width 279 height 33
paste input "cknowledgement"
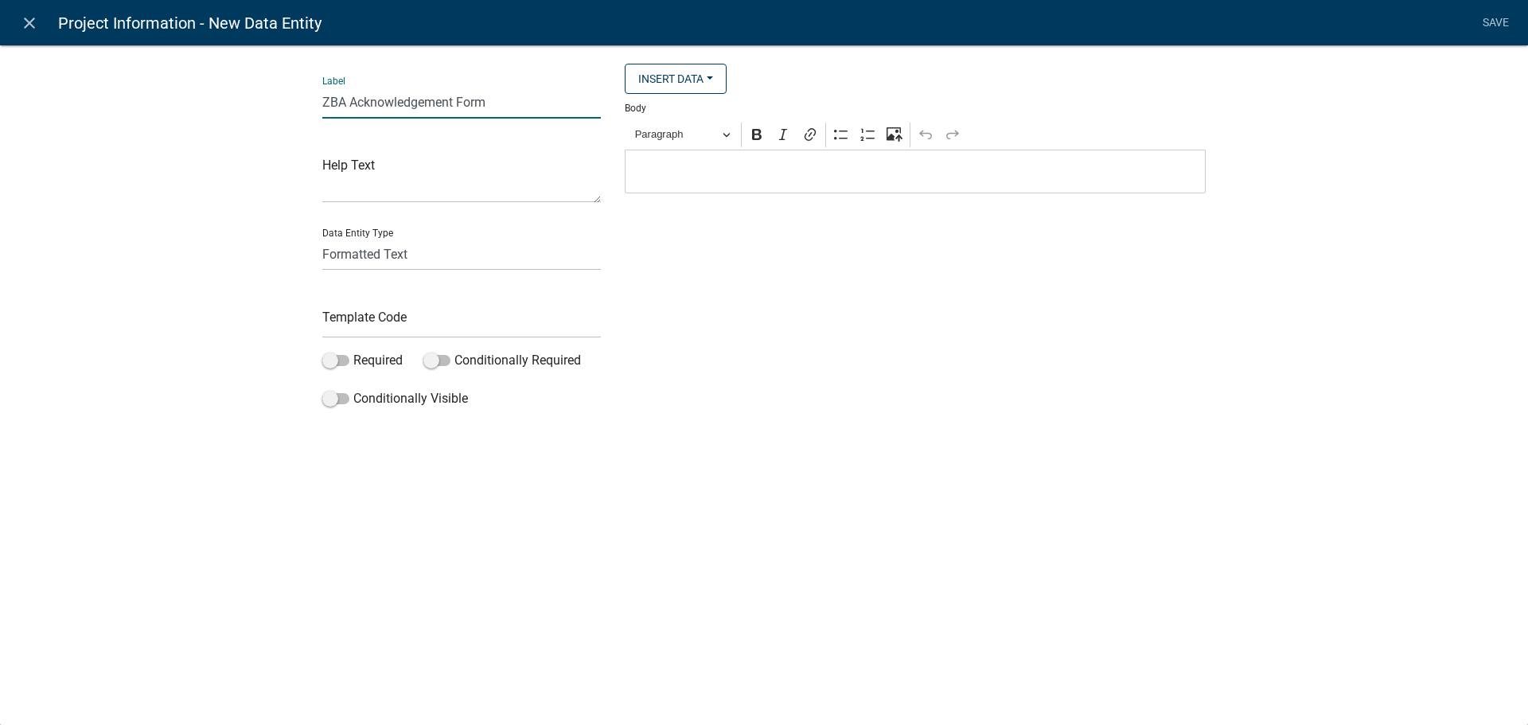
type input "ZBA Acknowledgement Form"
click at [408, 318] on input "text" at bounding box center [461, 322] width 279 height 33
paste input "Acknowledgement"
type input "ZBAAcknowledgementForm"
click at [751, 161] on div "Editor editing area: main. Press Alt+0 for help." at bounding box center [915, 172] width 581 height 44
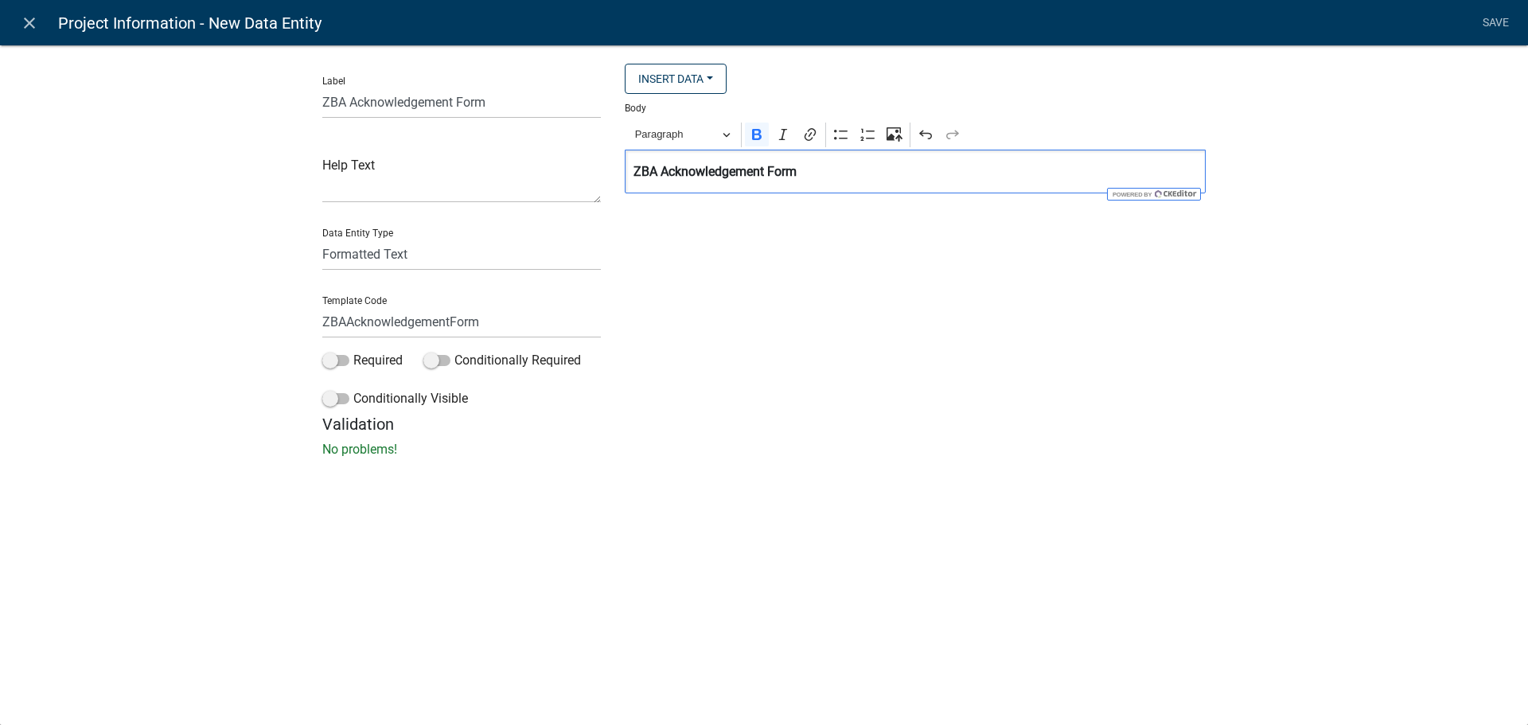
click at [873, 201] on div "Insert Data Fee Recipients City Email Address Full Name Phone Number State Stre…" at bounding box center [915, 239] width 605 height 351
click at [809, 173] on p "ZBA Acknowledgement Form" at bounding box center [916, 171] width 564 height 19
drag, startPoint x: 814, startPoint y: 171, endPoint x: 618, endPoint y: 173, distance: 196.6
click at [618, 173] on div "Insert Data Fee Recipients City Email Address Full Name Phone Number State Stre…" at bounding box center [915, 239] width 605 height 351
click at [808, 135] on icon "Editor toolbar" at bounding box center [810, 135] width 16 height 16
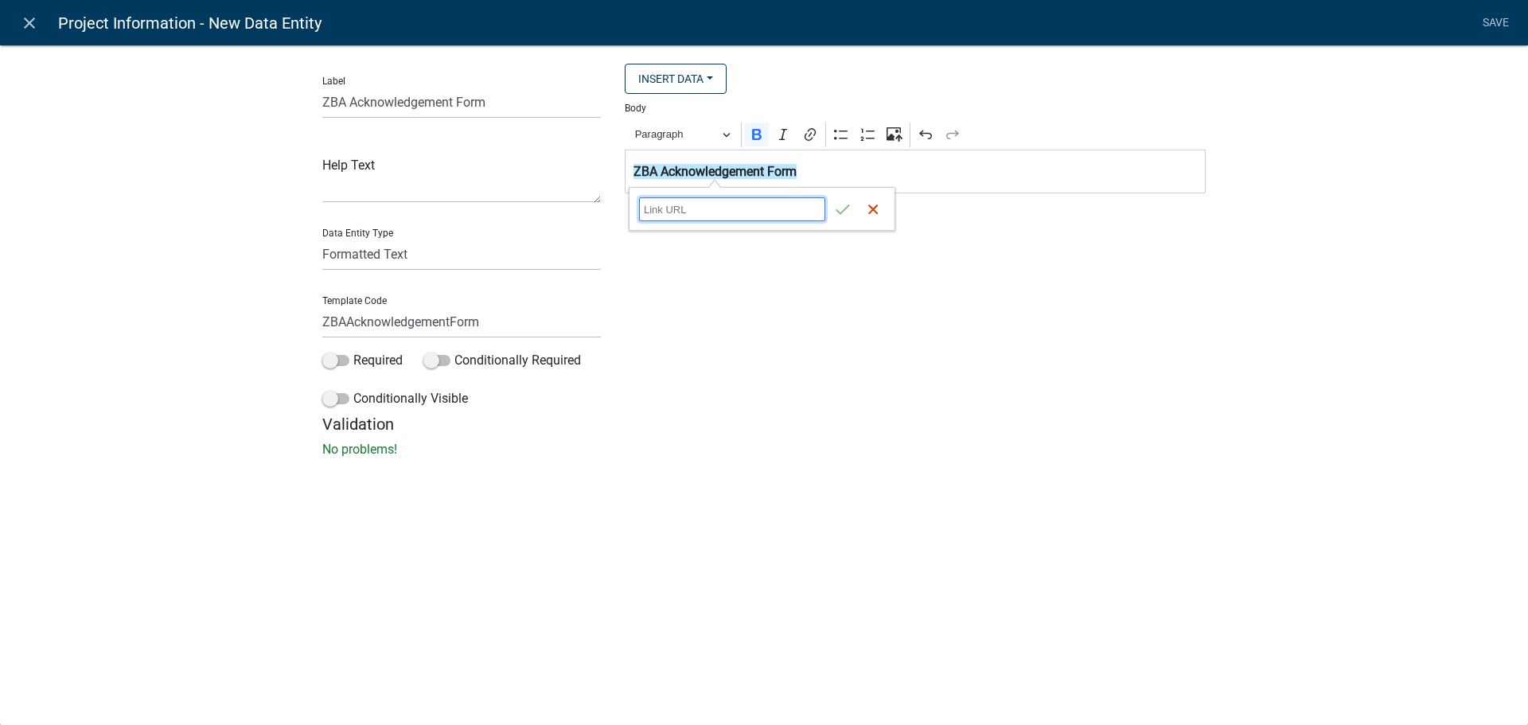
click at [775, 203] on input "Link URL" at bounding box center [732, 209] width 186 height 24
paste input "[URL][DOMAIN_NAME]"
type input "[URL][DOMAIN_NAME]"
click at [848, 208] on icon "submit" at bounding box center [843, 209] width 16 height 16
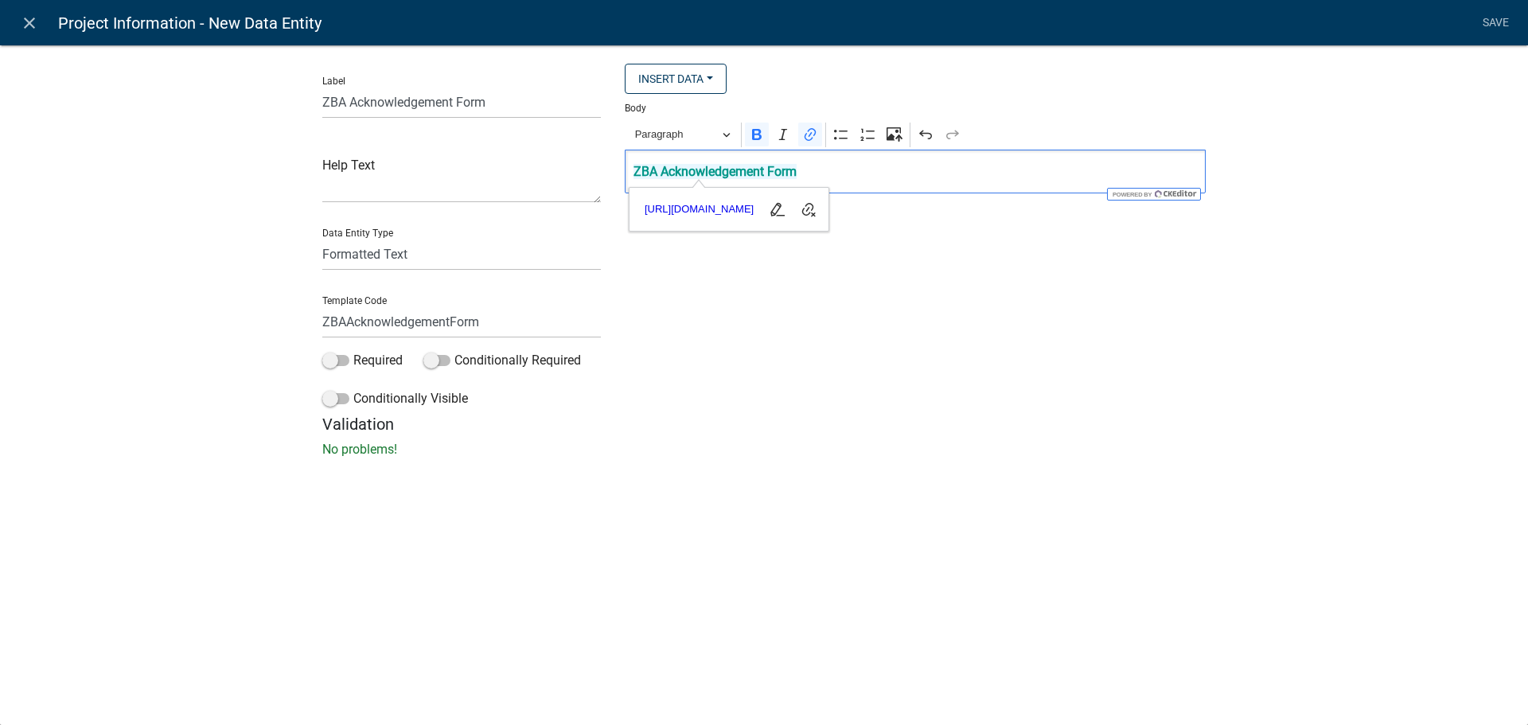
click at [999, 284] on div "Insert Data Fee Recipients City Email Address Full Name Phone Number State Stre…" at bounding box center [915, 239] width 605 height 351
click at [1502, 10] on link "Save" at bounding box center [1496, 23] width 40 height 30
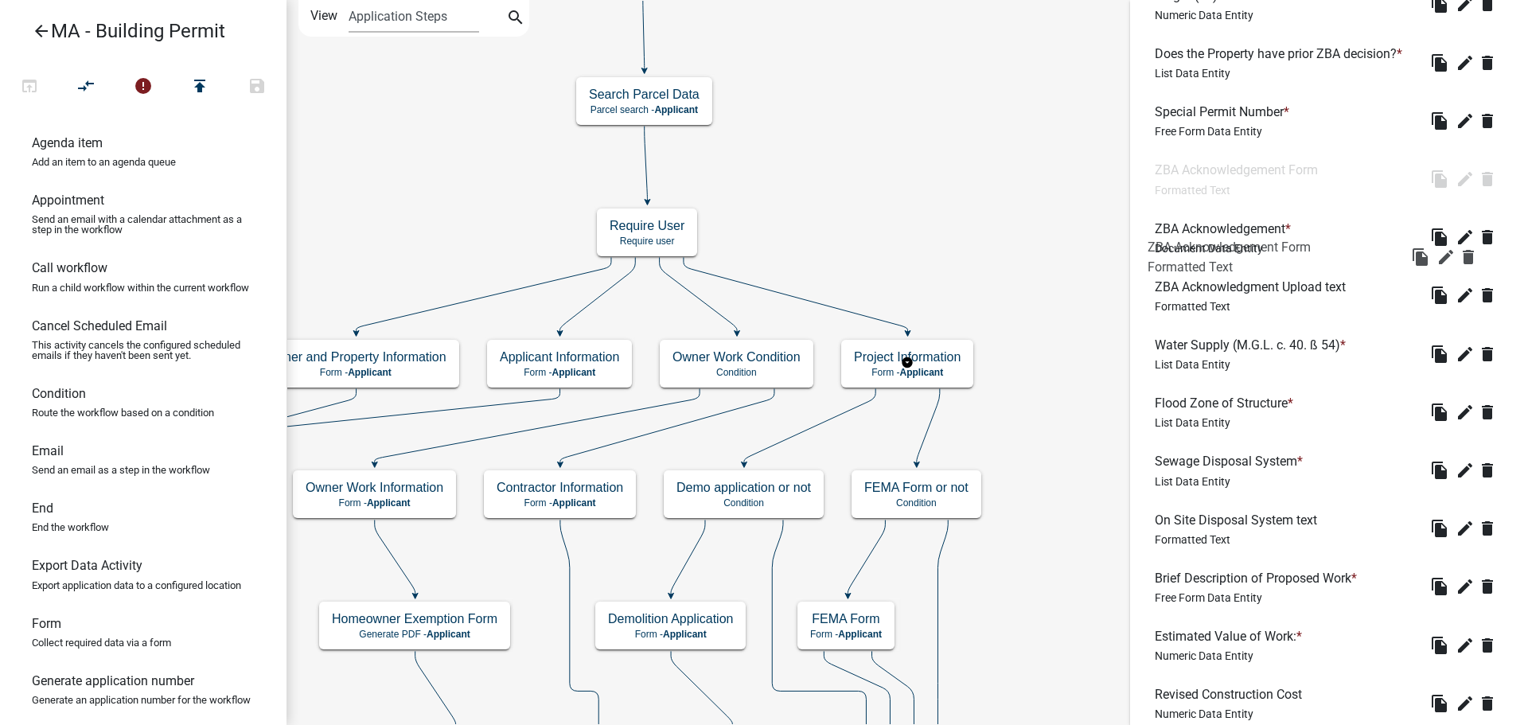
scroll to position [1128, 0]
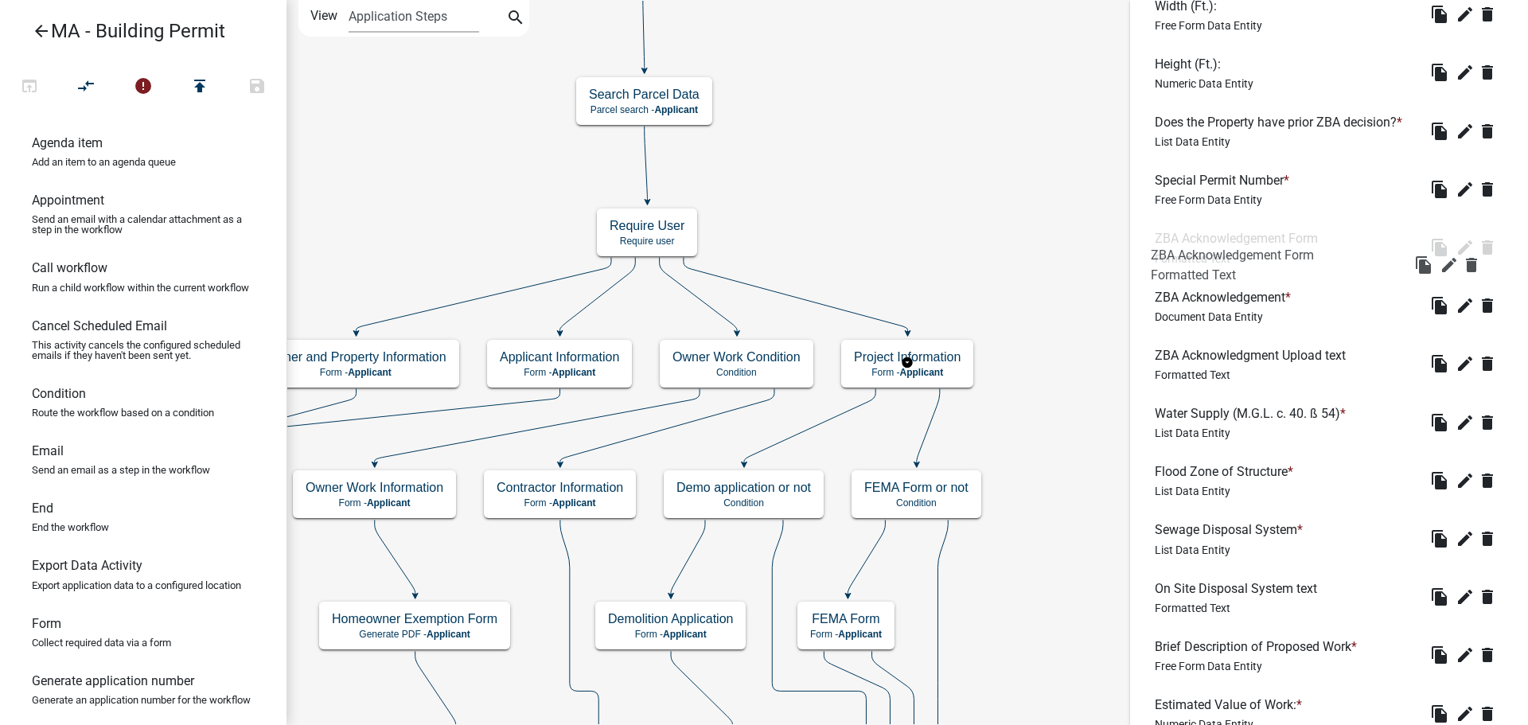
drag, startPoint x: 1277, startPoint y: 582, endPoint x: 1273, endPoint y: 250, distance: 331.9
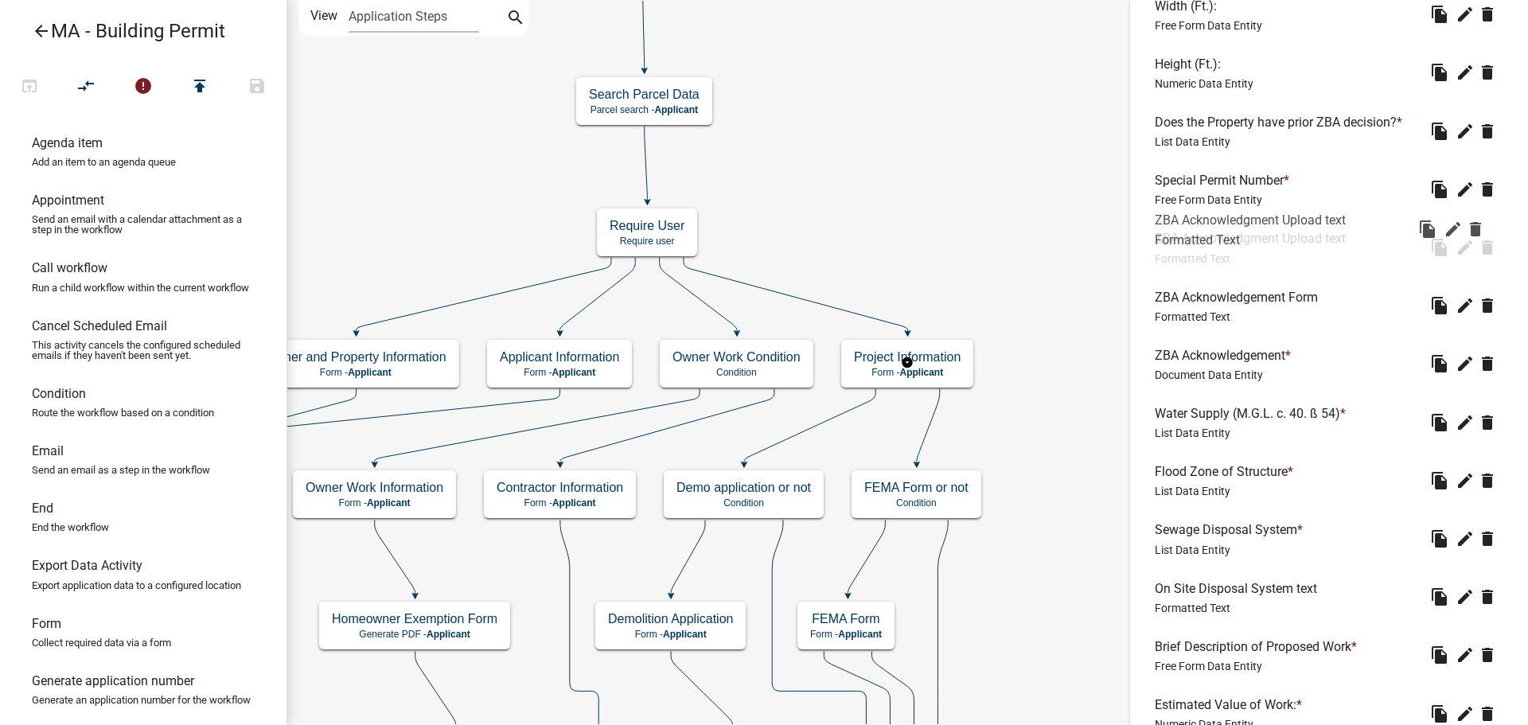
drag, startPoint x: 1242, startPoint y: 358, endPoint x: 1241, endPoint y: 223, distance: 135.3
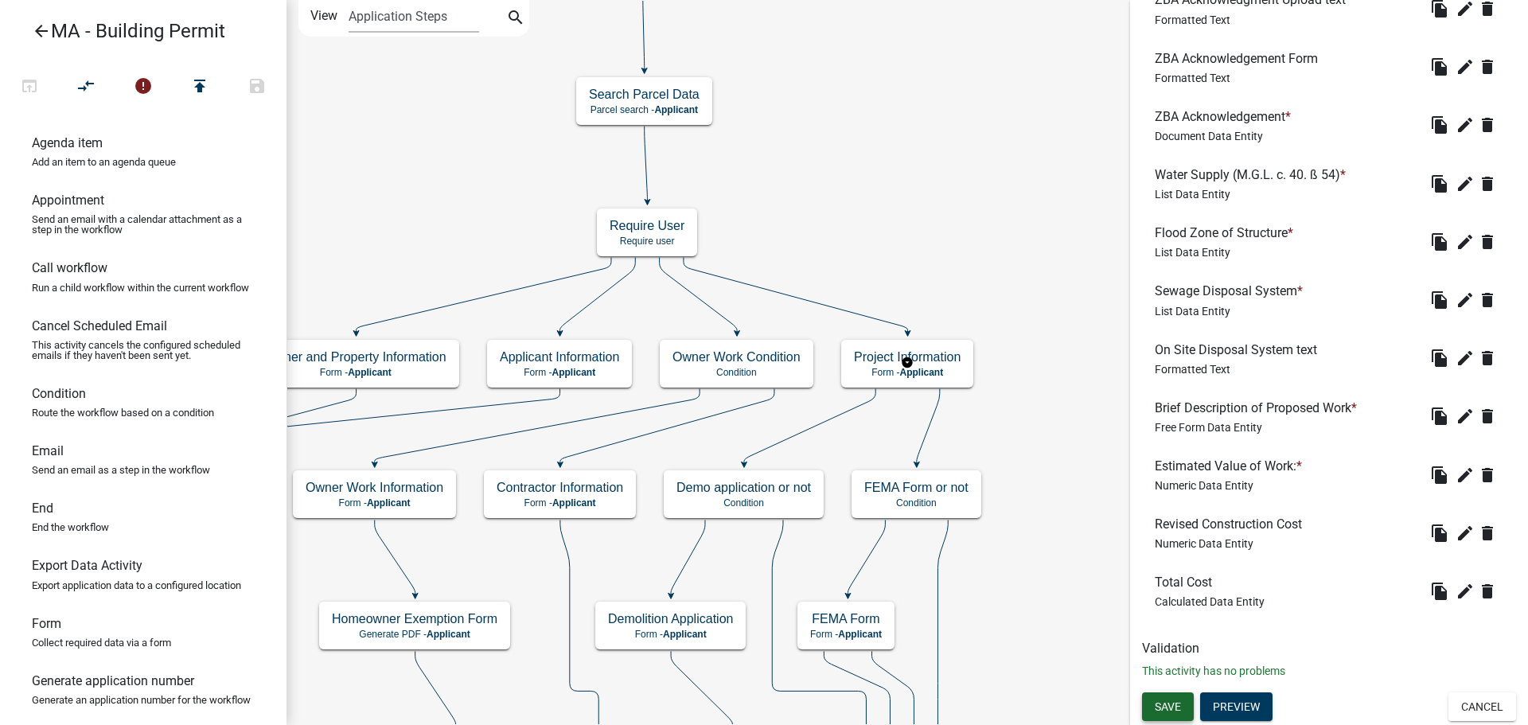
click at [1172, 705] on span "Save" at bounding box center [1168, 706] width 26 height 13
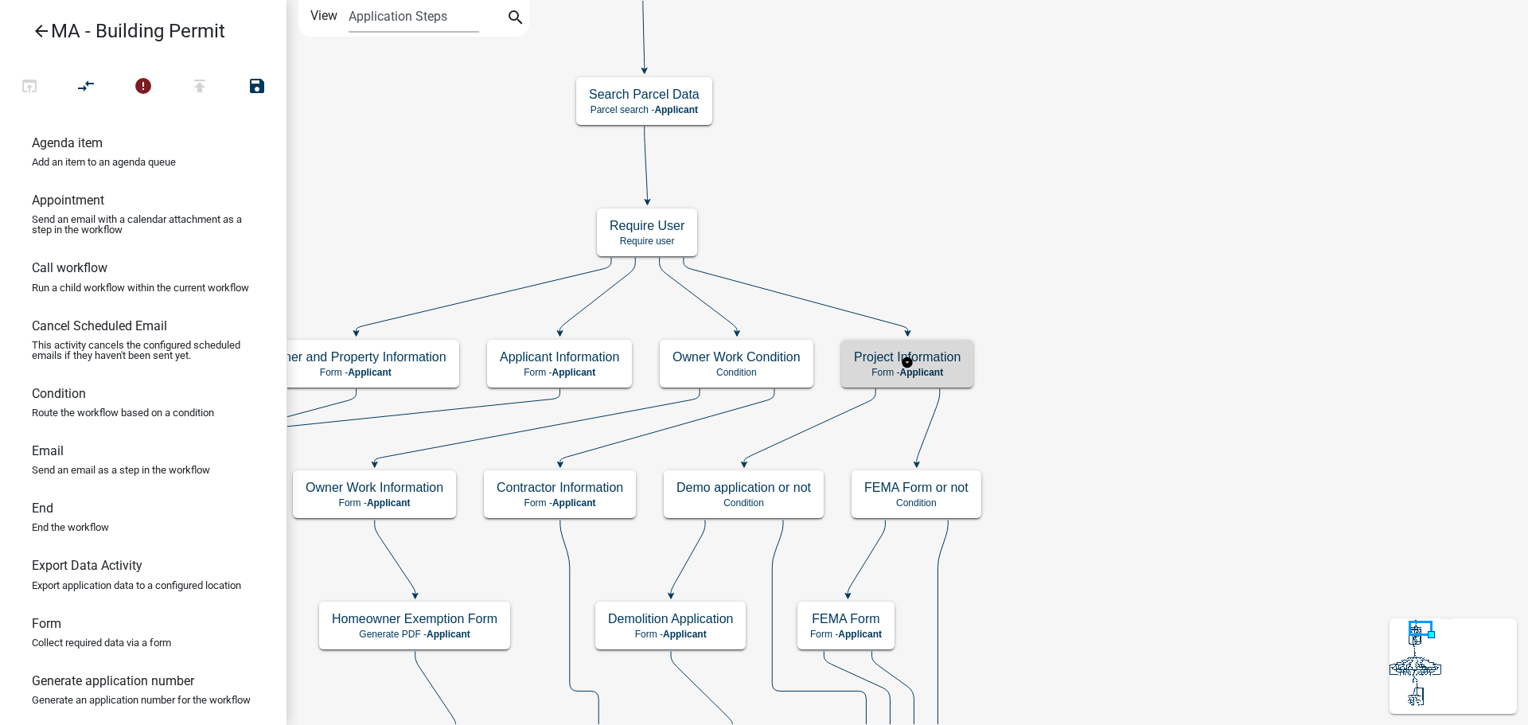
scroll to position [0, 0]
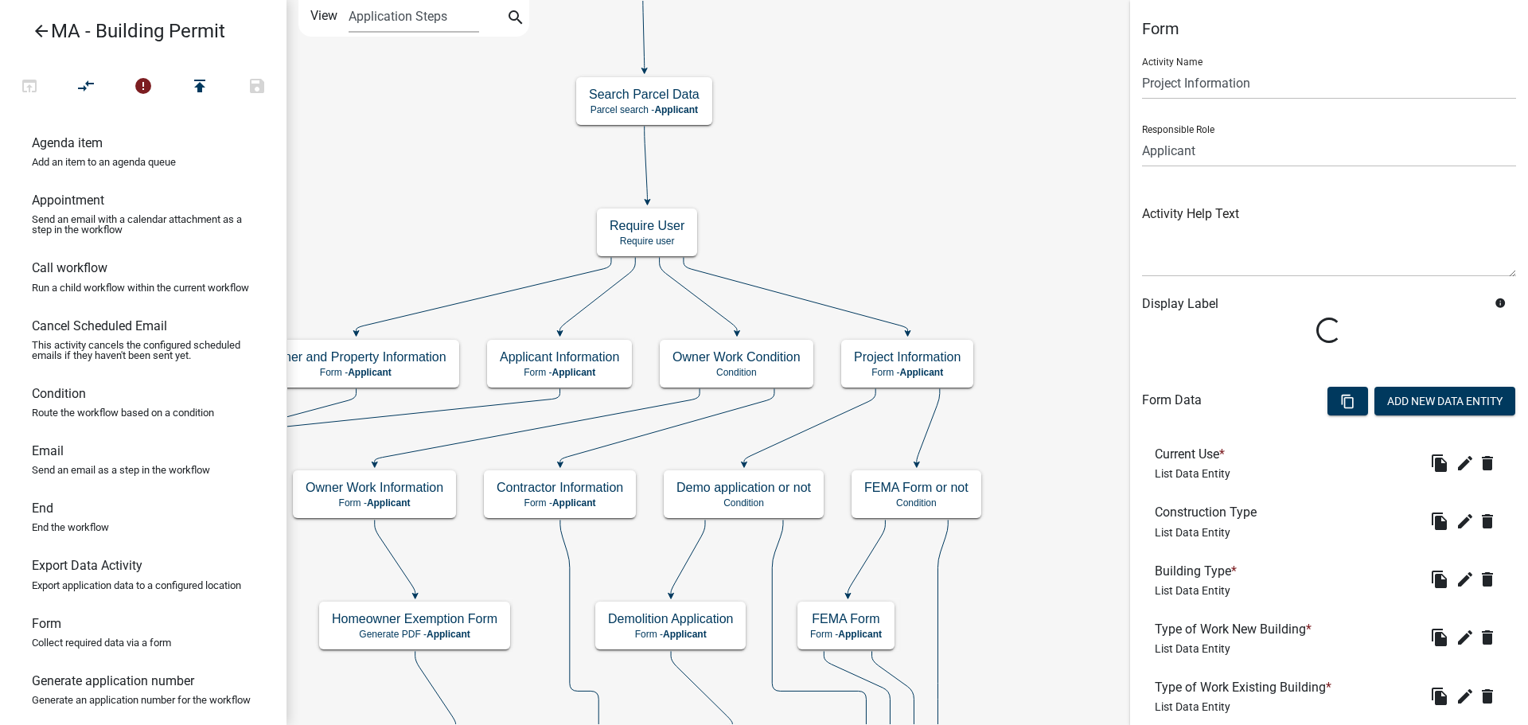
click at [1240, 680] on h6 "Type of Work Existing Building *" at bounding box center [1246, 687] width 183 height 15
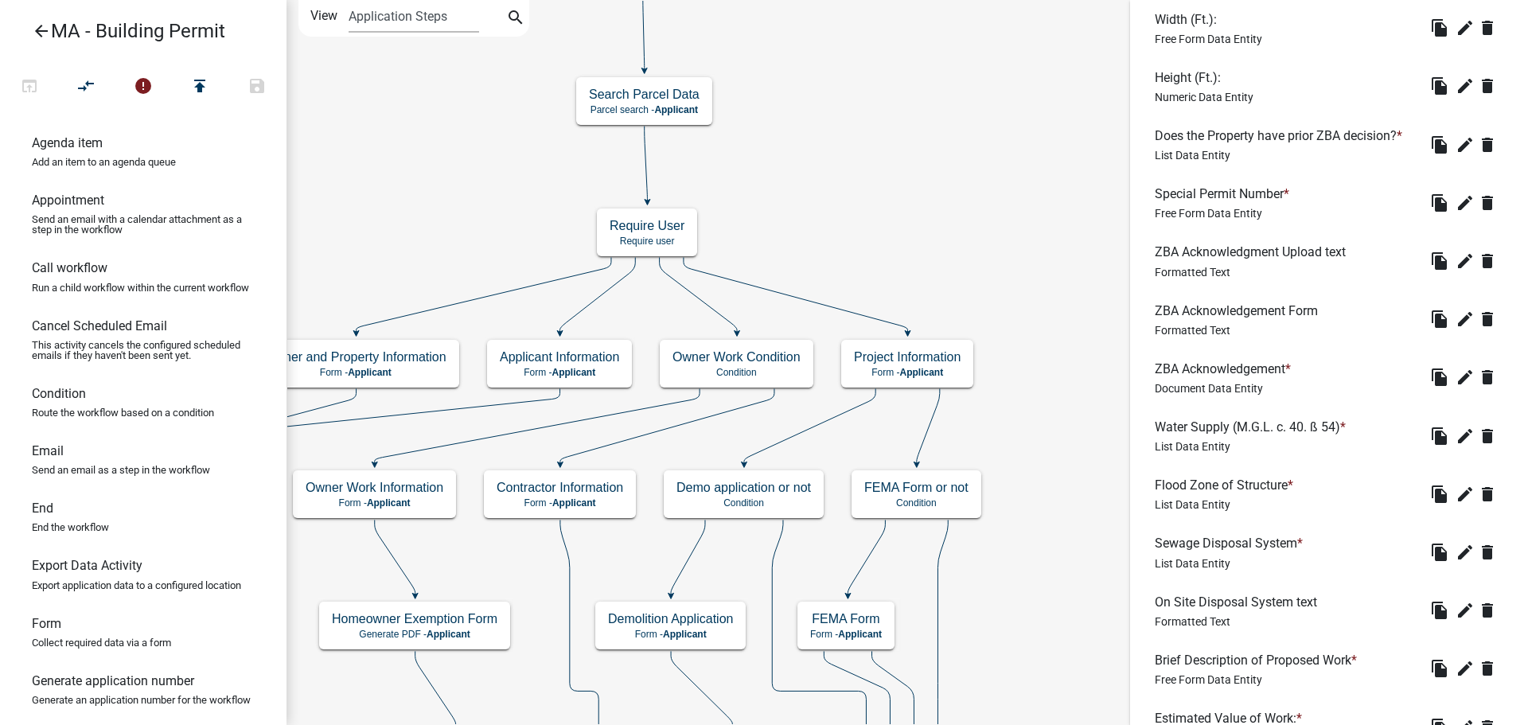
scroll to position [1367, 0]
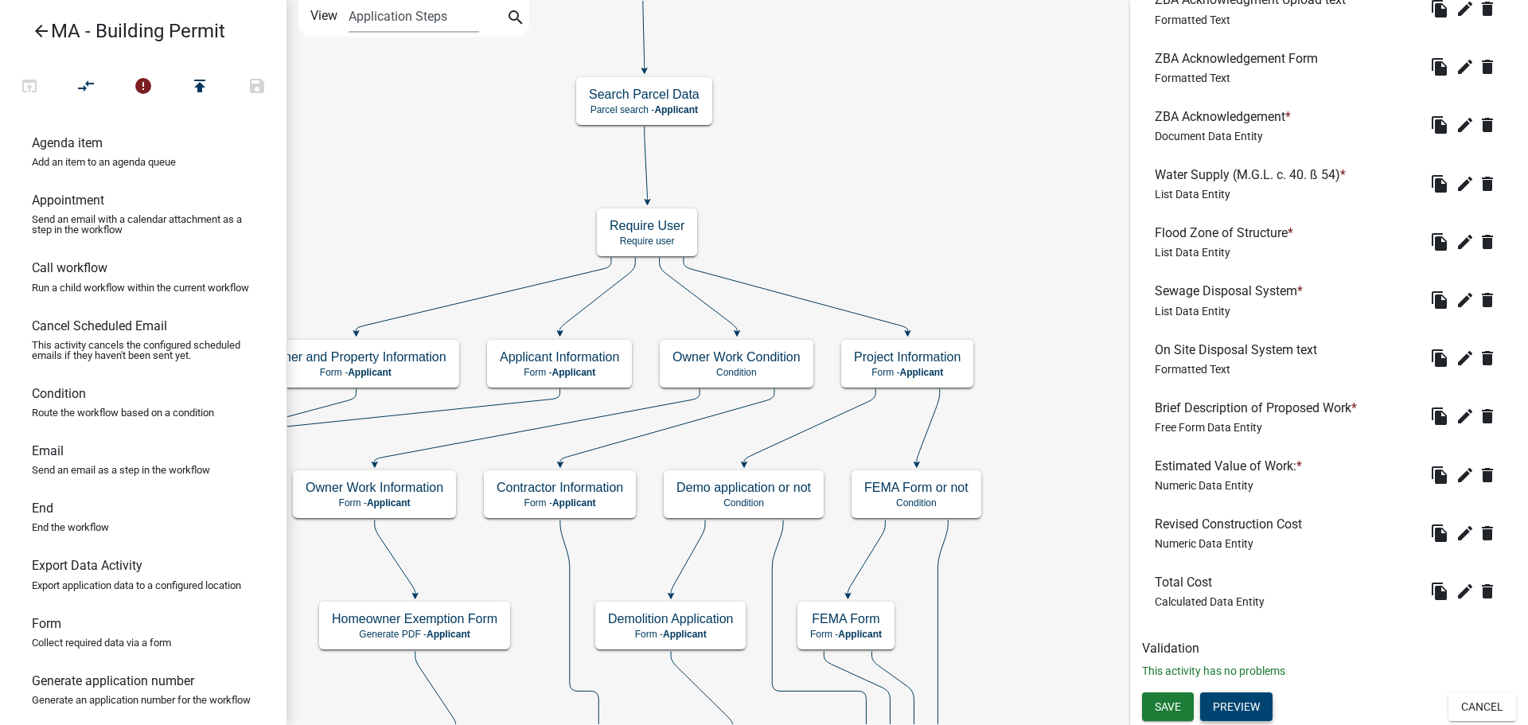
click at [1252, 704] on button "Preview" at bounding box center [1236, 706] width 72 height 29
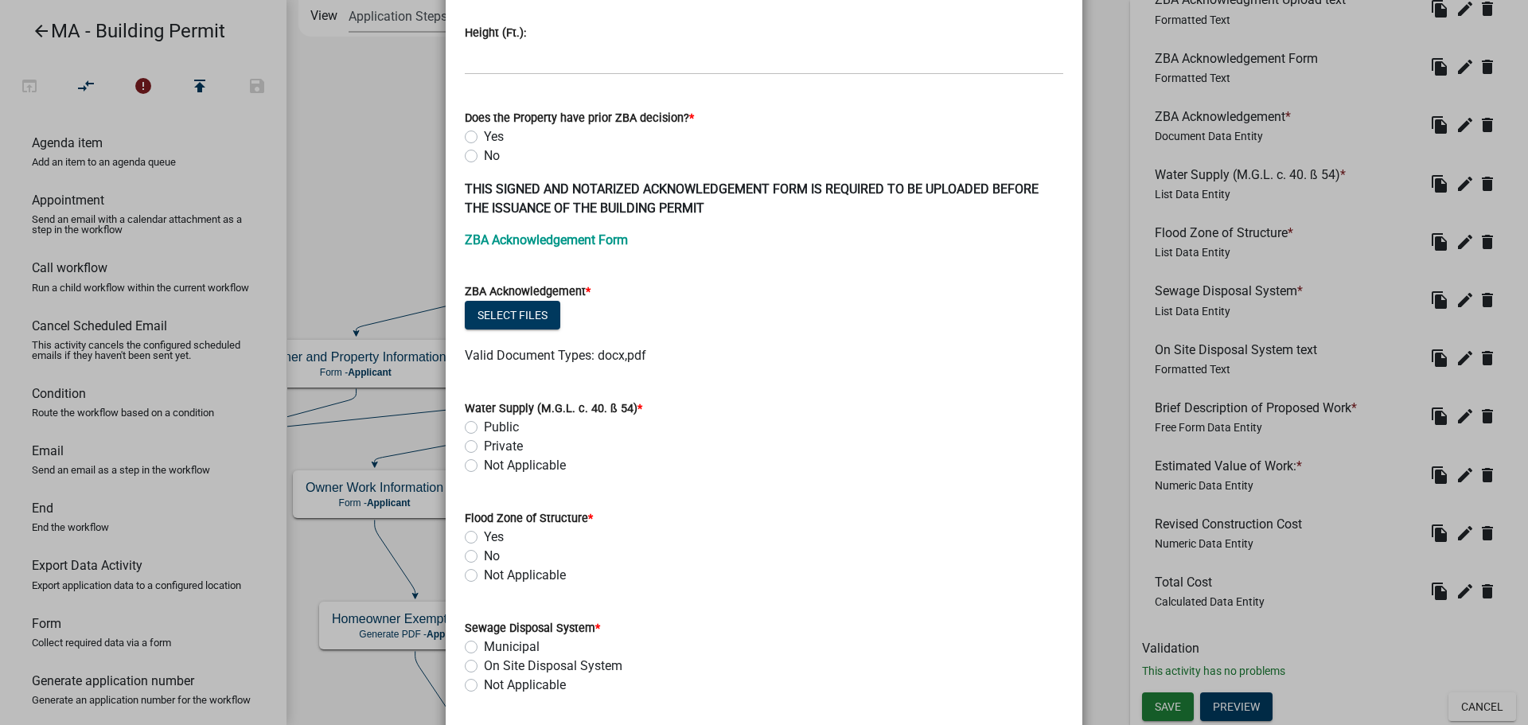
scroll to position [637, 0]
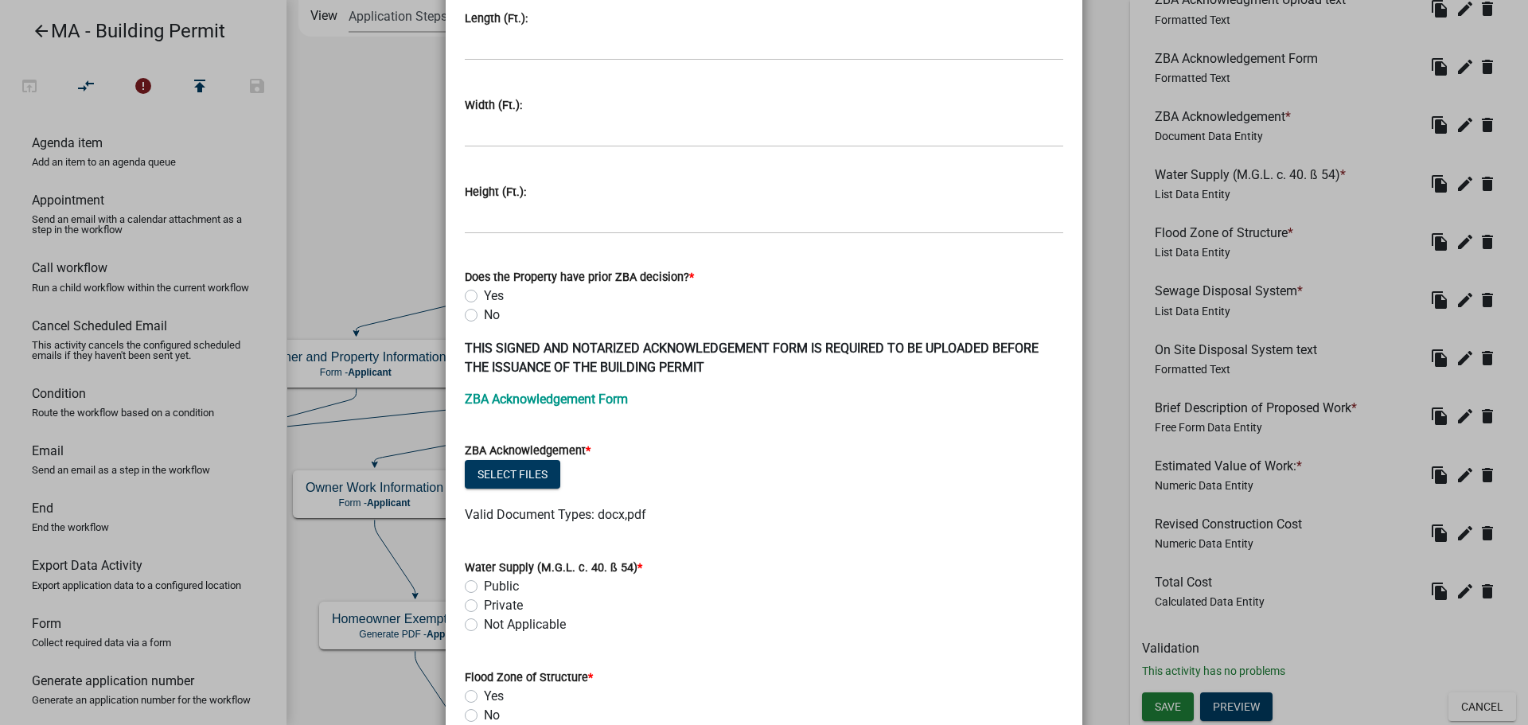
click at [1195, 618] on ngb-modal-window "Activity Preview : Project Information × Current Use * R-3 (Residential occupan…" at bounding box center [764, 362] width 1528 height 725
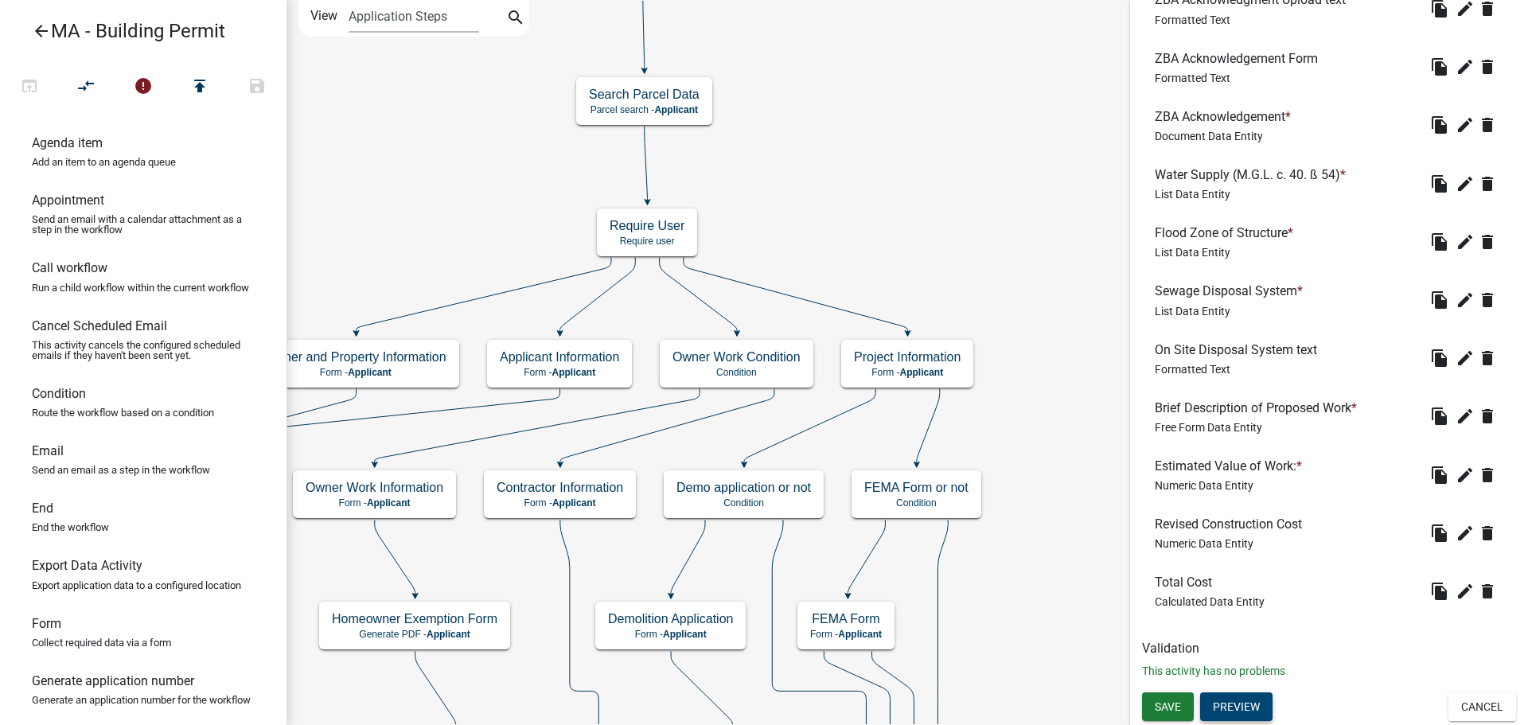
scroll to position [1287, 0]
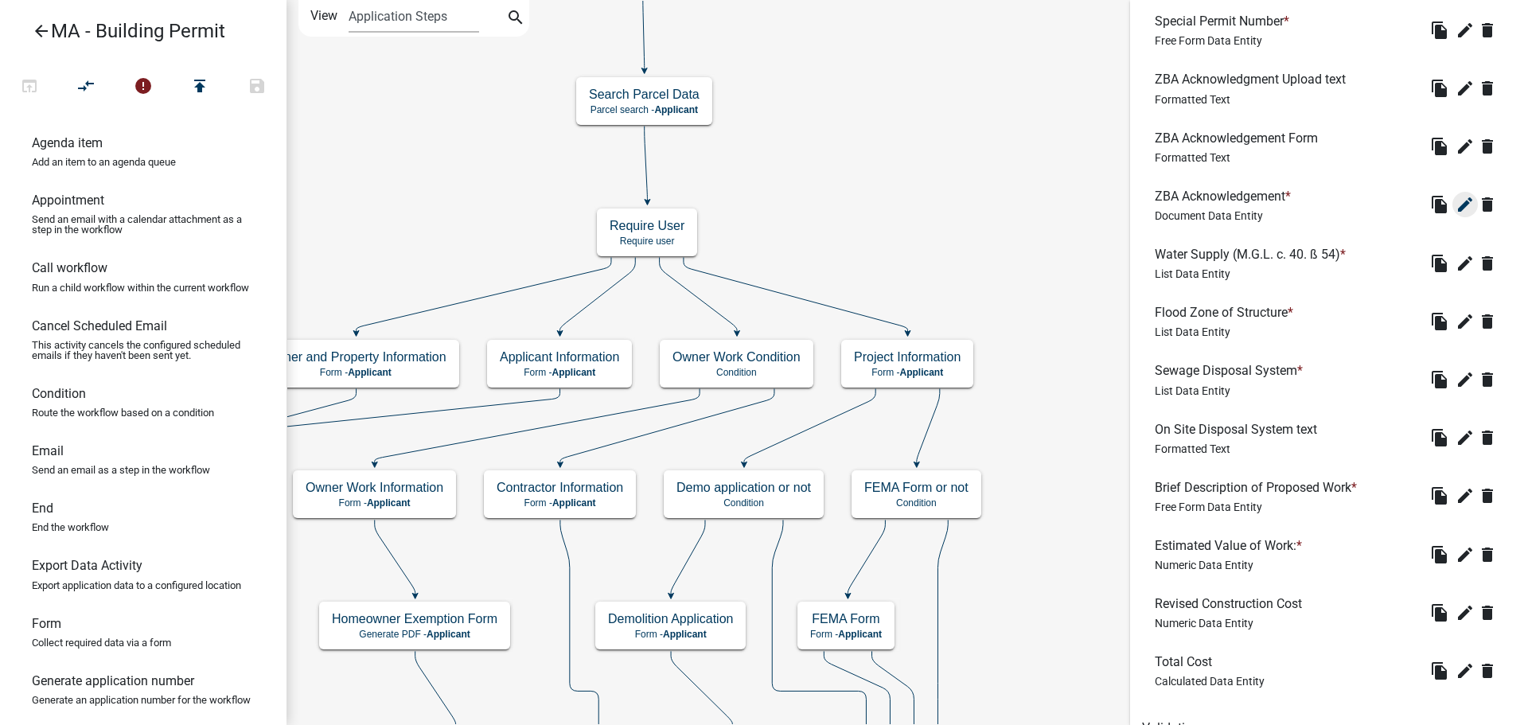
click at [1456, 204] on icon "edit" at bounding box center [1465, 204] width 19 height 19
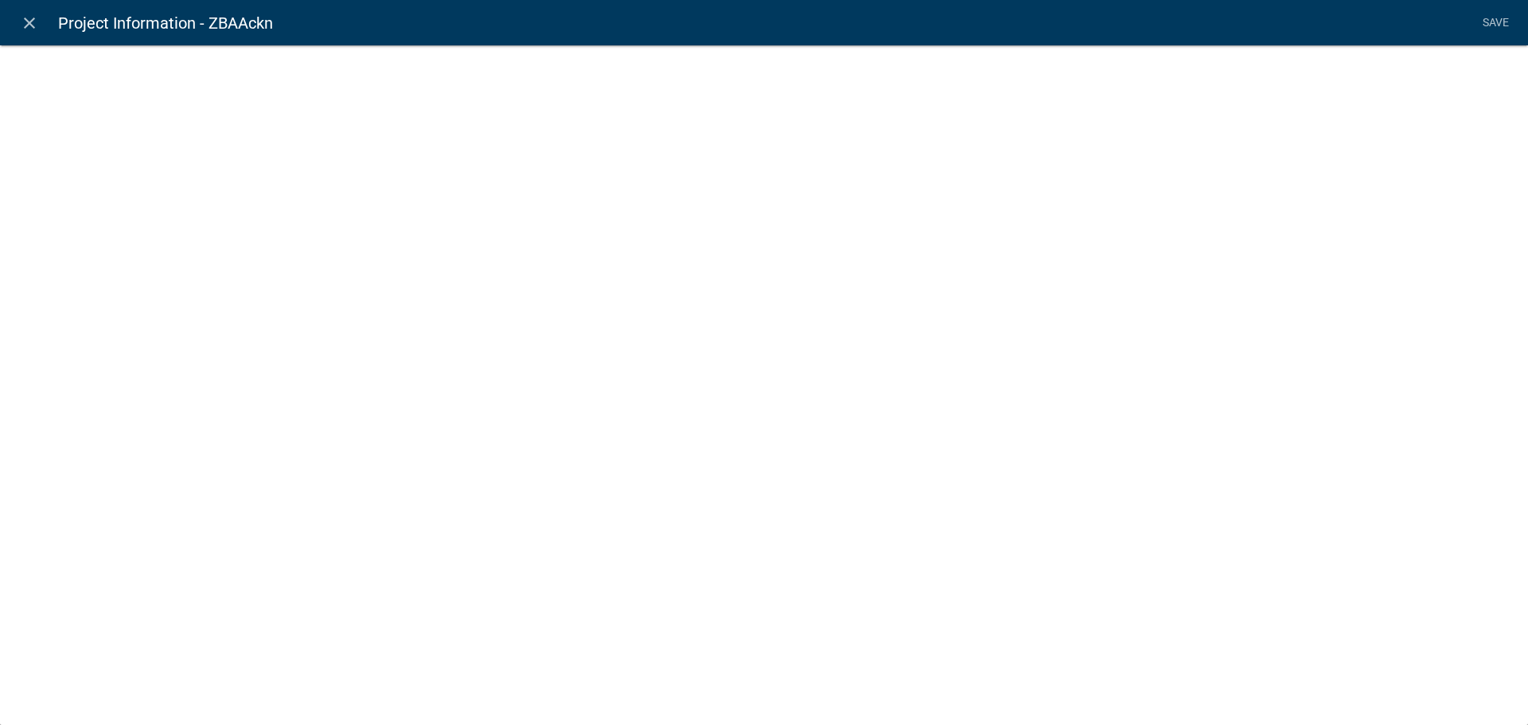
select select "document"
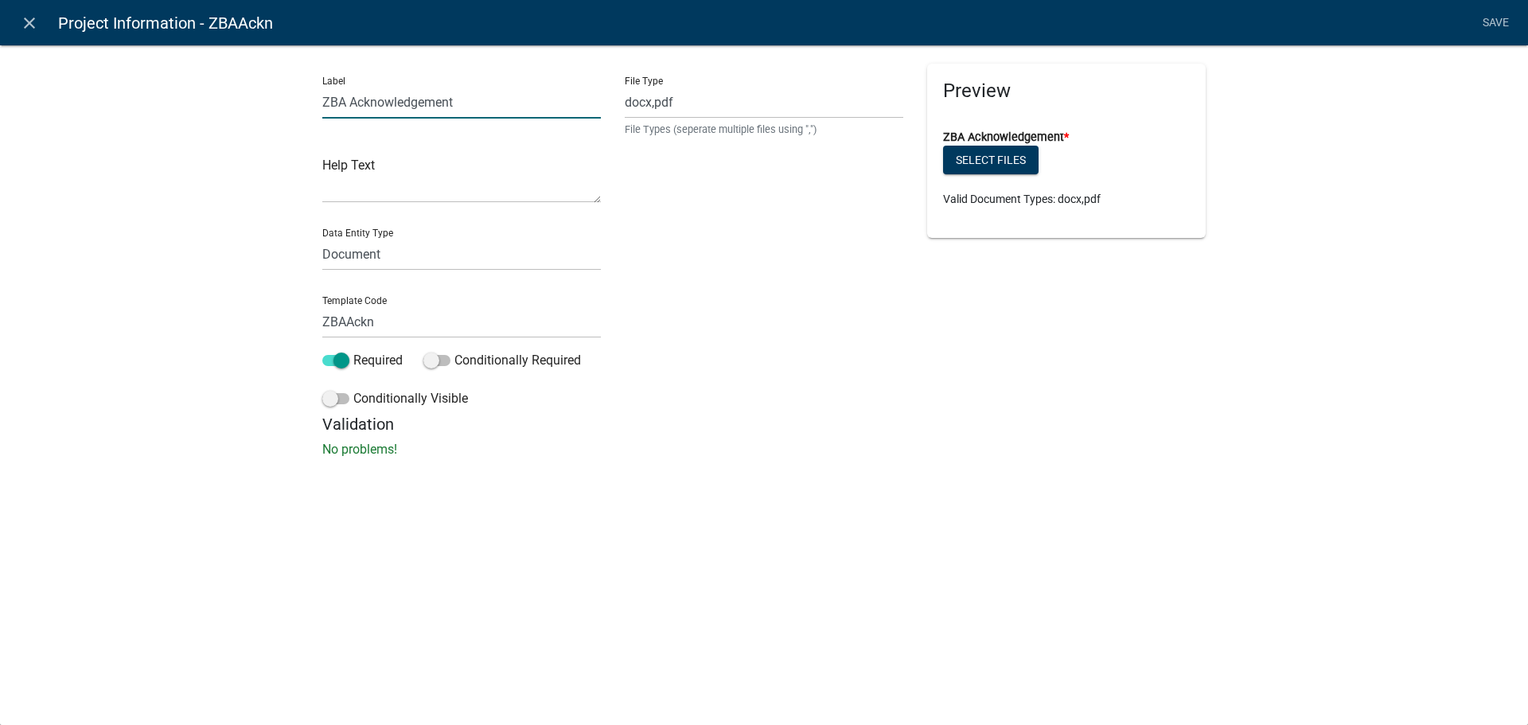
click at [481, 107] on input "ZBA Acknowledgement" at bounding box center [461, 102] width 279 height 33
type input "ZBA Acknowledgement Upload"
click at [700, 303] on div "File Type docx,pdf File Types (seperate multiple files using ",")" at bounding box center [764, 239] width 302 height 351
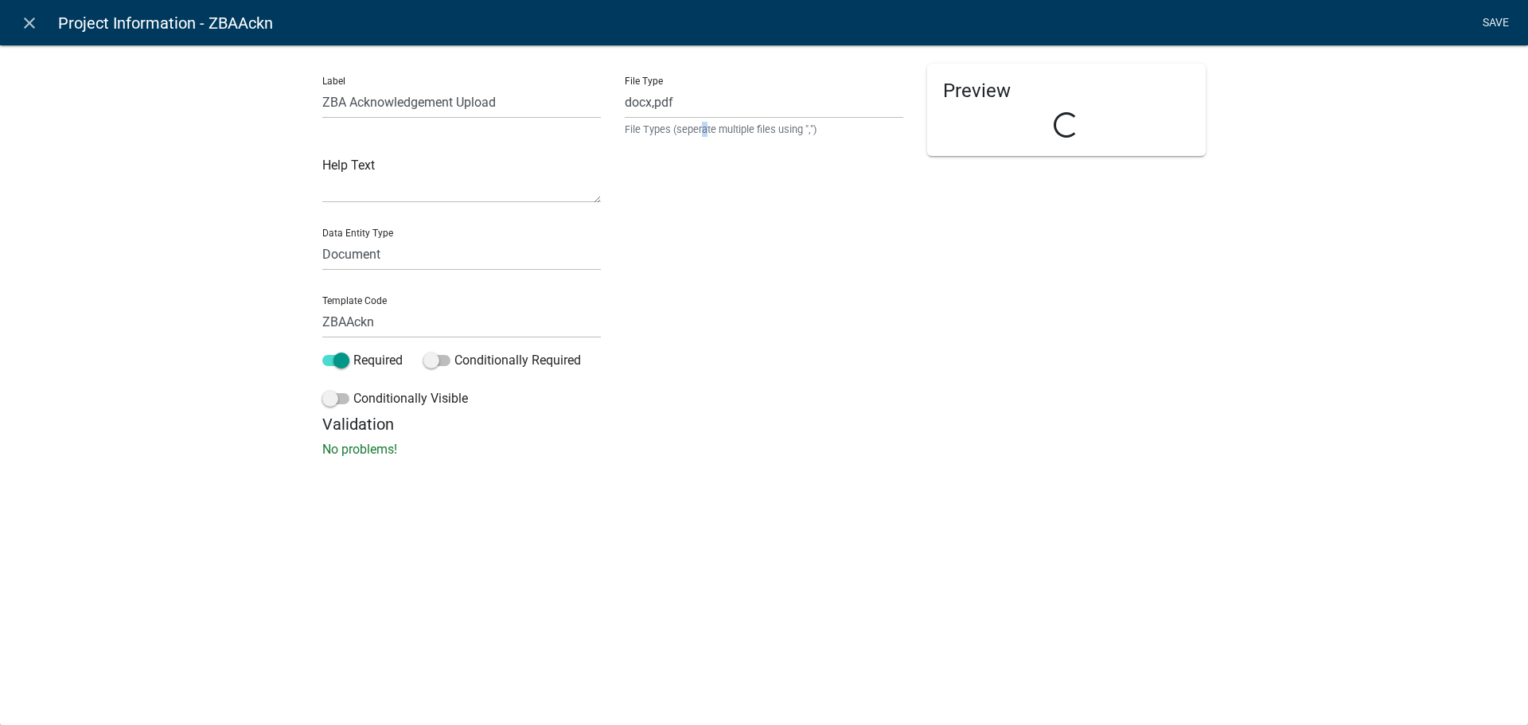
click at [1488, 16] on link "Save" at bounding box center [1496, 23] width 40 height 30
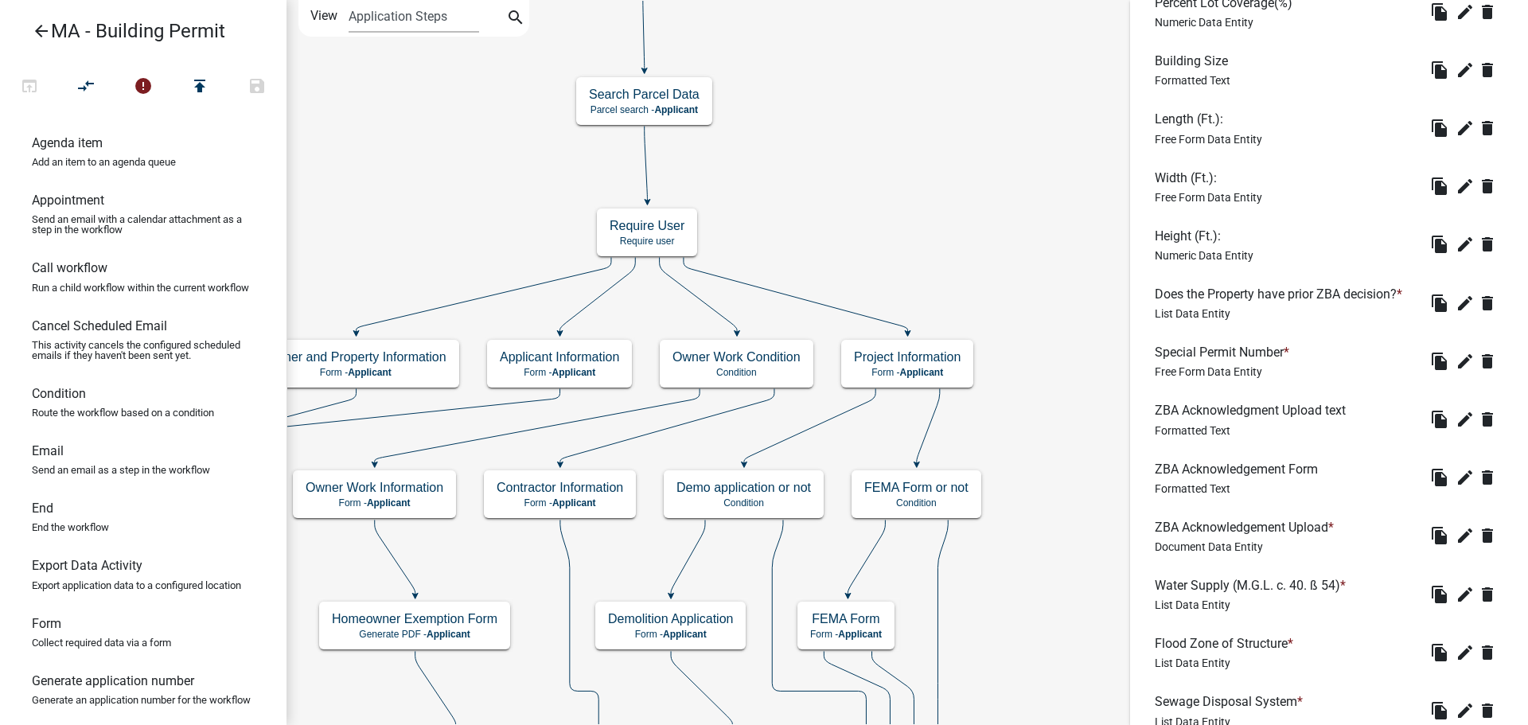
scroll to position [1367, 0]
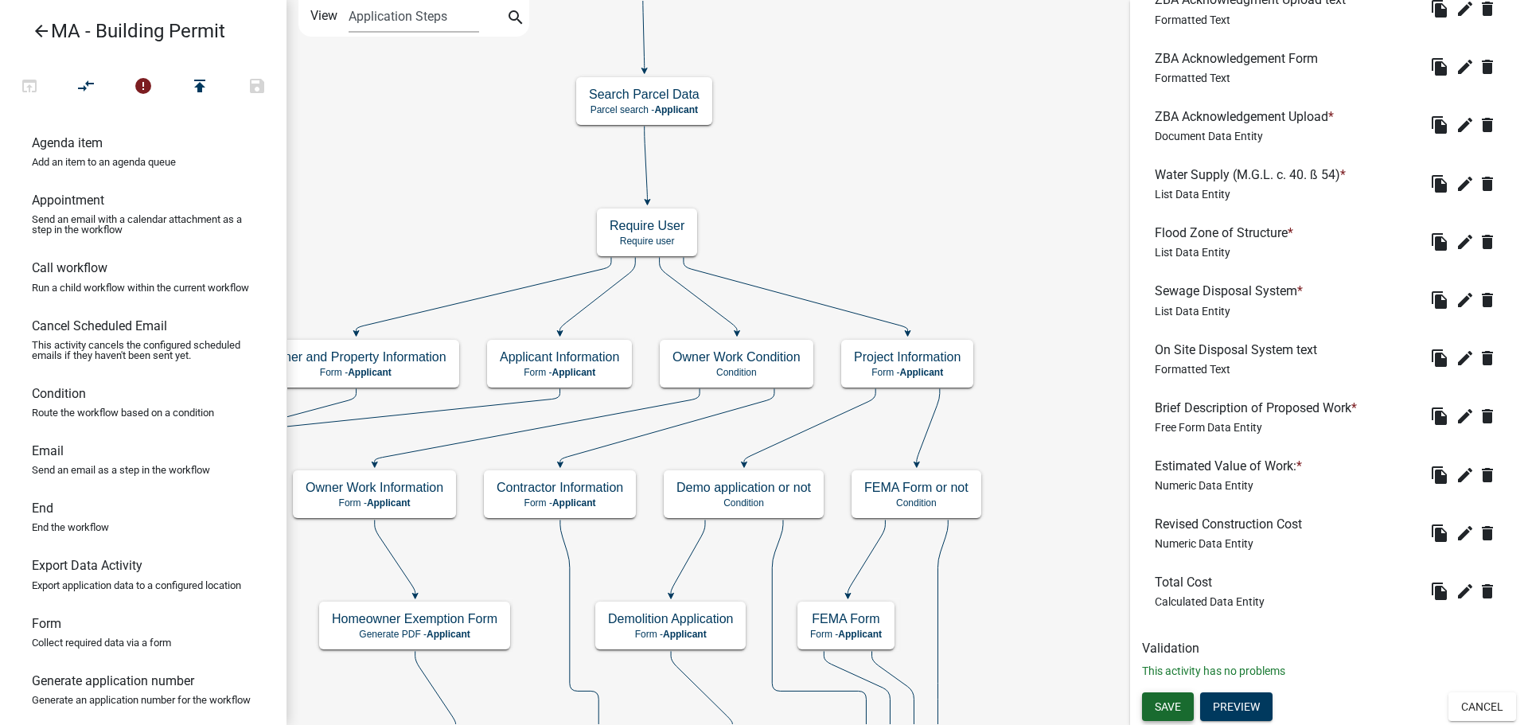
click at [1166, 715] on button "Save" at bounding box center [1168, 706] width 52 height 29
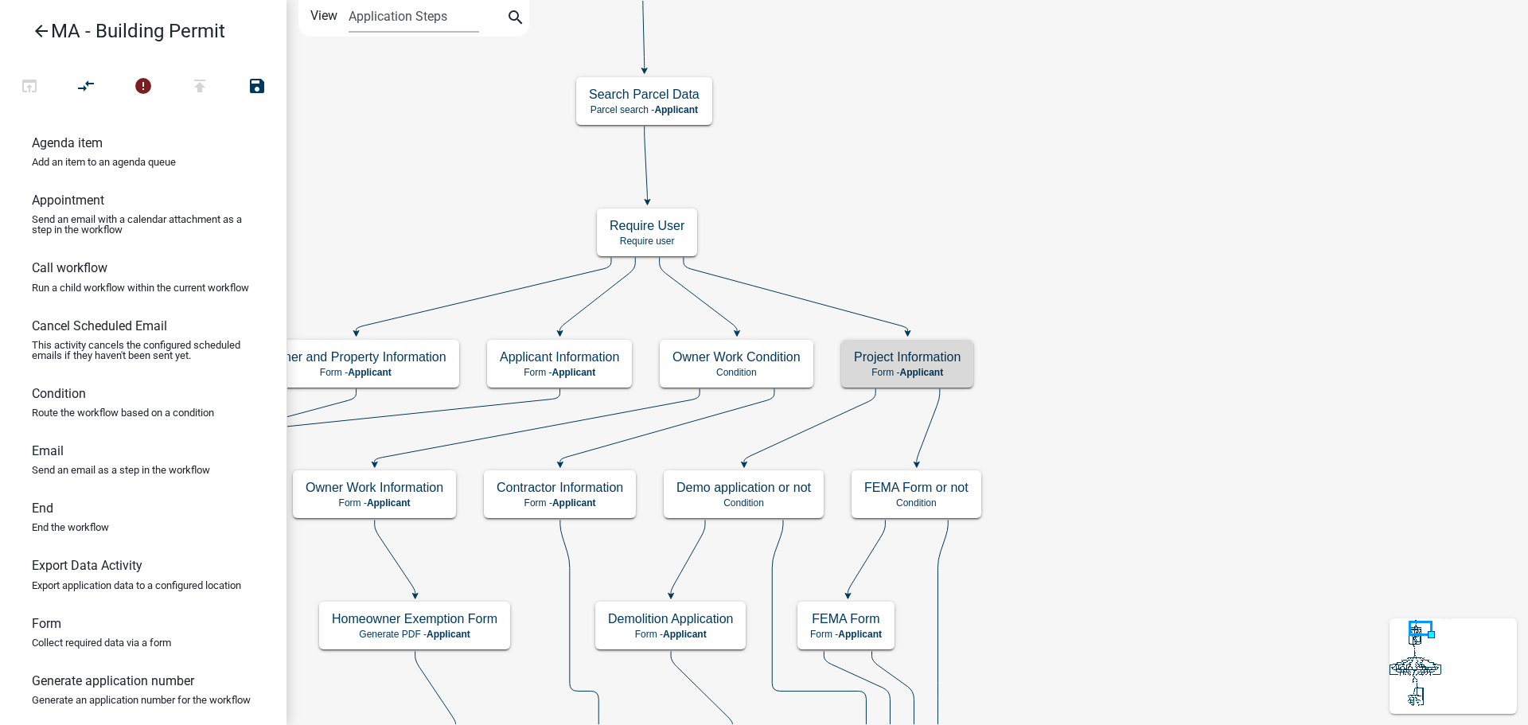
scroll to position [0, 0]
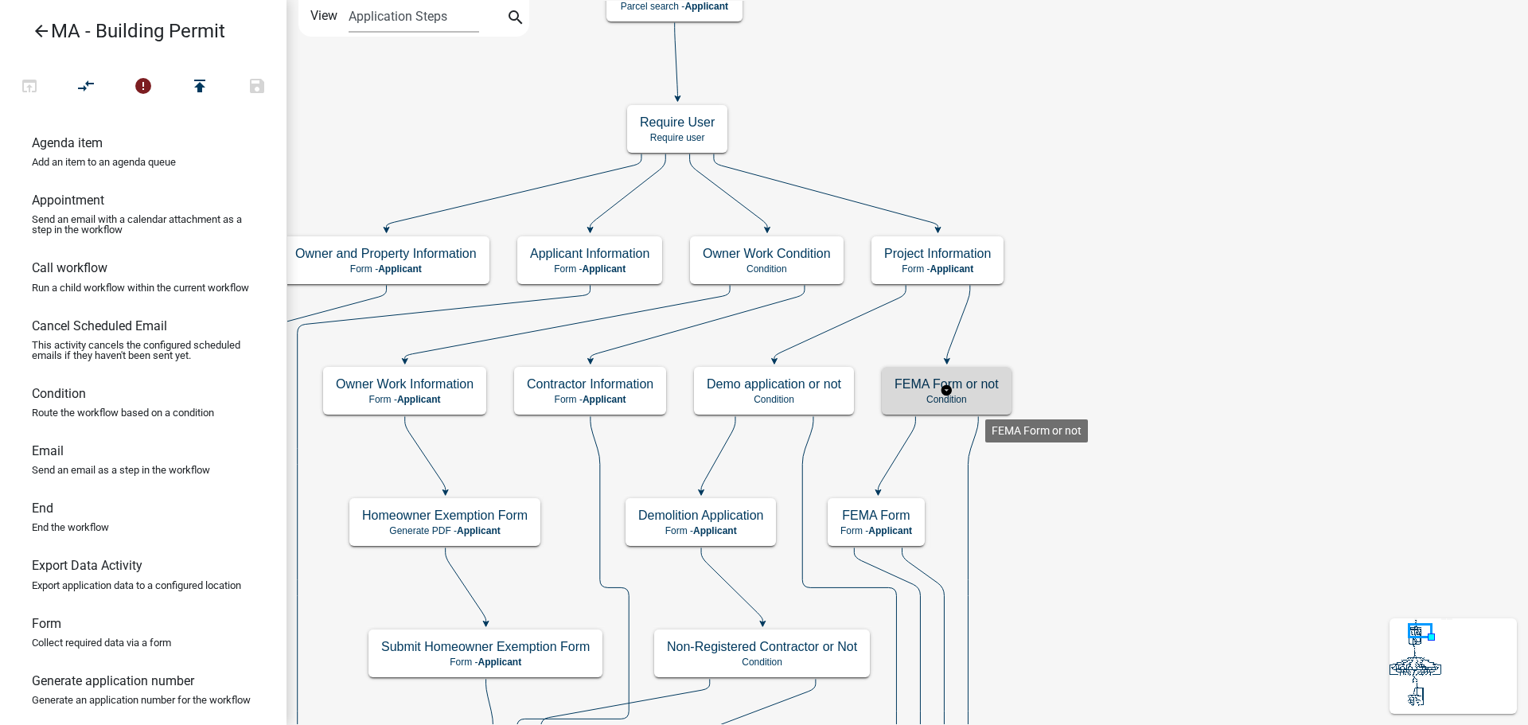
click at [985, 407] on div "FEMA Form or not Condition" at bounding box center [947, 391] width 130 height 48
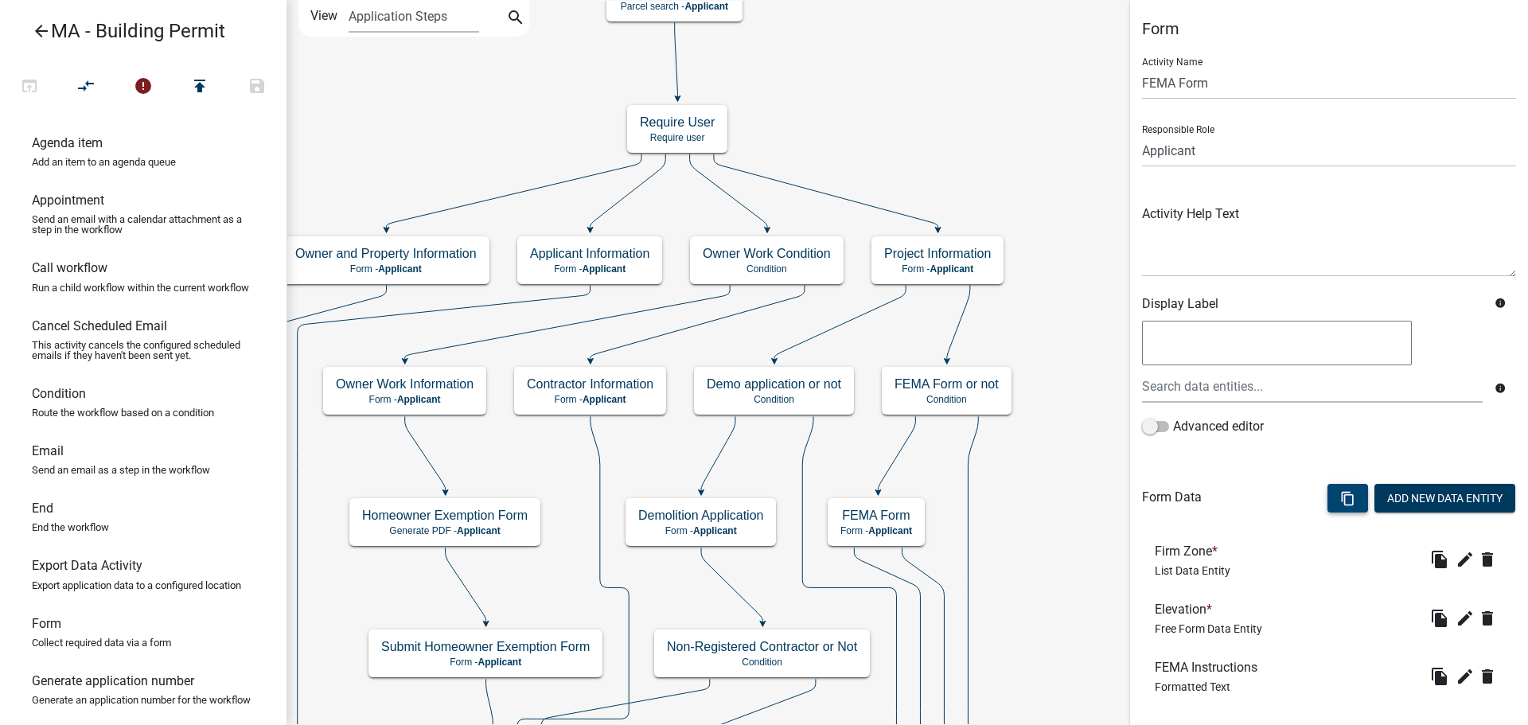
click at [1340, 494] on icon "content_copy" at bounding box center [1347, 498] width 15 height 15
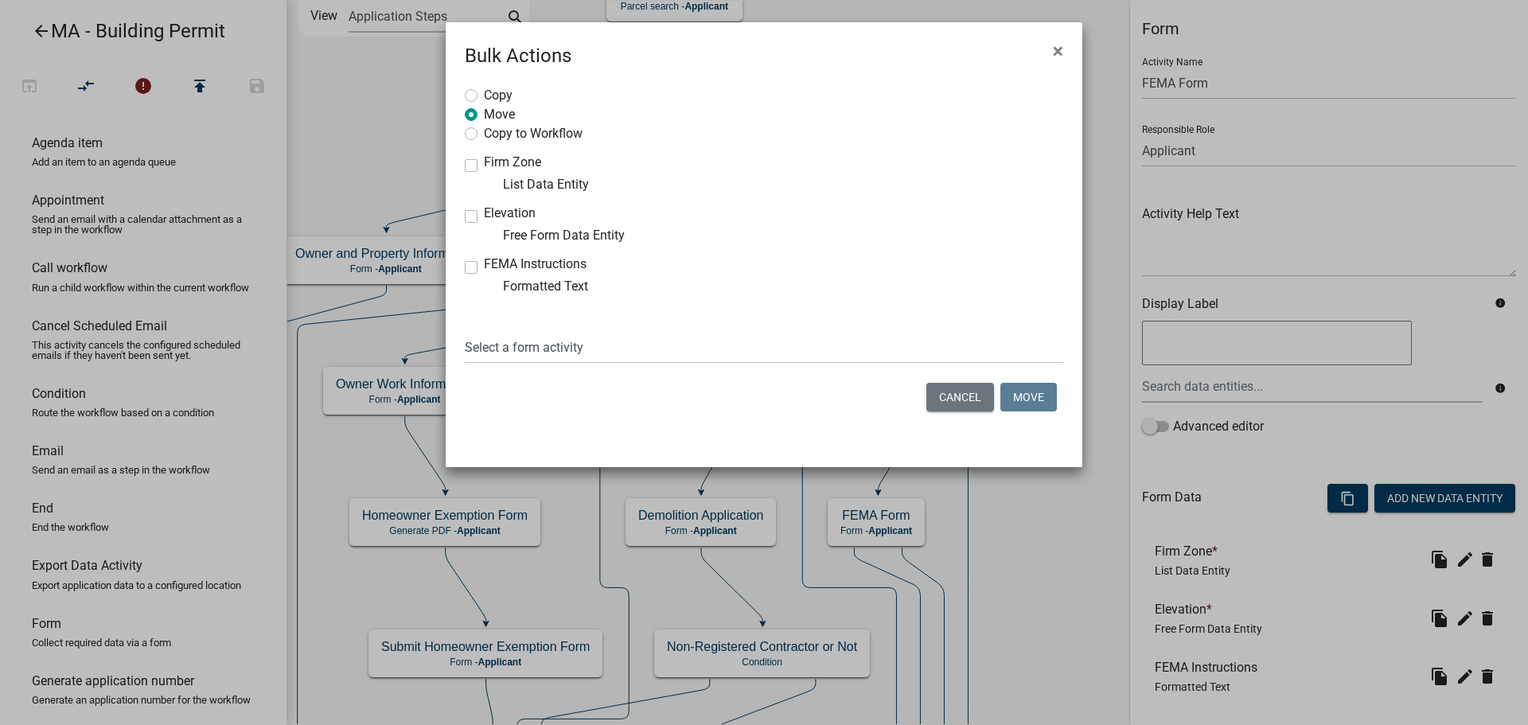
click at [484, 162] on label "Firm Zone" at bounding box center [512, 162] width 57 height 13
click at [484, 162] on input "Firm Zone" at bounding box center [489, 161] width 10 height 10
checkbox input "true"
click at [484, 214] on label "Elevation" at bounding box center [510, 213] width 52 height 13
click at [484, 214] on input "Elevation" at bounding box center [489, 212] width 10 height 10
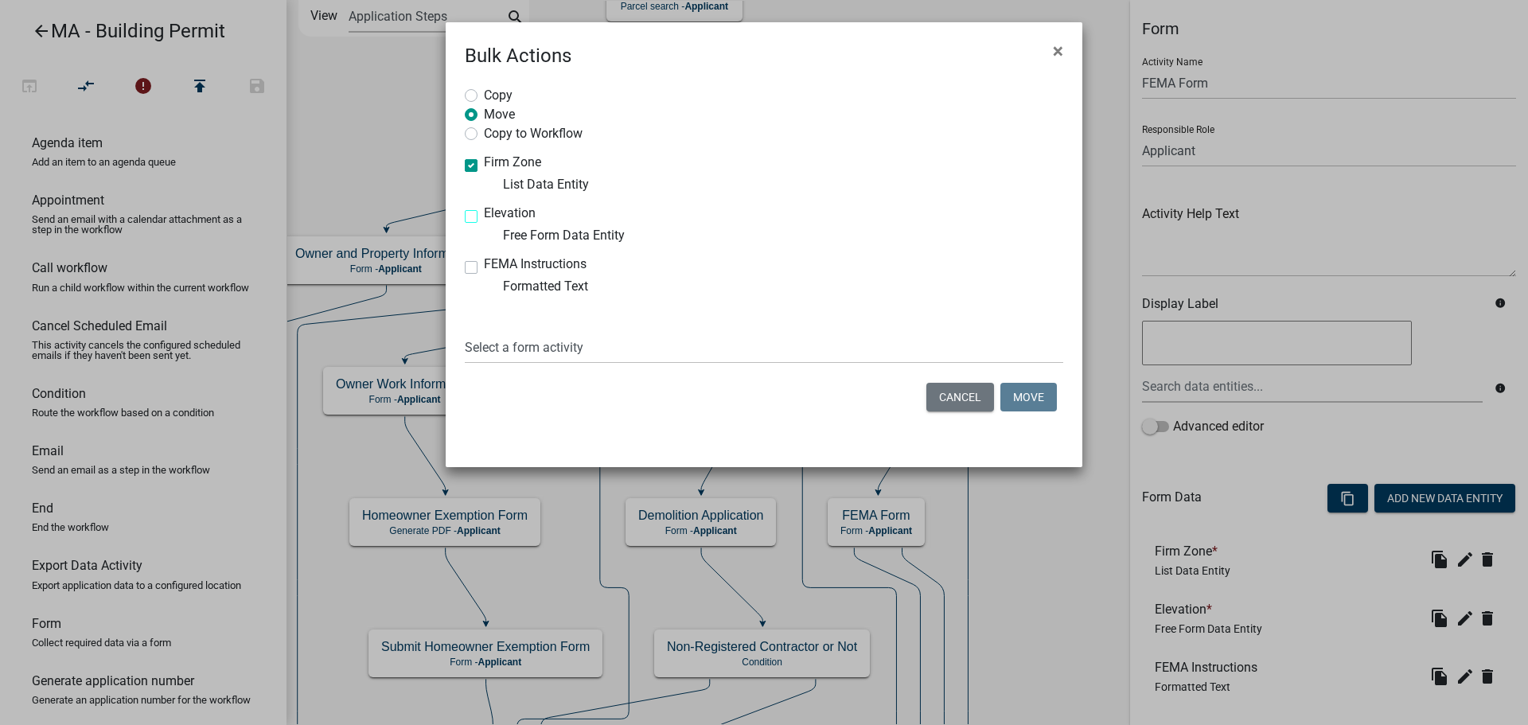
checkbox input "true"
click at [798, 353] on select "Select a form activity Owner and Property Information Application Submittal Con…" at bounding box center [764, 347] width 599 height 33
select select "1fedd54e-dd53-4263-8491-c69c88c209db"
click at [465, 331] on select "Select a form activity Owner and Property Information Application Submittal Con…" at bounding box center [764, 347] width 599 height 33
click at [1021, 402] on button "Move" at bounding box center [1028, 397] width 57 height 29
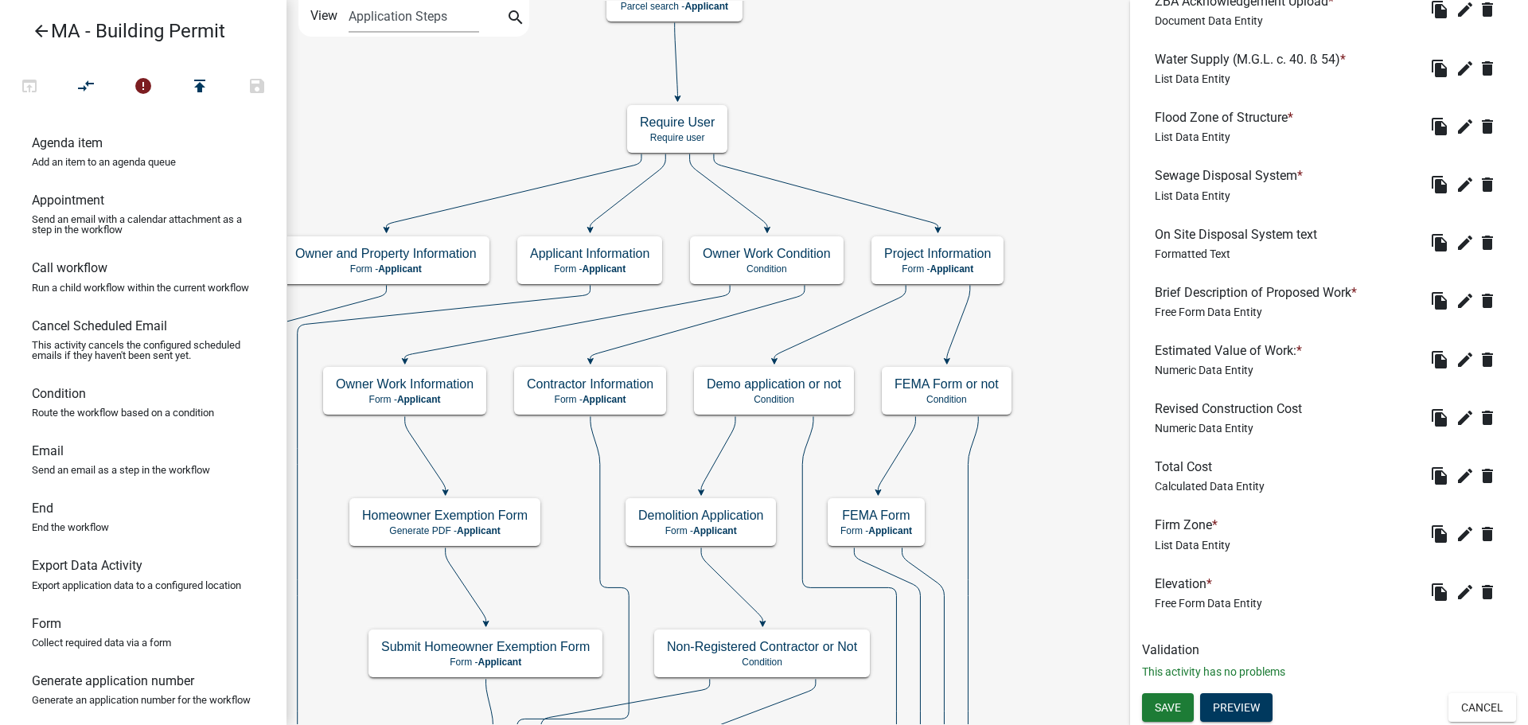
scroll to position [1483, 0]
drag, startPoint x: 1243, startPoint y: 532, endPoint x: 1262, endPoint y: 168, distance: 364.2
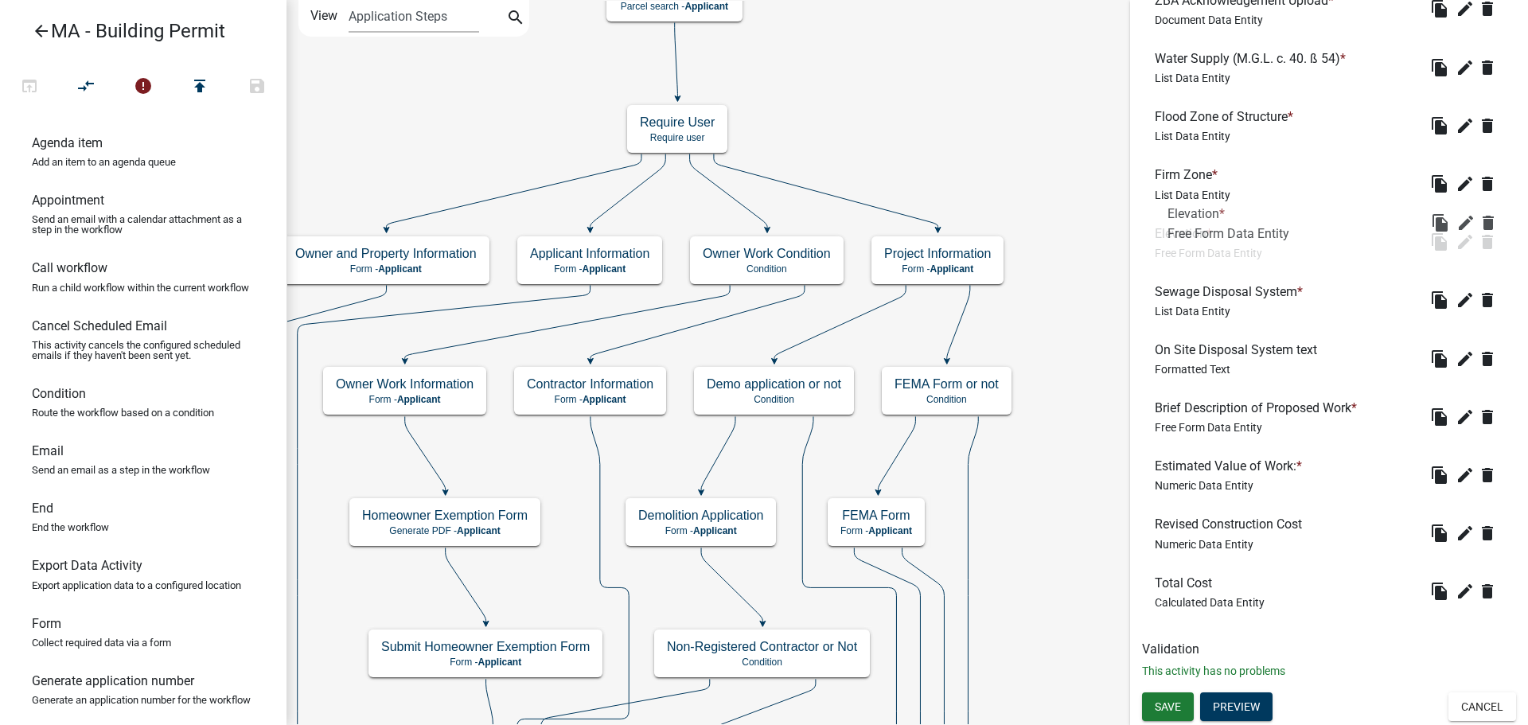
drag, startPoint x: 1259, startPoint y: 588, endPoint x: 1271, endPoint y: 220, distance: 367.9
click at [1456, 182] on icon "edit" at bounding box center [1465, 183] width 19 height 19
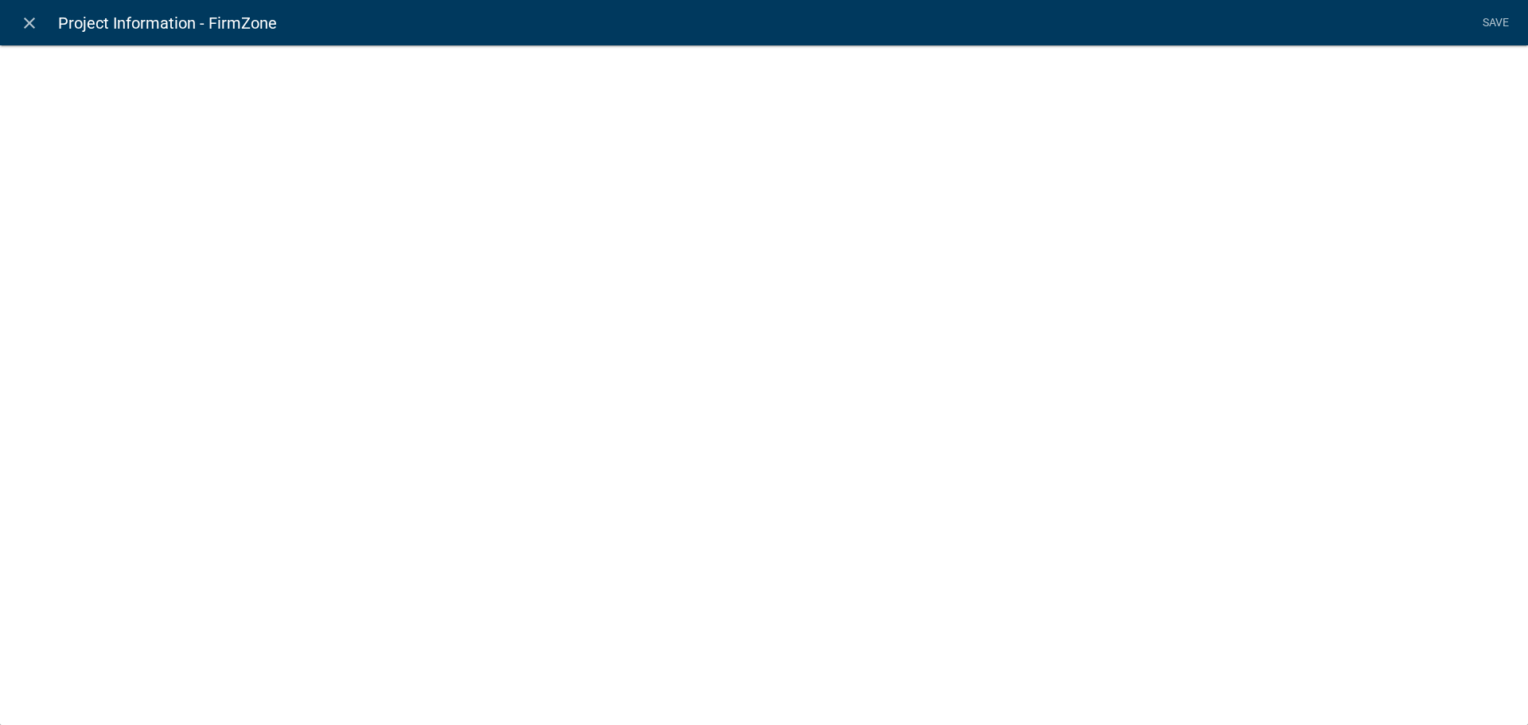
select select
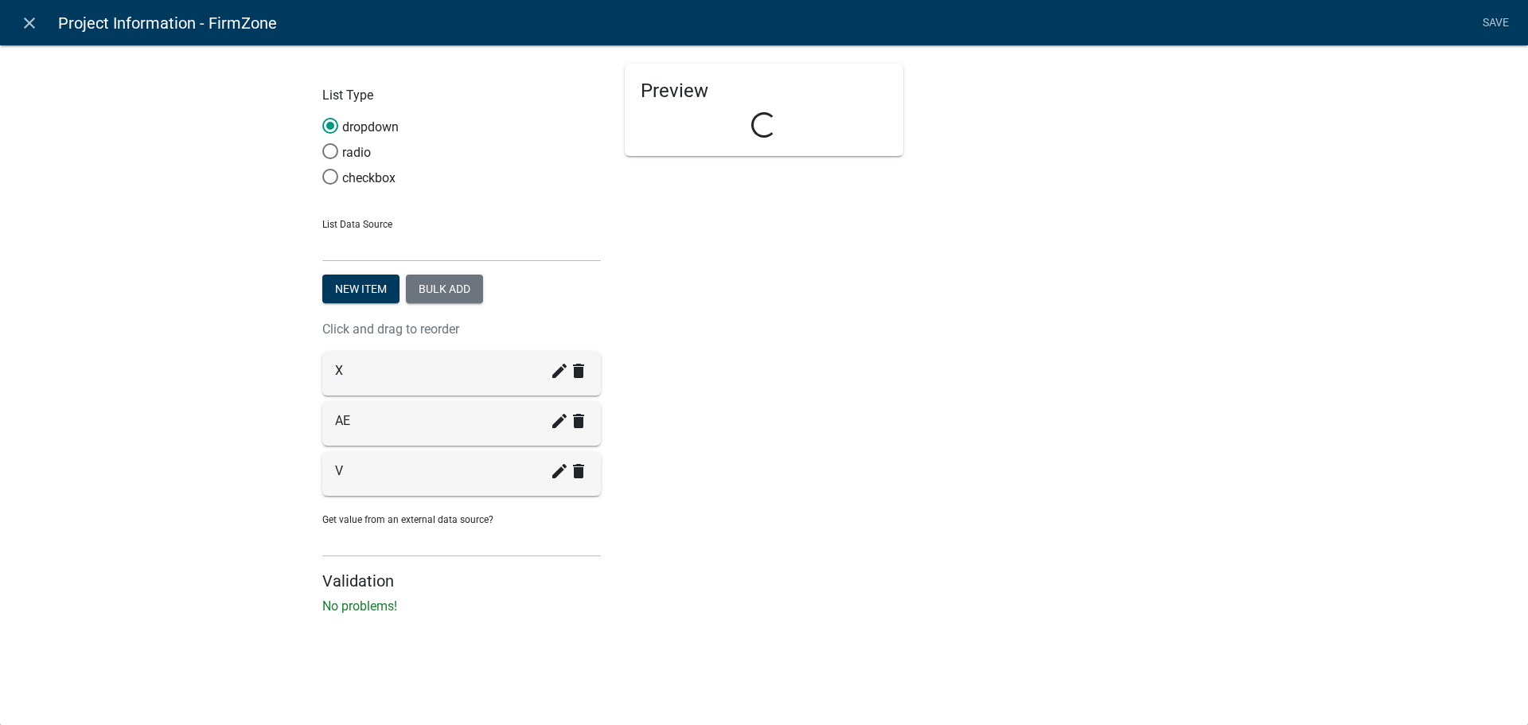
select select "list-data"
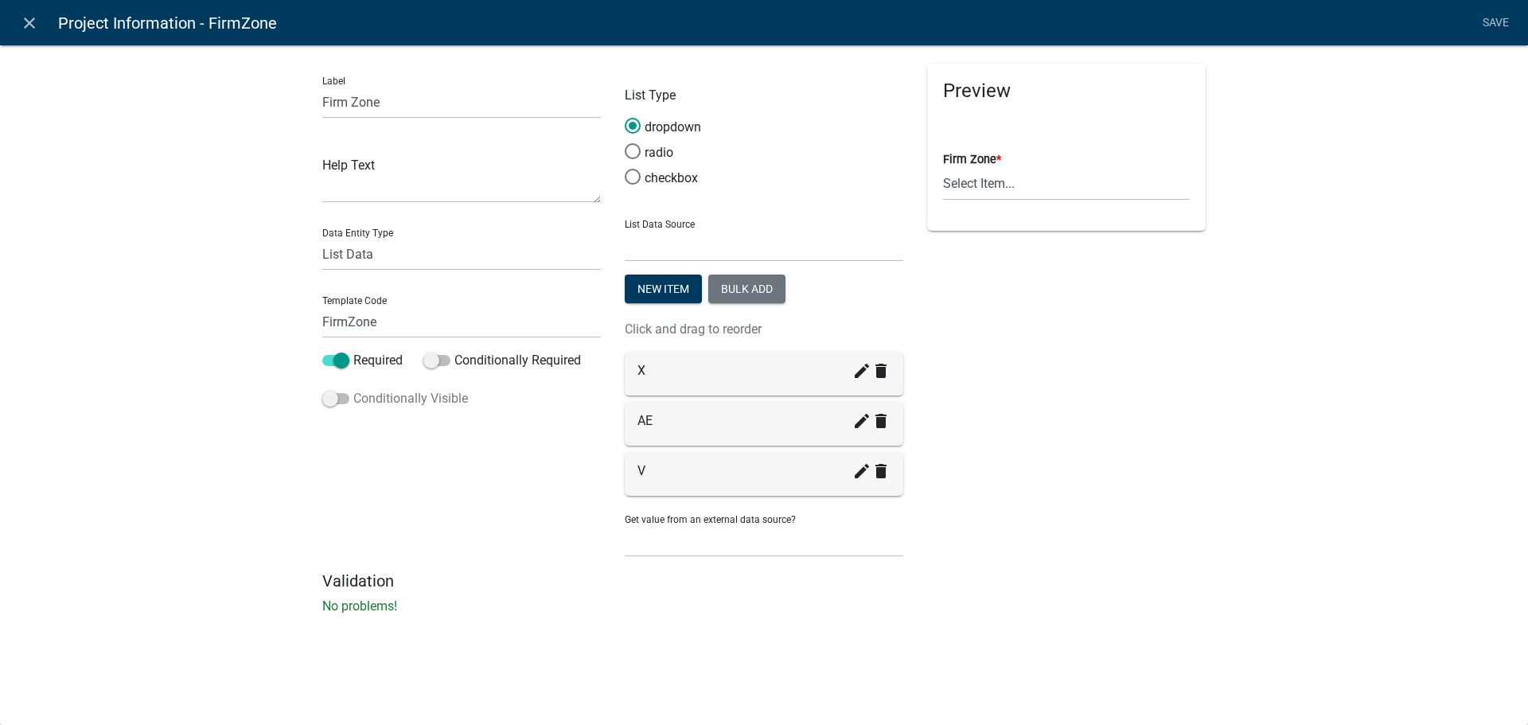
click at [363, 398] on label "Conditionally Visible" at bounding box center [395, 398] width 146 height 19
click at [353, 389] on input "Conditionally Visible" at bounding box center [353, 389] width 0 height 0
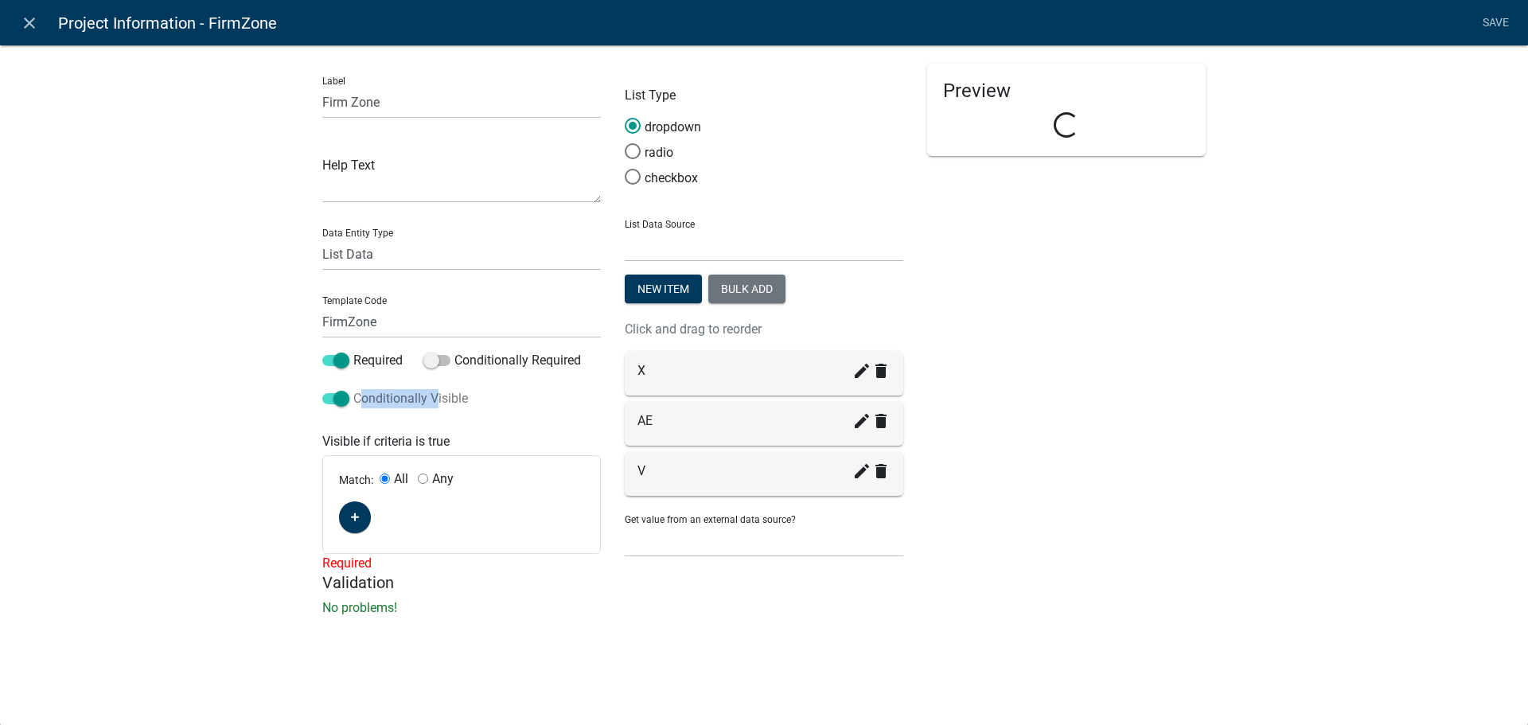
click at [363, 398] on label "Conditionally Visible" at bounding box center [395, 398] width 146 height 19
click at [353, 389] on input "Conditionally Visible" at bounding box center [353, 389] width 0 height 0
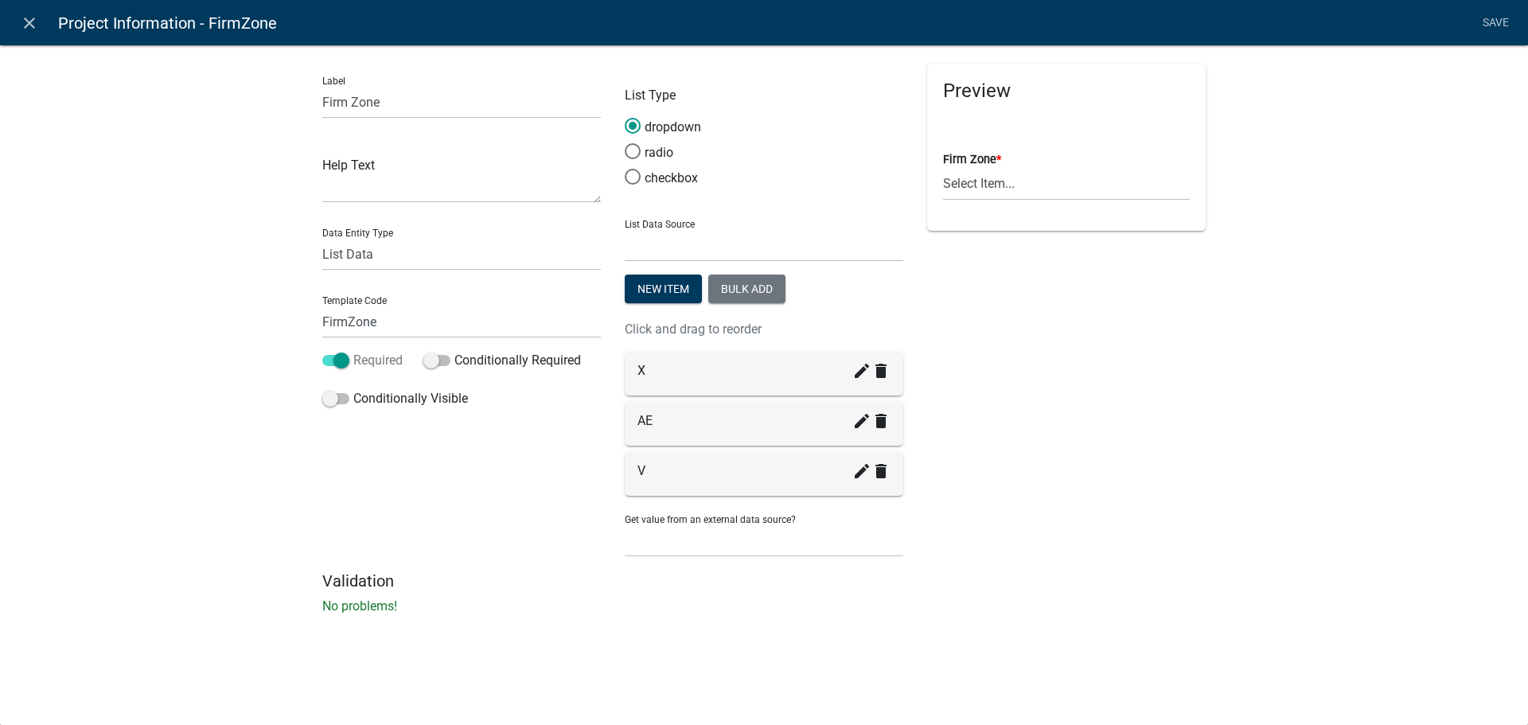
click at [357, 360] on label "Required" at bounding box center [362, 360] width 80 height 19
click at [353, 351] on input "Required" at bounding box center [353, 351] width 0 height 0
click at [433, 361] on span at bounding box center [436, 360] width 27 height 11
click at [454, 351] on input "Conditionally Required" at bounding box center [454, 351] width 0 height 0
click at [356, 476] on icon "button" at bounding box center [355, 479] width 9 height 9
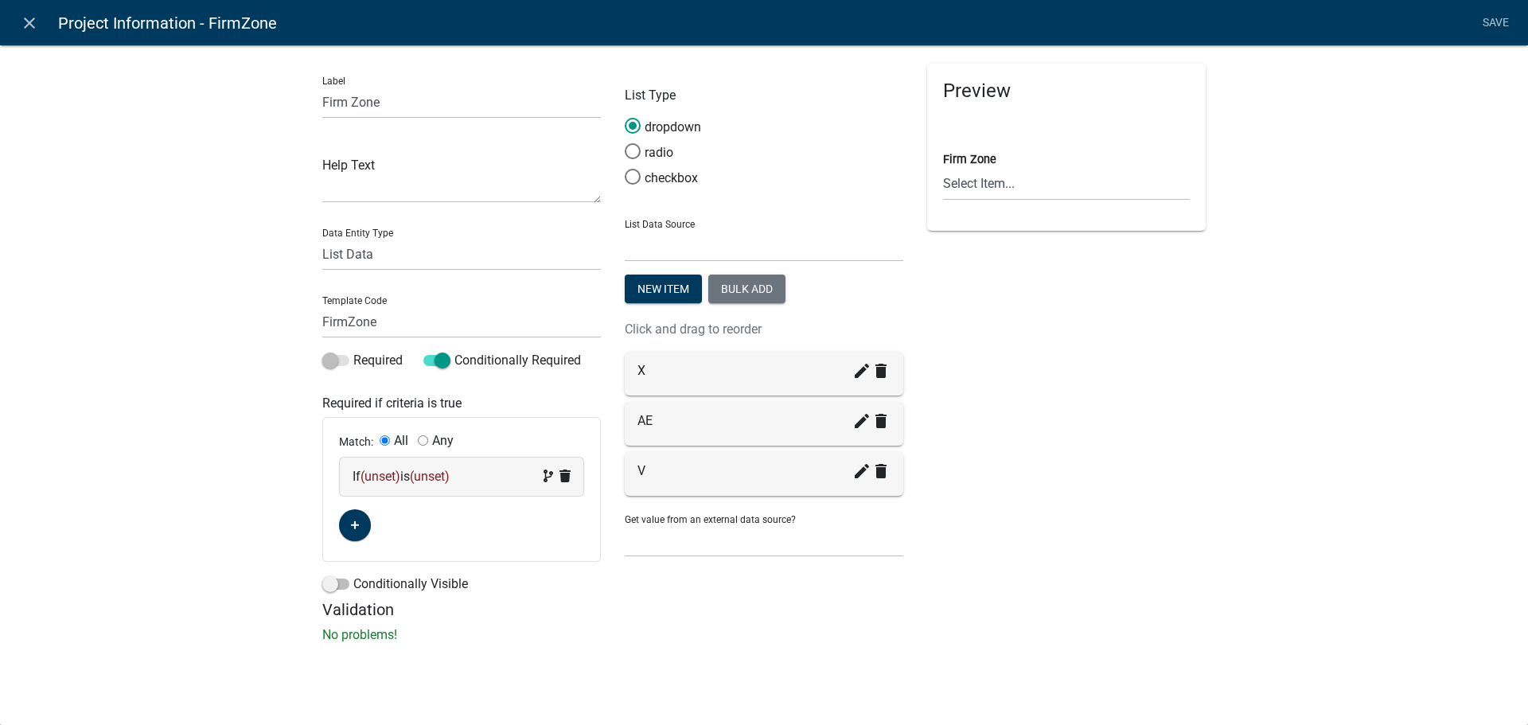
click at [396, 475] on span "(unset)" at bounding box center [381, 476] width 40 height 15
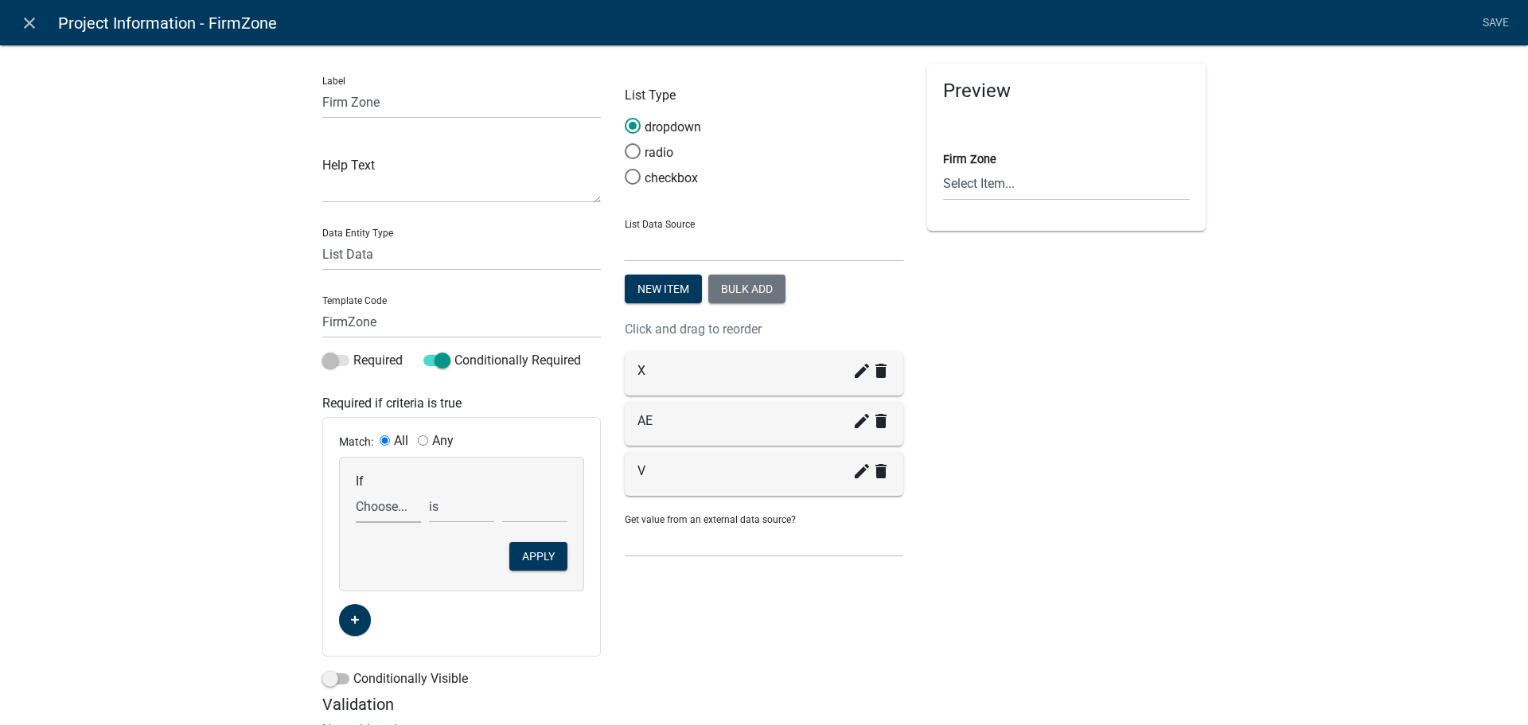
click at [395, 512] on select "Choose... ALL_FEE_RECIPIENTS APPLICANT_CITY APPLICANT_EMAIL_ADDRESS APPLICANT_F…" at bounding box center [388, 506] width 65 height 33
select select "26: FloodZone"
click at [356, 490] on select "Choose... ALL_FEE_RECIPIENTS APPLICANT_CITY APPLICANT_EMAIL_ADDRESS APPLICANT_F…" at bounding box center [388, 506] width 65 height 33
click at [502, 490] on select "Choose... No Not Applicable Yes" at bounding box center [534, 506] width 65 height 33
click at [524, 564] on button "Apply" at bounding box center [538, 556] width 58 height 29
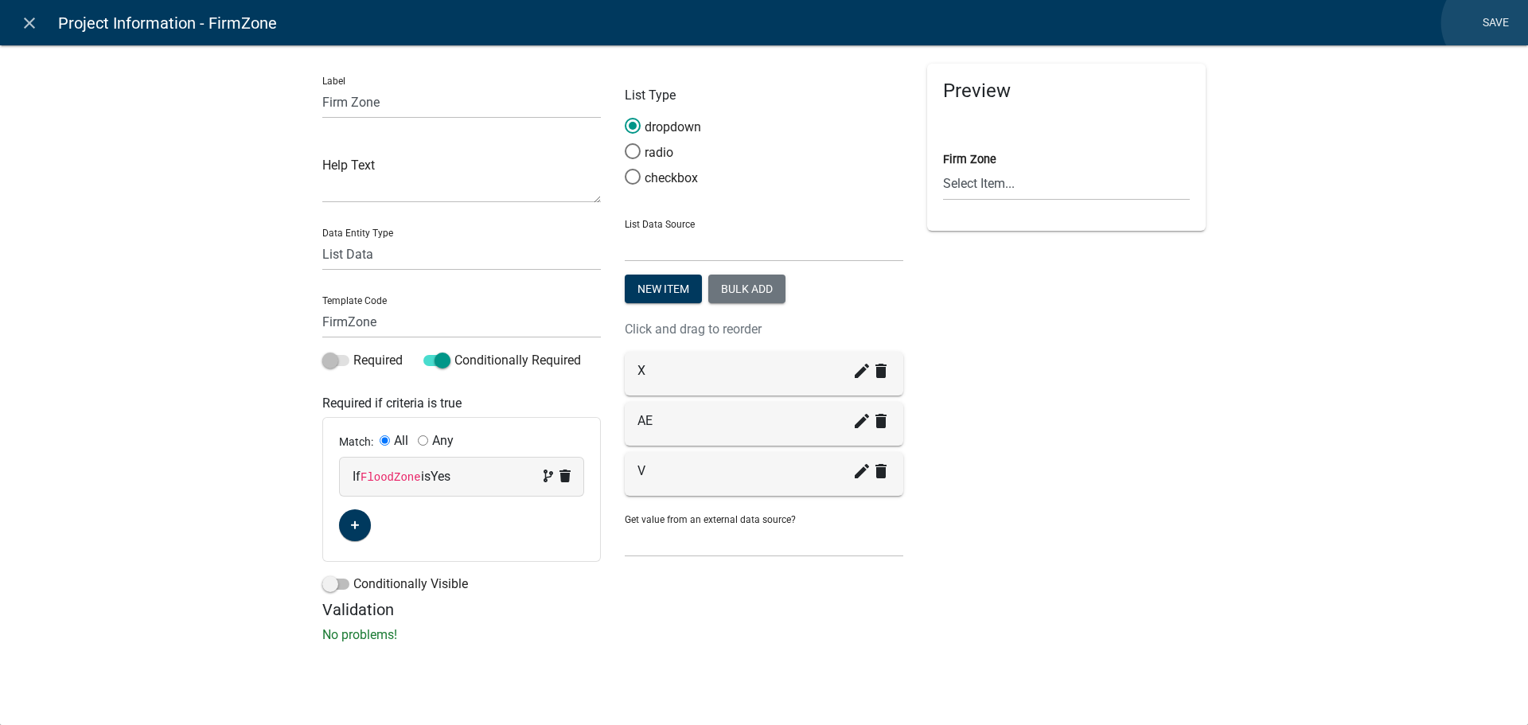
click at [1492, 23] on link "Save" at bounding box center [1496, 23] width 40 height 30
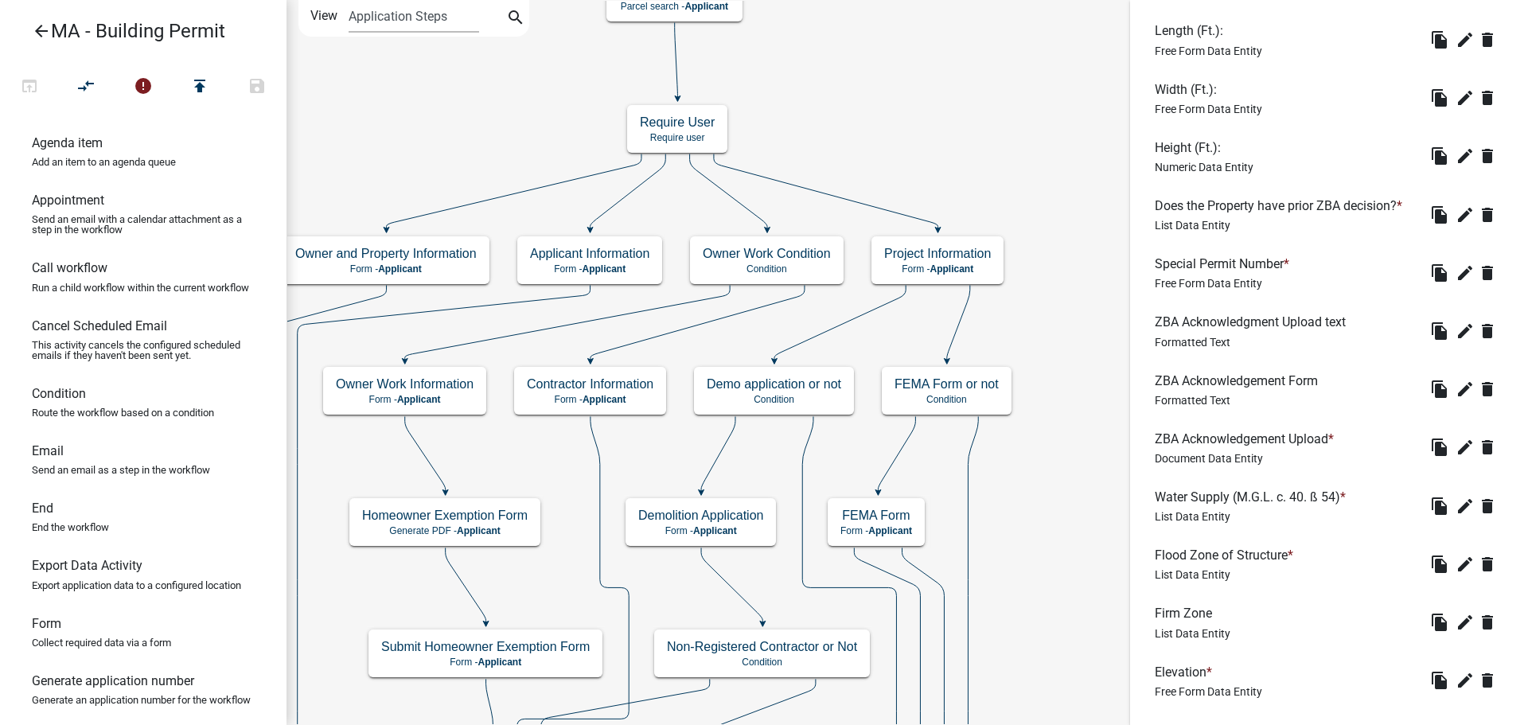
scroll to position [1114, 0]
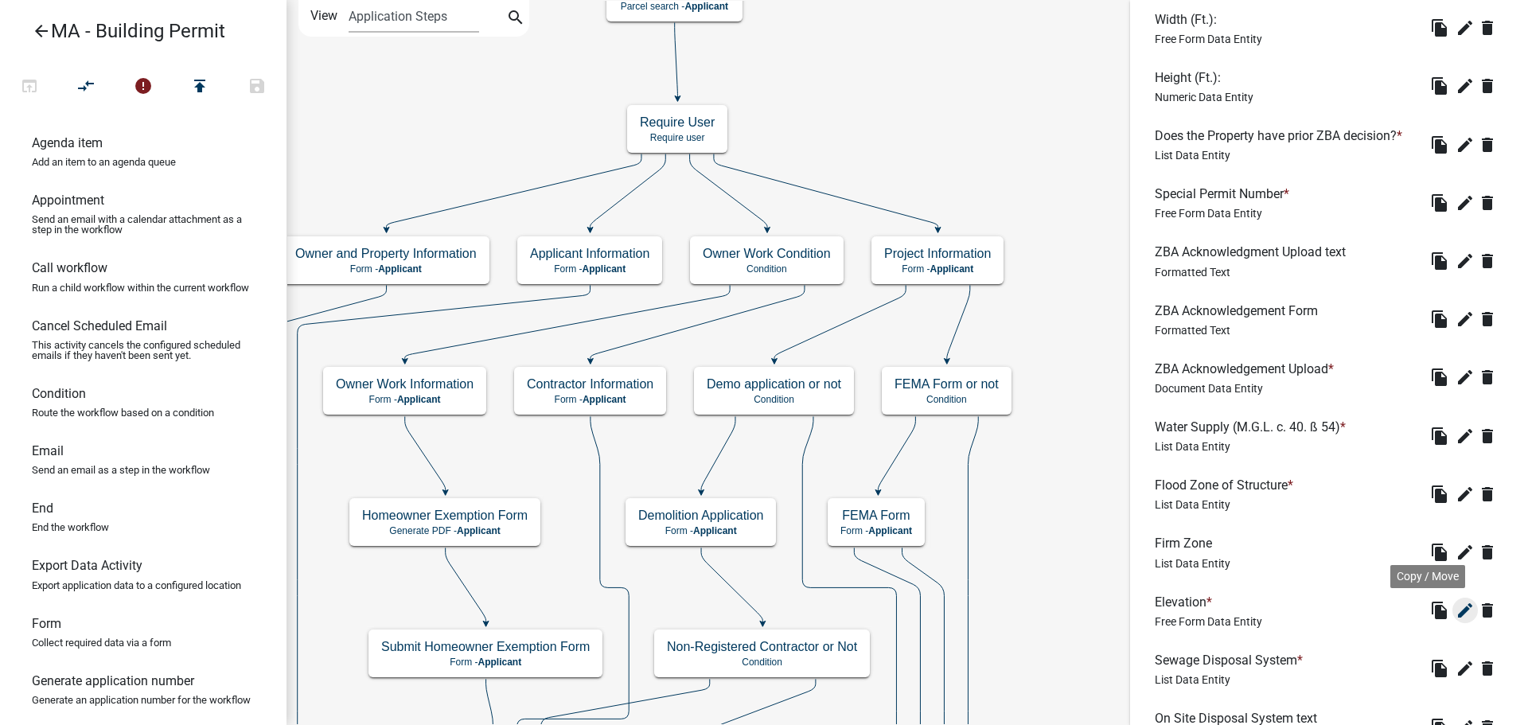
click at [1456, 613] on icon "edit" at bounding box center [1465, 610] width 19 height 19
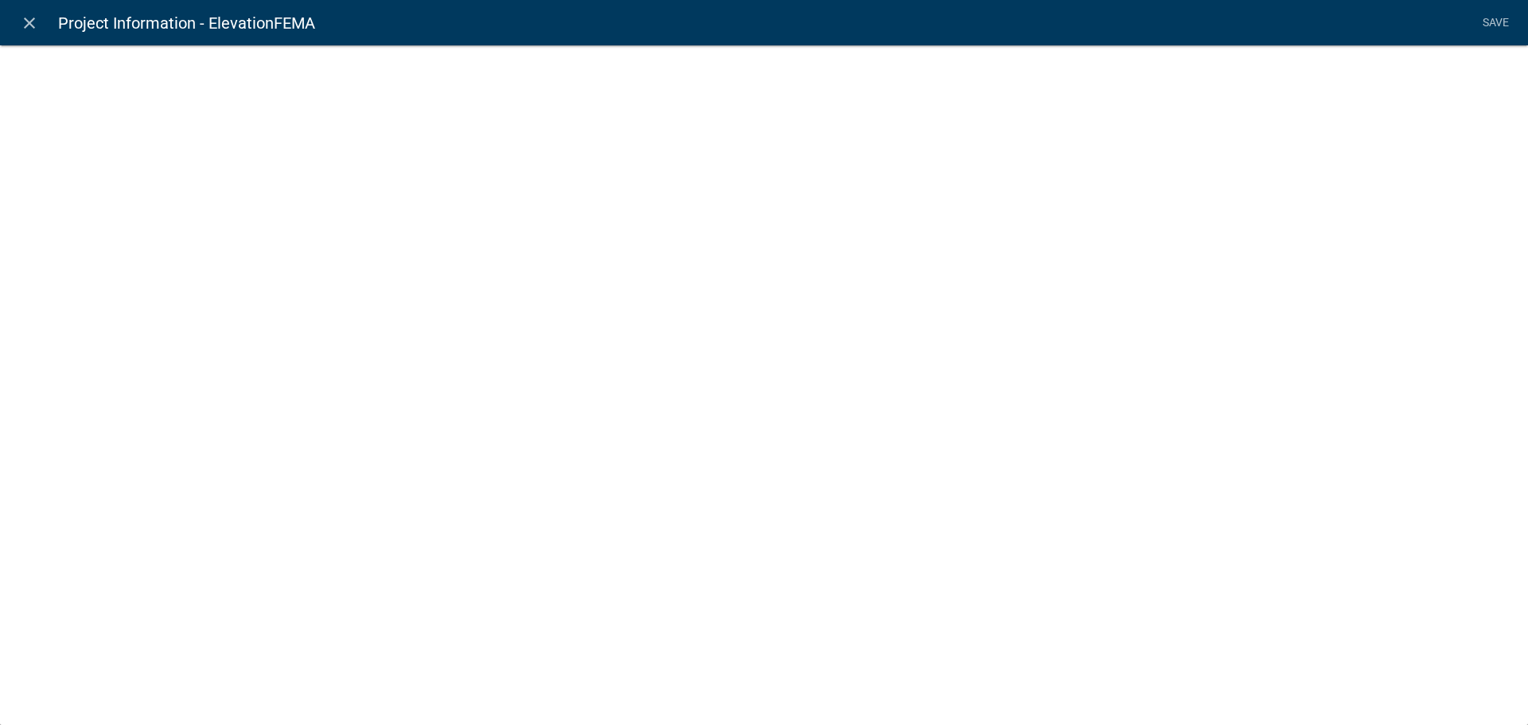
select select
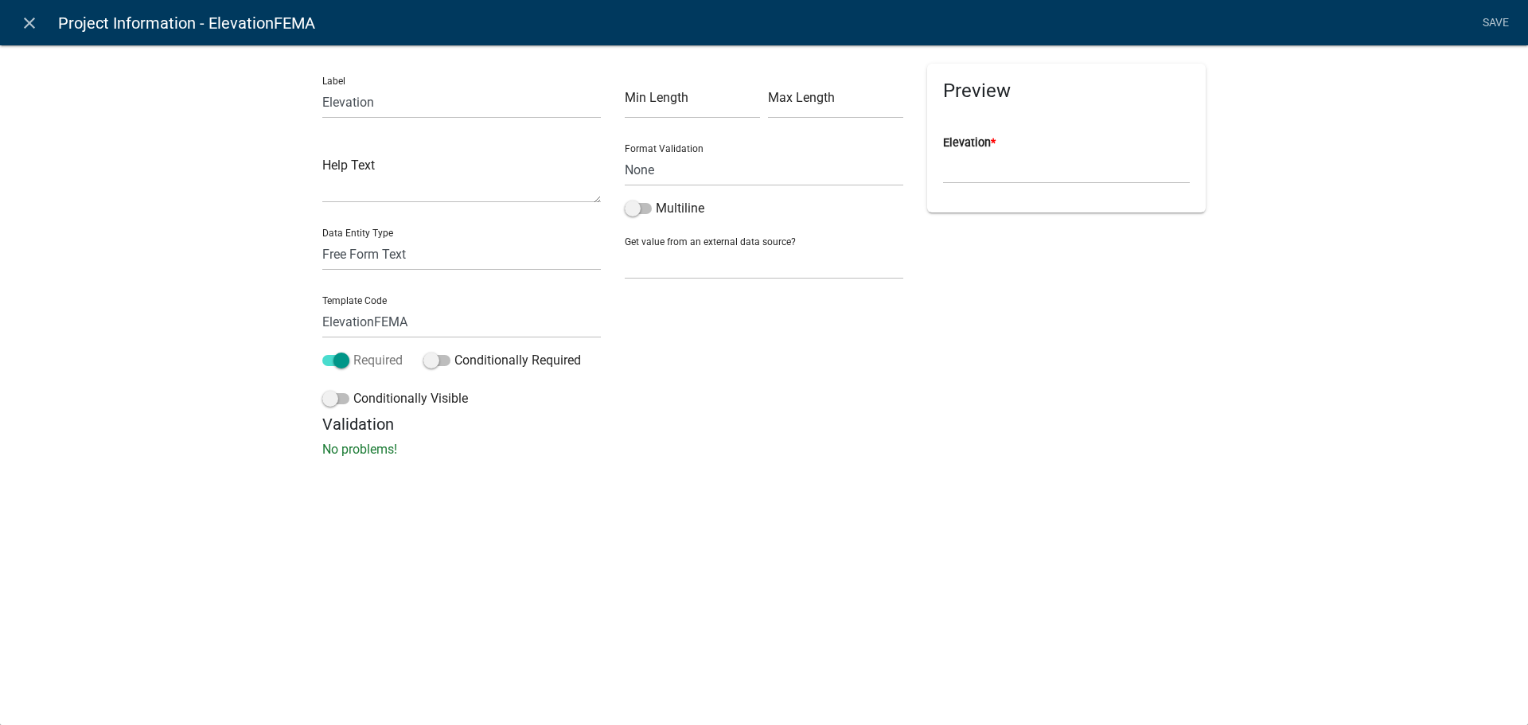
click at [394, 361] on label "Required" at bounding box center [362, 360] width 80 height 19
click at [353, 351] on input "Required" at bounding box center [353, 351] width 0 height 0
click at [428, 360] on span at bounding box center [436, 360] width 27 height 11
click at [454, 351] on input "Conditionally Required" at bounding box center [454, 351] width 0 height 0
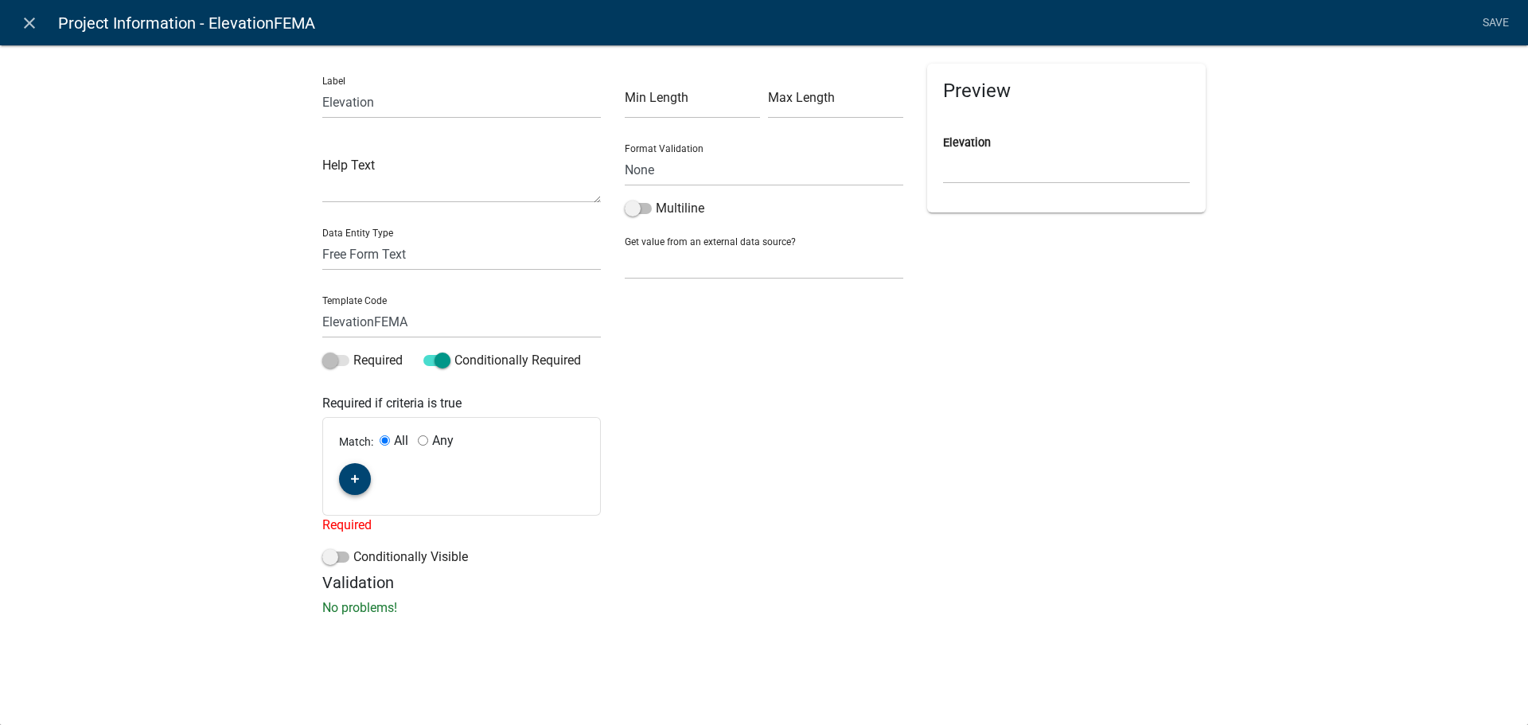
click at [361, 481] on button "button" at bounding box center [355, 479] width 32 height 32
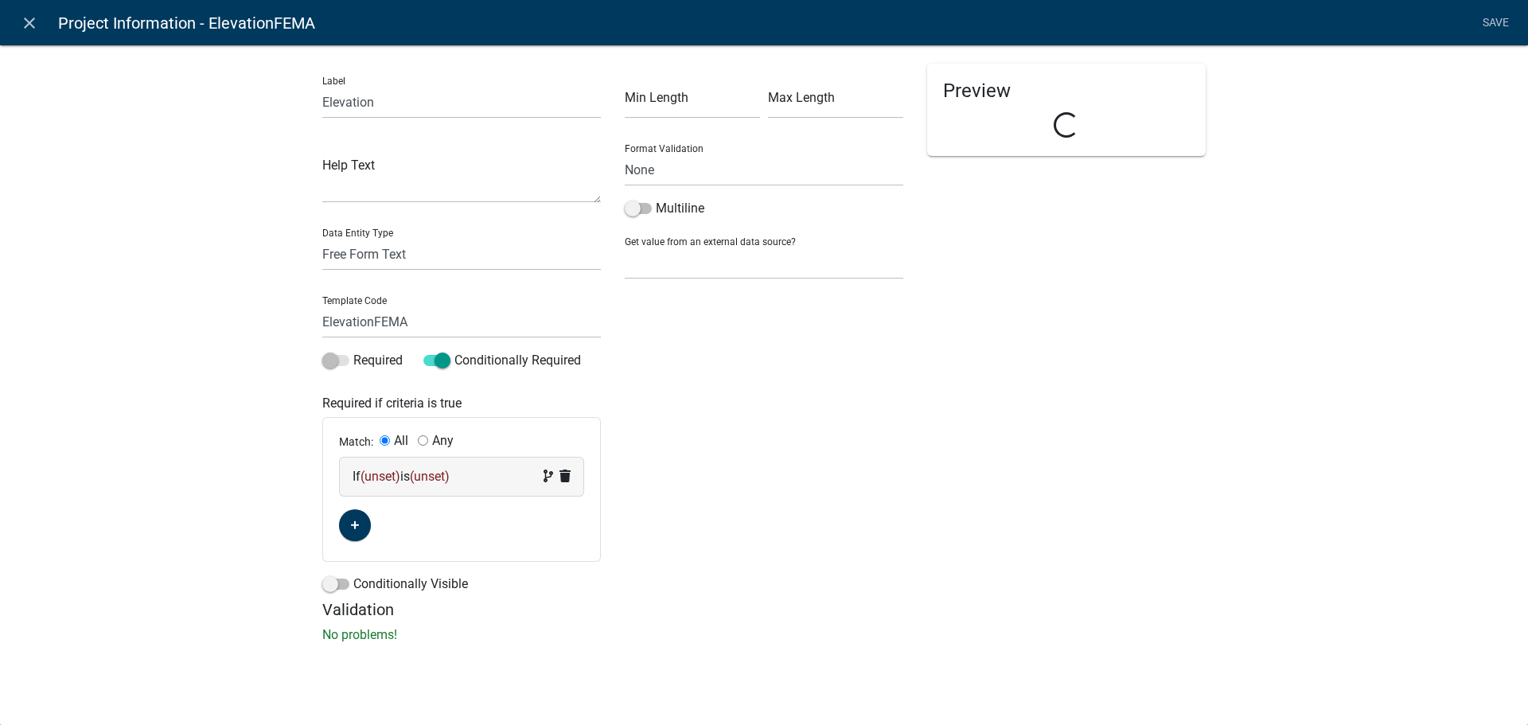
click at [391, 481] on span "(unset)" at bounding box center [381, 476] width 40 height 15
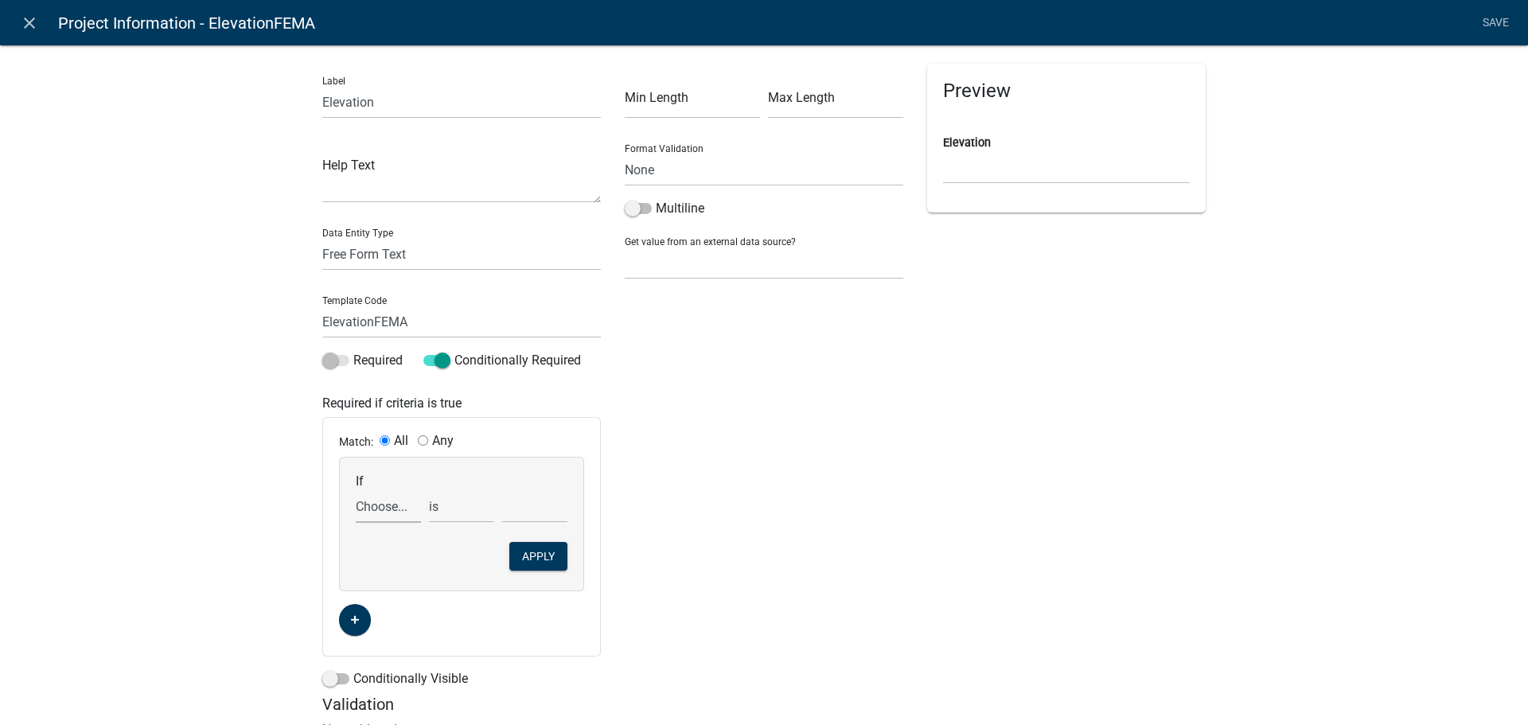
click at [392, 505] on select "Choose... ALL_FEE_RECIPIENTS APPLICANT_CITY APPLICANT_EMAIL_ADDRESS APPLICANT_F…" at bounding box center [388, 506] width 65 height 33
select select "26: FloodZone"
click at [356, 490] on select "Choose... ALL_FEE_RECIPIENTS APPLICANT_CITY APPLICANT_EMAIL_ADDRESS APPLICANT_F…" at bounding box center [388, 506] width 65 height 33
click at [518, 512] on select "Choose... No Not Applicable Yes" at bounding box center [534, 506] width 65 height 33
click at [502, 490] on select "Choose... No Not Applicable Yes" at bounding box center [534, 506] width 65 height 33
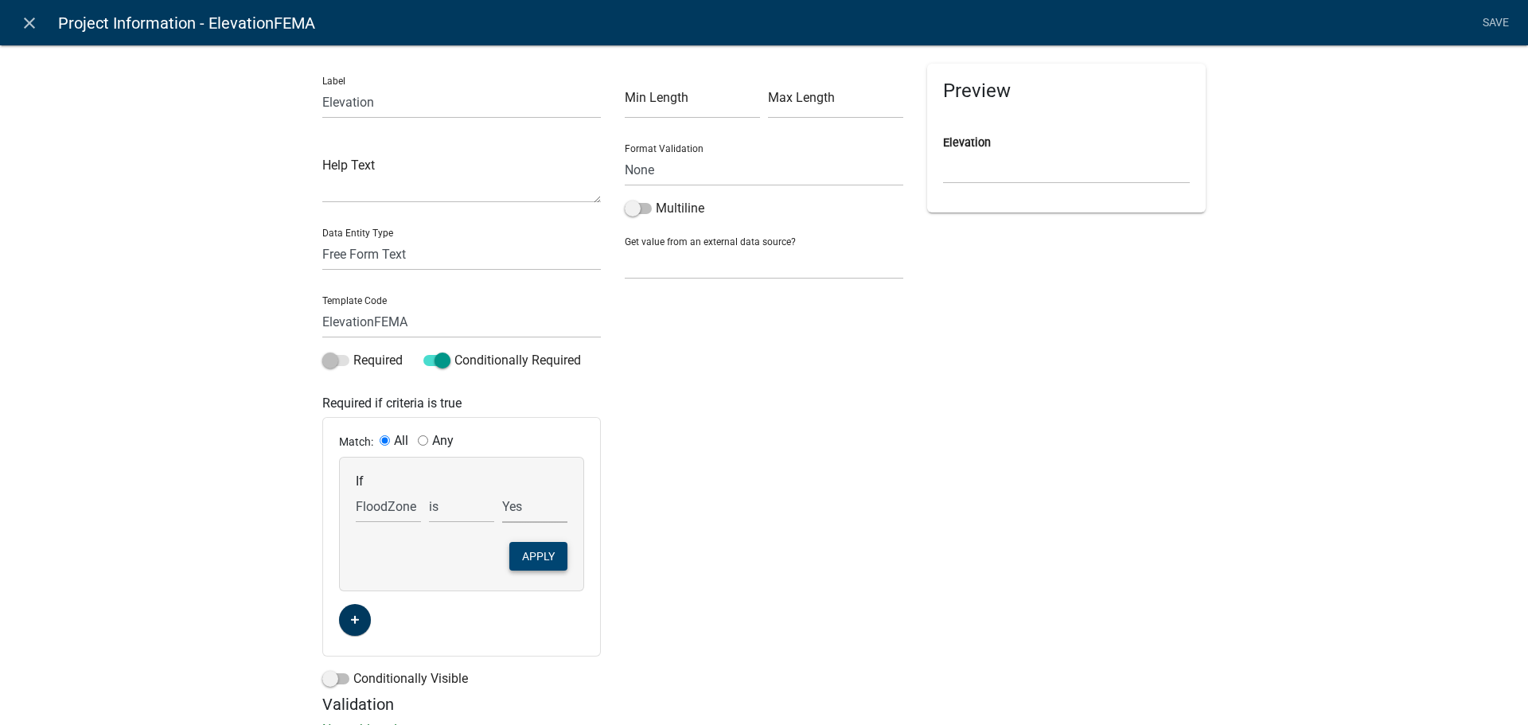
click at [535, 564] on button "Apply" at bounding box center [538, 556] width 58 height 29
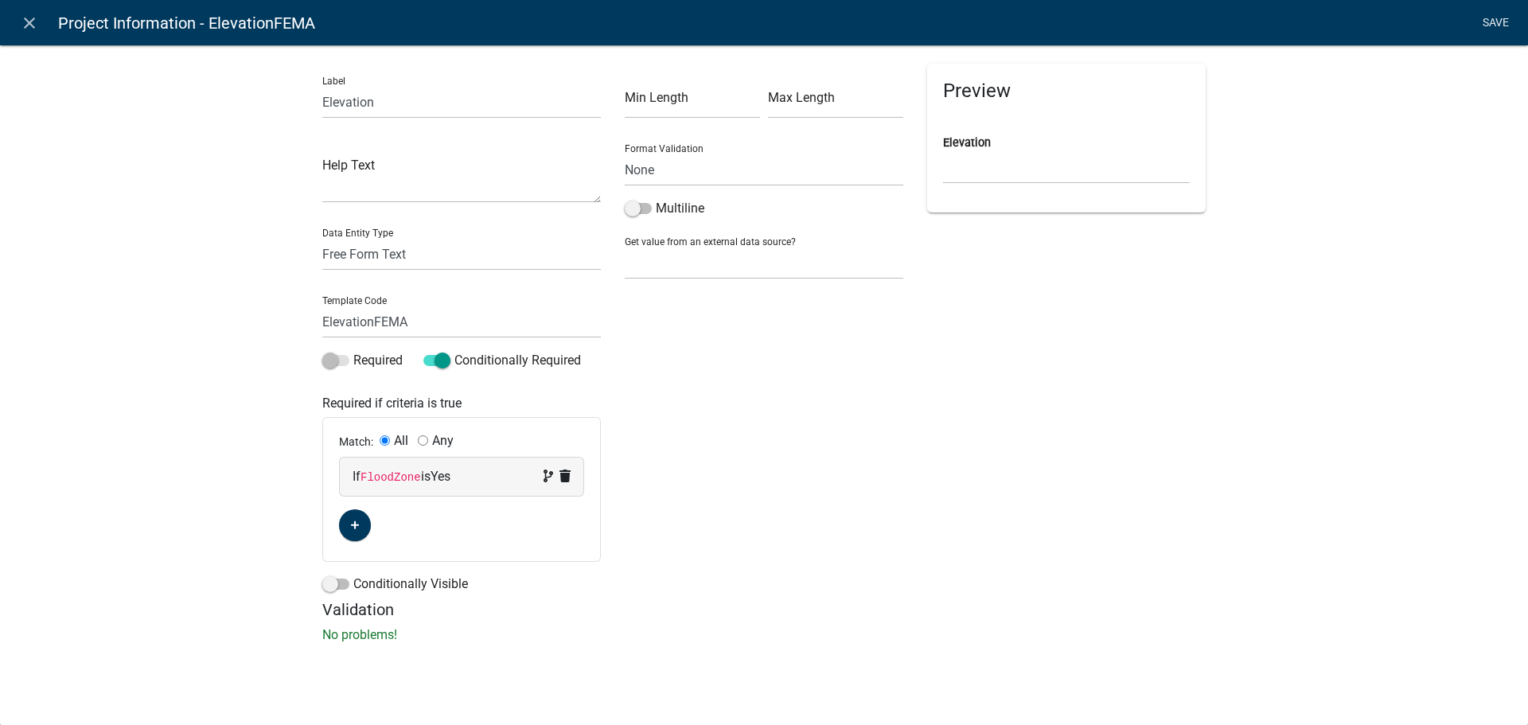
click at [1487, 20] on link "Save" at bounding box center [1496, 23] width 40 height 30
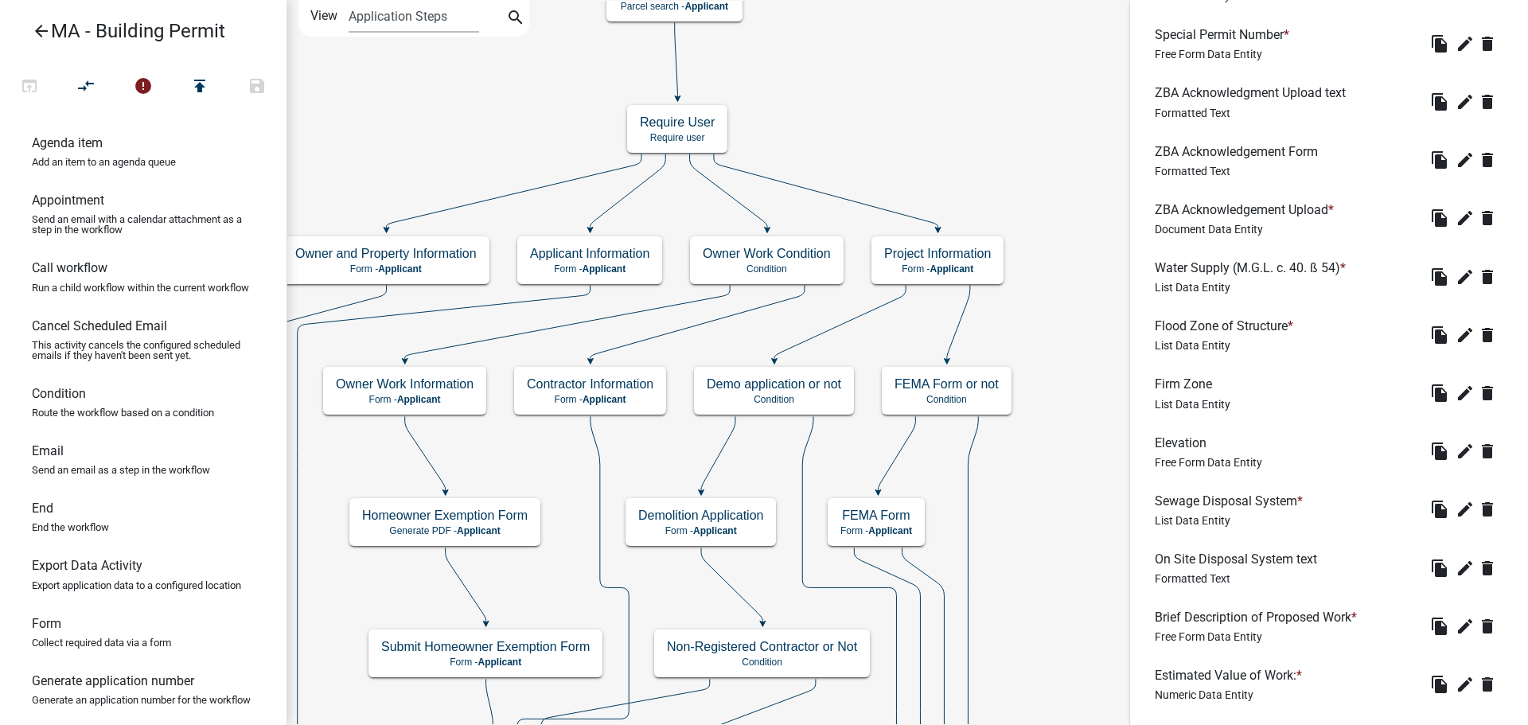
scroll to position [1483, 0]
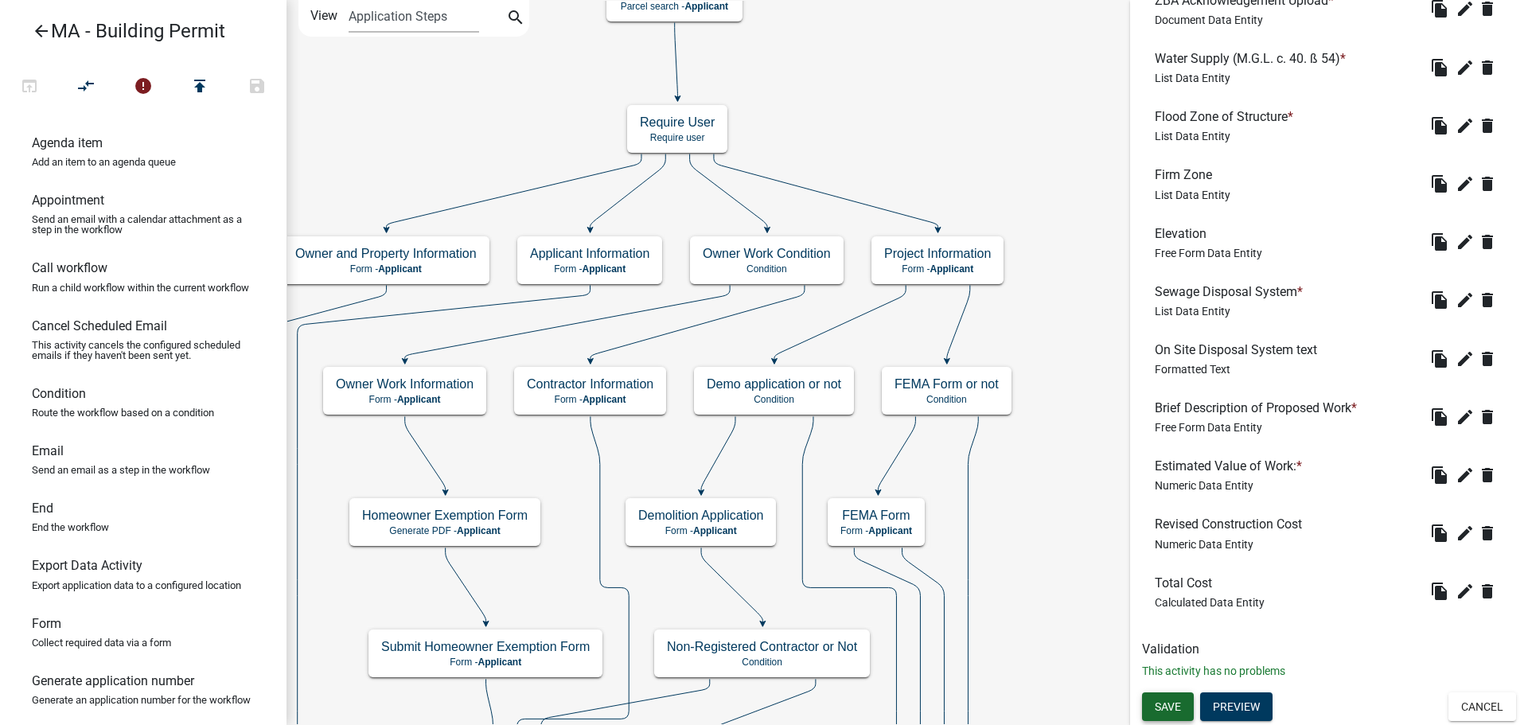
click at [1184, 717] on button "Save" at bounding box center [1168, 706] width 52 height 29
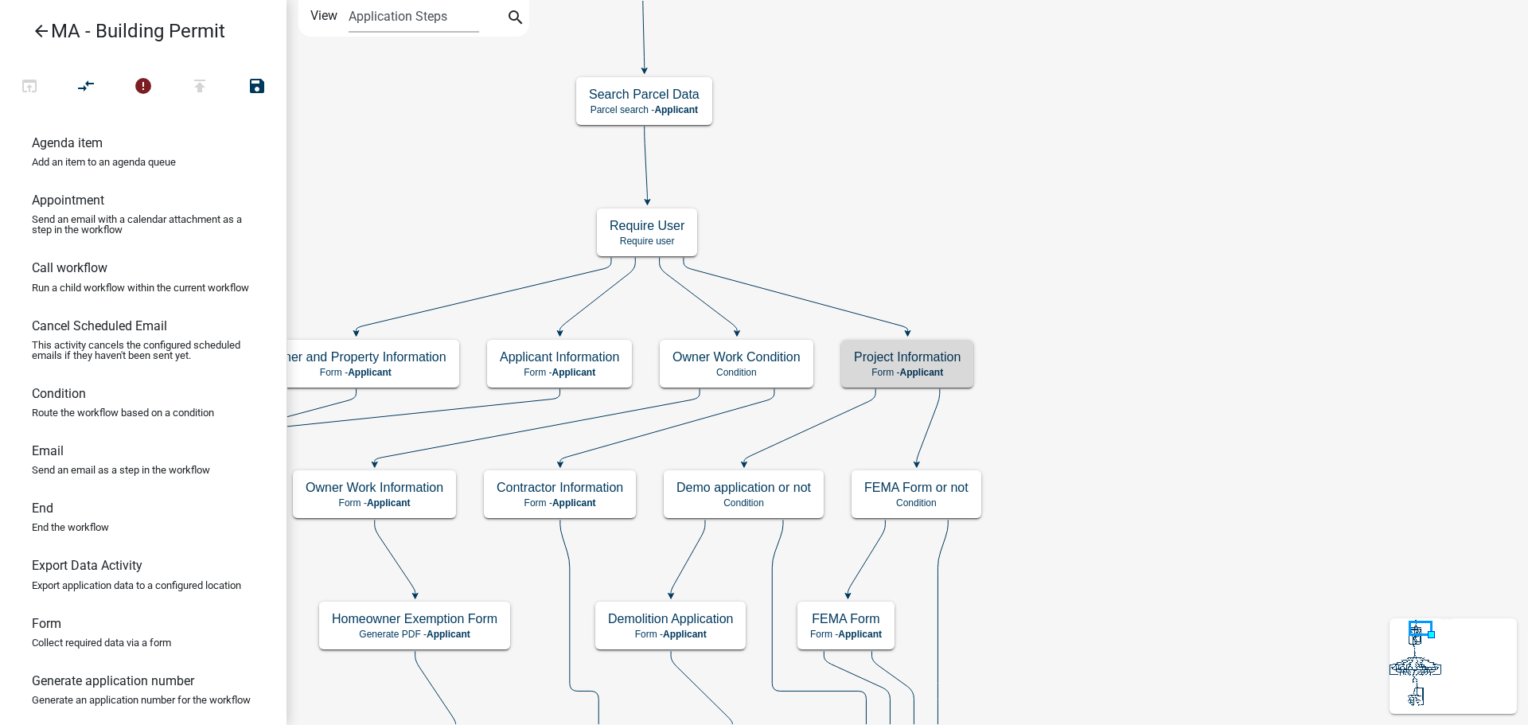
scroll to position [0, 0]
click at [950, 365] on div "Project Information Form - Applicant" at bounding box center [907, 364] width 132 height 48
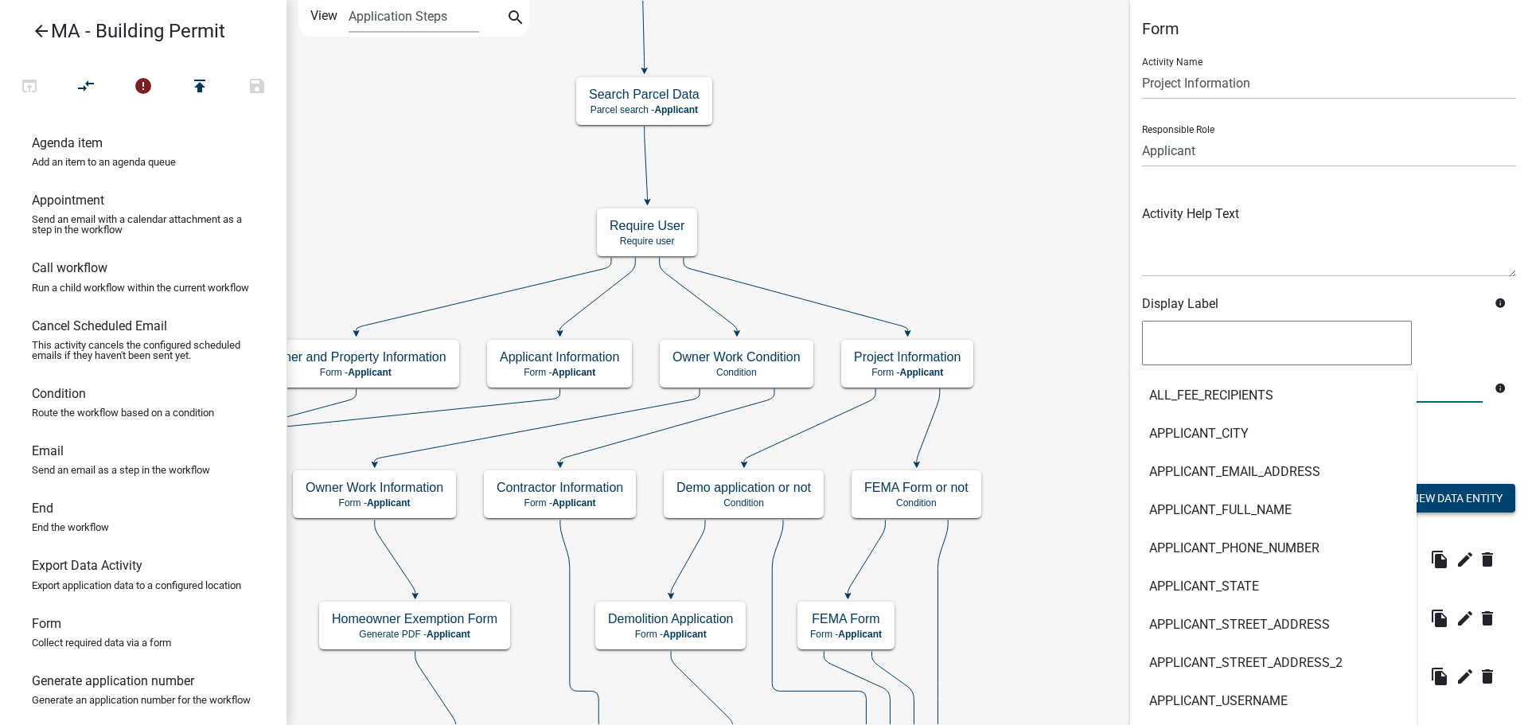
click at [1507, 356] on div "ALL_FEE_RECIPIENTS APPLICANT_CITY APPLICANT_EMAIL_ADDRESS APPLICANT_FULL_NAME A…" at bounding box center [1329, 367] width 382 height 99
click at [1467, 494] on button "Add New Data Entity" at bounding box center [1445, 498] width 141 height 29
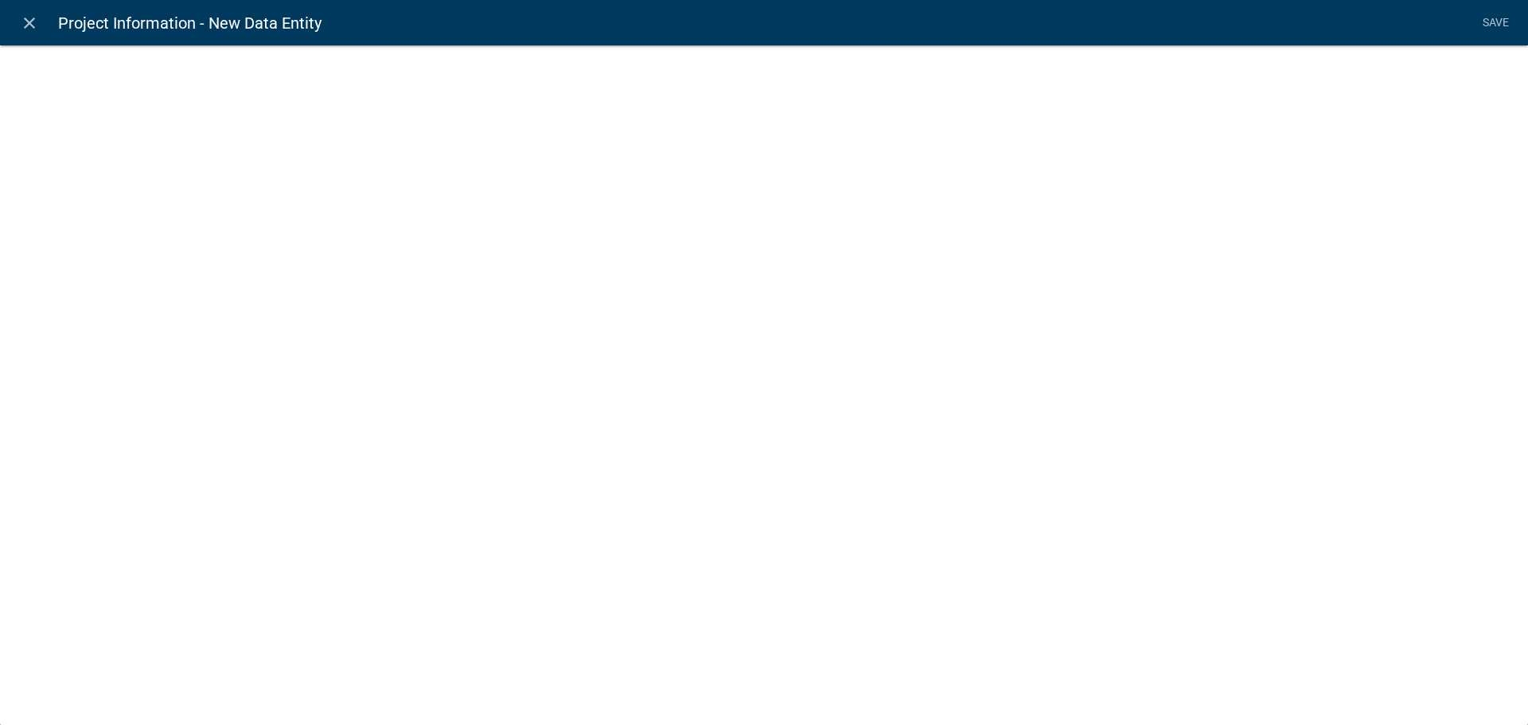
click at [1517, 376] on div "close Project Information - New Data Entity Save" at bounding box center [764, 362] width 1528 height 725
select select
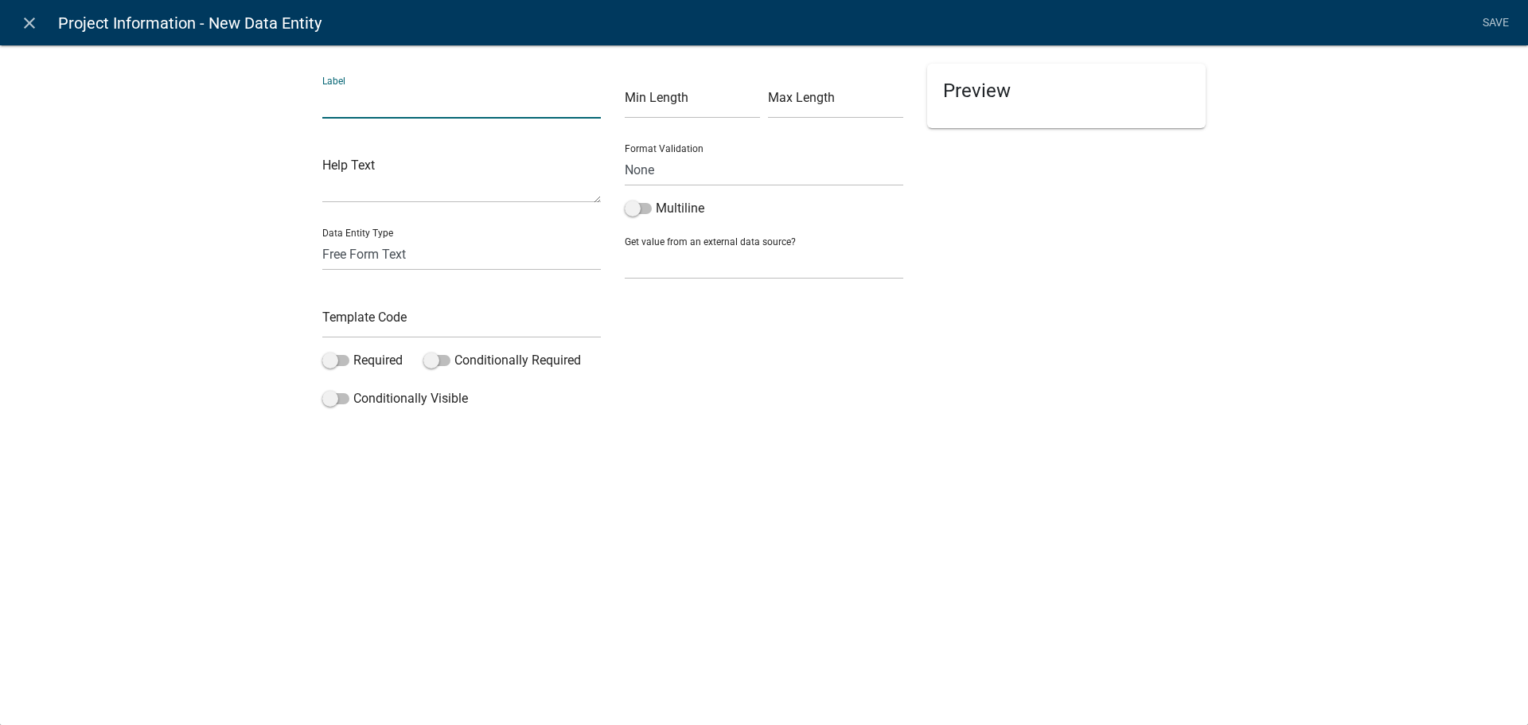
click at [364, 99] on input "text" at bounding box center [461, 102] width 279 height 33
click at [371, 99] on input "text" at bounding box center [461, 102] width 279 height 33
type input "Description of work disclaimer"
click at [388, 262] on select "Free Form Text Document Display Entity Value Fee Numeric Data Date Map Sketch D…" at bounding box center [461, 254] width 279 height 33
select select "rich-text"
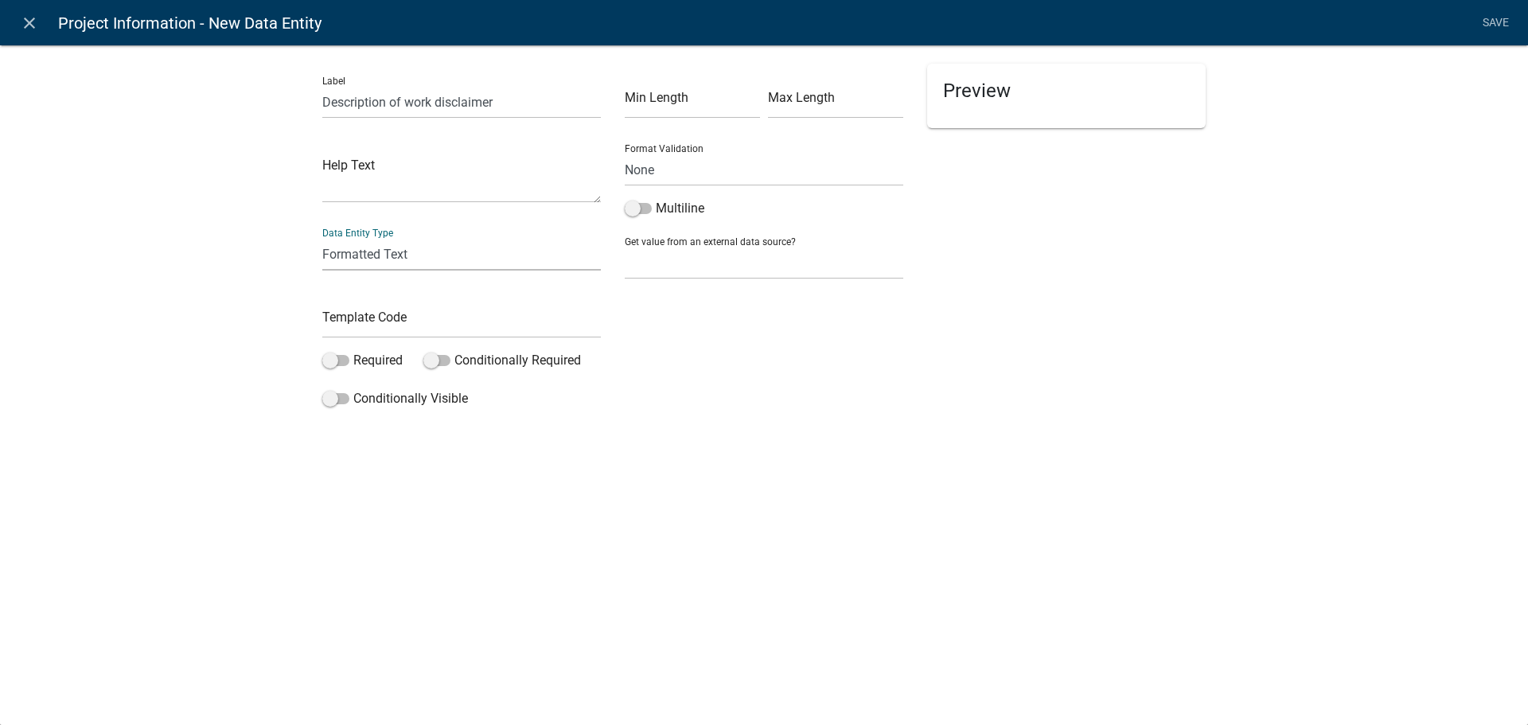
click at [322, 238] on select "Free Form Text Document Display Entity Value Fee Numeric Data Date Map Sketch D…" at bounding box center [461, 254] width 279 height 33
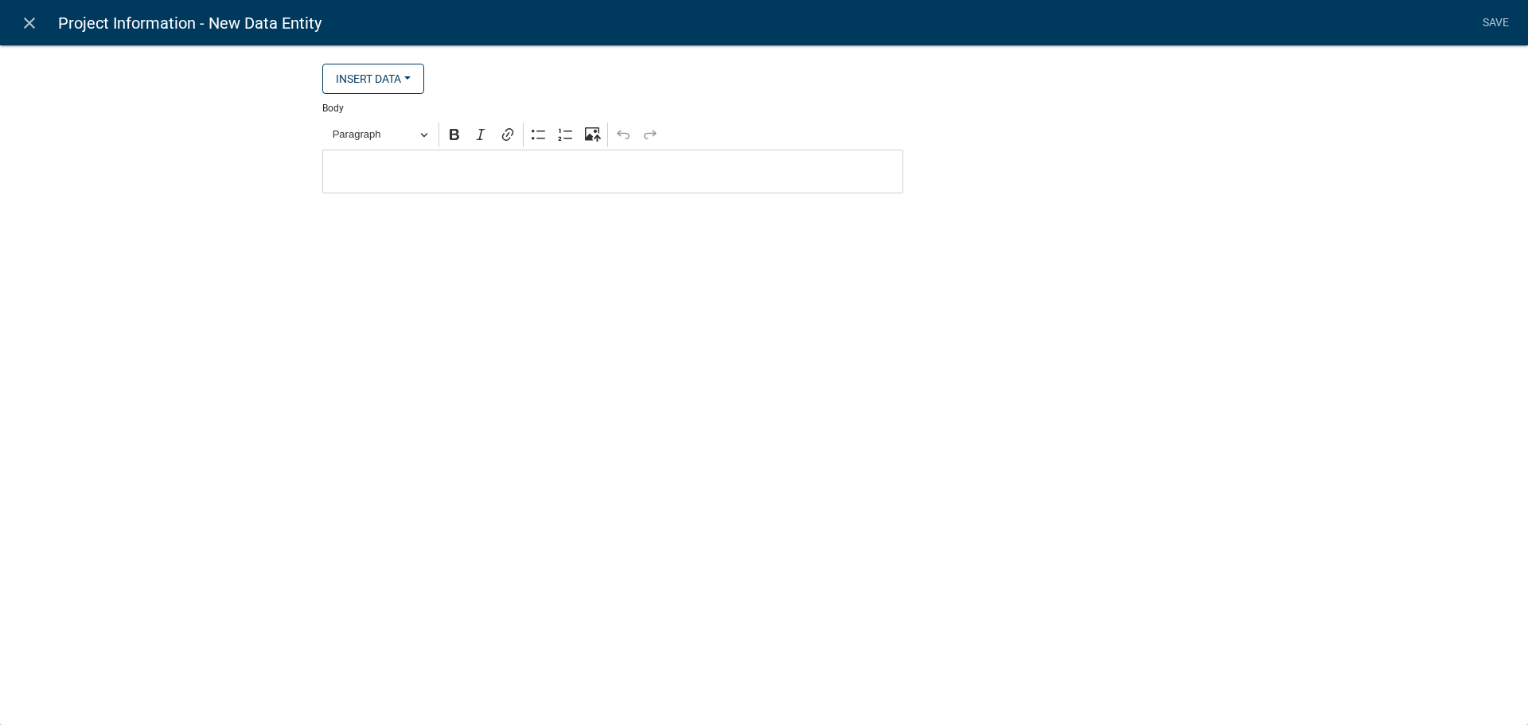
select select "rich-text"
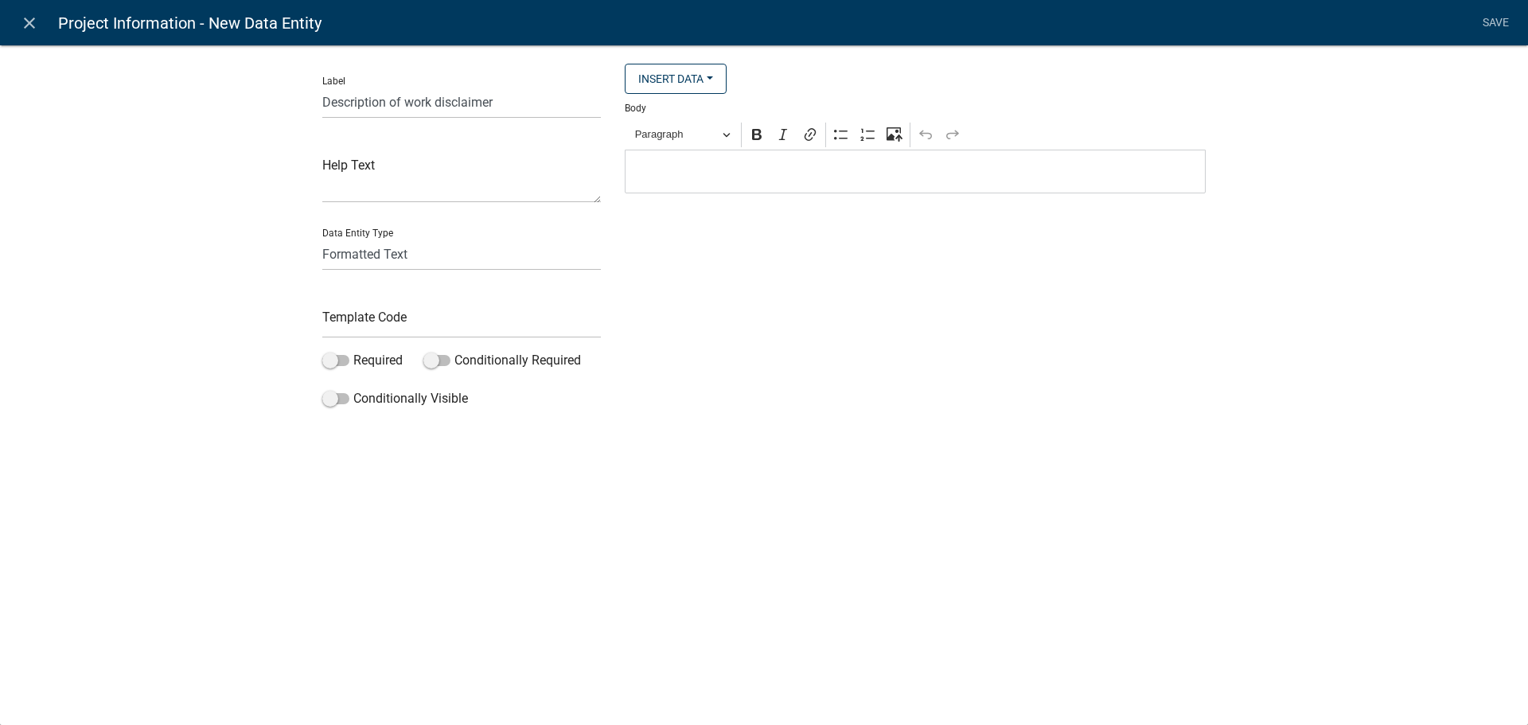
click at [994, 181] on p "Editor editing area: main. Press Alt+0 for help." at bounding box center [916, 171] width 564 height 19
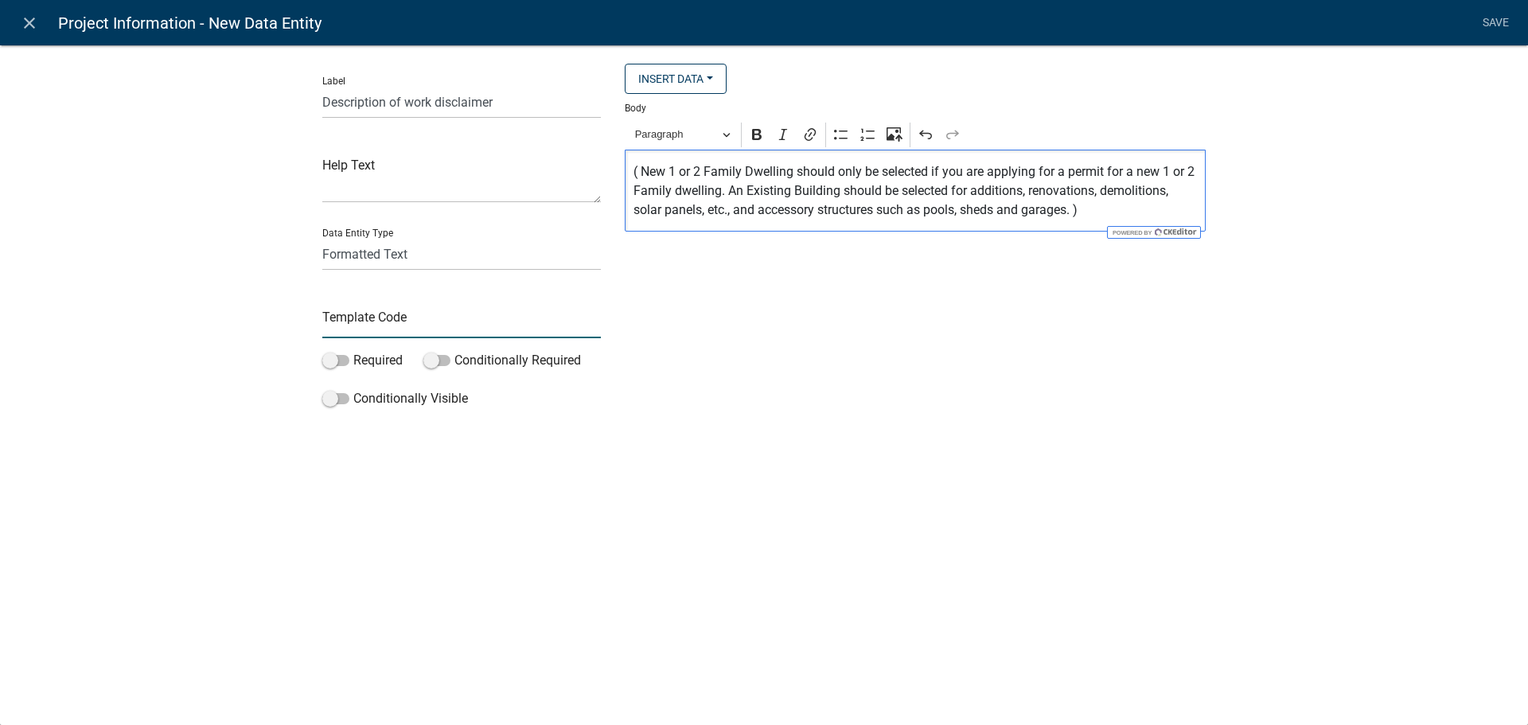
click at [420, 321] on input "text" at bounding box center [461, 322] width 279 height 33
type input "DescWorkDisc"
click at [688, 303] on div "Insert Data Fee Recipients City Email Address Full Name Phone Number State Stre…" at bounding box center [915, 239] width 605 height 351
click at [1112, 214] on p "( New 1 or 2 Family Dwelling should only be selected if you are applying for a …" at bounding box center [916, 190] width 564 height 57
click at [639, 168] on p "( New 1 or 2 Family Dwelling should only be selected if you are applying for a …" at bounding box center [916, 190] width 564 height 57
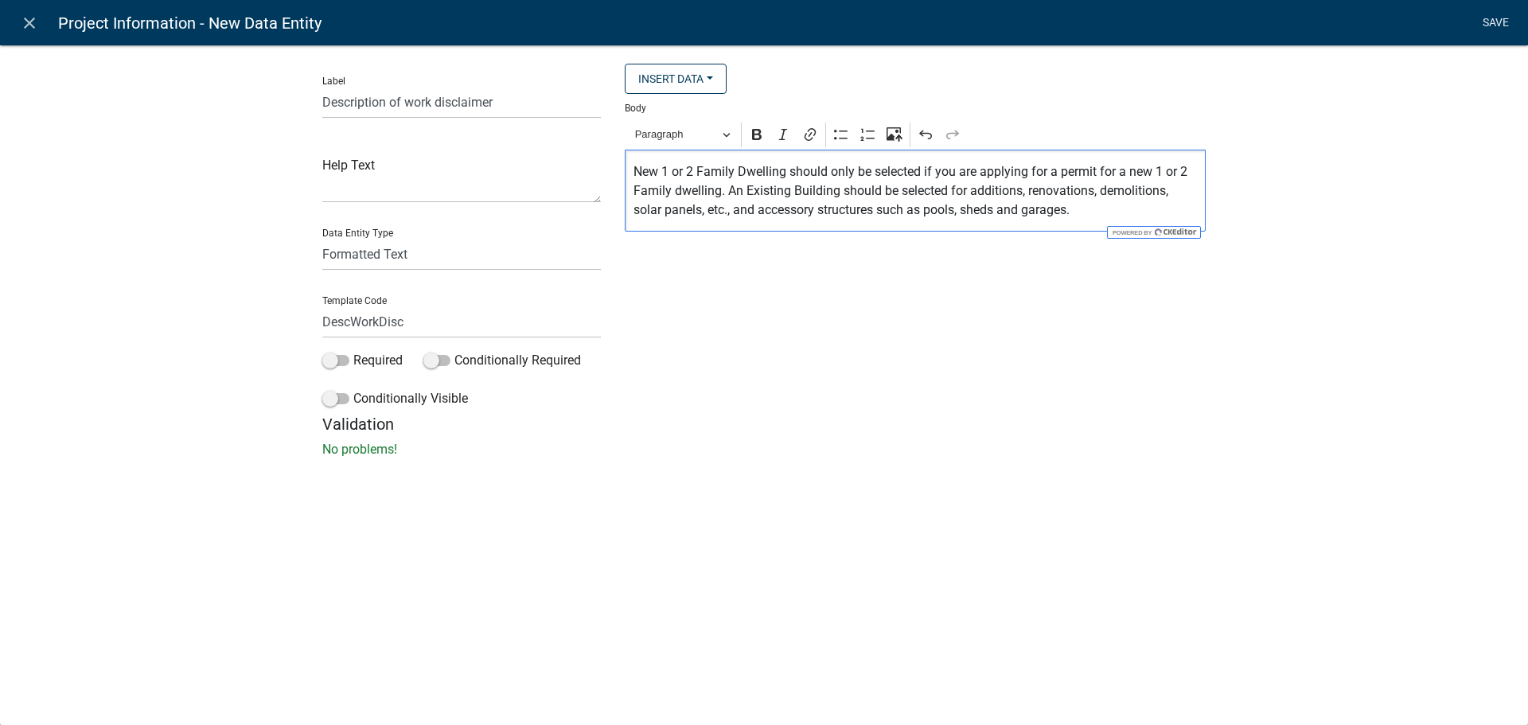
click at [1501, 18] on link "Save" at bounding box center [1496, 23] width 40 height 30
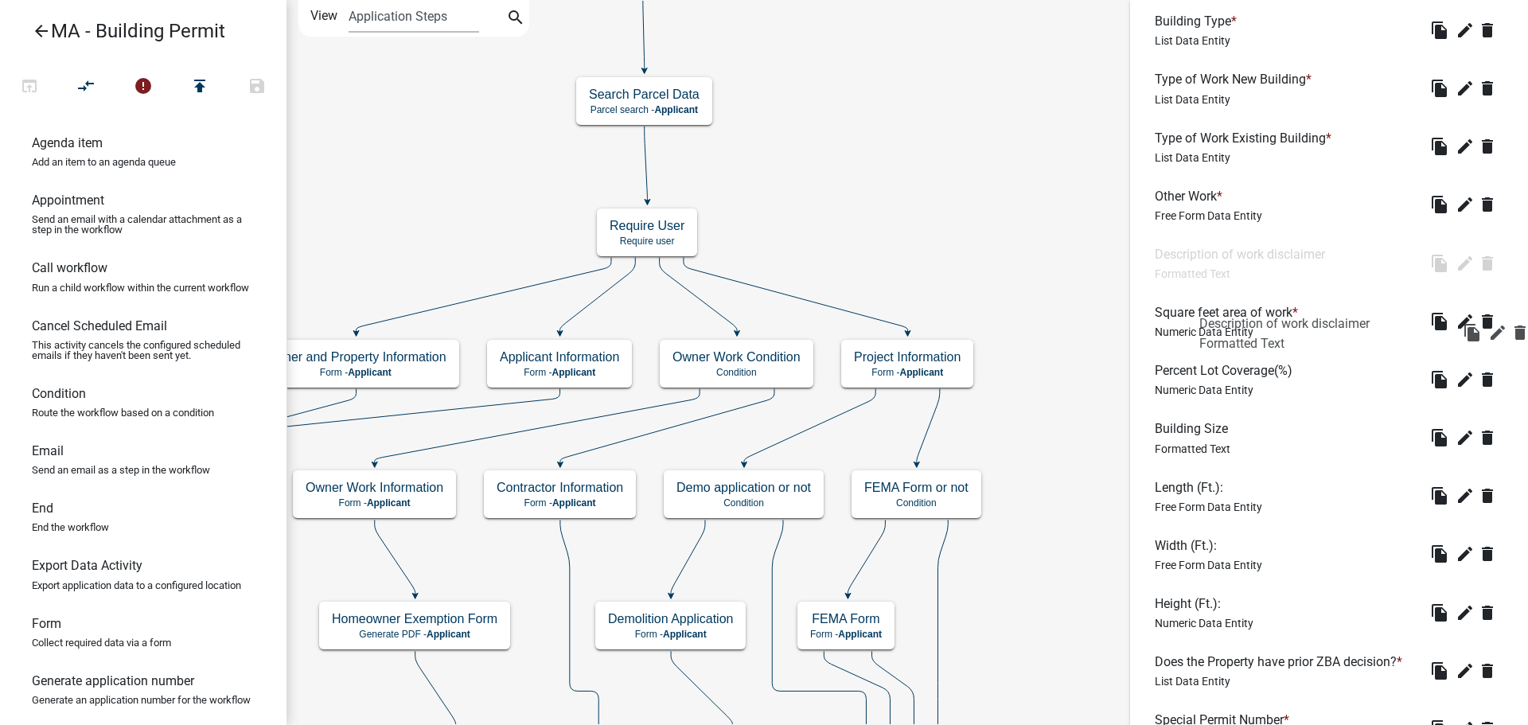
scroll to position [108, 0]
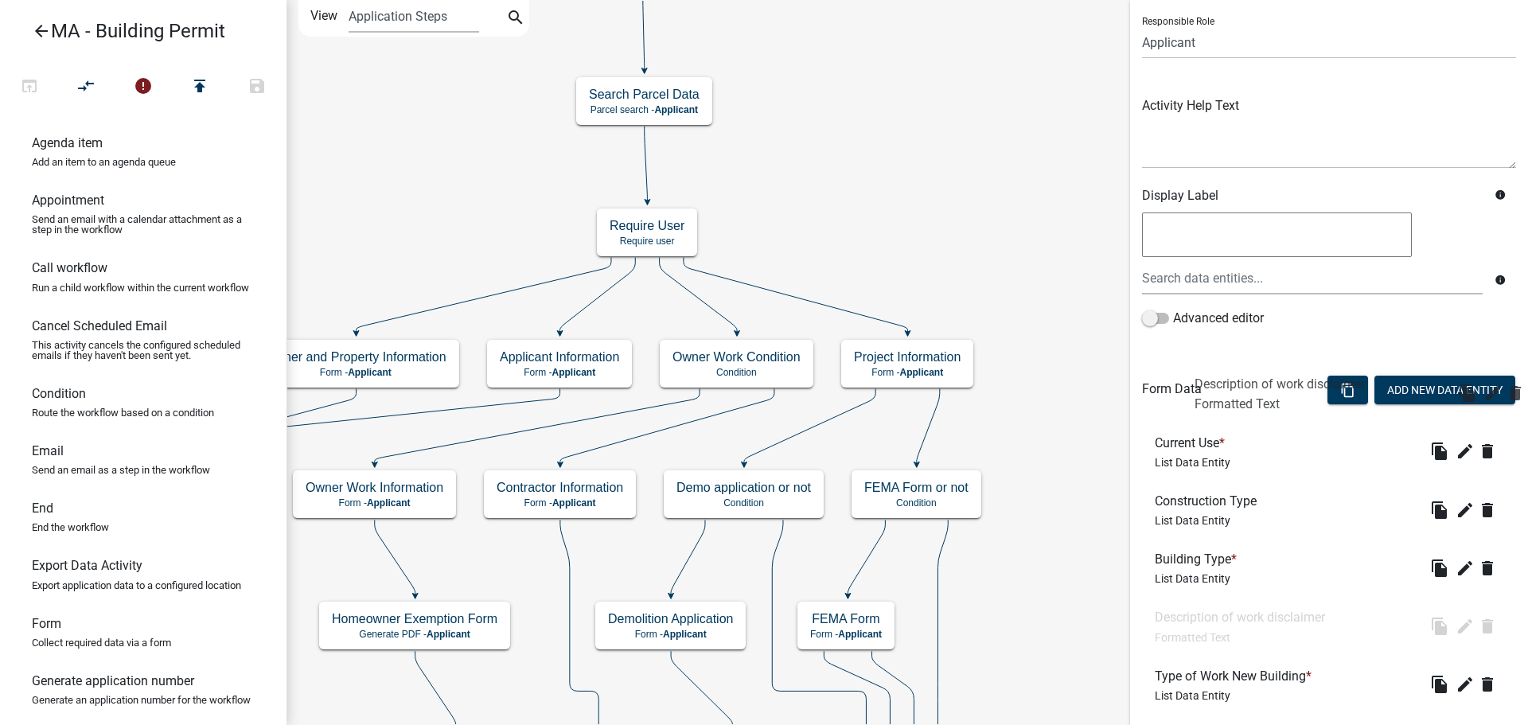
drag, startPoint x: 1220, startPoint y: 583, endPoint x: 1248, endPoint y: 384, distance: 200.9
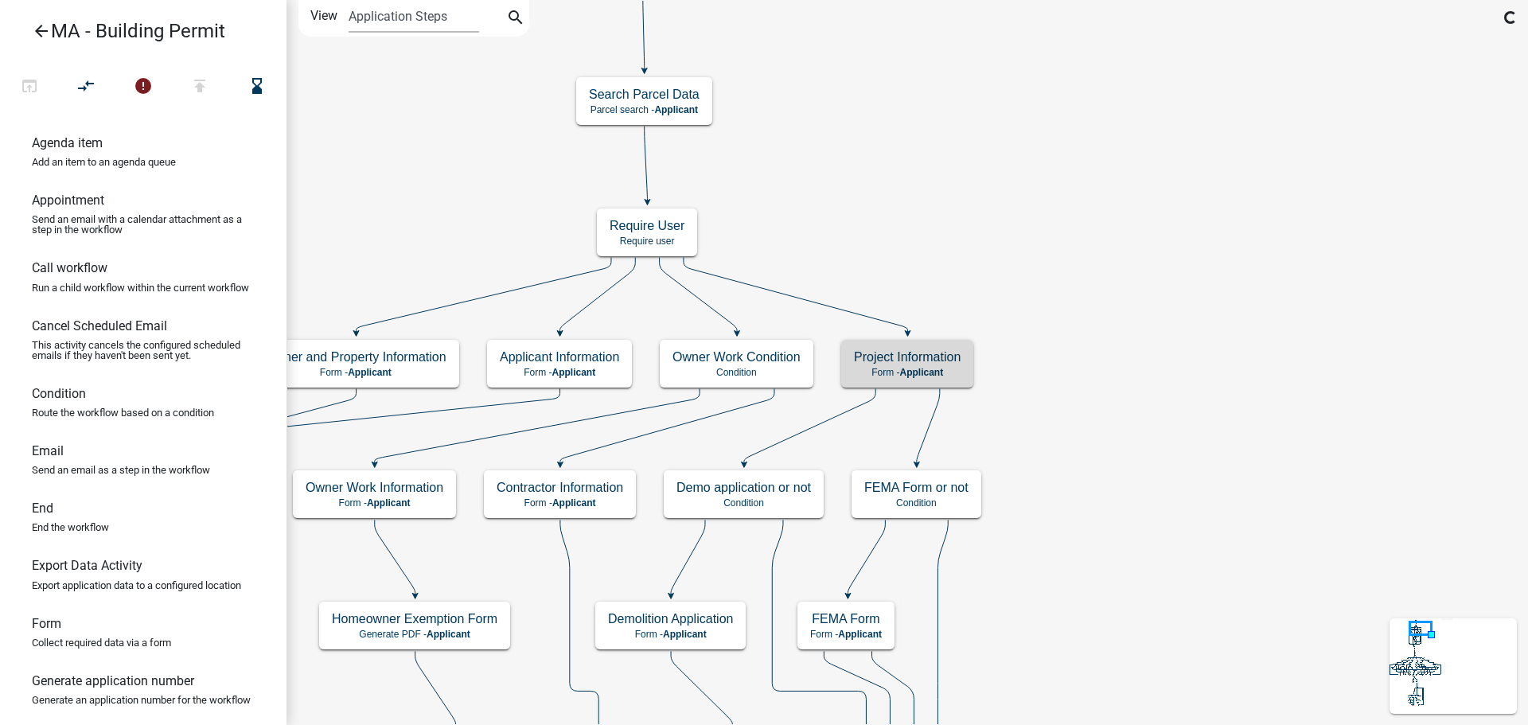
scroll to position [0, 0]
click at [966, 362] on div "Project Information Form - Applicant" at bounding box center [907, 364] width 132 height 48
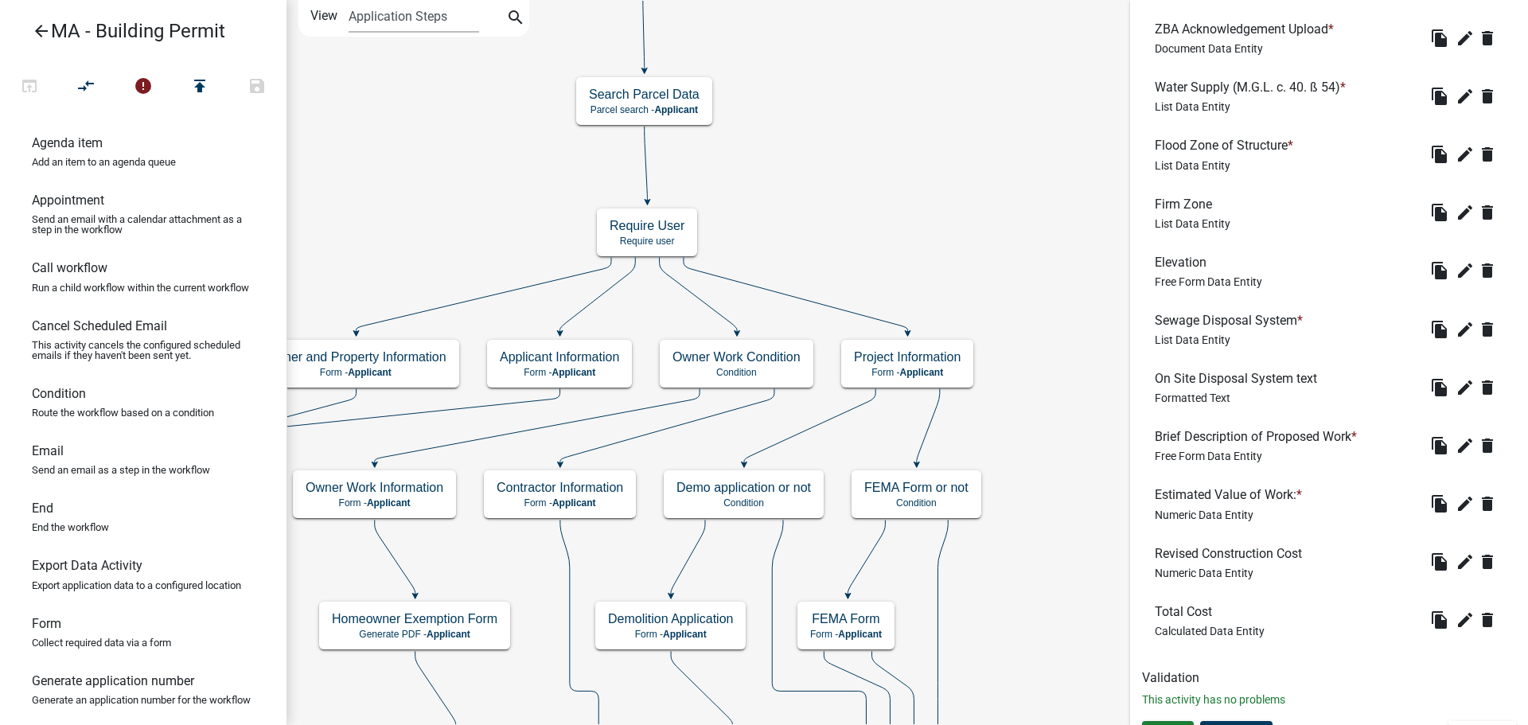
scroll to position [1541, 0]
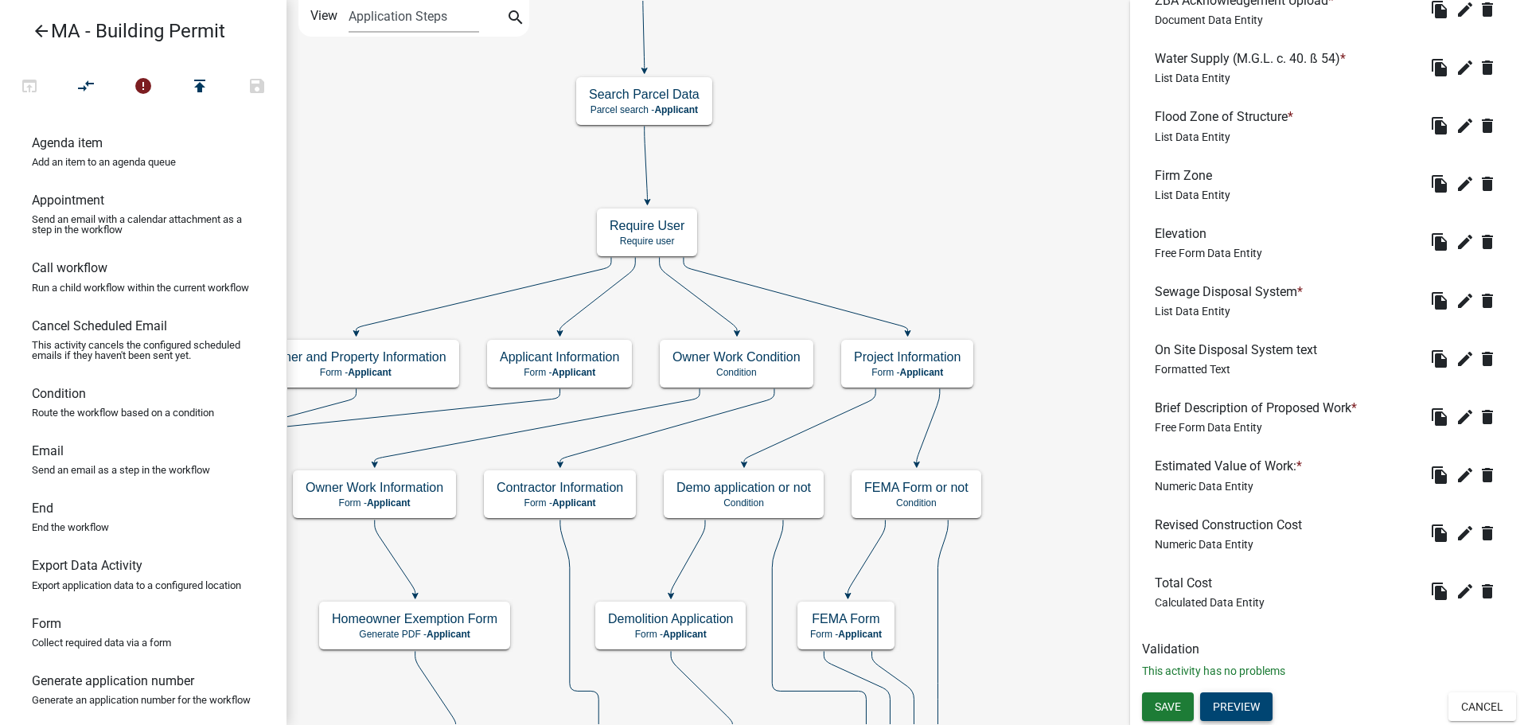
click at [1258, 713] on button "Preview" at bounding box center [1236, 706] width 72 height 29
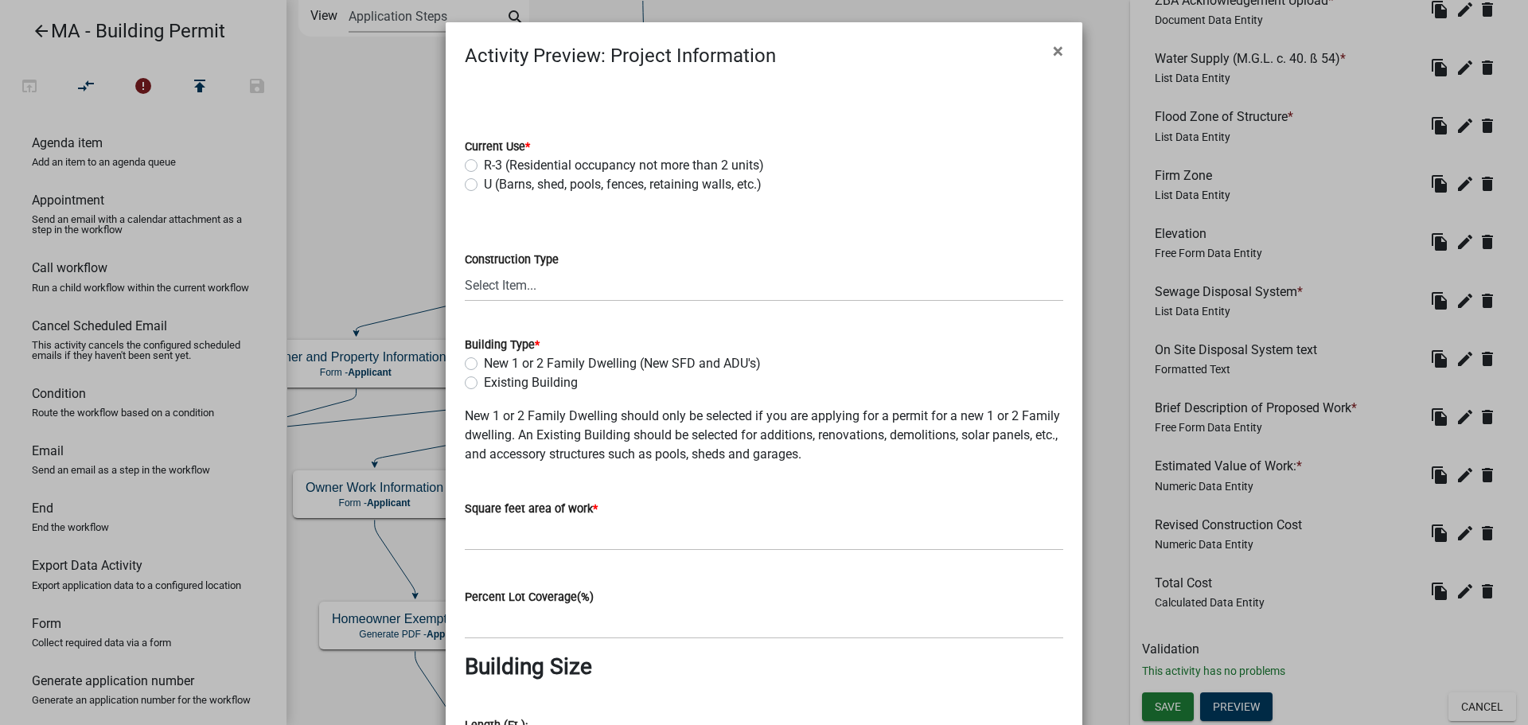
click at [484, 362] on label "New 1 or 2 Family Dwelling (New SFD and ADU's)" at bounding box center [622, 363] width 277 height 19
click at [484, 362] on input "New 1 or 2 Family Dwelling (New SFD and ADU's)" at bounding box center [489, 359] width 10 height 10
radio input "true"
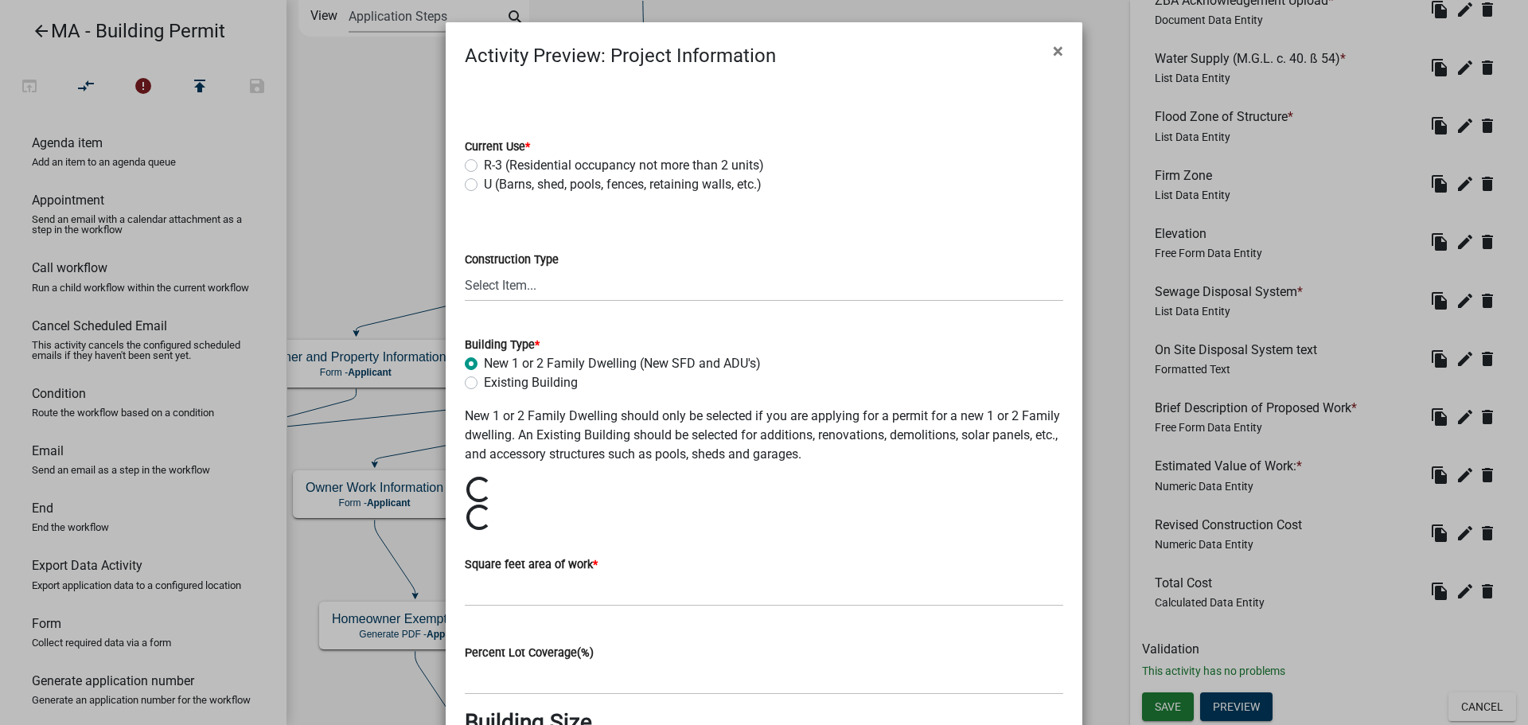
click at [484, 384] on label "Existing Building" at bounding box center [531, 382] width 94 height 19
click at [484, 384] on input "Existing Building" at bounding box center [489, 378] width 10 height 10
radio input "true"
click at [1053, 54] on span "×" at bounding box center [1058, 51] width 10 height 22
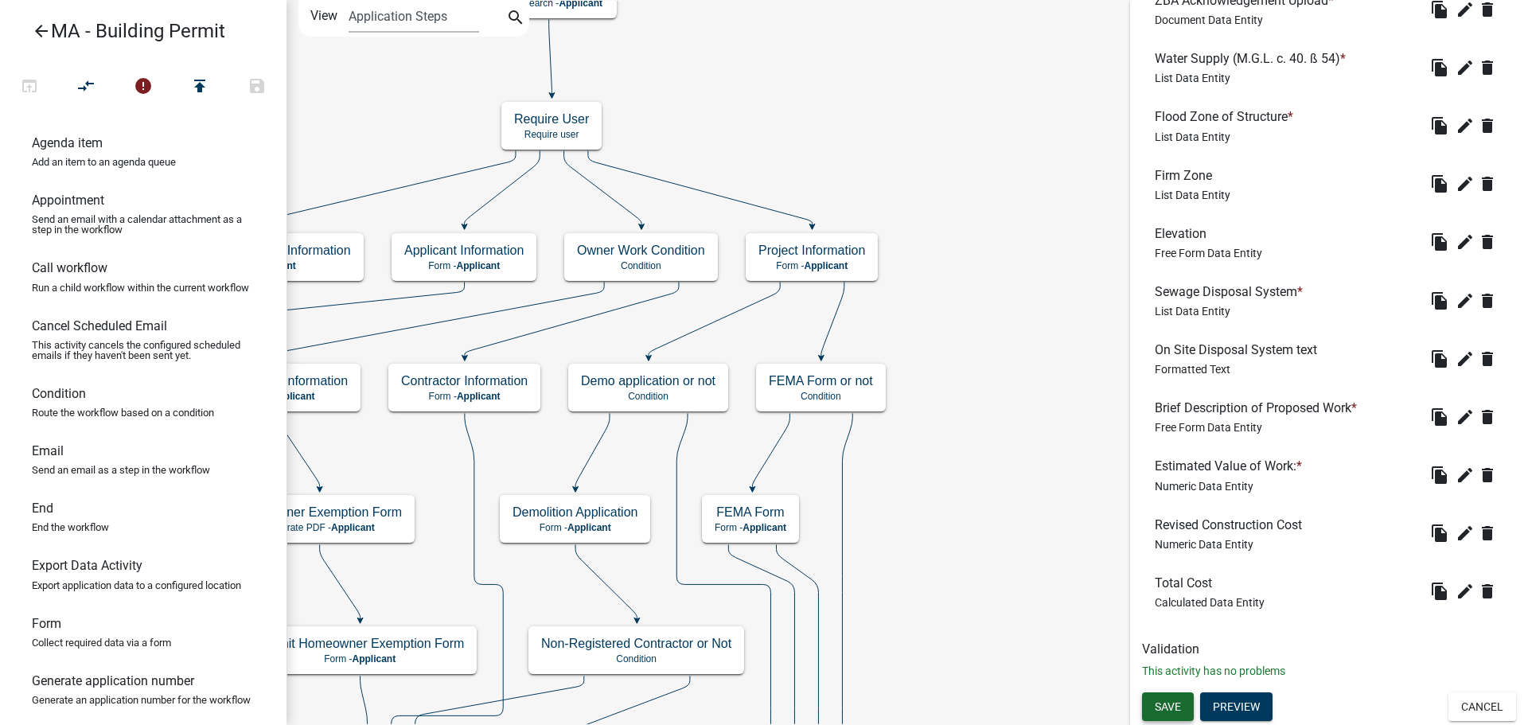
click at [1186, 708] on button "Save" at bounding box center [1168, 706] width 52 height 29
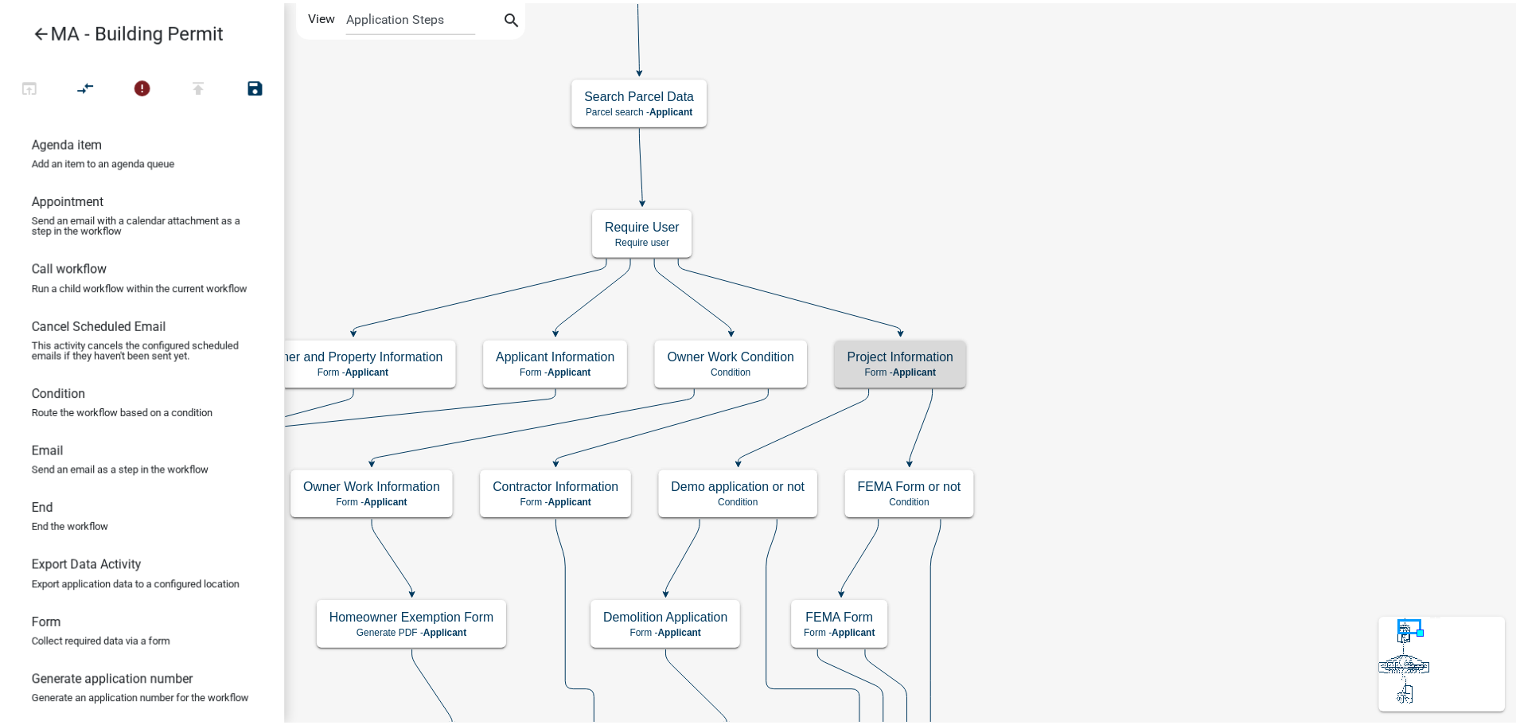
scroll to position [0, 0]
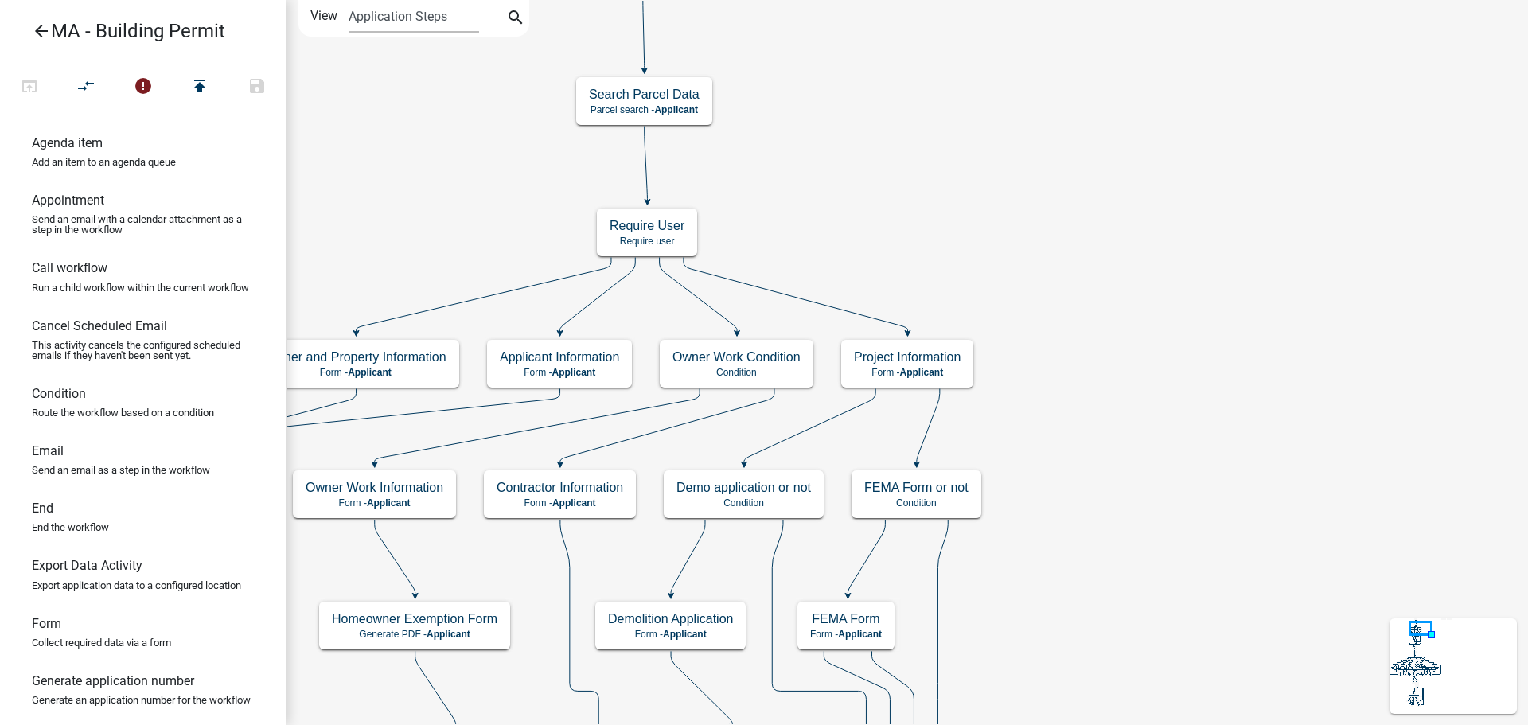
click at [44, 25] on icon "arrow_back" at bounding box center [41, 32] width 19 height 22
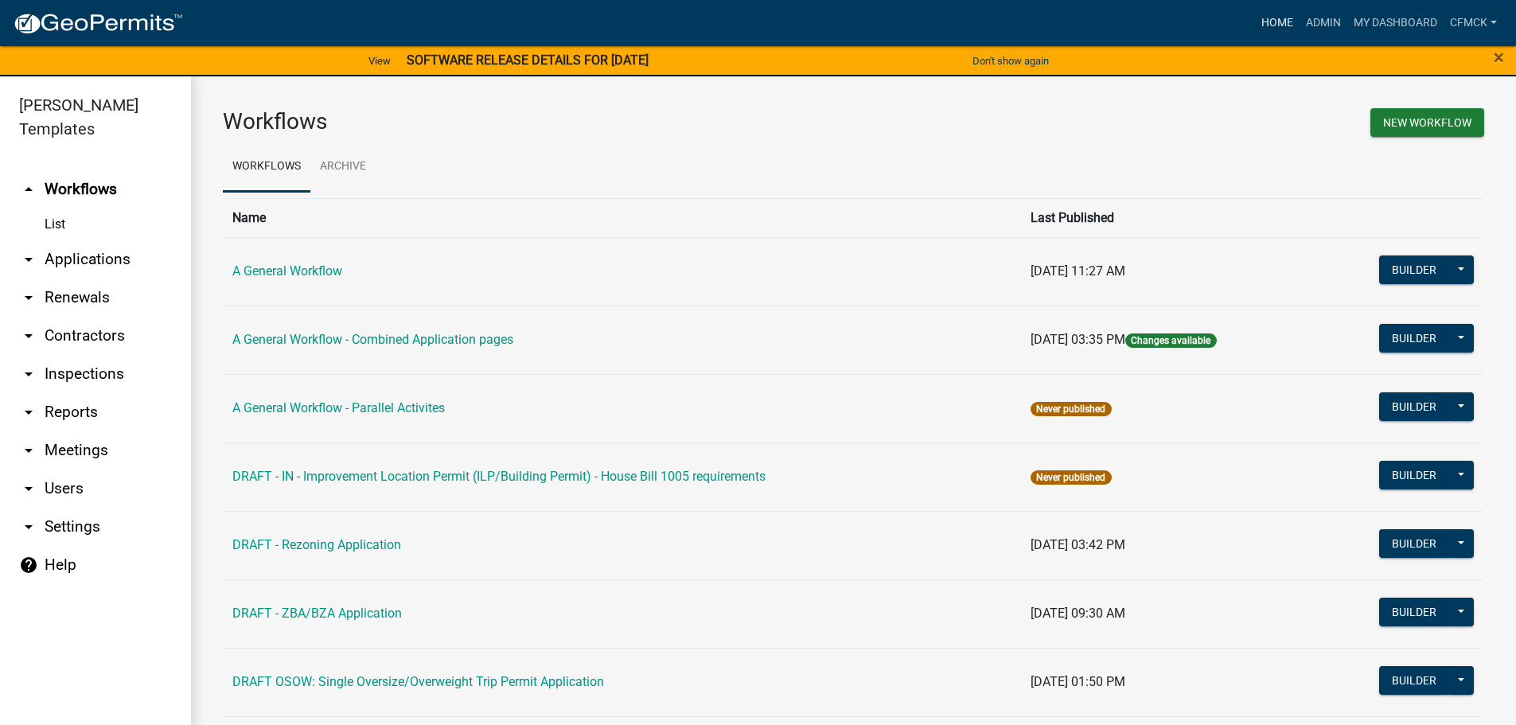
click at [1280, 21] on link "Home" at bounding box center [1277, 23] width 45 height 30
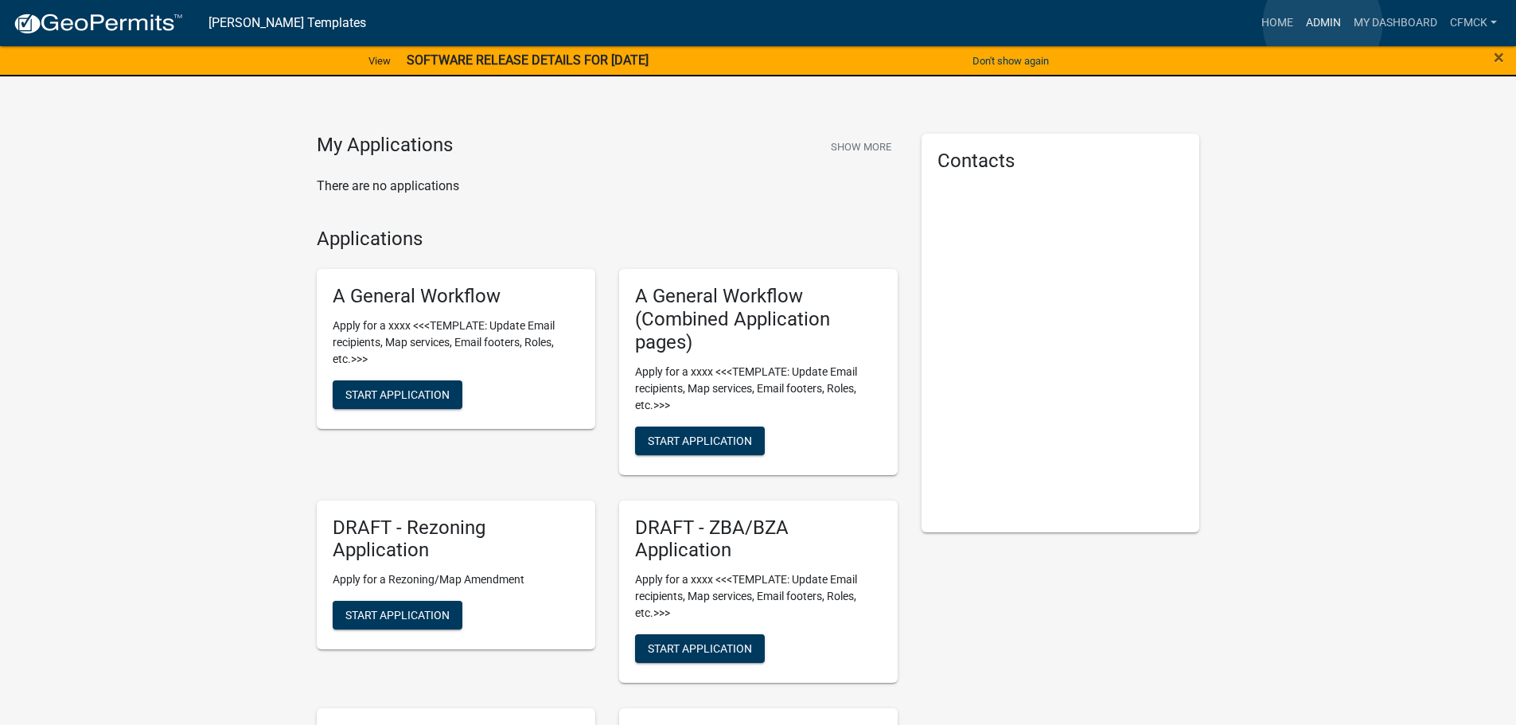
click at [1323, 24] on link "Admin" at bounding box center [1324, 23] width 48 height 30
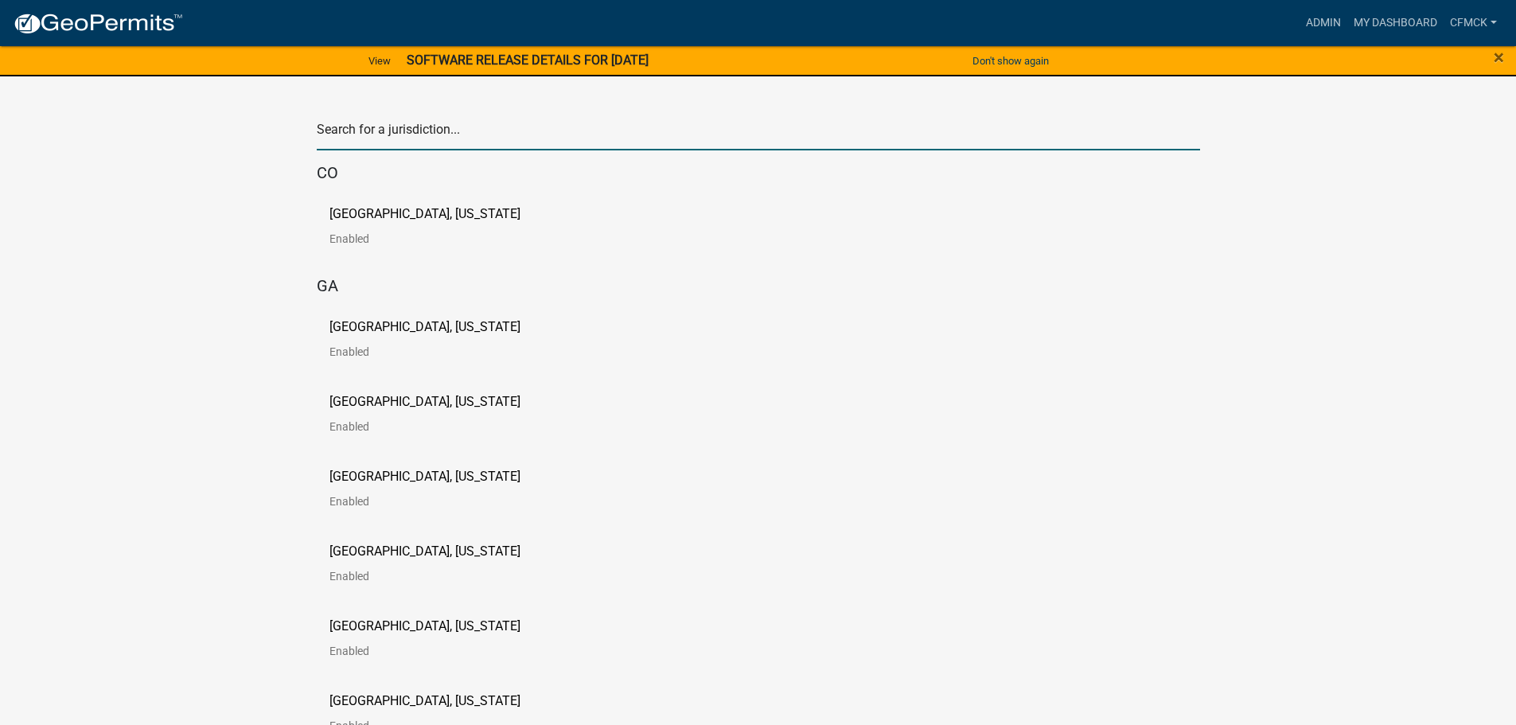
click at [434, 131] on input "text" at bounding box center [758, 134] width 883 height 33
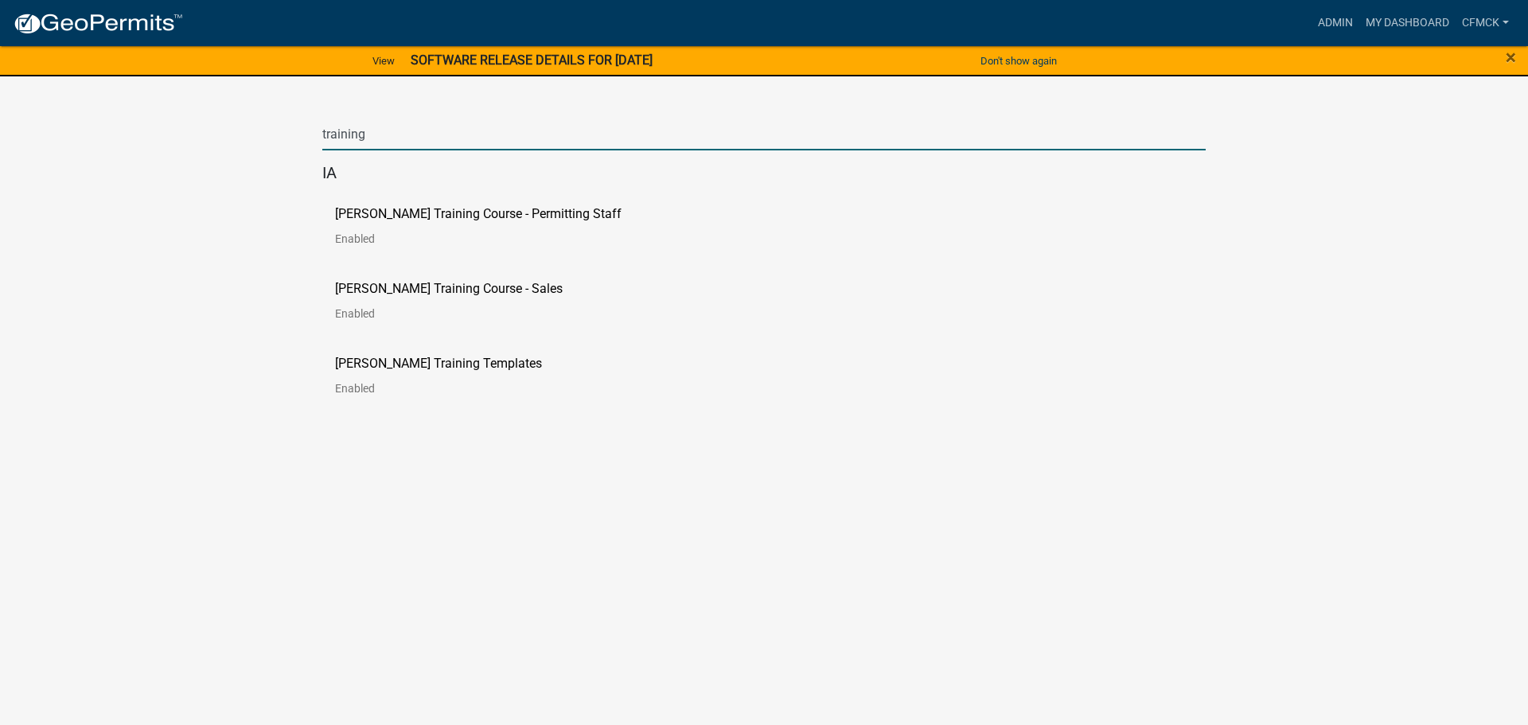
type input "training"
click at [466, 213] on p "[PERSON_NAME] Training Course - Permitting Staff" at bounding box center [478, 214] width 287 height 13
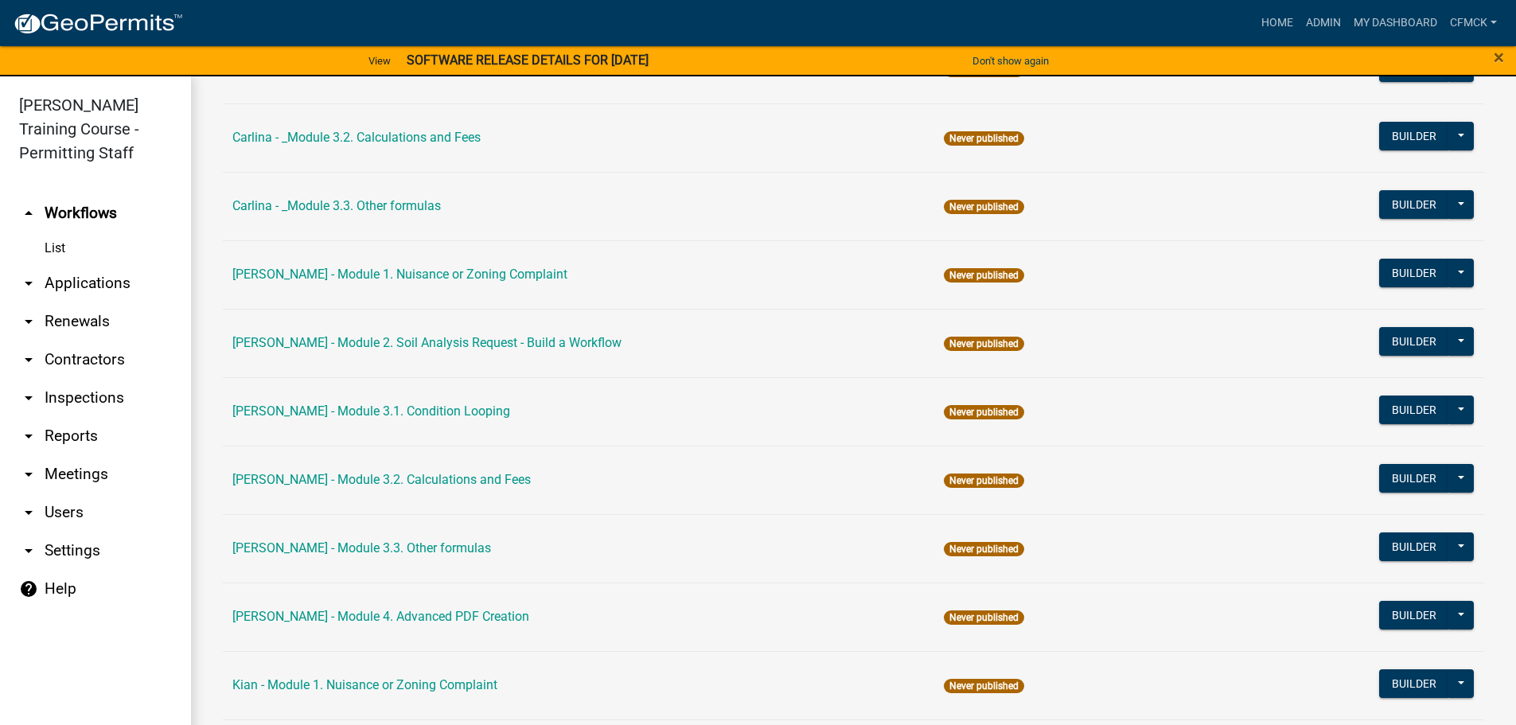
scroll to position [876, 0]
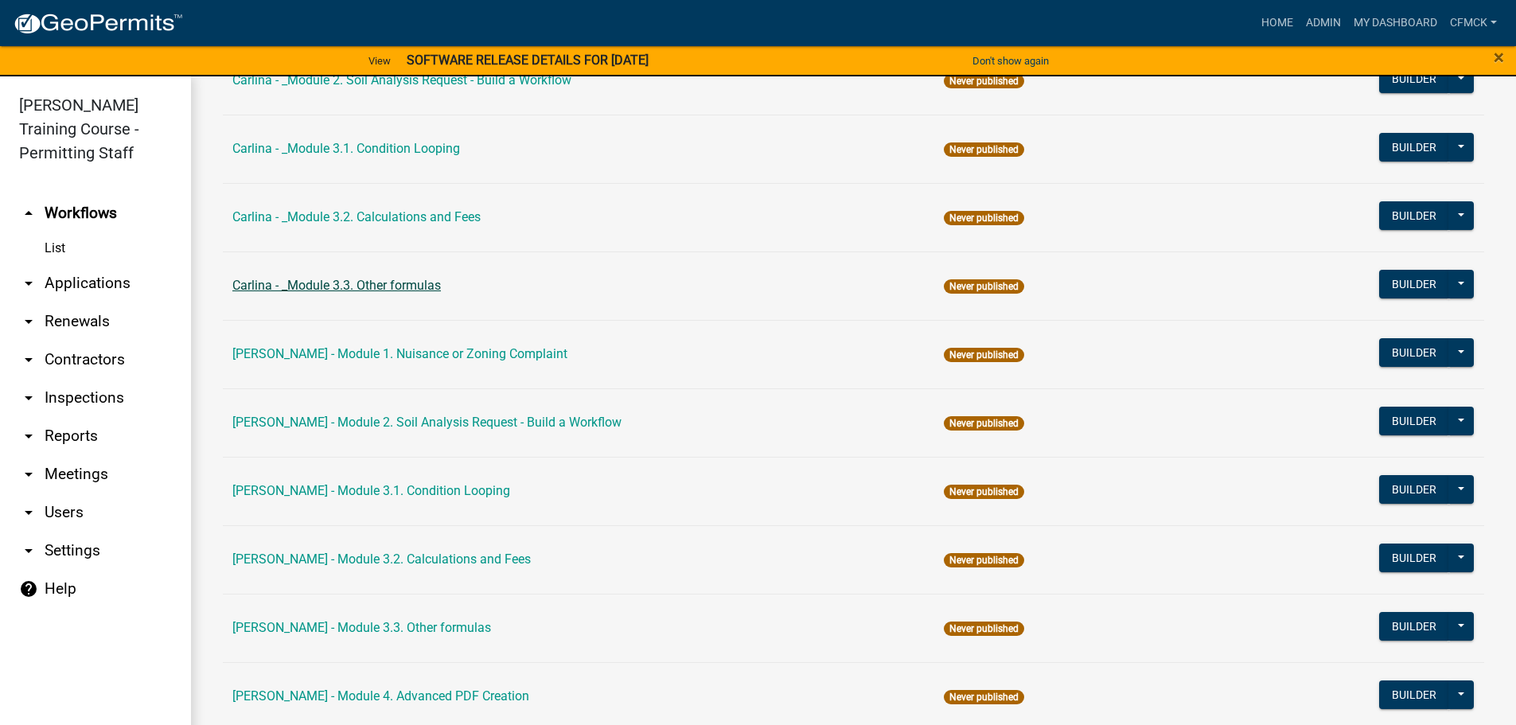
click at [394, 280] on link "Carlina - _Module 3.3. Other formulas" at bounding box center [336, 285] width 209 height 15
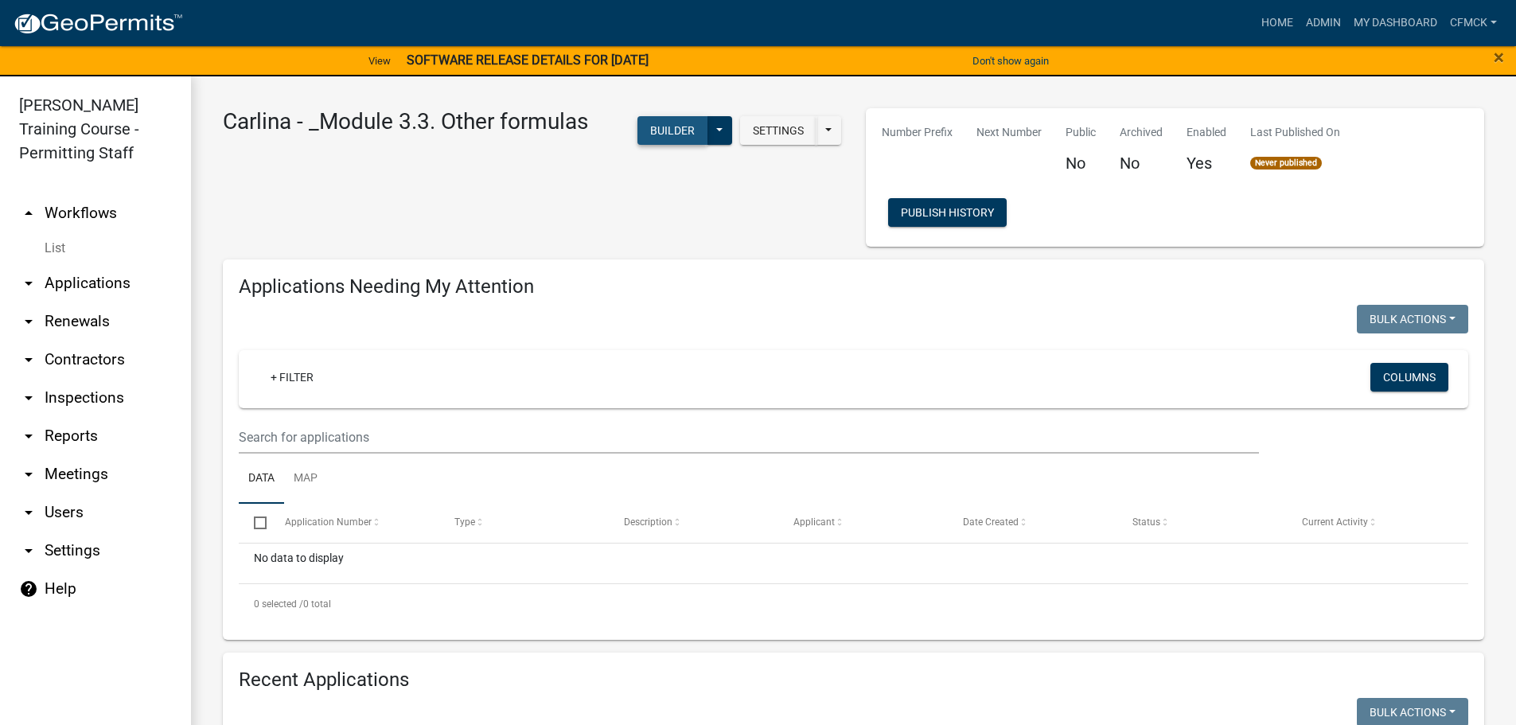
click at [656, 125] on button "Builder" at bounding box center [673, 130] width 70 height 29
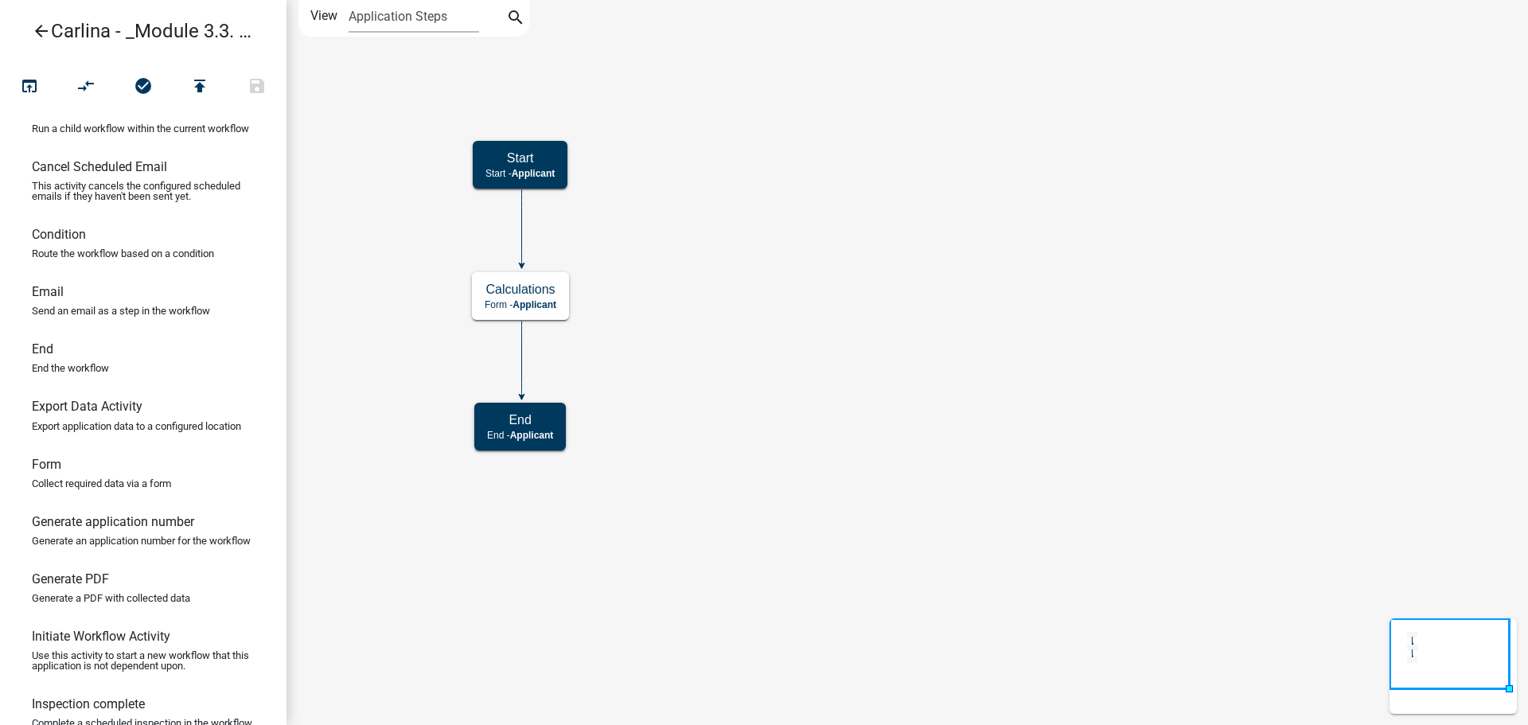
scroll to position [239, 0]
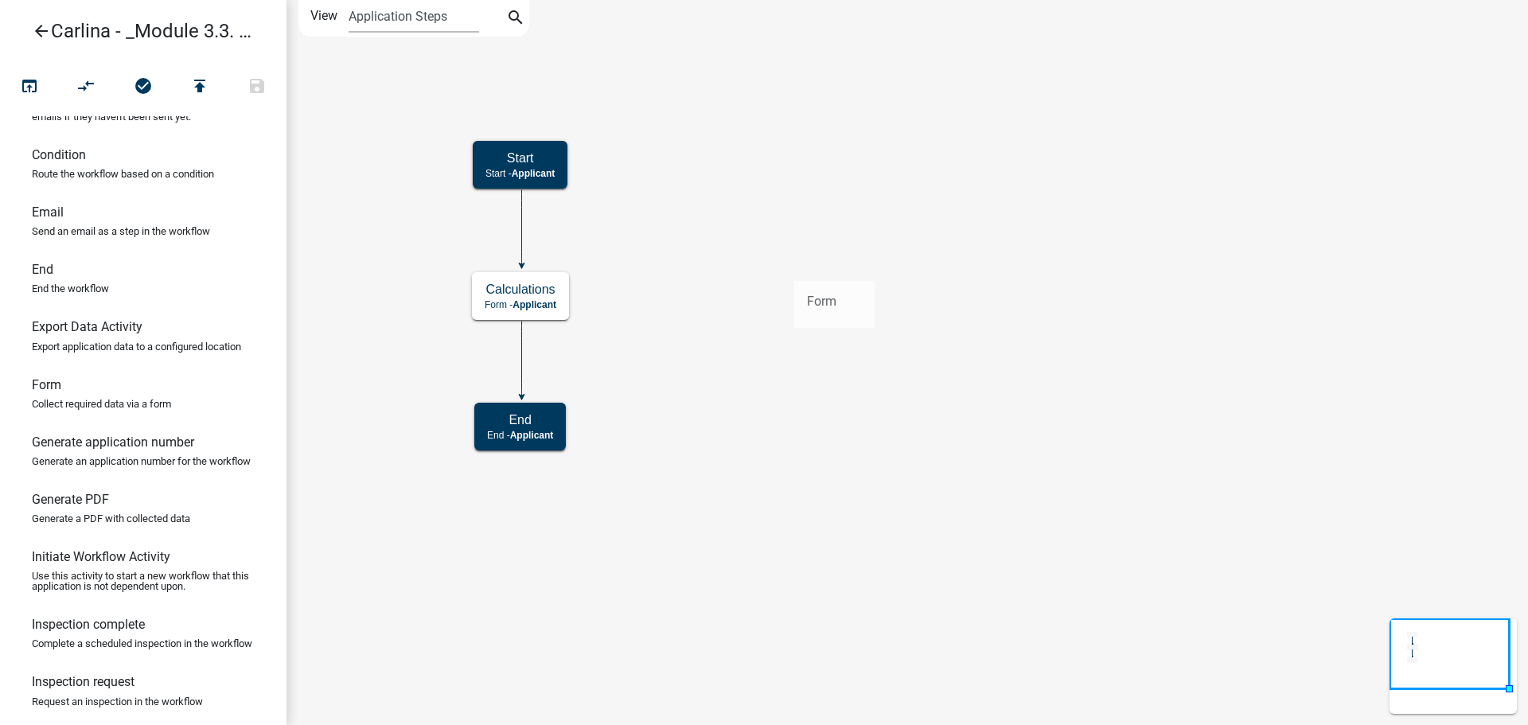
drag, startPoint x: 52, startPoint y: 426, endPoint x: 783, endPoint y: 256, distance: 750.8
click at [783, 256] on div "arrow_back Carlina - _Module 3.3. Other formulas open_in_browser compare_arrows…" at bounding box center [764, 362] width 1528 height 725
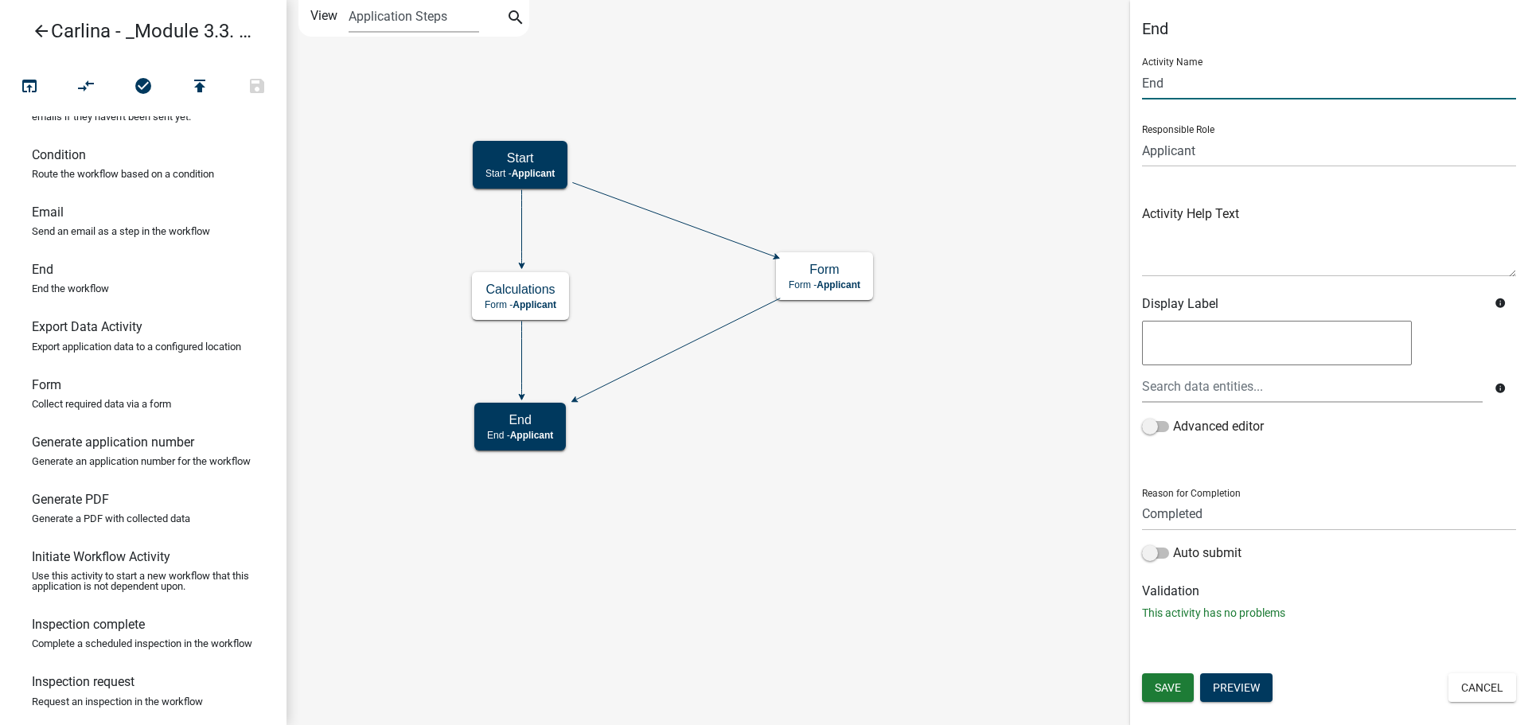
click at [1217, 93] on input "End" at bounding box center [1329, 83] width 374 height 33
type input "FEMA Form"
click at [1358, 231] on textarea at bounding box center [1329, 239] width 374 height 75
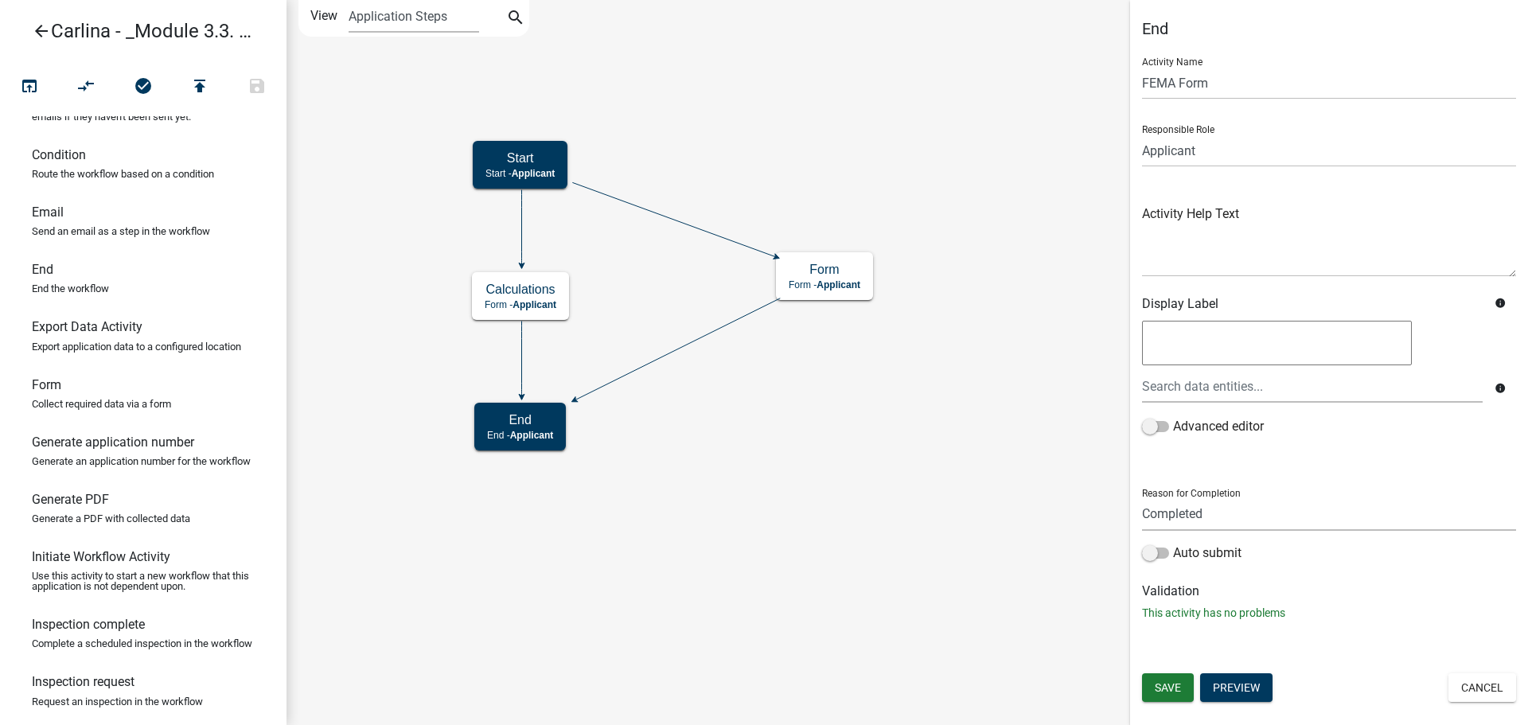
click at [1243, 528] on select "Completed Rejected" at bounding box center [1329, 514] width 374 height 33
click at [1279, 443] on div "info Advanced editor" at bounding box center [1329, 387] width 398 height 139
click at [1248, 388] on div at bounding box center [1312, 386] width 365 height 33
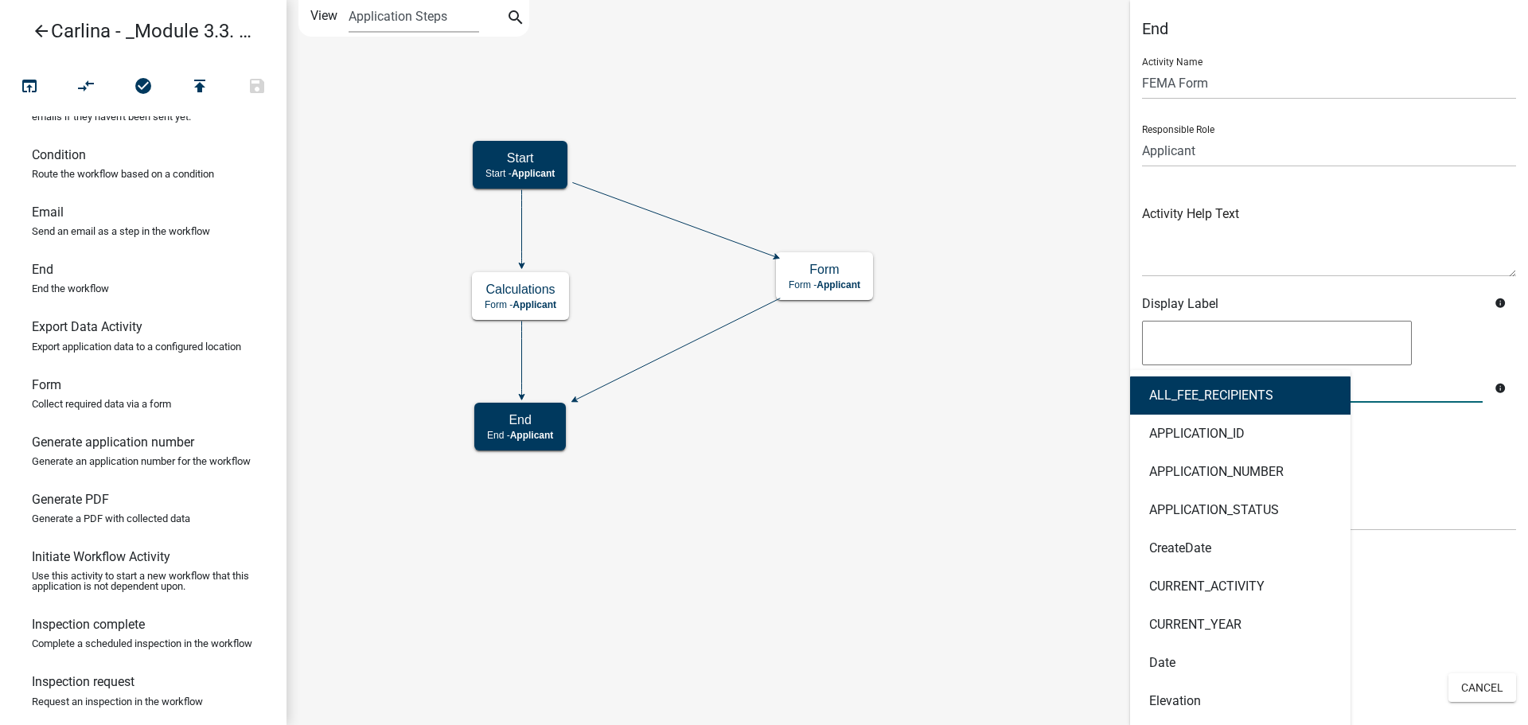
click at [1404, 461] on form "Activity Name FEMA Form Responsible Role Applicant Kian Engineer Admin Activity…" at bounding box center [1329, 307] width 374 height 525
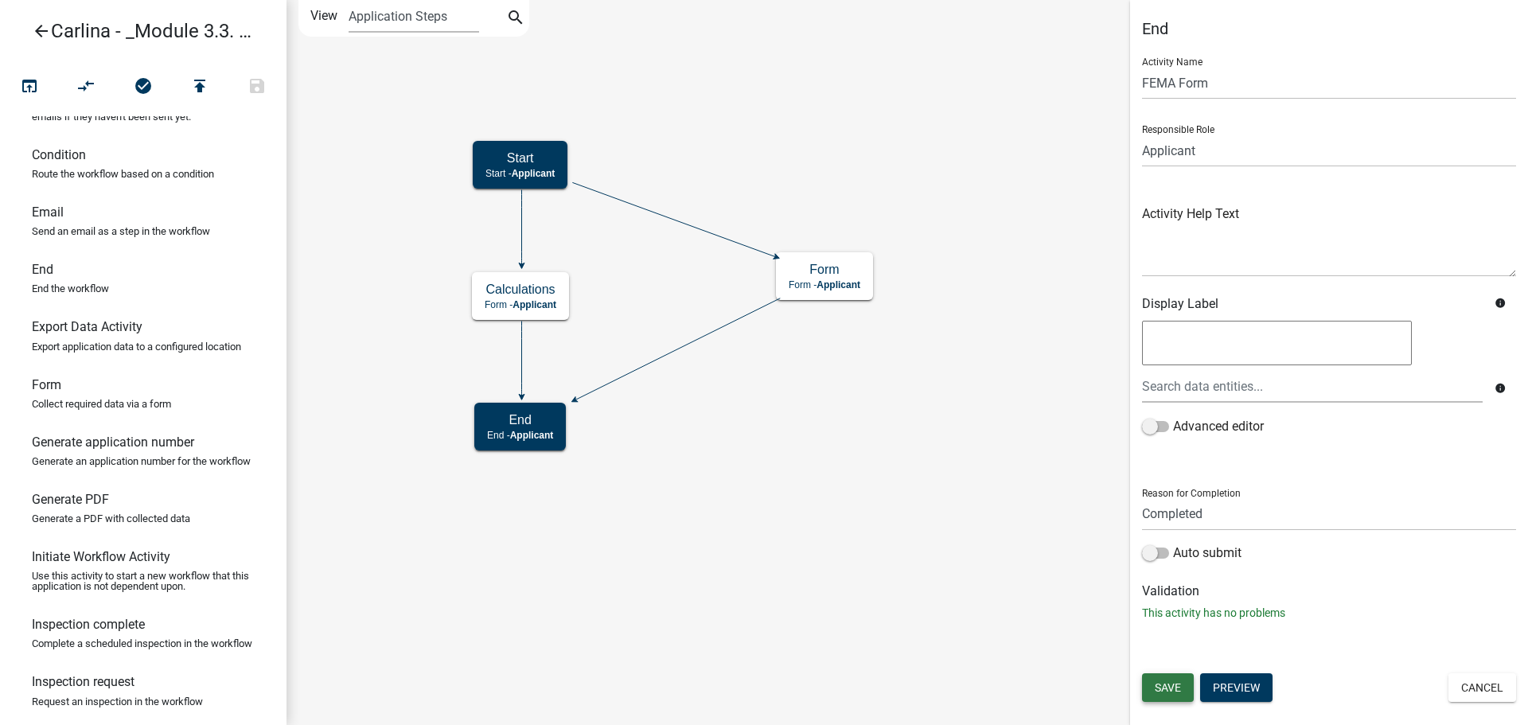
click at [1164, 689] on span "Save" at bounding box center [1168, 687] width 26 height 13
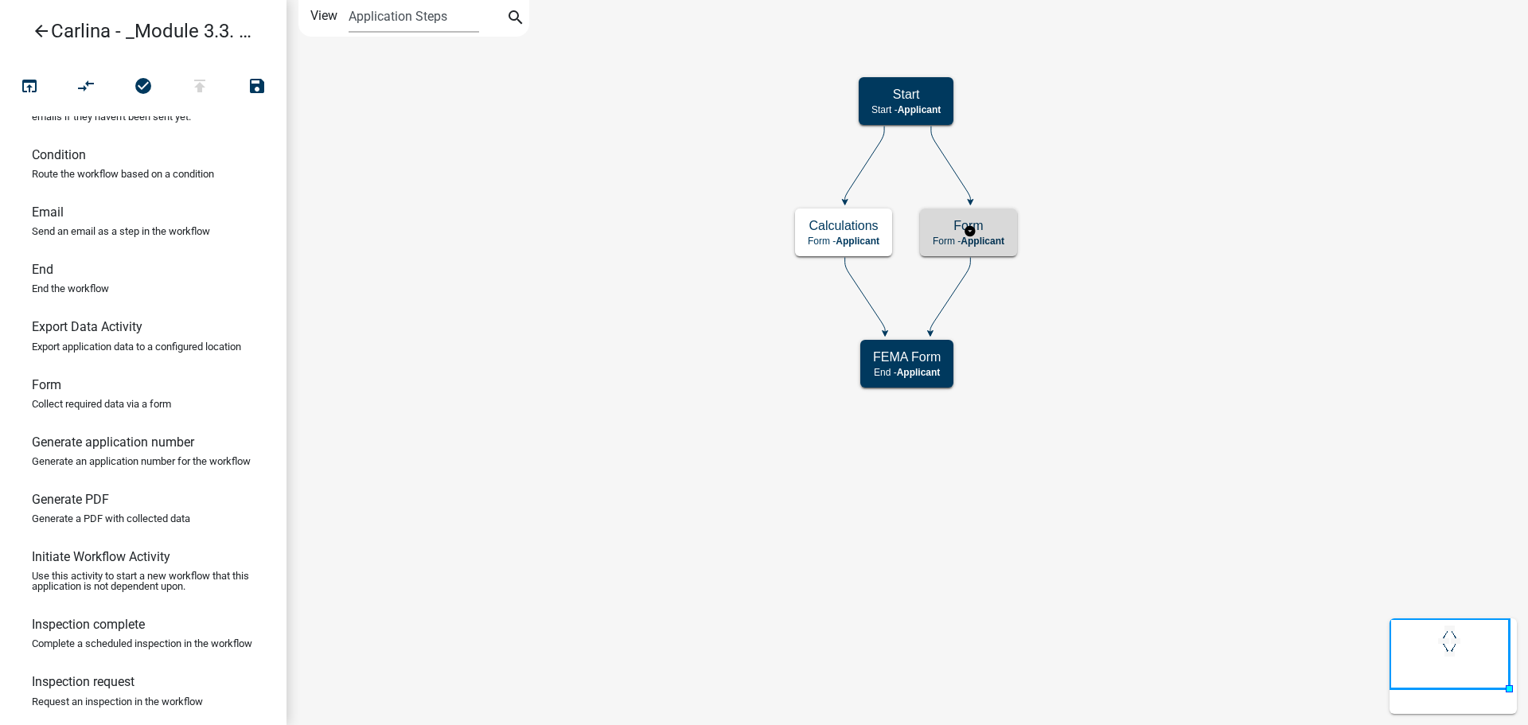
click at [996, 240] on span "Applicant" at bounding box center [983, 241] width 44 height 11
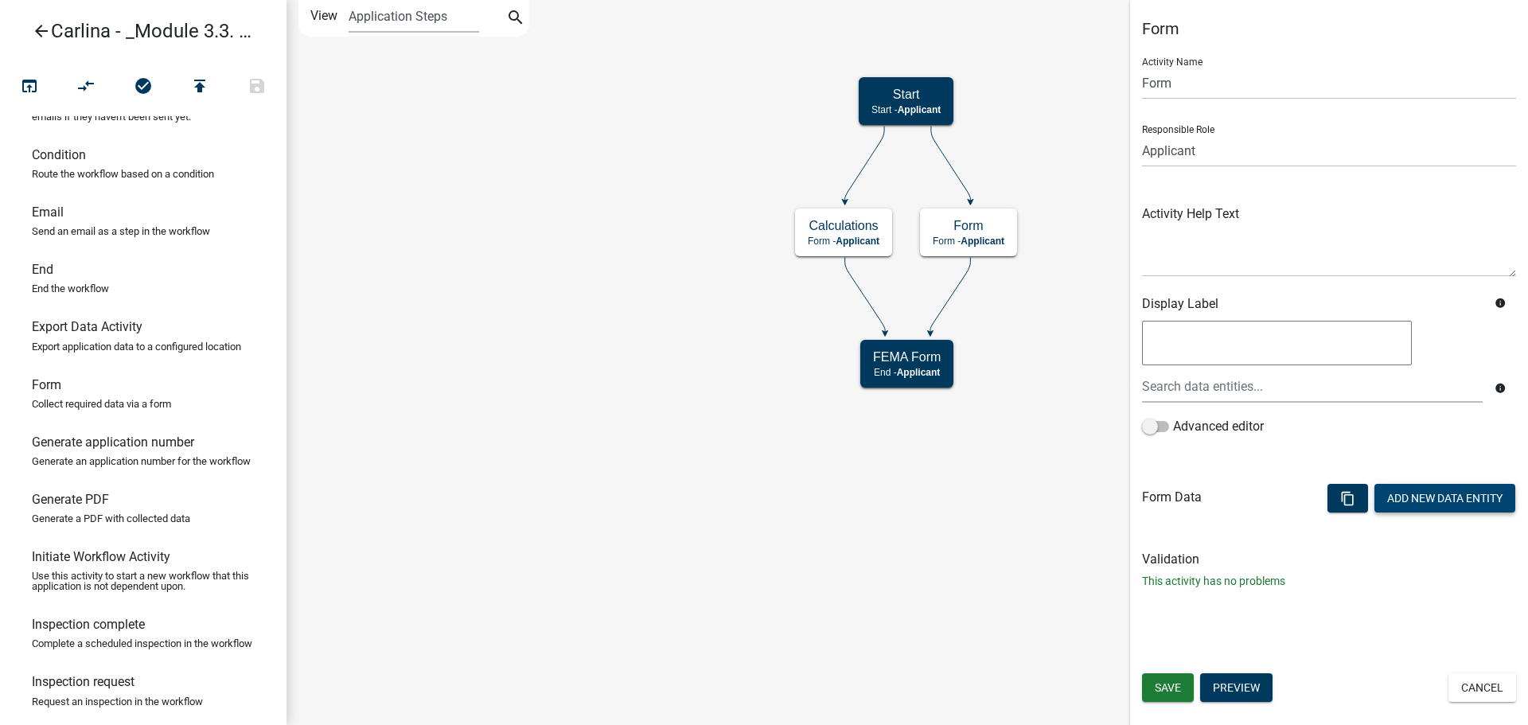
click at [1426, 508] on button "Add New Data Entity" at bounding box center [1445, 498] width 141 height 29
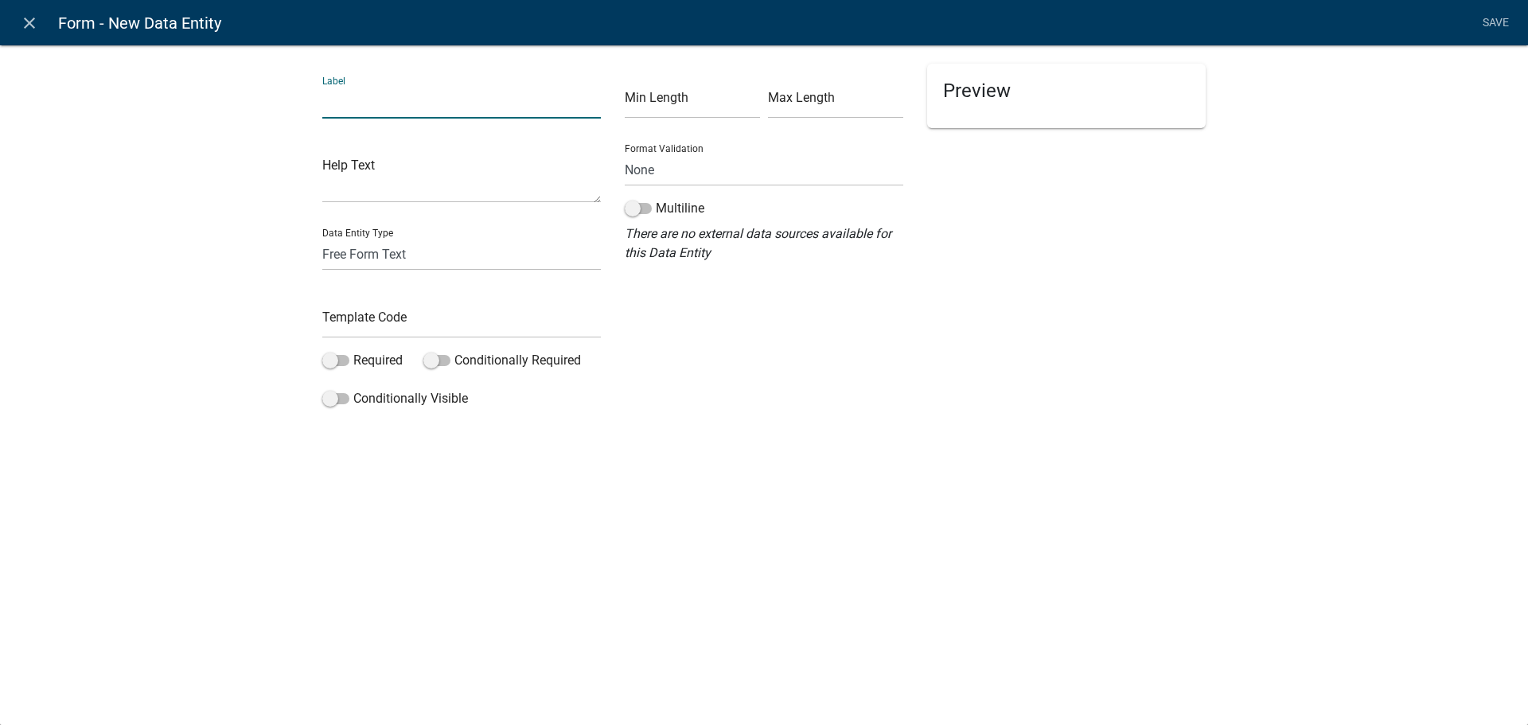
click at [435, 99] on input "text" at bounding box center [461, 102] width 279 height 33
type input "FEMA Instructions"
drag, startPoint x: 426, startPoint y: 252, endPoint x: 426, endPoint y: 263, distance: 10.3
click at [426, 252] on select "Free Form Text Document Display Entity Value Fee Numeric Data Date Map Sketch D…" at bounding box center [461, 254] width 279 height 33
select select "rich-text"
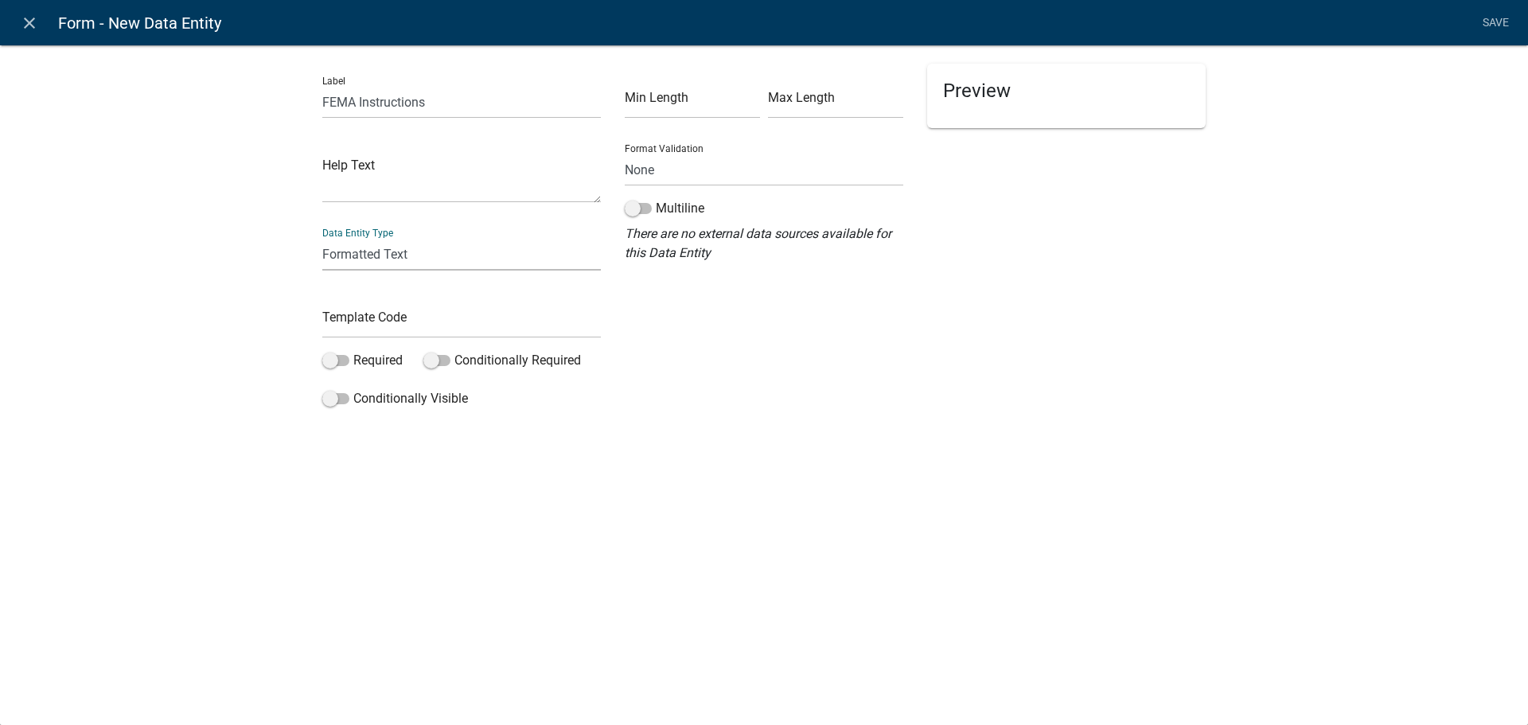
click at [322, 238] on select "Free Form Text Document Display Entity Value Fee Numeric Data Date Map Sketch D…" at bounding box center [461, 254] width 279 height 33
select select "rich-text"
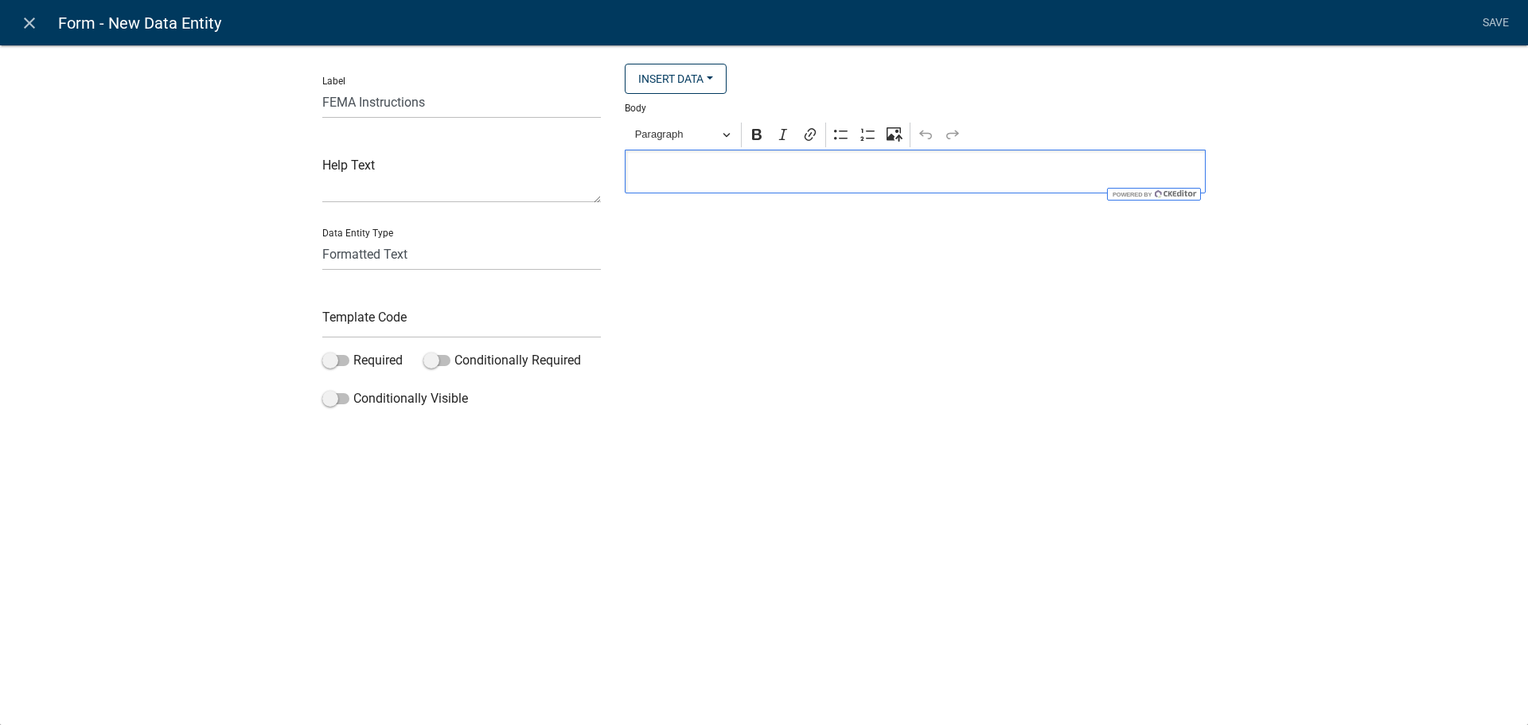
click at [759, 186] on div "Editor editing area: main. Press Alt+0 for help." at bounding box center [915, 172] width 581 height 44
click at [711, 167] on p "FEMA Instructions" at bounding box center [916, 171] width 564 height 19
click at [813, 139] on icon "Editor toolbar" at bounding box center [810, 135] width 16 height 16
click at [894, 213] on icon "submit" at bounding box center [898, 210] width 14 height 10
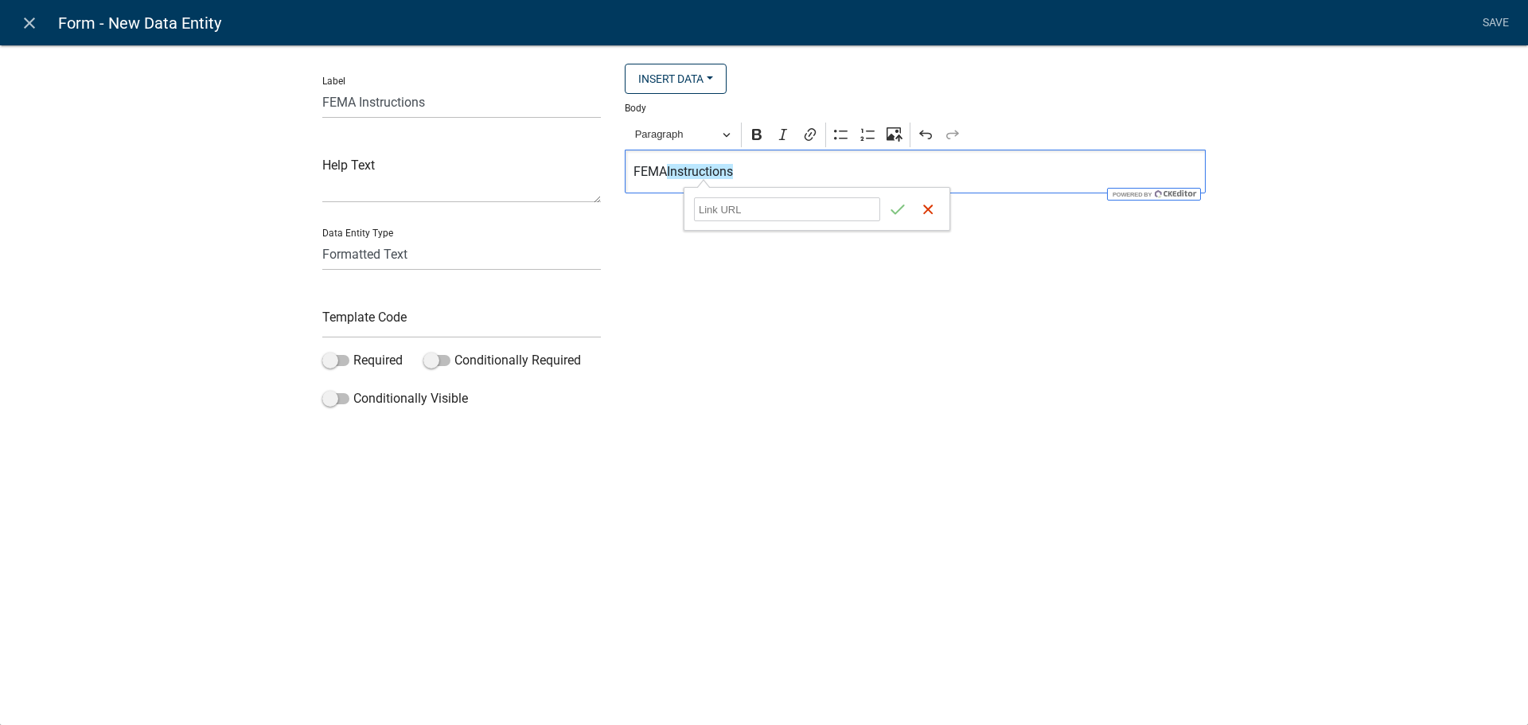
click at [688, 330] on div "Insert Data Fee Recipients Application Id Application Number Application Status…" at bounding box center [915, 239] width 605 height 351
click at [379, 322] on input "text" at bounding box center [461, 322] width 279 height 33
type input "FEMAInstructions"
click at [583, 381] on div "Label FEMA Instructions Help Text Data Entity Type Free Form Text Document Disp…" at bounding box center [461, 239] width 302 height 351
click at [700, 172] on p "FEMA Instructions" at bounding box center [916, 171] width 564 height 19
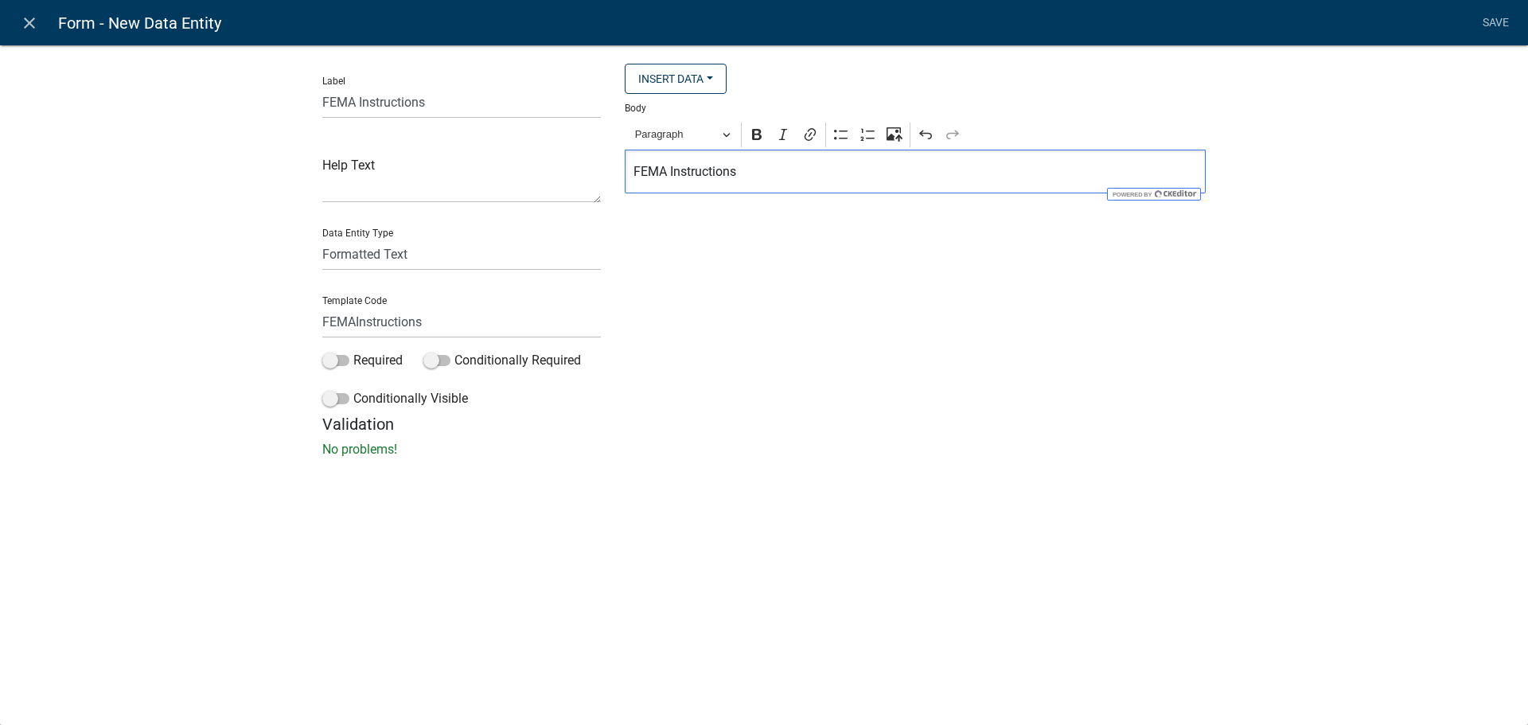
click at [766, 179] on p "FEMA Instructions" at bounding box center [916, 171] width 564 height 19
click at [712, 180] on p "FEMA Instructions" at bounding box center [916, 171] width 564 height 19
click at [822, 135] on button "Link" at bounding box center [810, 135] width 24 height 24
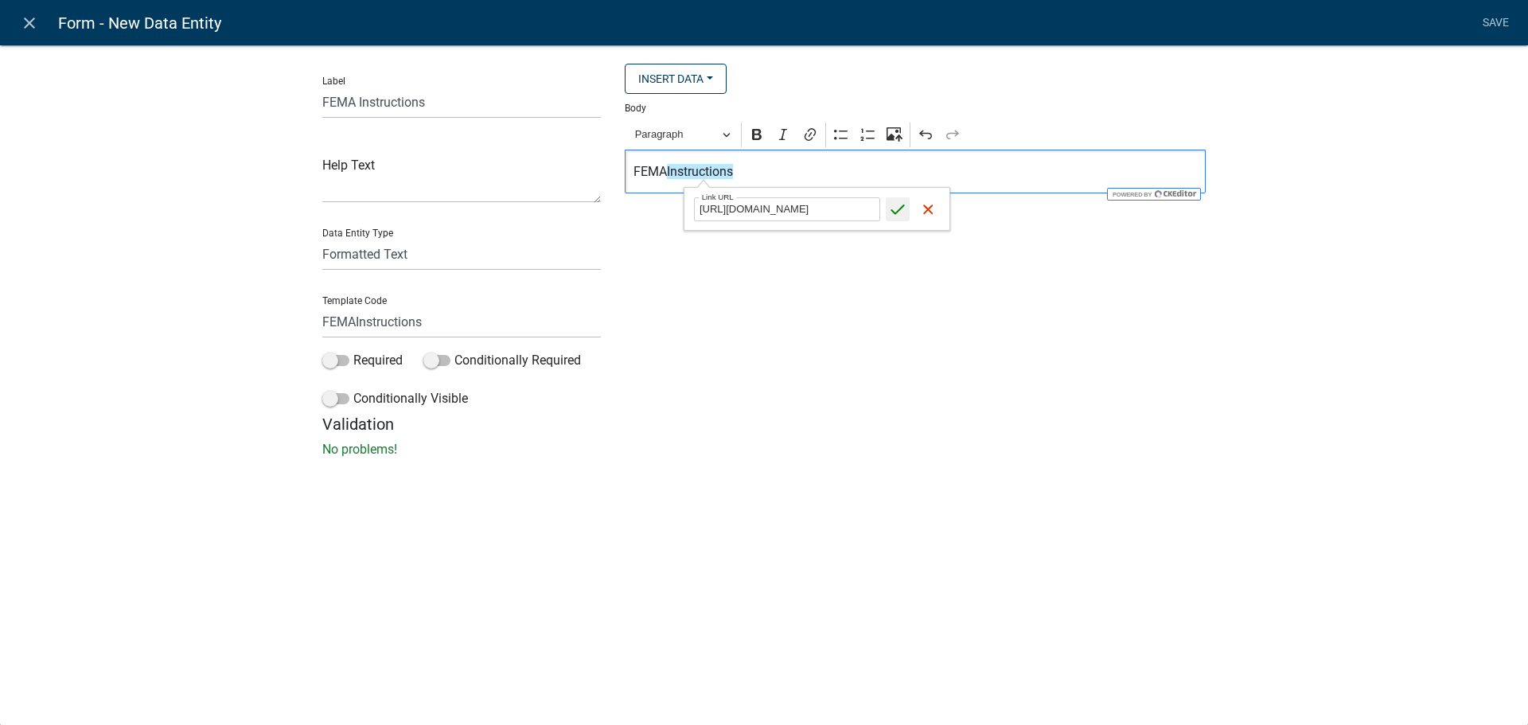
type input "[URL][DOMAIN_NAME]"
click at [889, 213] on button "Save" at bounding box center [898, 209] width 24 height 24
click at [817, 286] on div "Insert Data Fee Recipients Application Id Application Number Application Status…" at bounding box center [915, 239] width 605 height 351
click at [775, 178] on p "FEMA Instructions" at bounding box center [916, 171] width 564 height 19
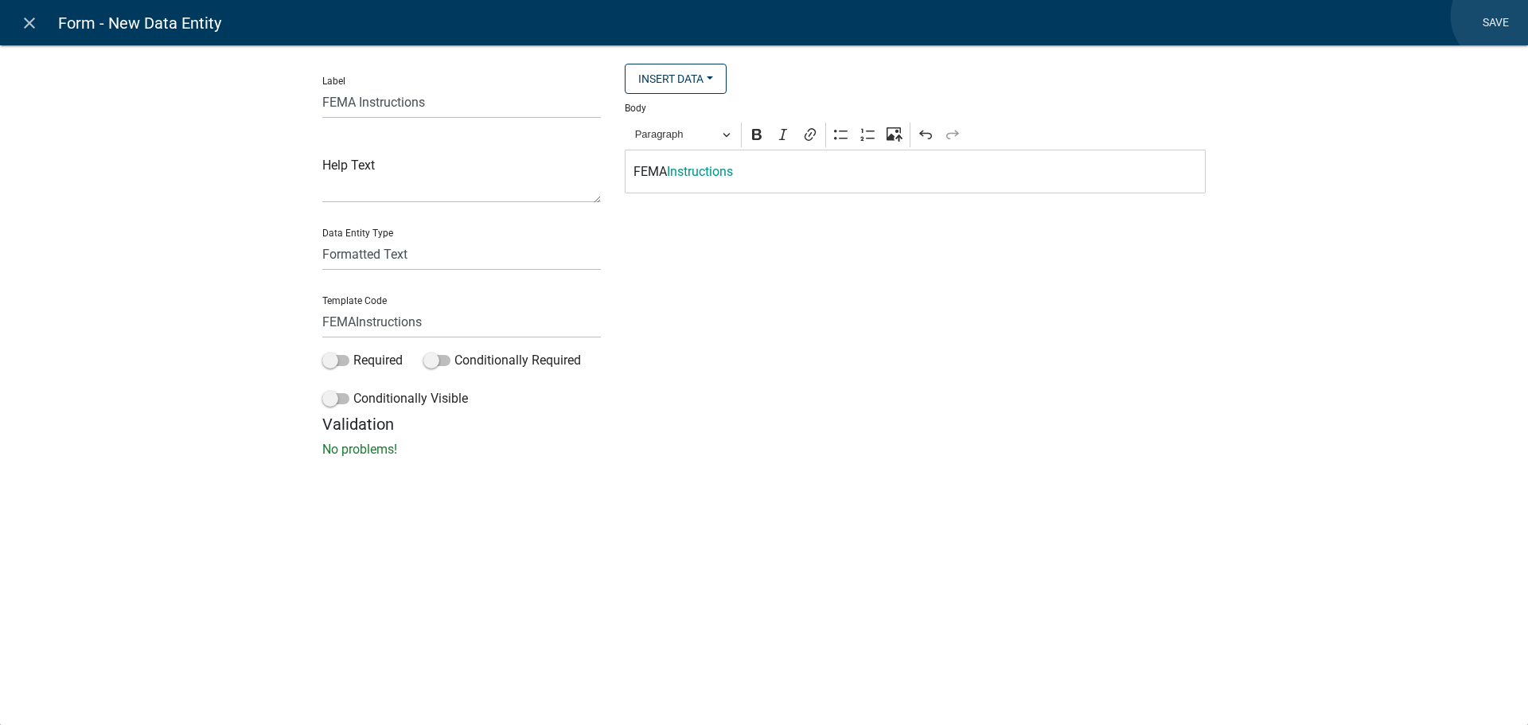
click at [1501, 16] on link "Save" at bounding box center [1496, 23] width 40 height 30
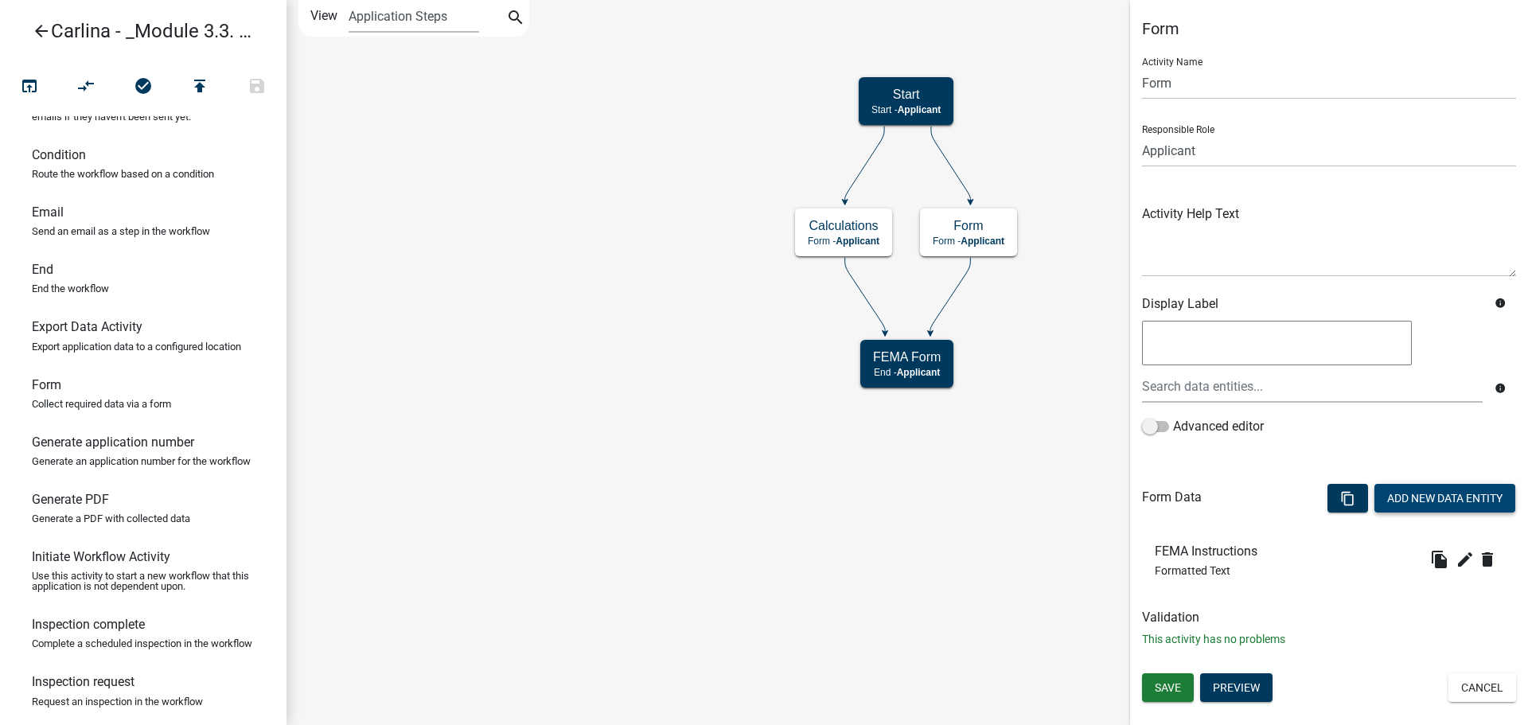
click at [1409, 501] on button "Add New Data Entity" at bounding box center [1445, 498] width 141 height 29
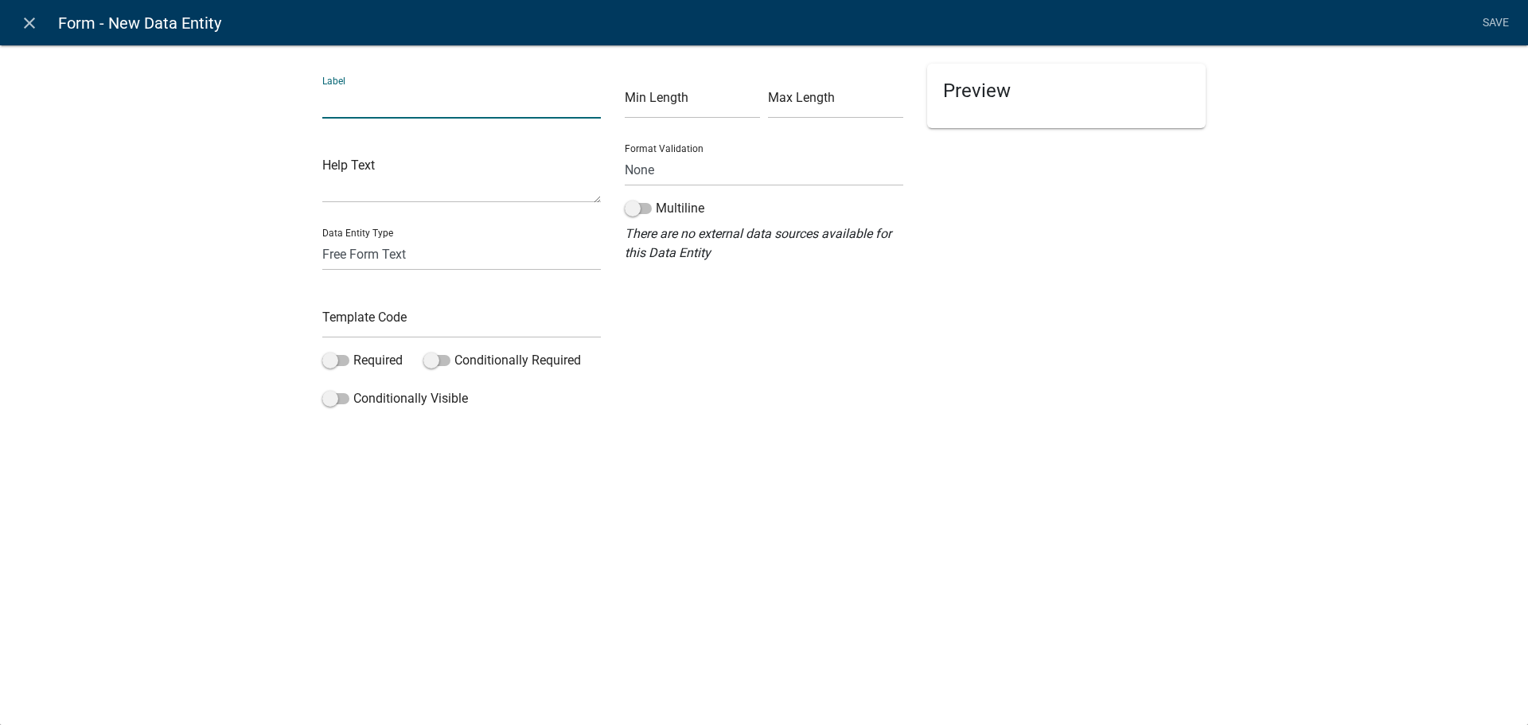
click at [367, 99] on input "text" at bounding box center [461, 102] width 279 height 33
type input "FEMA Inst agreement"
click at [379, 248] on select "Free Form Text Document Display Entity Value Fee Numeric Data Date Map Sketch D…" at bounding box center [461, 254] width 279 height 33
select select "numeric-data"
click at [322, 238] on select "Free Form Text Document Display Entity Value Fee Numeric Data Date Map Sketch D…" at bounding box center [461, 254] width 279 height 33
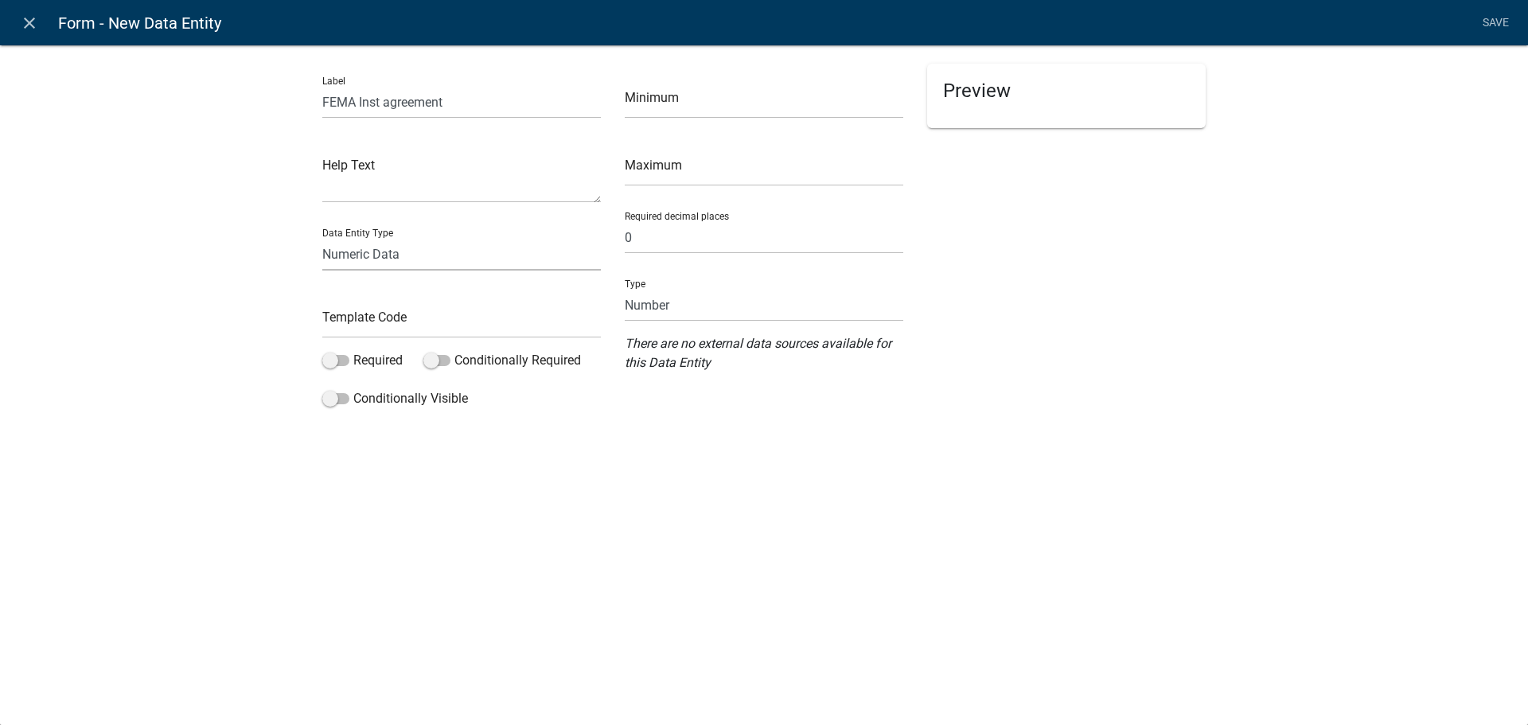
click at [408, 259] on select "Free Form Text Document Display Entity Value Fee Numeric Data Date Map Sketch D…" at bounding box center [461, 254] width 279 height 33
select select "list-data"
click at [322, 238] on select "Free Form Text Document Display Entity Value Fee Numeric Data Date Map Sketch D…" at bounding box center [461, 254] width 279 height 33
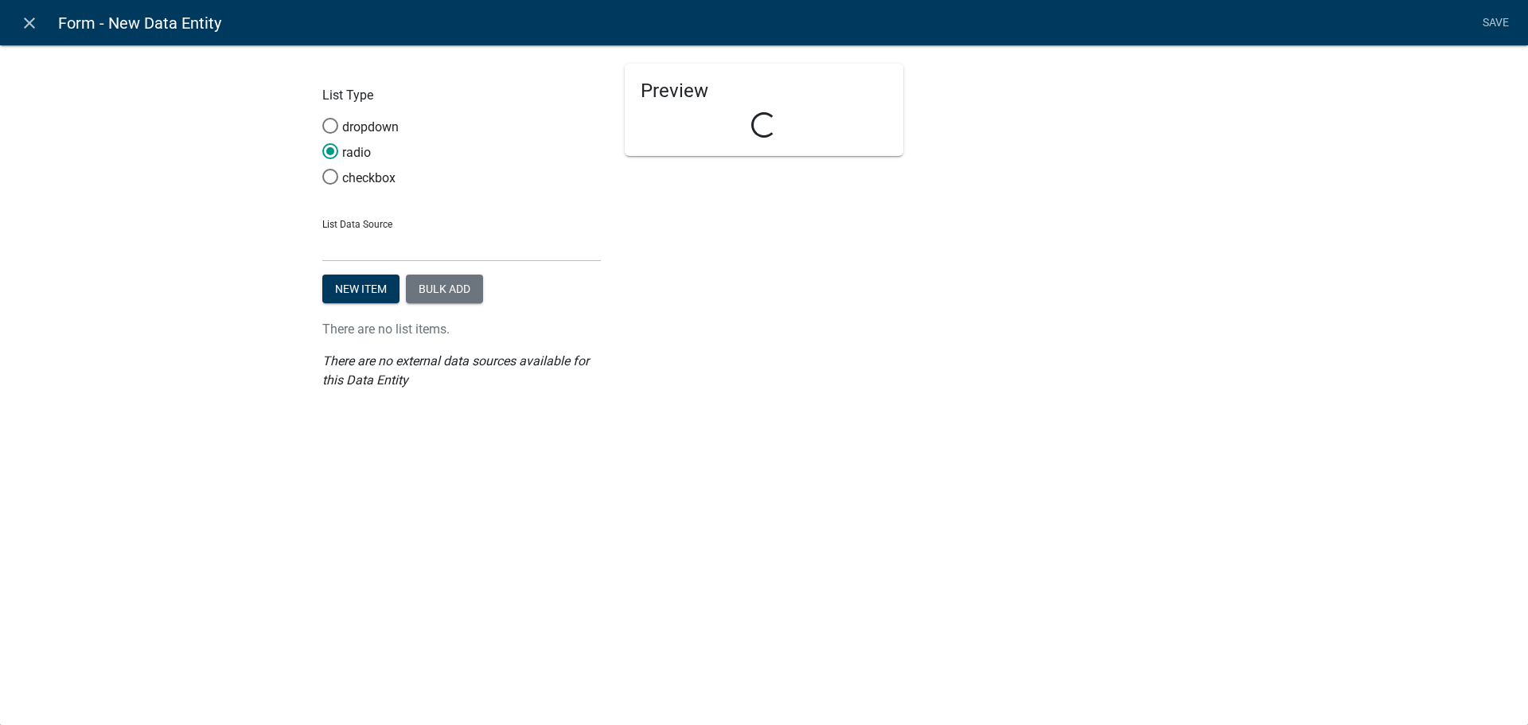
select select "list-data"
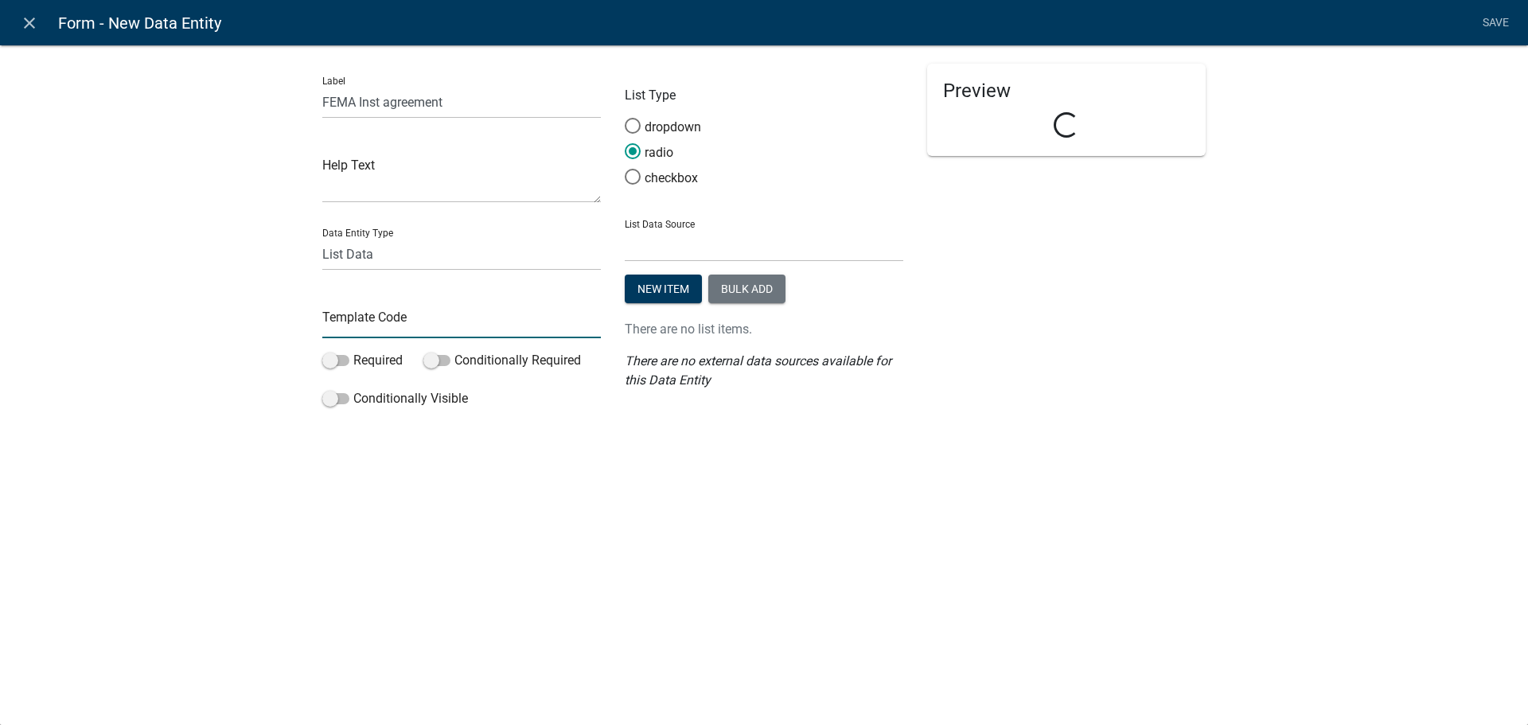
click at [406, 323] on input "text" at bounding box center [461, 322] width 279 height 33
type input "FEMAInstAgree"
click at [376, 356] on label "Required" at bounding box center [362, 360] width 80 height 19
click at [353, 351] on input "Required" at bounding box center [353, 351] width 0 height 0
click at [674, 123] on label "dropdown" at bounding box center [663, 127] width 76 height 19
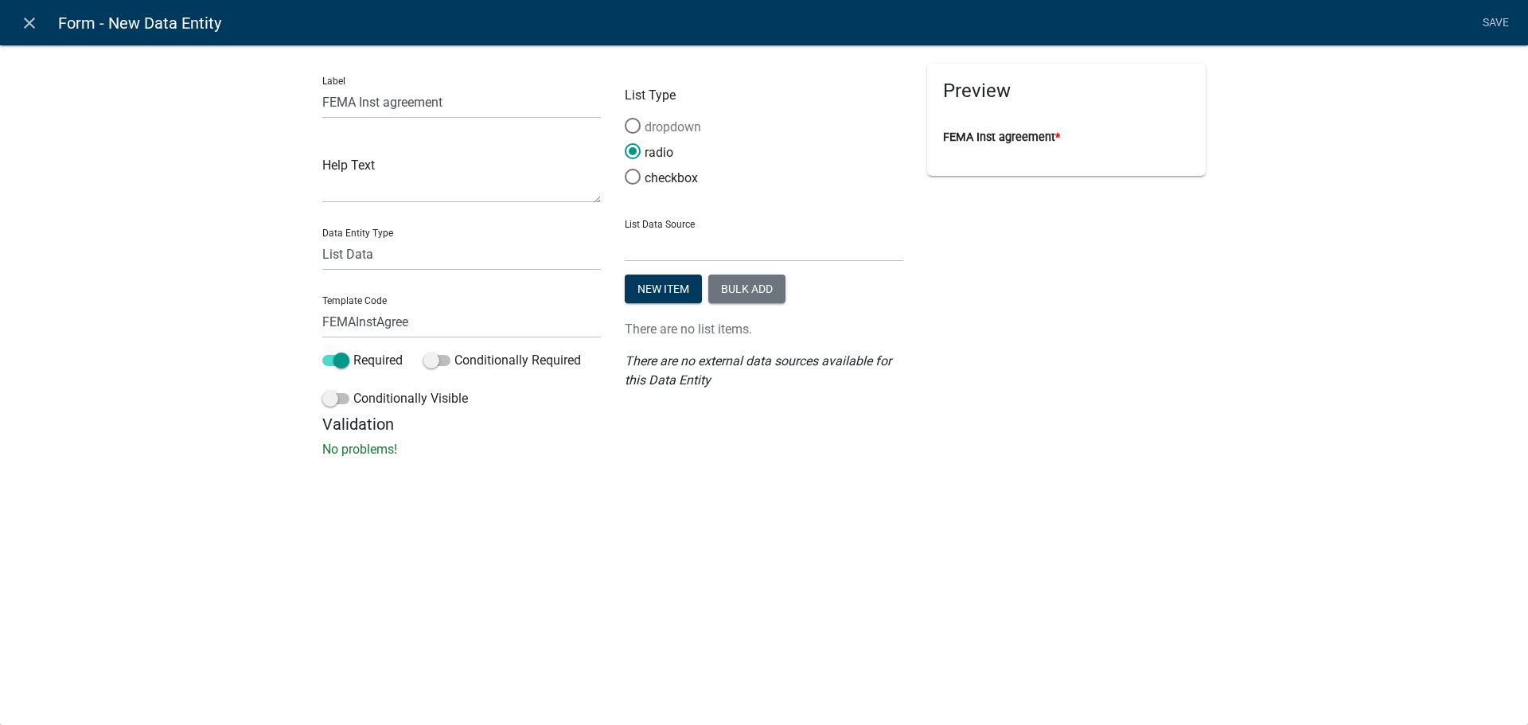
click at [625, 118] on input "dropdown" at bounding box center [625, 118] width 0 height 0
click at [675, 179] on label "checkbox" at bounding box center [661, 178] width 73 height 19
click at [625, 169] on input "checkbox" at bounding box center [625, 169] width 0 height 0
click at [702, 251] on select "State List Staff Names" at bounding box center [764, 245] width 279 height 33
click at [703, 246] on select "State List Staff Names" at bounding box center [764, 245] width 279 height 33
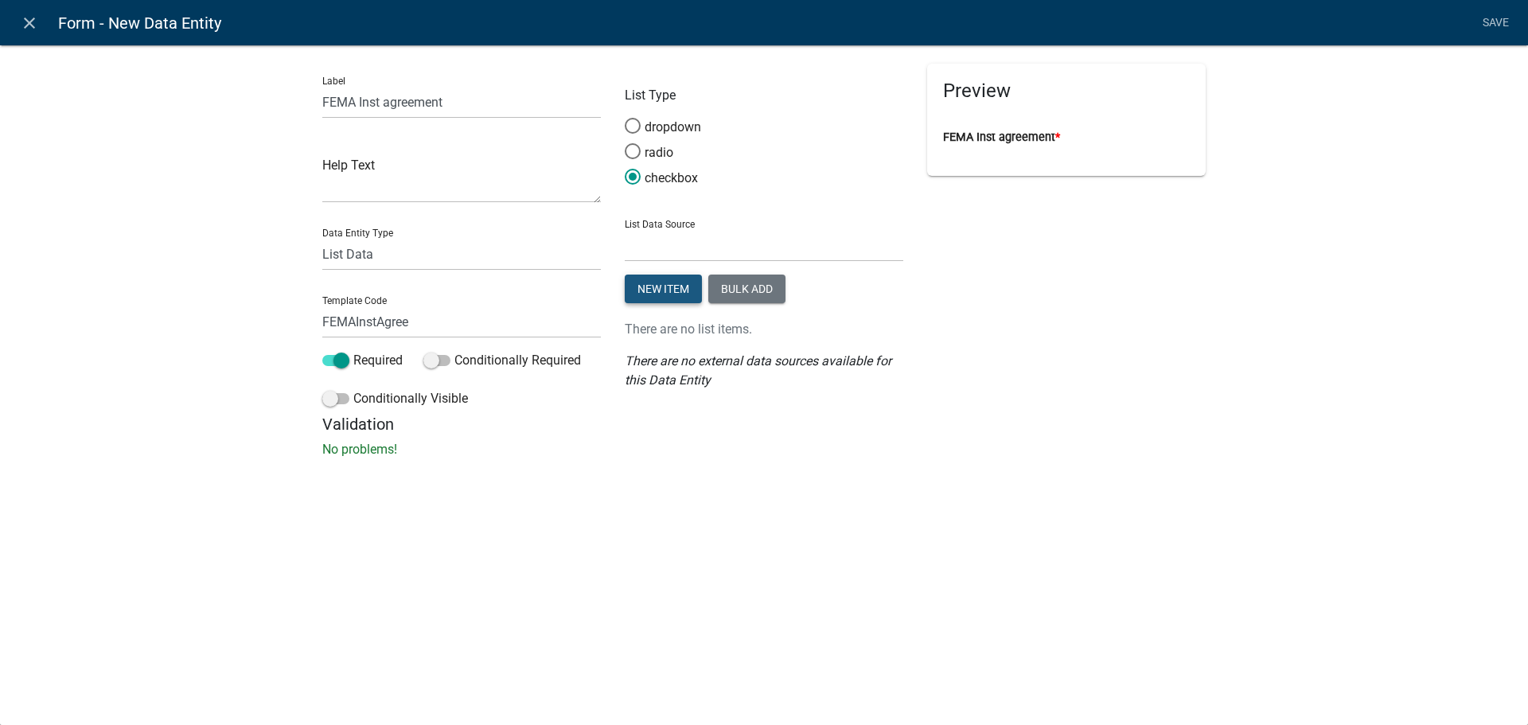
click at [685, 292] on button "New item" at bounding box center [663, 289] width 77 height 29
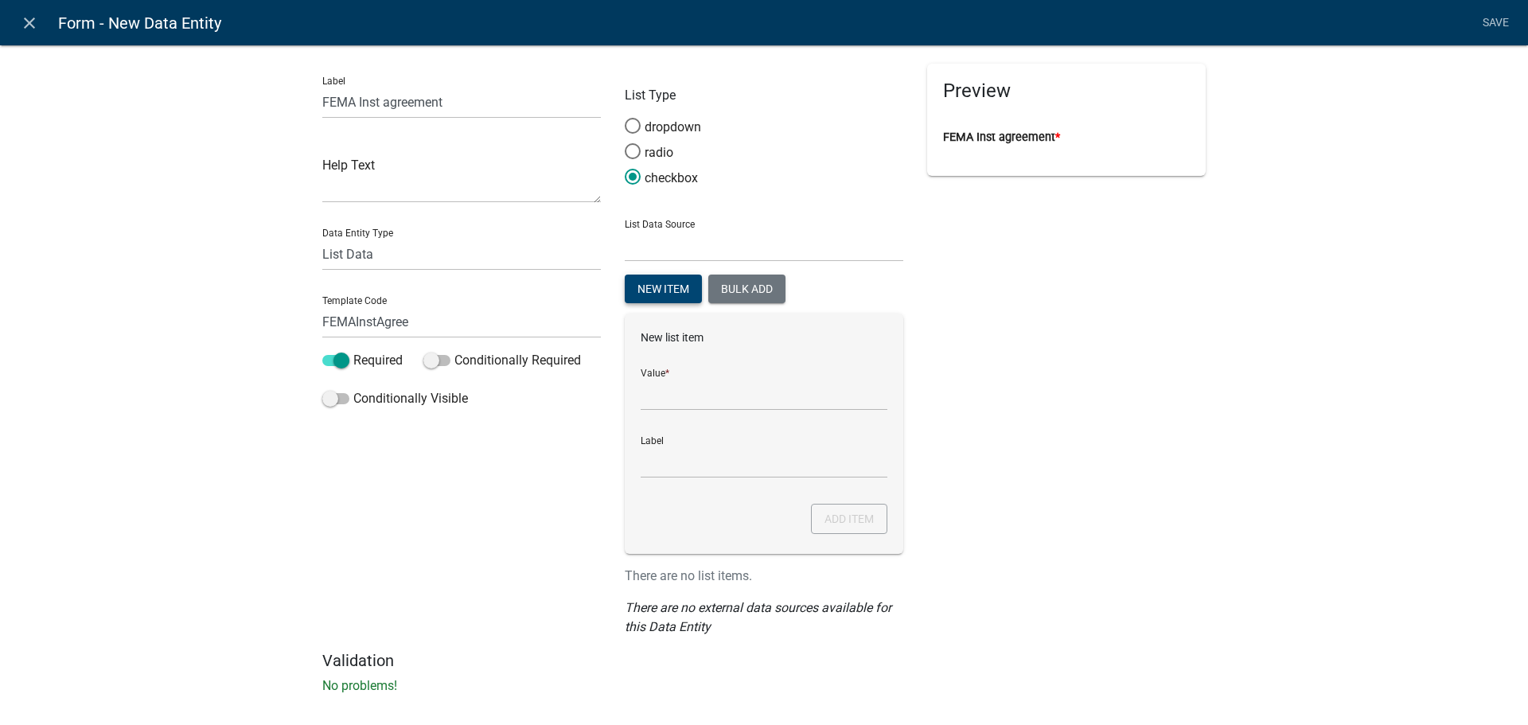
click at [625, 275] on button "New item" at bounding box center [663, 289] width 77 height 29
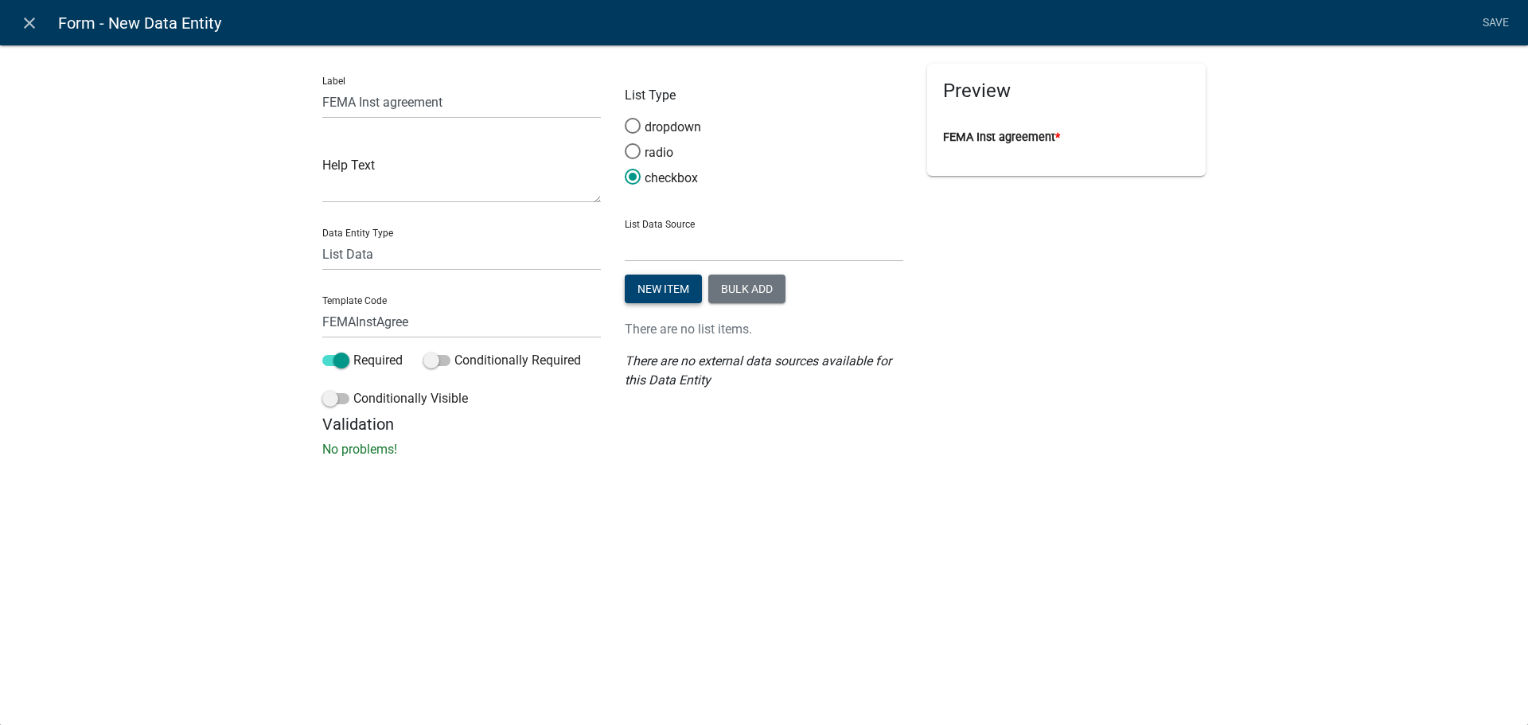
click at [625, 275] on button "New item" at bounding box center [663, 289] width 77 height 29
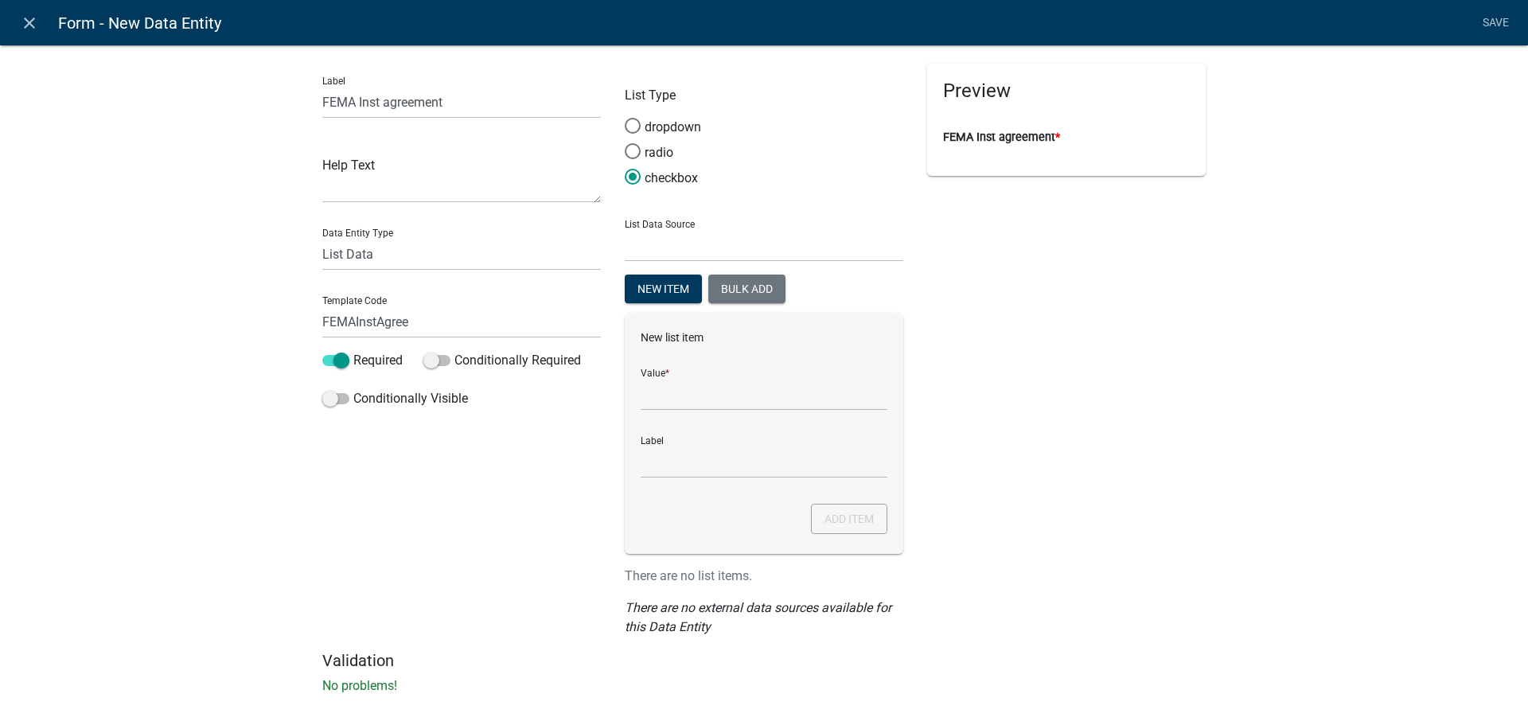
click at [667, 412] on form "New list item Value * Label Add item" at bounding box center [764, 404] width 247 height 149
click at [668, 405] on input "List Data Source" at bounding box center [764, 394] width 247 height 33
type input "I have read the instructions and agreed."
click at [1005, 479] on div "Preview FEMA Inst agreement *" at bounding box center [1066, 357] width 302 height 587
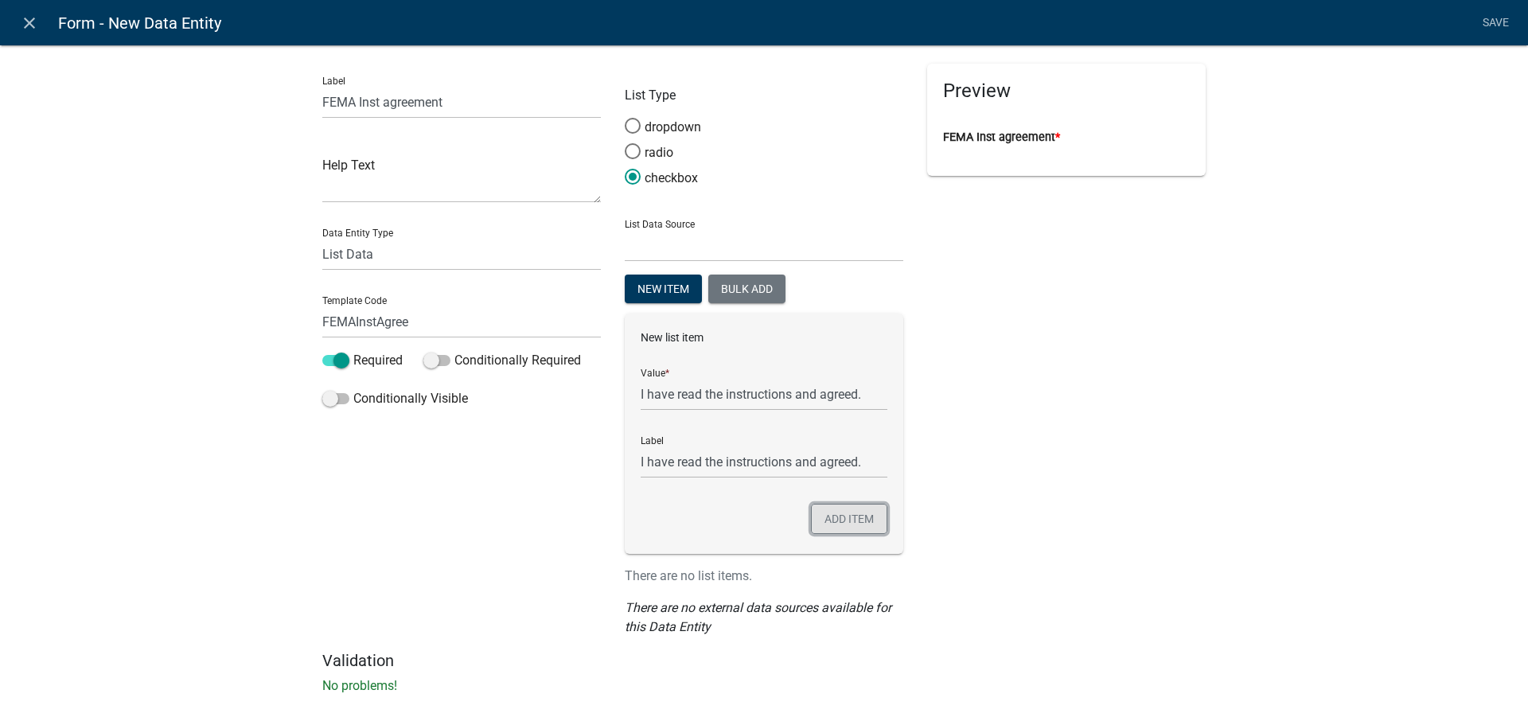
click at [831, 514] on button "Add item" at bounding box center [849, 519] width 76 height 30
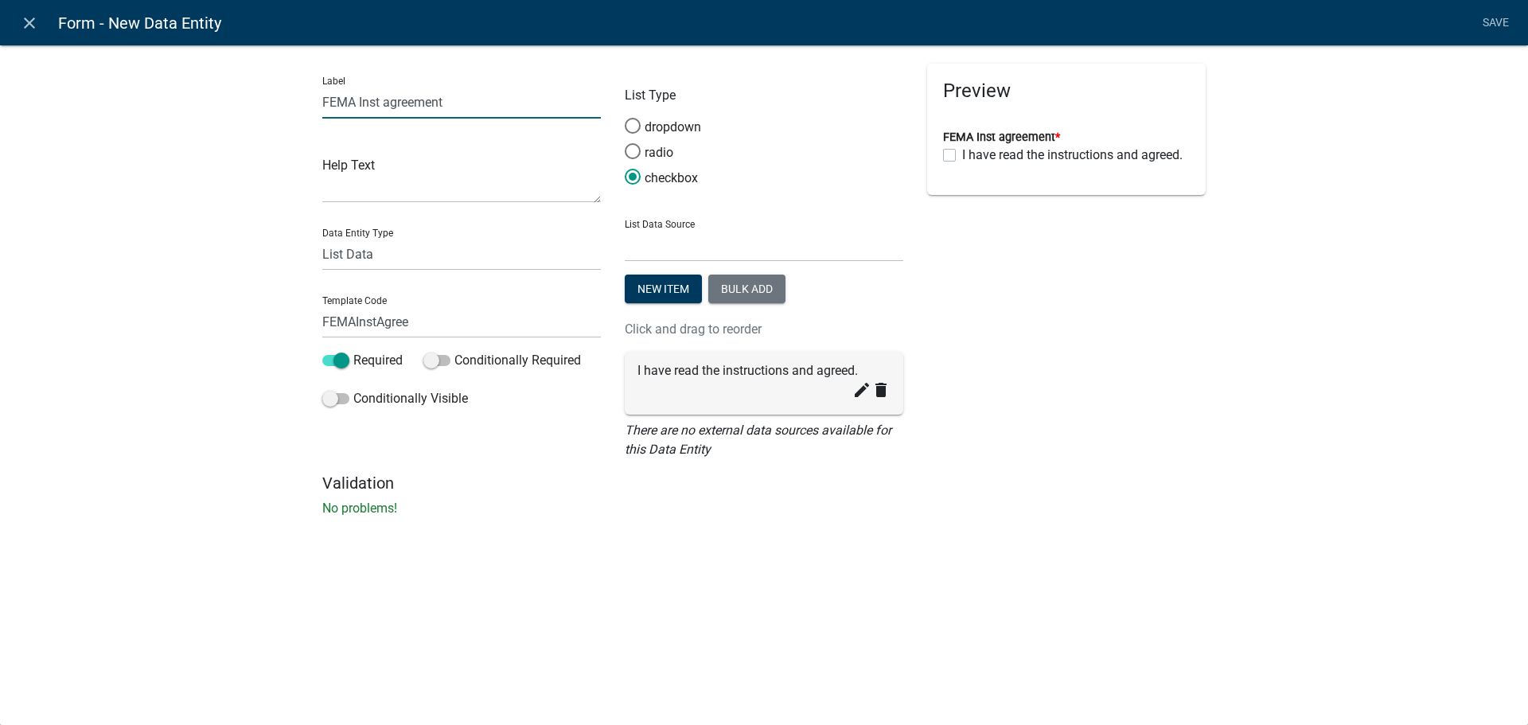
click at [466, 102] on input "FEMA Inst agreement" at bounding box center [461, 102] width 279 height 33
click at [1493, 23] on link "Save" at bounding box center [1496, 23] width 40 height 30
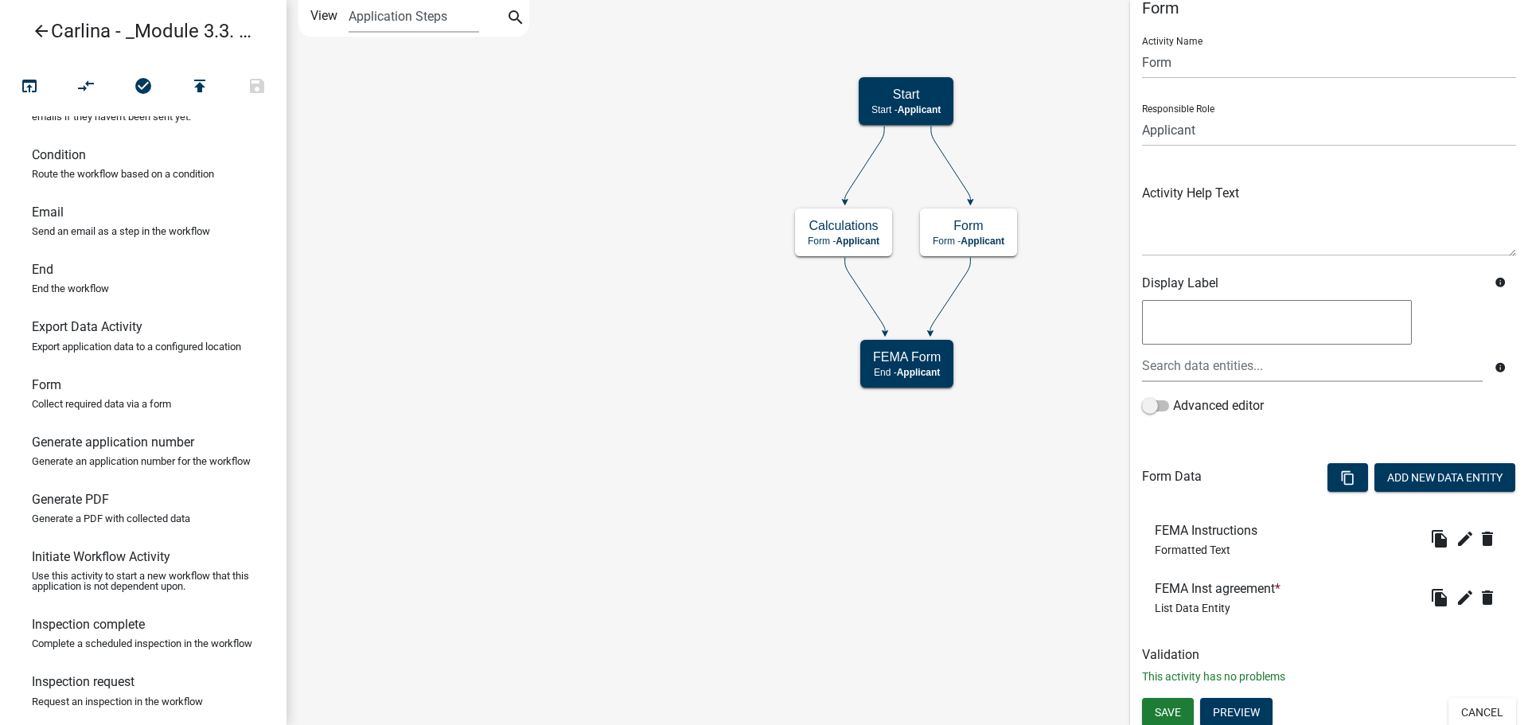
scroll to position [26, 0]
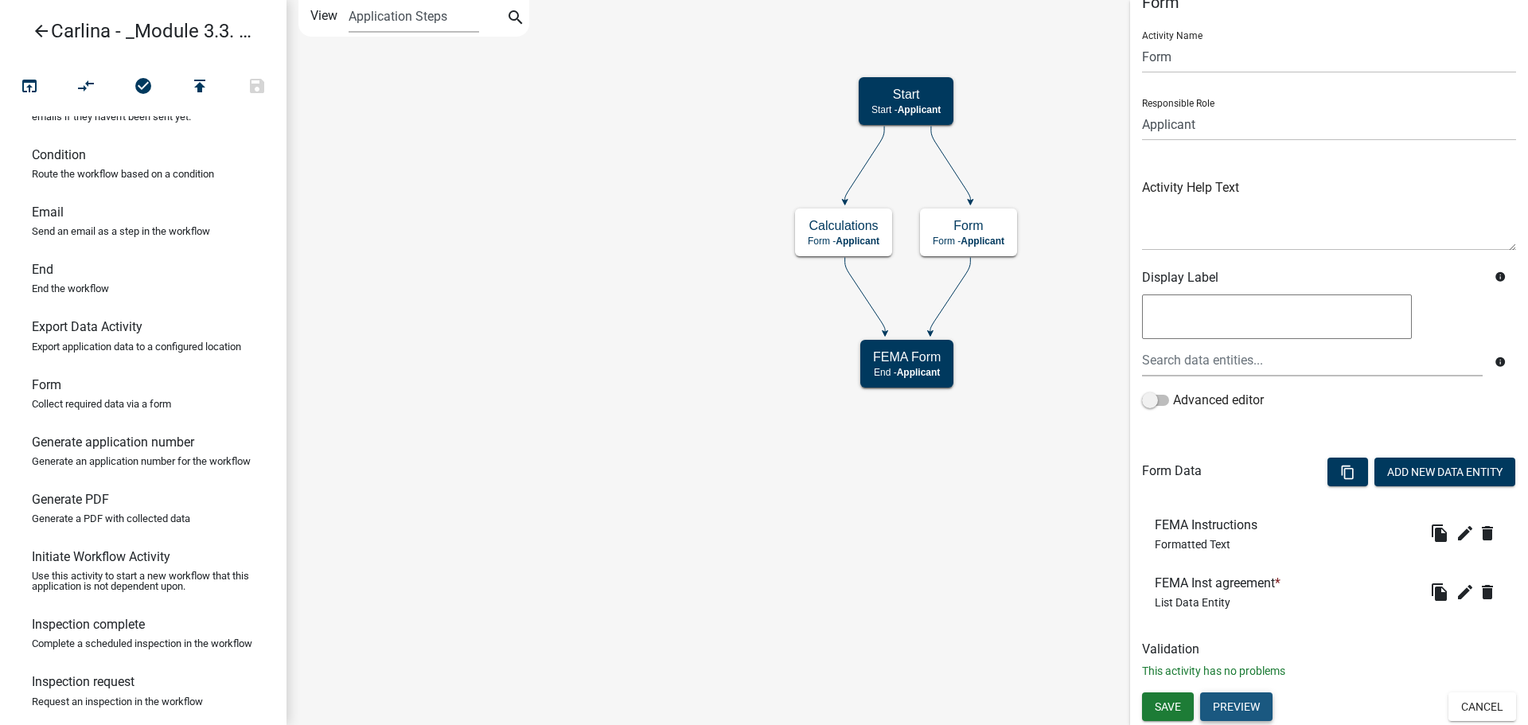
click at [1242, 711] on button "Preview" at bounding box center [1236, 706] width 72 height 29
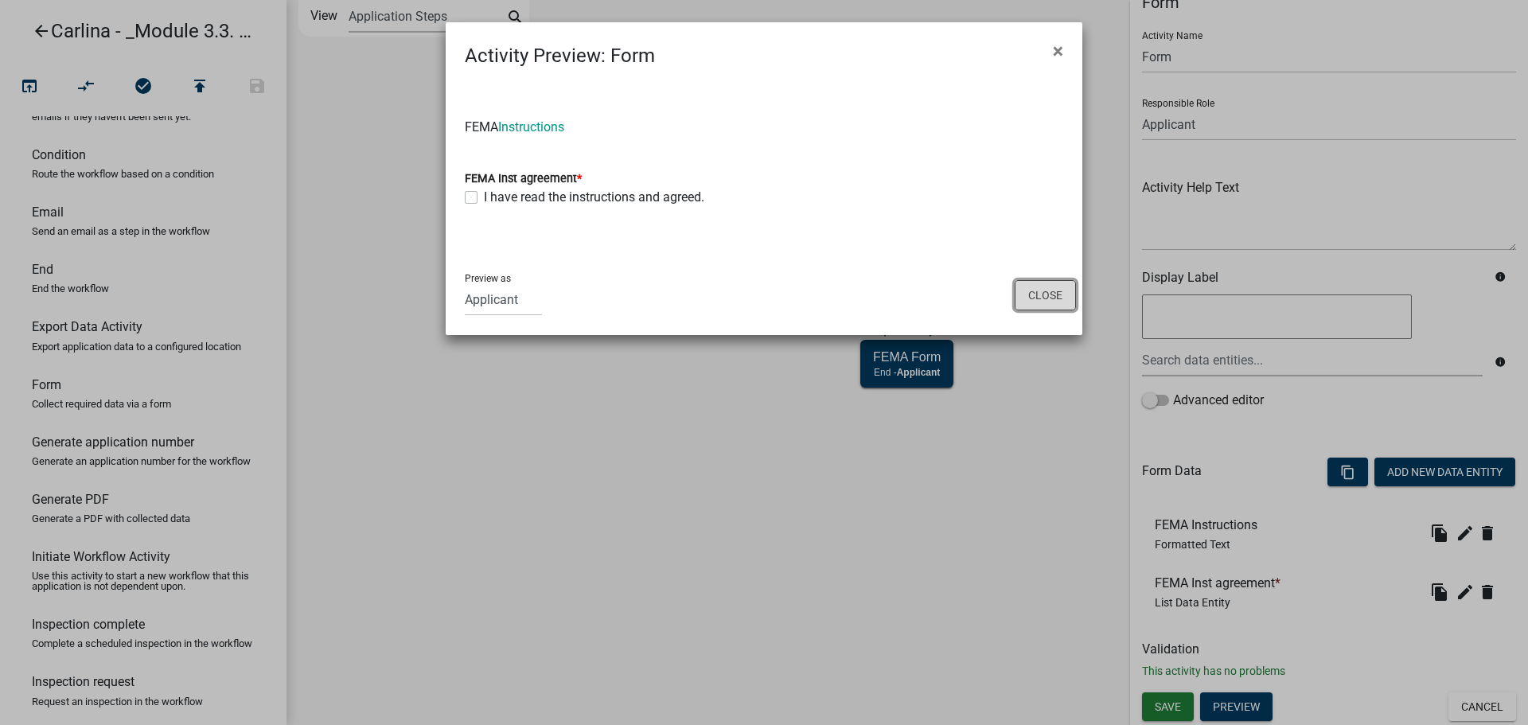
click at [1063, 299] on button "Close" at bounding box center [1045, 295] width 61 height 30
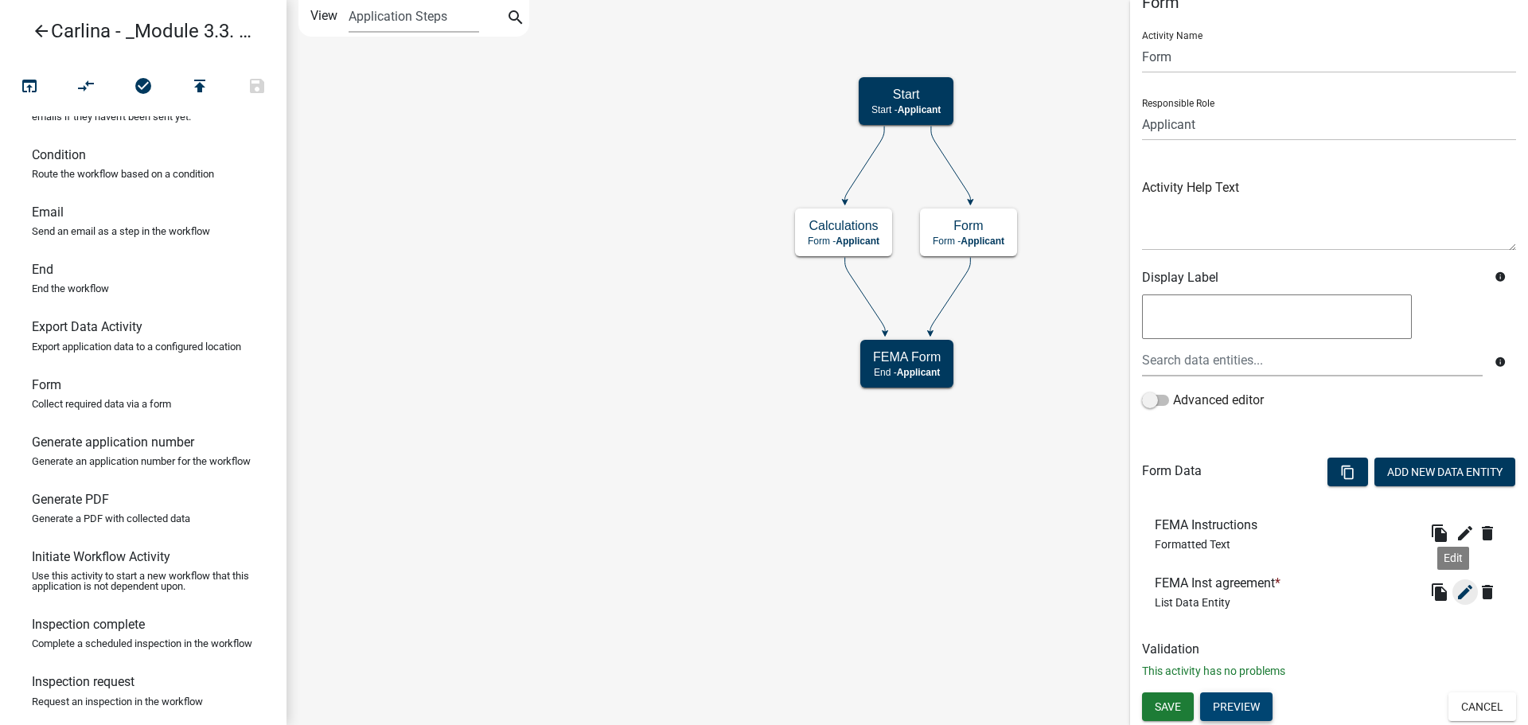
click at [1456, 589] on icon "edit" at bounding box center [1465, 592] width 19 height 19
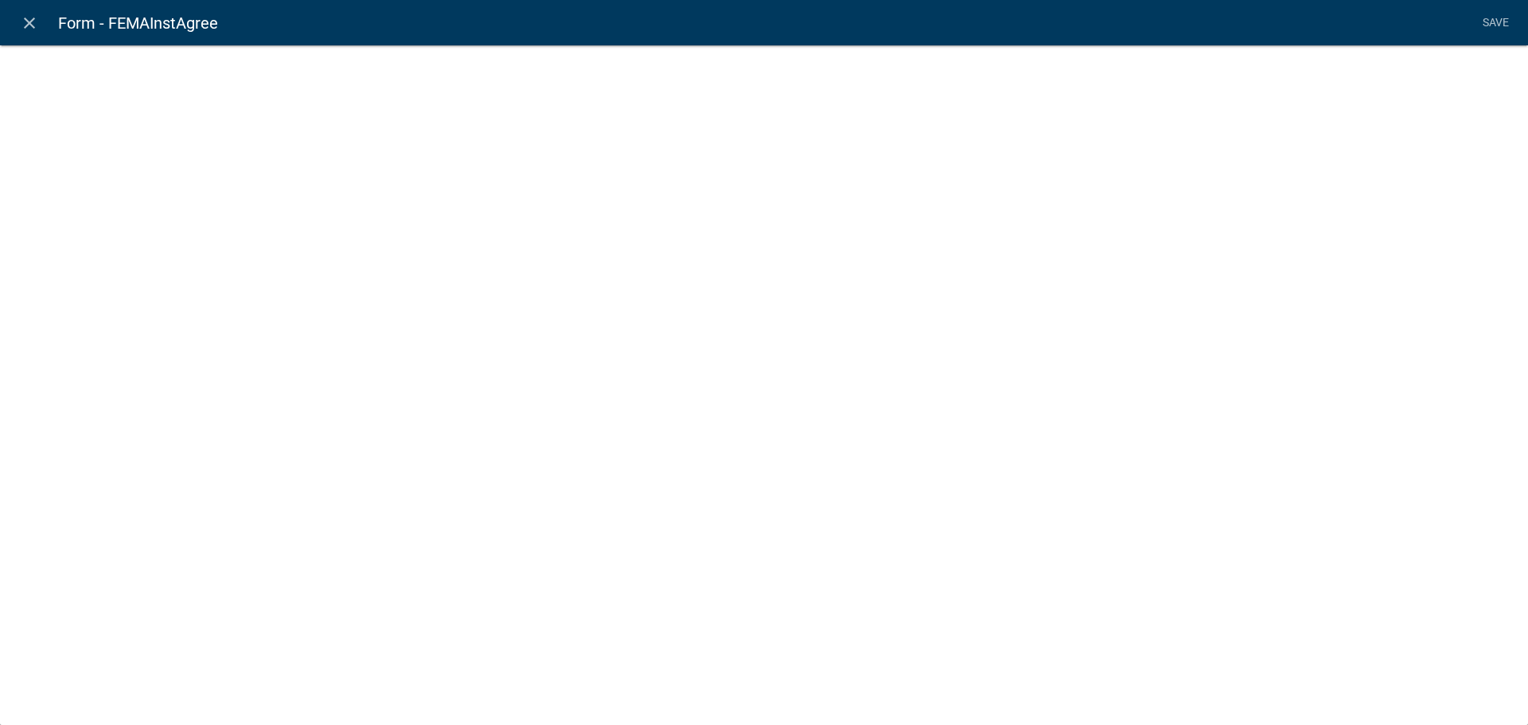
select select "list-data"
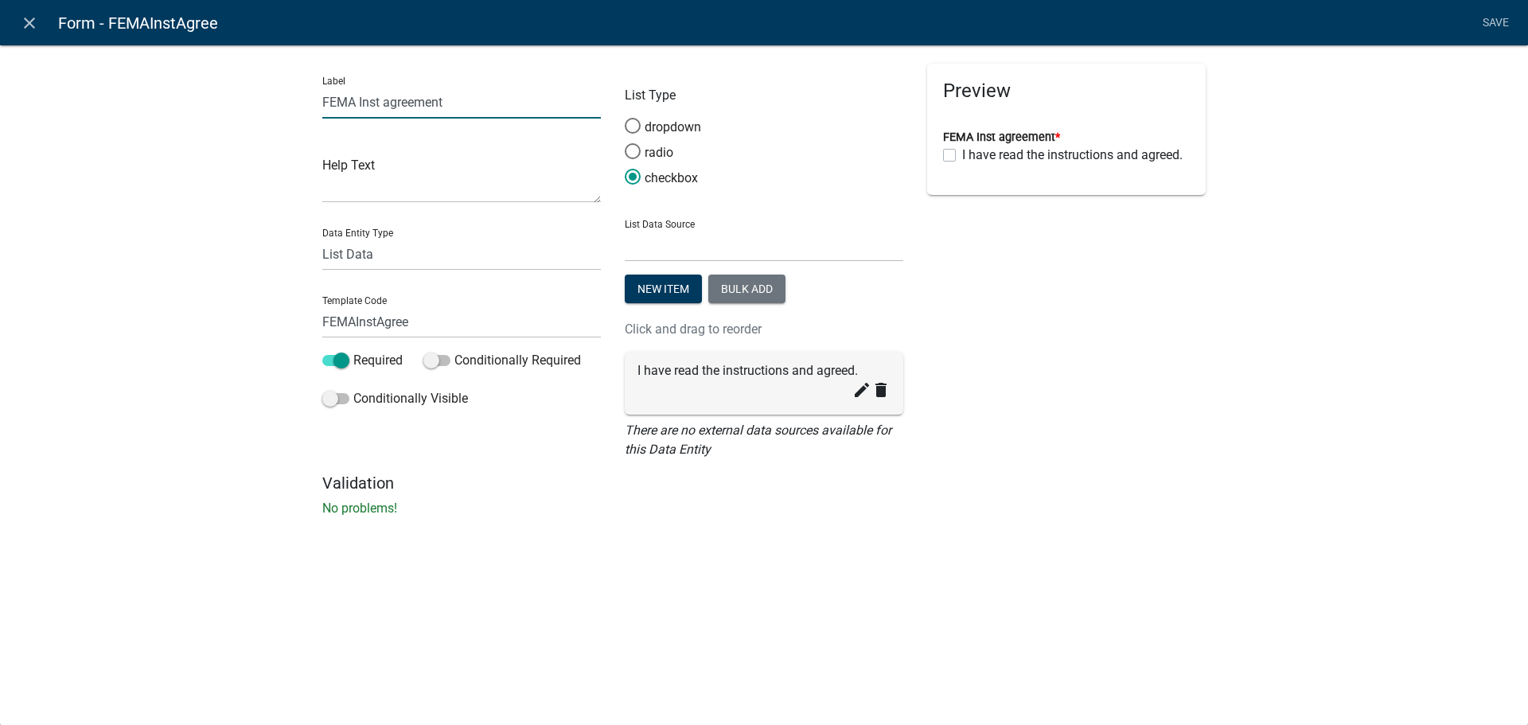
click at [422, 103] on input "FEMA Inst agreement" at bounding box center [461, 102] width 279 height 33
type input "Have you read the FEMA instructions?"
click at [1494, 25] on link "Save" at bounding box center [1496, 23] width 40 height 30
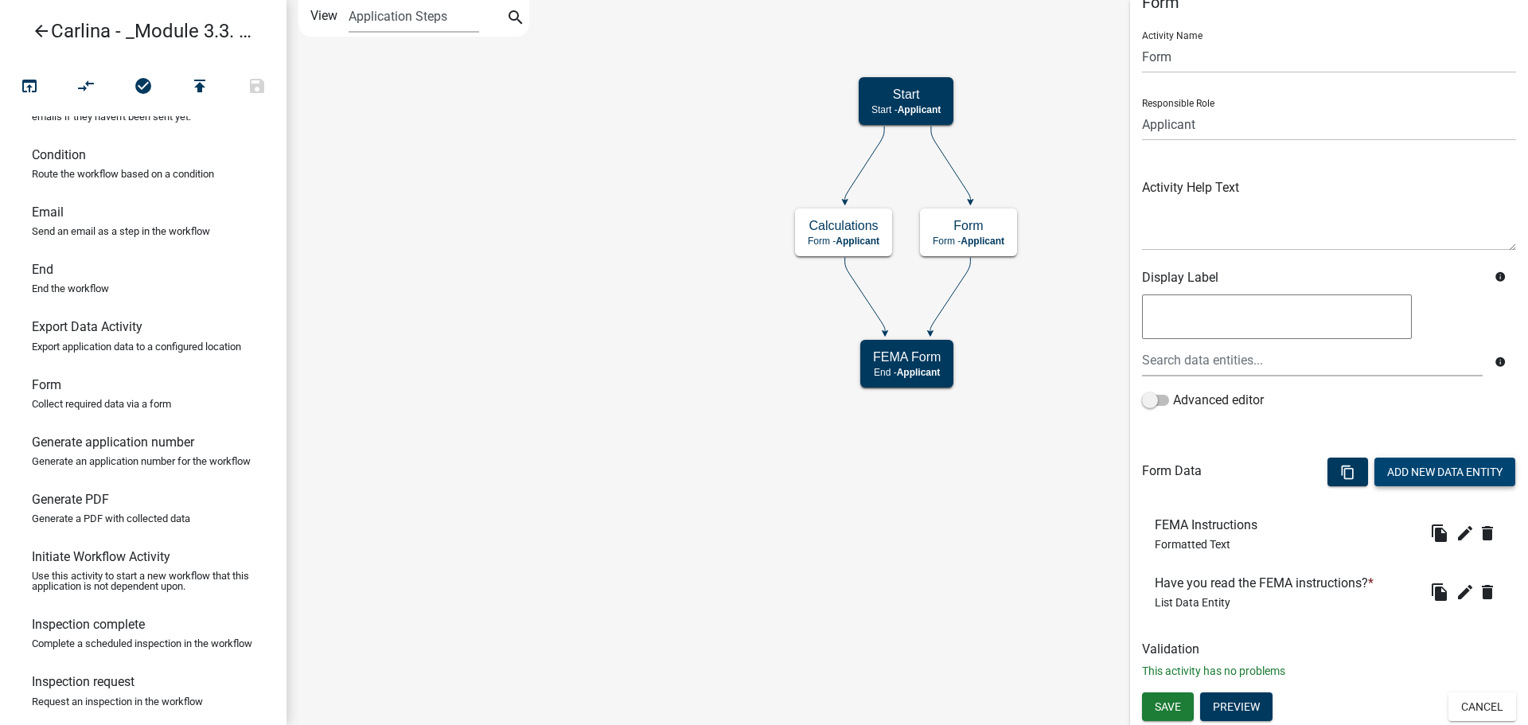
click at [1437, 465] on button "Add New Data Entity" at bounding box center [1445, 472] width 141 height 29
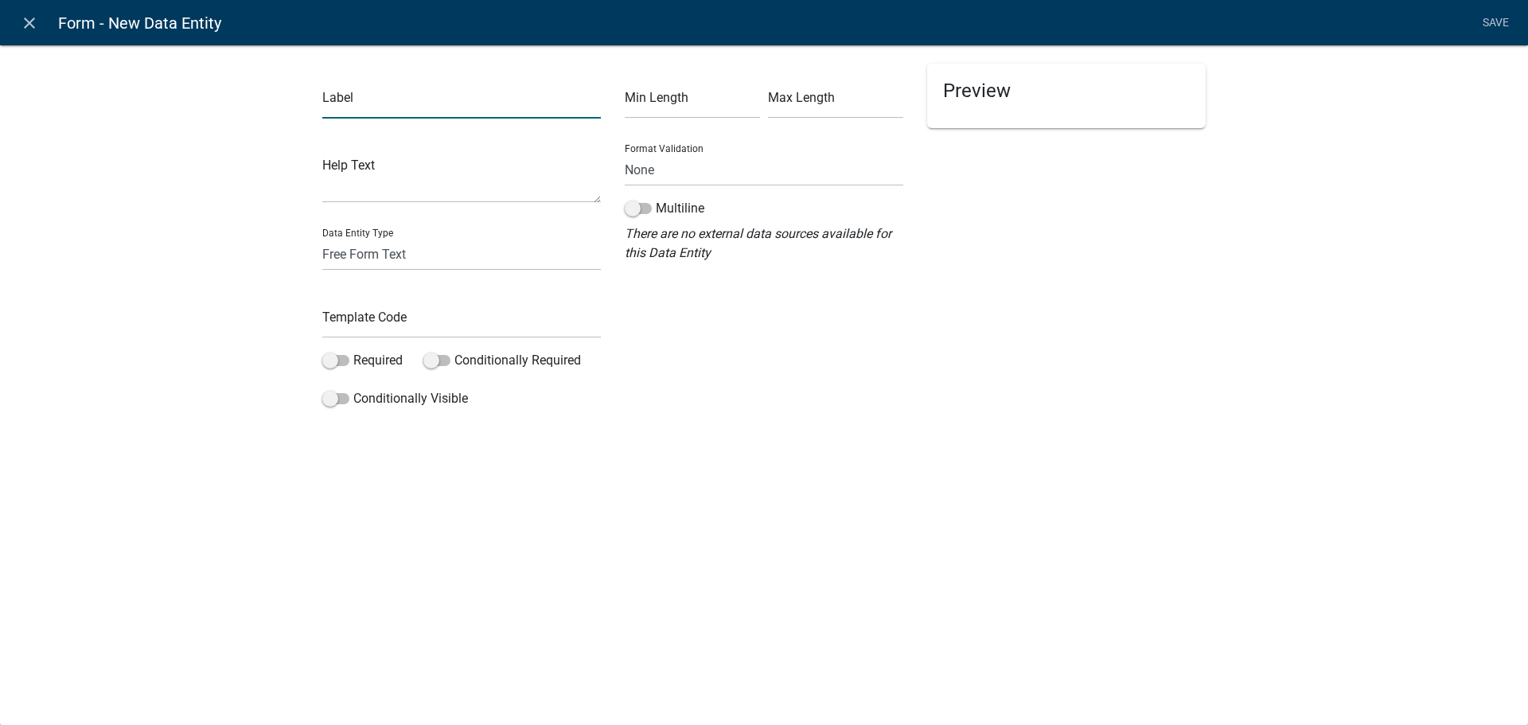
click at [432, 91] on input "text" at bounding box center [461, 102] width 279 height 33
type input "Homeowner, select one of the following"
click at [477, 319] on input "text" at bounding box center [461, 322] width 279 height 33
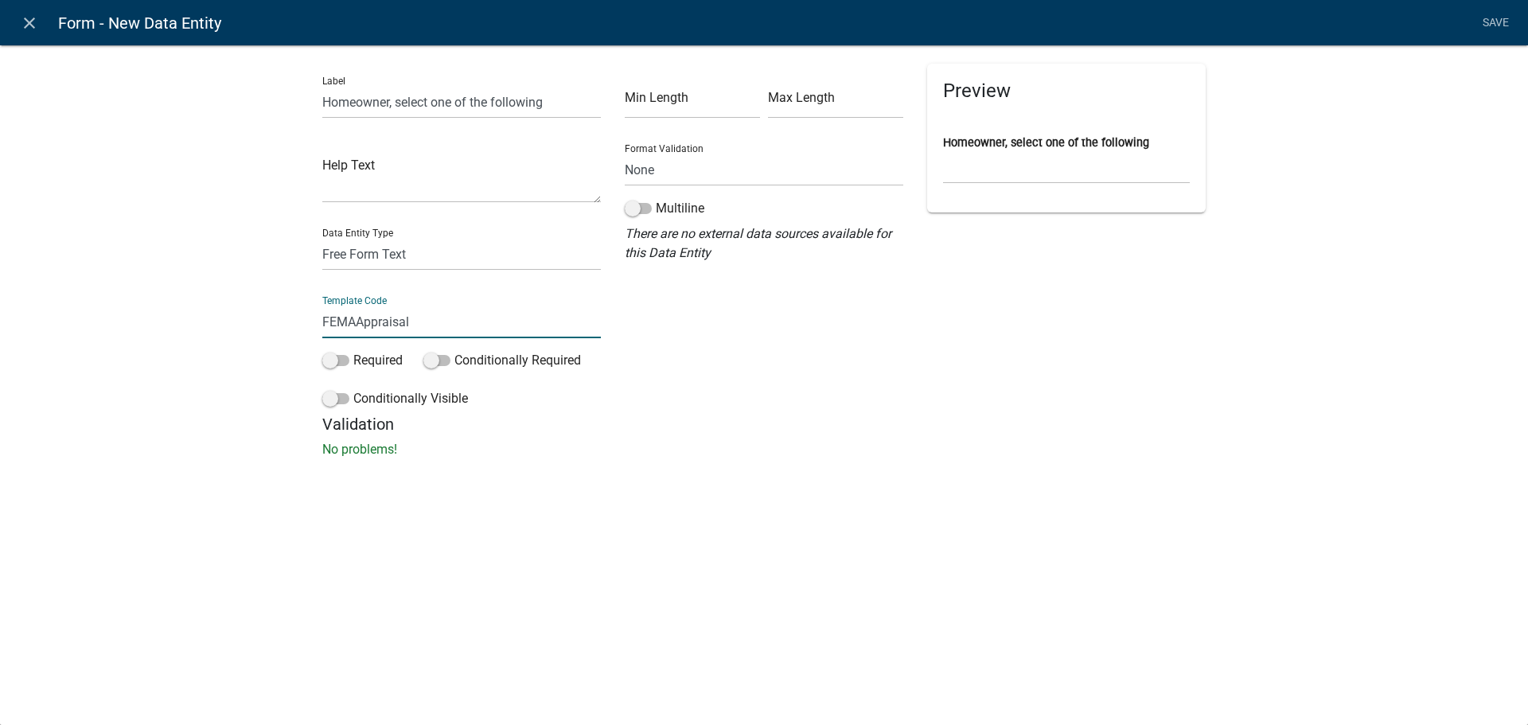
drag, startPoint x: 400, startPoint y: 318, endPoint x: 359, endPoint y: 322, distance: 40.8
click at [359, 322] on input "FEMAAppraisal" at bounding box center [461, 322] width 279 height 33
paste input "a"
click at [359, 322] on input "FEMAappraisal" at bounding box center [461, 322] width 279 height 33
click at [358, 322] on input "FEMAappraisal" at bounding box center [461, 322] width 279 height 33
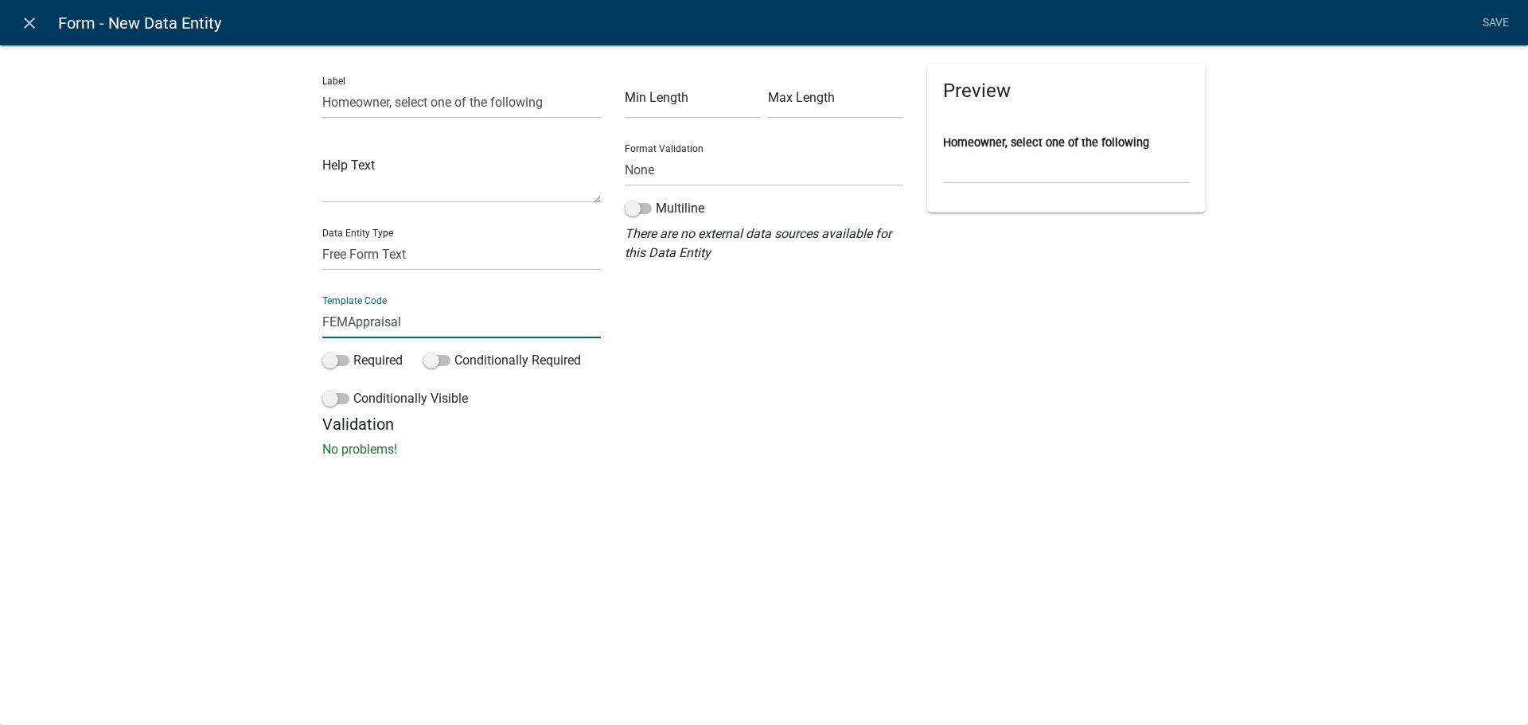
type input "FEMAAppraisal"
click at [473, 327] on input "FEMAAppraisal" at bounding box center [461, 322] width 279 height 33
click at [378, 359] on label "Required" at bounding box center [362, 360] width 80 height 19
click at [353, 351] on input "Required" at bounding box center [353, 351] width 0 height 0
click at [705, 175] on select "None Email PhoneNumber" at bounding box center [764, 170] width 279 height 33
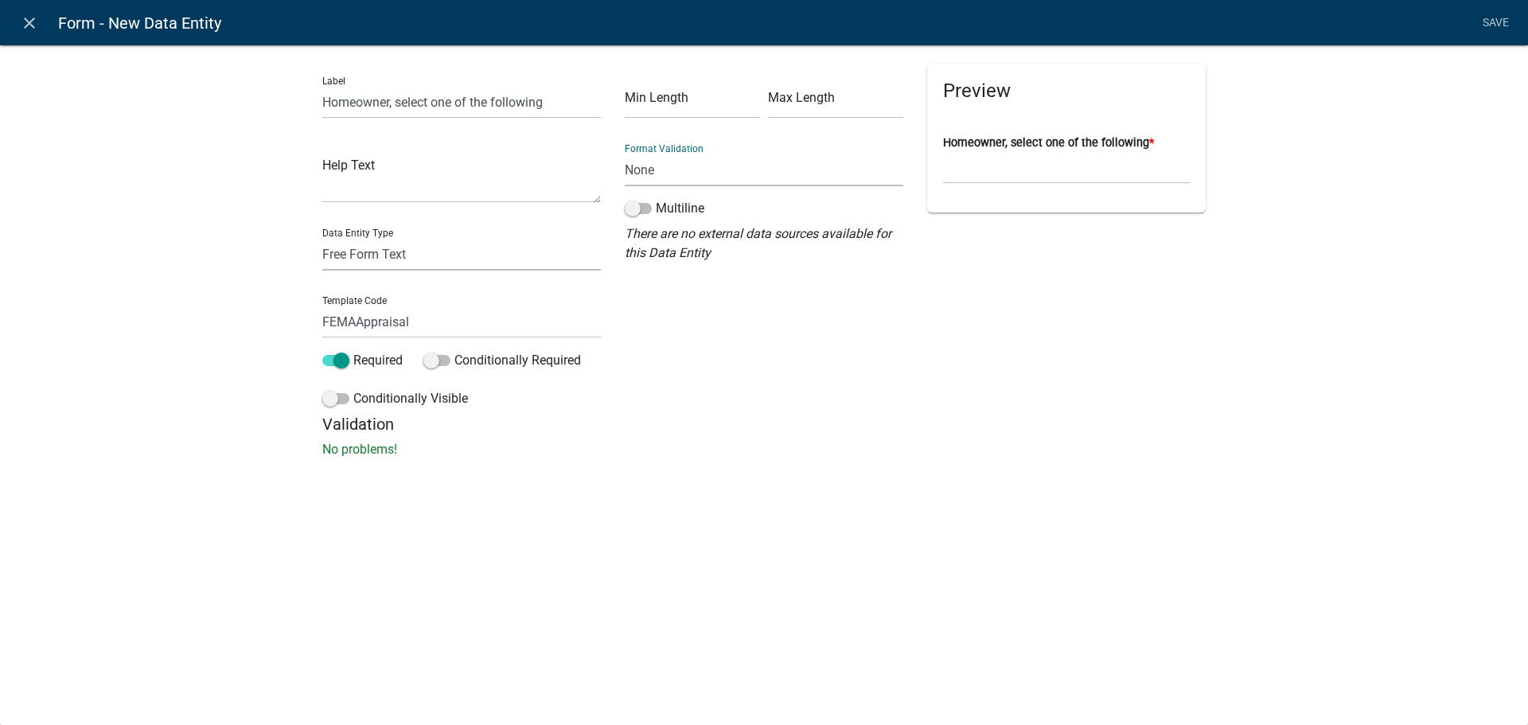
click at [479, 248] on select "Free Form Text Document Display Entity Value Fee Numeric Data Date Map Sketch D…" at bounding box center [461, 254] width 279 height 33
select select "list-data"
click at [322, 238] on select "Free Form Text Document Display Entity Value Fee Numeric Data Date Map Sketch D…" at bounding box center [461, 254] width 279 height 33
select select "list-data"
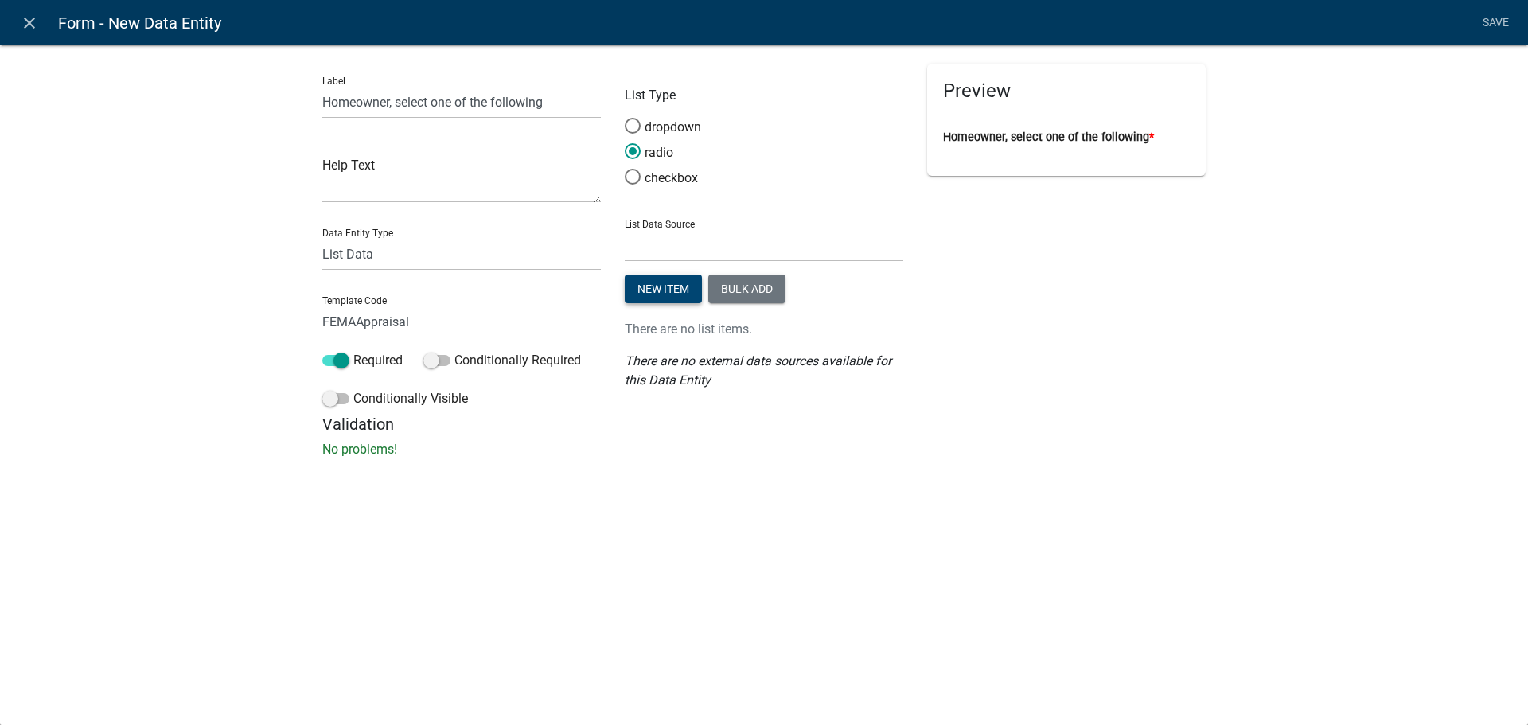
click at [665, 286] on button "New item" at bounding box center [663, 289] width 77 height 29
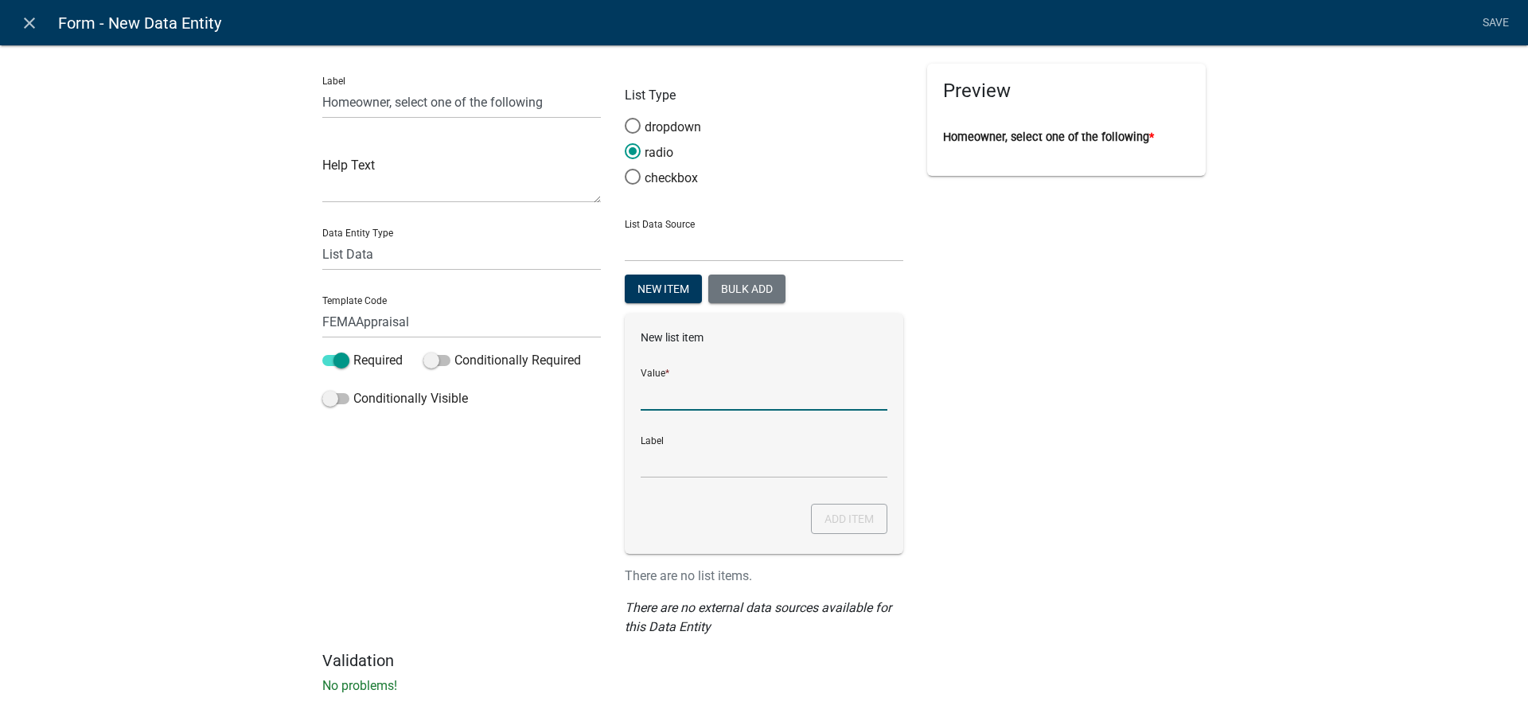
click at [659, 392] on input "List Data Source" at bounding box center [764, 394] width 247 height 33
paste input "I am attaching a copy of a recent appraisal report for my property"
type input "I am attaching a copy of a recent appraisal report for my property"
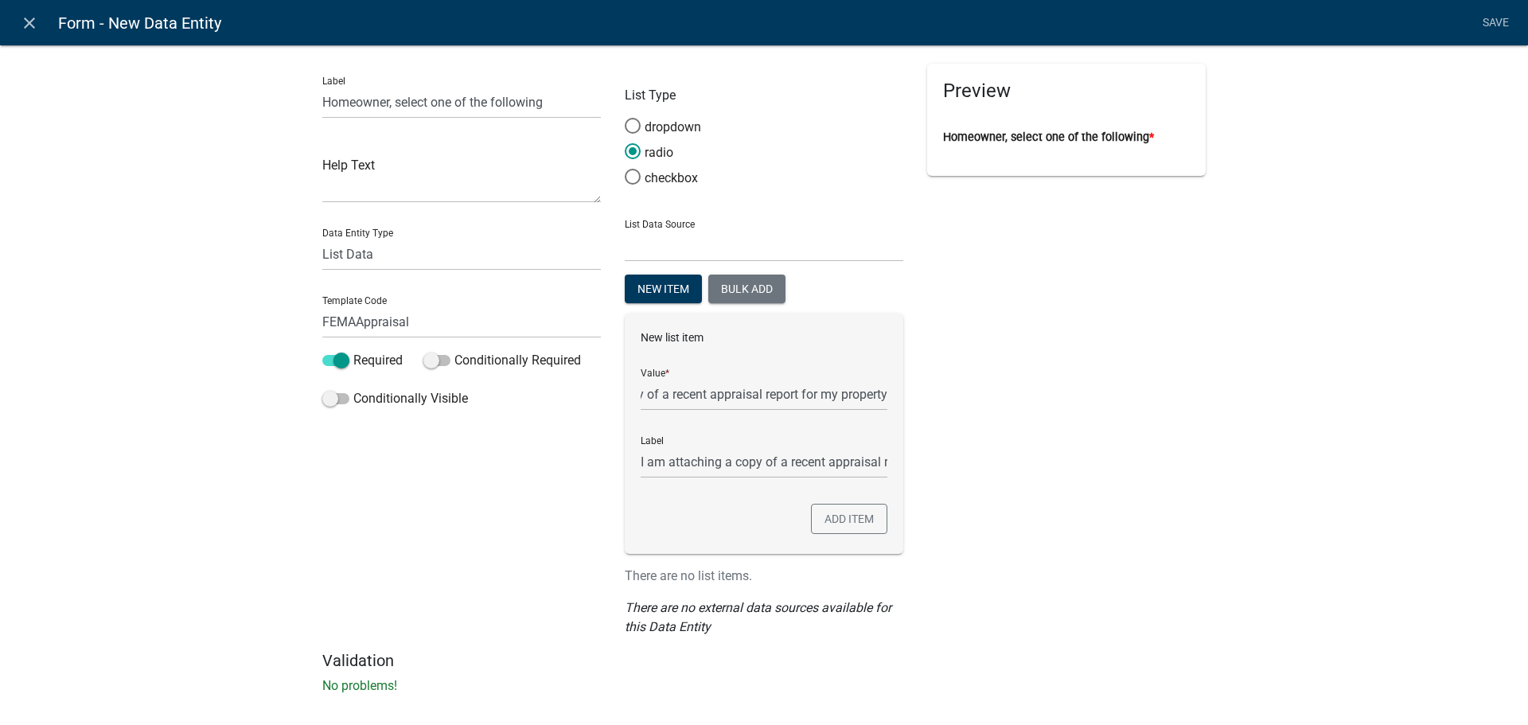
click at [1070, 448] on div "Preview Homeowner, select one of the following *" at bounding box center [1066, 357] width 302 height 587
click at [854, 396] on input "I am attaching a copy of a recent appraisal report for my property" at bounding box center [764, 394] width 247 height 33
type input "I am attaching a copy of a recent appraisal report for my property."
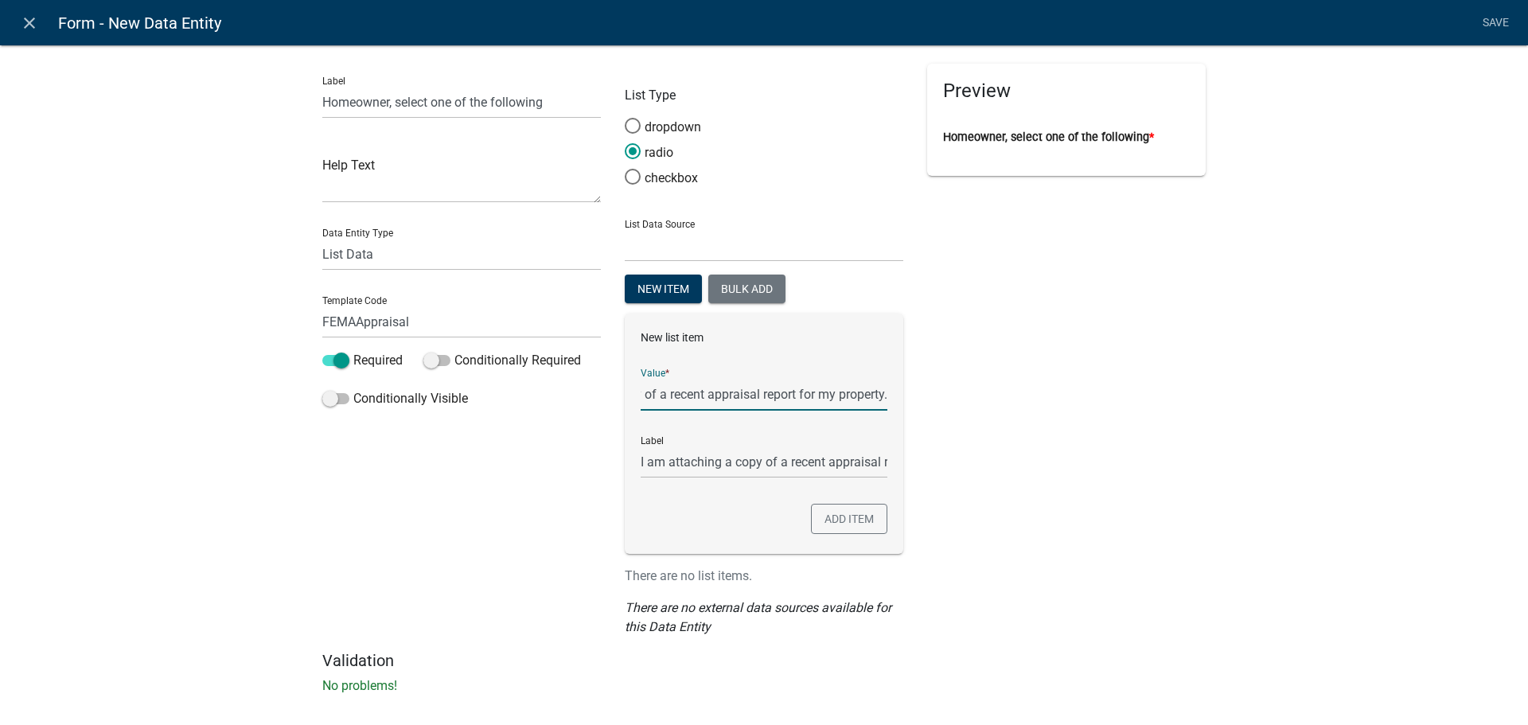
type input "I am attaching a copy of a recent appraisal report for my property."
click at [973, 434] on div "Preview Homeowner, select one of the following *" at bounding box center [1066, 357] width 302 height 587
click at [844, 523] on button "Add item" at bounding box center [849, 519] width 76 height 30
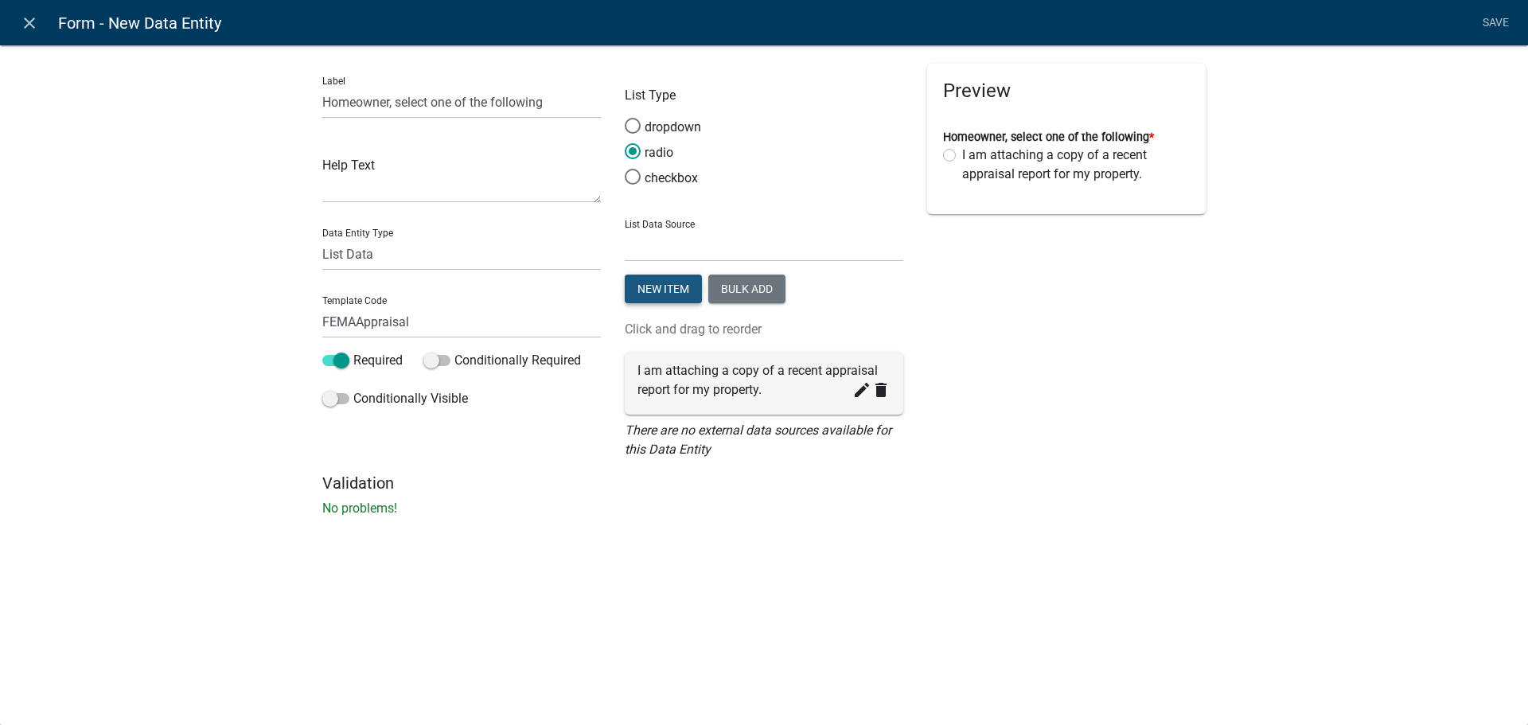
click at [673, 291] on button "New item" at bounding box center [663, 289] width 77 height 29
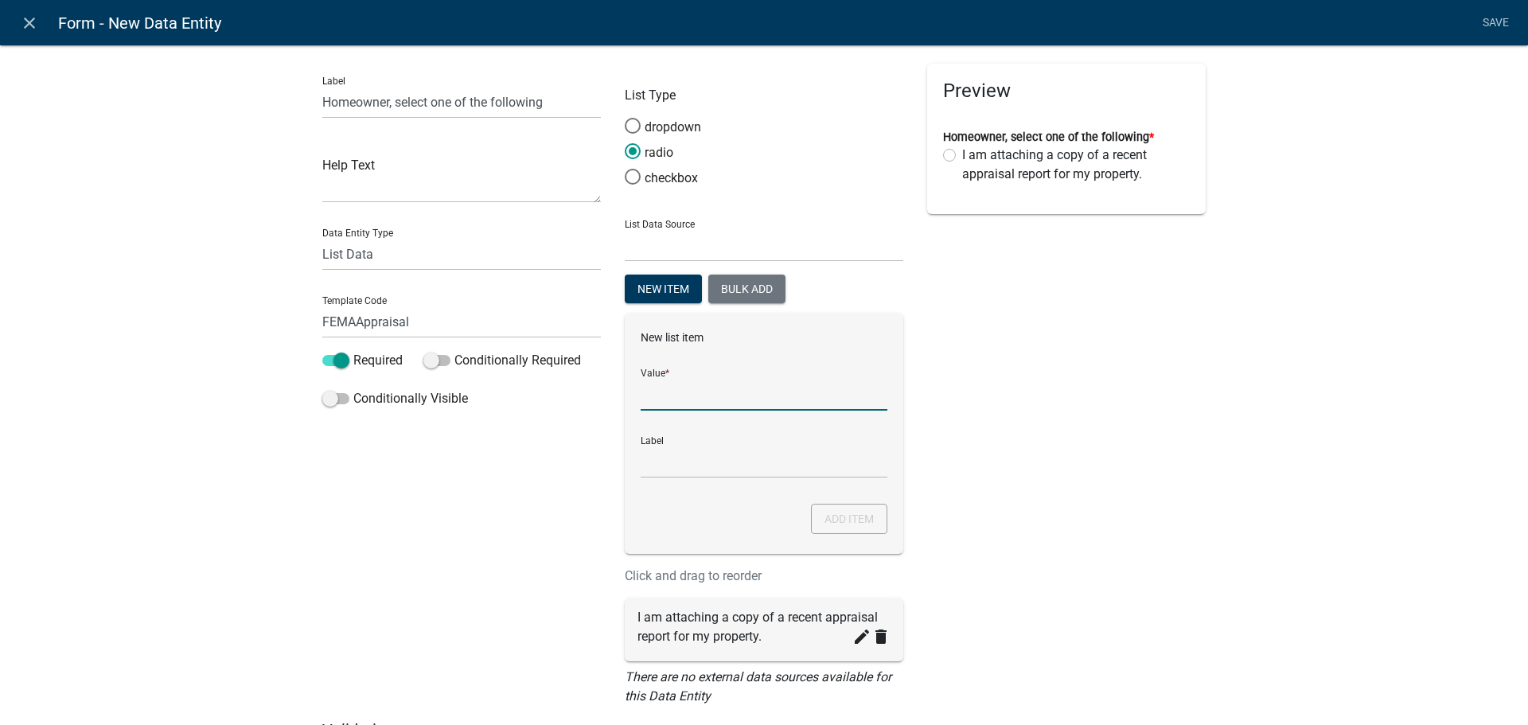
click at [704, 393] on input "List Data Source" at bounding box center [764, 394] width 247 height 33
paste input "I am not submitting an assessment report for my property. I accept the value of…"
type input "I am not submitting an assessment report for my property. I accept the value of…"
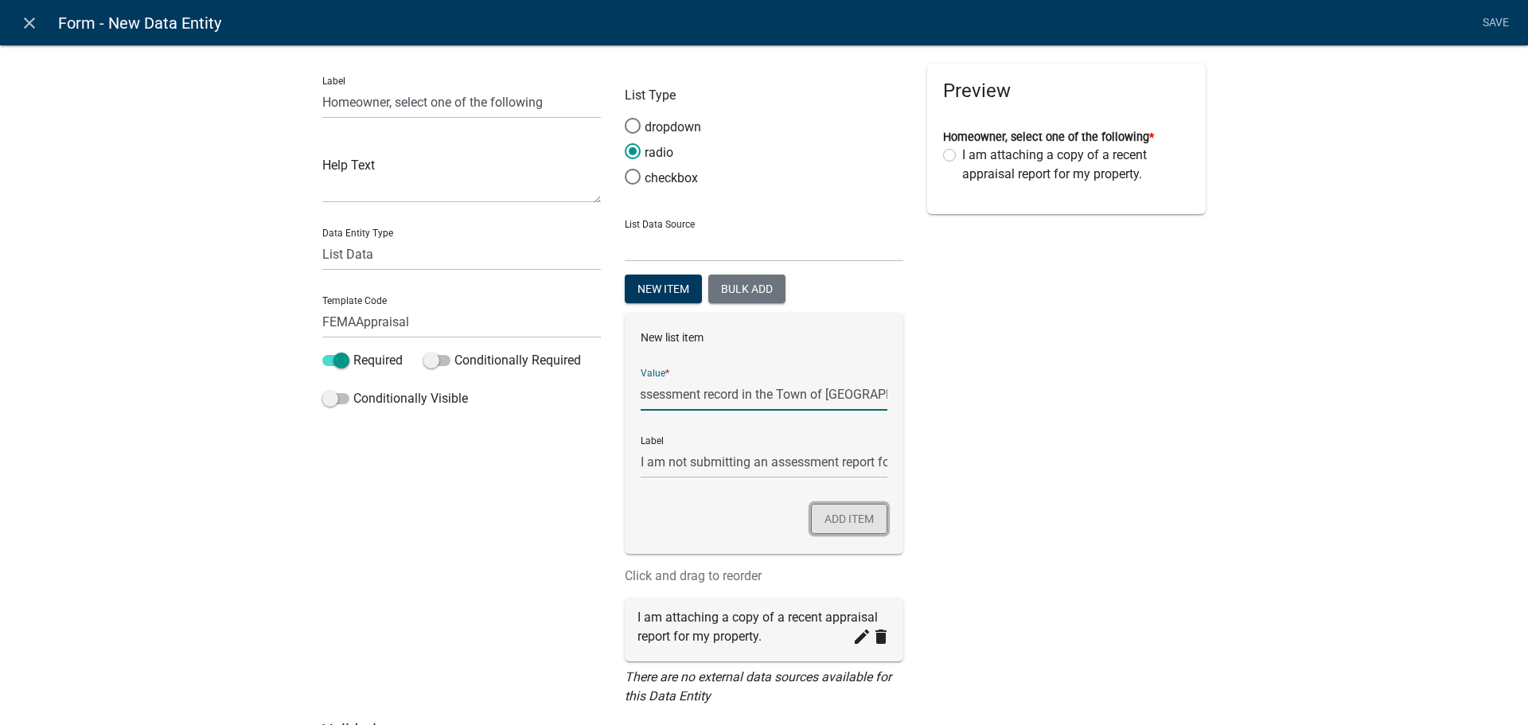
click at [838, 516] on button "Add item" at bounding box center [849, 519] width 76 height 30
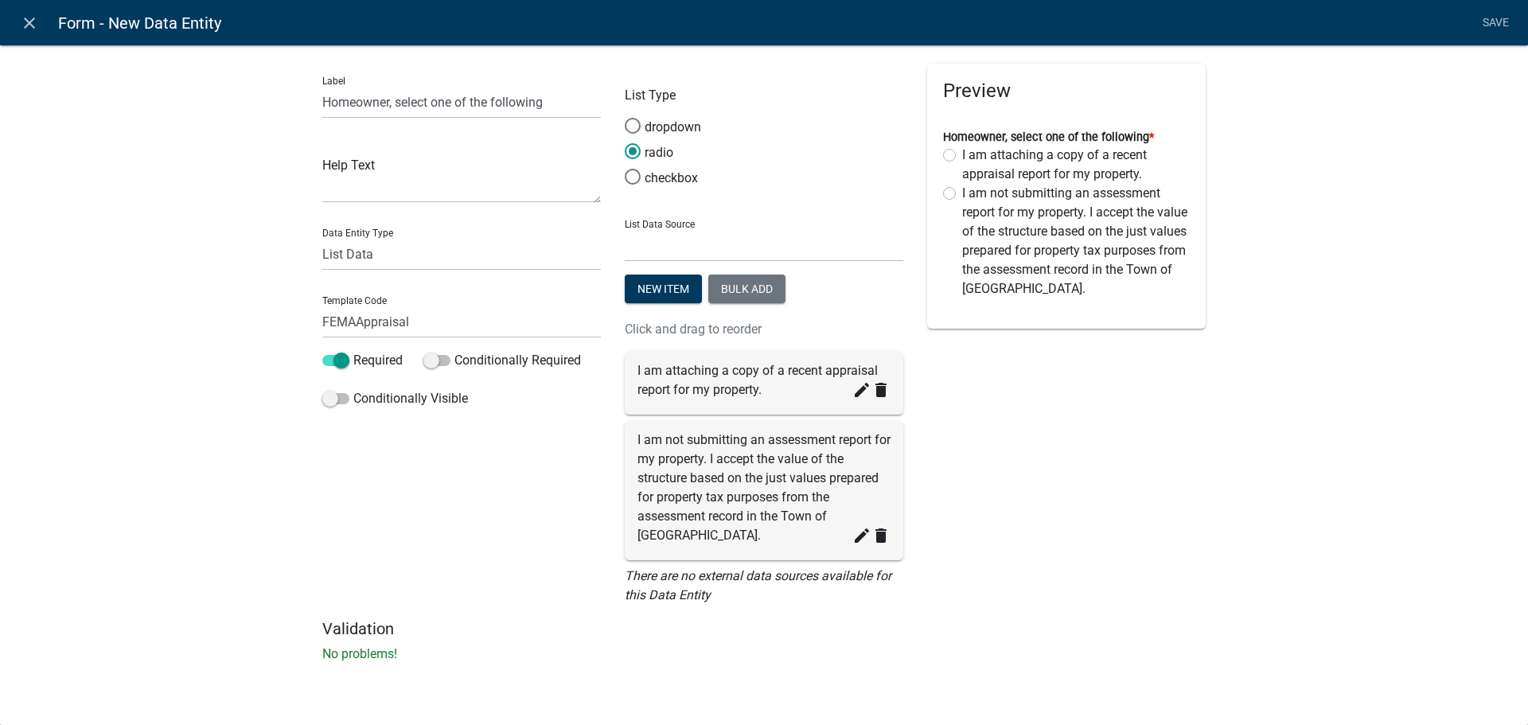
click at [1017, 434] on div "Preview Homeowner, select one of the following * I am attaching a copy of a rec…" at bounding box center [1066, 342] width 302 height 556
click at [1494, 21] on link "Save" at bounding box center [1496, 23] width 40 height 30
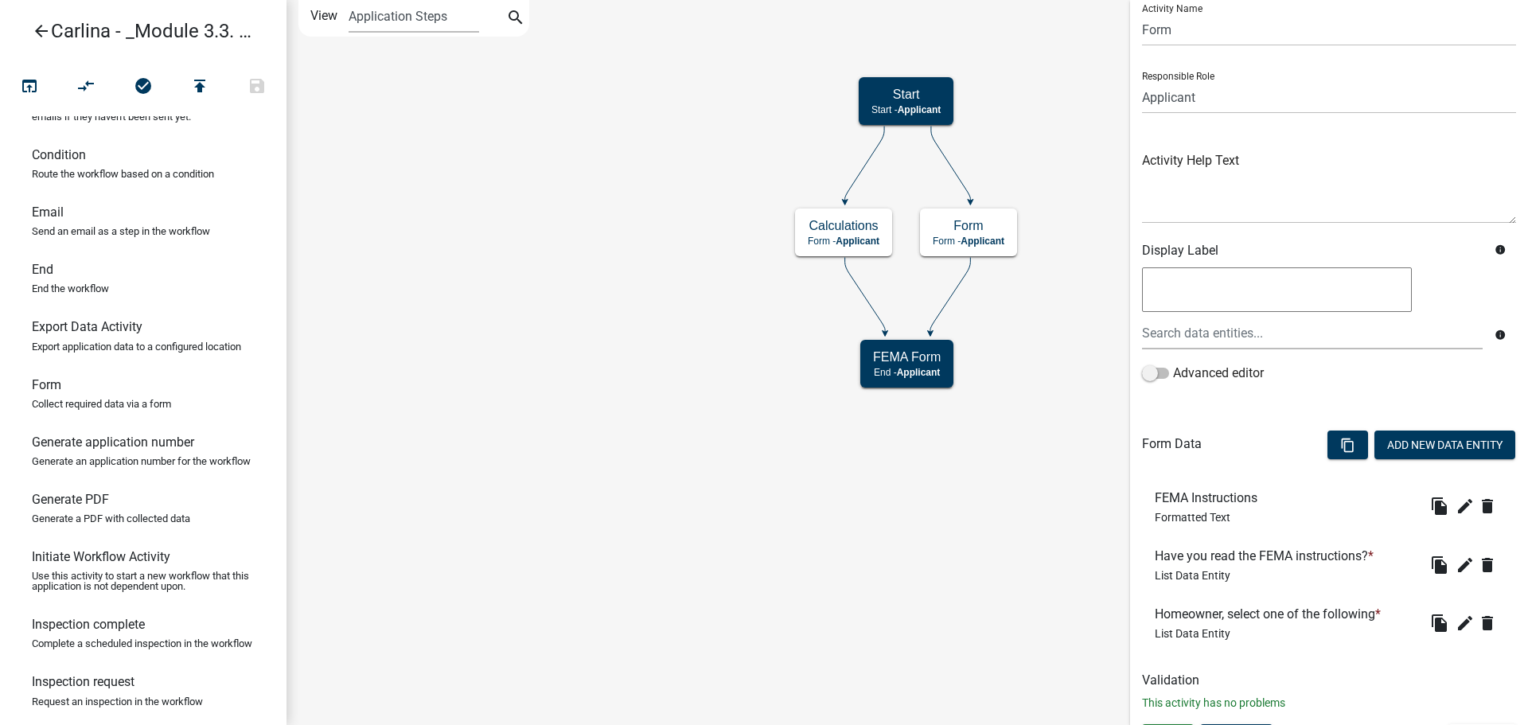
scroll to position [85, 0]
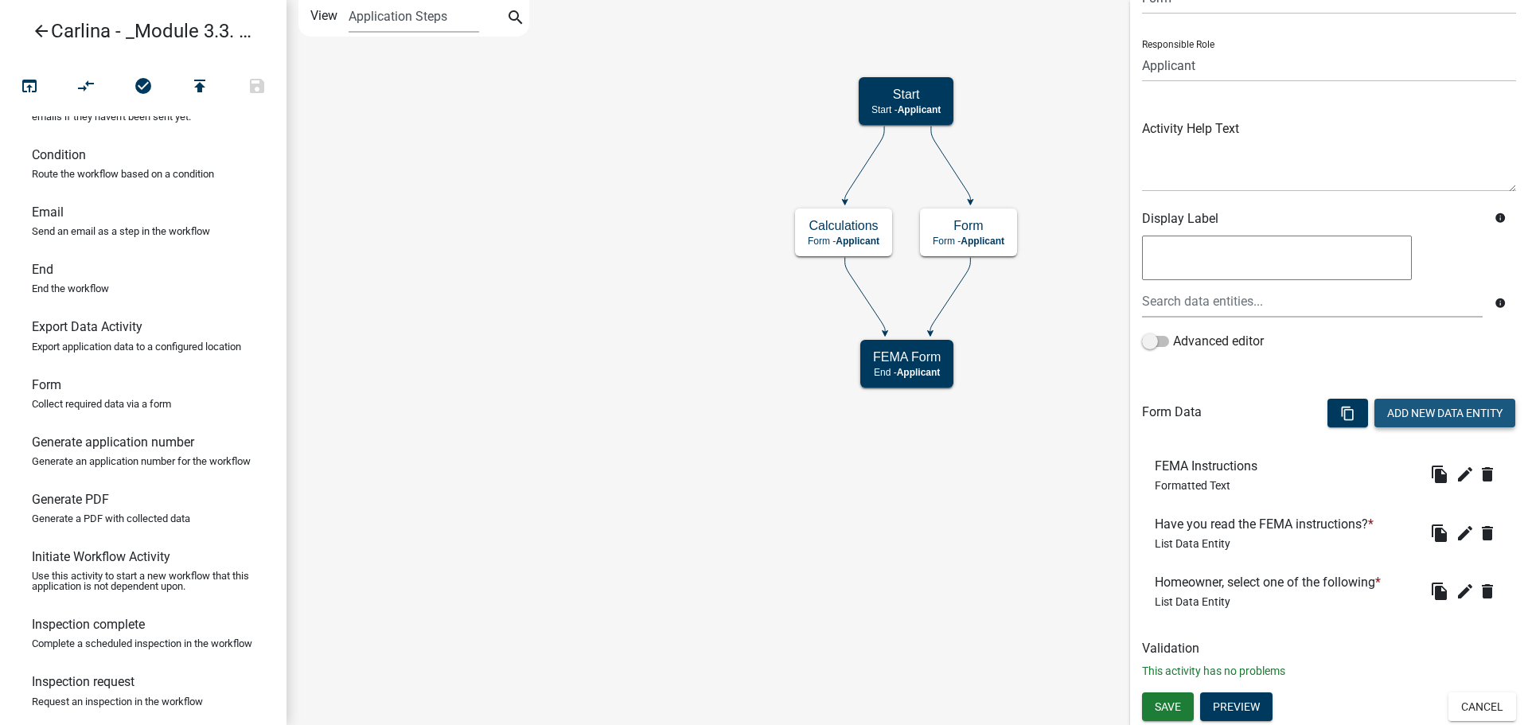
click at [1445, 411] on button "Add New Data Entity" at bounding box center [1445, 413] width 141 height 29
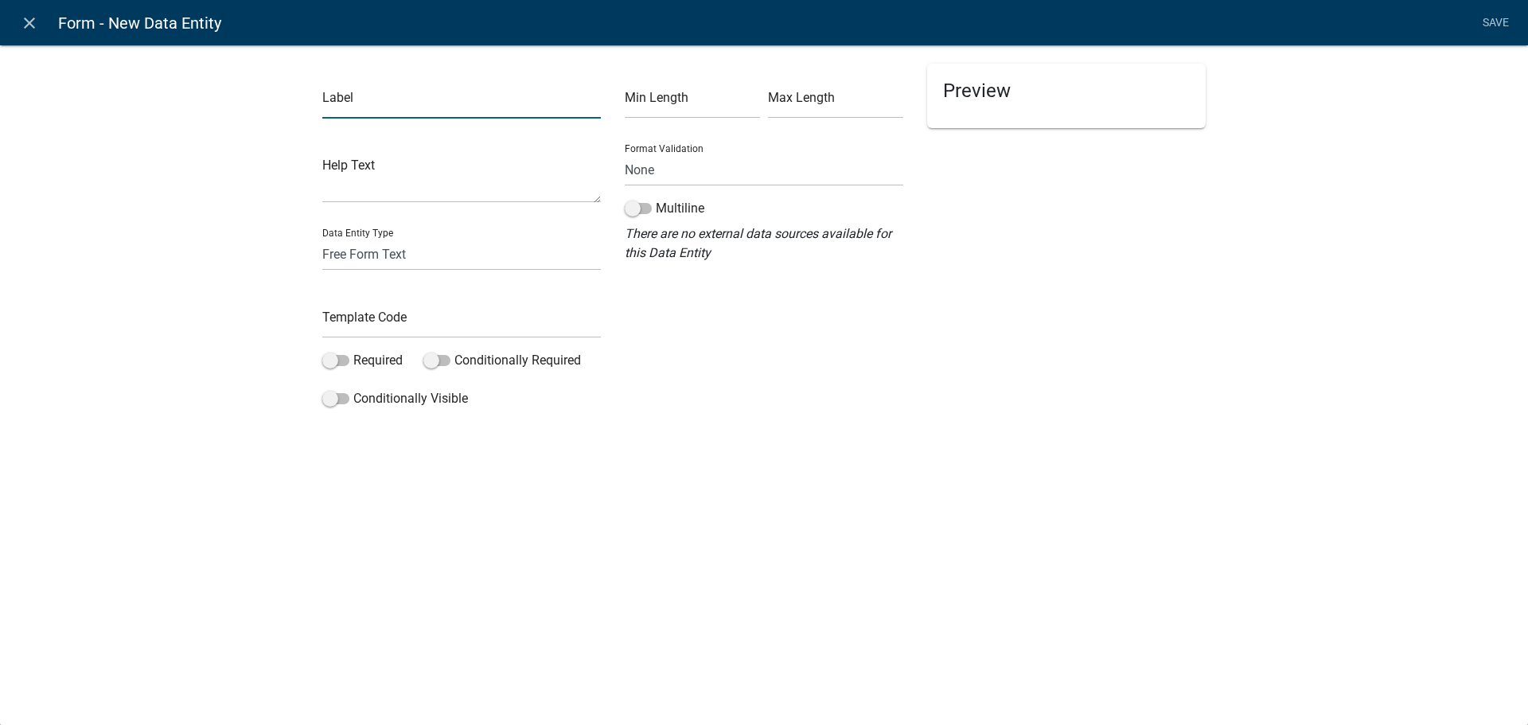
click at [371, 111] on input "text" at bounding box center [461, 102] width 279 height 33
type input "Substantial improvement/damage threshold based on:"
click at [376, 254] on select "Free Form Text Document Display Entity Value Fee Numeric Data Date Map Sketch D…" at bounding box center [461, 254] width 279 height 33
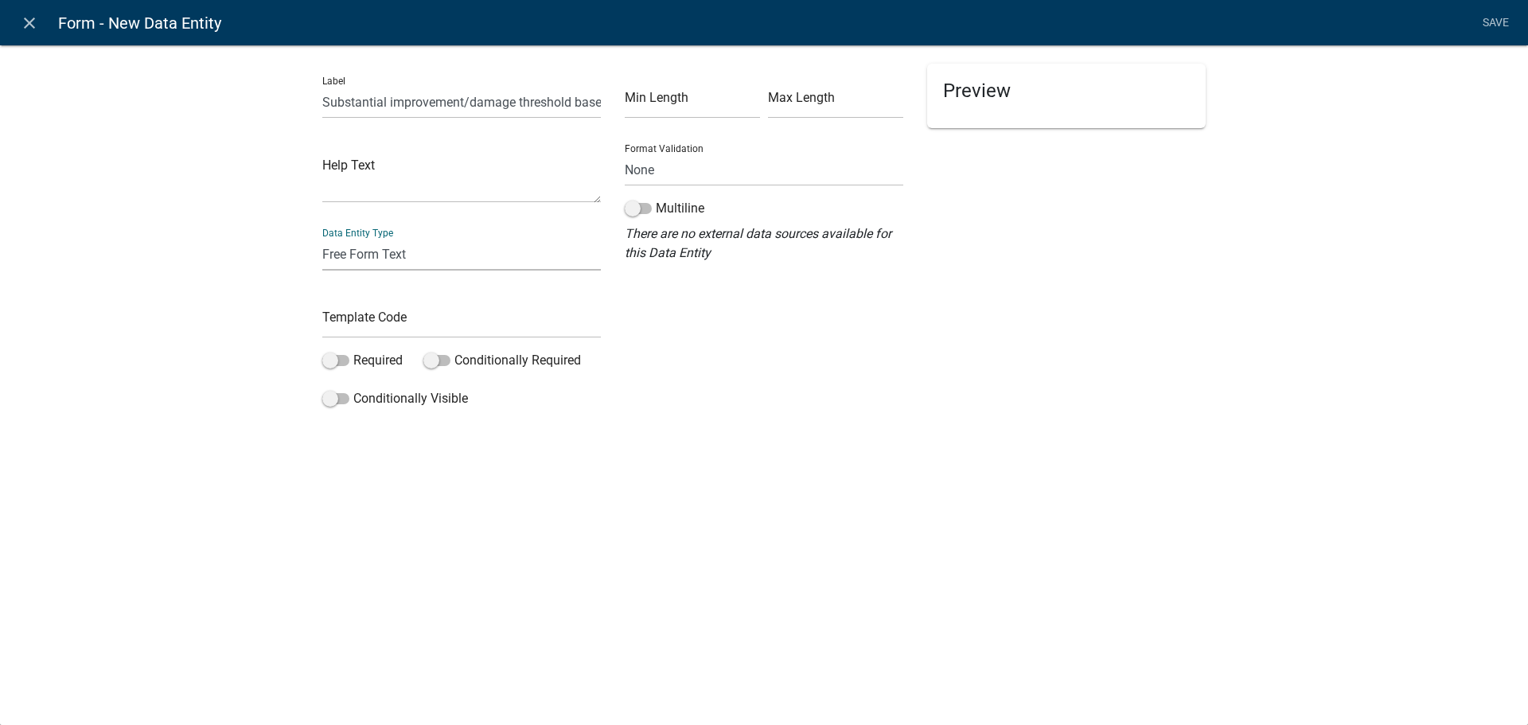
select select "list-data"
click at [322, 238] on select "Free Form Text Document Display Entity Value Fee Numeric Data Date Map Sketch D…" at bounding box center [461, 254] width 279 height 33
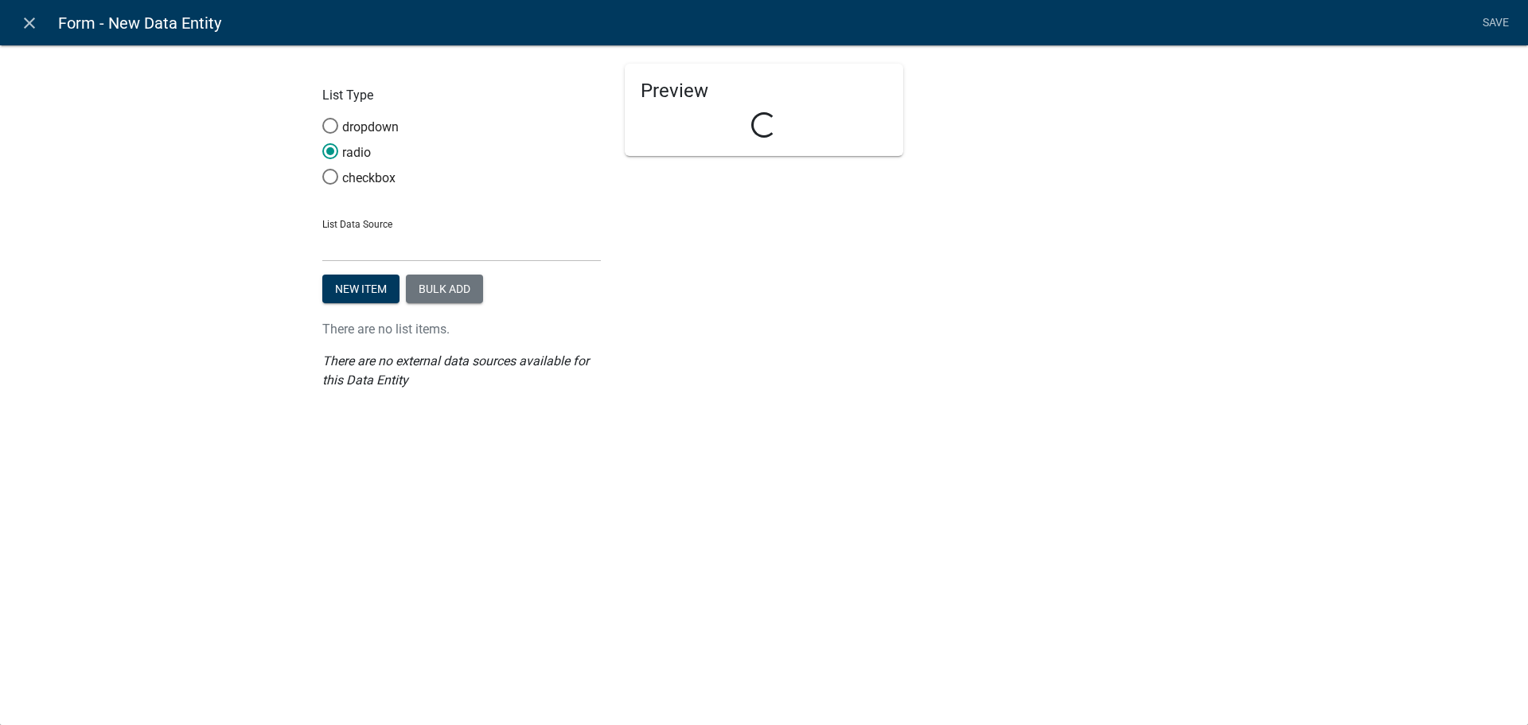
select select "list-data"
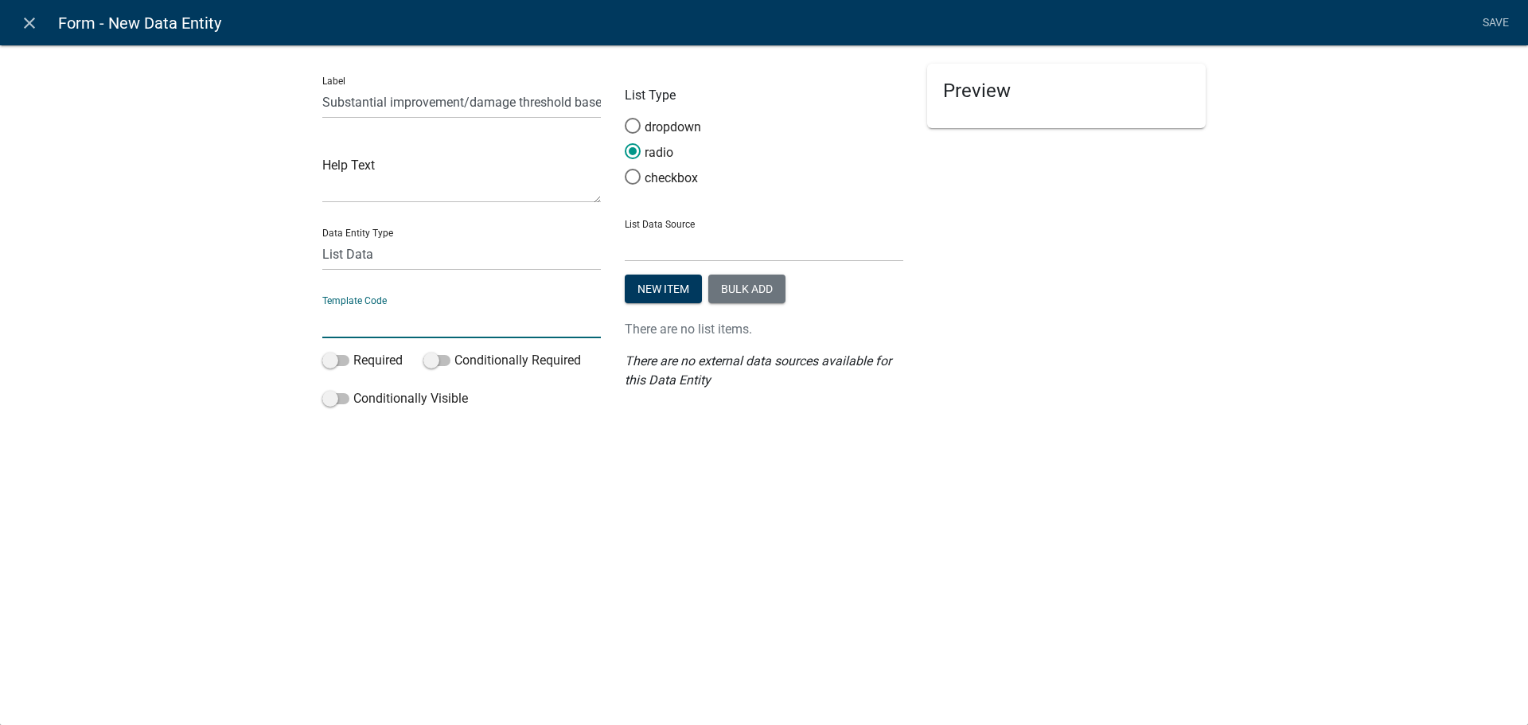
click at [390, 319] on input "text" at bounding box center [461, 322] width 279 height 33
type input "S"
type input "FEMASubstantialImprov"
click at [363, 364] on label "Required" at bounding box center [362, 360] width 80 height 19
click at [353, 351] on input "Required" at bounding box center [353, 351] width 0 height 0
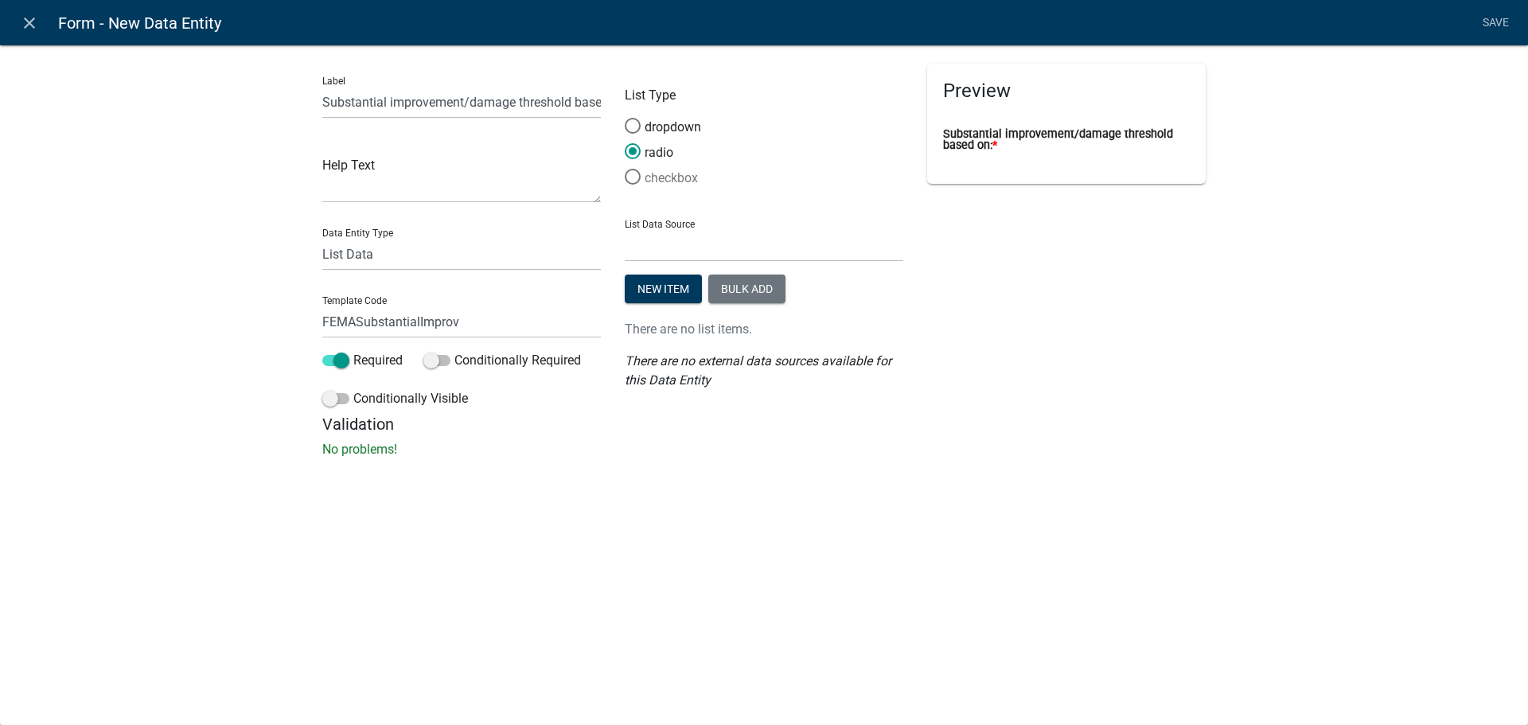
click at [694, 180] on label "checkbox" at bounding box center [661, 178] width 73 height 19
click at [625, 169] on input "checkbox" at bounding box center [625, 169] width 0 height 0
click at [655, 154] on label "radio" at bounding box center [649, 152] width 49 height 19
click at [625, 143] on input "radio" at bounding box center [625, 143] width 0 height 0
click at [686, 281] on button "New item" at bounding box center [663, 289] width 77 height 29
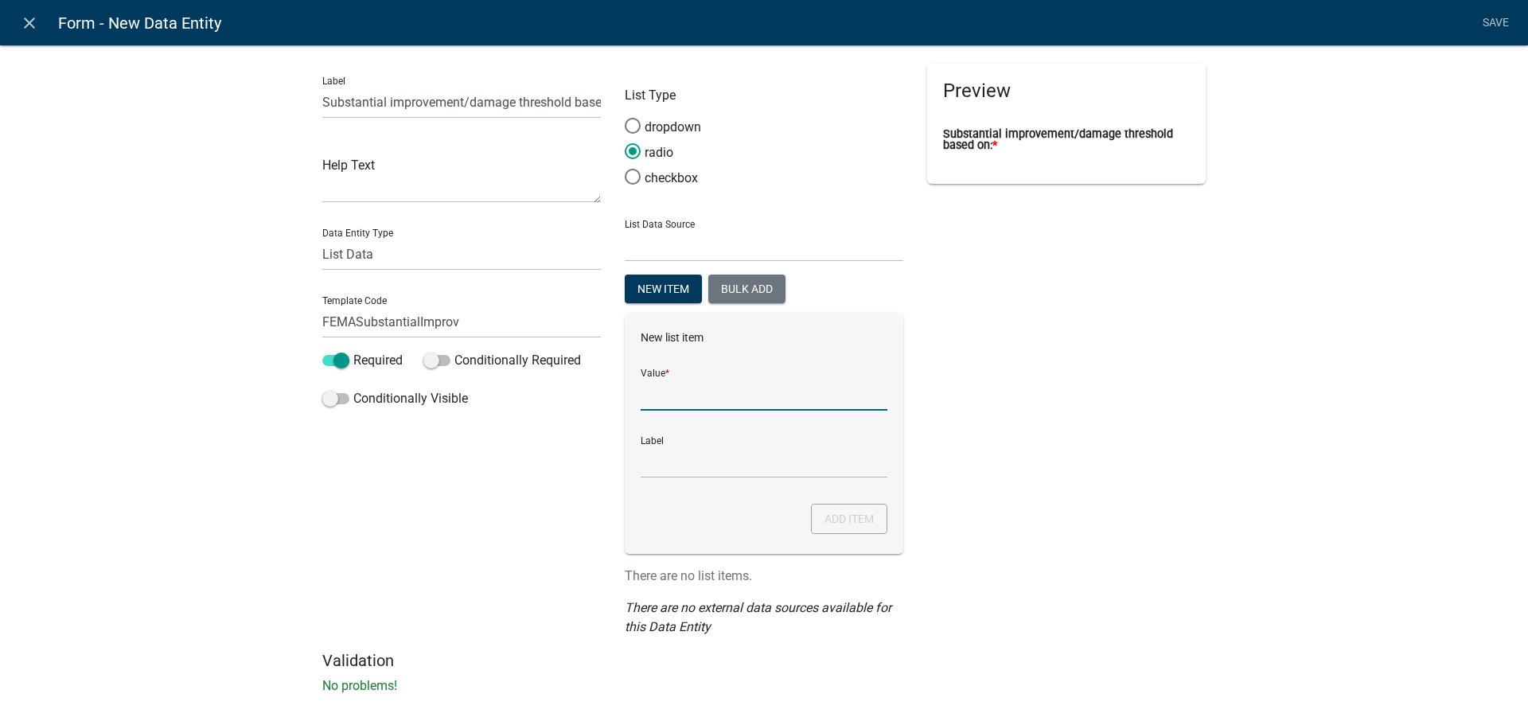
click at [653, 396] on input "List Data Source" at bounding box center [764, 394] width 247 height 33
paste input "Appraised Value of the Structure"
type input "Appraised Value of the Structure"
click at [1061, 453] on div "Preview Substantial improvement/damage threshold based on: *" at bounding box center [1066, 357] width 302 height 587
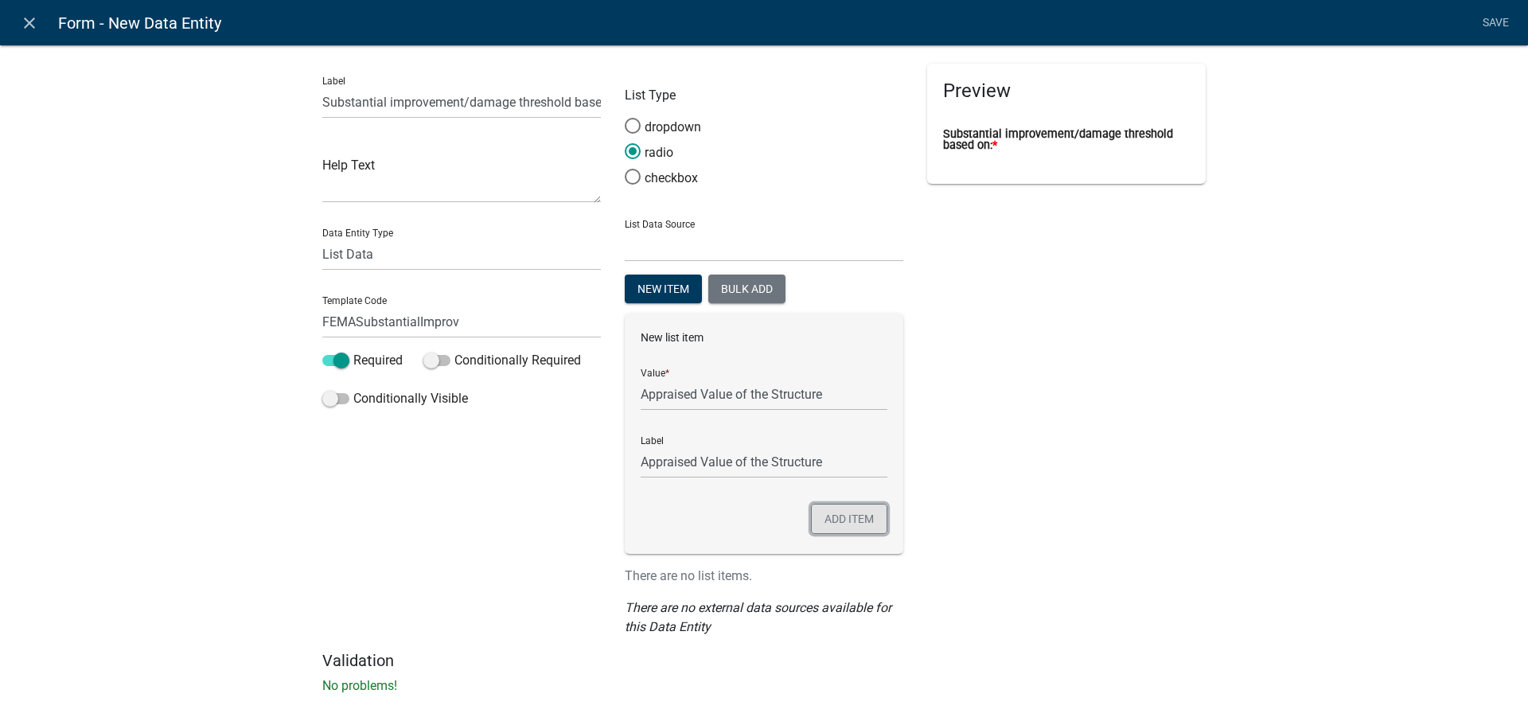
click at [868, 514] on button "Add item" at bounding box center [849, 519] width 76 height 30
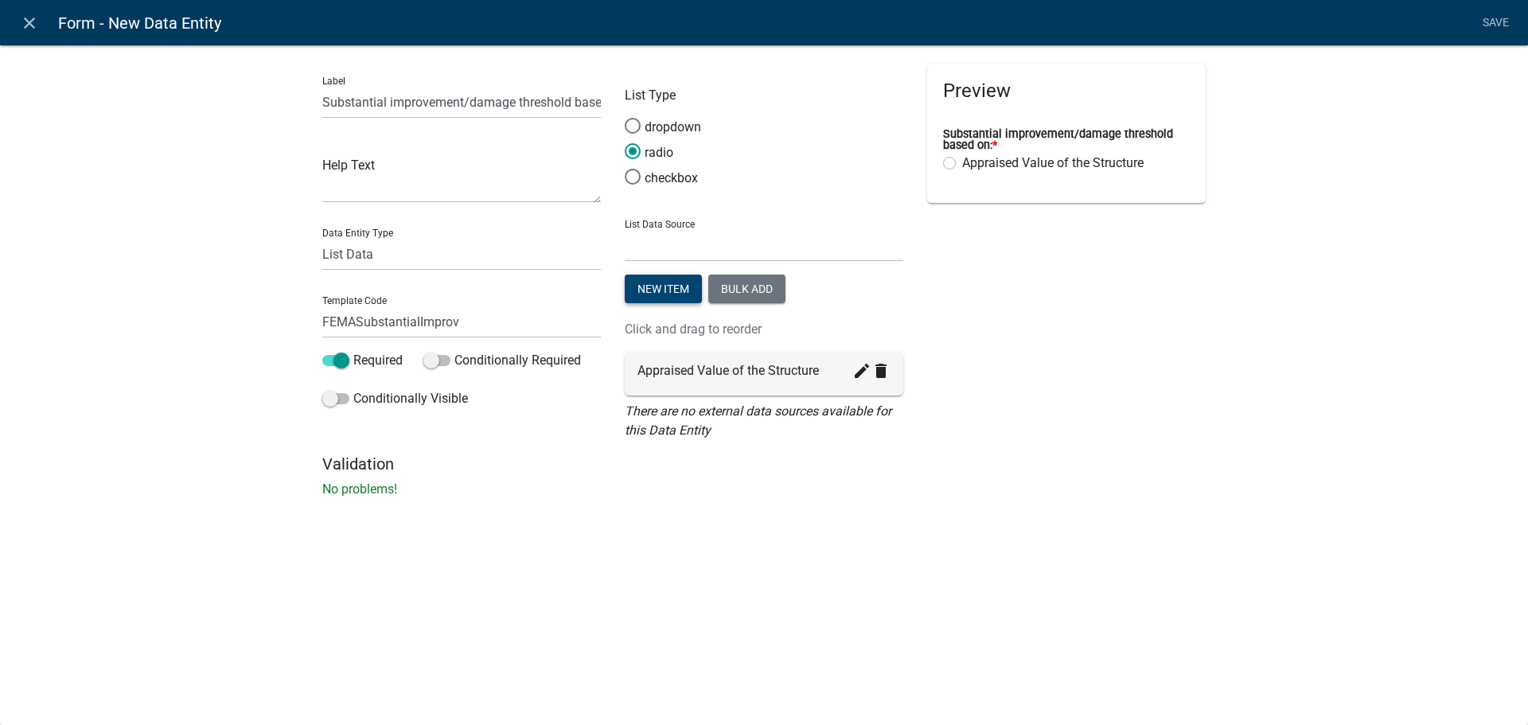
click at [654, 285] on button "New item" at bounding box center [663, 289] width 77 height 29
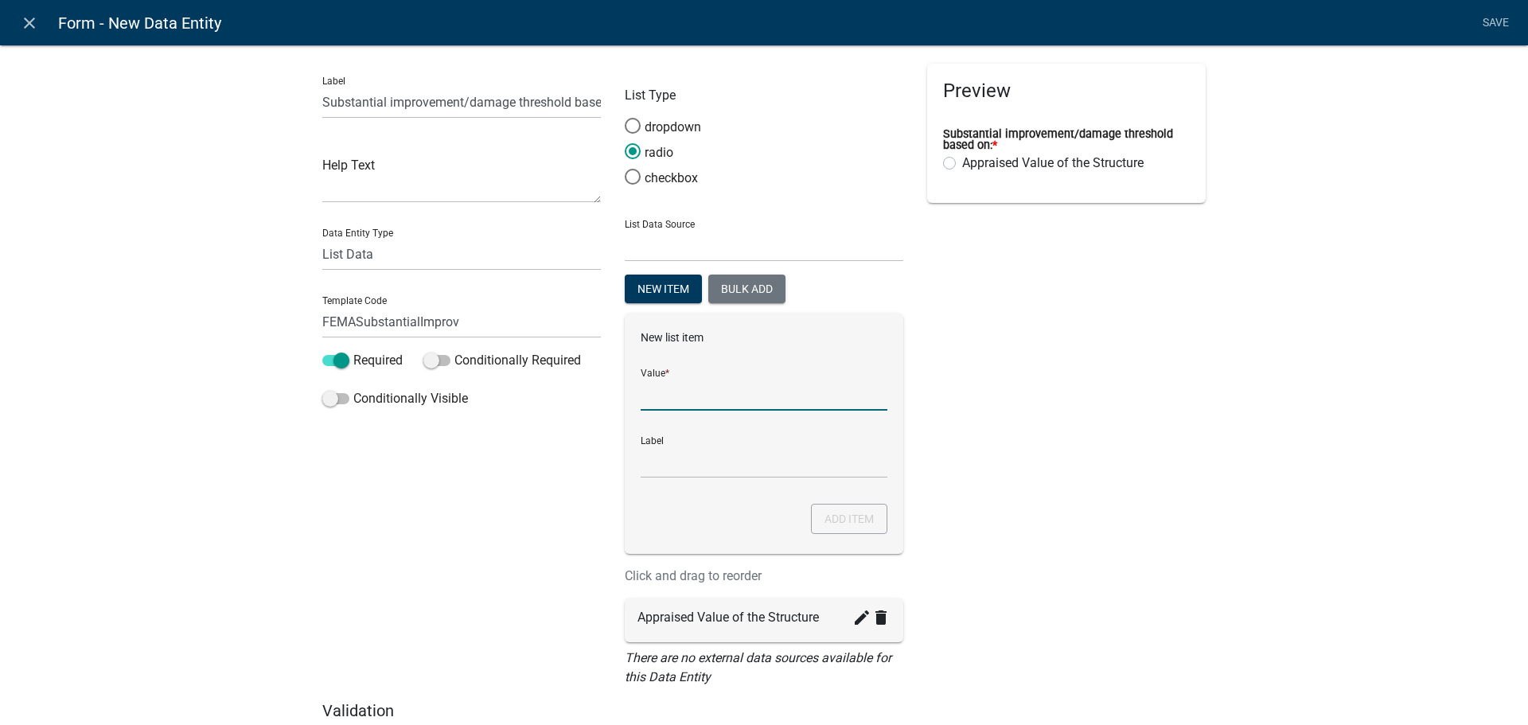
click at [691, 403] on input "List Data Source" at bounding box center [764, 394] width 247 height 33
paste input "Value of the structure based on the Just Values prepared for property tax purpo…"
click at [696, 395] on input "Value of the structure based on the Just Values prepared for property tax purpo…" at bounding box center [764, 394] width 247 height 33
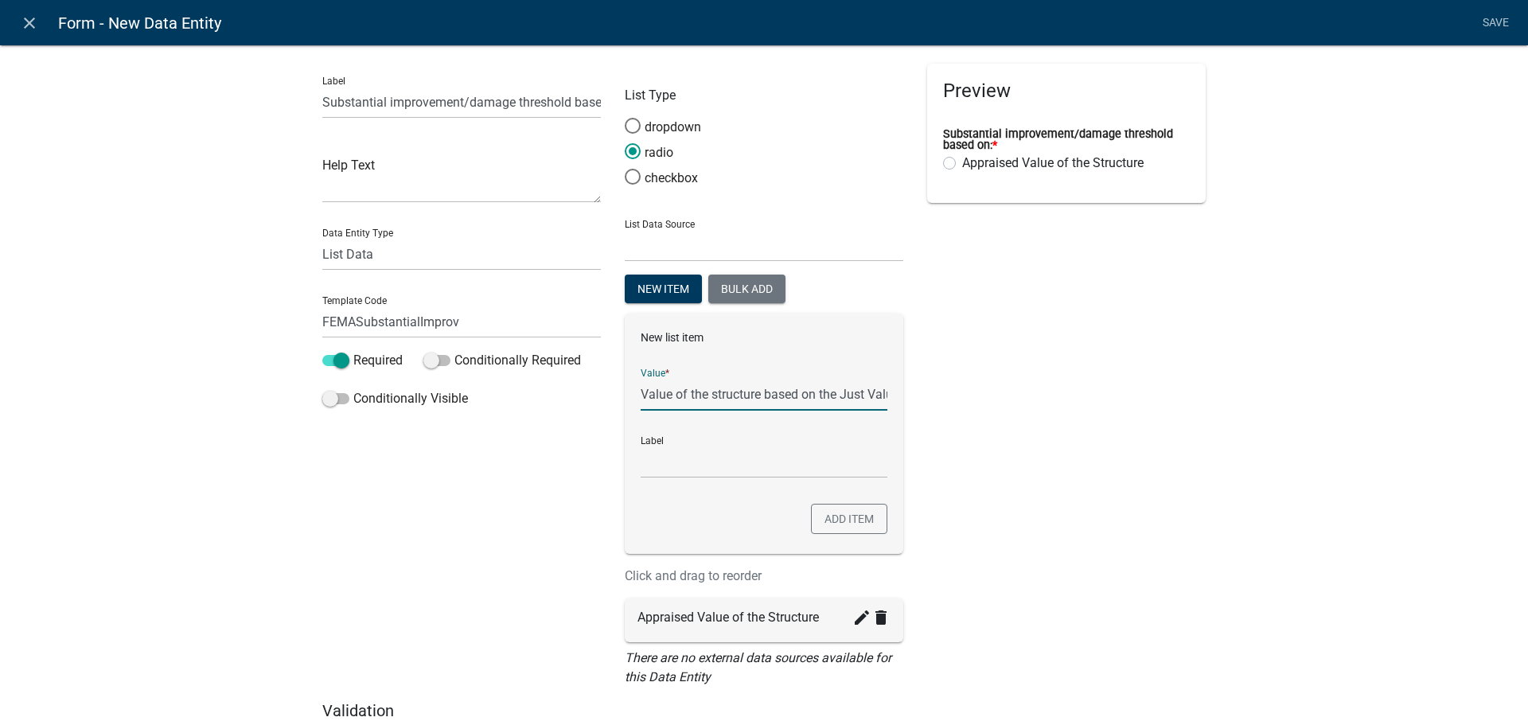
type input "Value of the structure based on the Just Values prepared for property tax purpo…"
click at [1184, 431] on div "Preview Substantial improvement/damage threshold based on: * Appraised Value of…" at bounding box center [1066, 383] width 302 height 638
click at [835, 517] on button "Add item" at bounding box center [849, 519] width 76 height 30
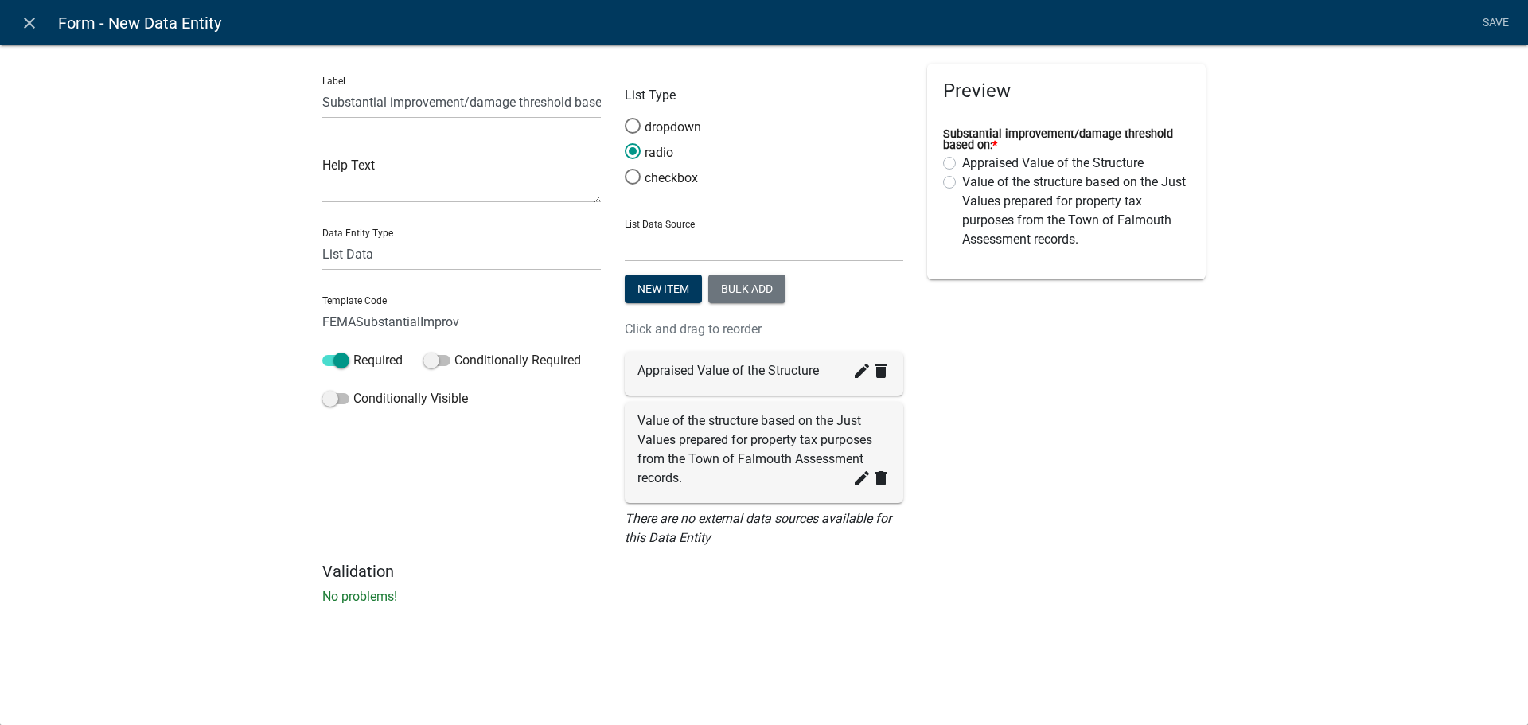
click at [1199, 418] on div "Preview Substantial improvement/damage threshold based on: * Appraised Value of…" at bounding box center [1066, 313] width 302 height 498
click at [1493, 19] on link "Save" at bounding box center [1496, 23] width 40 height 30
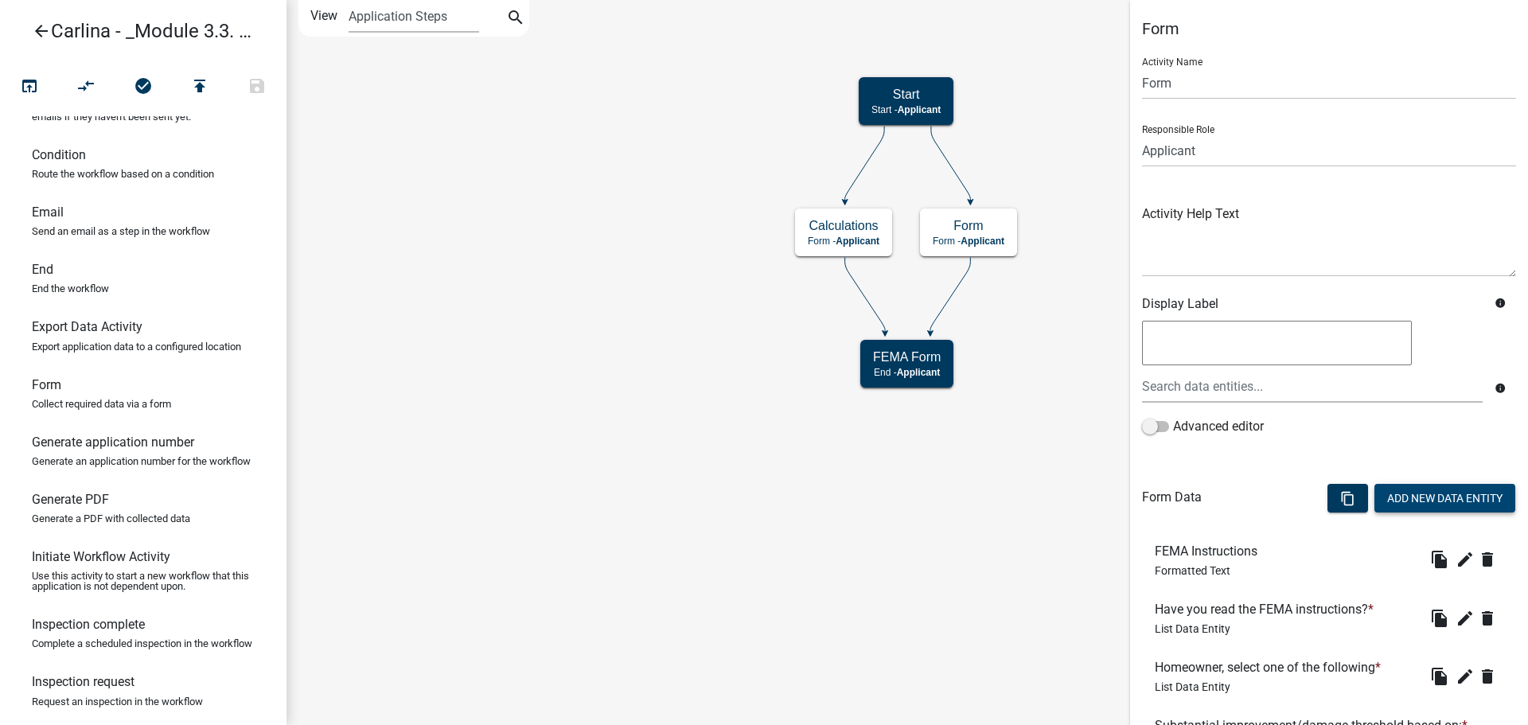
click at [1413, 502] on button "Add New Data Entity" at bounding box center [1445, 498] width 141 height 29
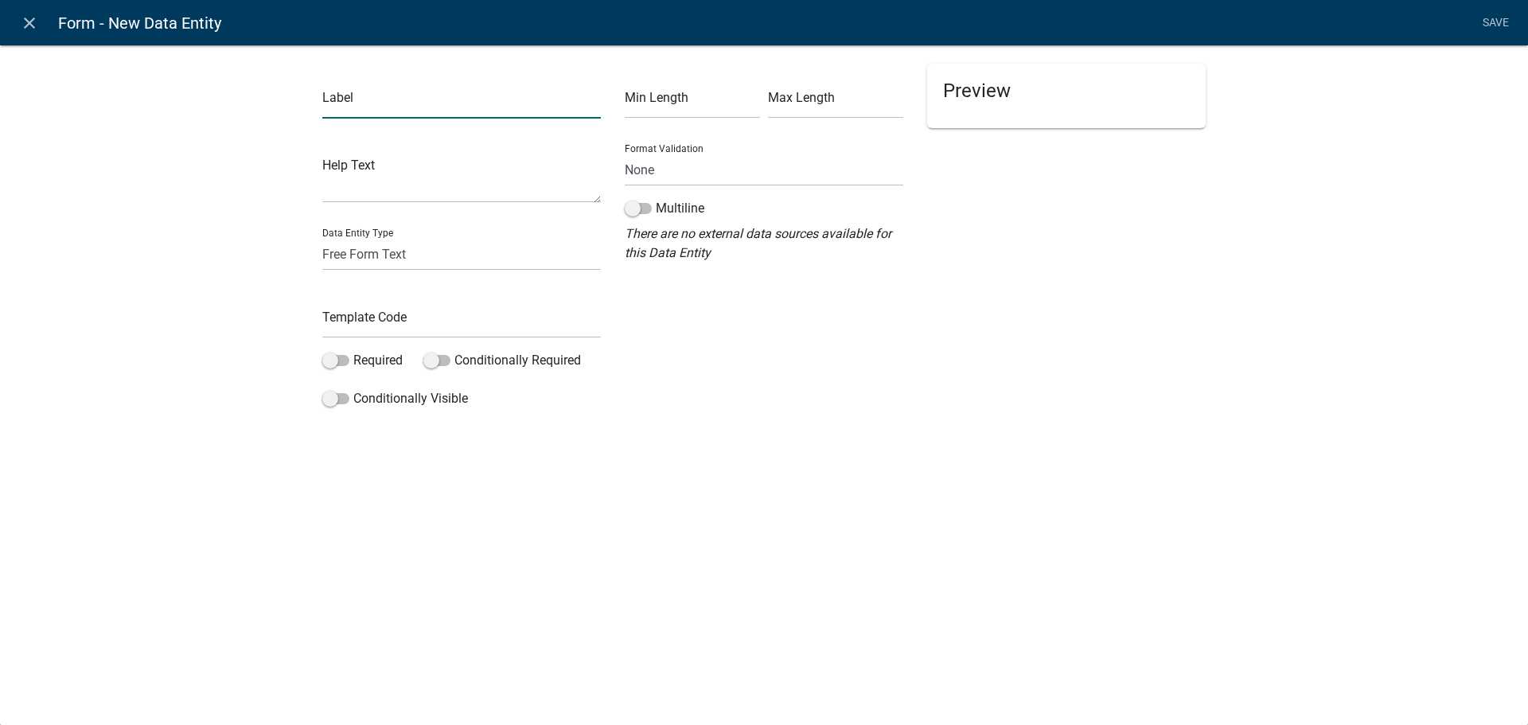
click at [369, 99] on input "text" at bounding box center [461, 102] width 279 height 33
type input "Structure Appraised Value"
click at [424, 259] on select "Free Form Text Document Display Entity Value Fee Numeric Data Date Map Sketch D…" at bounding box center [461, 254] width 279 height 33
select select "numeric-data"
click at [322, 238] on select "Free Form Text Document Display Entity Value Fee Numeric Data Date Map Sketch D…" at bounding box center [461, 254] width 279 height 33
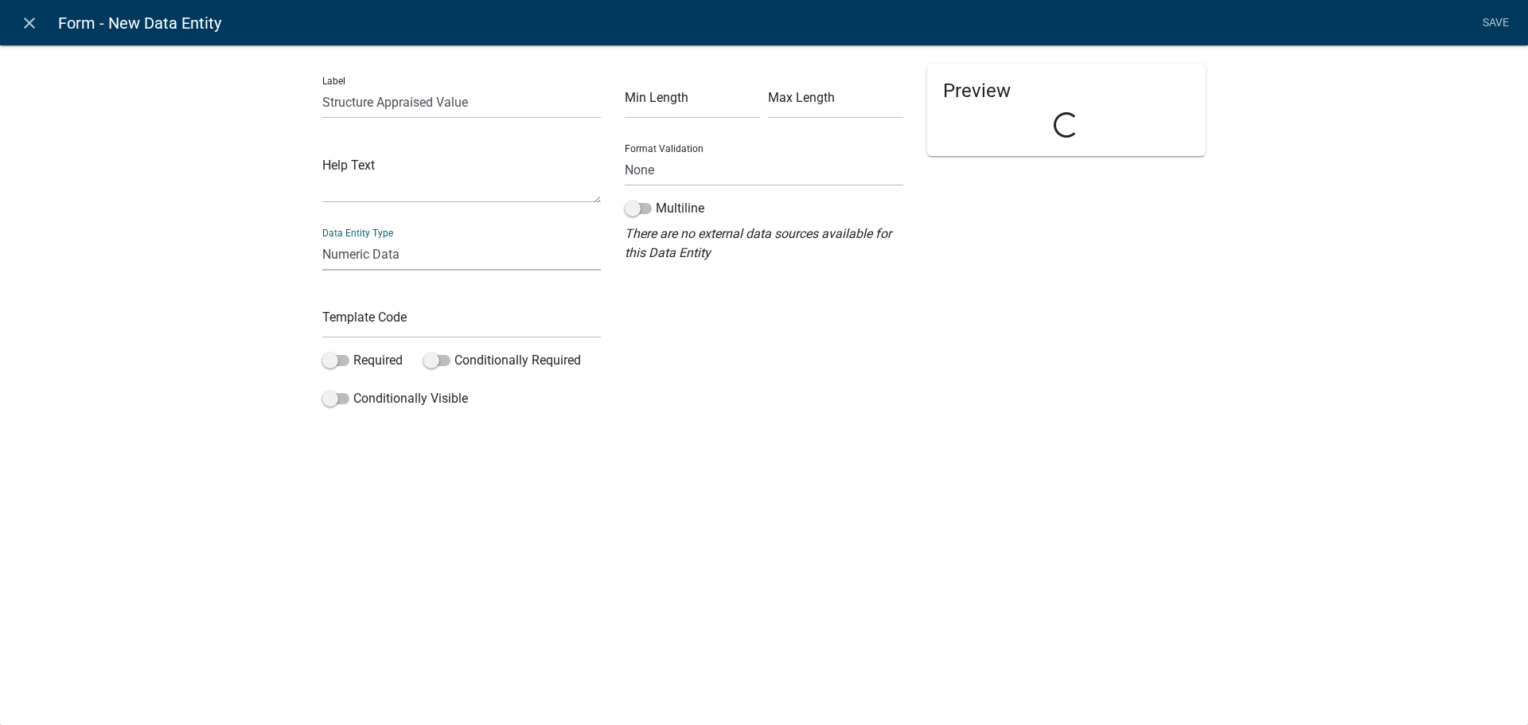
select select "numeric-data"
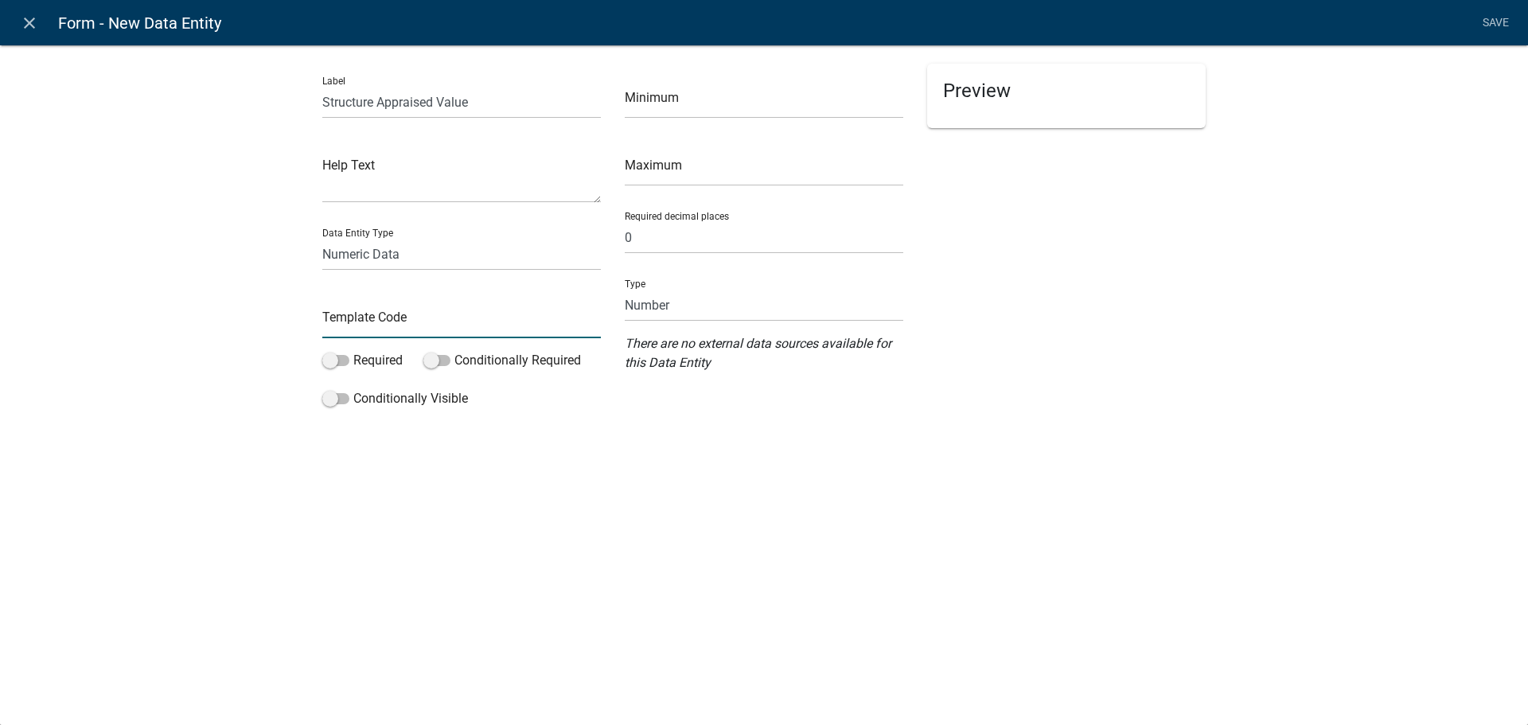
click at [425, 323] on input "text" at bounding box center [461, 322] width 279 height 33
type input "StructureAppraisedValue"
click at [763, 238] on input "0" at bounding box center [764, 237] width 279 height 33
click at [774, 302] on select "Number Currency" at bounding box center [764, 305] width 279 height 33
select select "1: 1"
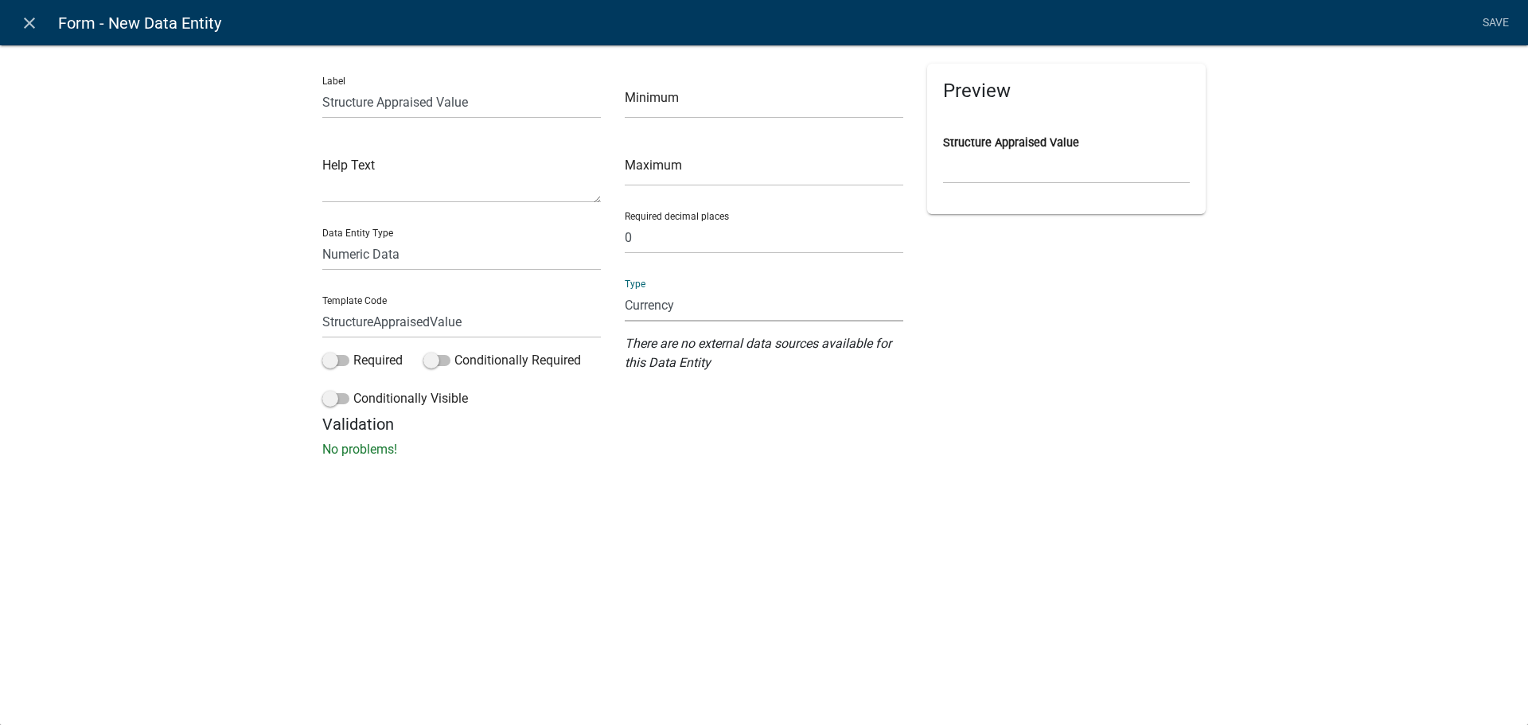
click at [625, 289] on select "Number Currency" at bounding box center [764, 305] width 279 height 33
click at [1100, 300] on div "Preview Loading..." at bounding box center [1066, 239] width 302 height 351
click at [1491, 25] on link "Save" at bounding box center [1496, 23] width 40 height 30
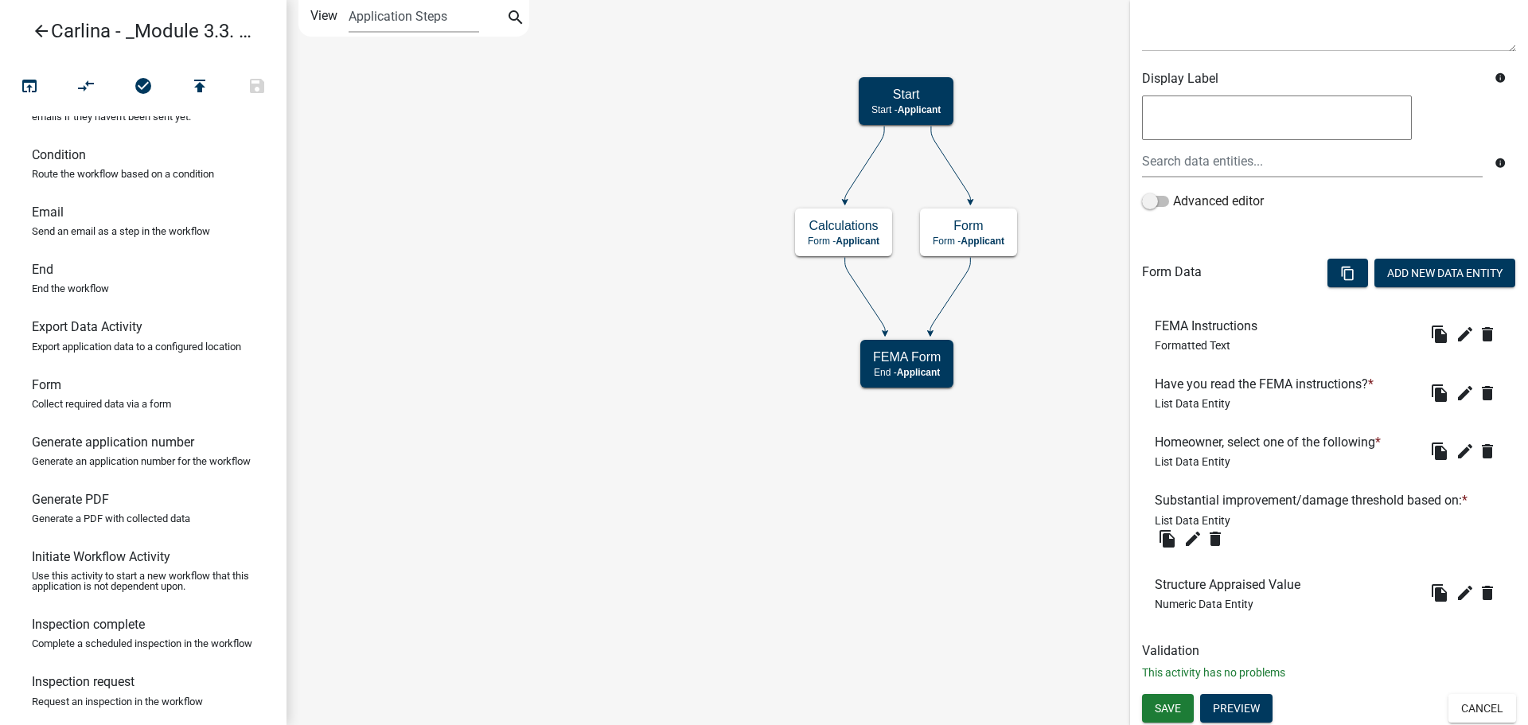
scroll to position [227, 0]
click at [1430, 589] on icon "file_copy" at bounding box center [1439, 591] width 19 height 19
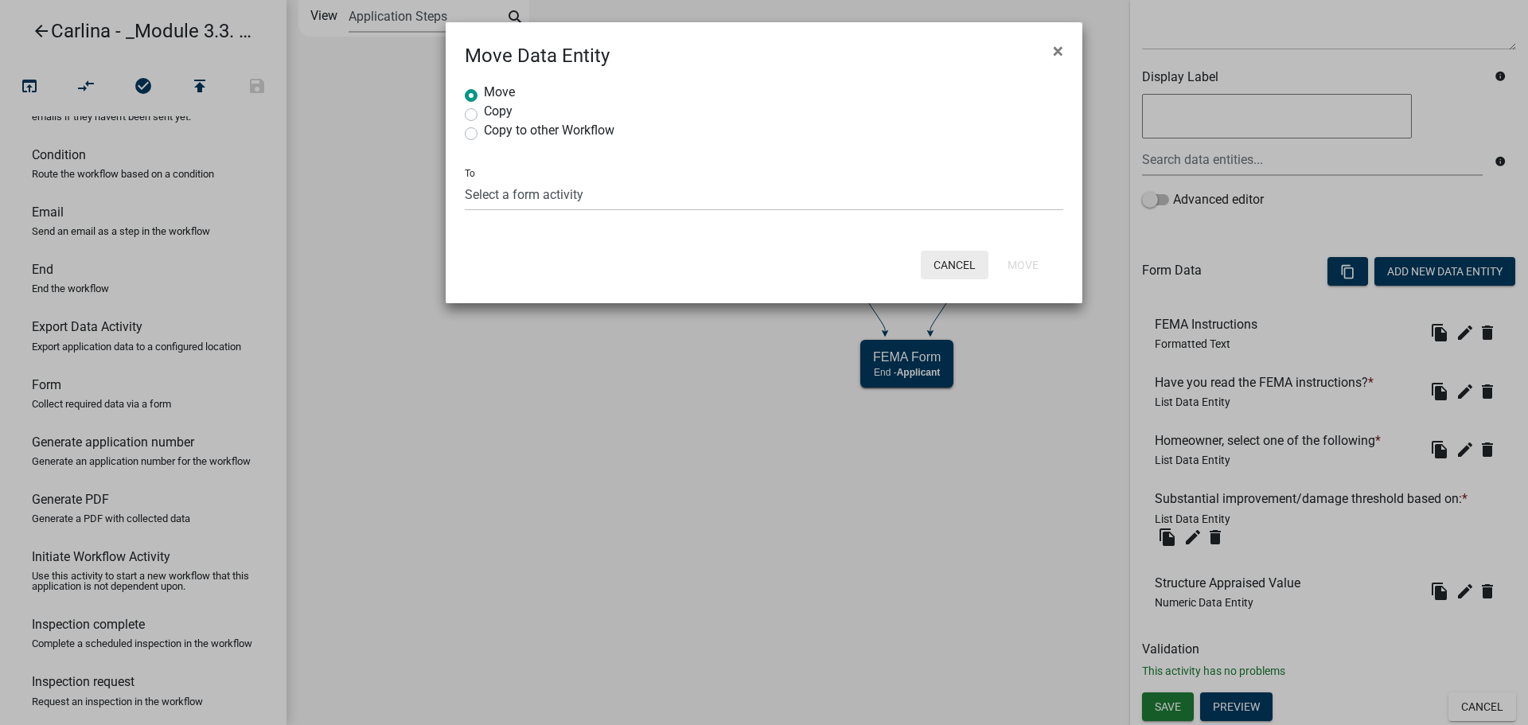
click at [965, 267] on button "Cancel" at bounding box center [955, 265] width 68 height 29
radio input "true"
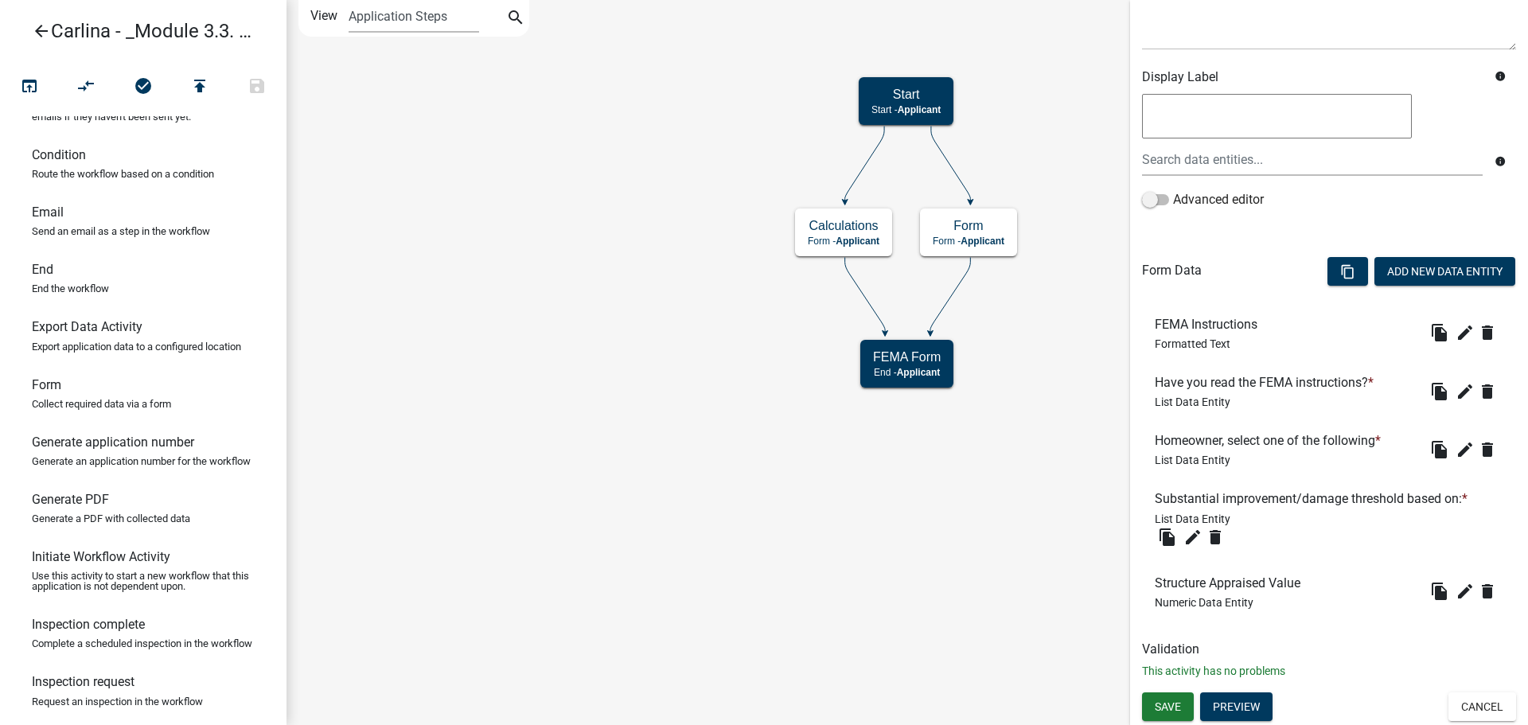
click at [1332, 626] on ul "FEMA Instructions Formatted Text file_copy edit delete Have you read the FEMA i…" at bounding box center [1329, 463] width 374 height 330
click at [1484, 274] on button "Add New Data Entity" at bounding box center [1445, 271] width 141 height 29
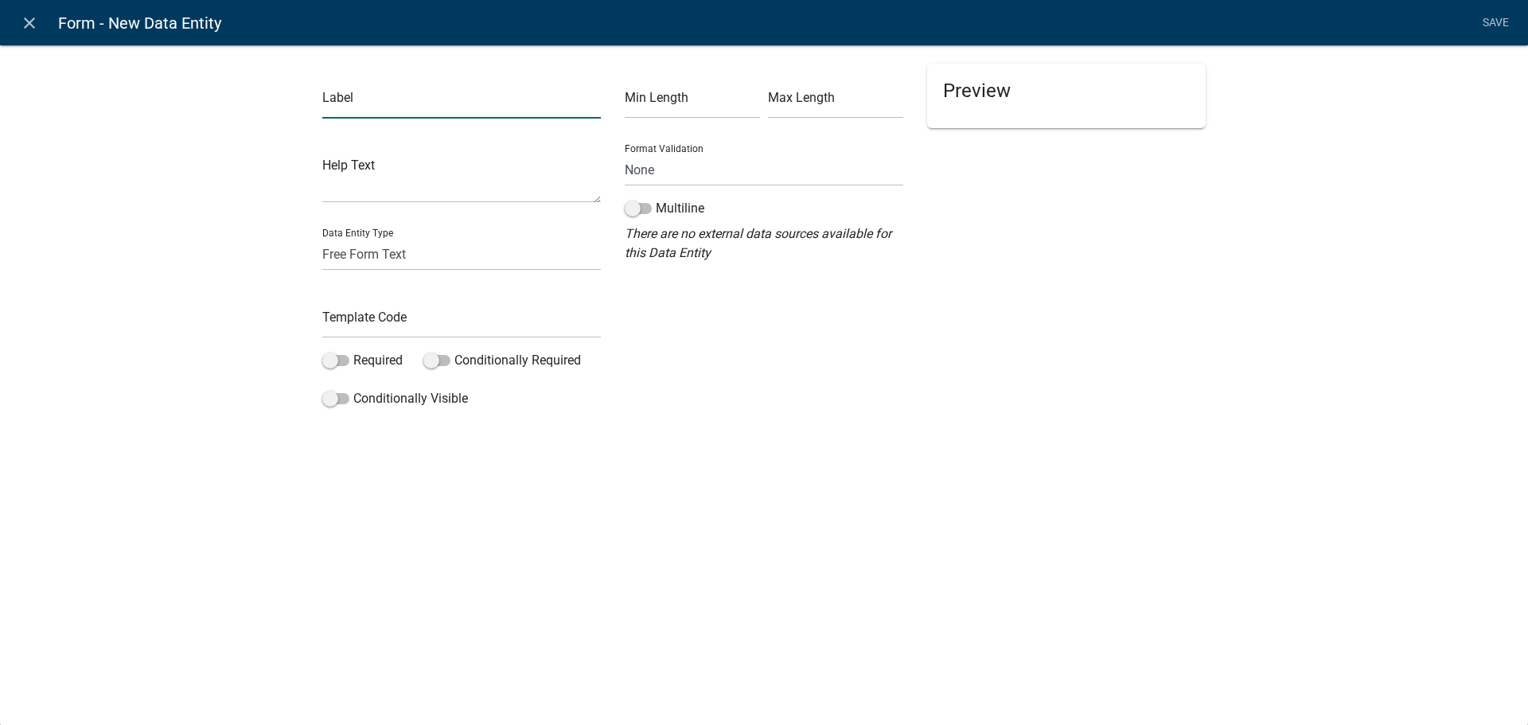
click at [436, 104] on input "text" at bounding box center [461, 102] width 279 height 33
paste input "OR Falmouth Assessment Records Value of Structure"
type input "Falmouth Assessment Records Value of Structure"
click at [198, 176] on div "Label Falmouth Assessment Records Value of Structure Help Text Data Entity Type…" at bounding box center [764, 233] width 1528 height 429
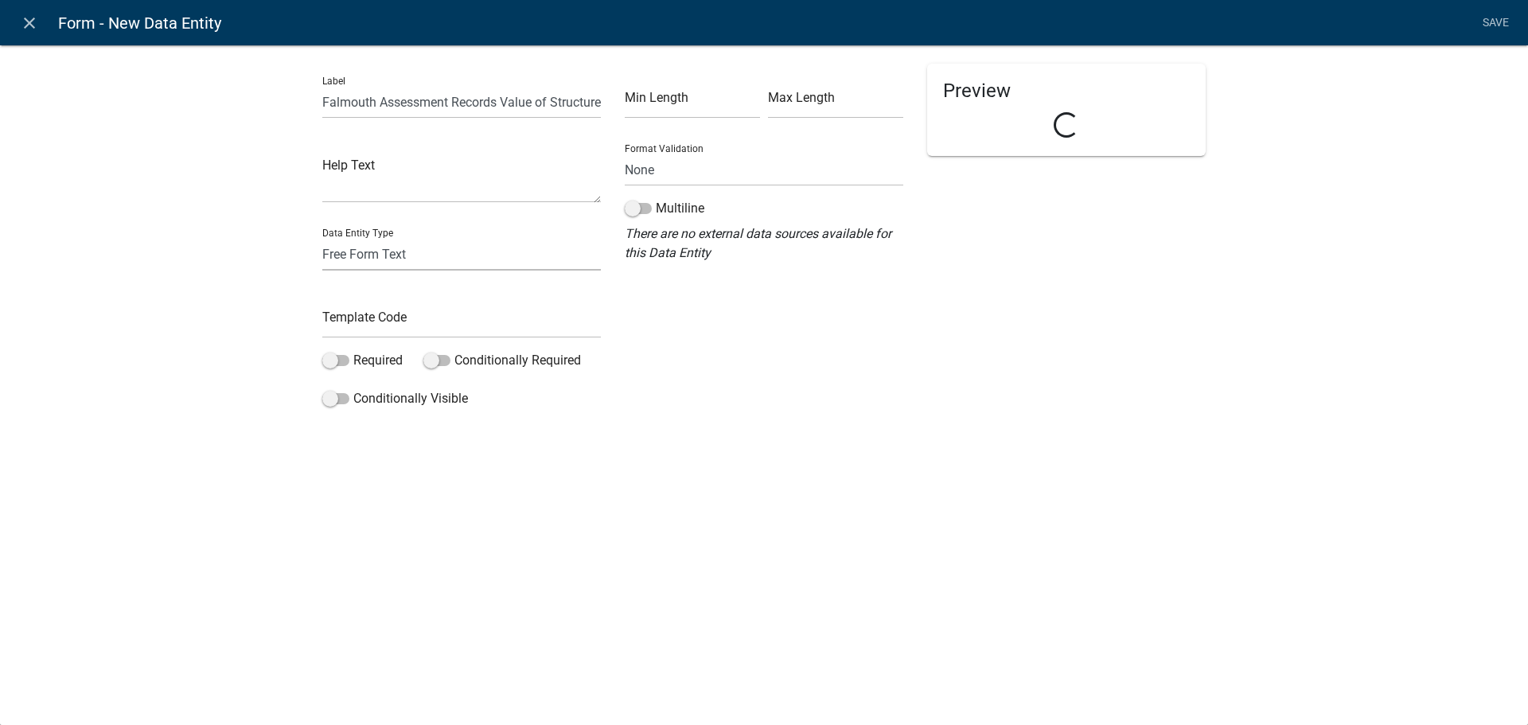
click at [399, 250] on select "Free Form Text Document Display Entity Value Fee Numeric Data Date Map Sketch D…" at bounding box center [461, 254] width 279 height 33
select select "numeric-data"
click at [322, 238] on select "Free Form Text Document Display Entity Value Fee Numeric Data Date Map Sketch D…" at bounding box center [461, 254] width 279 height 33
select select "numeric-data"
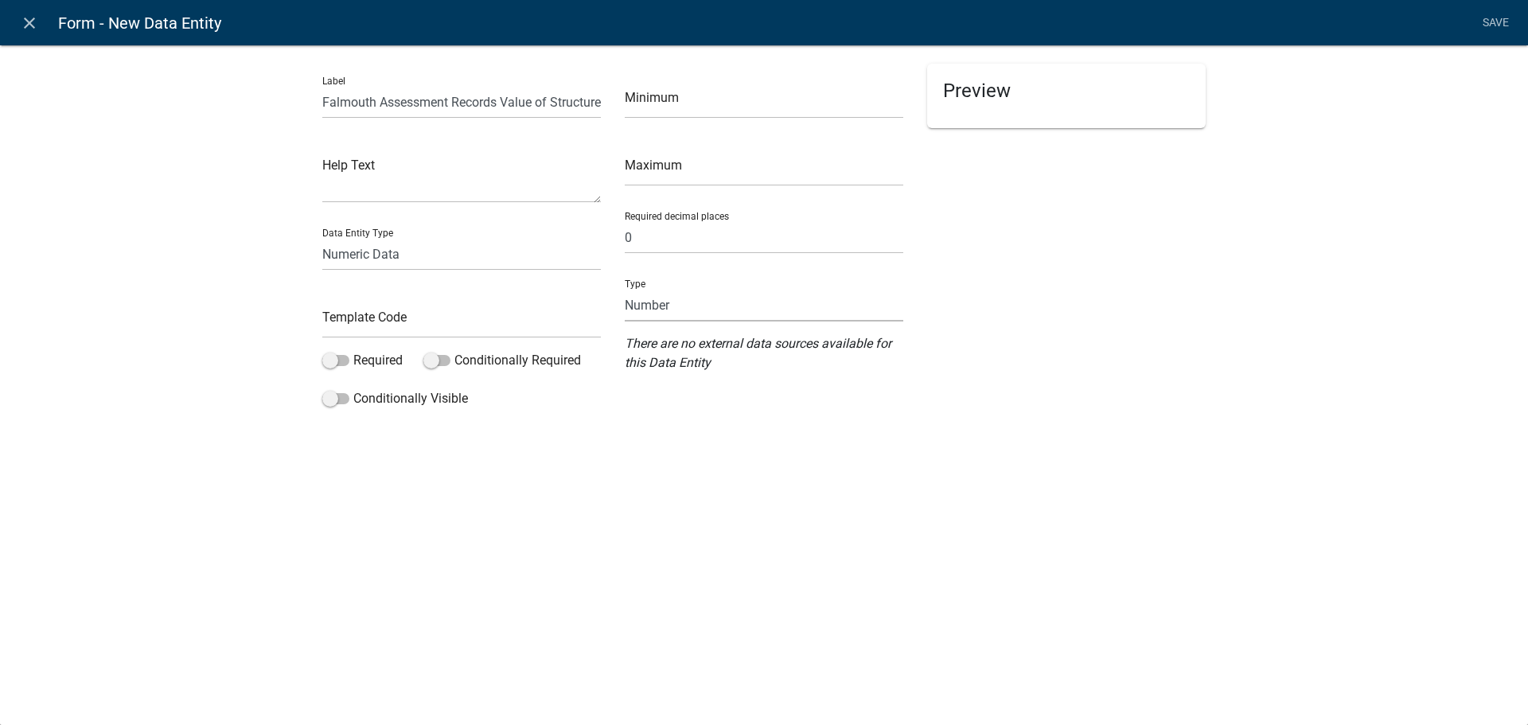
click at [755, 306] on select "Number Currency" at bounding box center [764, 305] width 279 height 33
select select "1: 1"
click at [625, 289] on select "Number Currency" at bounding box center [764, 305] width 279 height 33
click at [451, 319] on input "text" at bounding box center [461, 322] width 279 height 33
type input "FARValueStructure"
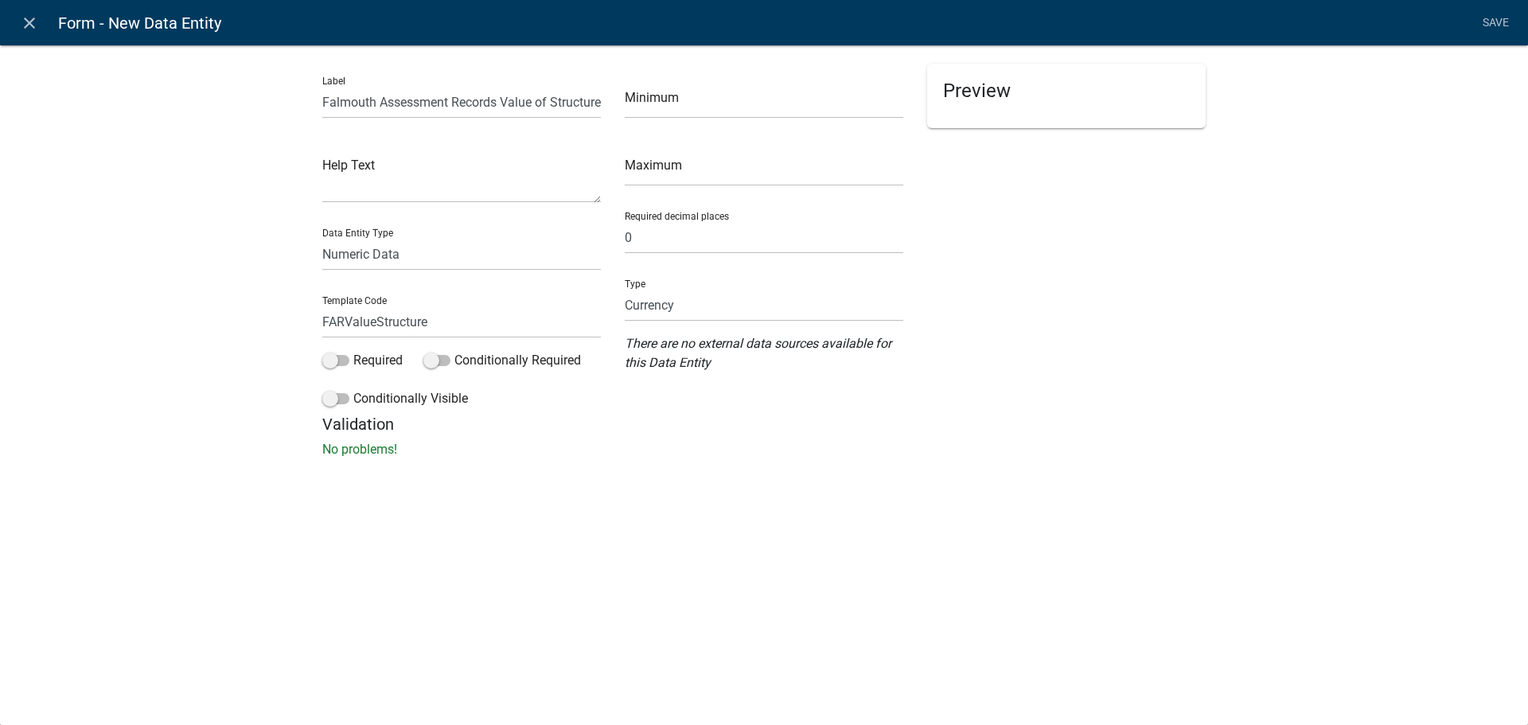
click at [545, 417] on div "Label Falmouth Assessment Records Value of Structure Help Text Data Entity Type…" at bounding box center [764, 256] width 1528 height 474
click at [1497, 21] on link "Save" at bounding box center [1496, 23] width 40 height 30
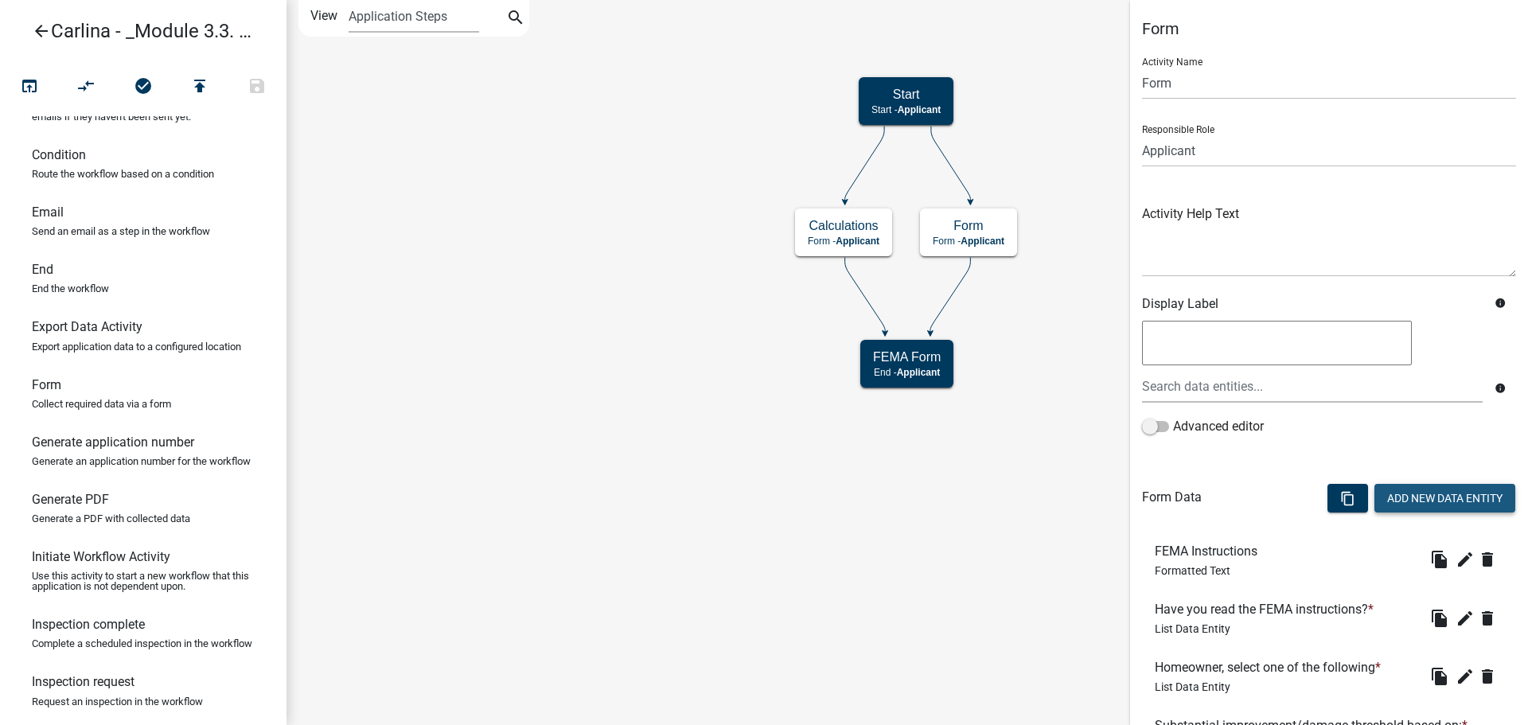
click at [1422, 507] on button "Add New Data Entity" at bounding box center [1445, 498] width 141 height 29
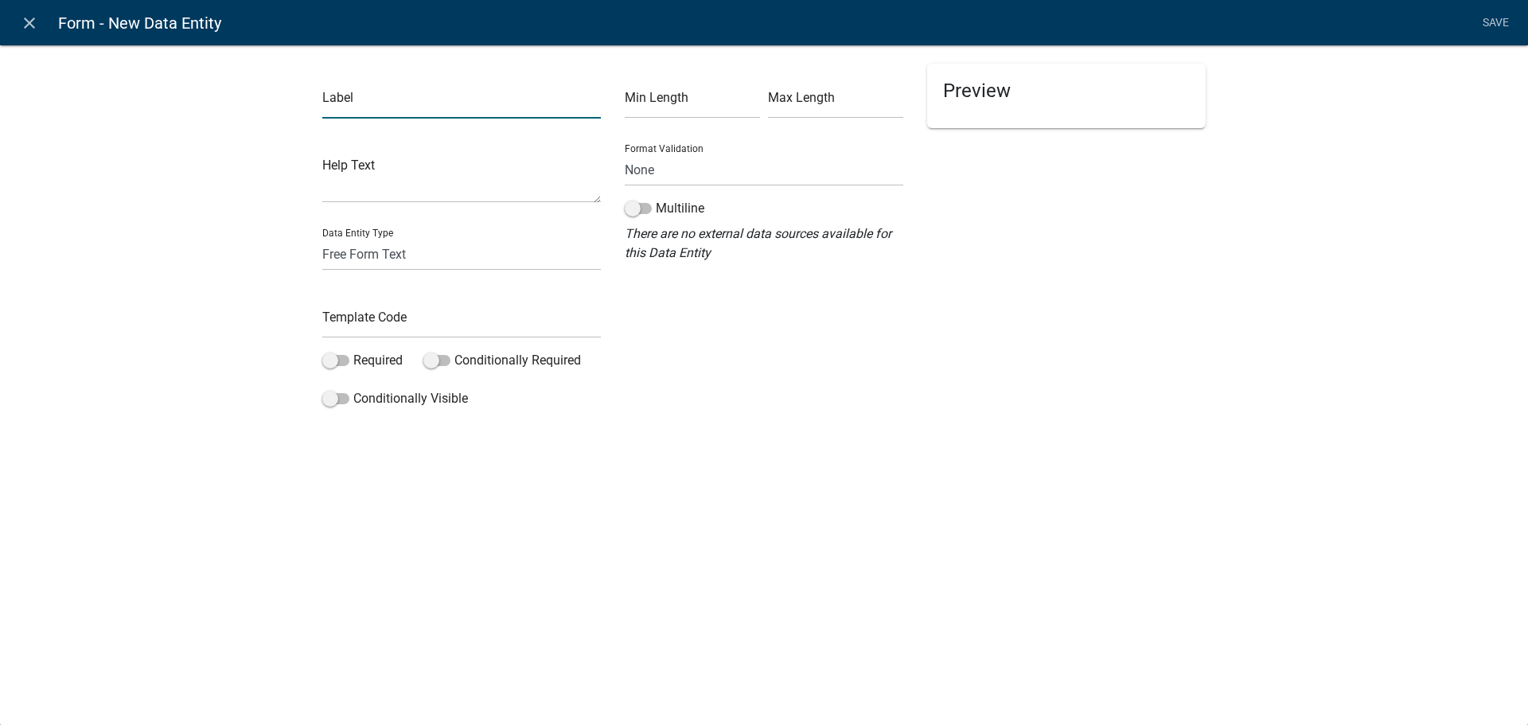
click at [370, 93] on input "text" at bounding box center [461, 102] width 279 height 33
type input "Improvement Threshold"
click at [236, 161] on div "Label Improvement Threshold Help Text Data Entity Type Free Form Text Document …" at bounding box center [764, 233] width 1528 height 429
click at [397, 258] on select "Free Form Text Document Display Entity Value Fee Numeric Data Date Map Sketch D…" at bounding box center [461, 254] width 279 height 33
select select "numeric-data"
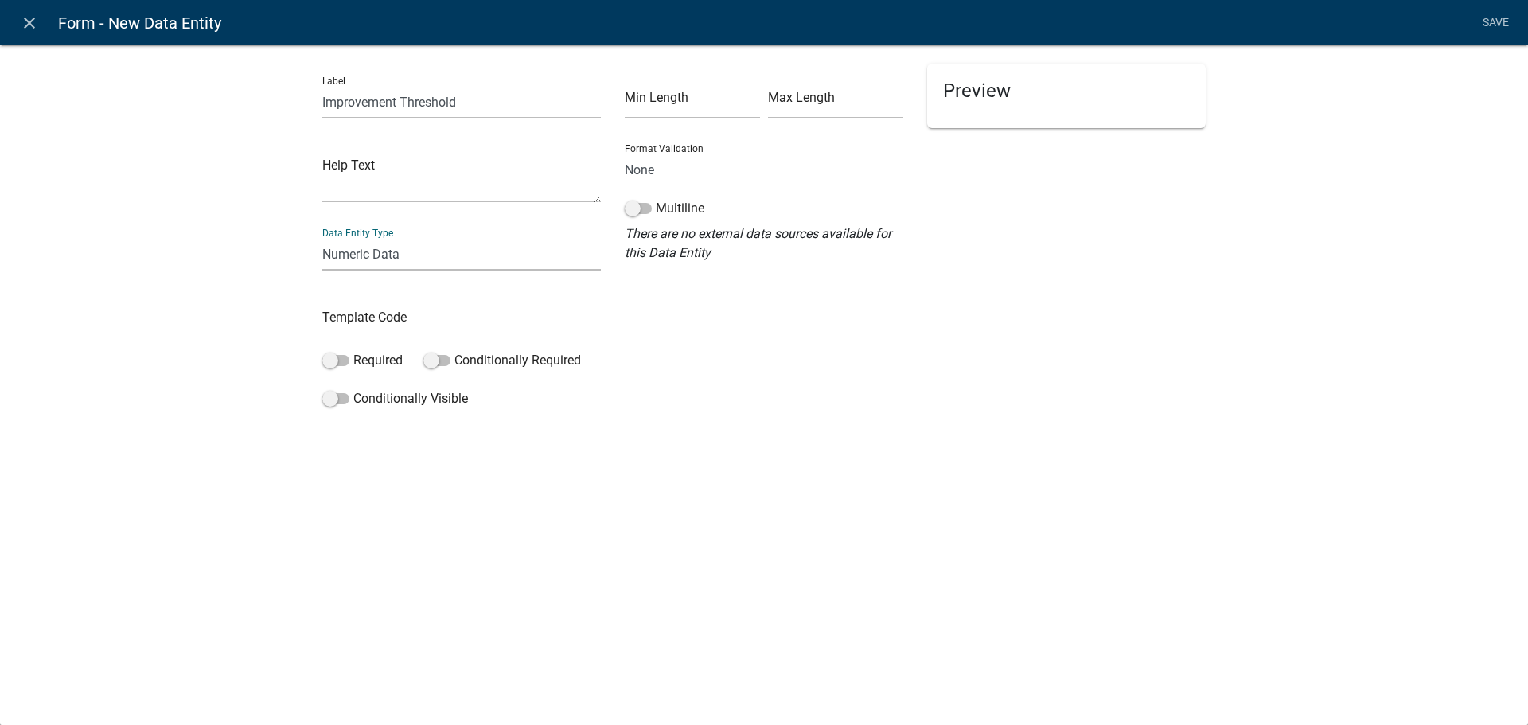
click at [322, 238] on select "Free Form Text Document Display Entity Value Fee Numeric Data Date Map Sketch D…" at bounding box center [461, 254] width 279 height 33
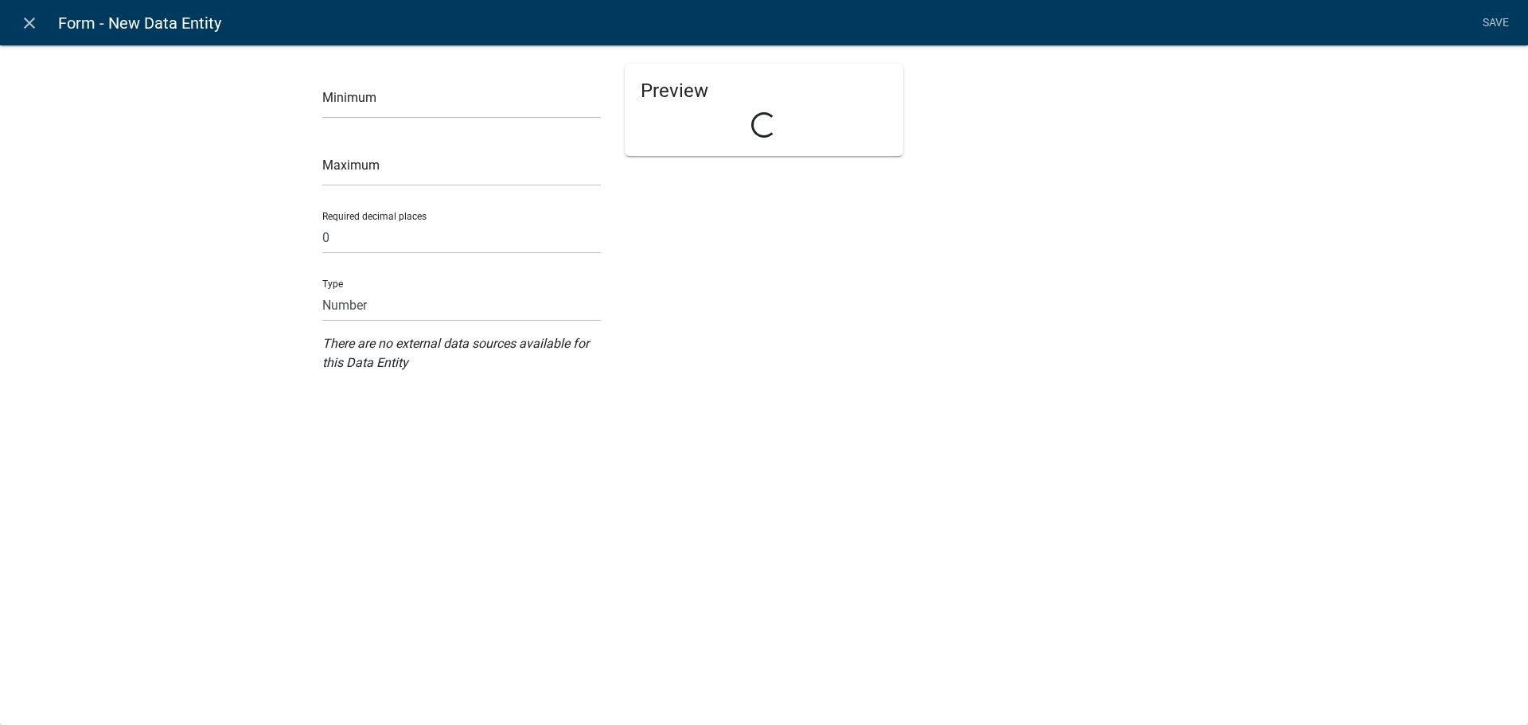
select select "numeric-data"
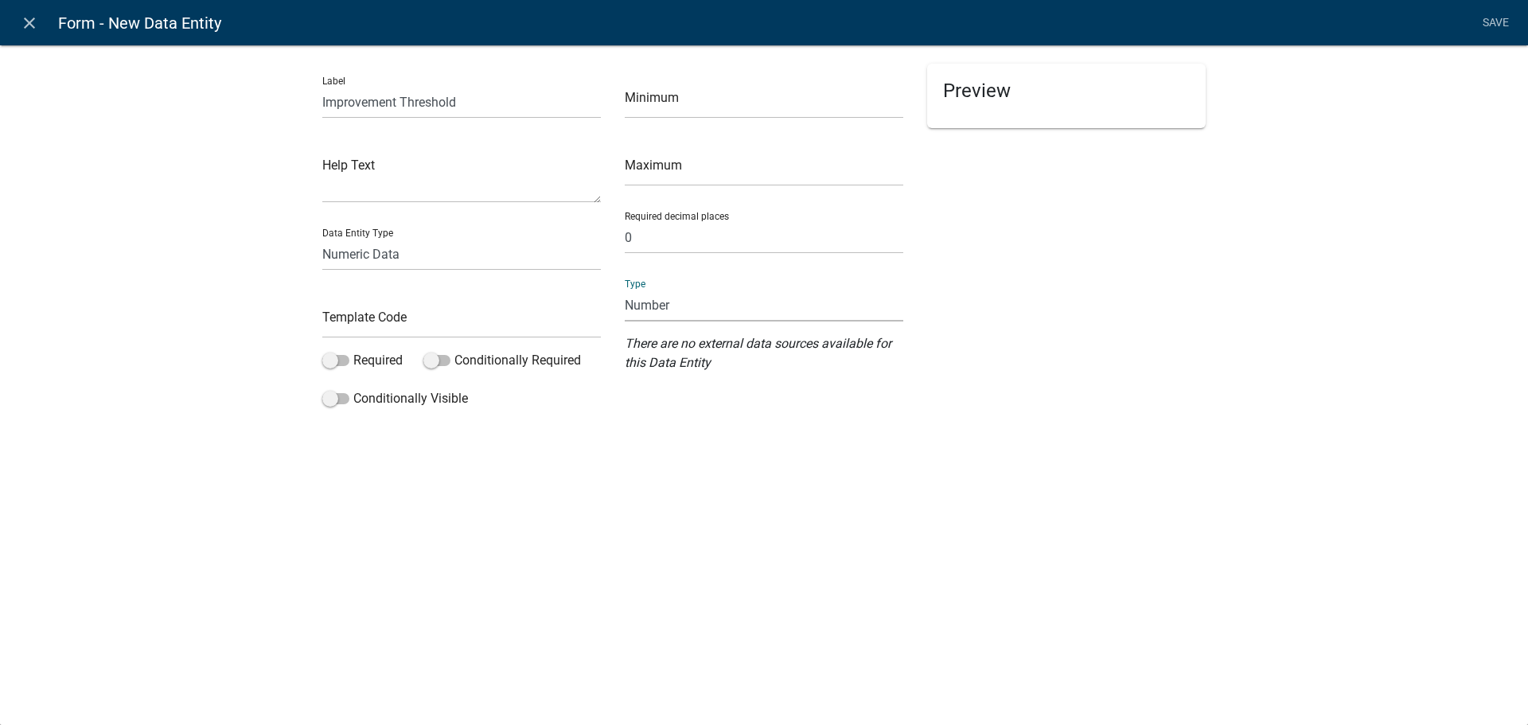
drag, startPoint x: 712, startPoint y: 307, endPoint x: 720, endPoint y: 320, distance: 15.0
click at [712, 307] on select "Number Currency" at bounding box center [764, 305] width 279 height 33
select select "1: 1"
click at [625, 289] on select "Number Currency" at bounding box center [764, 305] width 279 height 33
click at [410, 337] on input "text" at bounding box center [461, 322] width 279 height 33
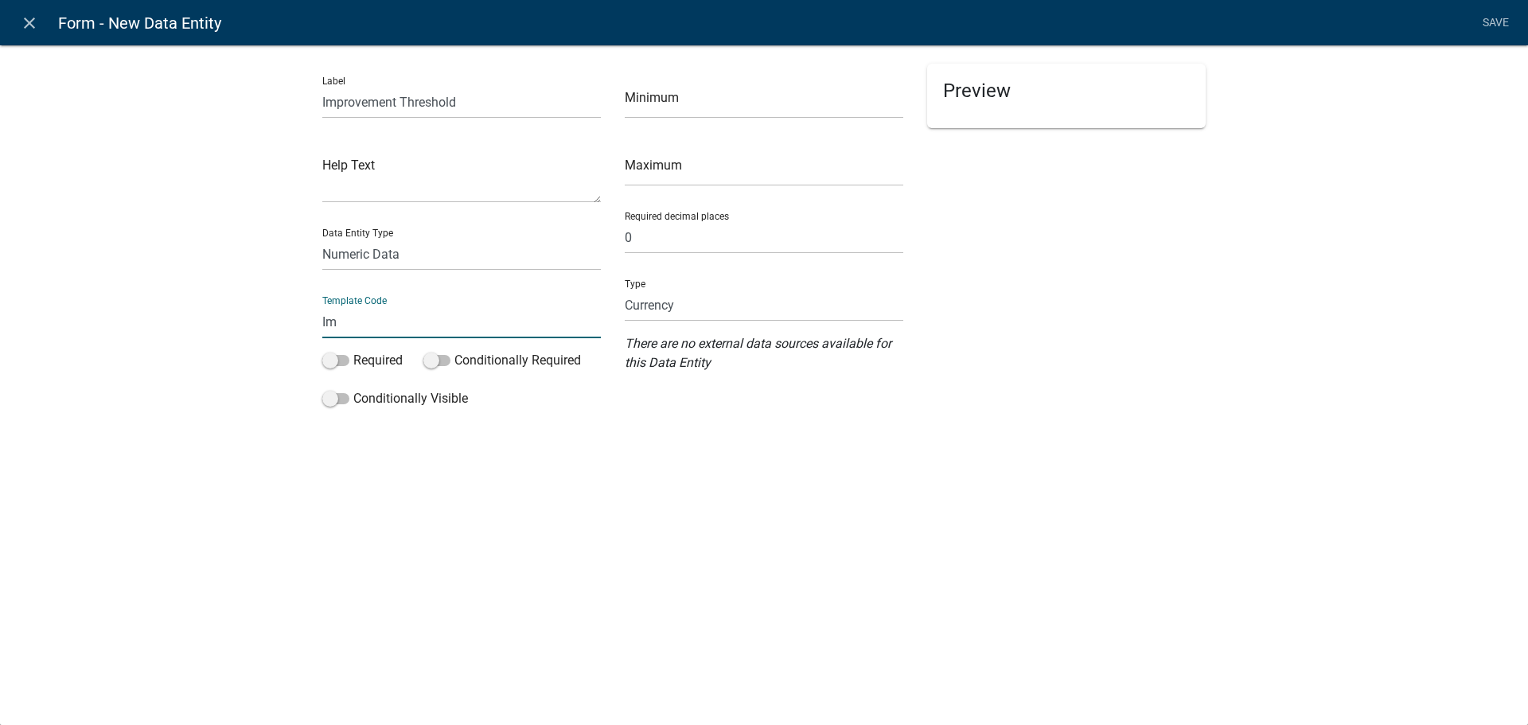
type input "I"
type input "FEMAImprovementThreshold"
click at [552, 502] on div "close Form - New Data Entity Save Label Improvement Threshold Help Text Data En…" at bounding box center [764, 362] width 1528 height 725
click at [1505, 29] on link "Save" at bounding box center [1496, 23] width 40 height 30
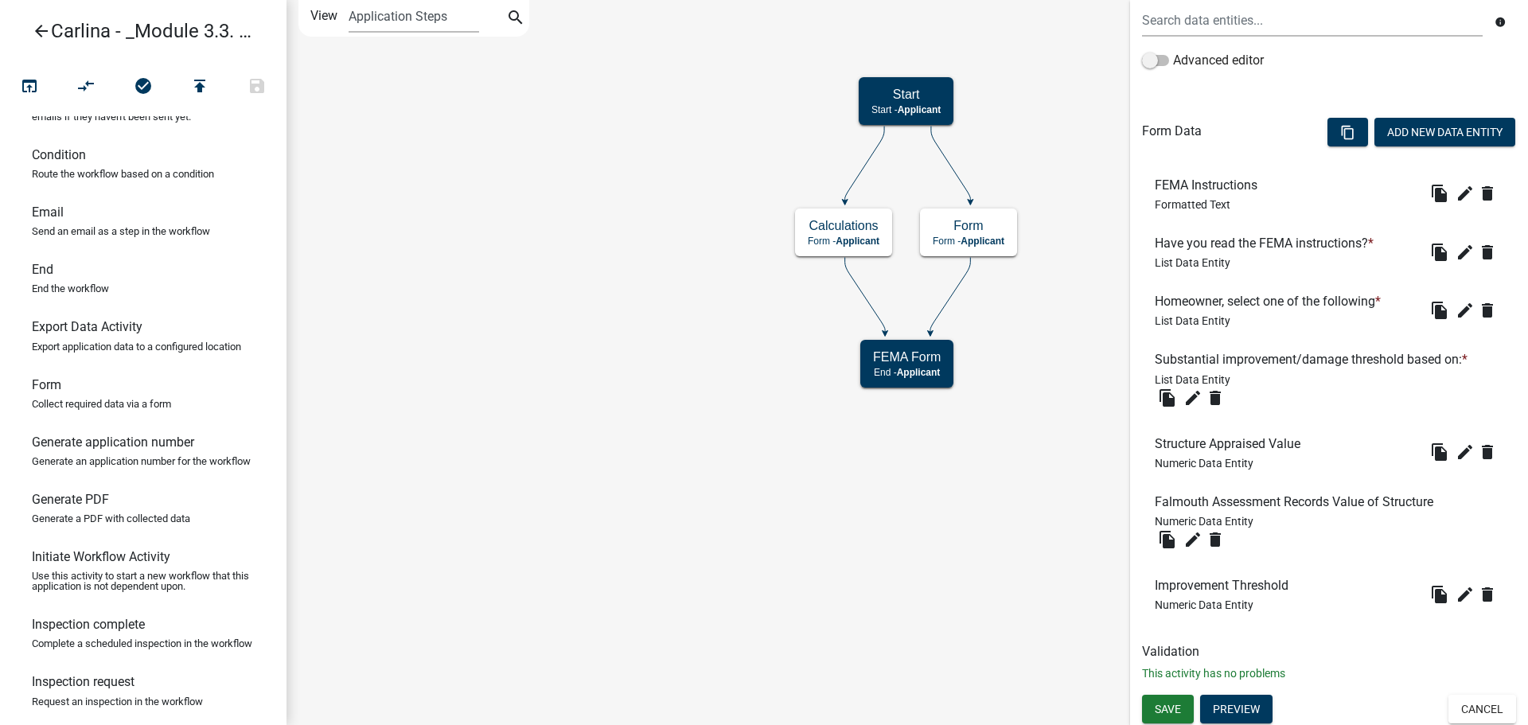
scroll to position [369, 0]
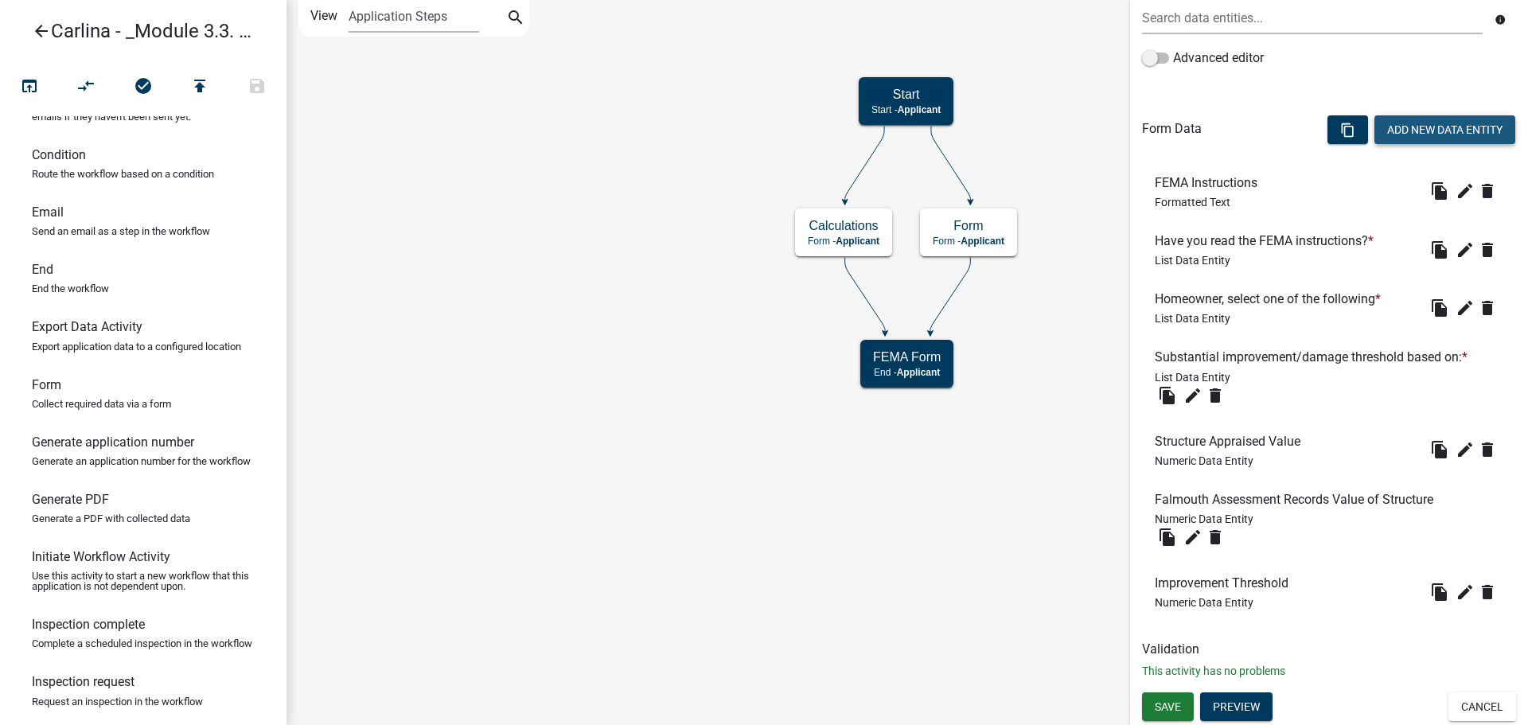
click at [1439, 125] on button "Add New Data Entity" at bounding box center [1445, 129] width 141 height 29
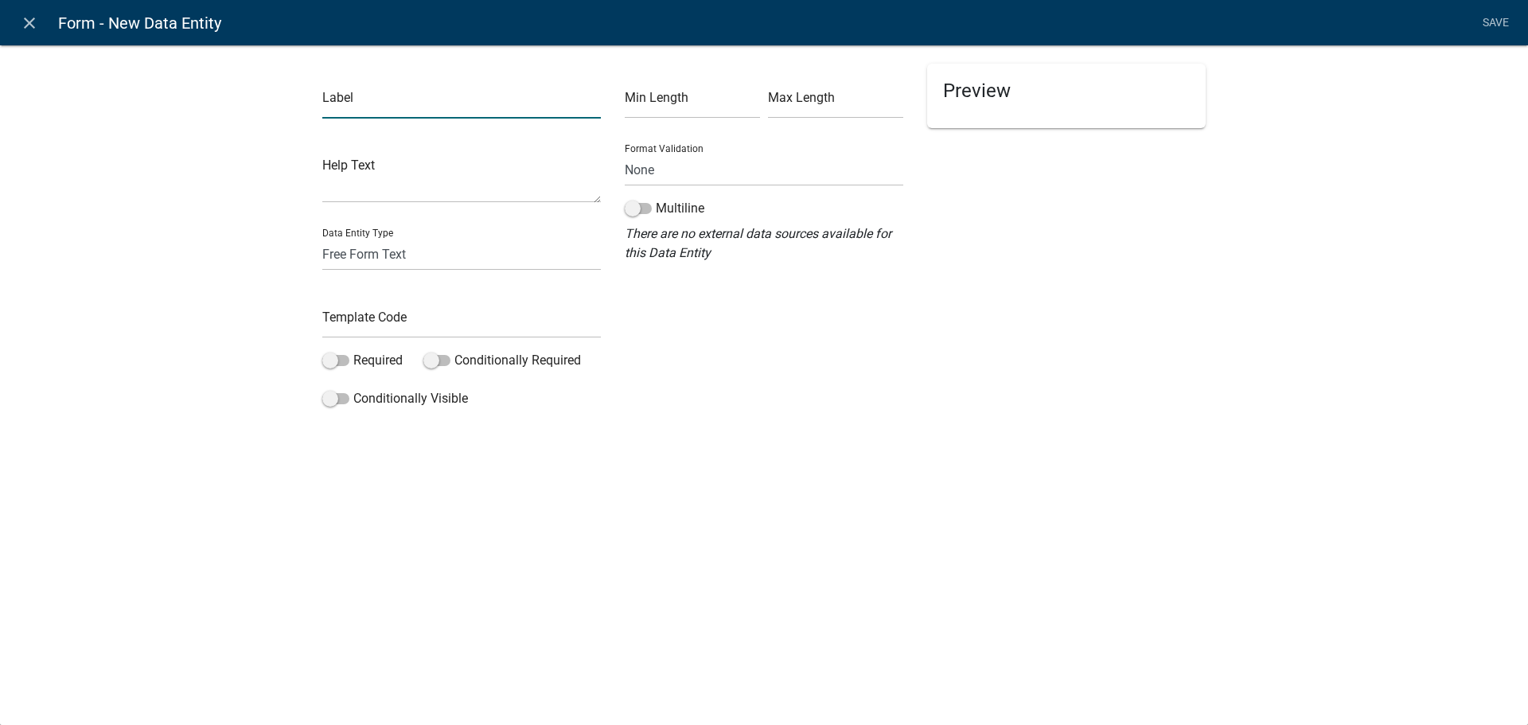
click at [419, 104] on input "text" at bounding box center [461, 102] width 279 height 33
type input "Building Items"
click at [353, 251] on select "Free Form Text Document Display Entity Value Fee Numeric Data Date Map Sketch D…" at bounding box center [461, 254] width 279 height 33
click at [322, 238] on select "Free Form Text Document Display Entity Value Fee Numeric Data Date Map Sketch D…" at bounding box center [461, 254] width 279 height 33
select select "rich-text"
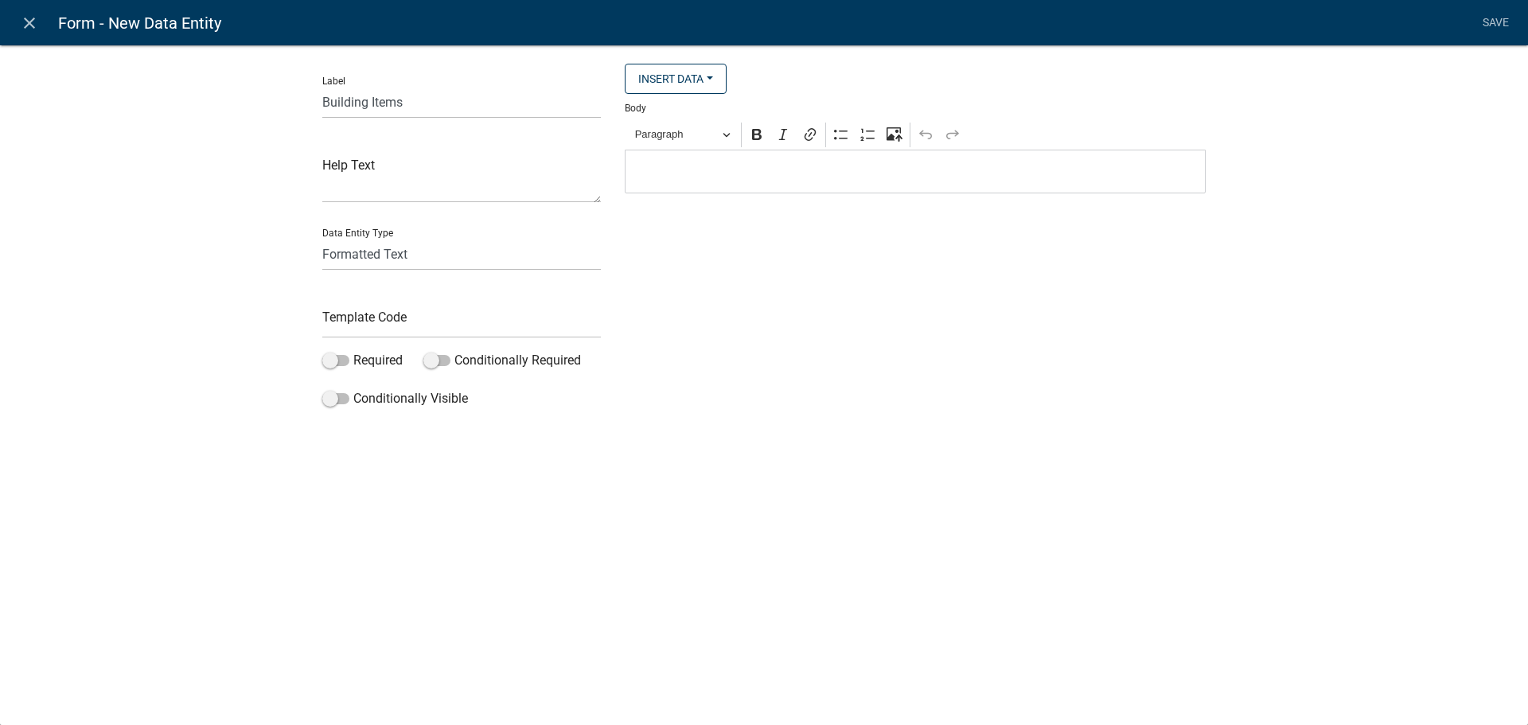
click at [686, 177] on p "Editor editing area: main. Press Alt+0 for help." at bounding box center [916, 171] width 564 height 19
click at [575, 623] on div "close Form - New Data Entity Save Label Building Items Help Text Data Entity Ty…" at bounding box center [764, 362] width 1528 height 725
click at [172, 110] on div "Label Building Items Help Text Data Entity Type Free Form Text Document Display…" at bounding box center [764, 233] width 1528 height 429
click at [24, 26] on icon "close" at bounding box center [29, 23] width 19 height 19
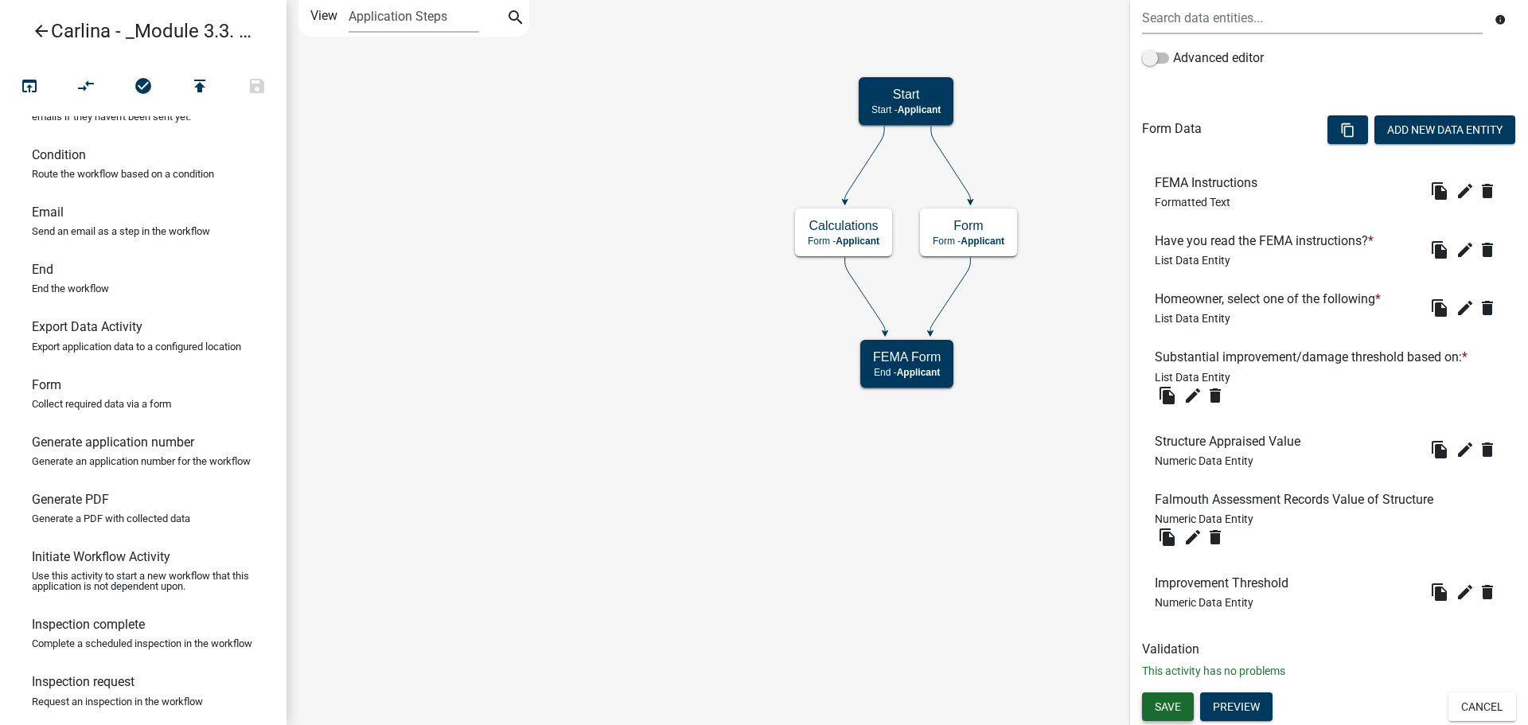
click at [1153, 708] on button "Save" at bounding box center [1168, 706] width 52 height 29
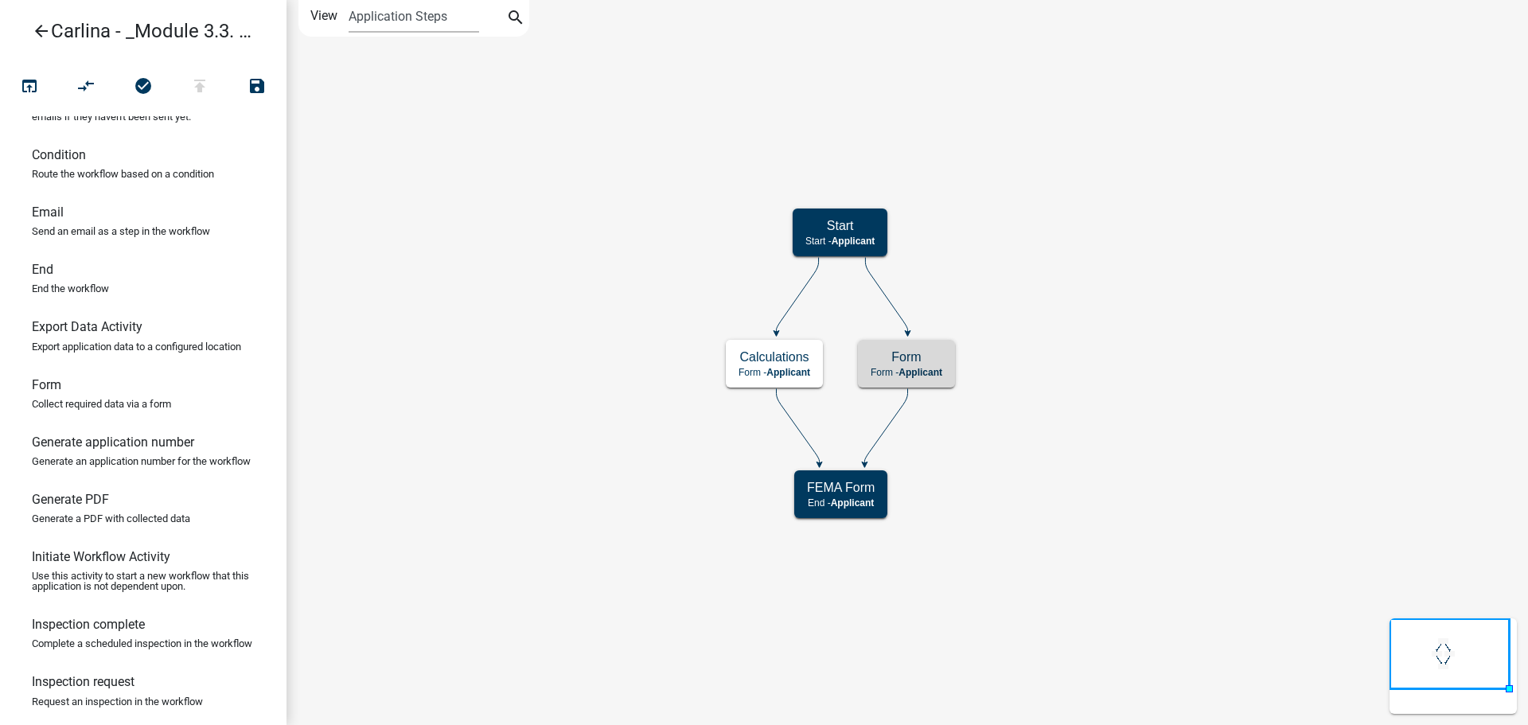
scroll to position [0, 0]
click at [1156, 290] on icon "Start Start - Applicant Calculations Form - Applicant FEMA Form End - Applicant…" at bounding box center [907, 362] width 1240 height 723
click at [938, 375] on span "Applicant" at bounding box center [921, 372] width 44 height 11
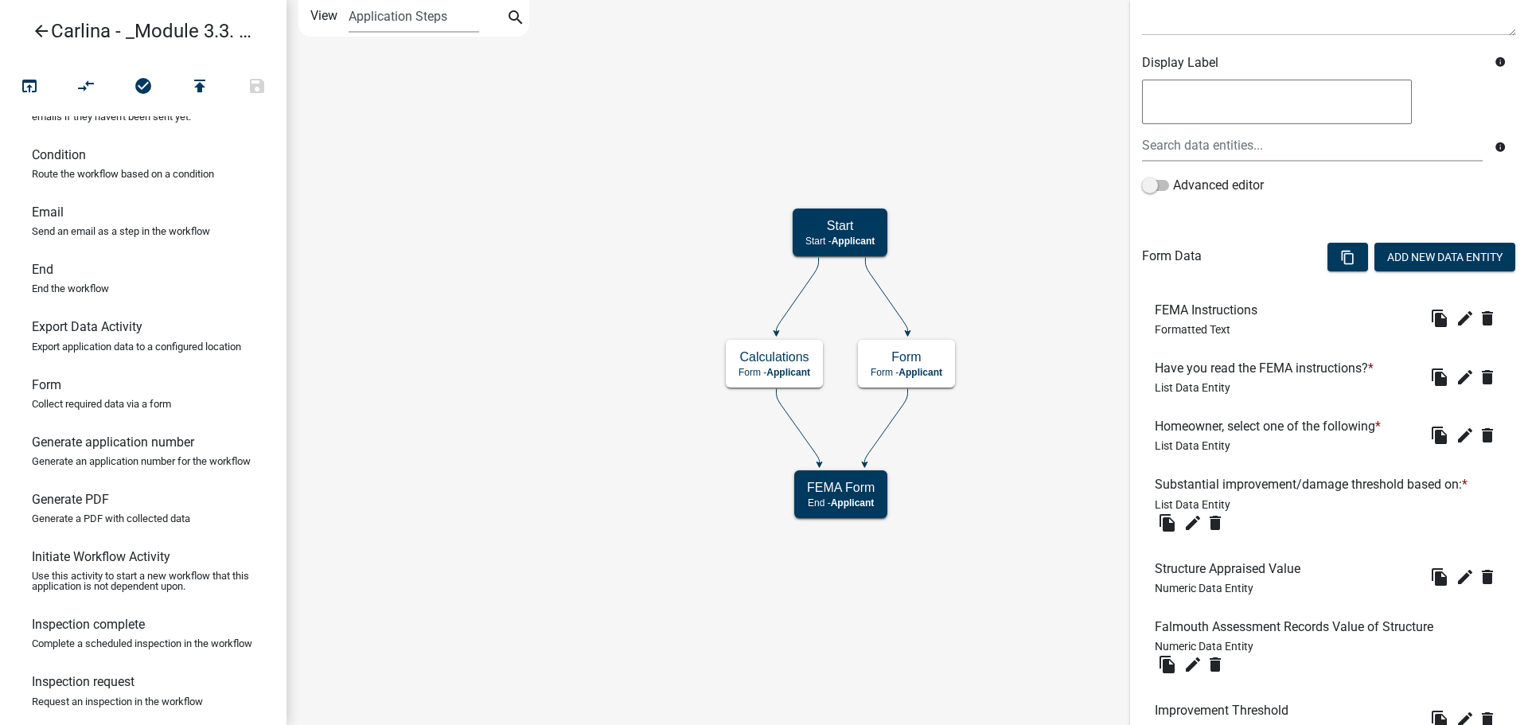
scroll to position [369, 0]
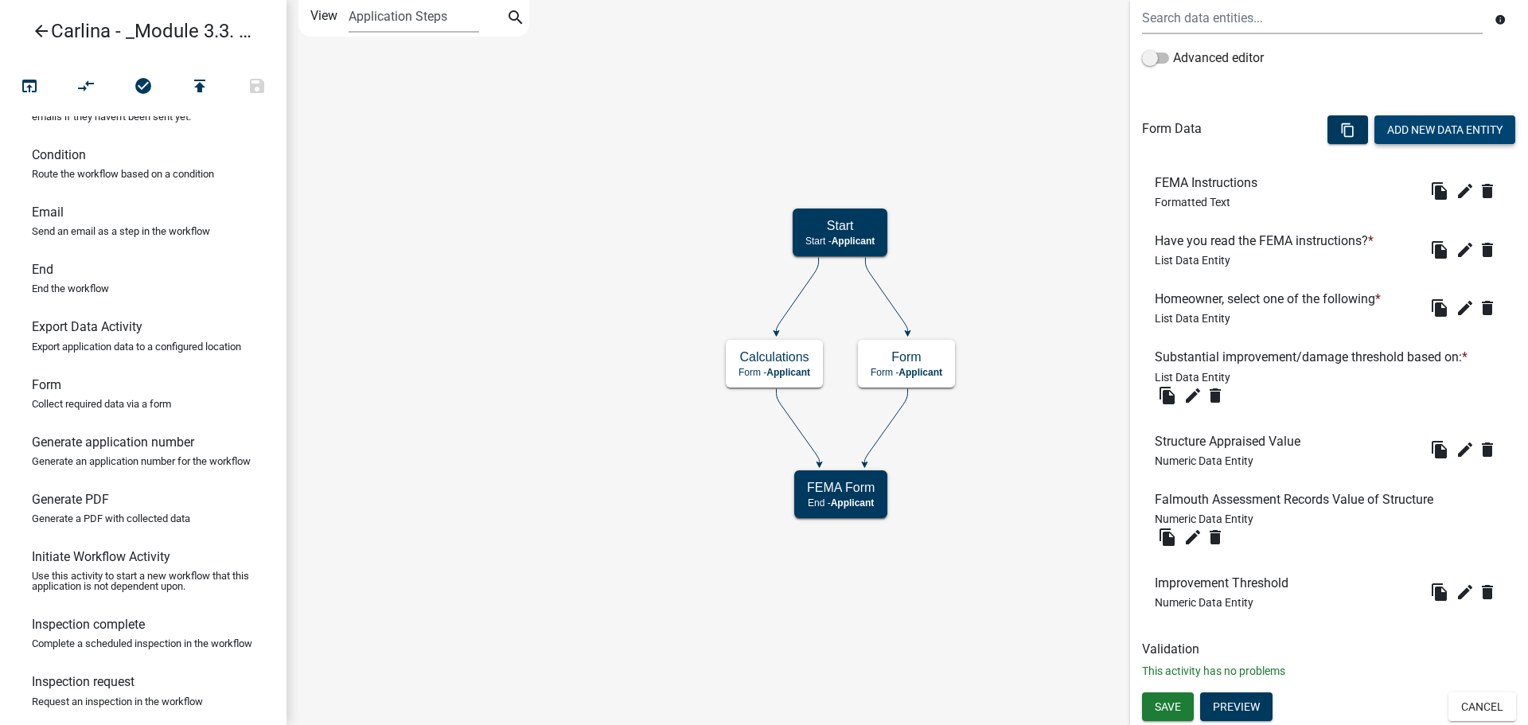
click at [1398, 125] on button "Add New Data Entity" at bounding box center [1445, 129] width 141 height 29
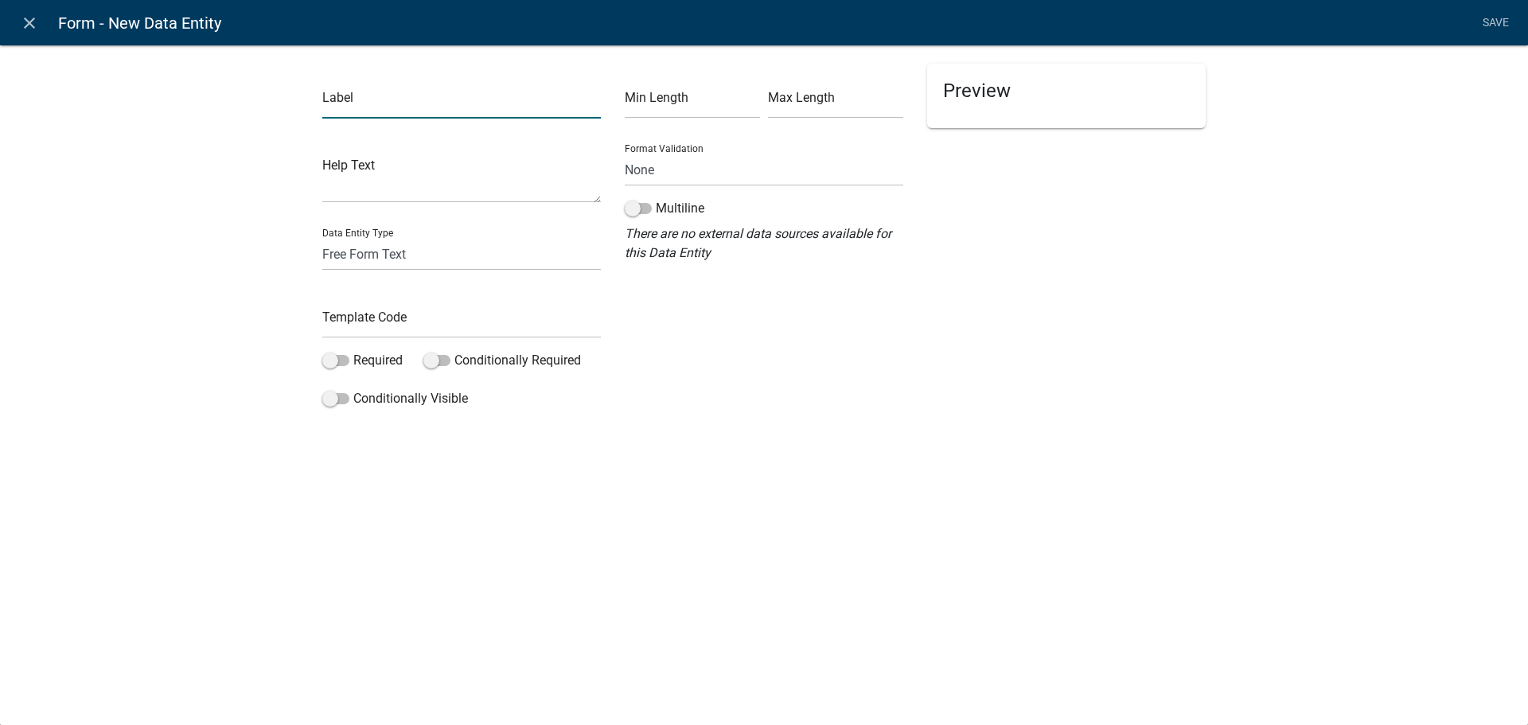
click at [358, 88] on input "text" at bounding box center [461, 102] width 279 height 33
type input "Building Items"
click at [380, 263] on select "Free Form Text Document Display Entity Value Fee Numeric Data Date Map Sketch D…" at bounding box center [461, 254] width 279 height 33
select select "rich-text"
click at [322, 238] on select "Free Form Text Document Display Entity Value Fee Numeric Data Date Map Sketch D…" at bounding box center [461, 254] width 279 height 33
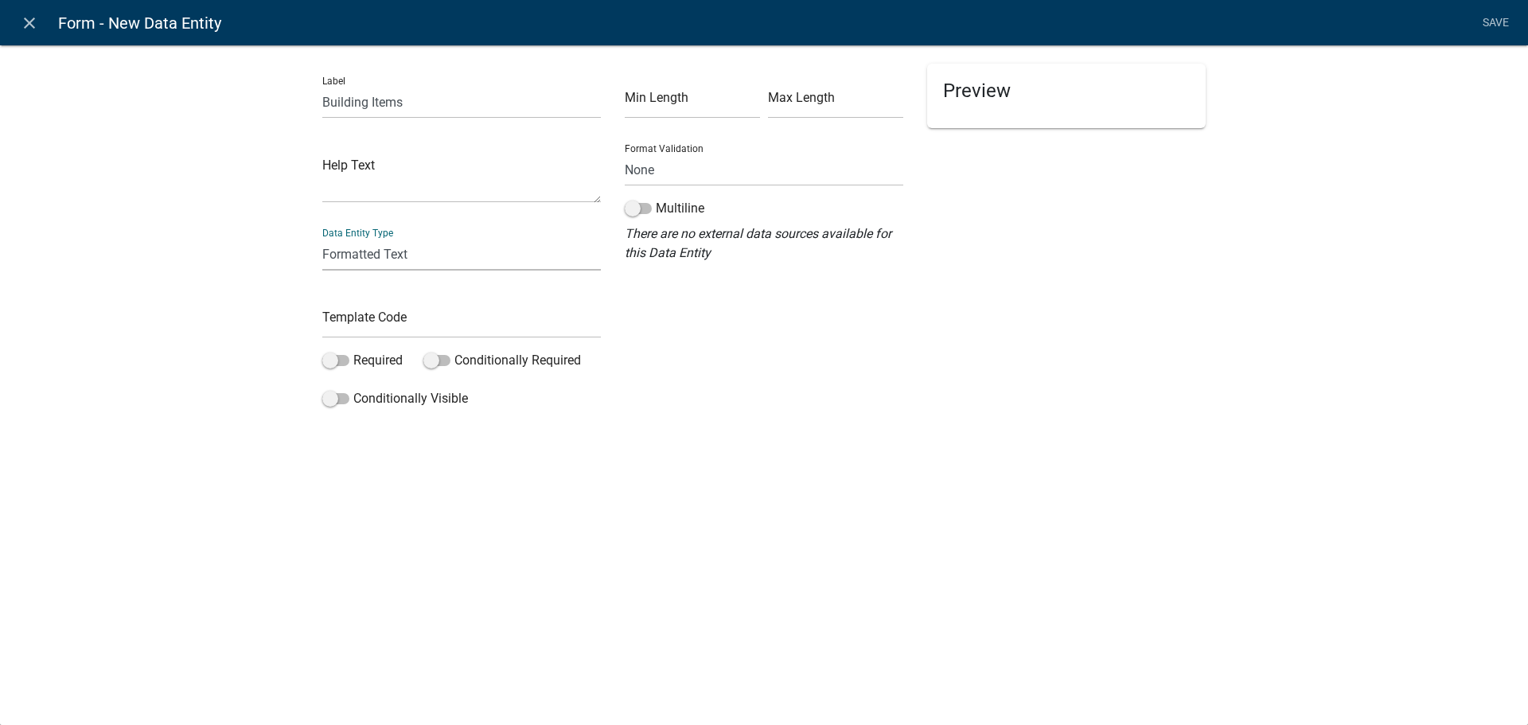
select select "rich-text"
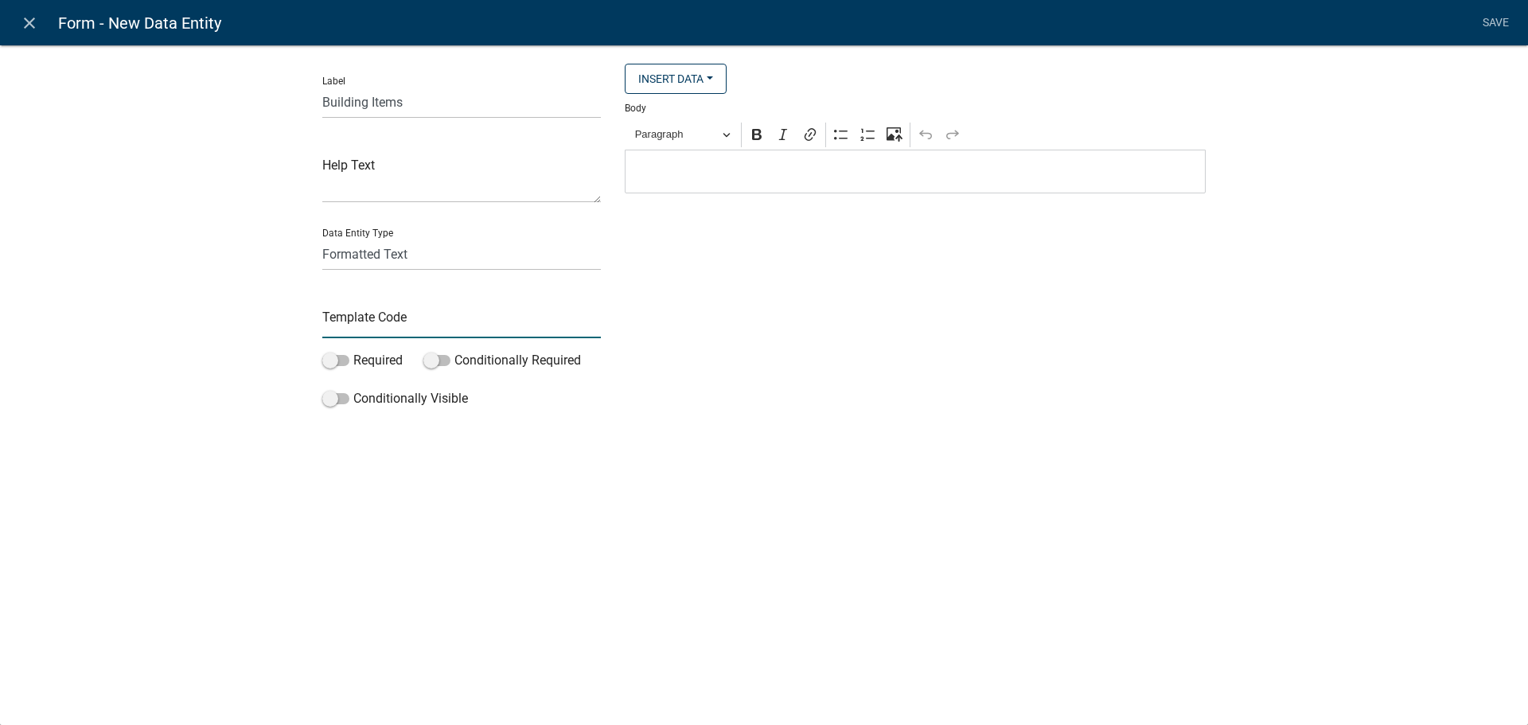
click at [387, 324] on input "text" at bounding box center [461, 322] width 279 height 33
click at [326, 323] on input "BldgItems" at bounding box center [461, 322] width 279 height 33
type input "FEMABldgItems"
click at [769, 423] on div "Label Building Items Help Text Data Entity Type Free Form Text Document Display…" at bounding box center [764, 256] width 1528 height 474
click at [697, 166] on p "Editor editing area: main. Press Alt+0 for help." at bounding box center [916, 171] width 564 height 19
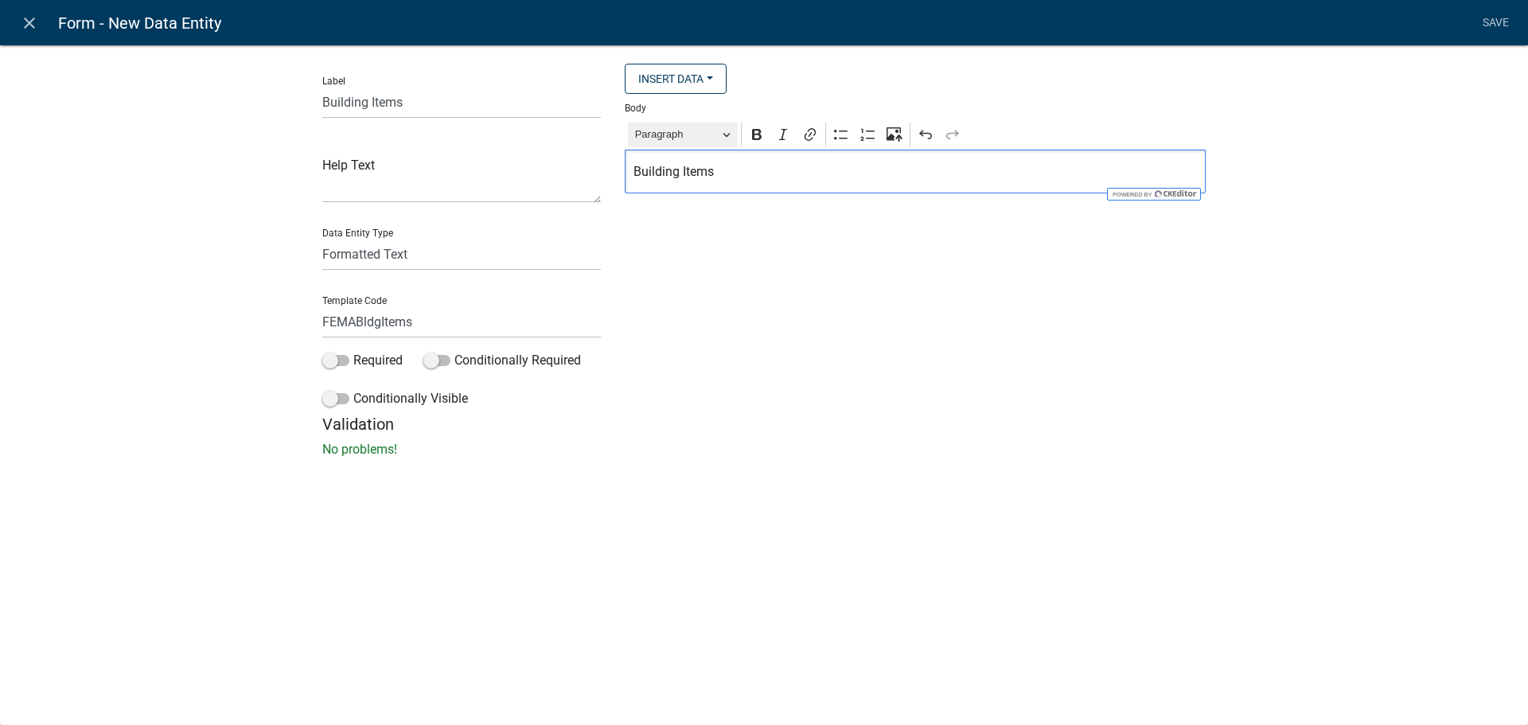
drag, startPoint x: 732, startPoint y: 177, endPoint x: 691, endPoint y: 135, distance: 59.1
click at [613, 177] on div "Insert Data Fee Recipients Application Id Application Number Application Status…" at bounding box center [915, 239] width 605 height 351
click at [695, 132] on span "Paragraph" at bounding box center [676, 134] width 83 height 19
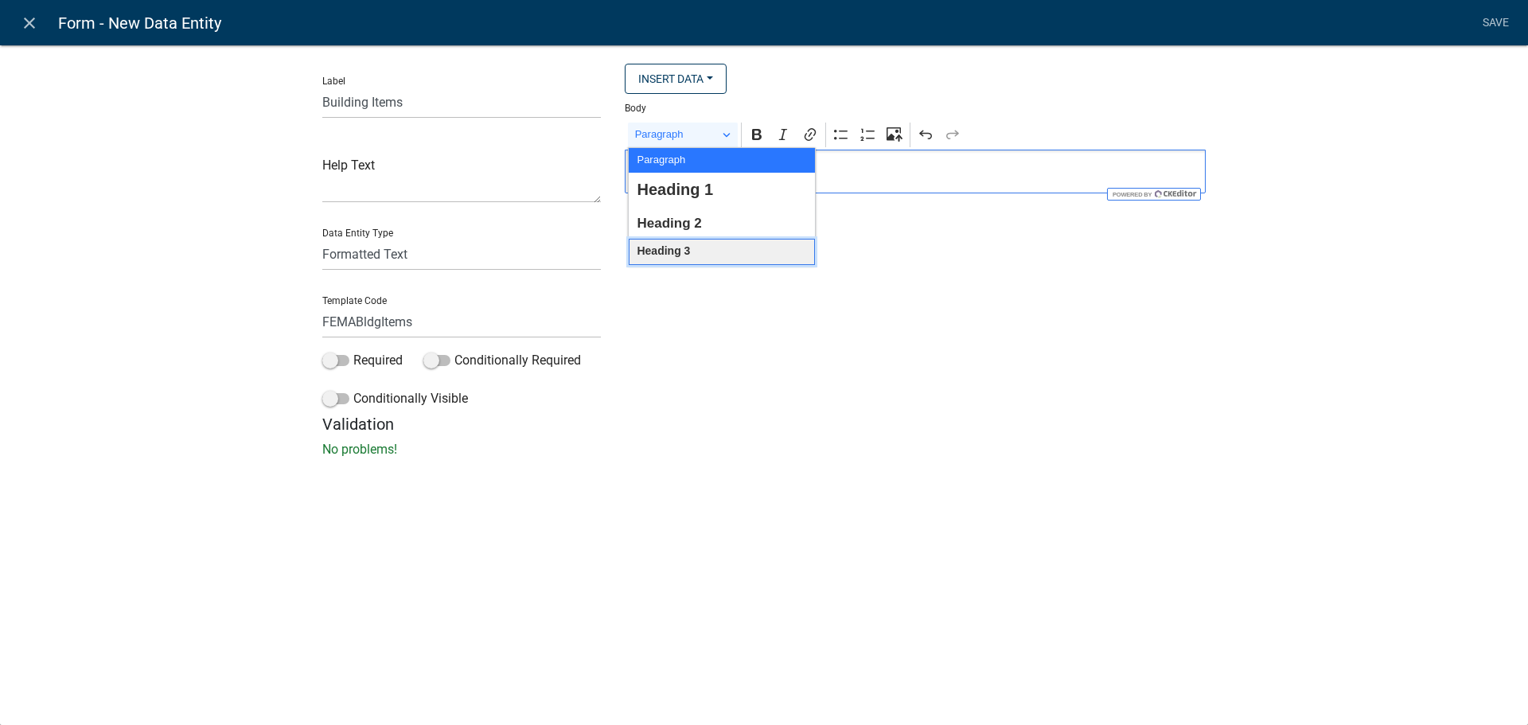
click at [669, 245] on span "Heading 3" at bounding box center [663, 251] width 53 height 21
